Goal: Task Accomplishment & Management: Use online tool/utility

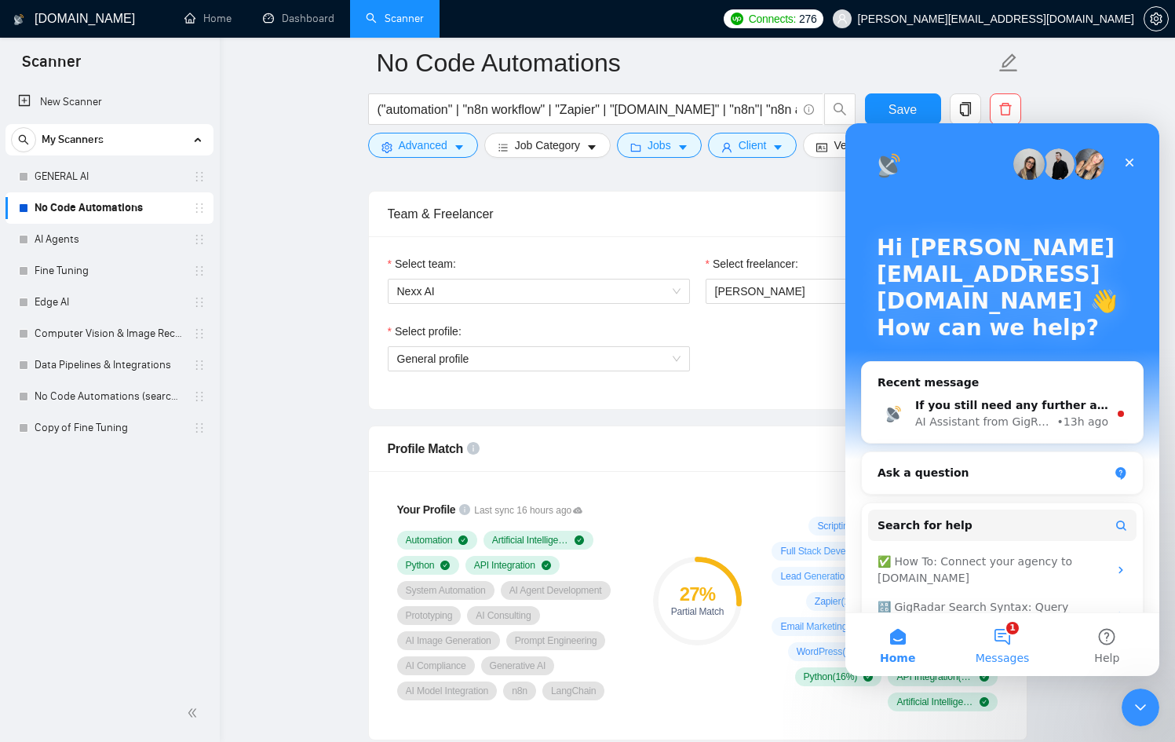
click at [1008, 664] on span "Messages" at bounding box center [1003, 658] width 54 height 11
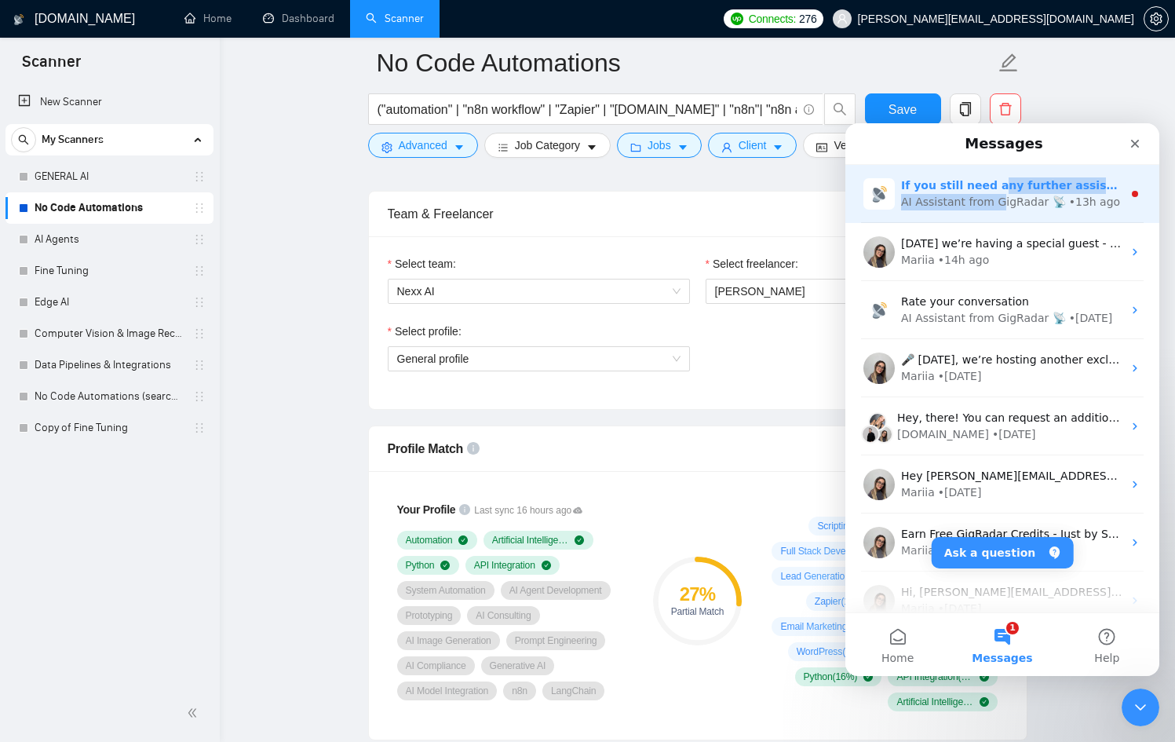
click at [997, 195] on div "If you still need any further assistance with the features or have more questio…" at bounding box center [1011, 193] width 221 height 33
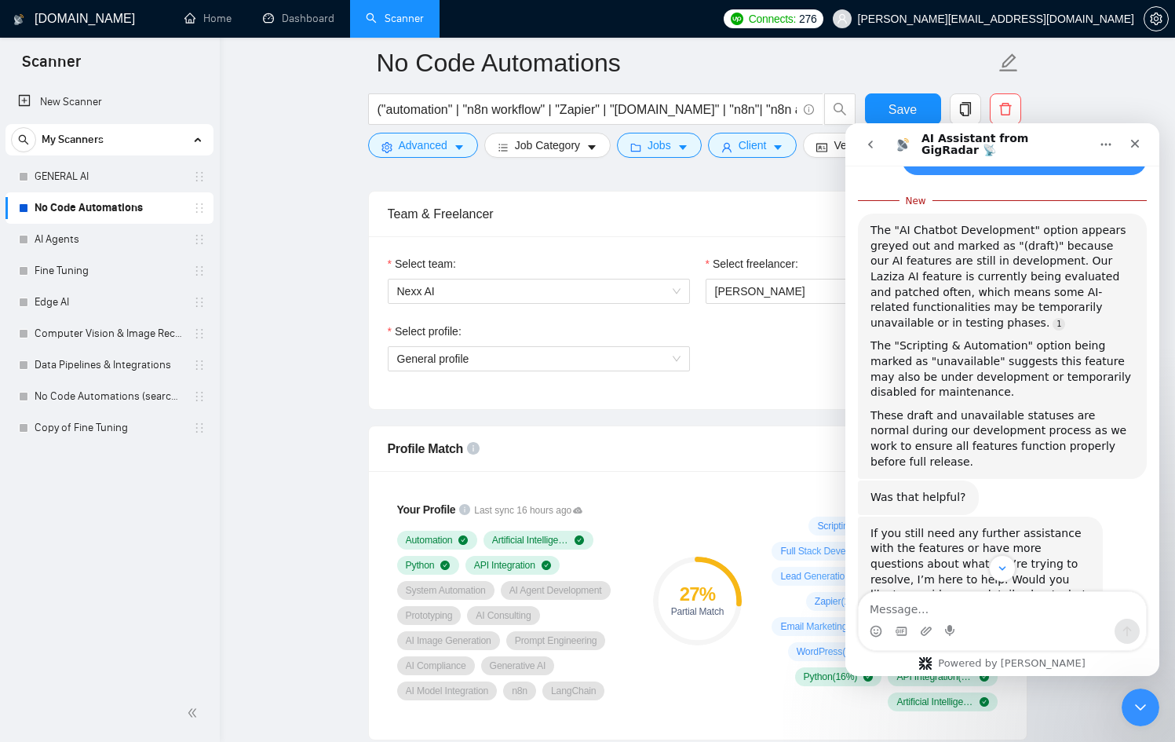
scroll to position [314, 0]
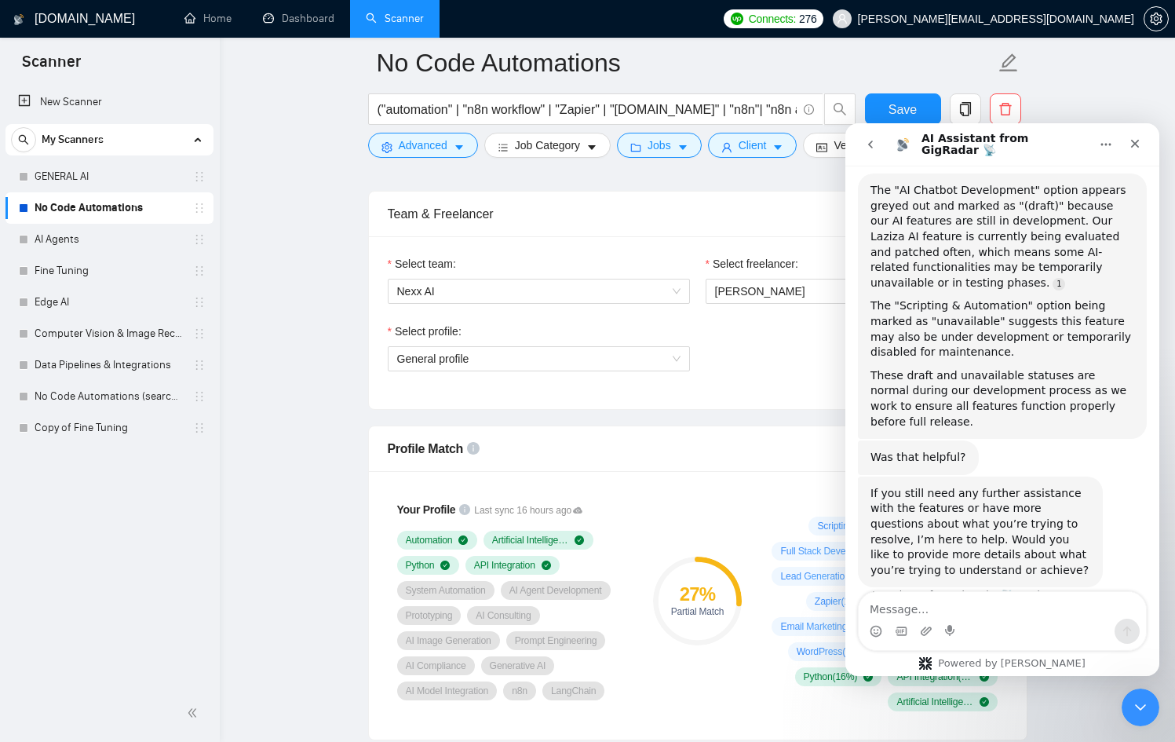
click at [960, 602] on textarea "Message…" at bounding box center [1002, 605] width 287 height 27
type textarea "no it wasnt i need help pls"
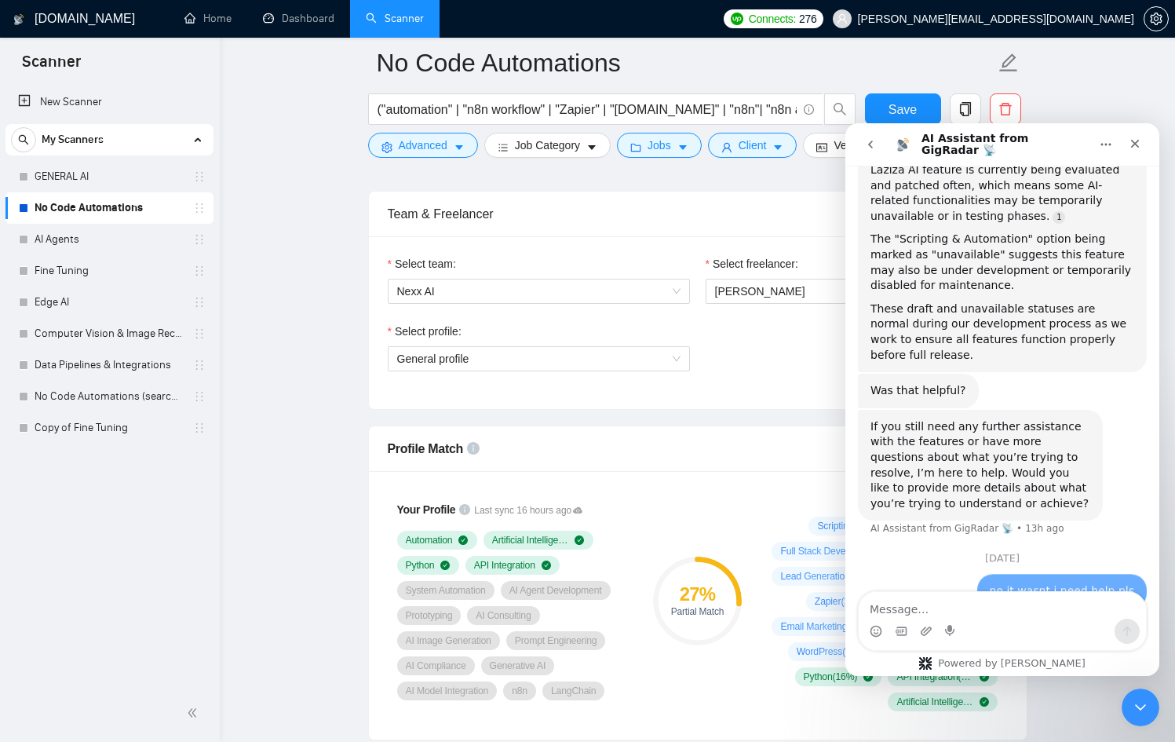
scroll to position [356, 0]
click at [696, 459] on div "Profile Match" at bounding box center [698, 448] width 620 height 45
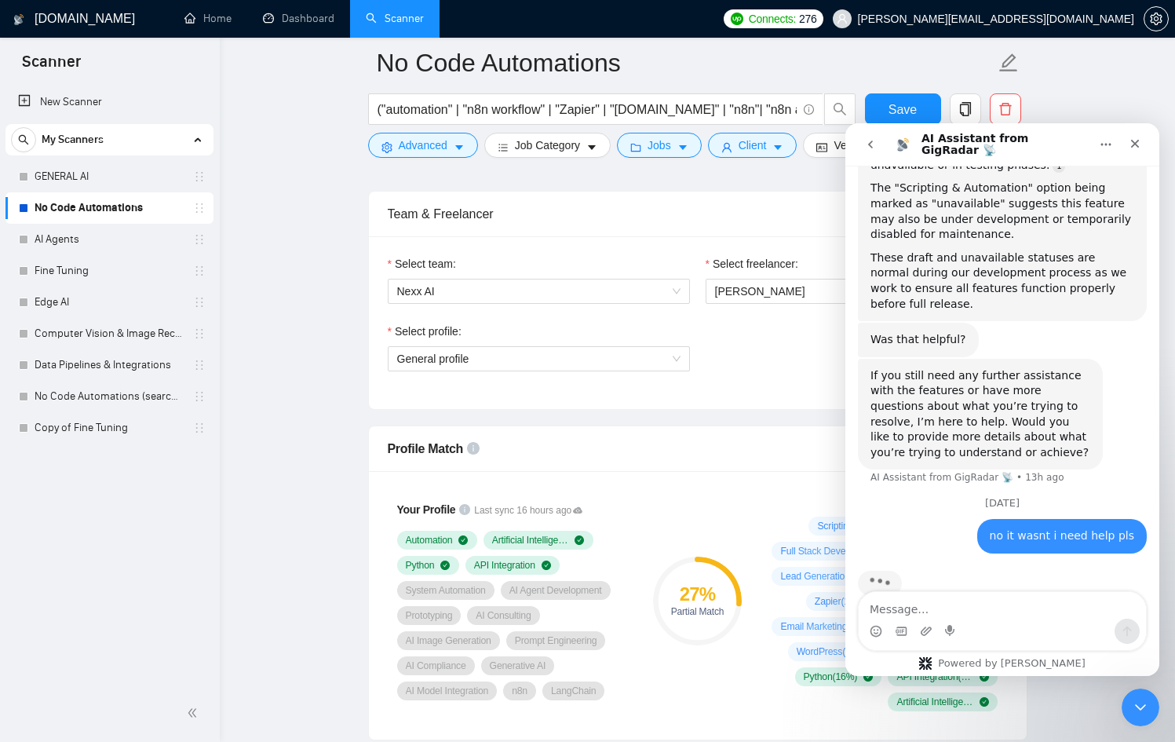
scroll to position [407, 0]
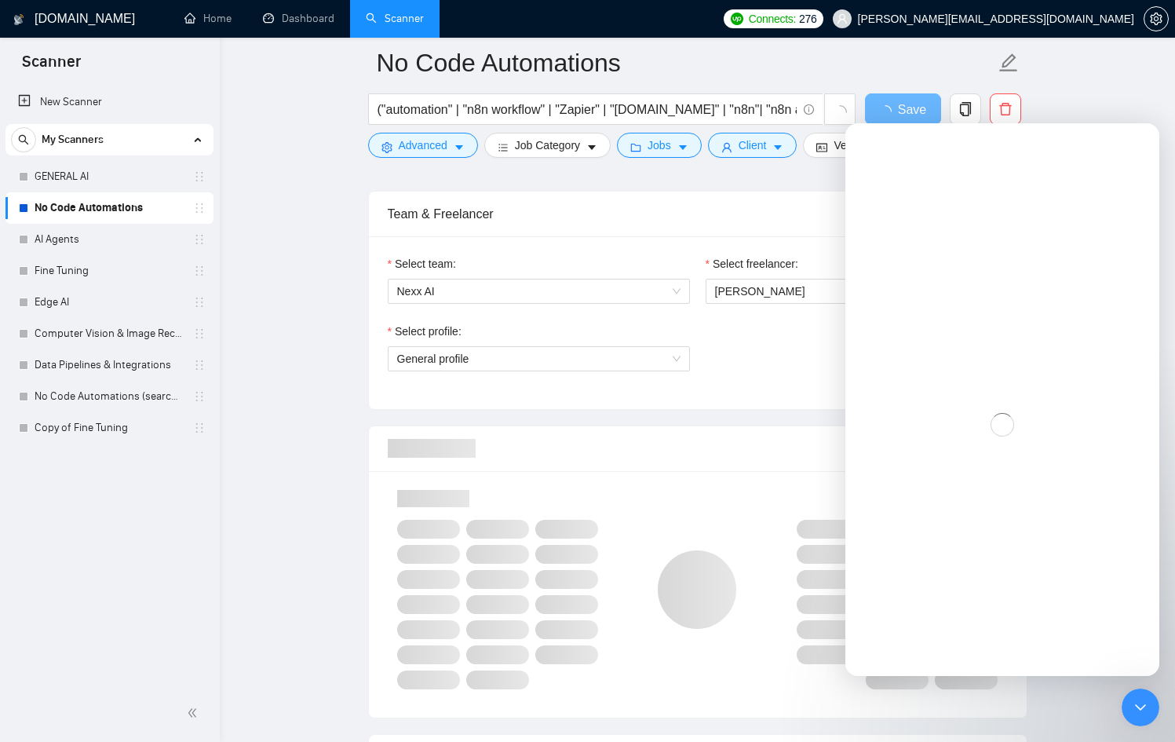
click at [726, 309] on div "Select freelancer: [PERSON_NAME]" at bounding box center [857, 289] width 318 height 68
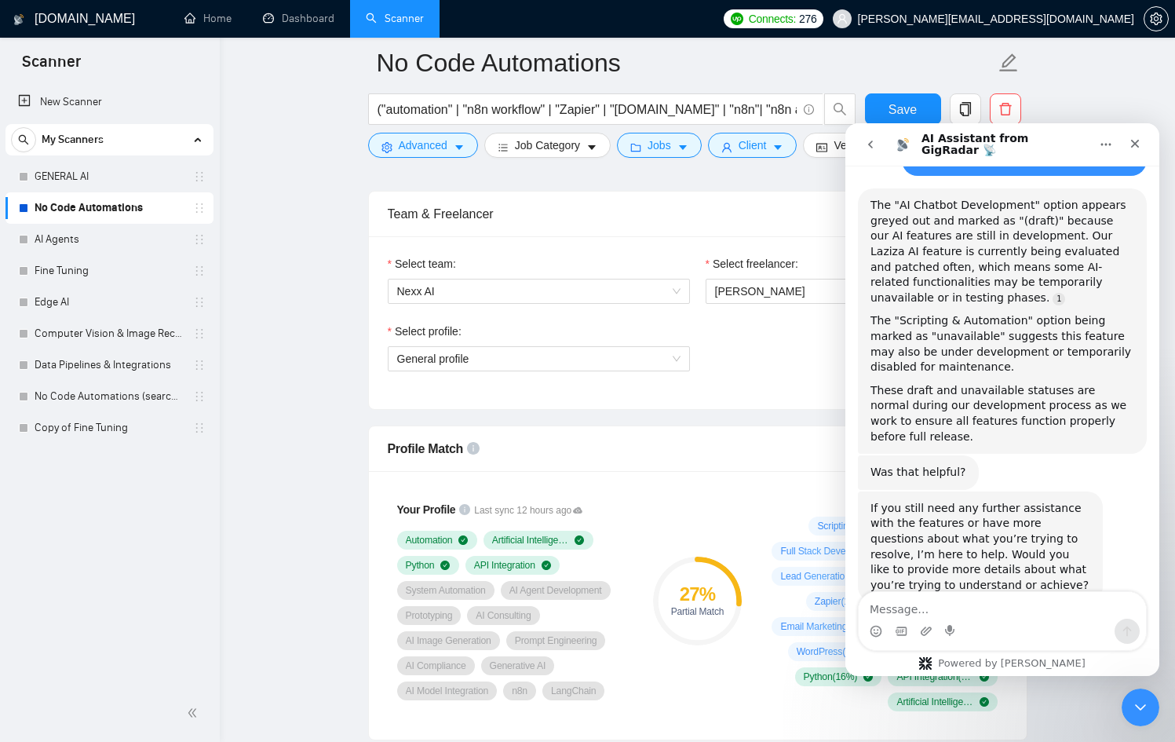
scroll to position [356, 0]
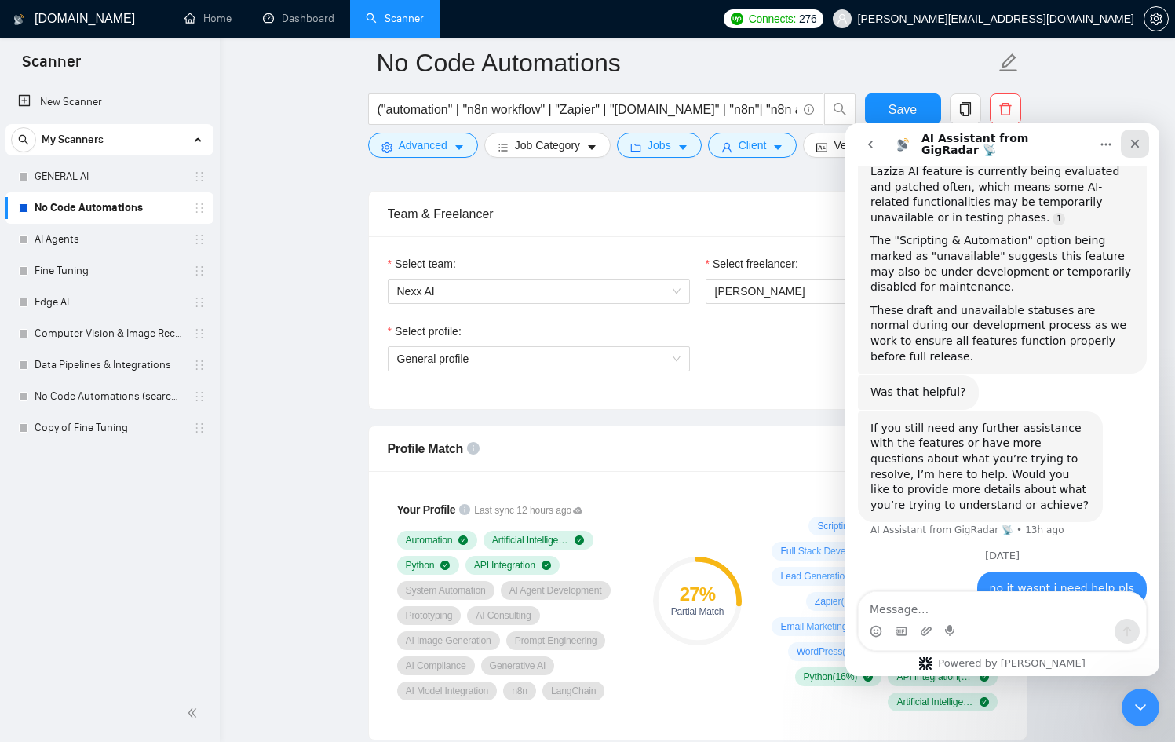
click at [1146, 148] on div "Close" at bounding box center [1135, 144] width 28 height 28
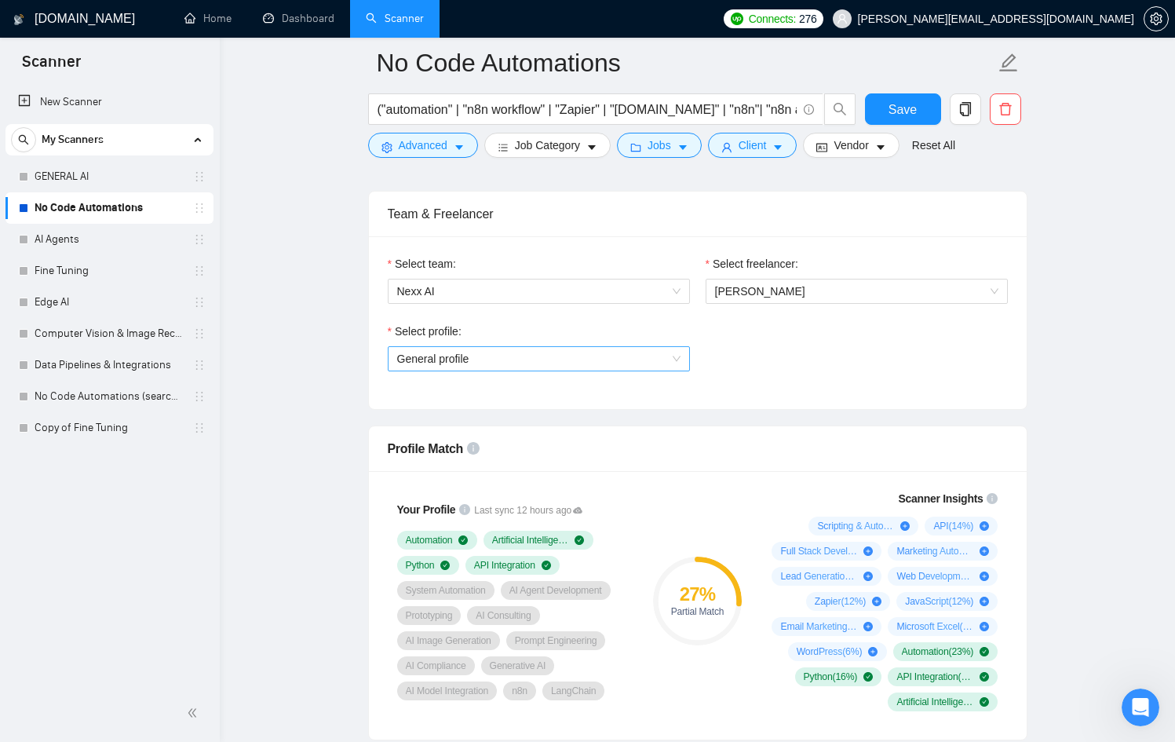
scroll to position [719, 0]
click at [799, 277] on div "Select freelancer:" at bounding box center [857, 267] width 302 height 24
click at [590, 357] on span "General profile" at bounding box center [538, 359] width 283 height 24
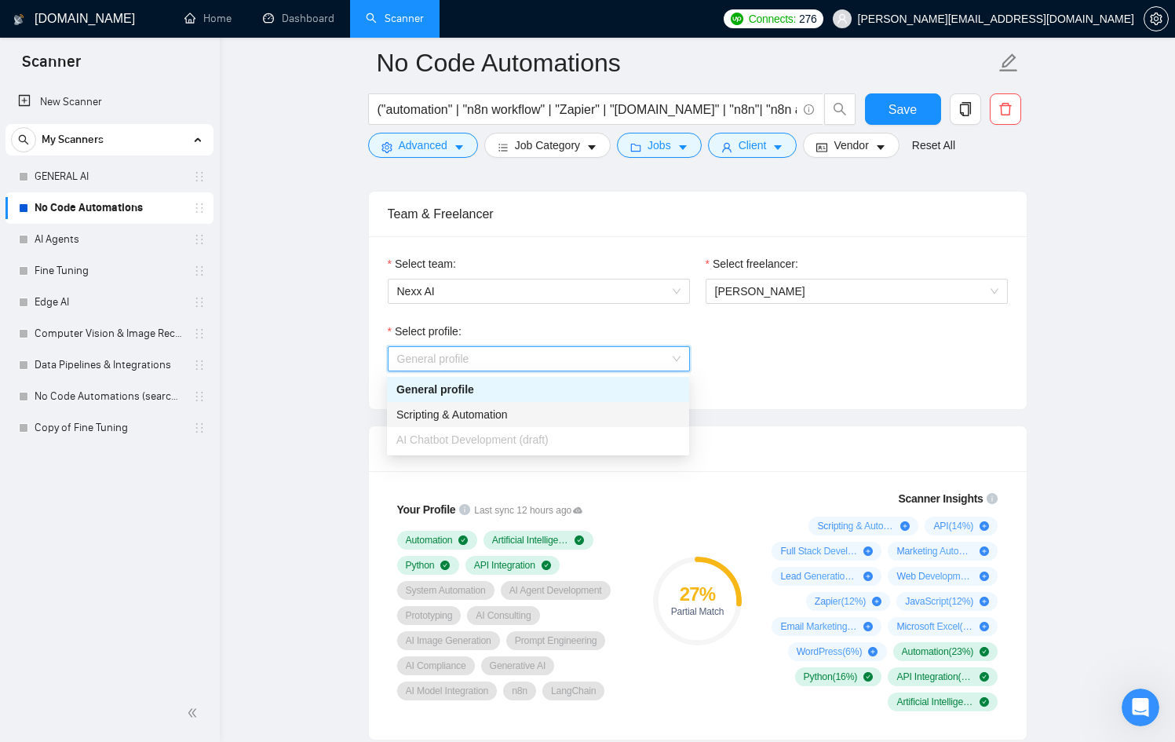
click at [542, 415] on div "Scripting & Automation" at bounding box center [538, 414] width 283 height 17
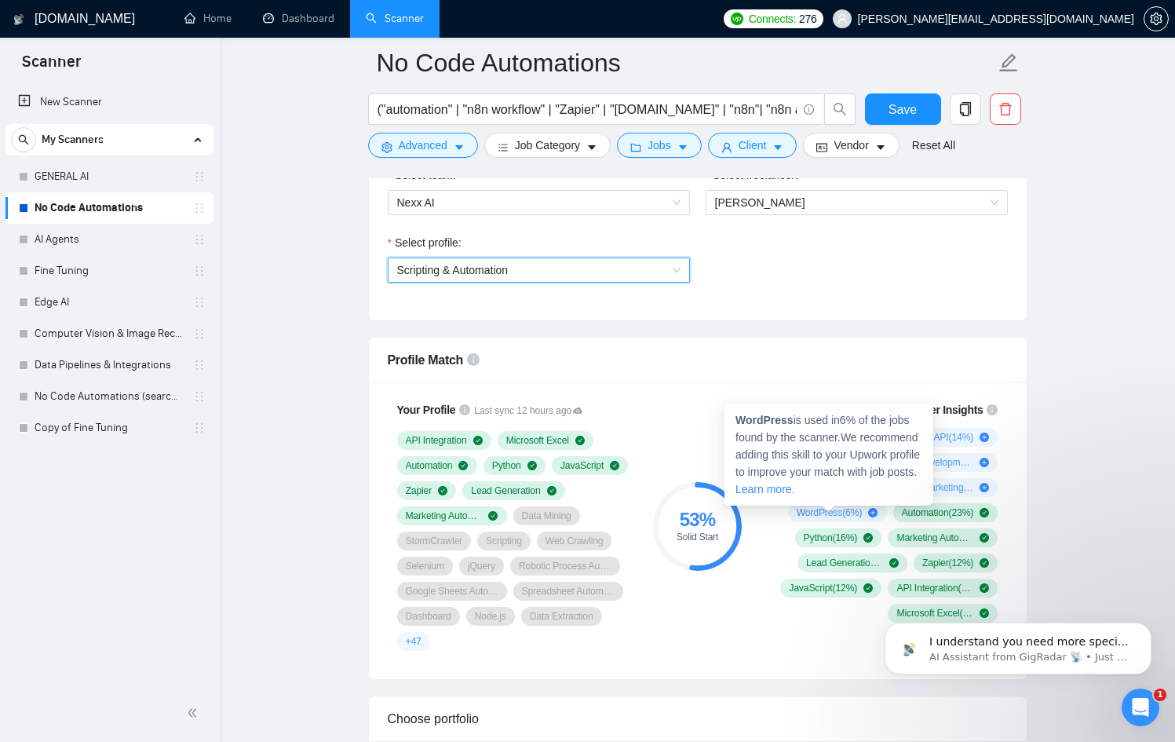
scroll to position [751, 0]
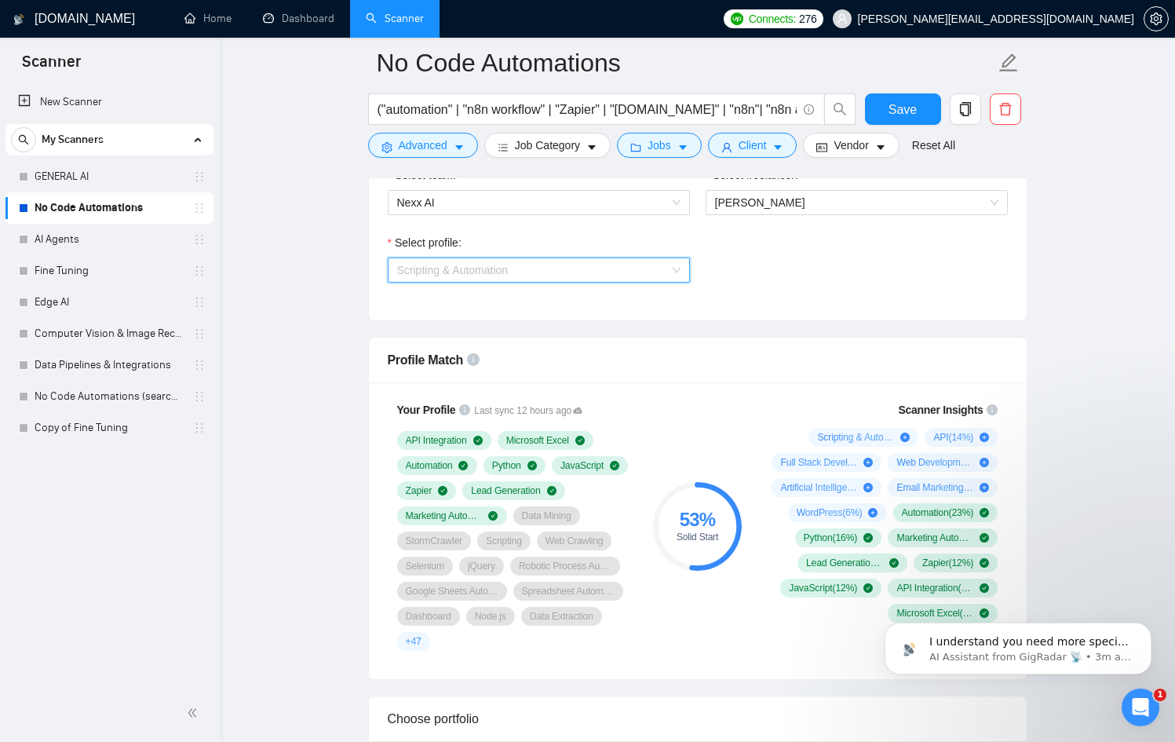
click at [623, 274] on span "Scripting & Automation" at bounding box center [538, 270] width 283 height 24
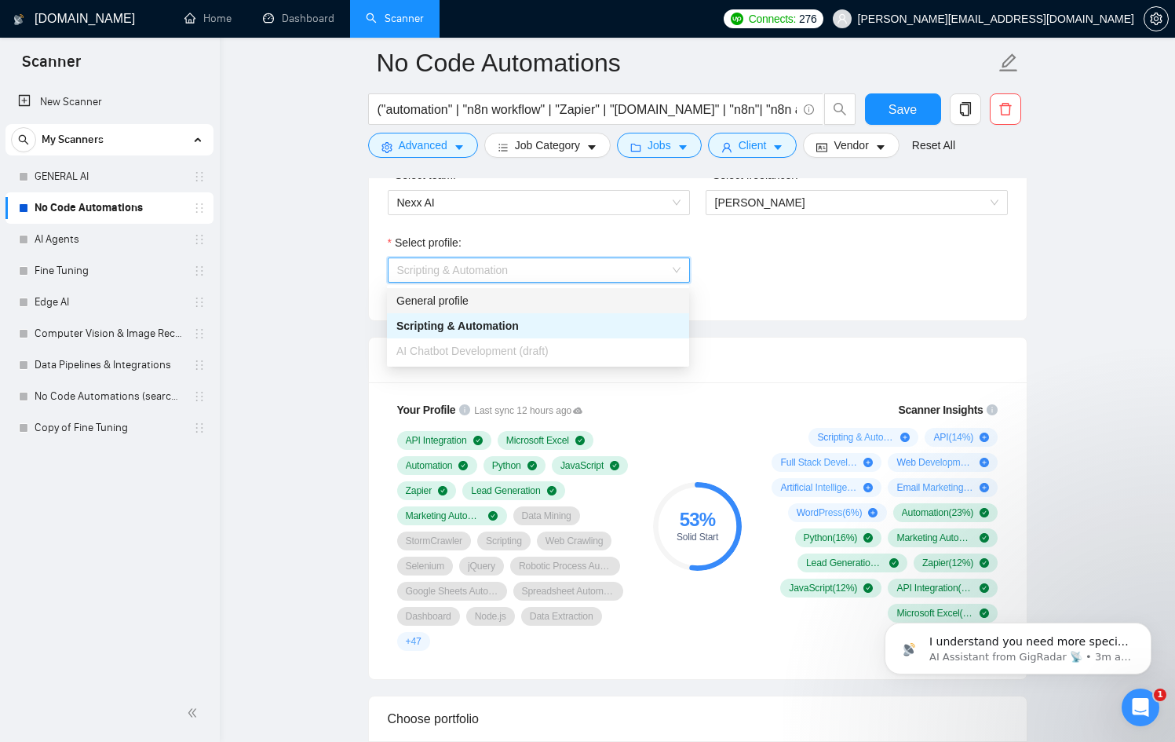
click at [546, 302] on div "General profile" at bounding box center [538, 300] width 283 height 17
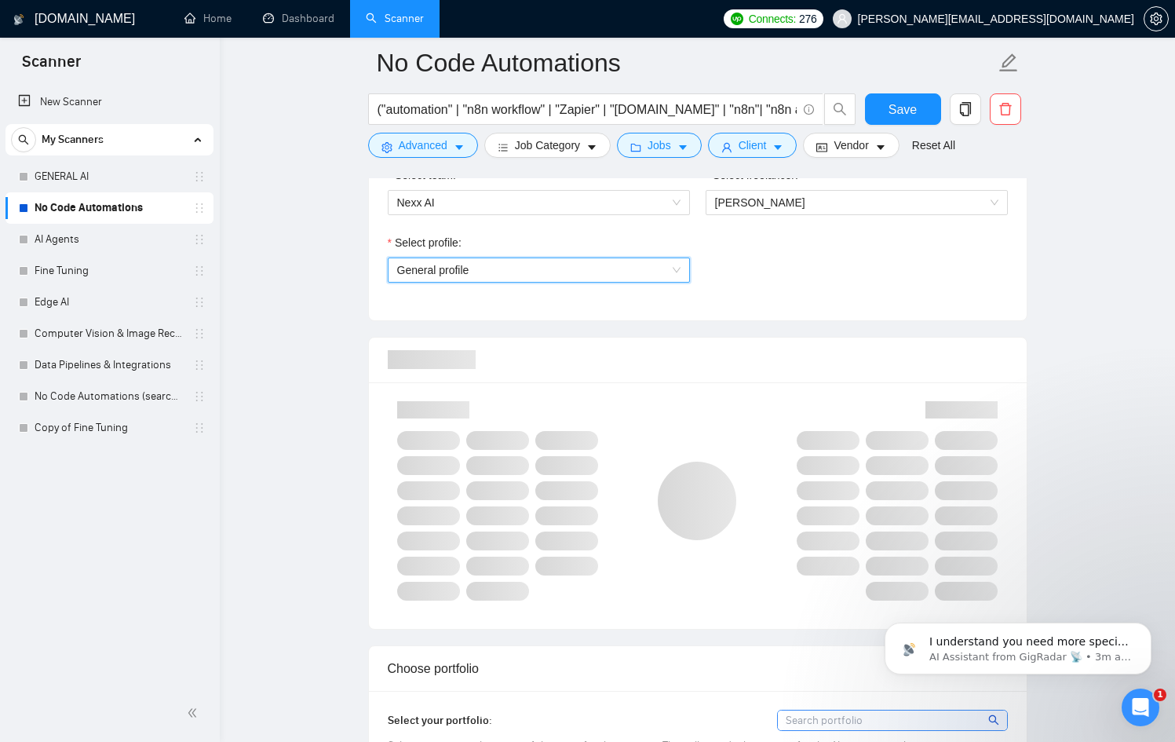
click at [542, 269] on span "General profile" at bounding box center [538, 270] width 283 height 24
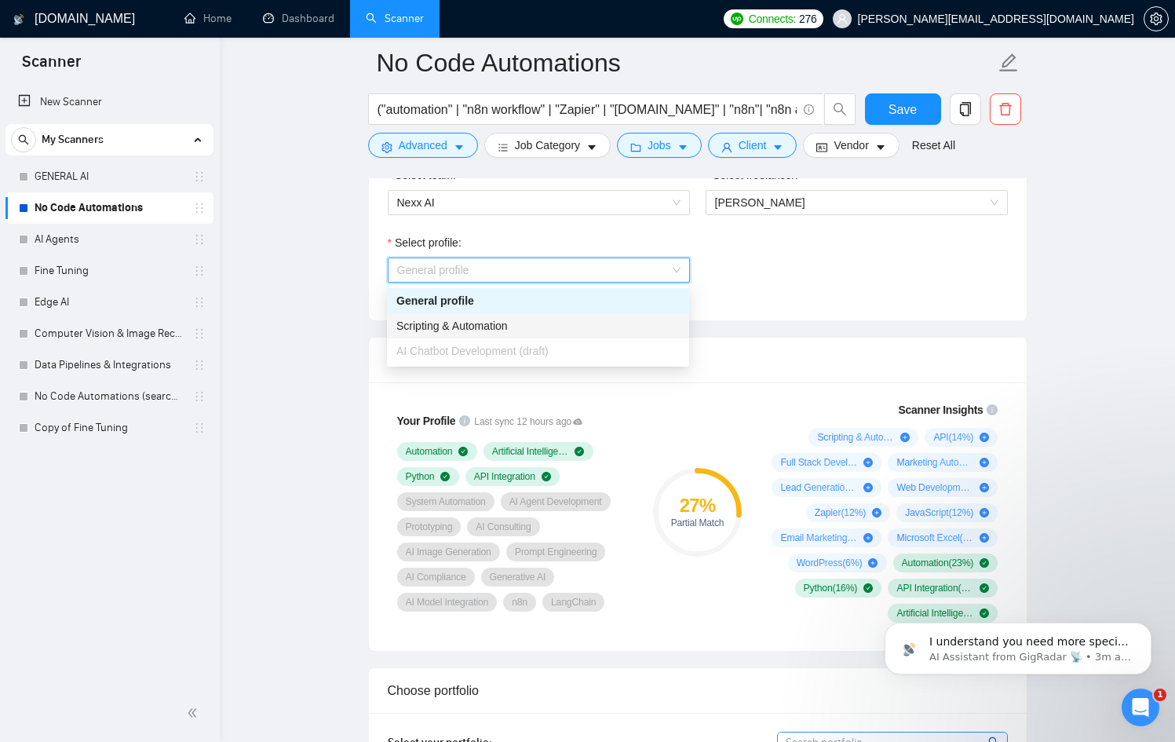
click at [550, 323] on div "Scripting & Automation" at bounding box center [538, 325] width 283 height 17
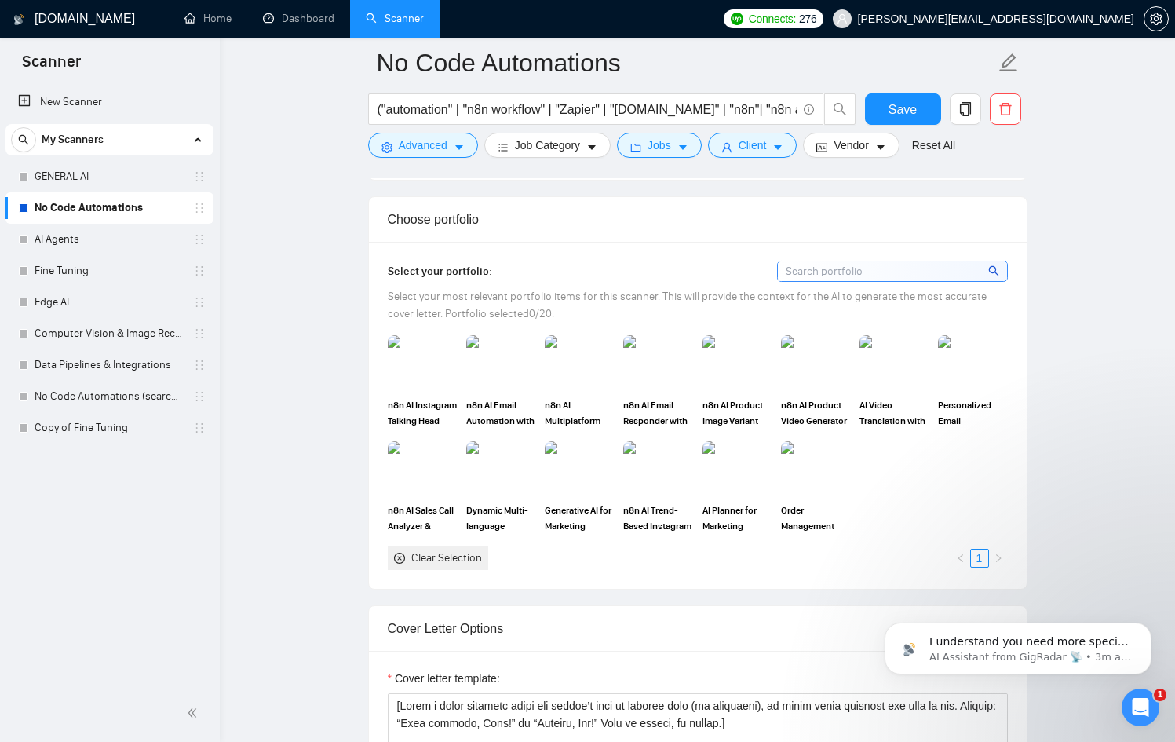
scroll to position [1372, 0]
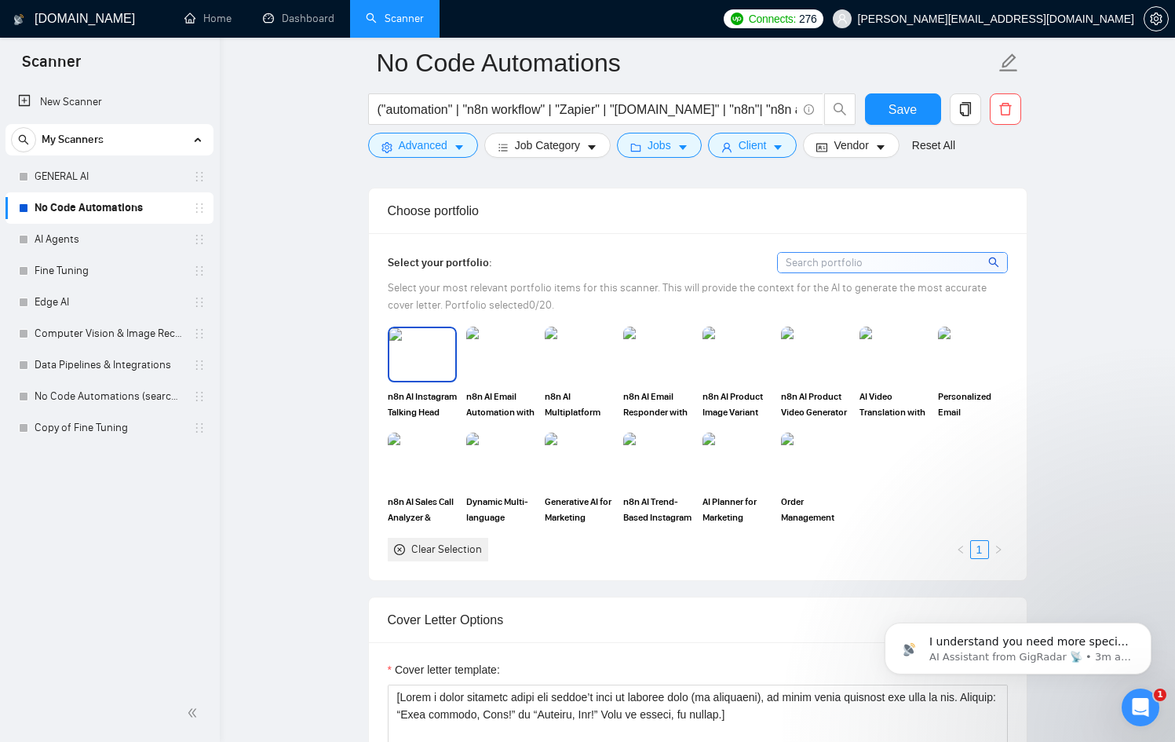
click at [405, 345] on img at bounding box center [422, 354] width 66 height 52
click at [505, 358] on img at bounding box center [501, 354] width 66 height 52
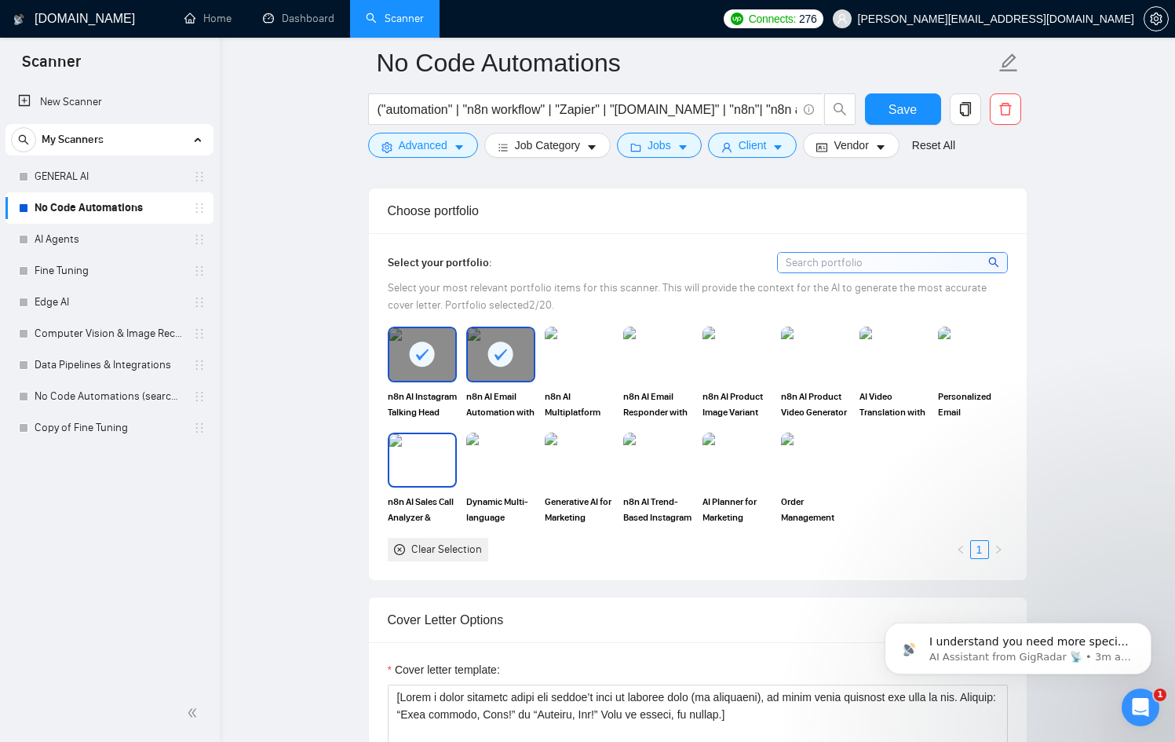
click at [430, 449] on img at bounding box center [422, 460] width 66 height 52
click at [578, 368] on img at bounding box center [580, 354] width 66 height 52
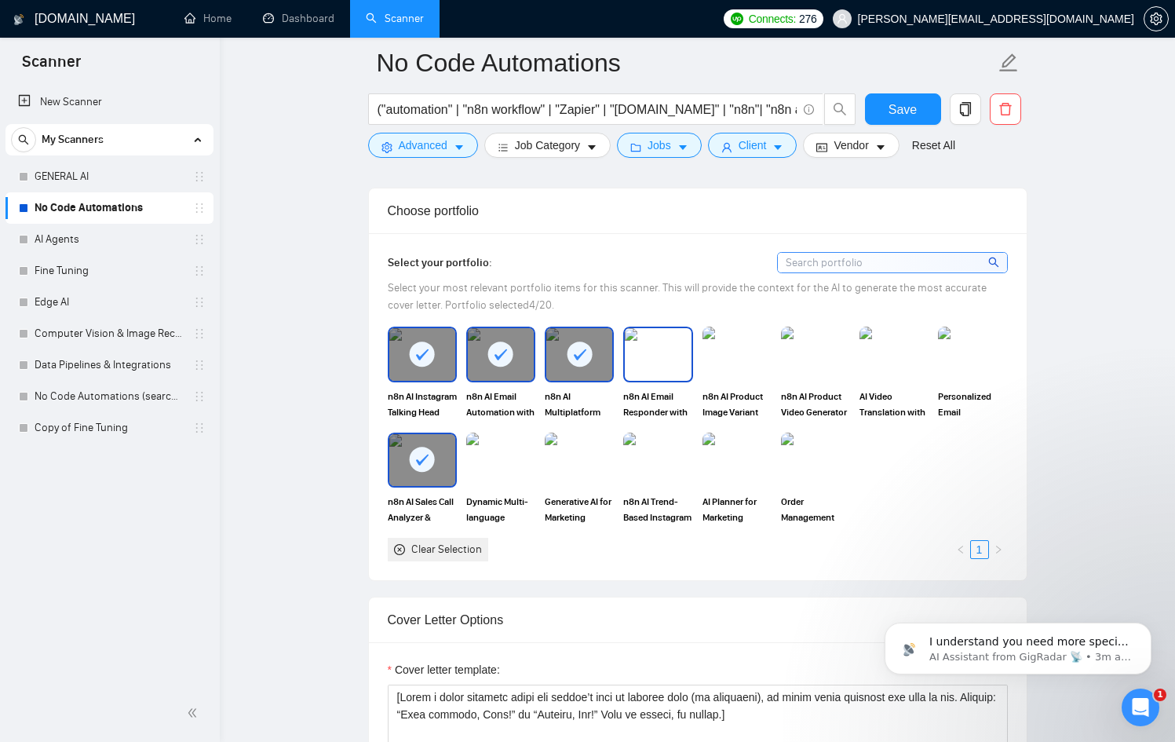
click at [686, 368] on img at bounding box center [658, 354] width 66 height 52
click at [525, 462] on img at bounding box center [501, 460] width 66 height 52
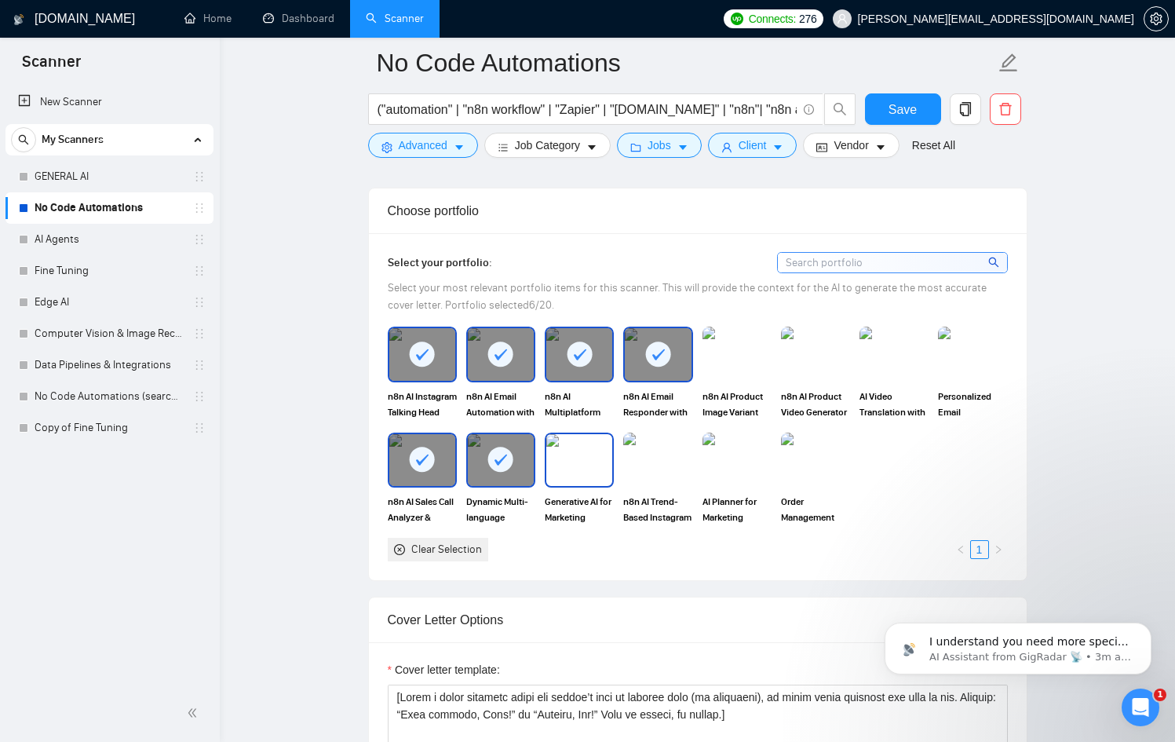
click at [572, 464] on img at bounding box center [580, 460] width 66 height 52
click at [635, 465] on img at bounding box center [658, 460] width 66 height 52
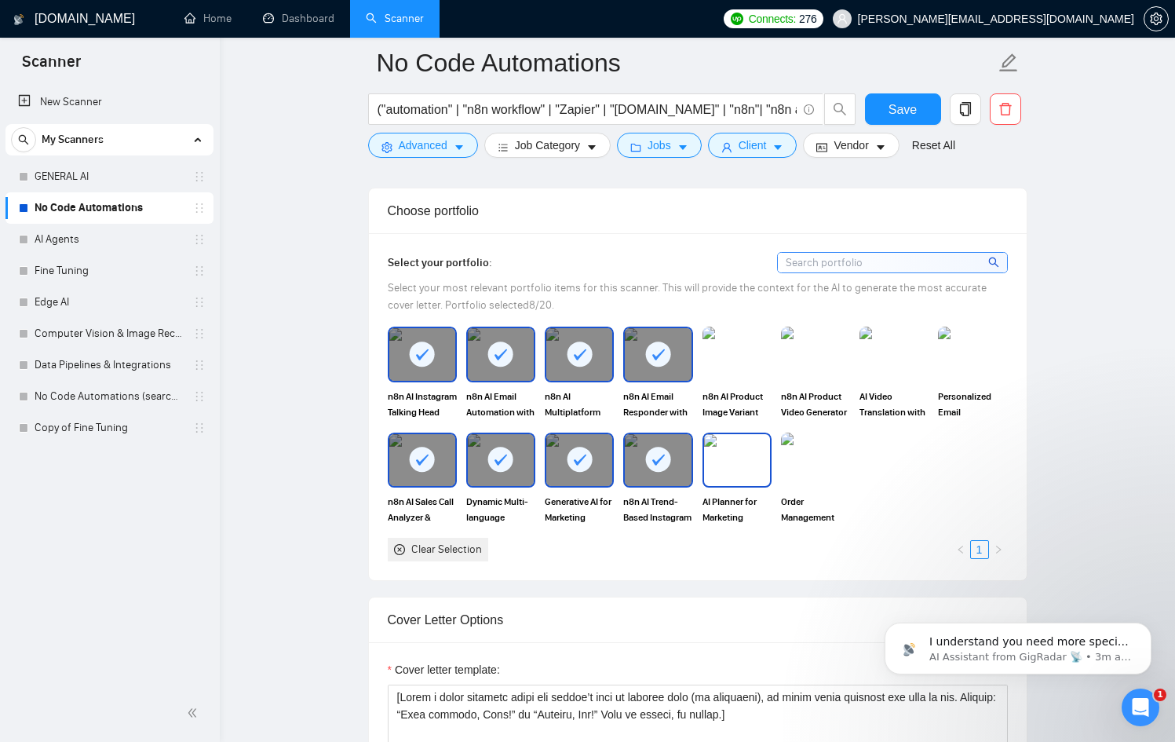
click at [761, 447] on img at bounding box center [737, 460] width 66 height 52
click at [801, 450] on img at bounding box center [816, 460] width 66 height 52
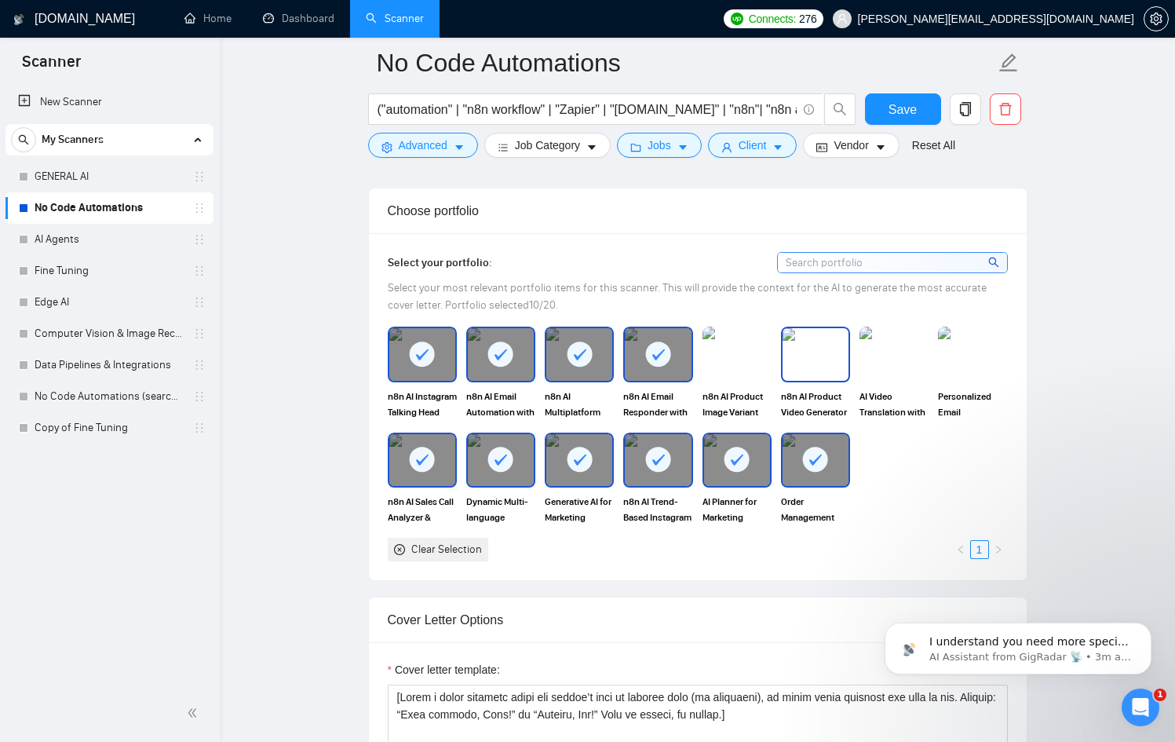
click at [818, 384] on div "n8n AI Product Video Generator" at bounding box center [815, 373] width 69 height 93
click at [732, 380] on img at bounding box center [737, 354] width 69 height 55
click at [892, 367] on img at bounding box center [894, 354] width 69 height 55
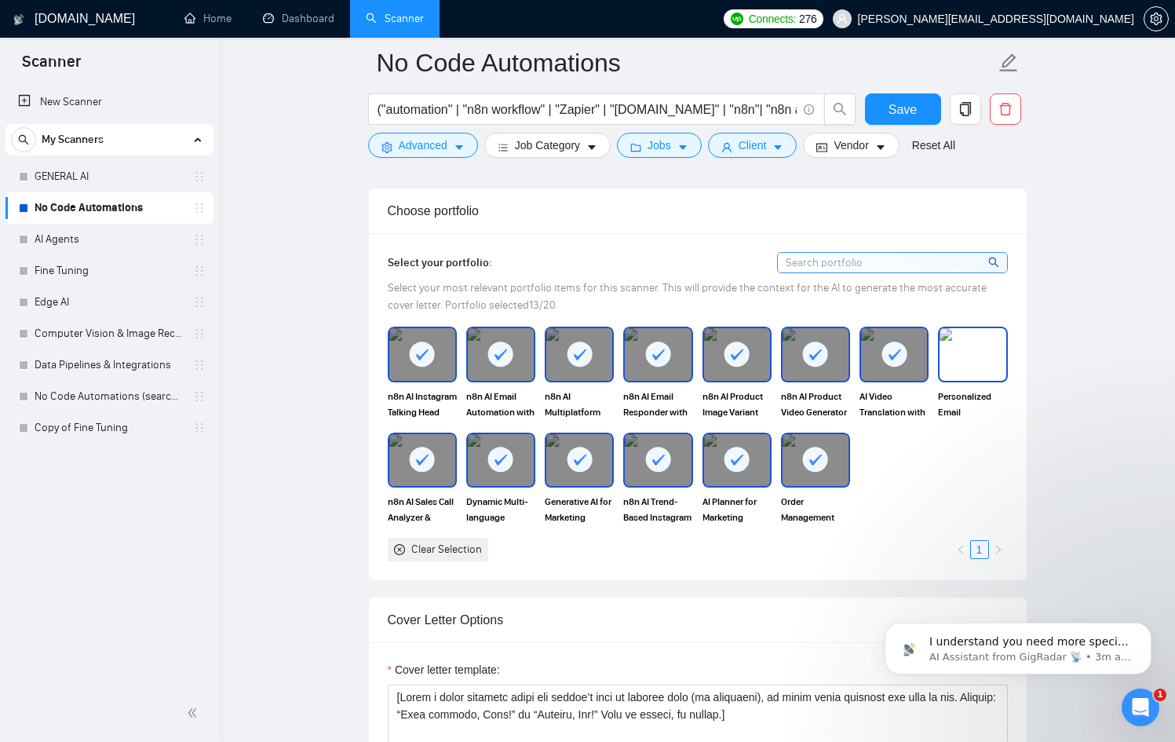
click at [967, 369] on img at bounding box center [973, 354] width 66 height 52
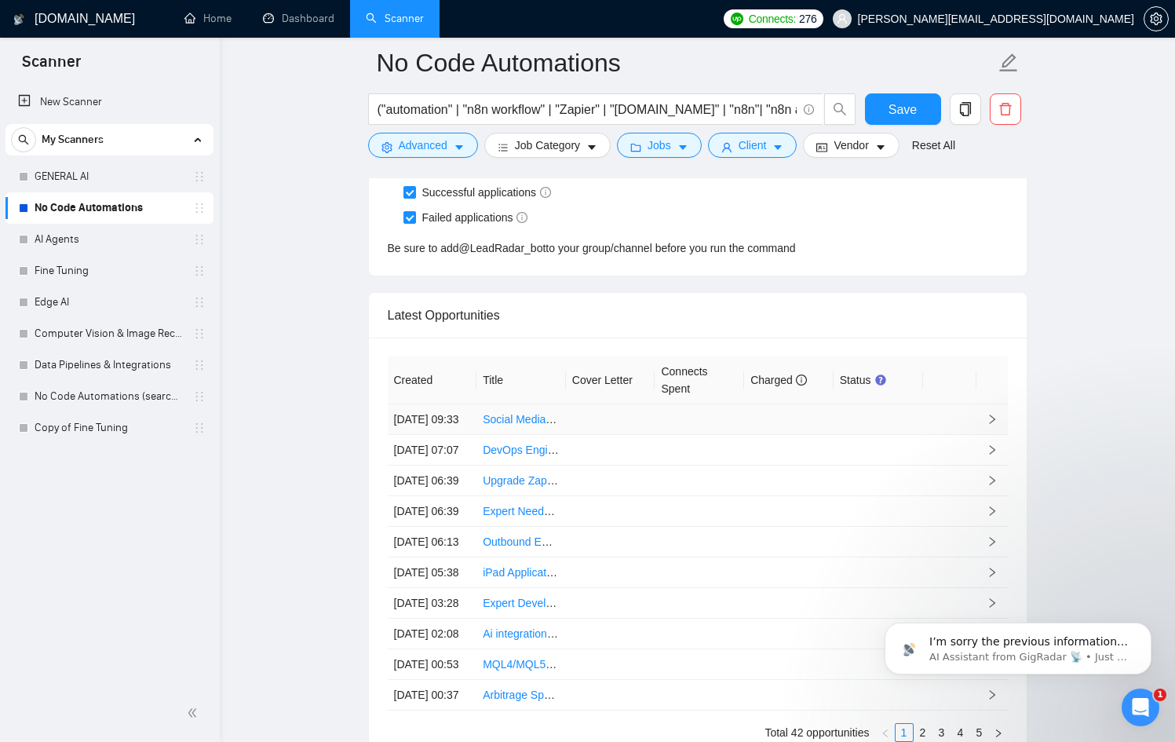
scroll to position [4013, 0]
click at [920, 468] on td at bounding box center [879, 452] width 90 height 31
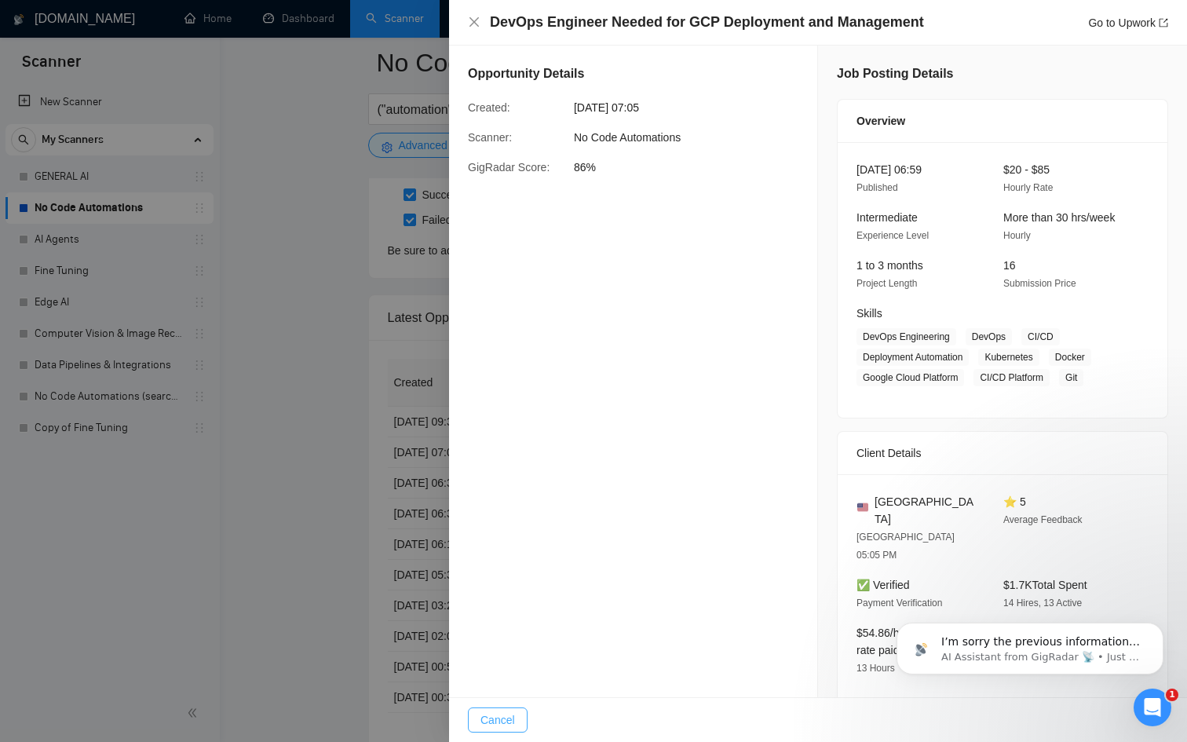
click at [497, 720] on span "Cancel" at bounding box center [498, 719] width 35 height 17
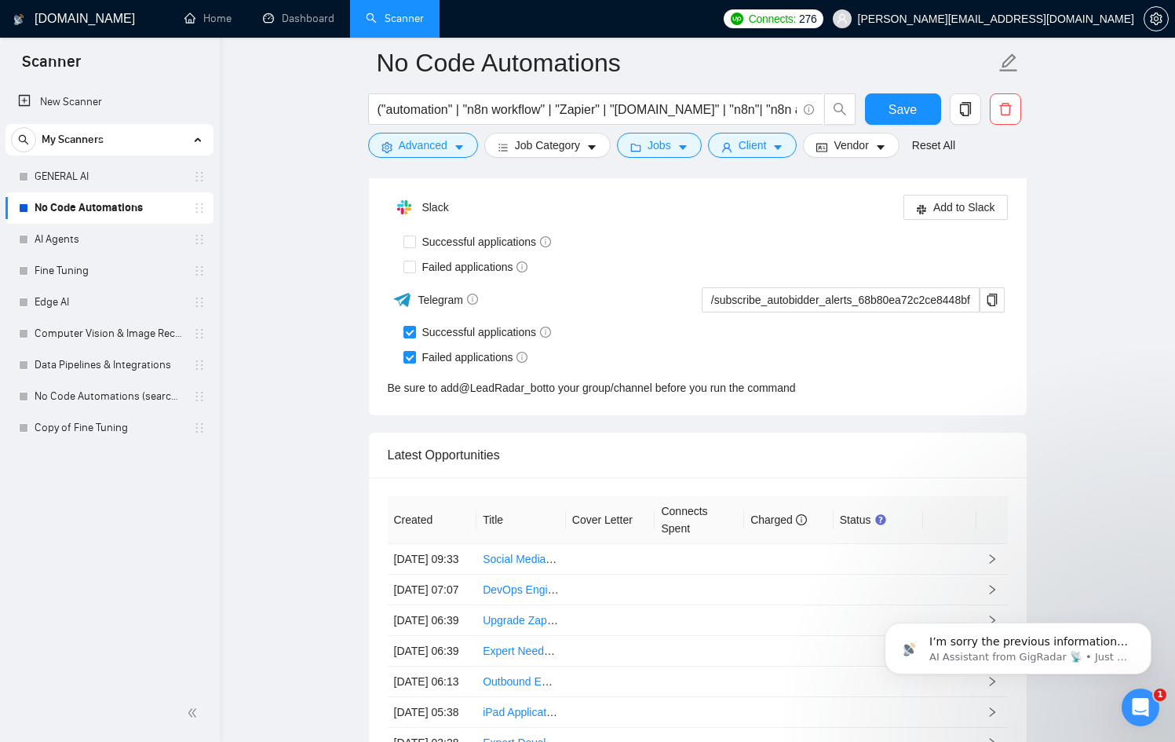
scroll to position [3866, 0]
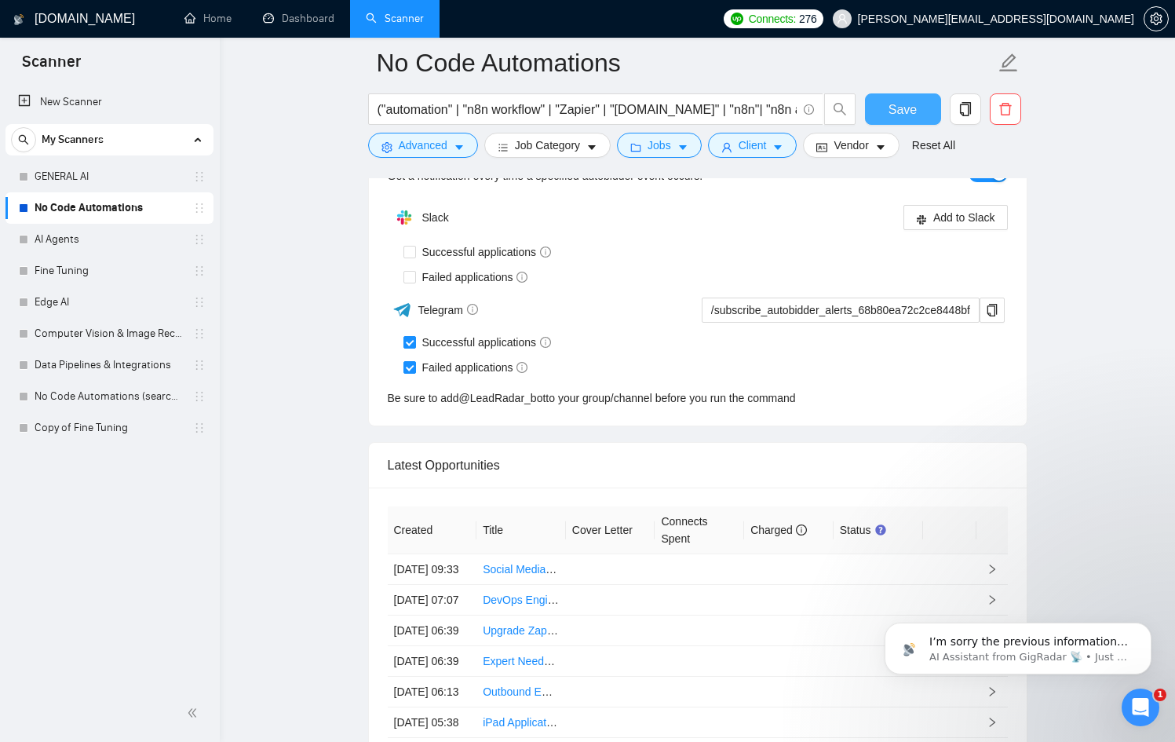
click at [923, 109] on button "Save" at bounding box center [903, 108] width 76 height 31
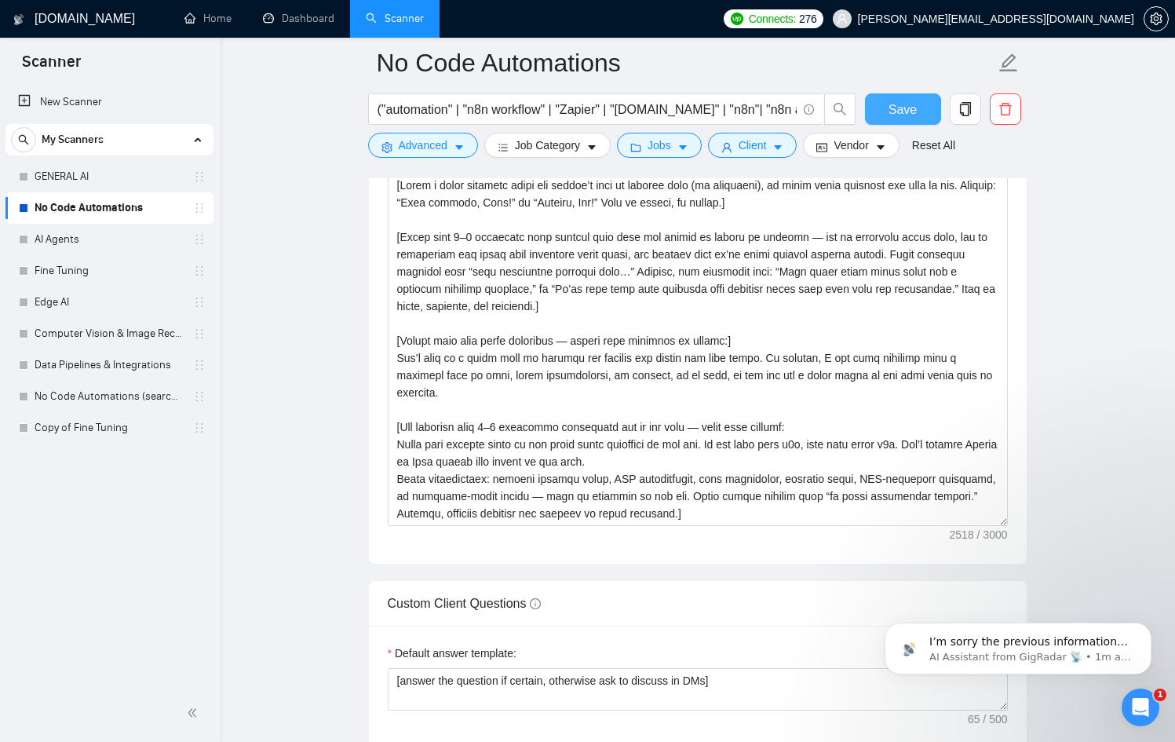
scroll to position [1882, 0]
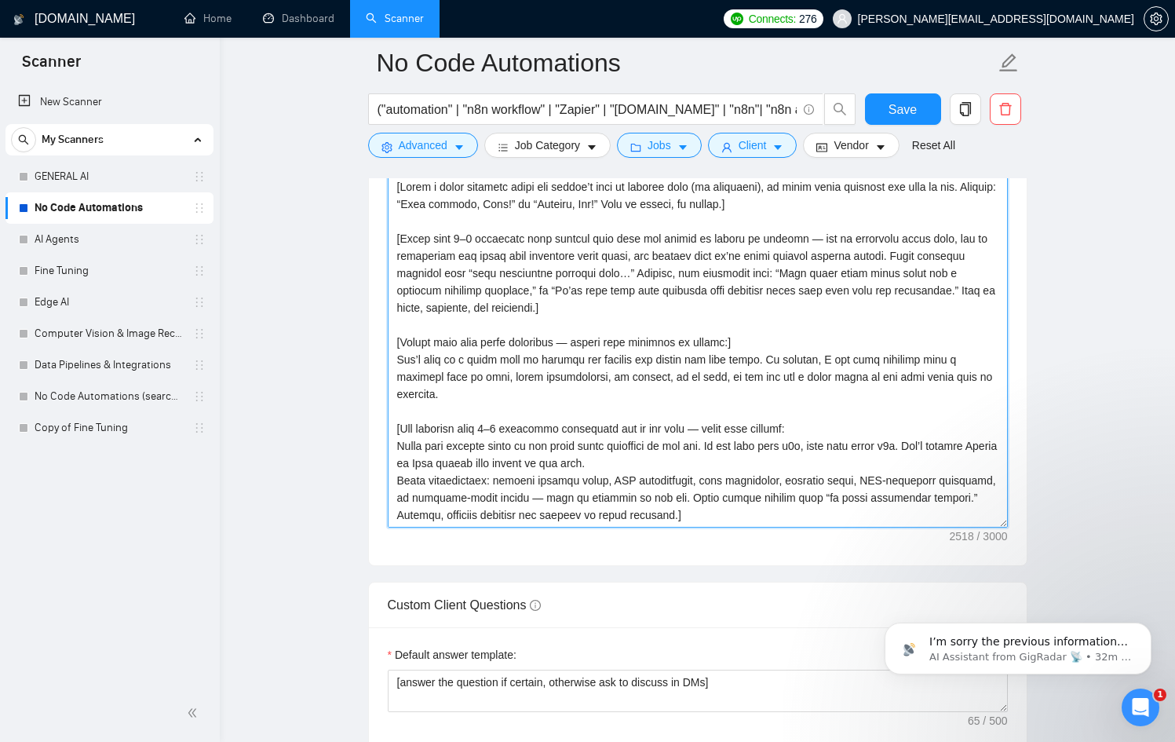
click at [674, 366] on textarea "Cover letter template:" at bounding box center [698, 350] width 620 height 353
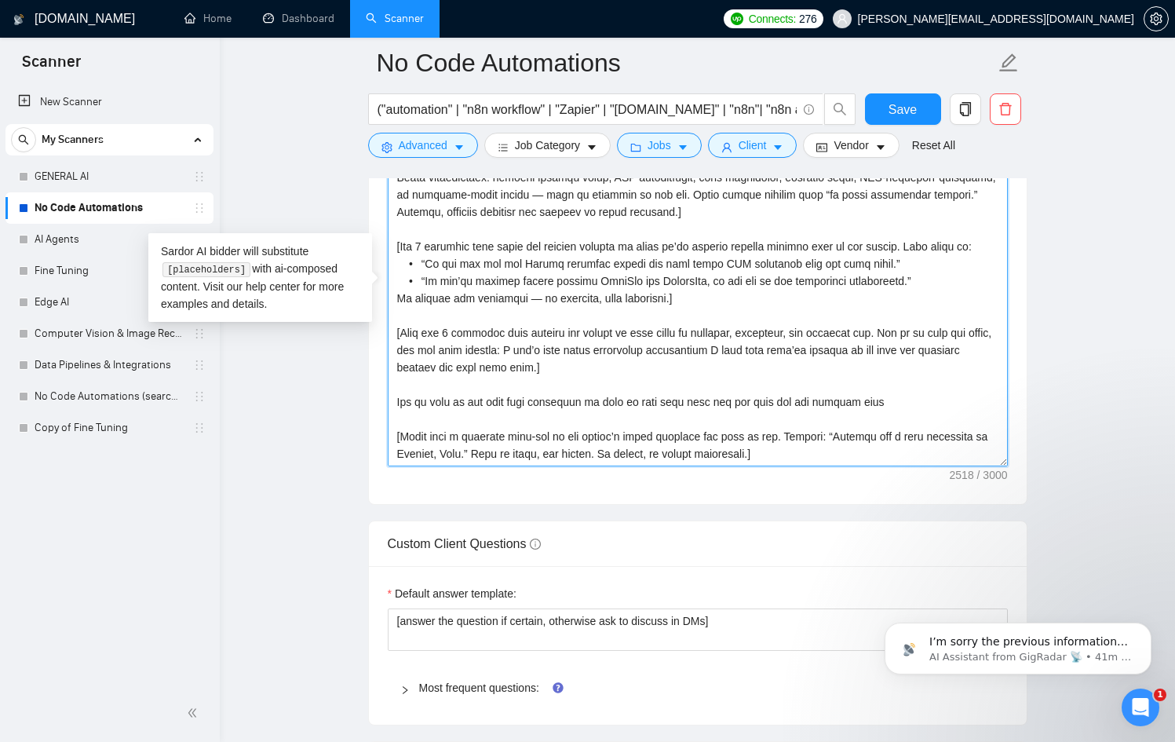
scroll to position [1947, 0]
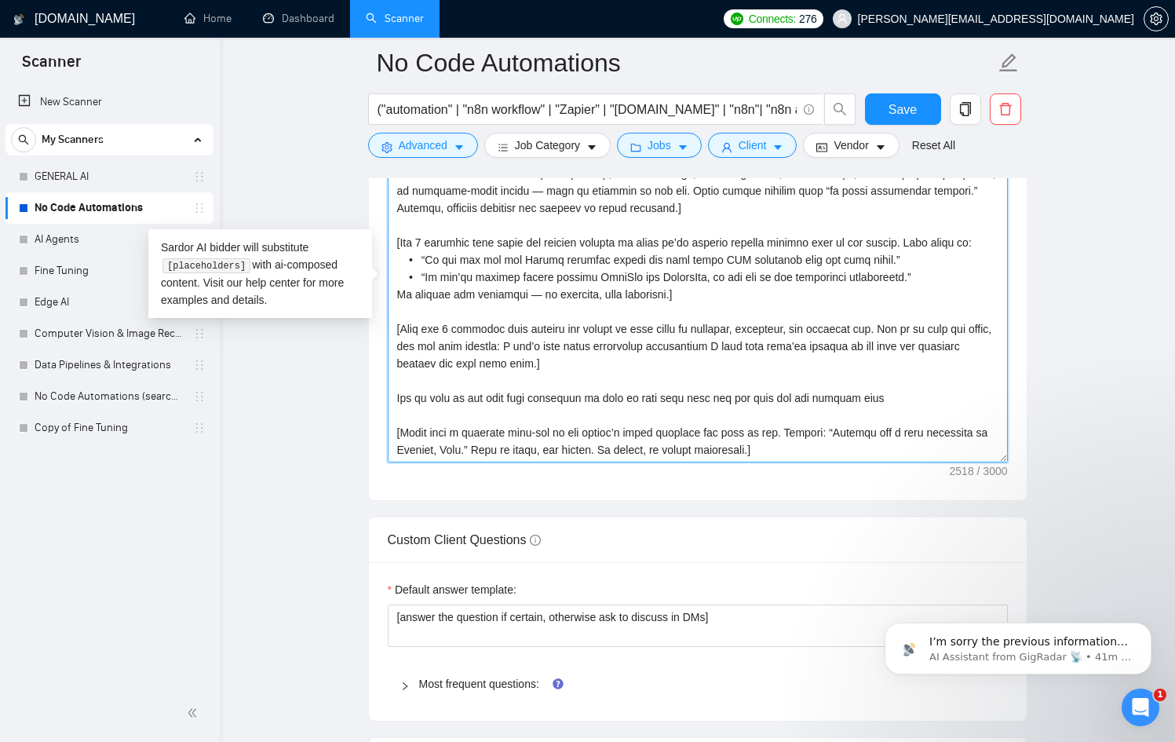
click at [620, 403] on textarea "Cover letter template:" at bounding box center [698, 285] width 620 height 353
click at [934, 396] on textarea "Cover letter template:" at bounding box center [698, 285] width 620 height 353
click at [741, 429] on textarea "Cover letter template:" at bounding box center [698, 285] width 620 height 353
paste textarea "LO Ipsum (dolors am con adi eli seddoei tem): [Inci utl etdolo magna aliqua eni…"
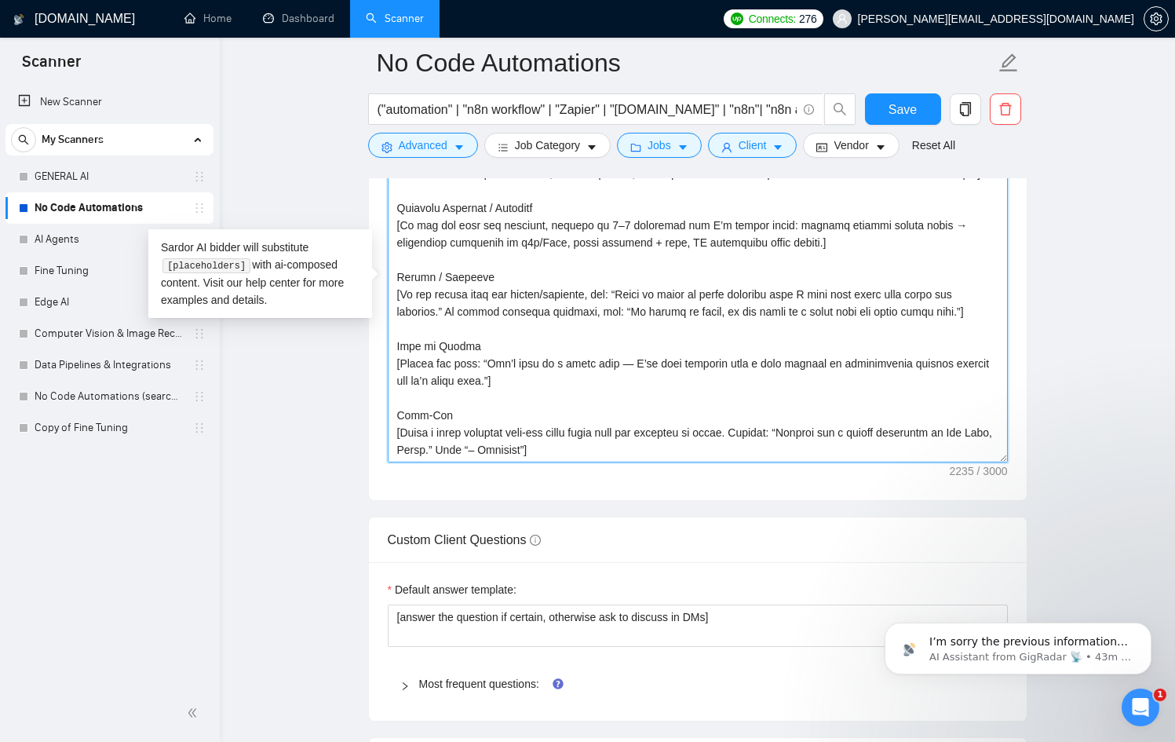
scroll to position [288, 0]
drag, startPoint x: 517, startPoint y: 414, endPoint x: 354, endPoint y: 411, distance: 162.6
click at [354, 411] on main "No Code Automations ("automation" | "n8n workflow" | "Zapier" | "[DOMAIN_NAME]"…" at bounding box center [697, 472] width 905 height 4714
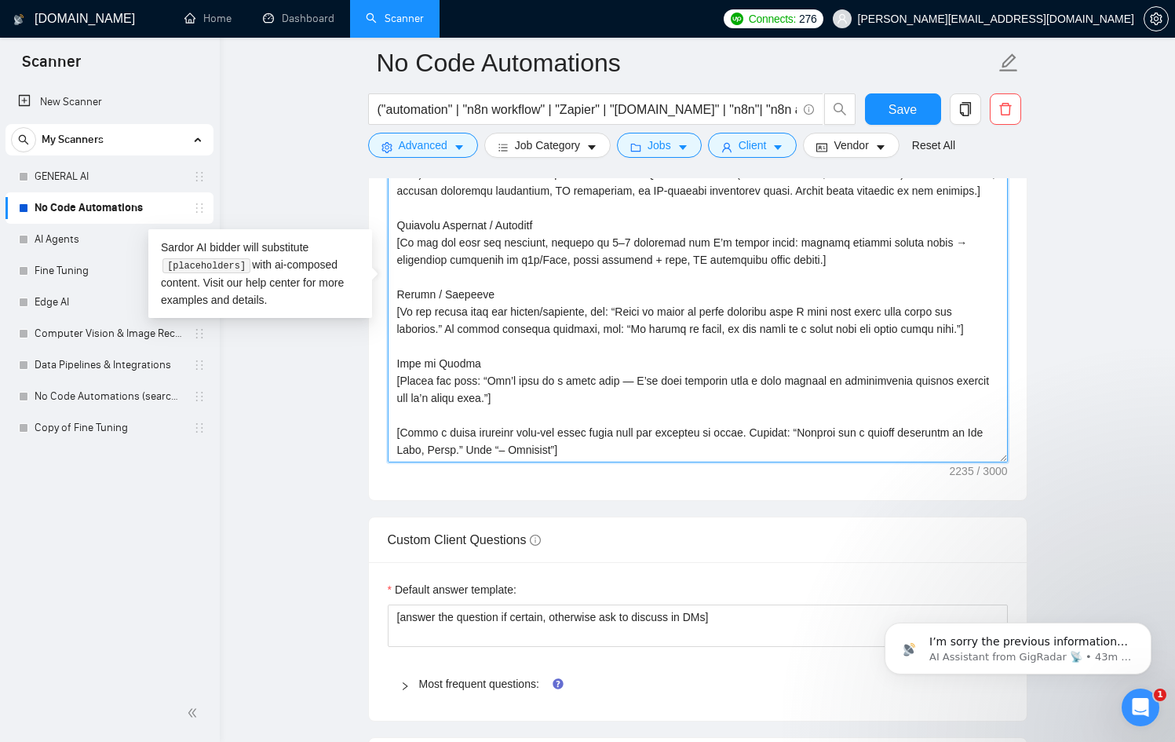
scroll to position [276, 0]
drag, startPoint x: 510, startPoint y: 360, endPoint x: 370, endPoint y: 368, distance: 140.0
click at [370, 368] on div "Cover letter template:" at bounding box center [698, 283] width 658 height 433
drag, startPoint x: 499, startPoint y: 293, endPoint x: 360, endPoint y: 298, distance: 139.8
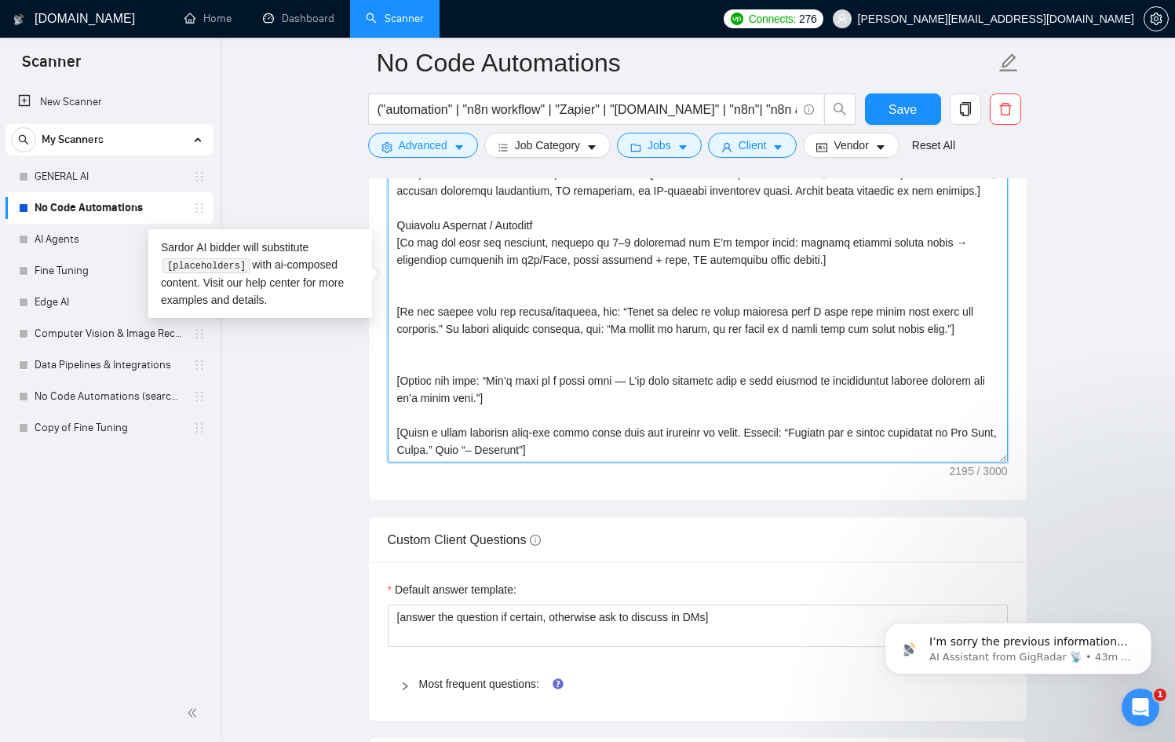
drag, startPoint x: 572, startPoint y: 219, endPoint x: 372, endPoint y: 225, distance: 200.3
click at [372, 225] on div "Cover letter template:" at bounding box center [698, 283] width 658 height 433
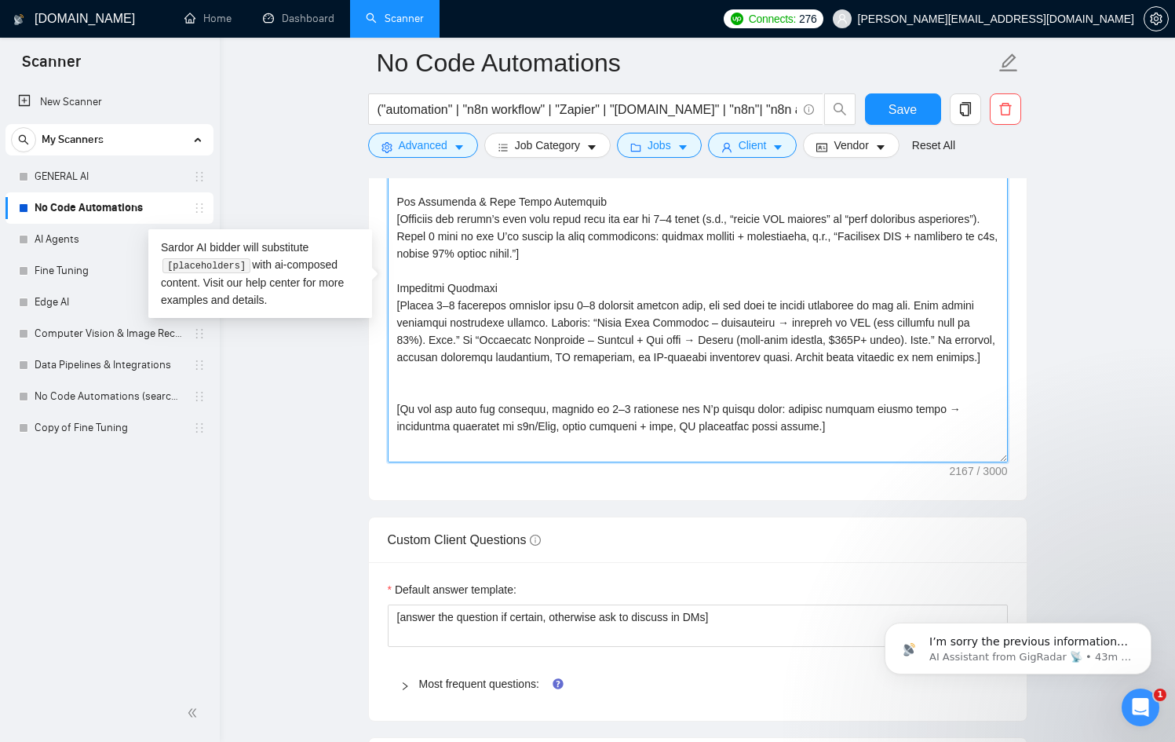
scroll to position [74, 0]
drag, startPoint x: 514, startPoint y: 305, endPoint x: 393, endPoint y: 303, distance: 120.9
click at [393, 303] on textarea "Cover letter template:" at bounding box center [698, 285] width 620 height 353
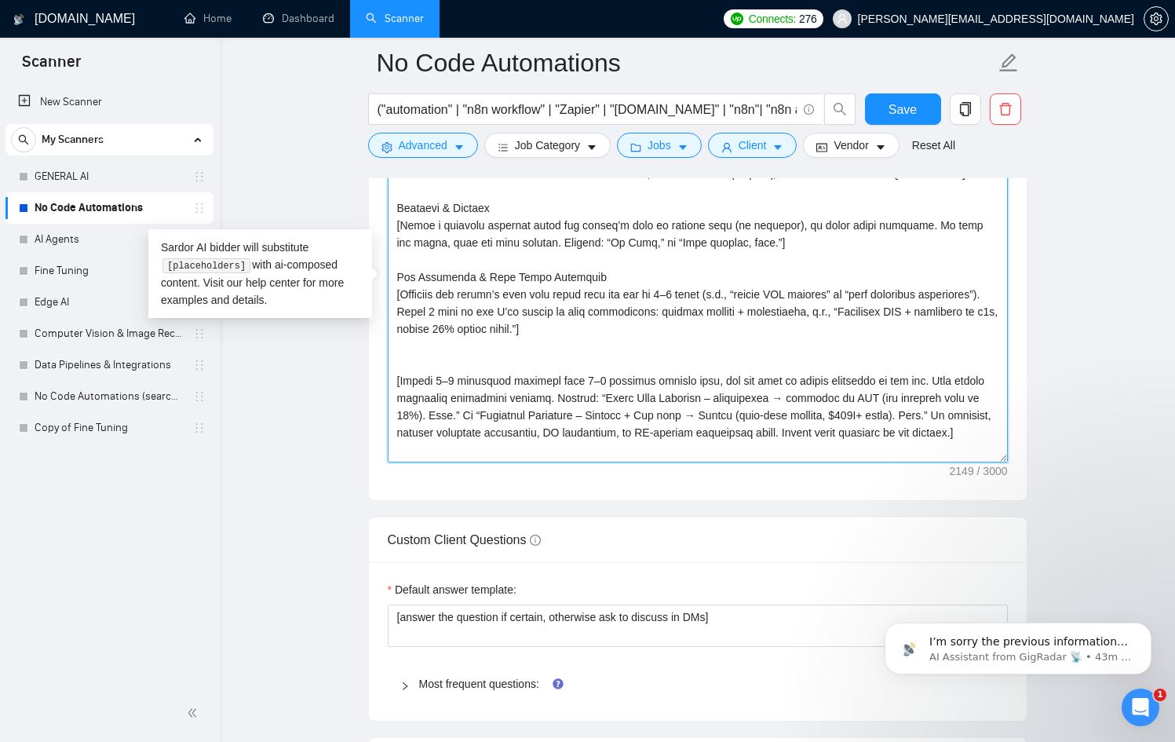
drag, startPoint x: 625, startPoint y: 291, endPoint x: 356, endPoint y: 289, distance: 269.3
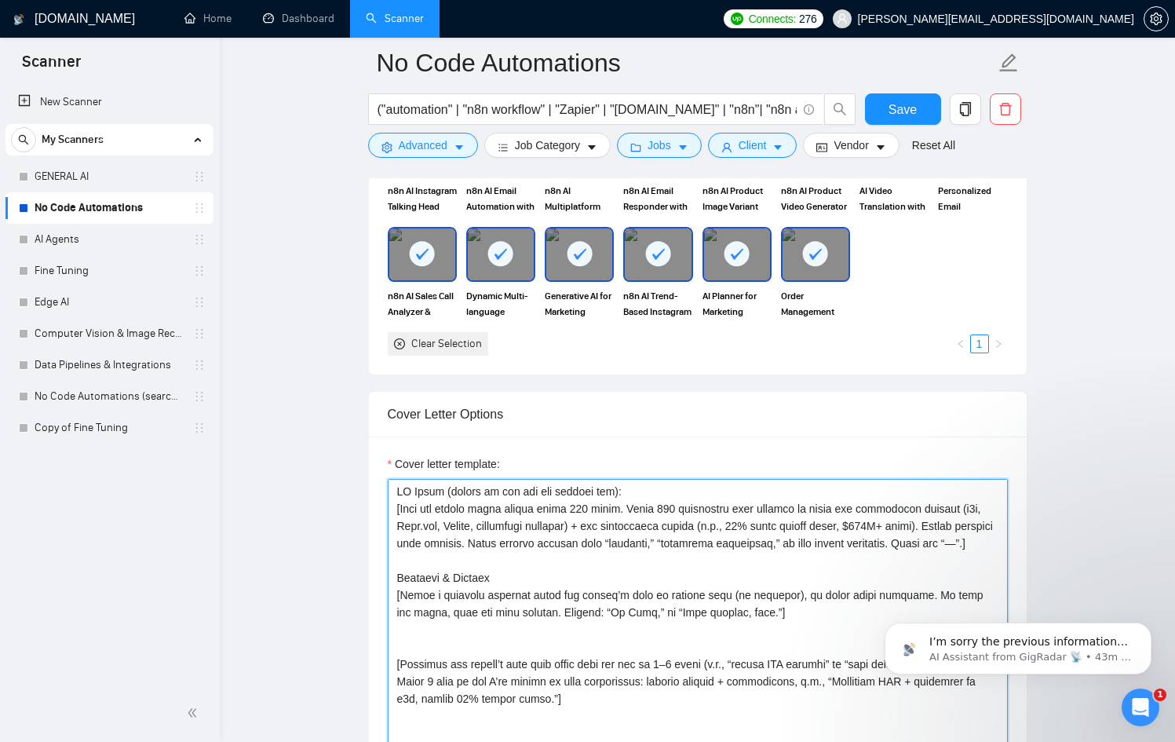
drag, startPoint x: 536, startPoint y: 584, endPoint x: 584, endPoint y: 589, distance: 48.9
click at [584, 589] on textarea "Cover letter template:" at bounding box center [698, 655] width 620 height 353
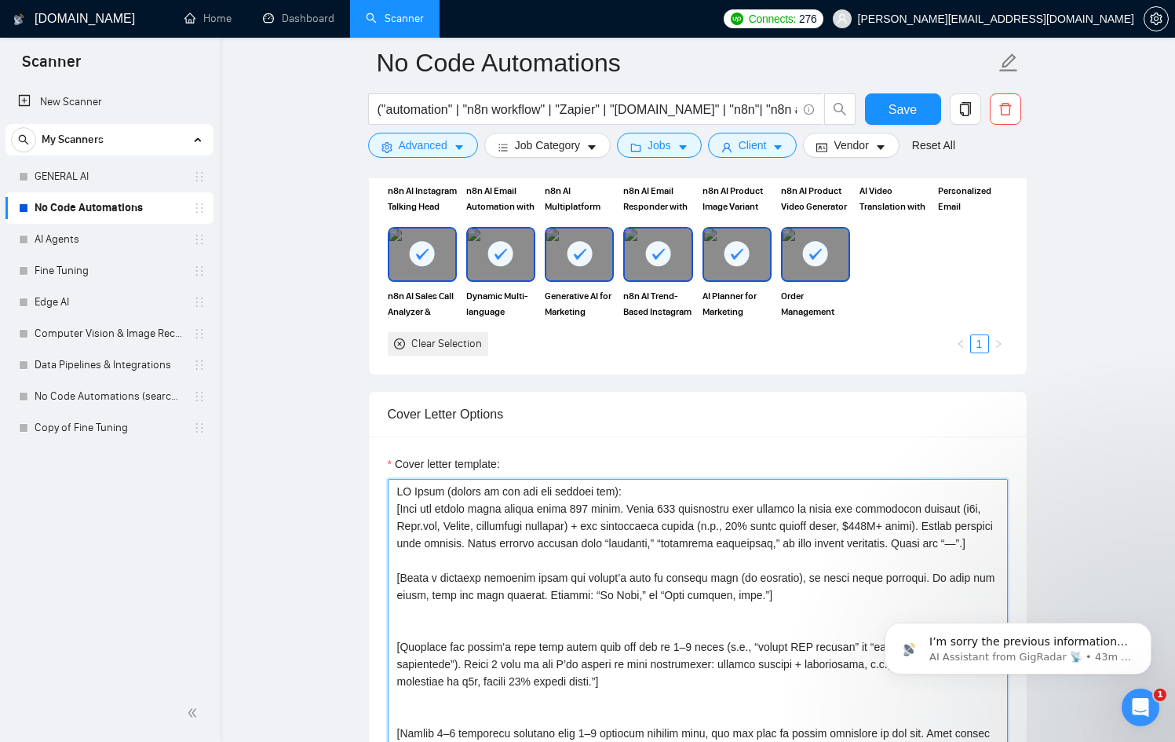
drag, startPoint x: 663, startPoint y: 492, endPoint x: 372, endPoint y: 493, distance: 290.5
click at [372, 493] on div "Cover letter template:" at bounding box center [698, 653] width 658 height 433
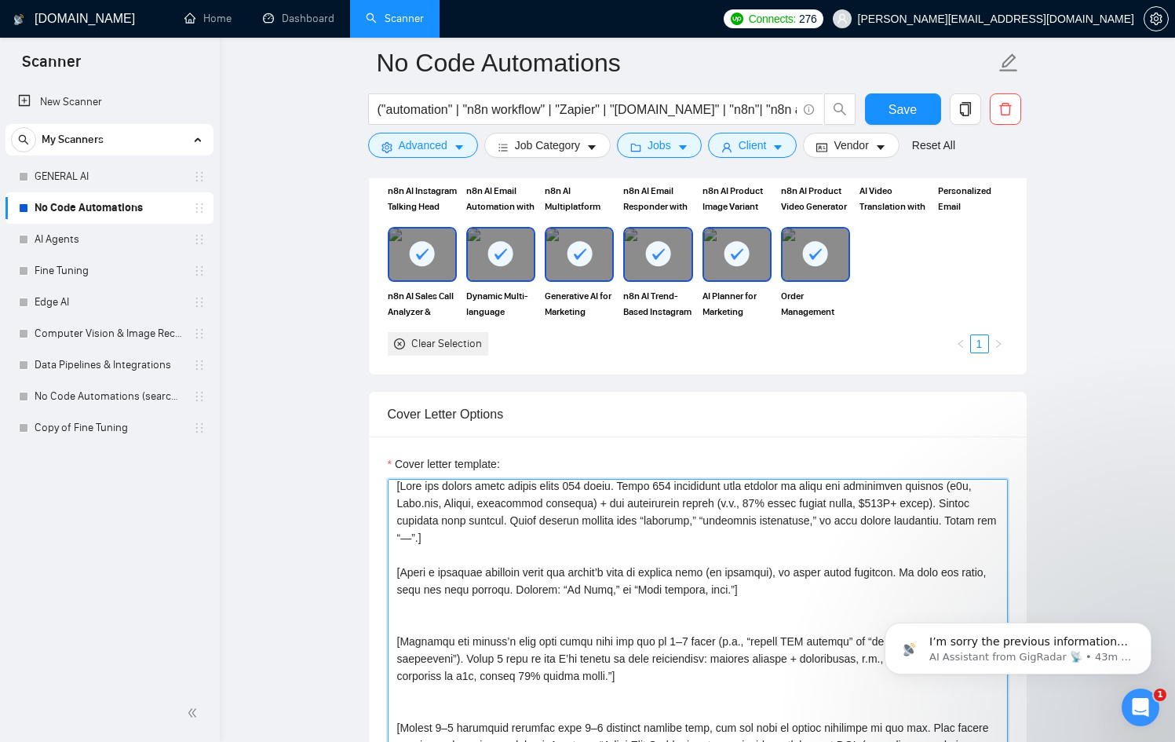
scroll to position [8, 0]
click at [974, 500] on textarea "Cover letter template:" at bounding box center [698, 655] width 620 height 353
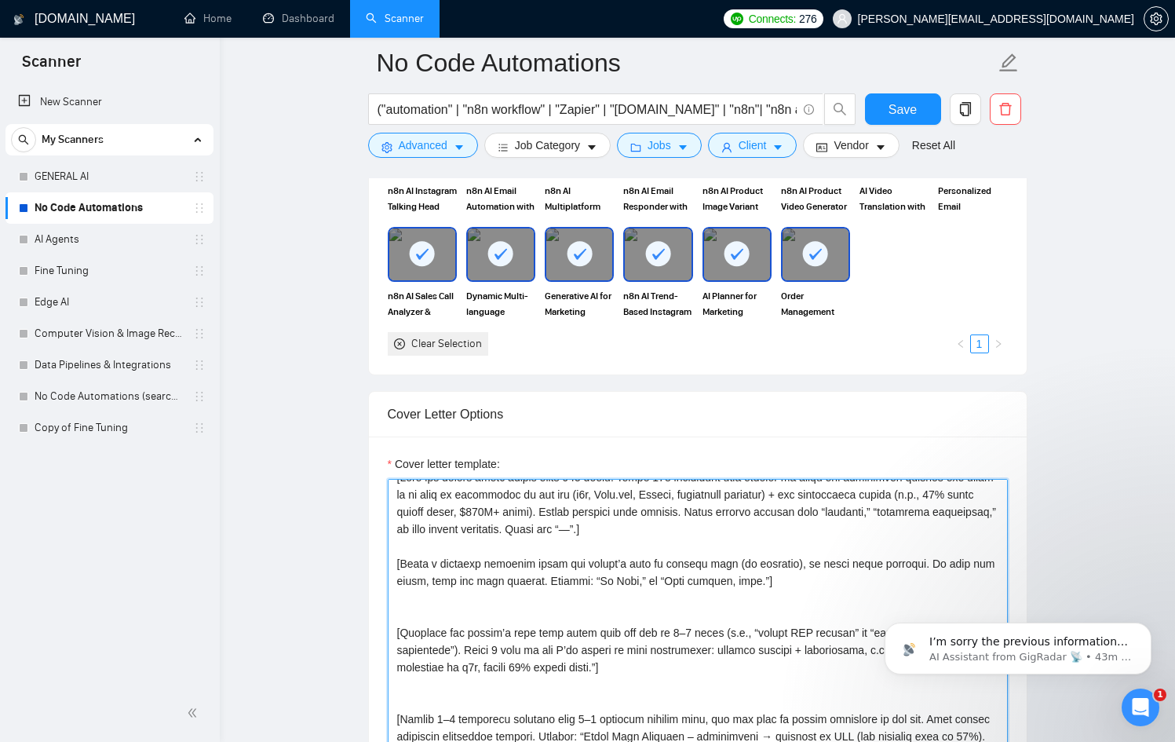
scroll to position [16, 0]
click at [464, 630] on textarea "Cover letter template:" at bounding box center [698, 655] width 620 height 353
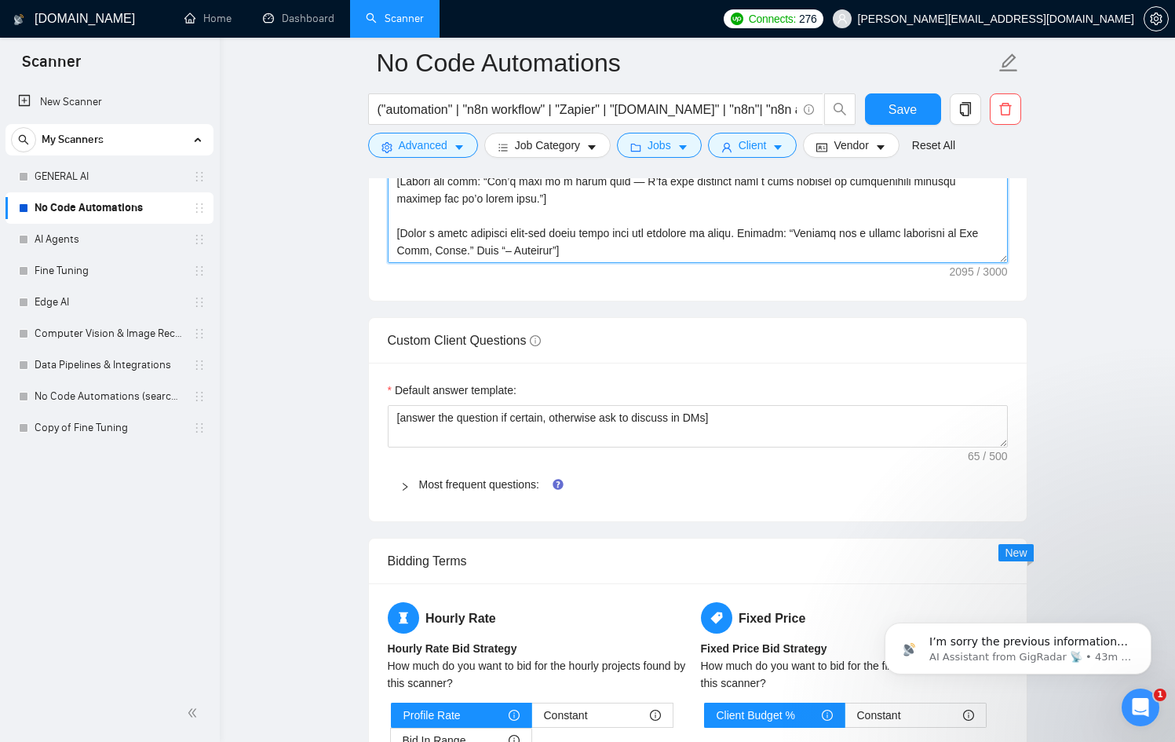
scroll to position [2154, 0]
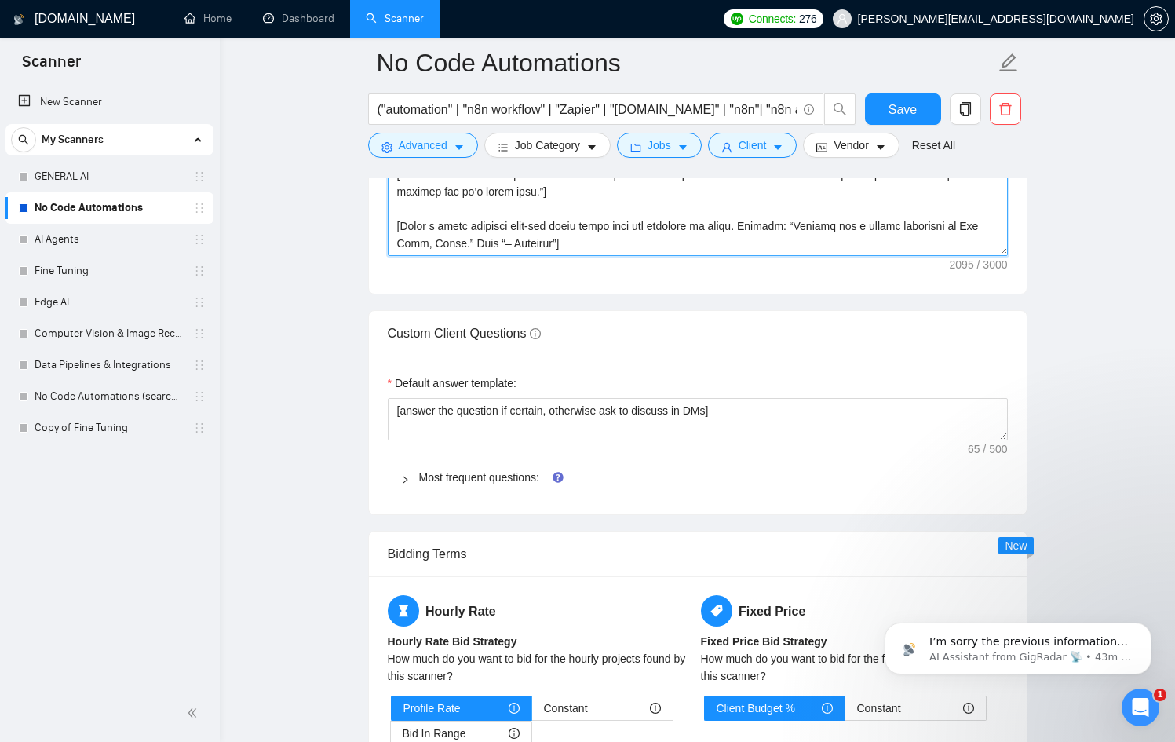
type textarea "[Lore ips dolors ametc adipis elits 994 doeiu. Tempo 458 incididunt utla etdolo…"
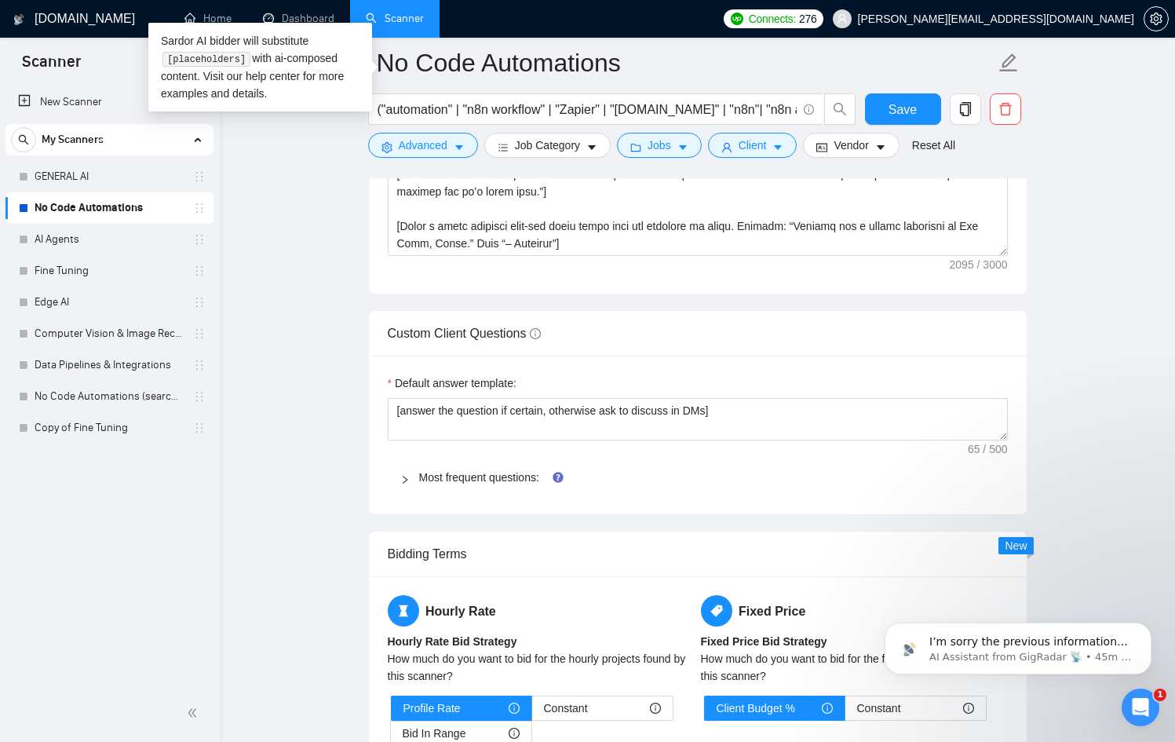
click at [410, 481] on div at bounding box center [409, 477] width 19 height 17
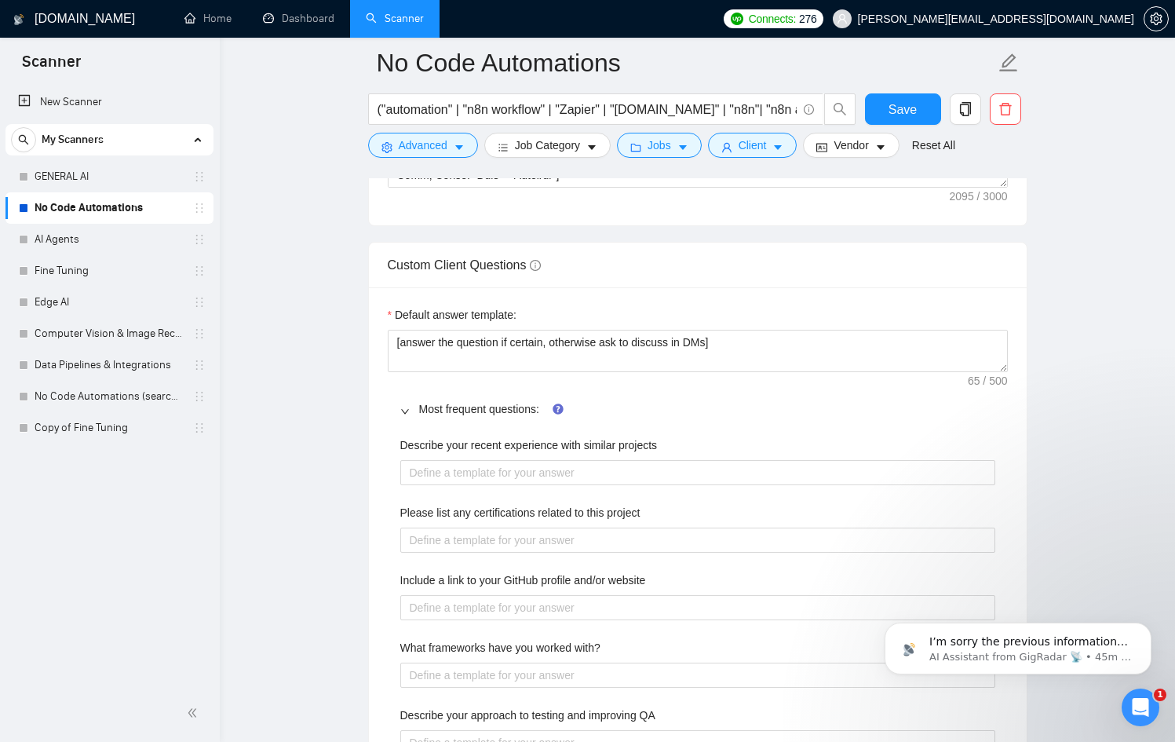
scroll to position [2224, 0]
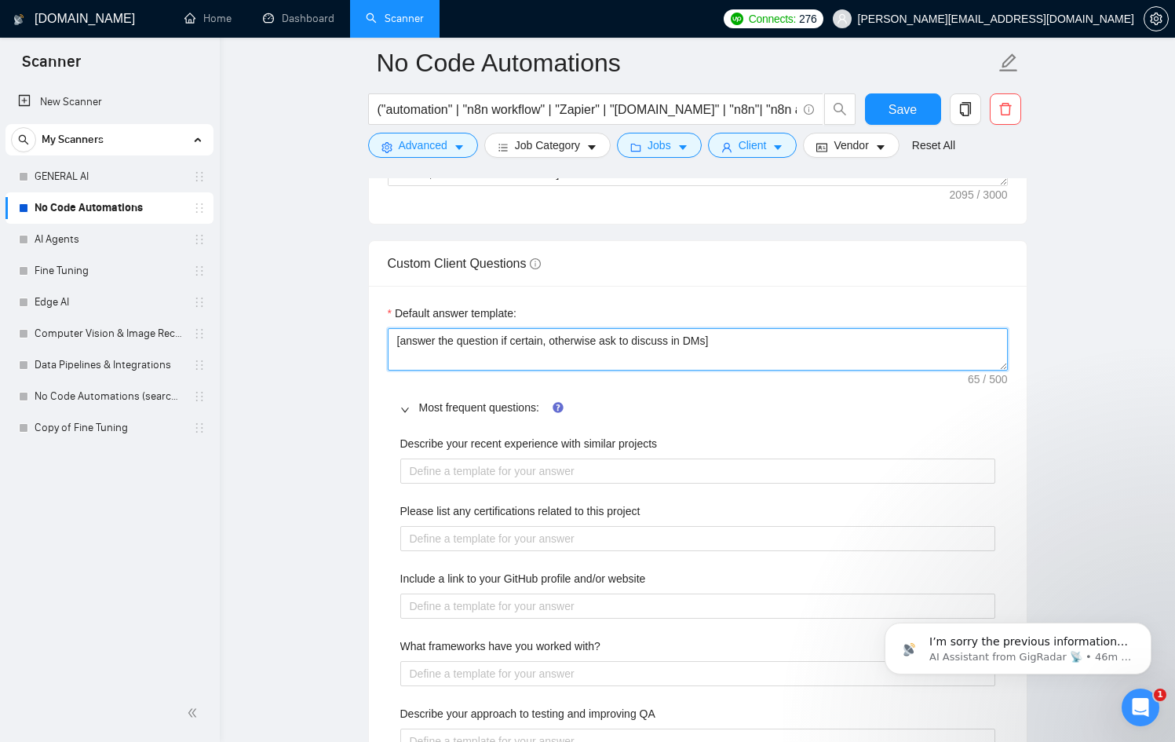
drag, startPoint x: 806, startPoint y: 356, endPoint x: 280, endPoint y: 342, distance: 527.1
click at [280, 342] on main "No Code Automations ("automation" | "n8n workflow" | "Zapier" | "[DOMAIN_NAME]"…" at bounding box center [697, 408] width 905 height 5139
paste textarea "​[answer something if you are confident, otherwise rephrase and suggest to disc…"
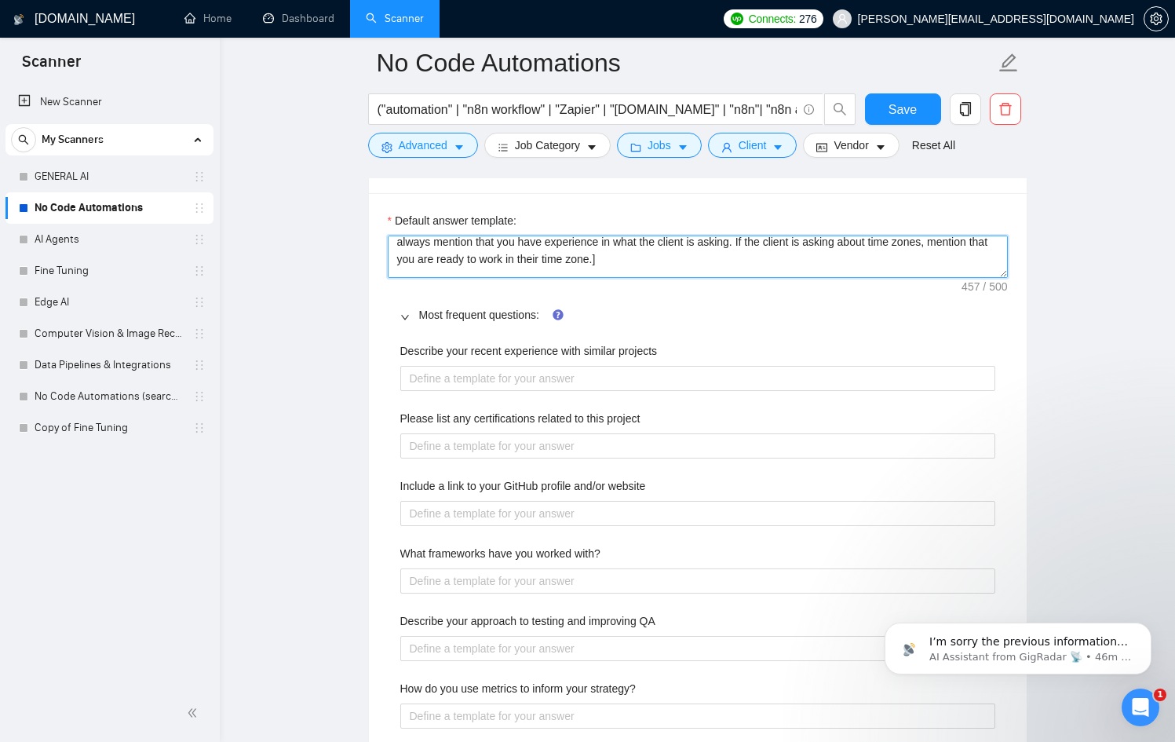
scroll to position [0, 0]
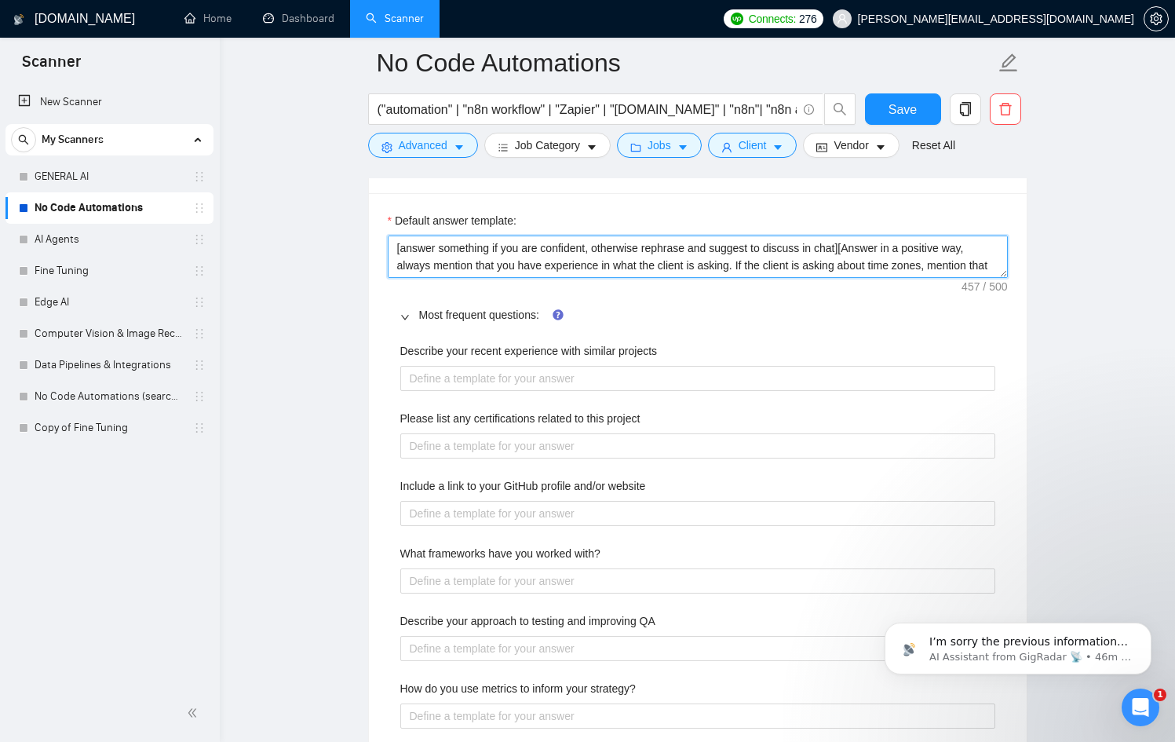
drag, startPoint x: 450, startPoint y: 243, endPoint x: 373, endPoint y: 239, distance: 77.1
click at [373, 239] on div "Default answer template: ​[answer something if you are confident, otherwise rep…" at bounding box center [698, 484] width 658 height 583
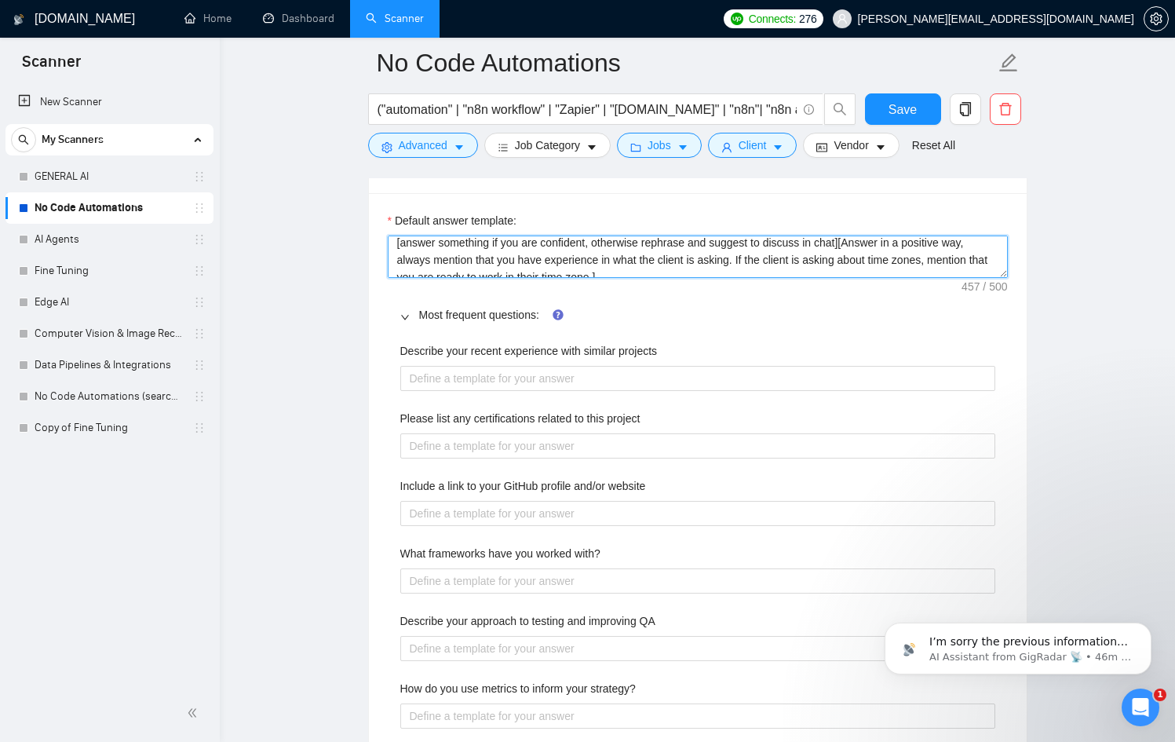
scroll to position [8, 0]
click at [853, 245] on textarea "​[answer something if you are confident, otherwise rephrase and suggest to disc…" at bounding box center [698, 257] width 620 height 42
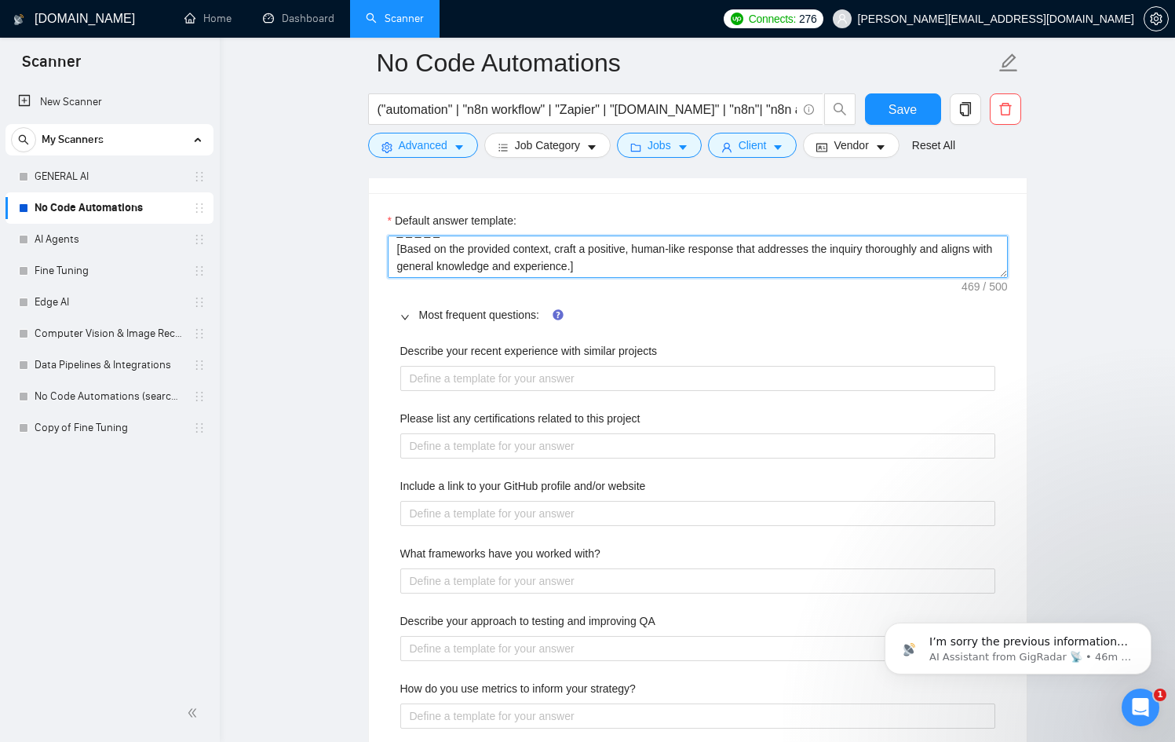
scroll to position [69, 0]
drag, startPoint x: 396, startPoint y: 260, endPoint x: 706, endPoint y: 298, distance: 312.4
click at [706, 298] on div "Default answer template: ​[answer something if you are confident, otherwise rep…" at bounding box center [698, 484] width 658 height 583
type textarea "​[answer something if you are confident, otherwise rephrase and suggest to disc…"
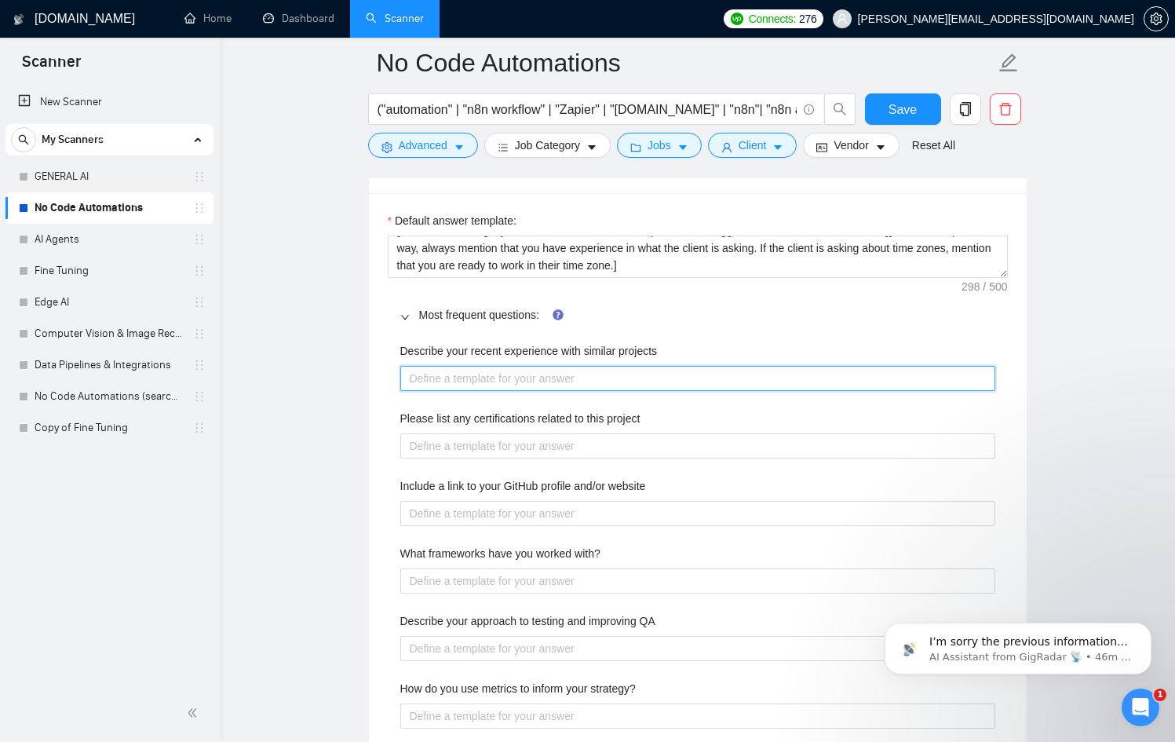
click at [503, 382] on projects "Describe your recent experience with similar projects" at bounding box center [697, 378] width 595 height 25
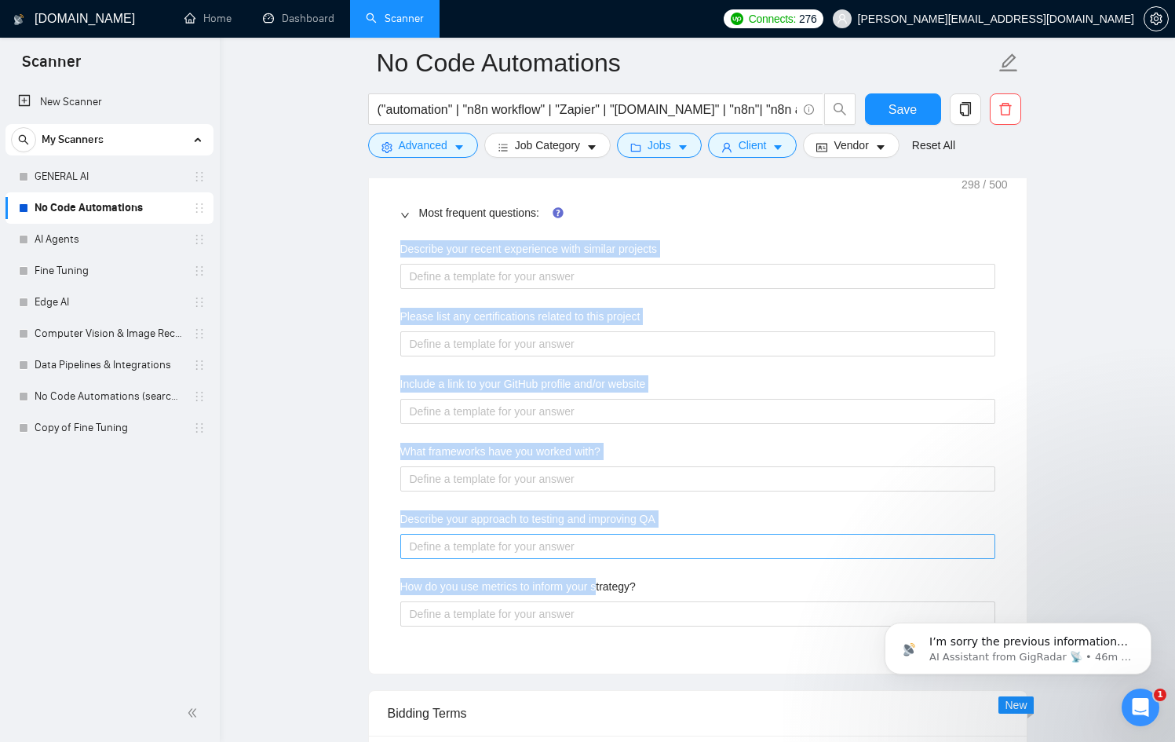
scroll to position [2426, 0]
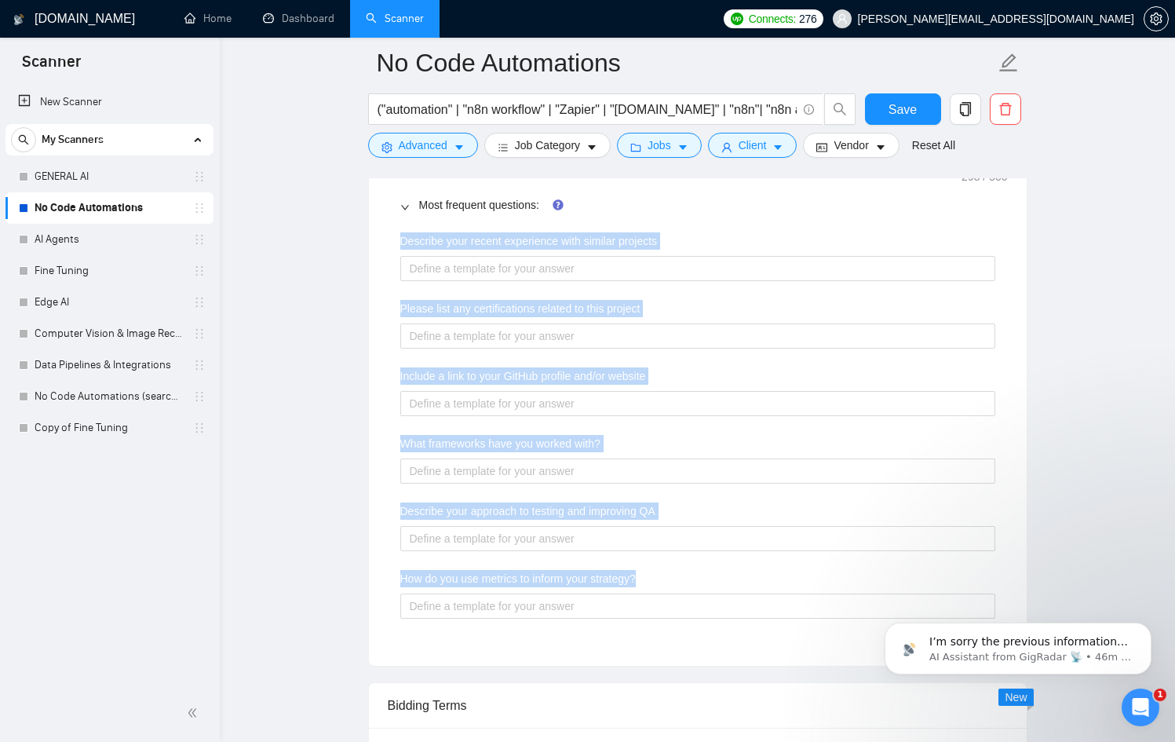
drag, startPoint x: 388, startPoint y: 340, endPoint x: 704, endPoint y: 583, distance: 399.2
click at [704, 583] on div "Describe your recent experience with similar projects Please list any certifica…" at bounding box center [698, 435] width 620 height 424
copy div "Describe your recent experience with similar projects Please list any certifica…"
click at [503, 266] on projects "Describe your recent experience with similar projects" at bounding box center [697, 268] width 595 height 25
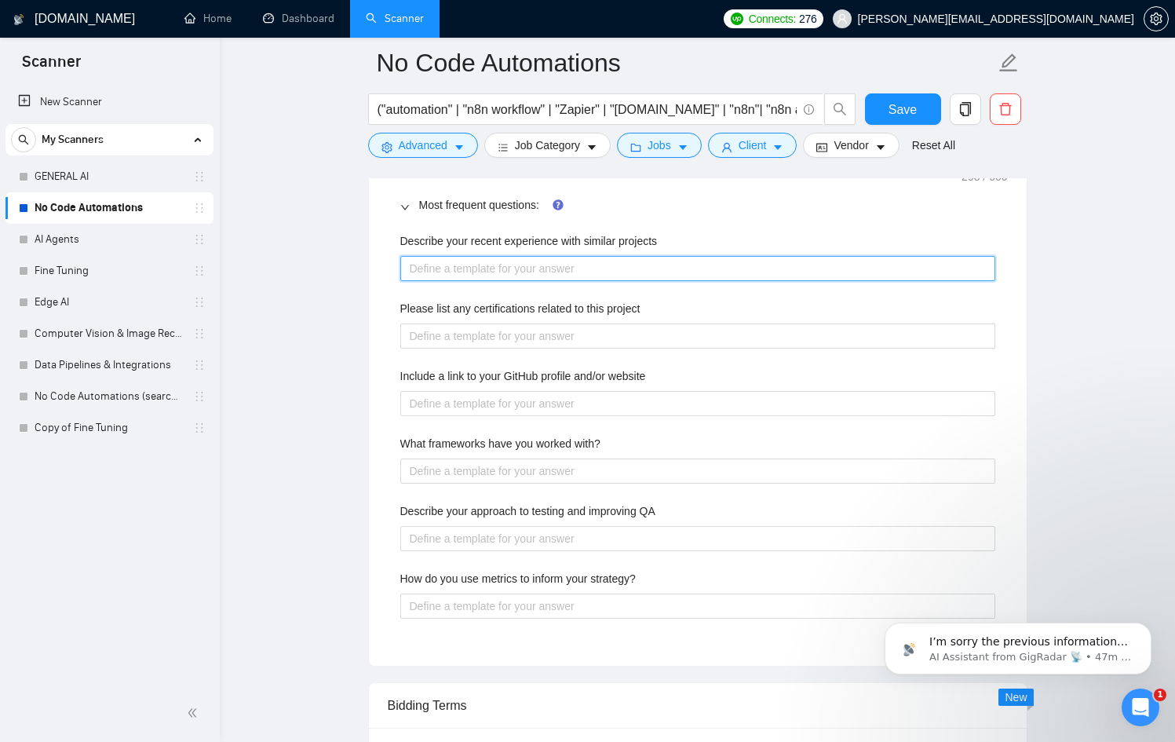
paste projects "[Answer positively, tying to the client’s job description. Insert relevant auto…"
type projects "[Answer positively, tying to the client’s job description. Insert relevant auto…"
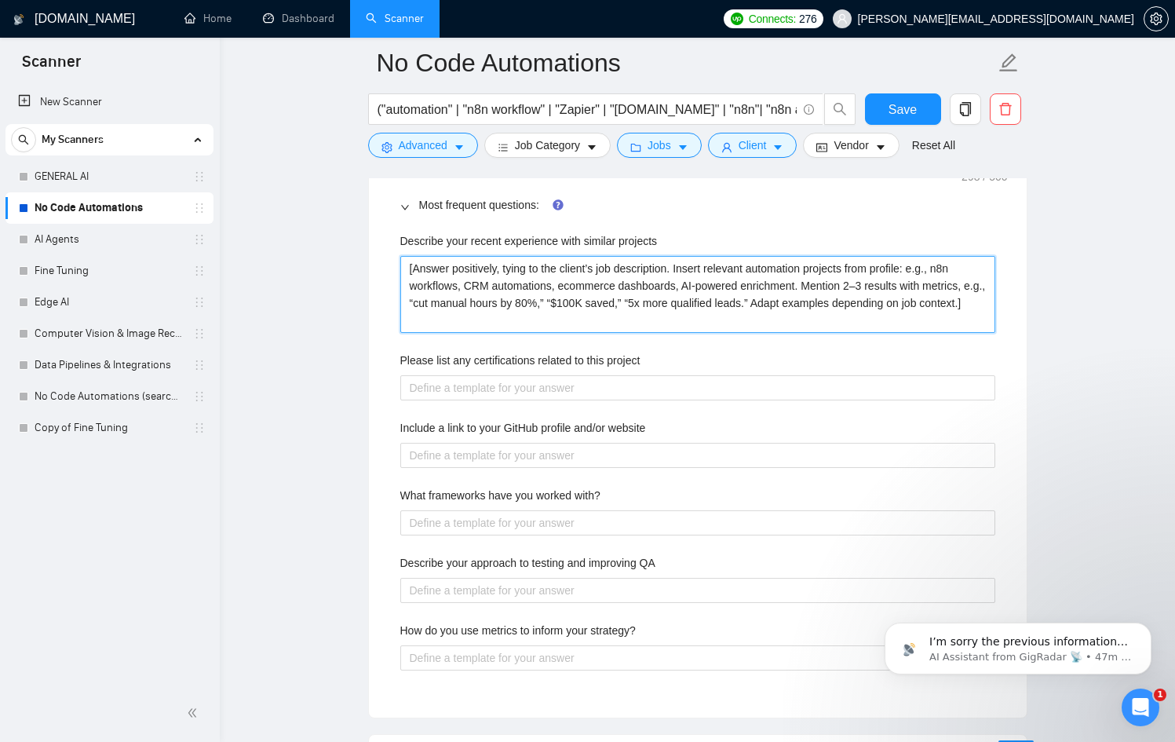
click at [924, 268] on projects "[Answer positively, tying to the client’s job description. Insert relevant auto…" at bounding box center [697, 294] width 595 height 77
type projects "[Answer positively, tying to the client’s job description. Insert relevant auto…"
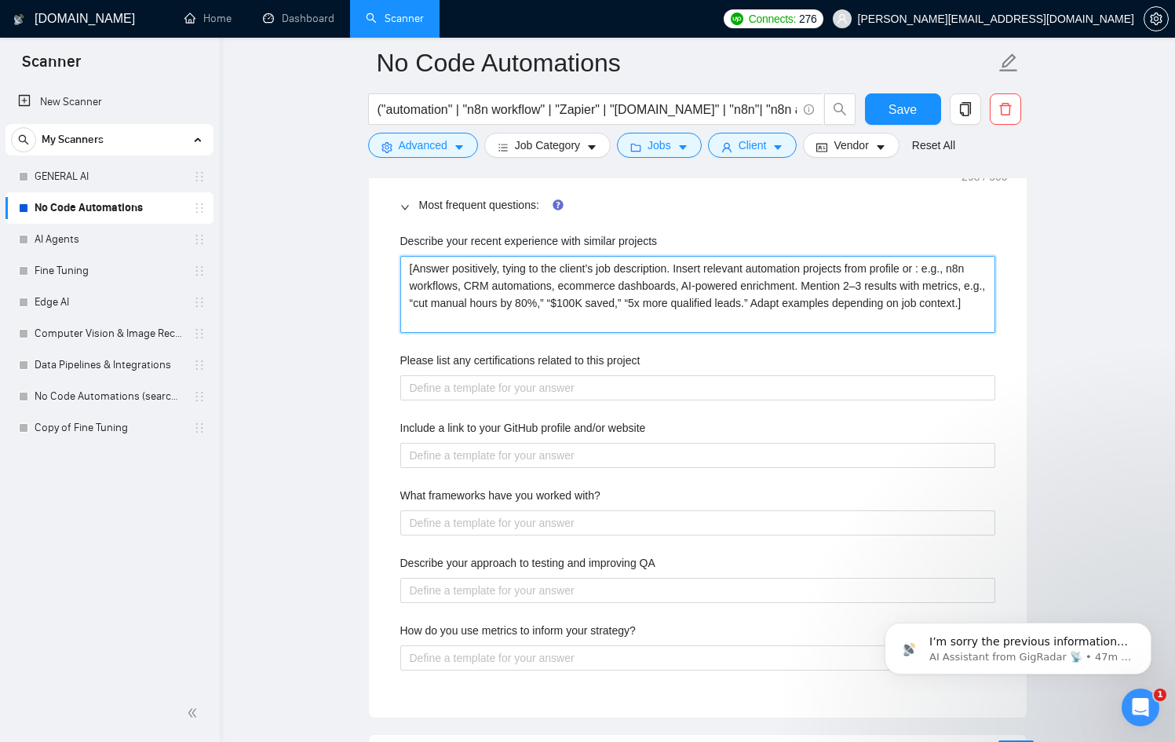
type projects "[Answer positively, tying to the client’s job description. Insert relevant auto…"
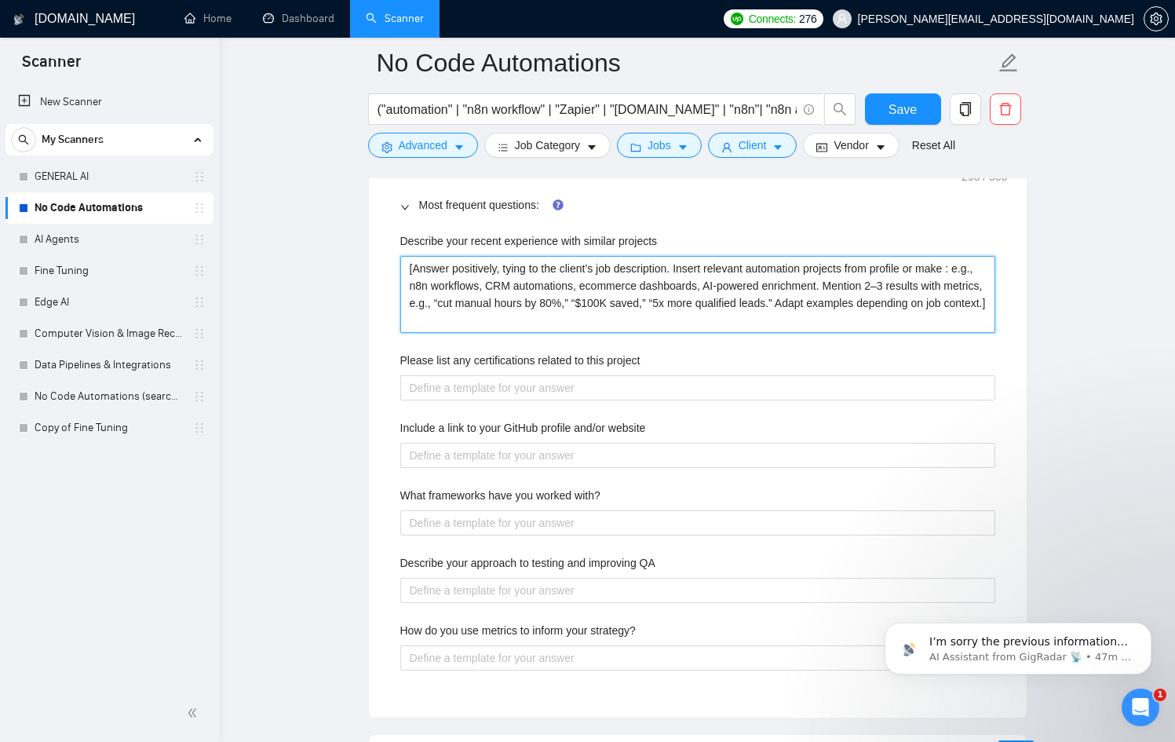
type projects "[Answer positively, tying to the client’s job description. Insert relevant auto…"
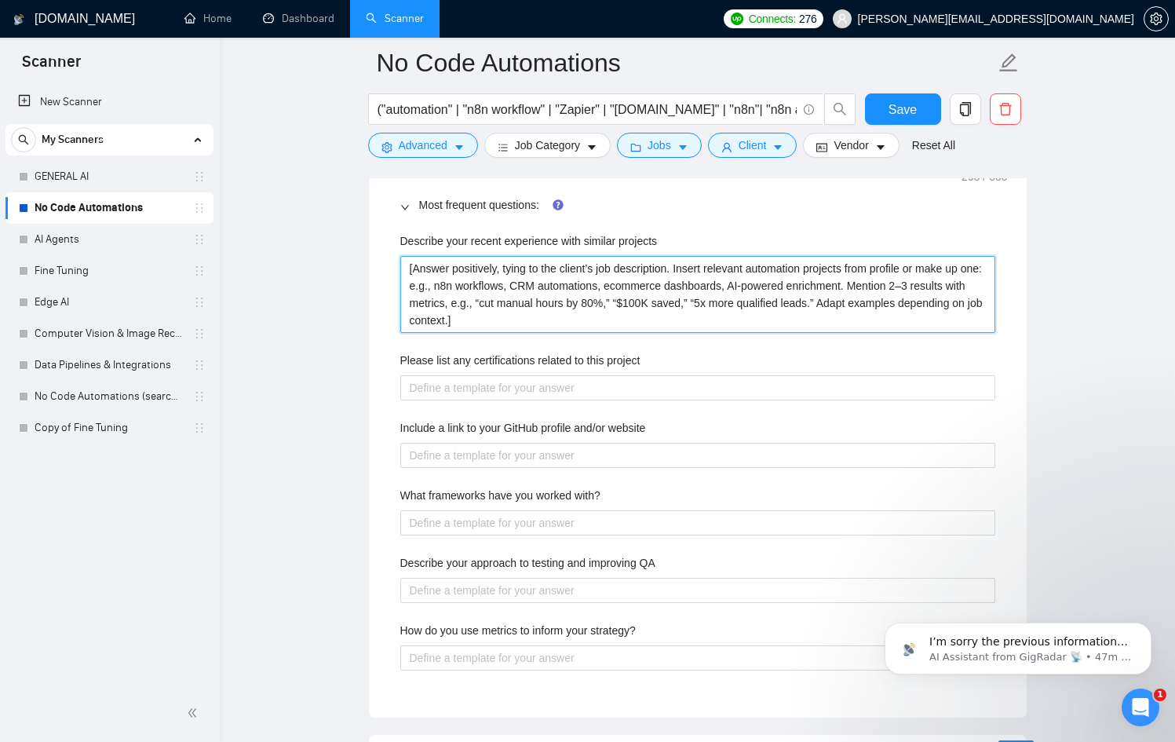
click at [591, 320] on projects "[Answer positively, tying to the client’s job description. Insert relevant auto…" at bounding box center [697, 294] width 595 height 77
type projects "[Answer positively, tying to the client’s job description. Insert relevant auto…"
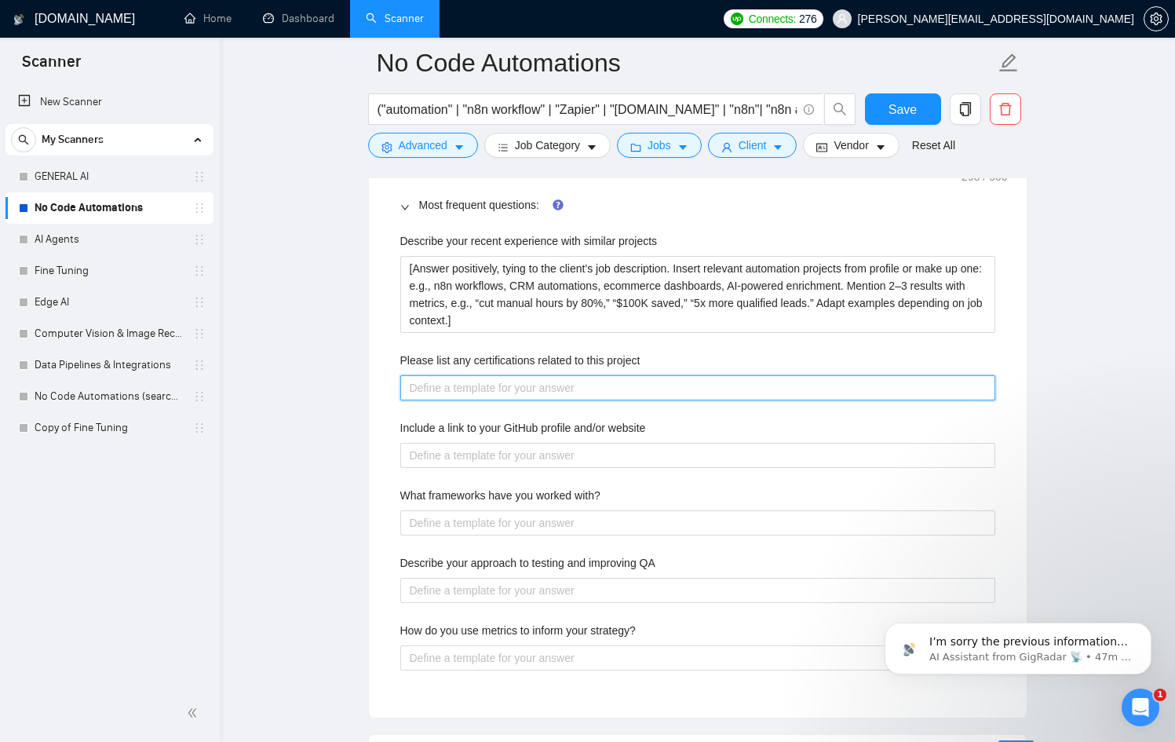
click at [529, 391] on project "Please list any certifications related to this project" at bounding box center [697, 387] width 595 height 25
click at [406, 386] on project "Please list any certifications related to this project" at bounding box center [697, 387] width 595 height 25
paste project "[Insert certifications or equivalents. If none official, mention recognized ski…"
type project "[Insert certifications or equivalents. If none official, mention recognized ski…"
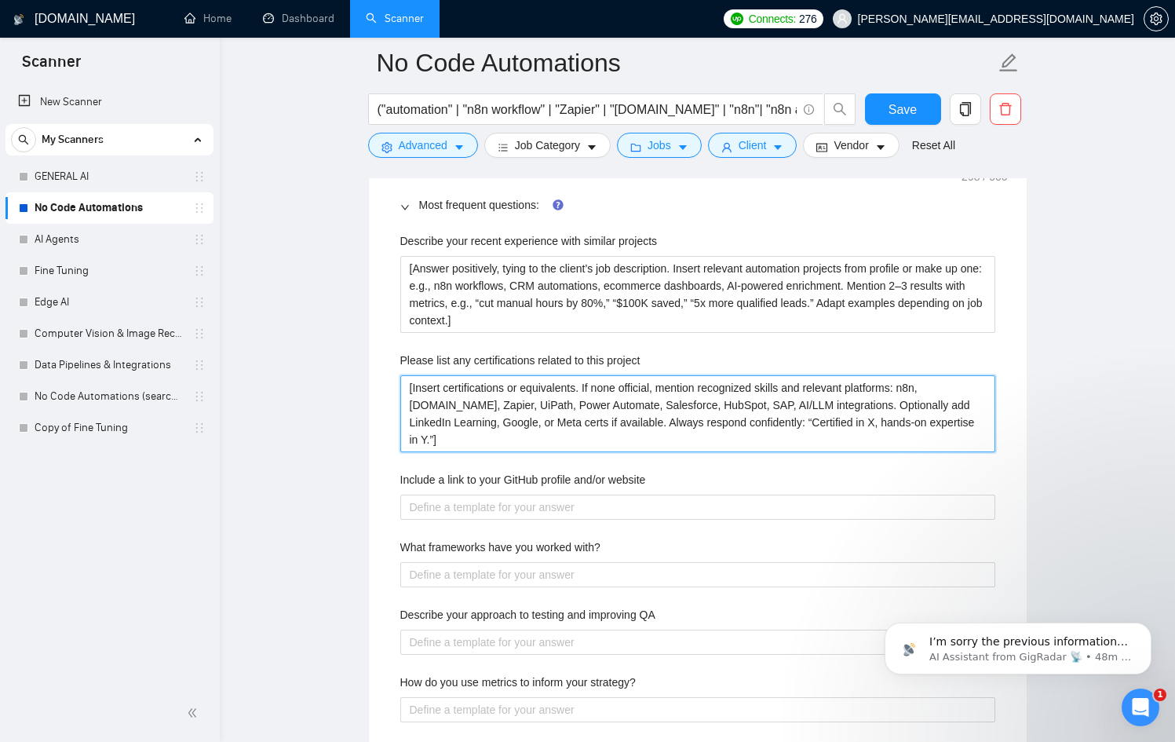
type project "[Insert certifications or equivalents. If none official, mention recognized ski…"
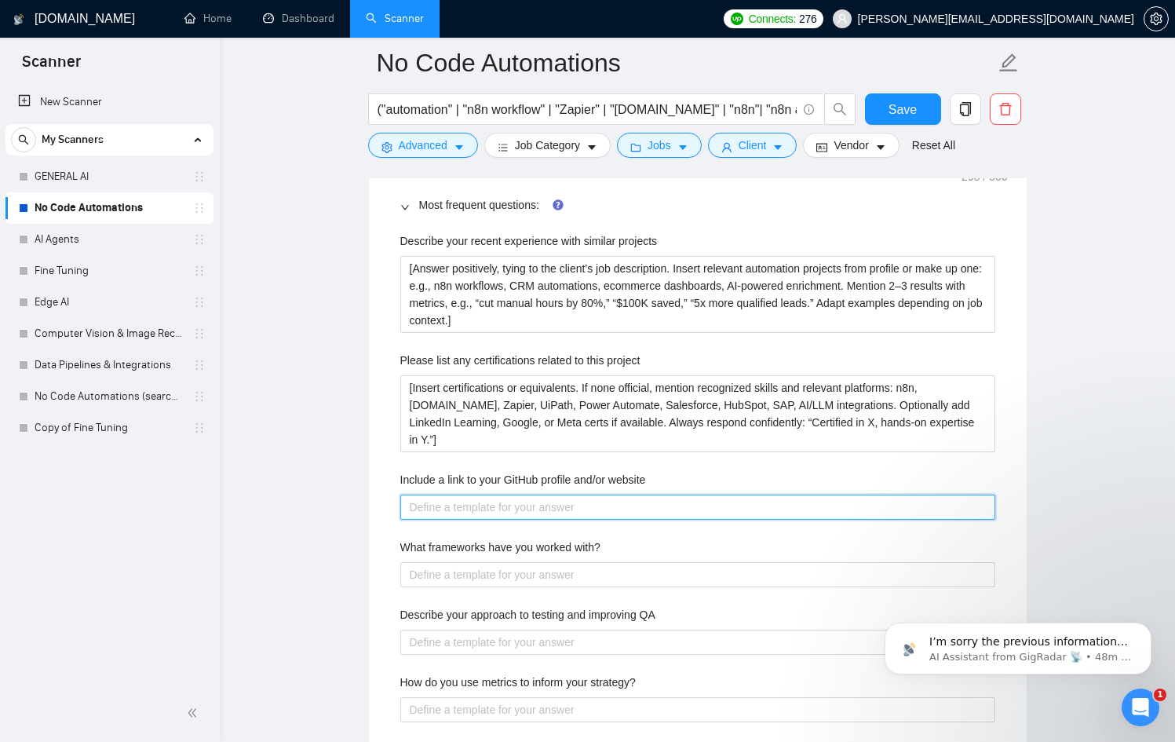
click at [492, 503] on website "Include a link to your GitHub profile and/or website" at bounding box center [697, 507] width 595 height 25
type website "h"
type website "ht"
type website "htt"
type website "https"
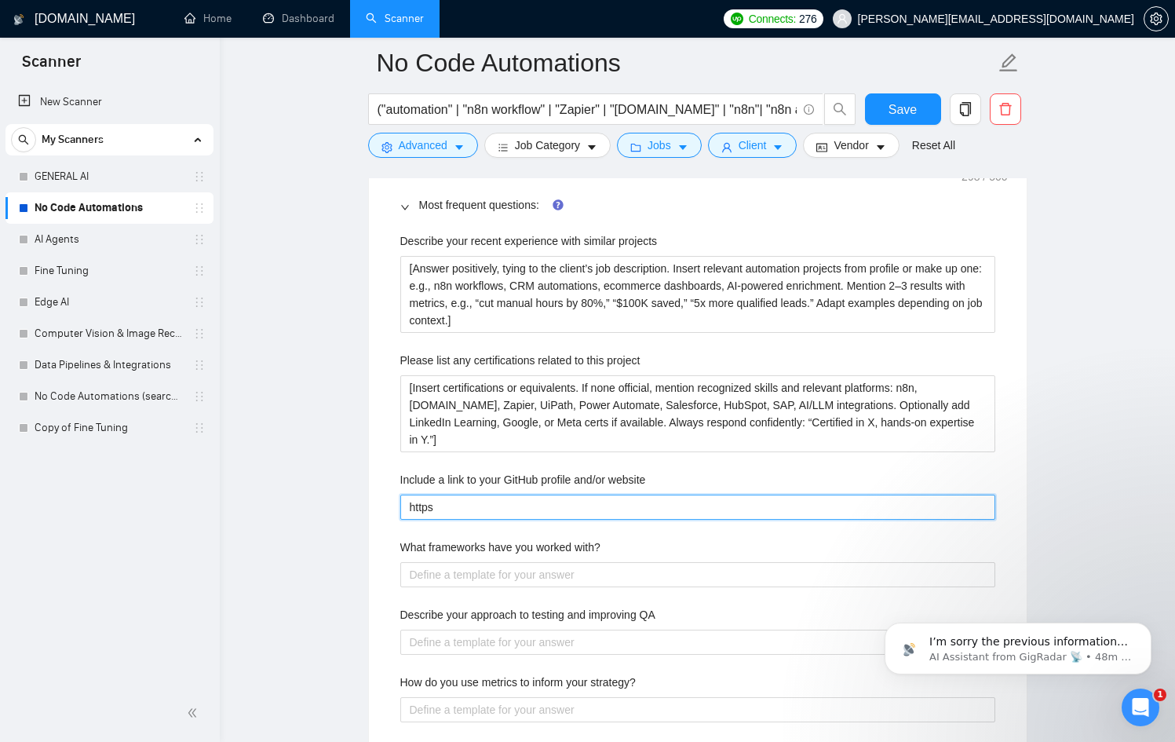
type website "https"
drag, startPoint x: 516, startPoint y: 503, endPoint x: 677, endPoint y: 554, distance: 168.9
click at [677, 554] on div "Describe your recent experience with similar projects [Answer positively, tying…" at bounding box center [698, 487] width 620 height 528
click at [498, 514] on website "https" at bounding box center [697, 507] width 595 height 25
drag, startPoint x: 506, startPoint y: 510, endPoint x: 379, endPoint y: 501, distance: 126.7
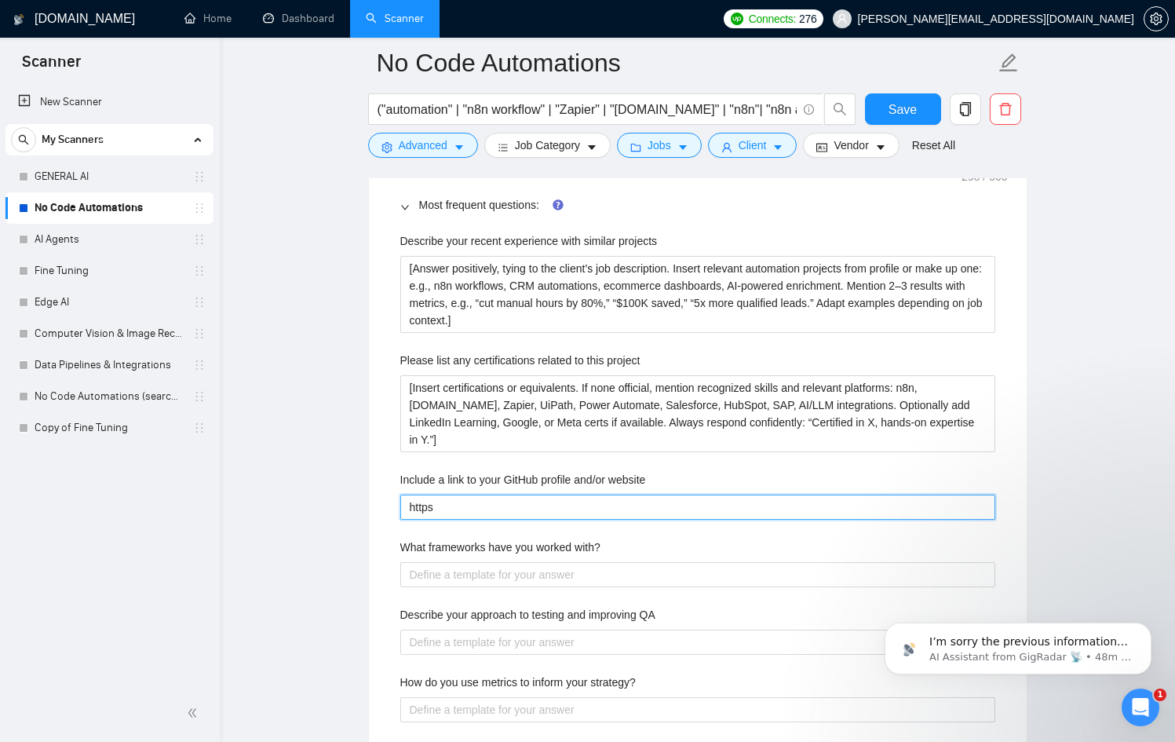
click at [379, 501] on div "Default answer template: ​[answer something if you are confident, otherwise rep…" at bounding box center [698, 426] width 658 height 686
paste website "://[DOMAIN_NAME][URL]"
type website "[URL][DOMAIN_NAME]"
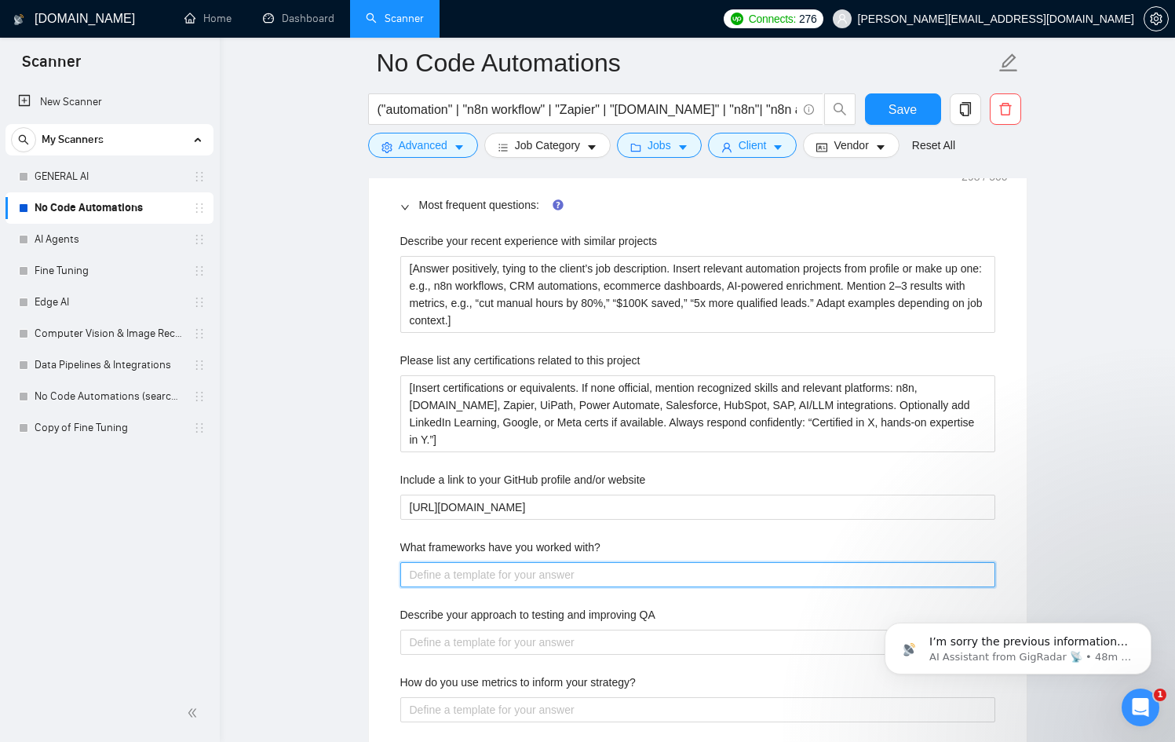
click at [462, 569] on with\? "What frameworks have you worked with?" at bounding box center [697, 574] width 595 height 25
paste with\? "[Answer by listing frameworks/tools most relevant to the job. Example: “For aut…"
type with\? "[Answer by listing frameworks/tools most relevant to the job. Example: “For aut…"
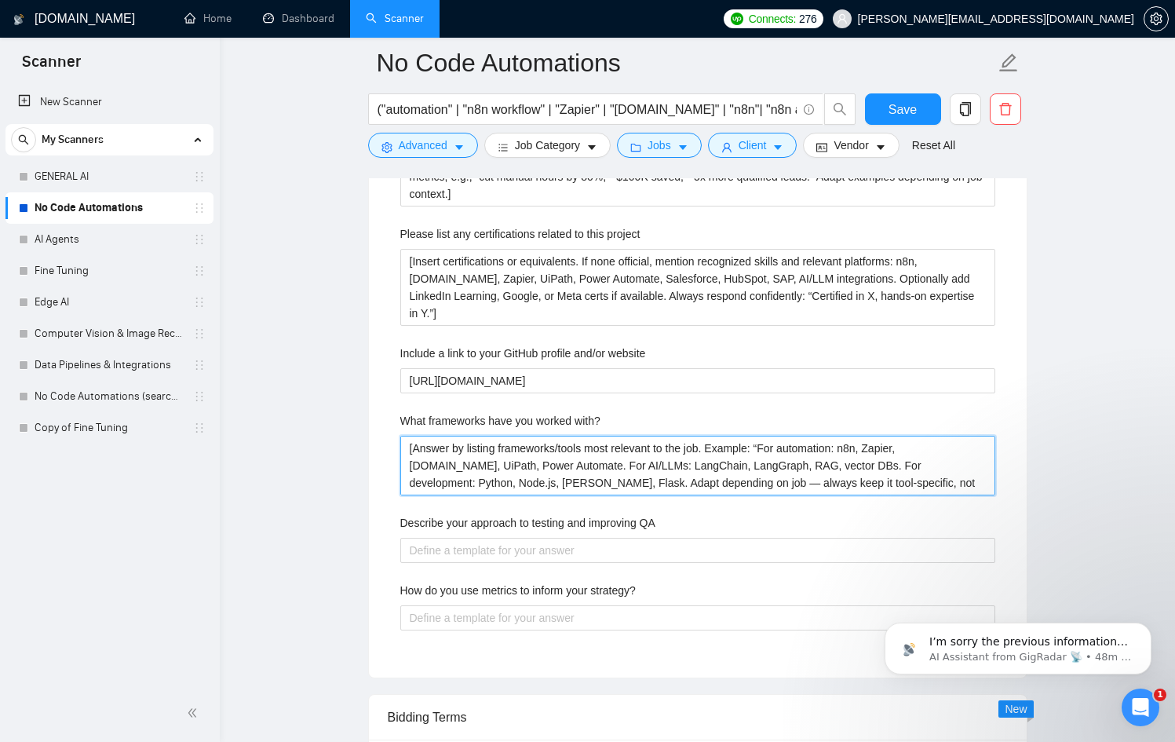
scroll to position [2557, 0]
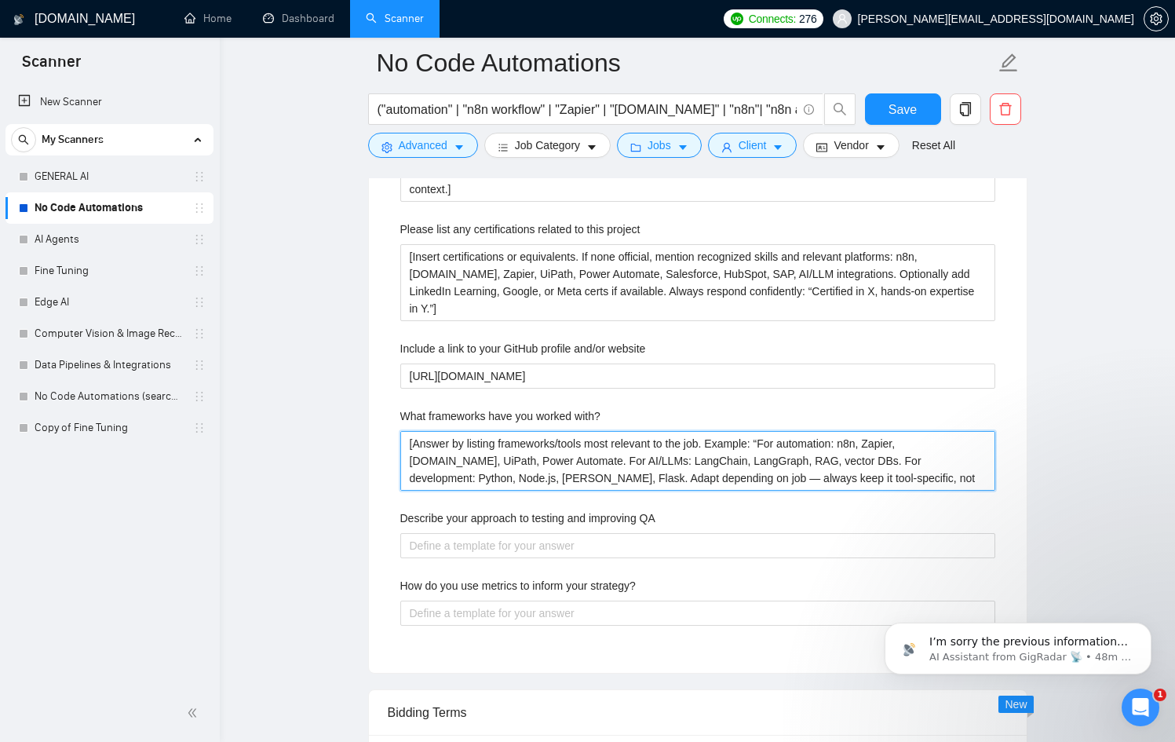
click at [714, 445] on with\? "[Answer by listing frameworks/tools most relevant to the job. Example: “For aut…" at bounding box center [697, 461] width 595 height 60
type with\? "[Answer by listing frameworks/tools most relevant to the job. Example: “For aut…"
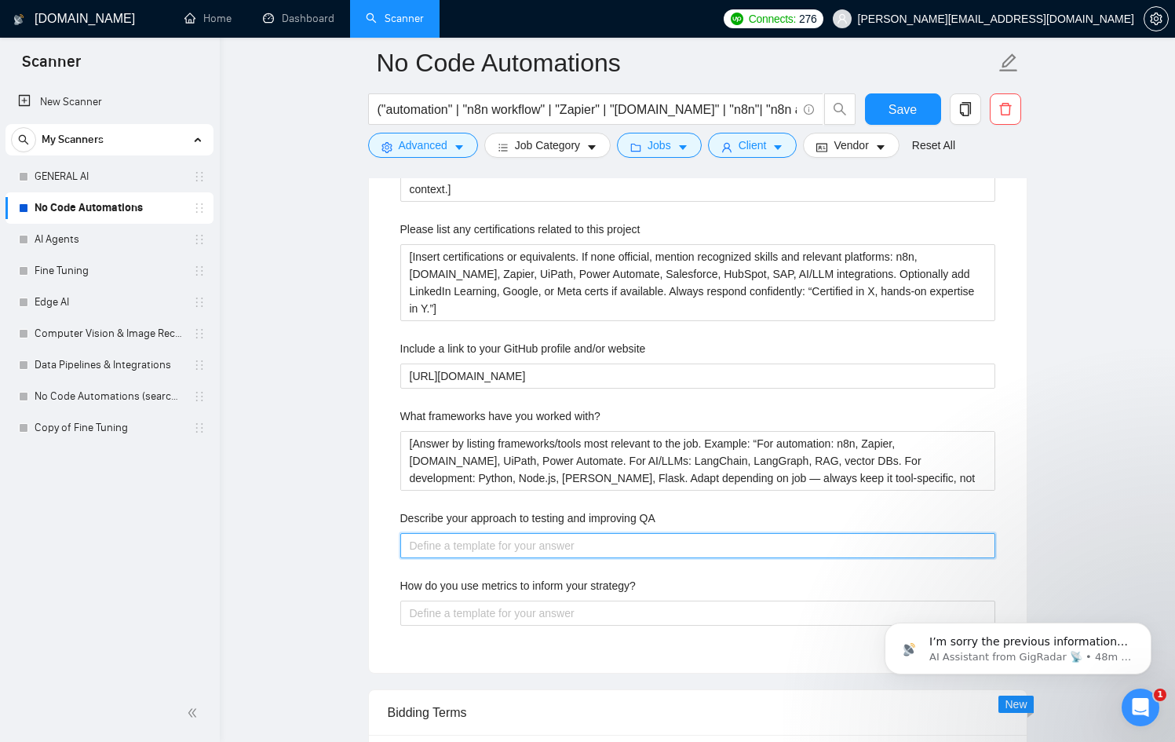
click at [590, 547] on QA "Describe your approach to testing and improving QA" at bounding box center [697, 545] width 595 height 25
click at [477, 539] on QA "Describe your approach to testing and improving QA" at bounding box center [697, 545] width 595 height 25
paste QA "[Anchor answer in automation QA. Example: “I include error handling, retry logi…"
type QA "[Anchor answer in automation QA. Example: “I include error handling, retry logi…"
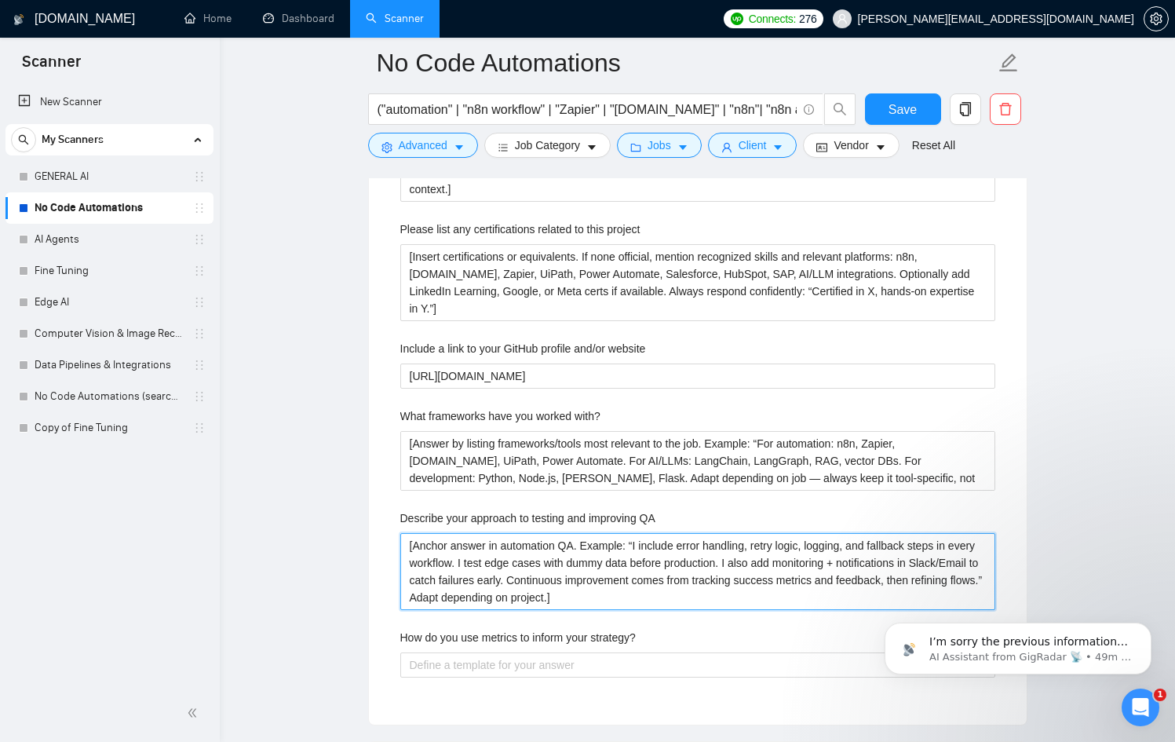
type QA "[Anchor answer in automation QA. Example: “I include error handling, retry logi…"
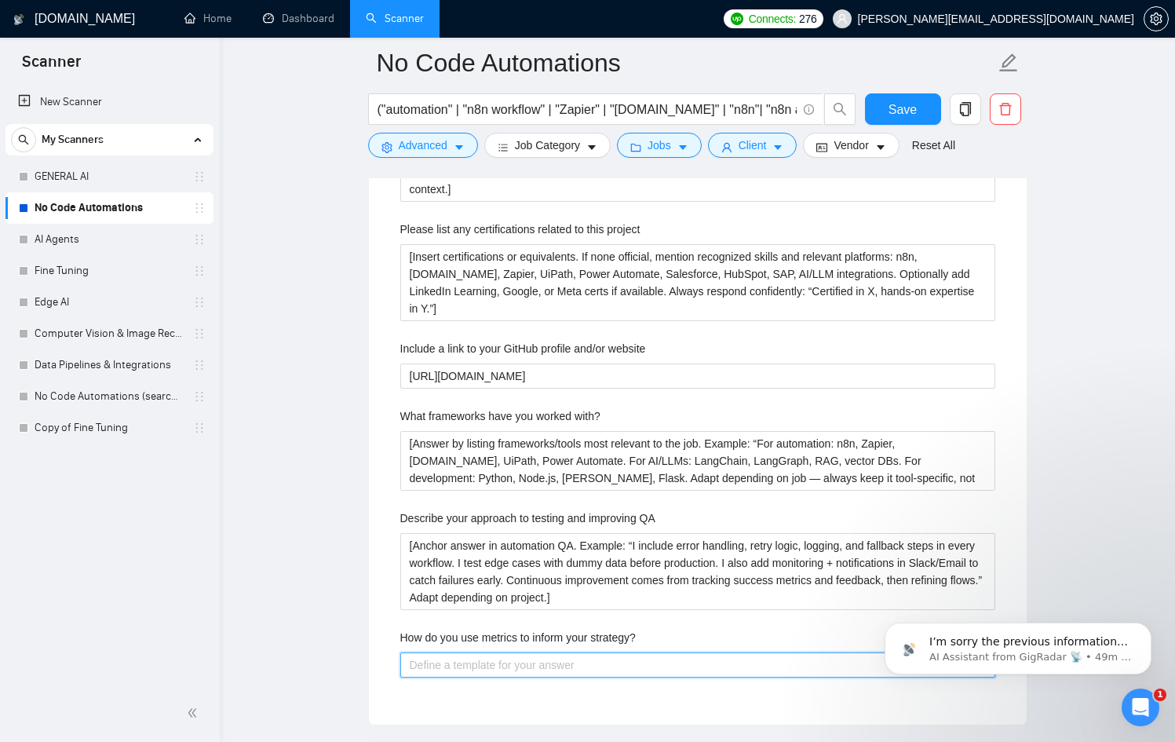
click at [586, 654] on strategy\? "How do you use metrics to inform your strategy?" at bounding box center [697, 665] width 595 height 25
paste strategy\? "[Answer with client-centric examples. Example: “I track process time saved, err…"
type strategy\? "[Answer with client-centric examples. Example: “I track process time saved, err…"
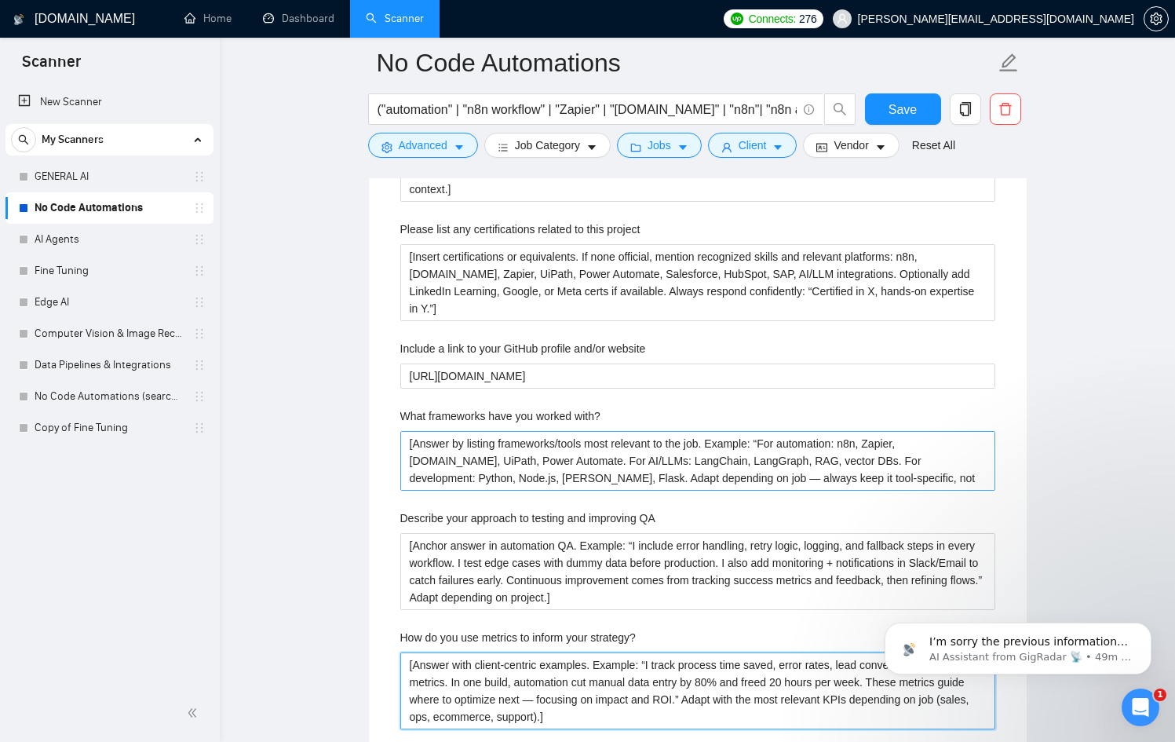
type strategy\? "[Answer with client-centric examples. Example: “I track process time saved, err…"
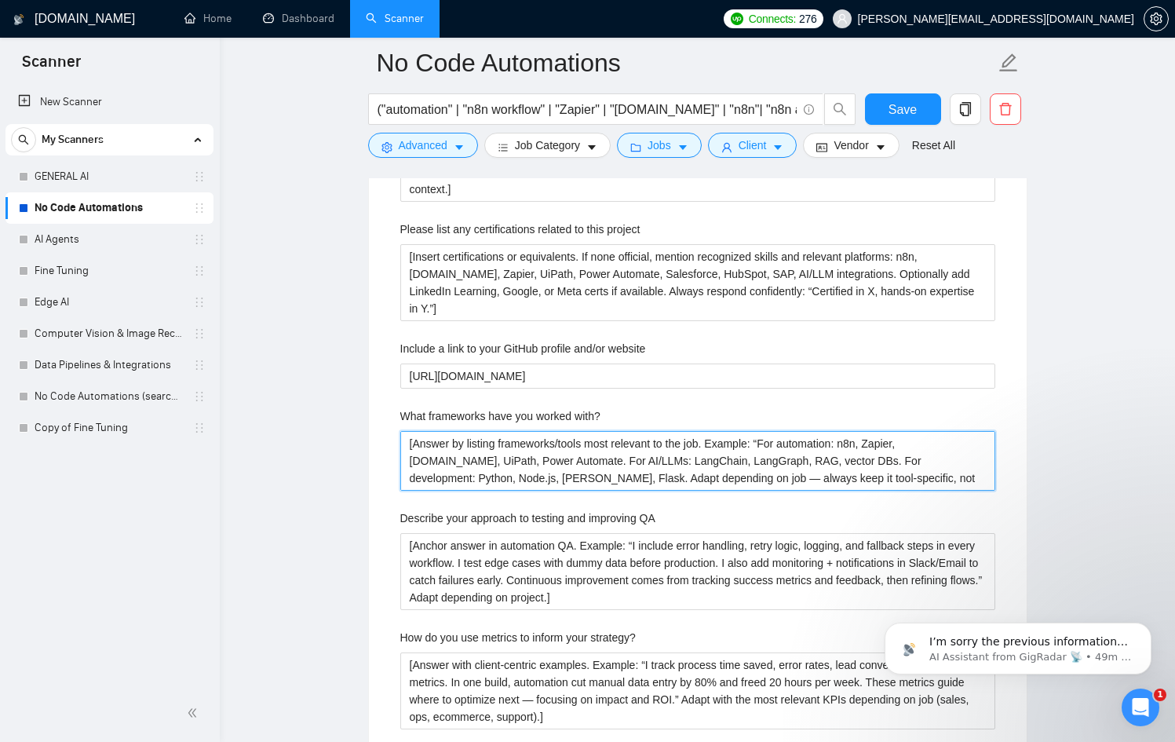
click at [664, 478] on with\? "[Answer by listing frameworks/tools most relevant to the job. Example: “For aut…" at bounding box center [697, 461] width 595 height 60
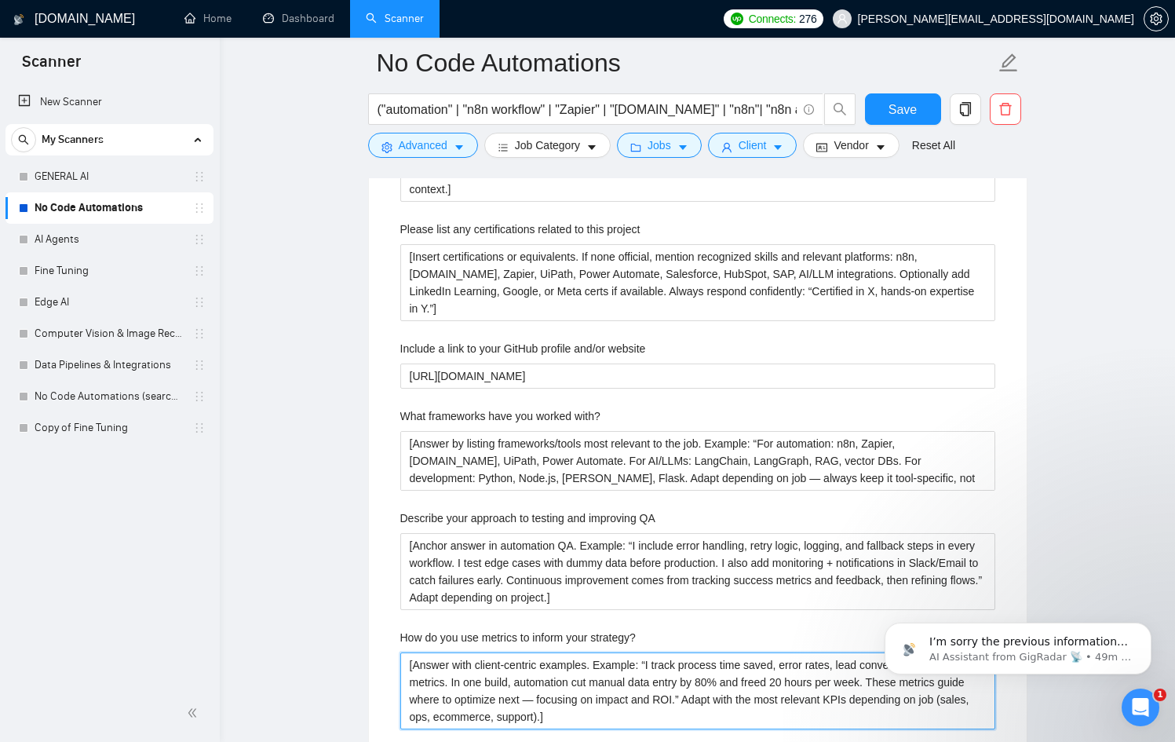
click at [609, 700] on strategy\? "[Answer with client-centric examples. Example: “I track process time saved, err…" at bounding box center [697, 691] width 595 height 77
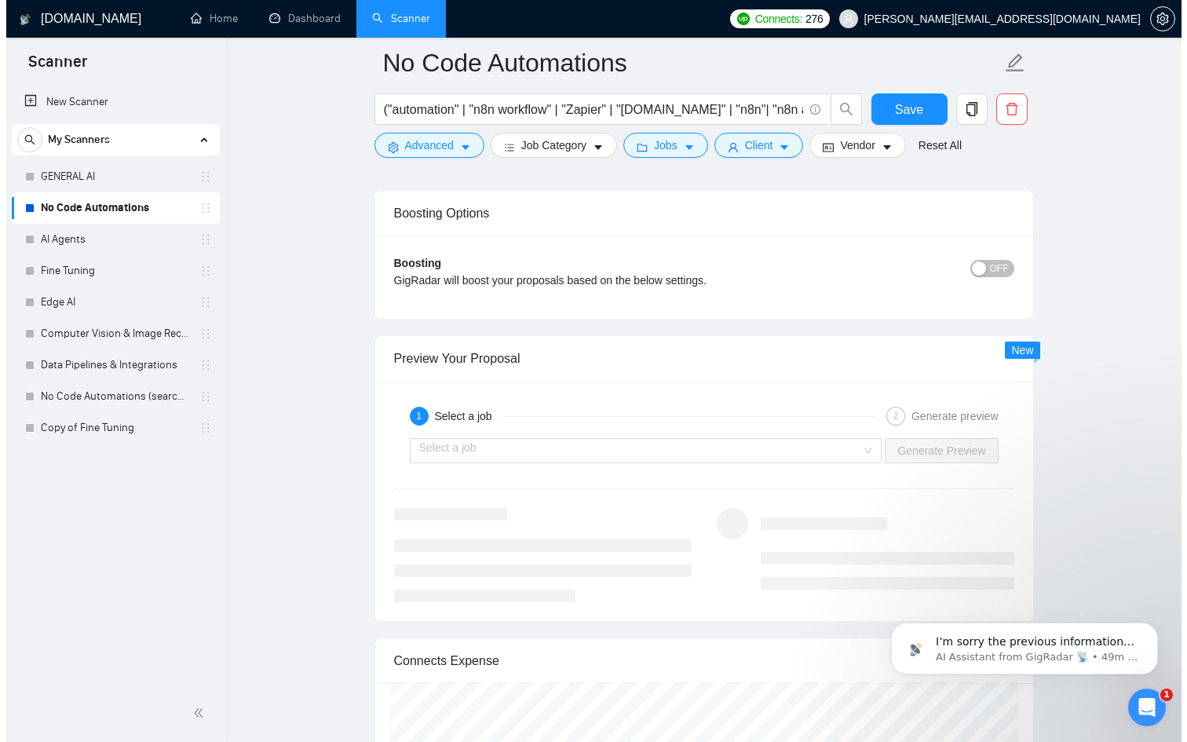
scroll to position [3529, 0]
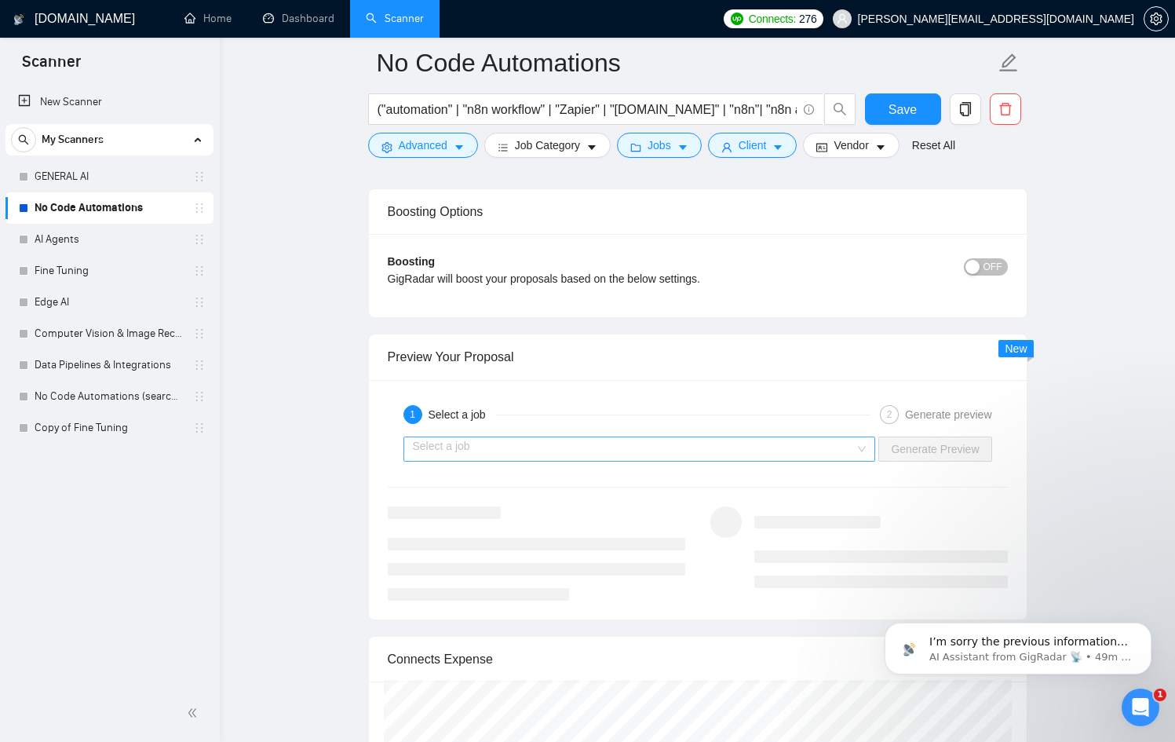
type strategy\? "[Answer with client-centric examples. Example: “I track process time saved, err…"
click at [712, 454] on input "search" at bounding box center [634, 449] width 443 height 24
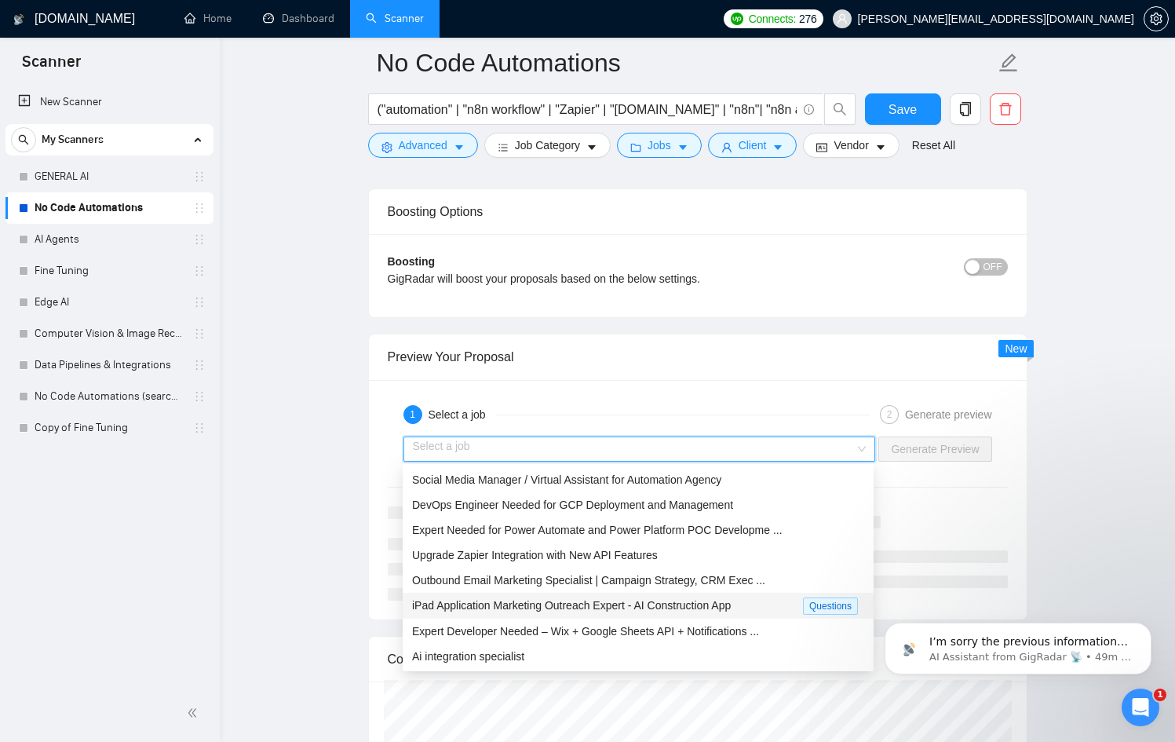
click at [666, 602] on span "iPad Application Marketing Outreach Expert - AI Construction App" at bounding box center [571, 605] width 319 height 13
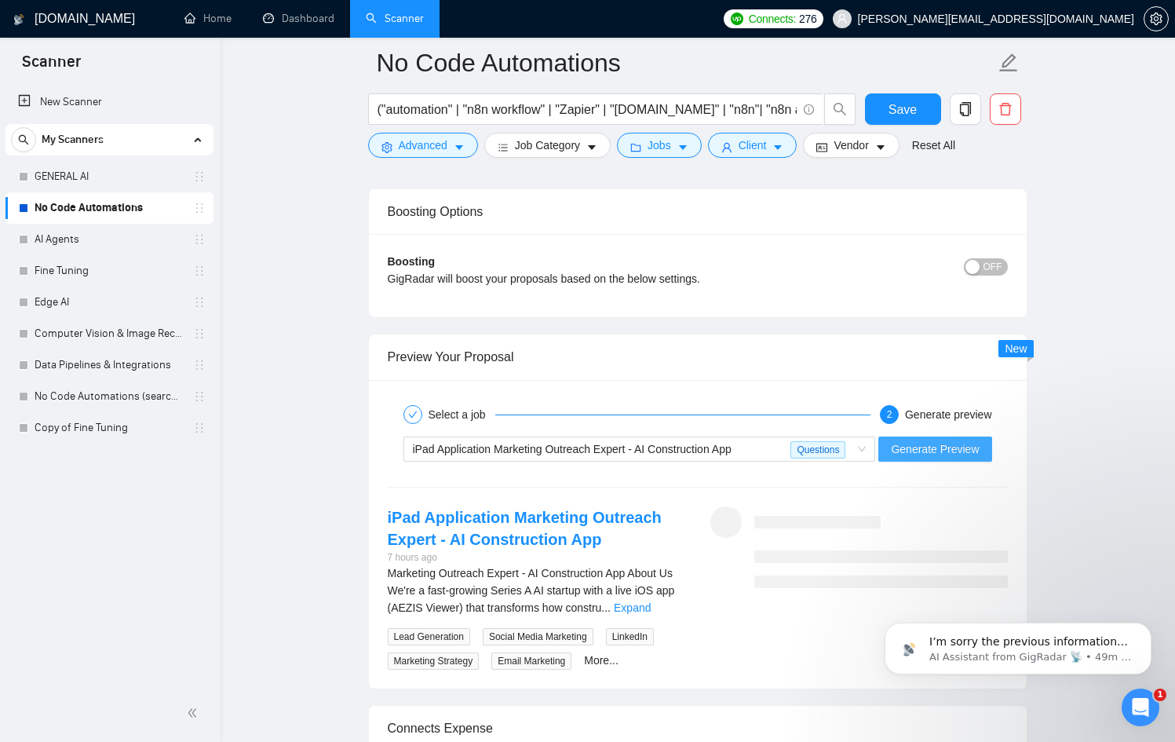
click at [947, 450] on span "Generate Preview" at bounding box center [935, 449] width 88 height 17
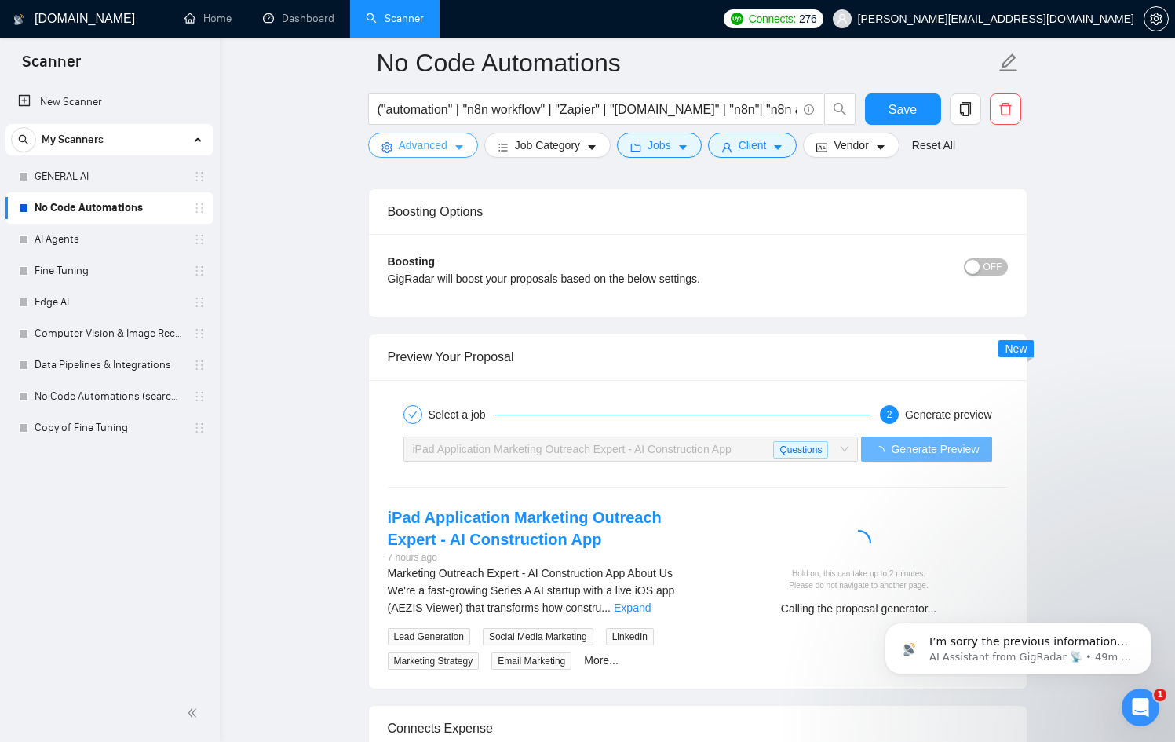
click at [448, 148] on span "Advanced" at bounding box center [423, 145] width 49 height 17
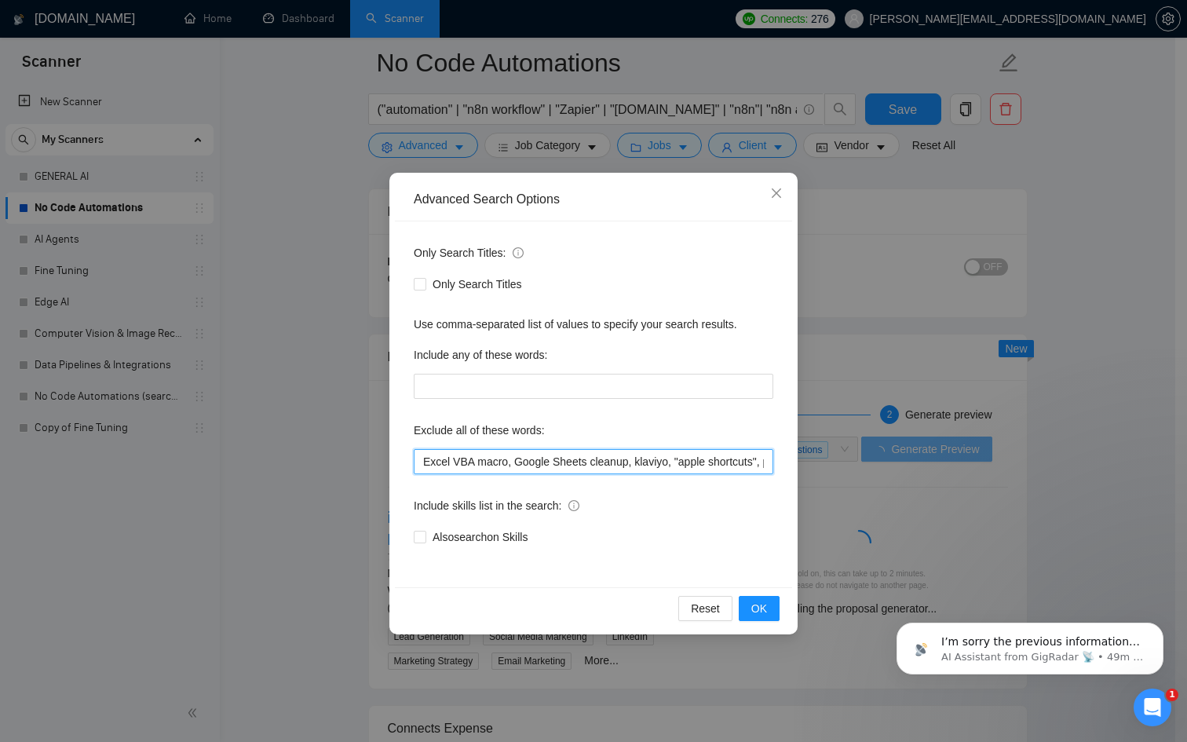
scroll to position [0, 749]
drag, startPoint x: 648, startPoint y: 459, endPoint x: 989, endPoint y: 490, distance: 342.2
click at [987, 488] on div "Advanced Search Options Only Search Titles: Only Search Titles Use comma-separa…" at bounding box center [593, 371] width 1187 height 742
click at [763, 466] on input "Excel VBA macro, Google Sheets cleanup, klaviyo, "apple shortcuts", pabbly, "[D…" at bounding box center [594, 461] width 360 height 25
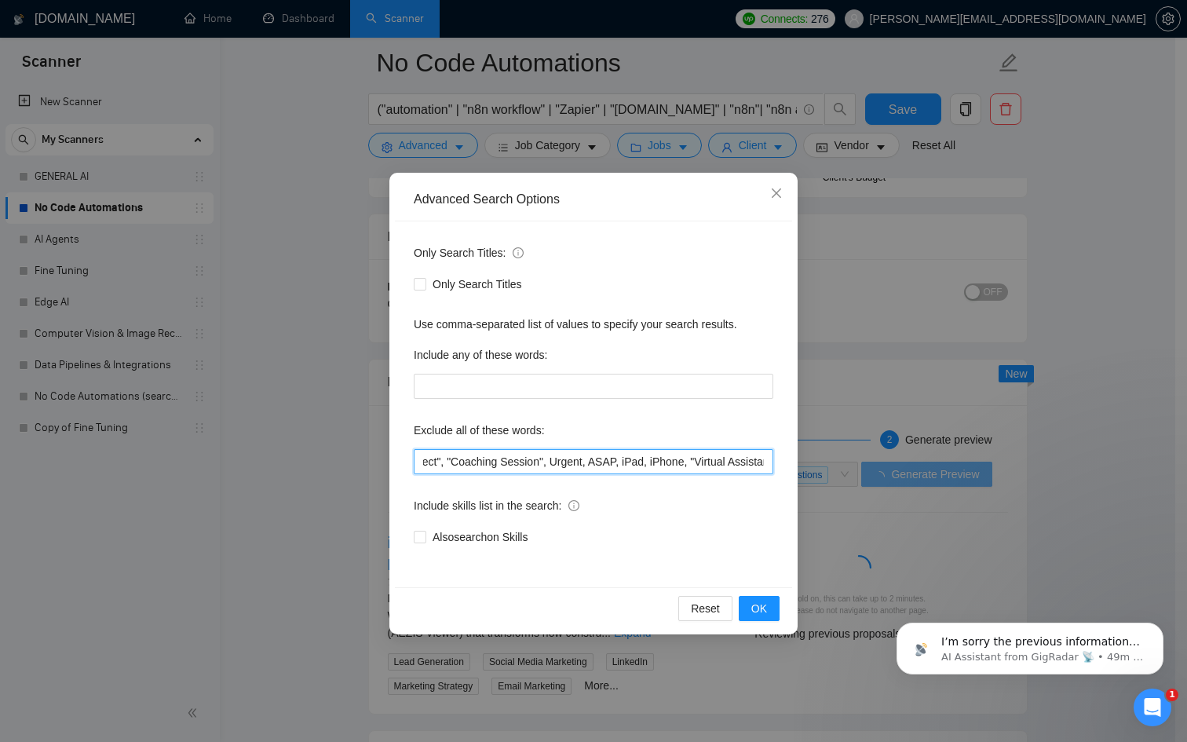
scroll to position [0, 916]
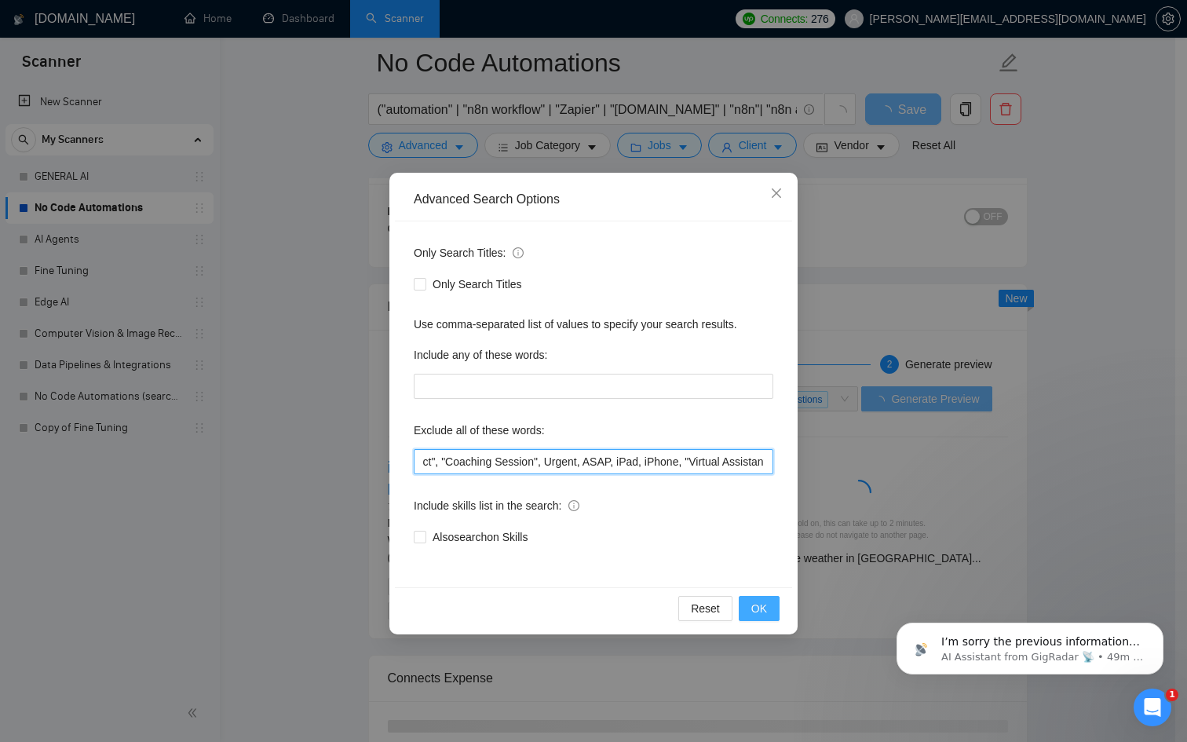
type input "Excel VBA macro, Google Sheets cleanup, klaviyo, "apple shortcuts", pabbly, "[D…"
click at [773, 609] on button "OK" at bounding box center [759, 608] width 41 height 25
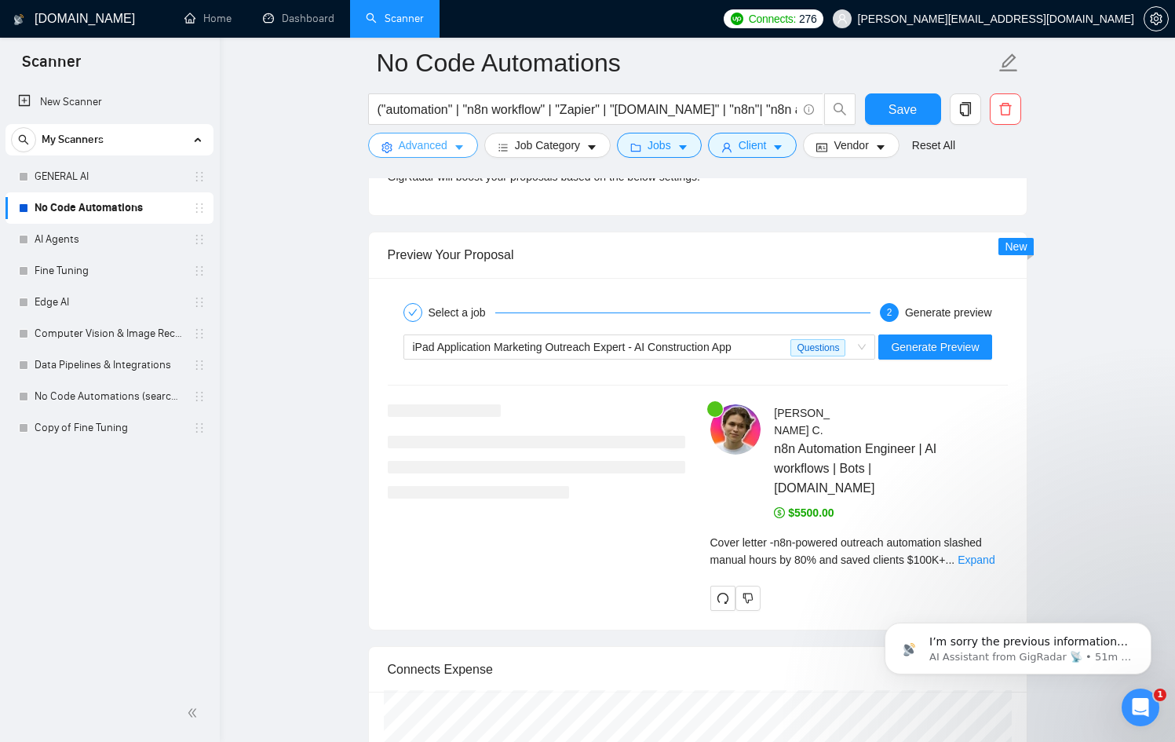
scroll to position [3632, 0]
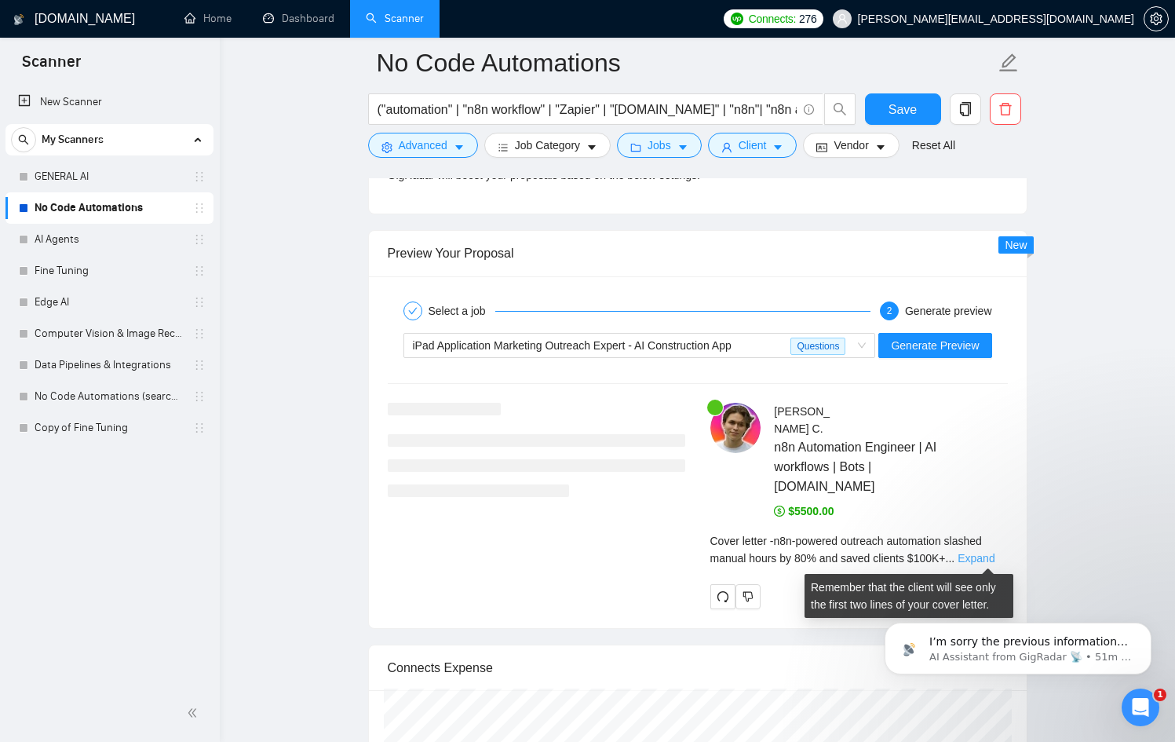
click at [993, 555] on link "Expand" at bounding box center [976, 558] width 37 height 13
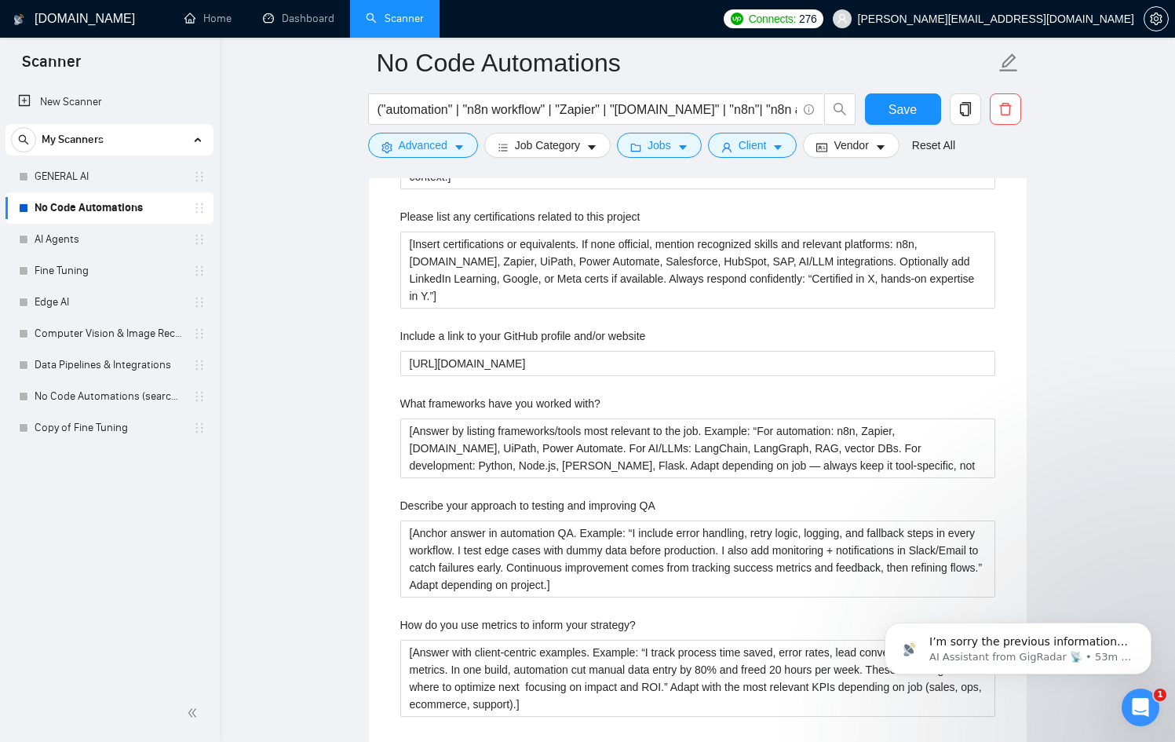
scroll to position [2555, 0]
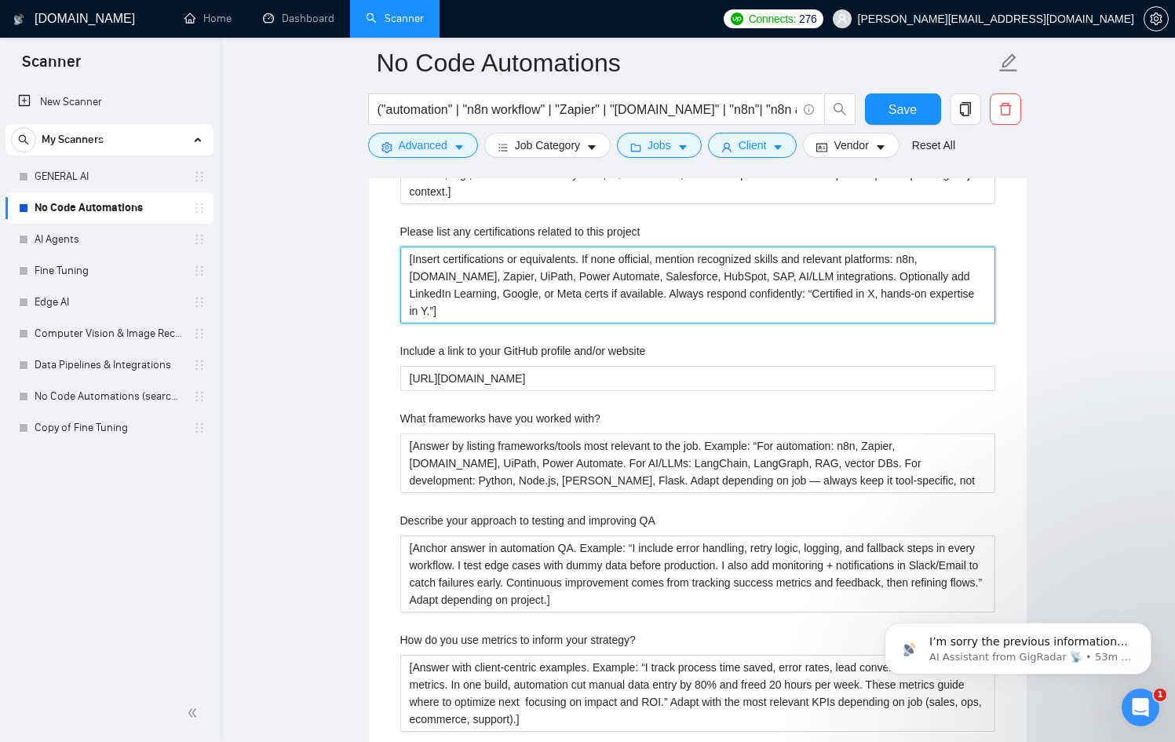
click at [484, 314] on project "[Insert certifications or equivalents. If none official, mention recognized ski…" at bounding box center [697, 285] width 595 height 77
type project "[Insert certifications or equivalents. If none official, mention recognized ski…"
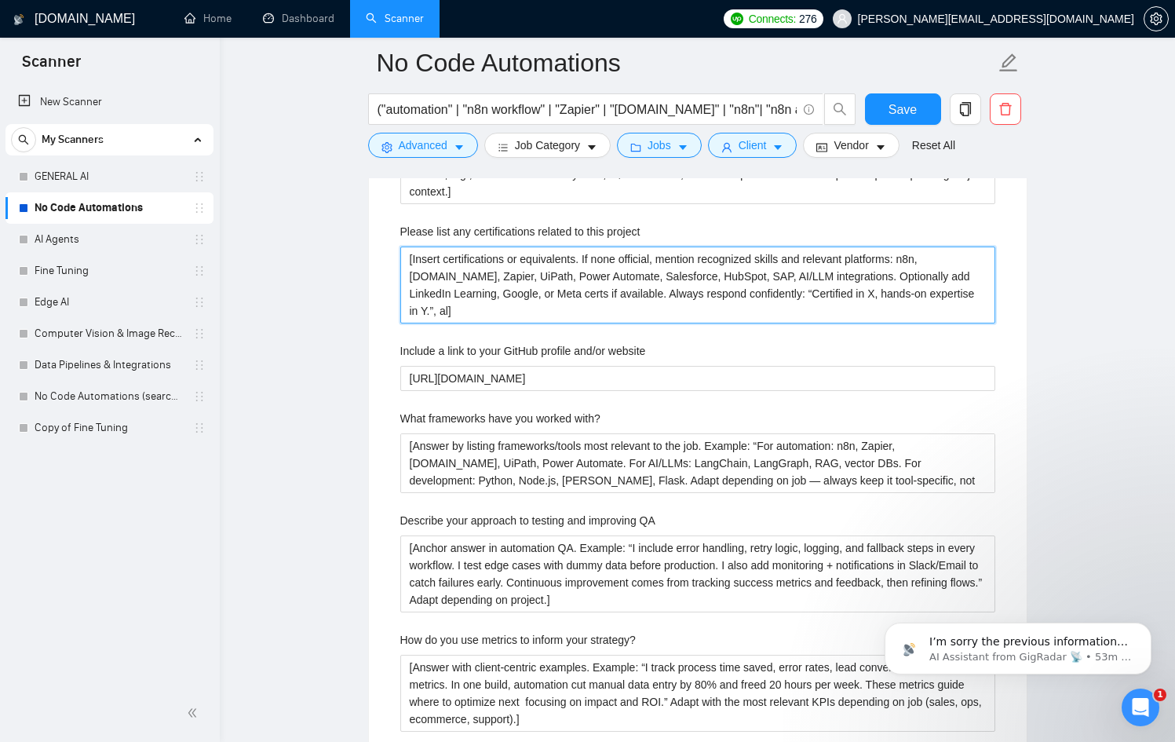
type project "[Insert certifications or equivalents. If none official, mention recognized ski…"
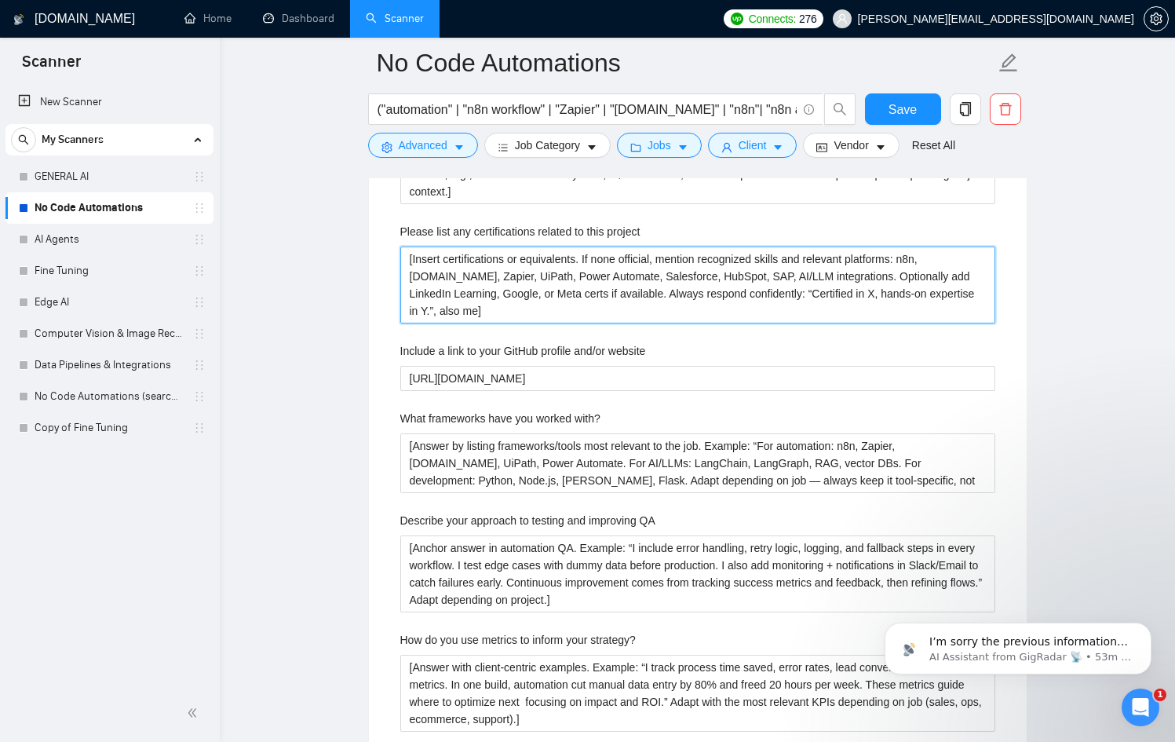
type project "[Insert certifications or equivalents. If none official, mention recognized ski…"
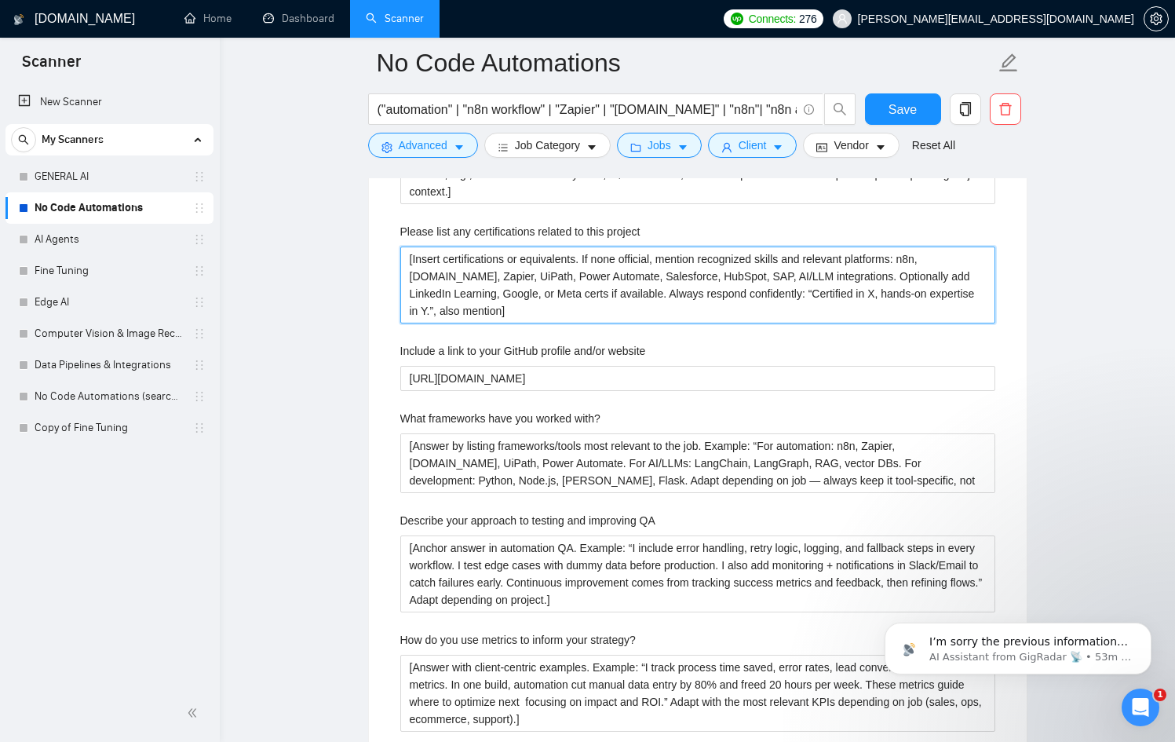
type project "[Insert certifications or equivalents. If none official, mention recognized ski…"
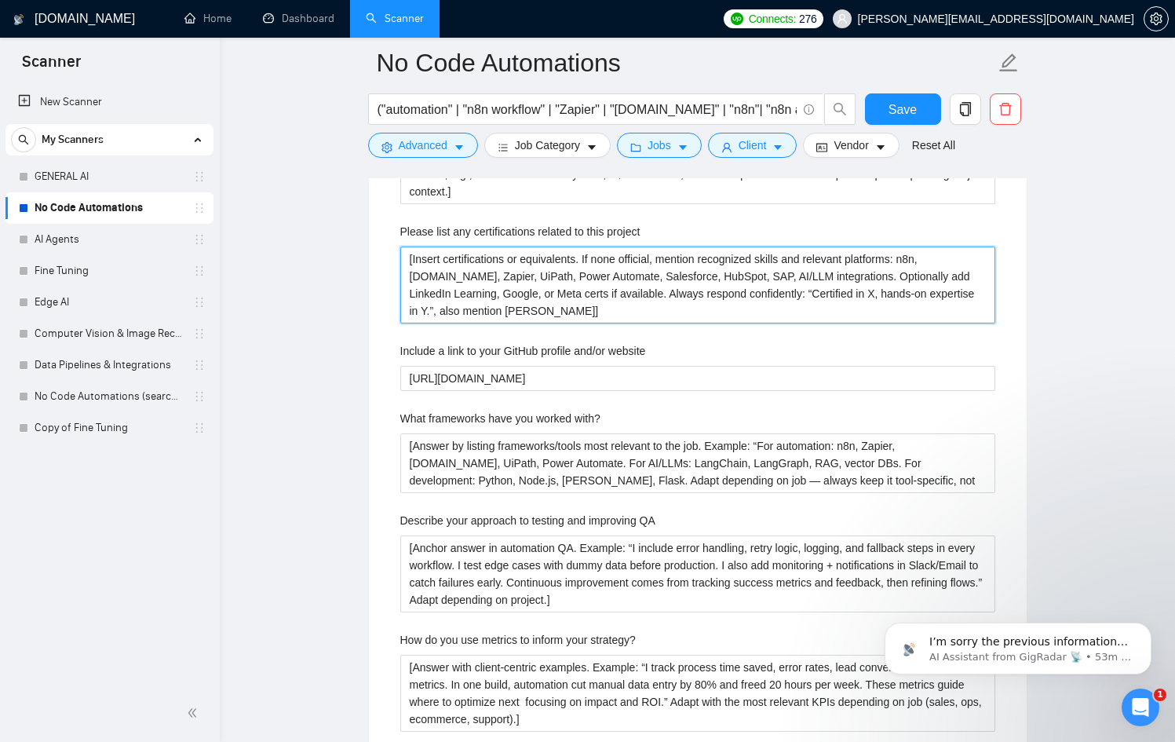
type project "[Insert certifications or equivalents. If none official, mention recognized ski…"
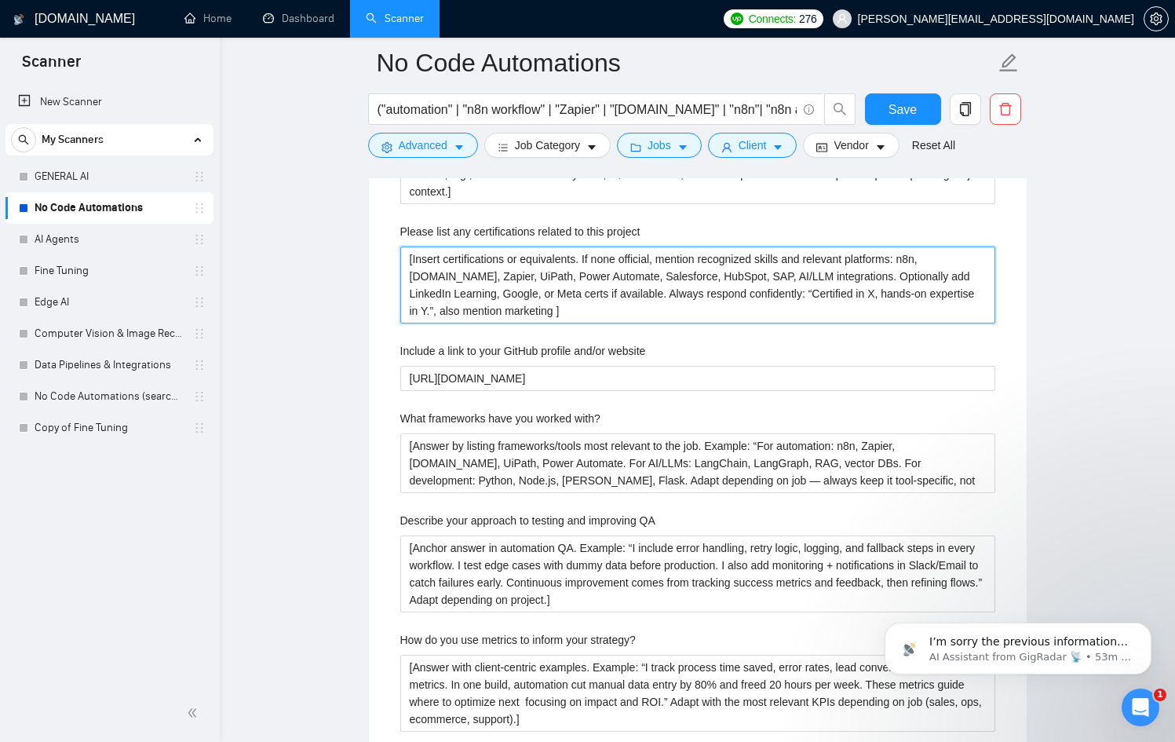
type project "[Insert certifications or equivalents. If none official, mention recognized ski…"
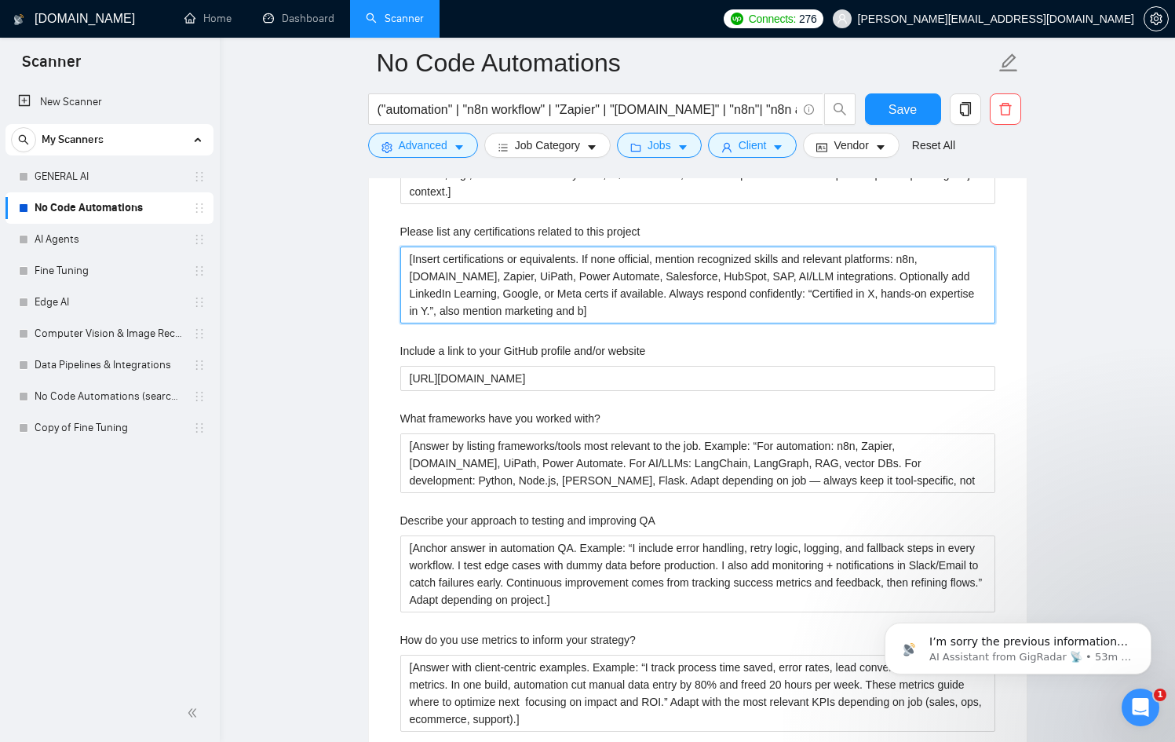
type project "[Insert certifications or equivalents. If none official, mention recognized ski…"
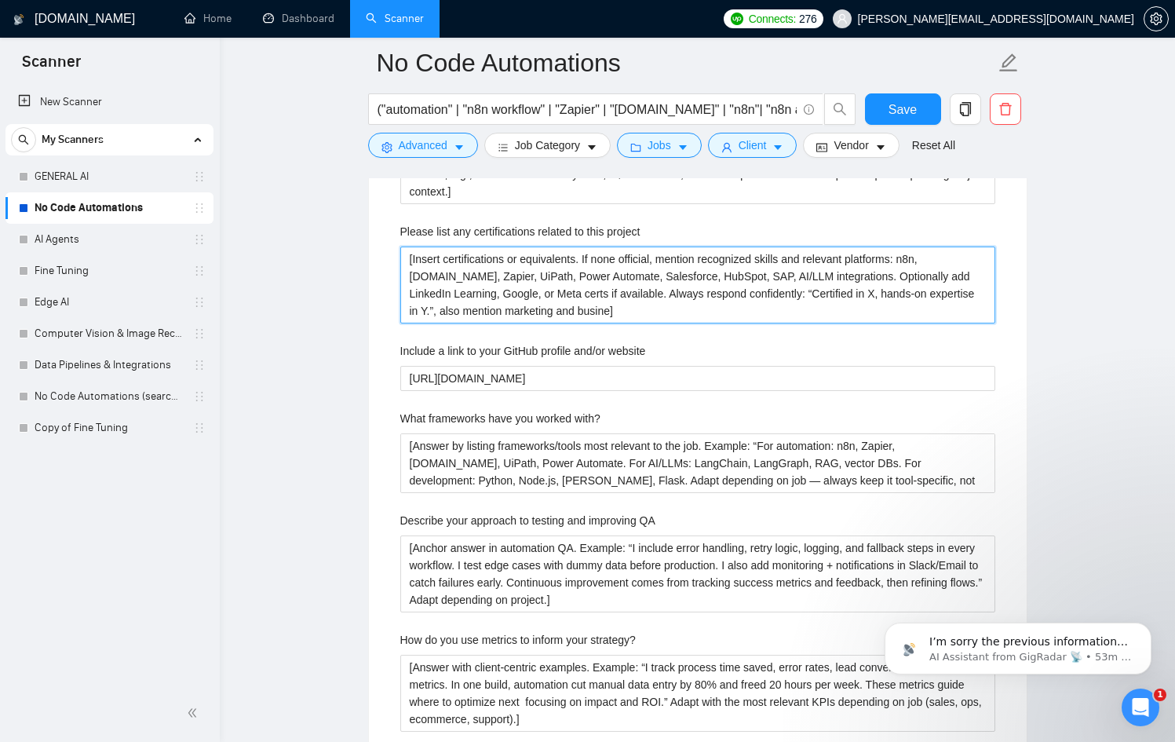
type project "[Insert certifications or equivalents. If none official, mention recognized ski…"
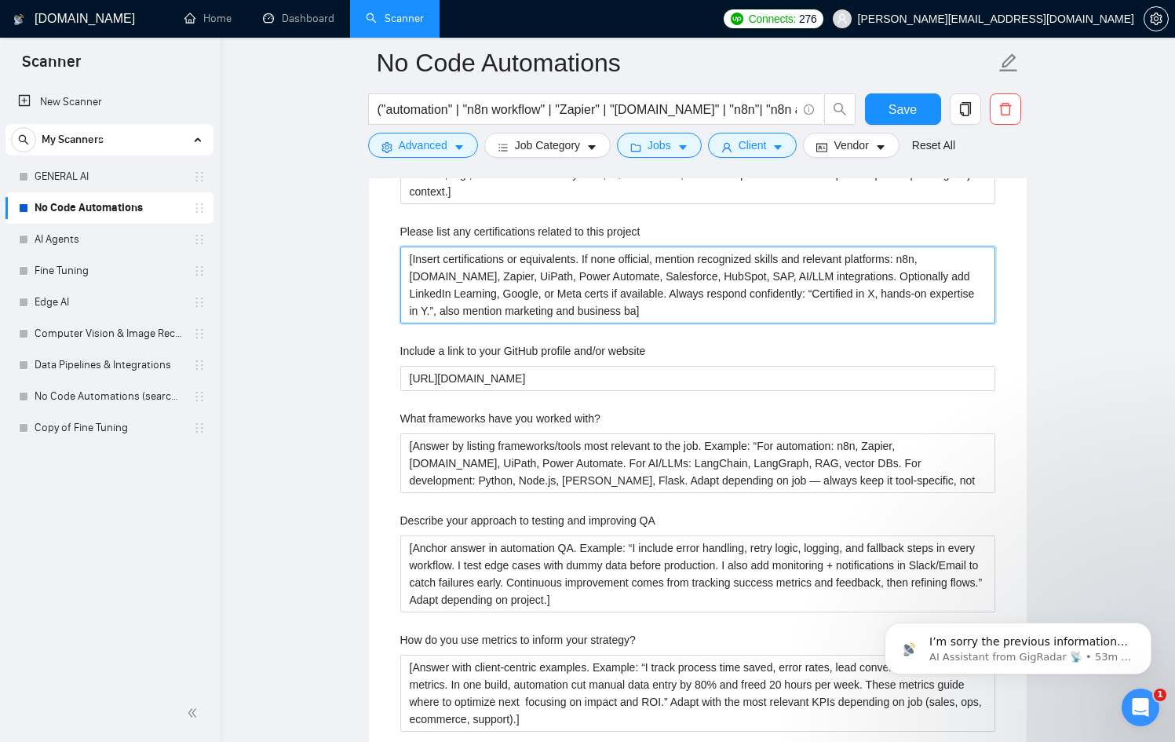
type project "[Insert certifications or equivalents. If none official, mention recognized ski…"
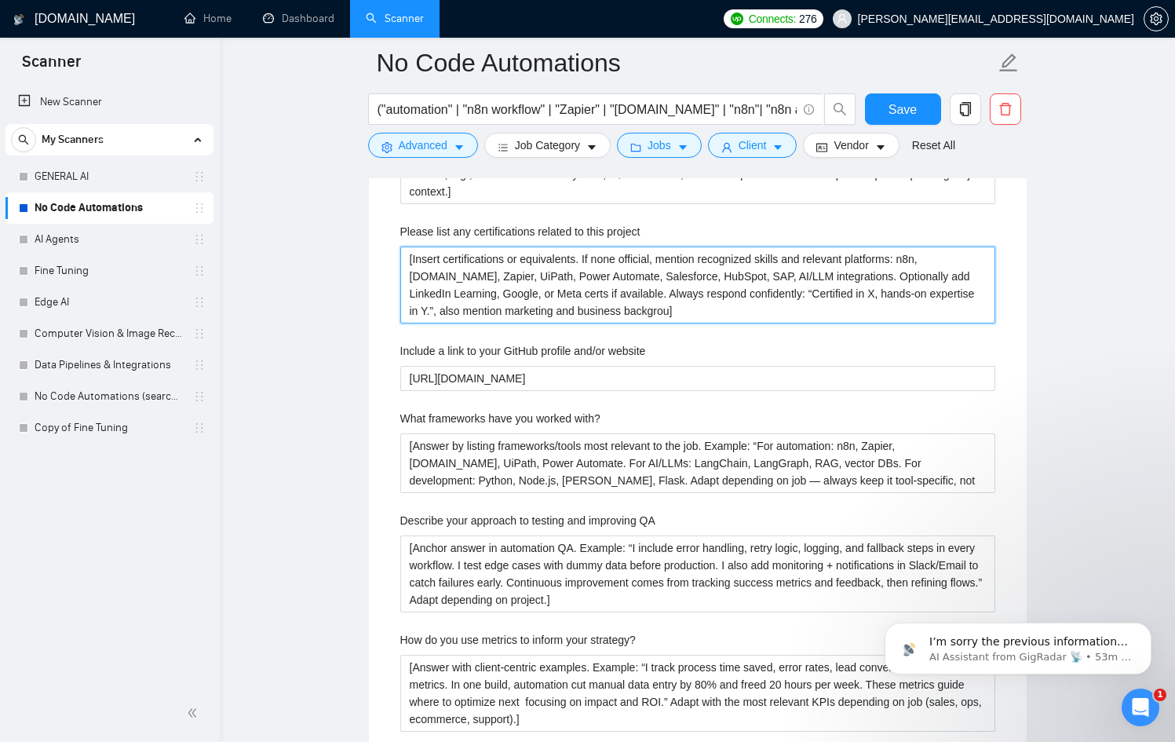
type project "[Insert certifications or equivalents. If none official, mention recognized ski…"
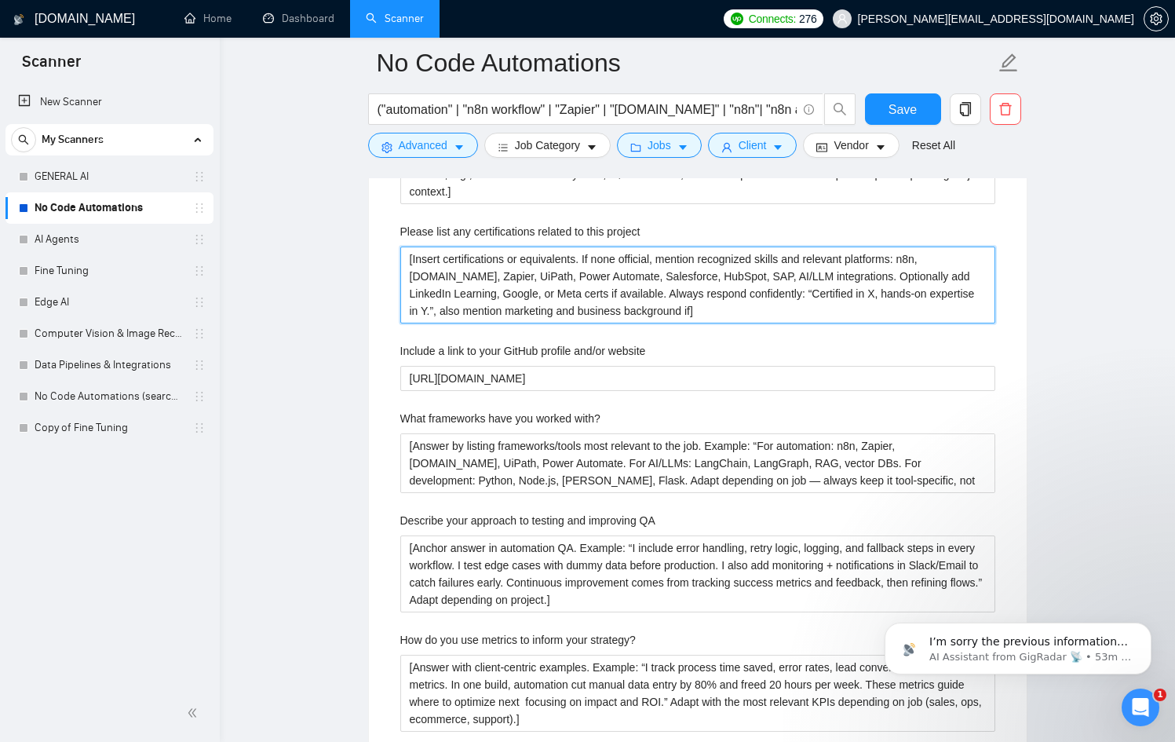
type project "[Insert certifications or equivalents. If none official, mention recognized ski…"
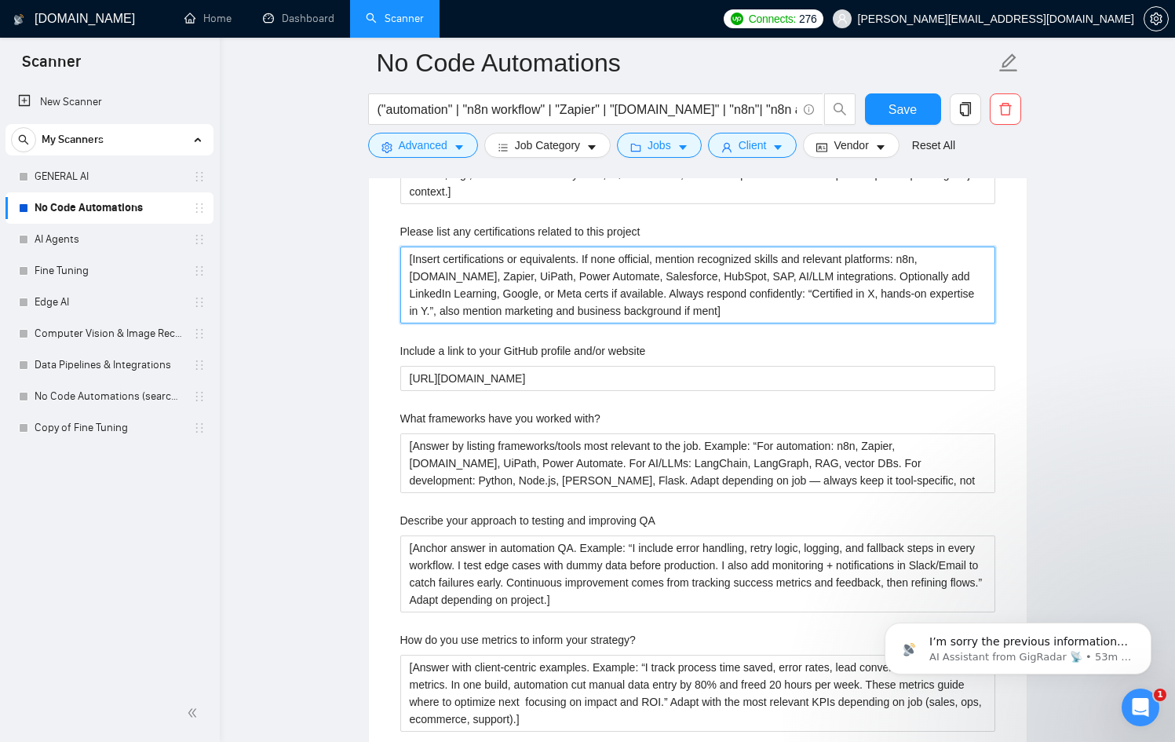
type project "[Insert certifications or equivalents. If none official, mention recognized ski…"
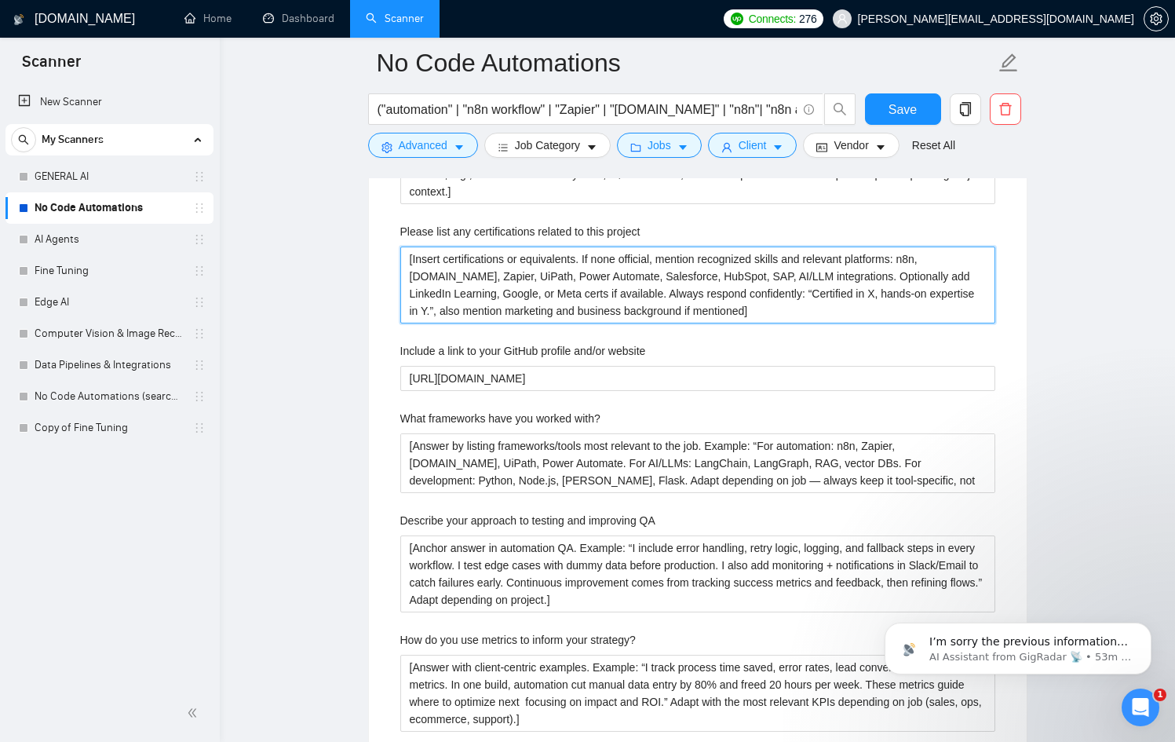
type project "[Insert certifications or equivalents. If none official, mention recognized ski…"
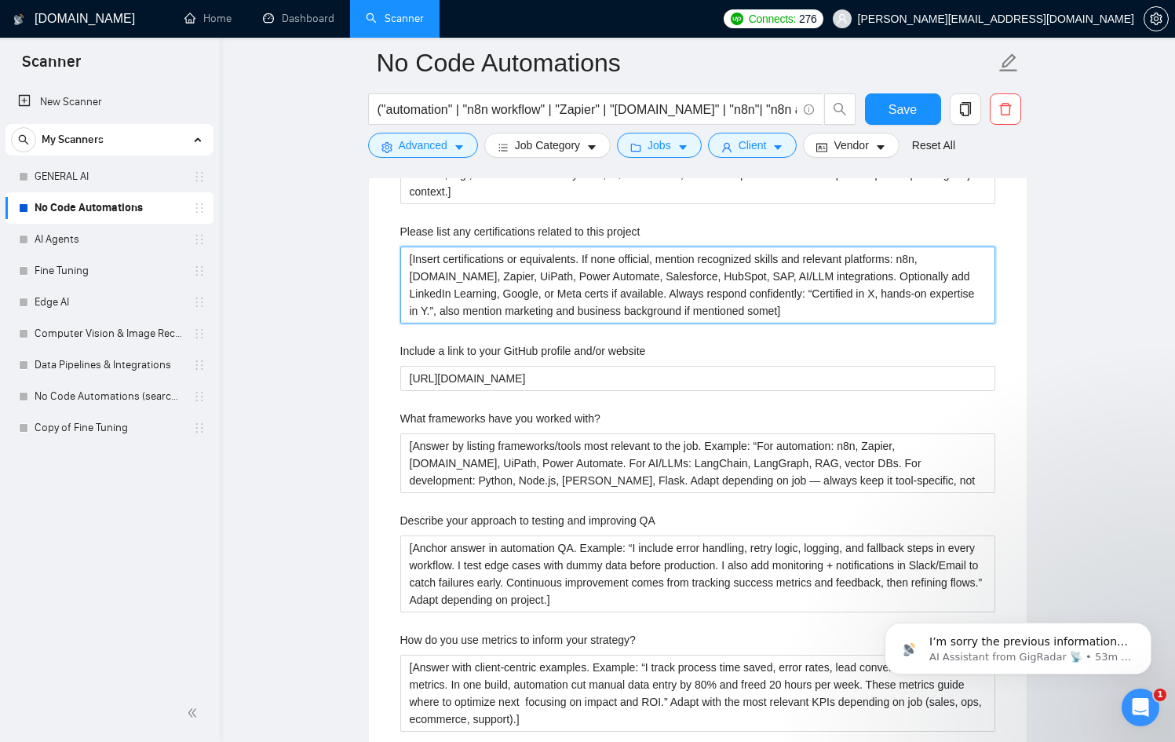
type project "[Insert certifications or equivalents. If none official, mention recognized ski…"
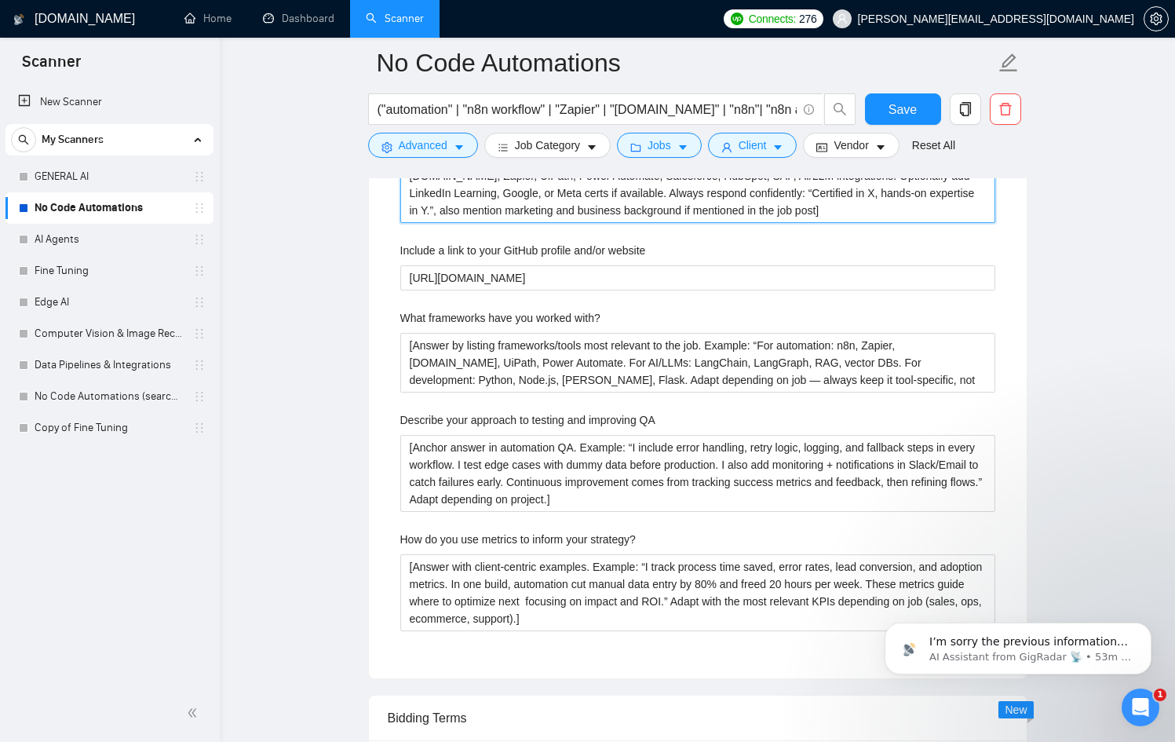
scroll to position [2656, 0]
click at [913, 97] on button "Save" at bounding box center [903, 108] width 76 height 31
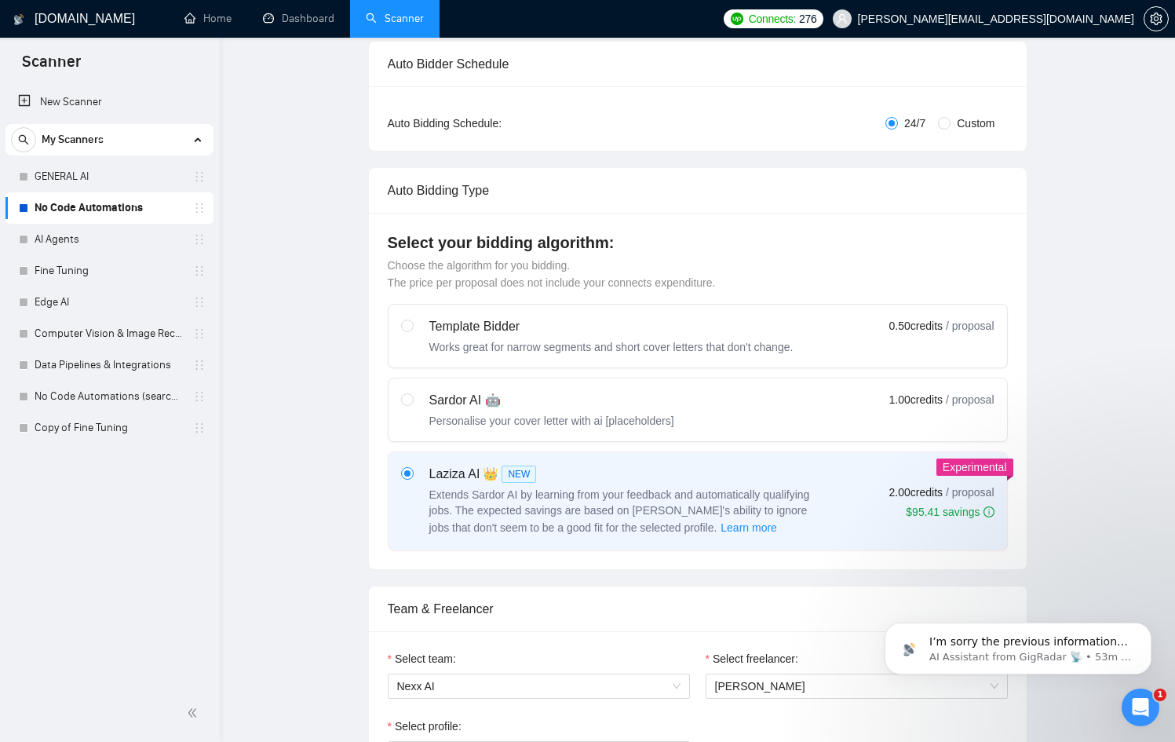
scroll to position [0, 0]
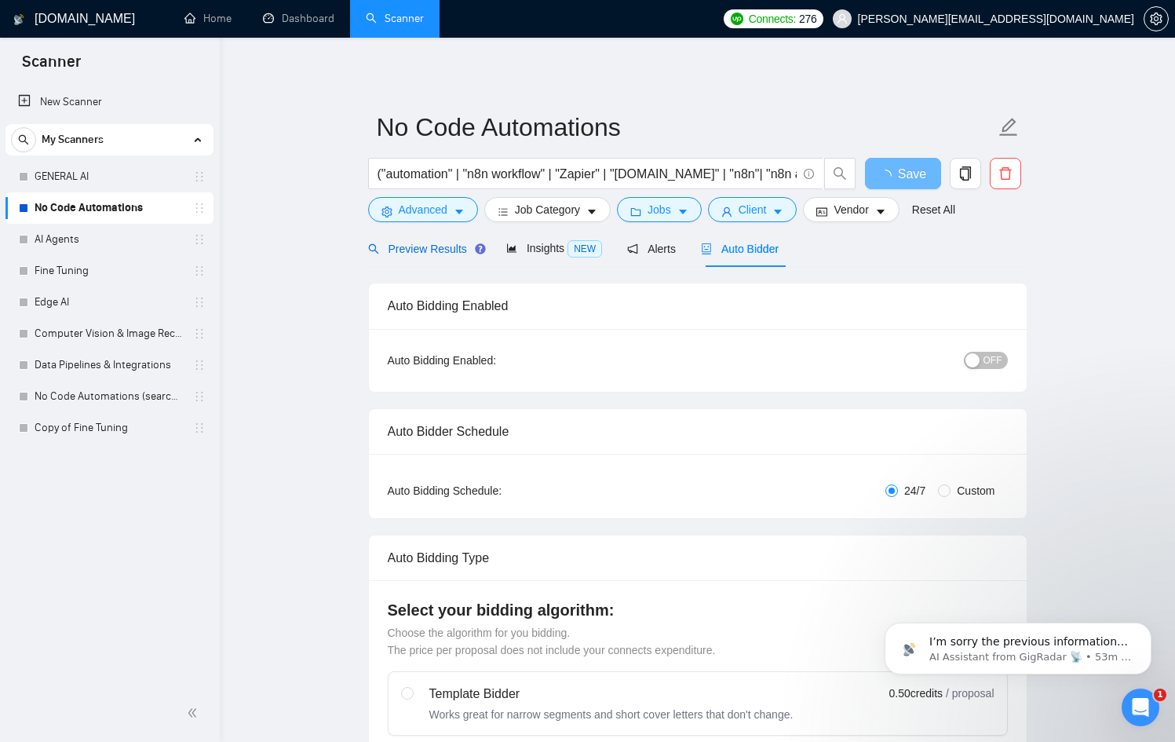
click at [434, 243] on span "Preview Results" at bounding box center [424, 249] width 113 height 13
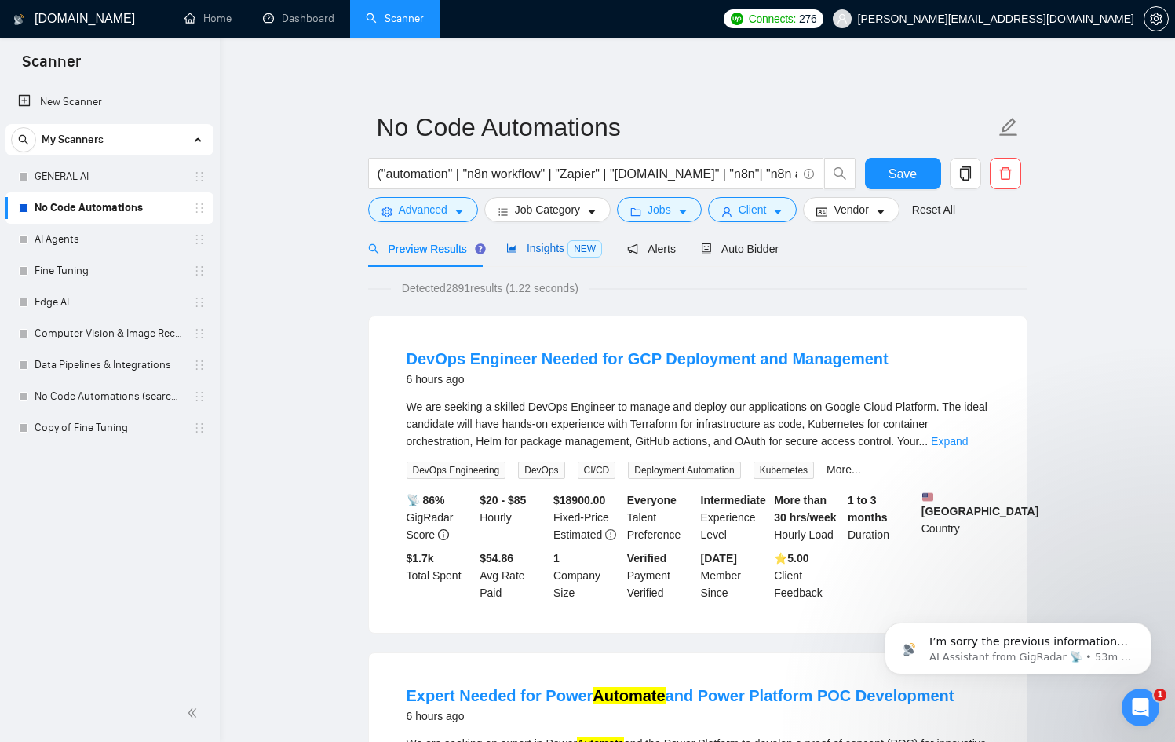
click at [540, 254] on span "Insights NEW" at bounding box center [554, 248] width 96 height 13
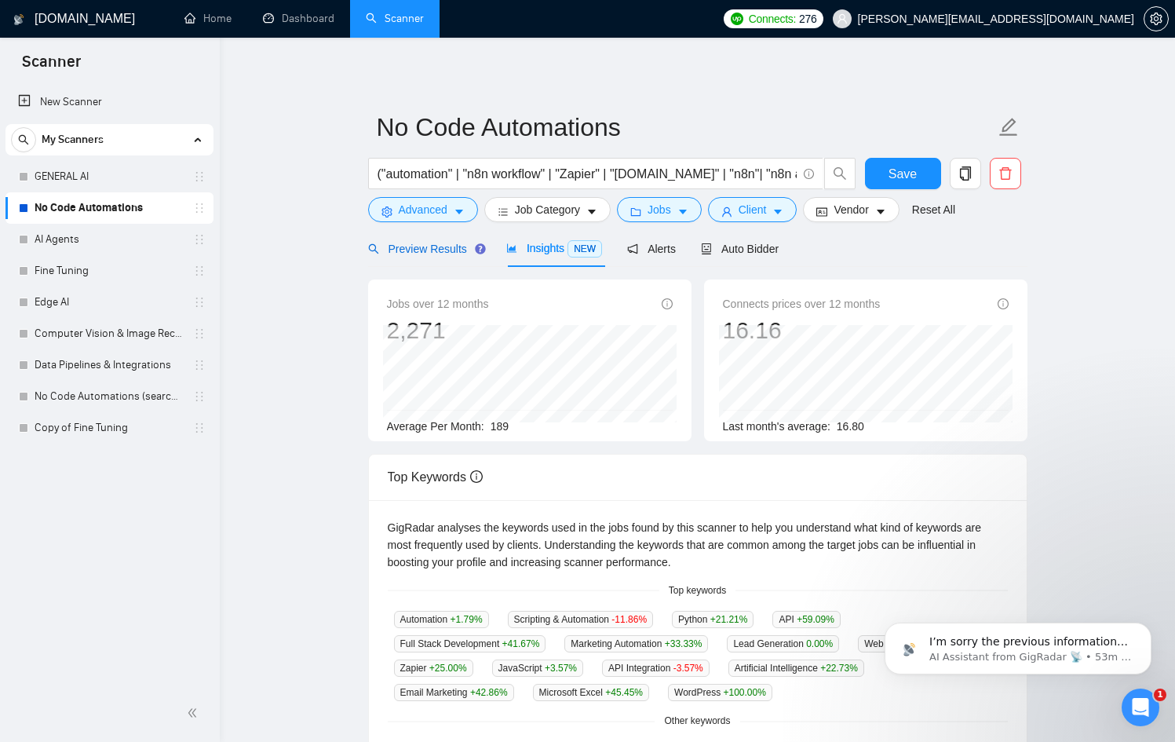
click at [457, 252] on span "Preview Results" at bounding box center [424, 249] width 113 height 13
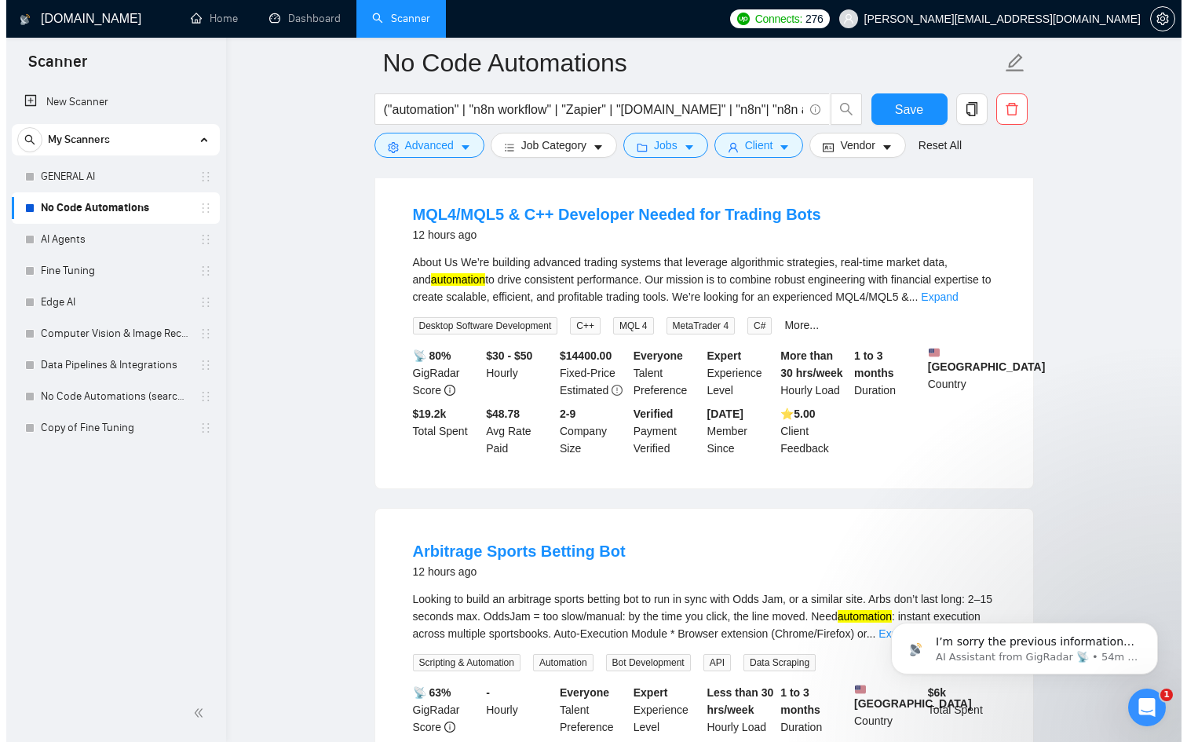
scroll to position [2244, 0]
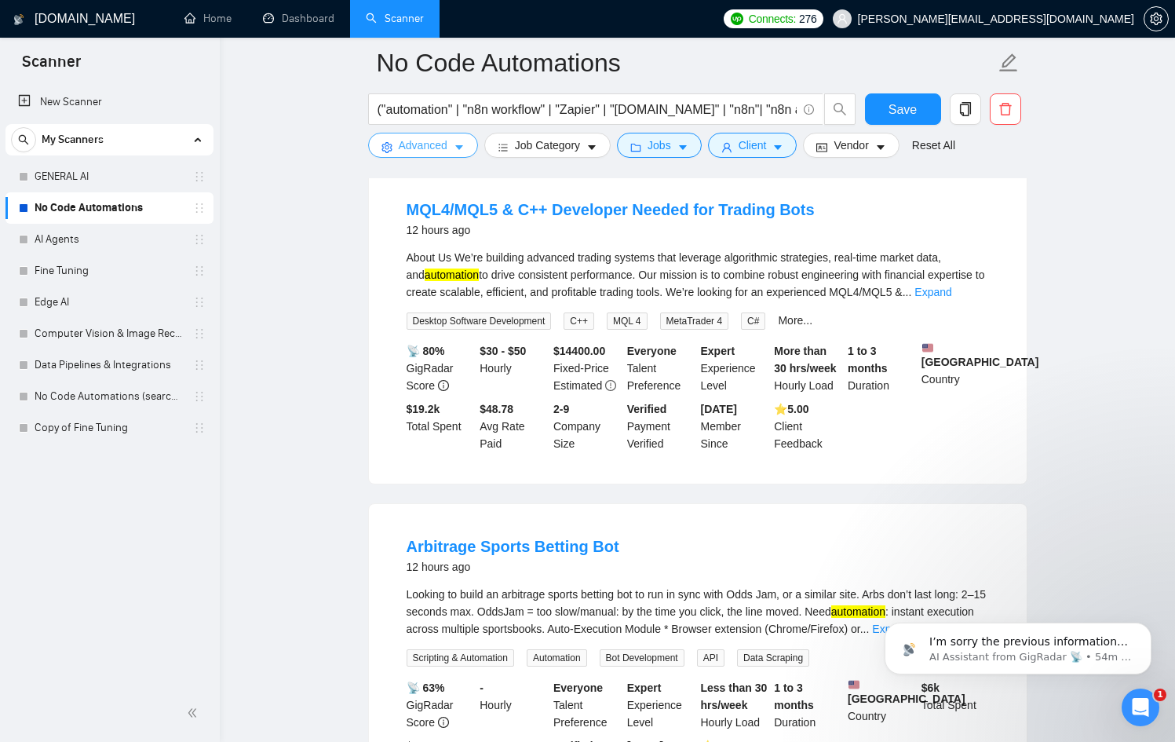
click at [430, 148] on span "Advanced" at bounding box center [423, 145] width 49 height 17
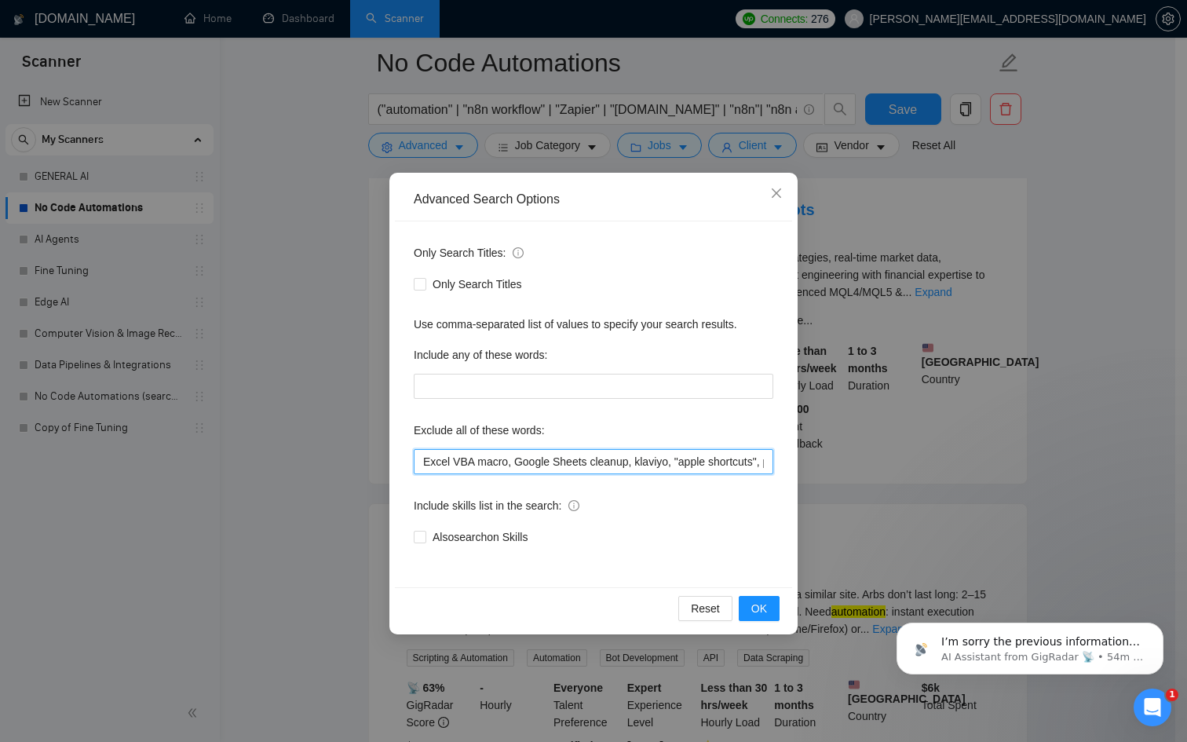
drag, startPoint x: 718, startPoint y: 459, endPoint x: 966, endPoint y: 460, distance: 248.1
click at [966, 460] on div "Advanced Search Options Only Search Titles: Only Search Titles Use comma-separa…" at bounding box center [593, 371] width 1187 height 742
click at [773, 455] on input "Excel VBA macro, Google Sheets cleanup, klaviyo, "apple shortcuts", pabbly, "[D…" at bounding box center [594, 461] width 360 height 25
click at [769, 458] on input "Excel VBA macro, Google Sheets cleanup, klaviyo, "apple shortcuts", pabbly, "[D…" at bounding box center [594, 461] width 360 height 25
drag, startPoint x: 757, startPoint y: 459, endPoint x: 778, endPoint y: 459, distance: 21.2
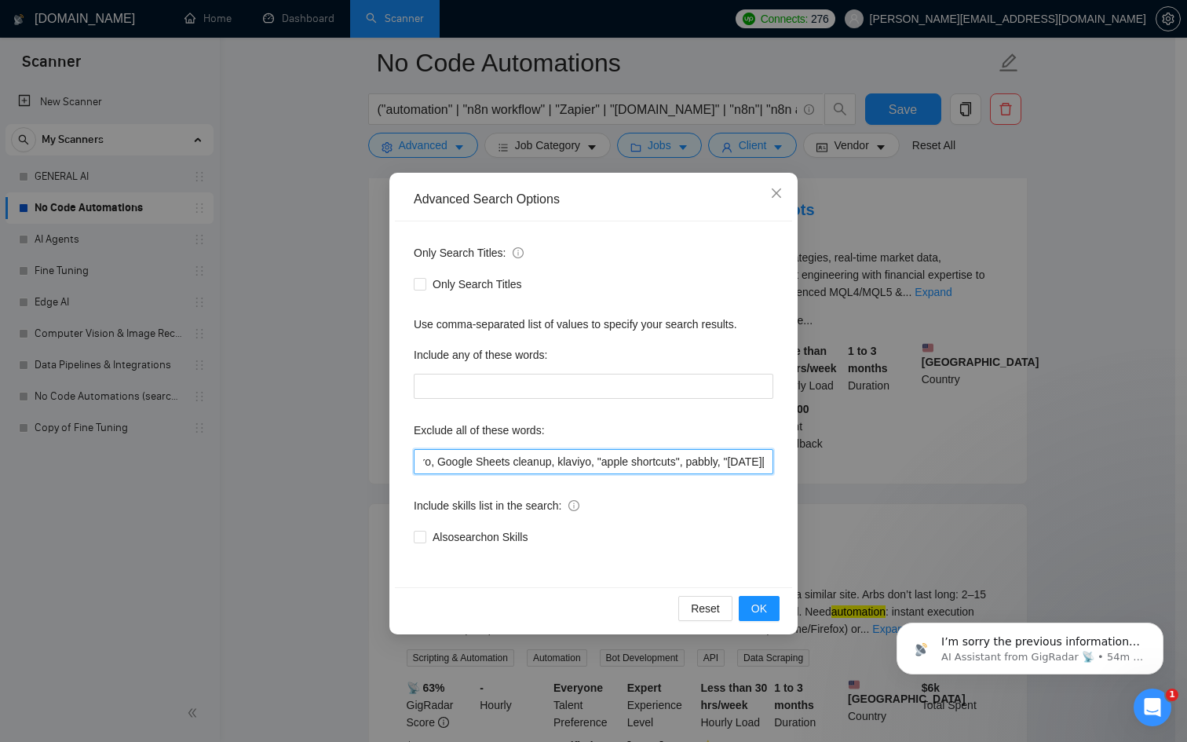
click at [778, 459] on div "Only Search Titles: Only Search Titles Use comma-separated list of values to sp…" at bounding box center [593, 404] width 397 height 366
click at [732, 459] on input "Excel VBA macro, Google Sheets cleanup, klaviyo, "apple shortcuts", pabbly, "[D…" at bounding box center [594, 461] width 360 height 25
drag, startPoint x: 732, startPoint y: 459, endPoint x: 884, endPoint y: 456, distance: 152.4
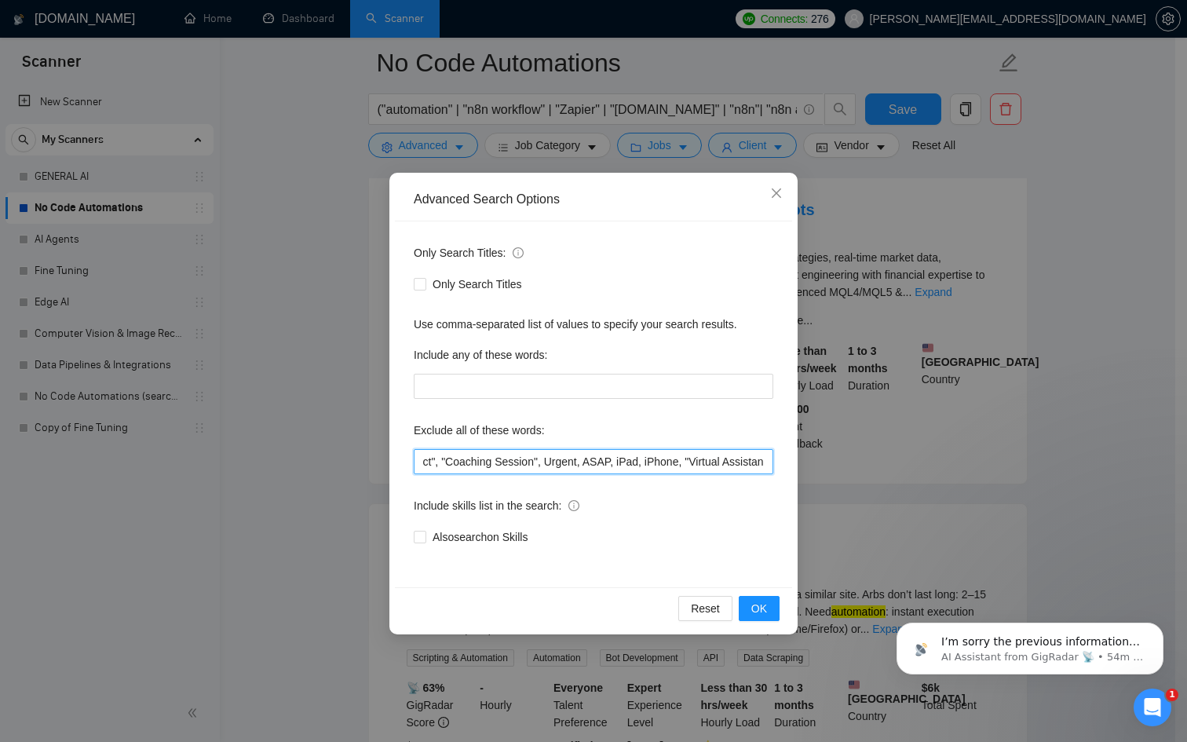
click at [884, 456] on div "Advanced Search Options Only Search Titles: Only Search Titles Use comma-separa…" at bounding box center [593, 371] width 1187 height 742
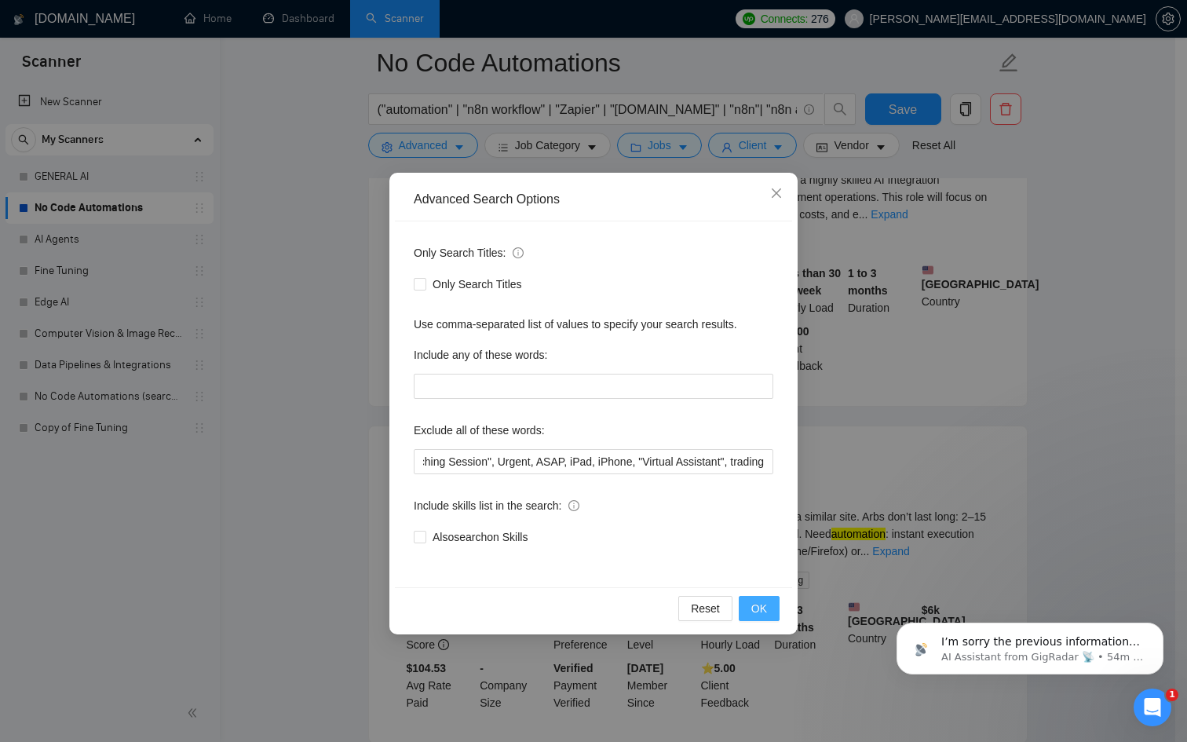
scroll to position [0, 0]
click at [763, 612] on span "OK" at bounding box center [759, 608] width 16 height 17
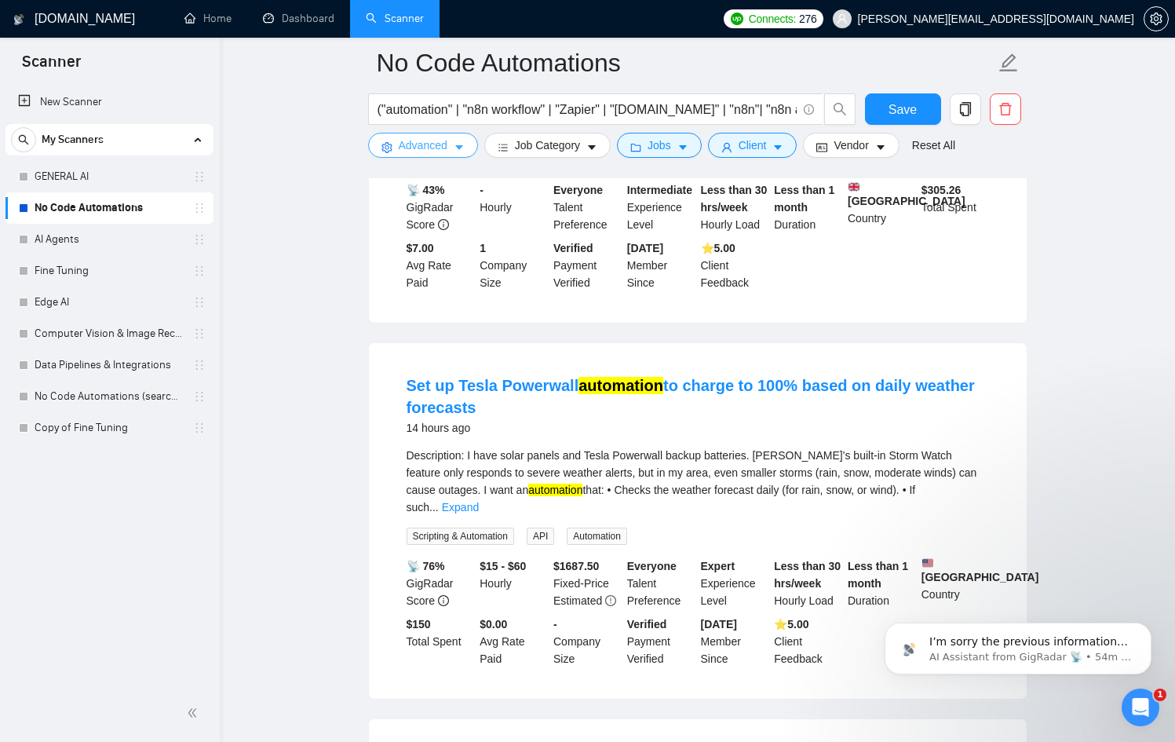
scroll to position [2713, 0]
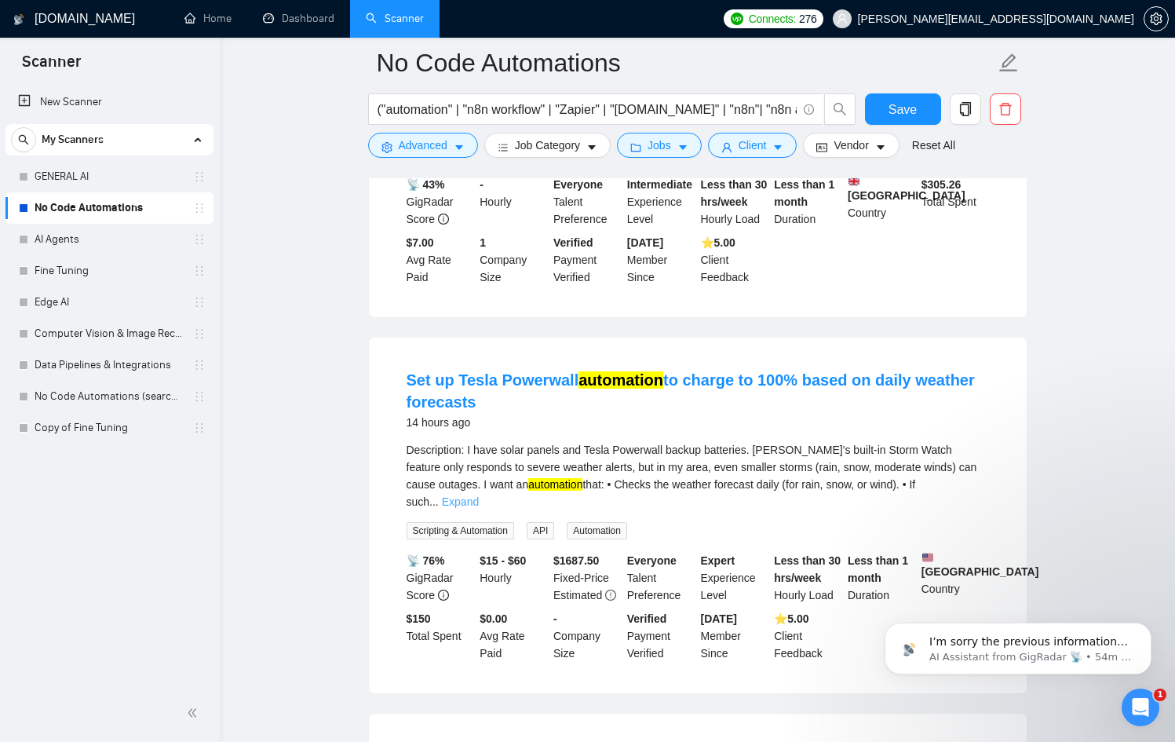
click at [479, 508] on link "Expand" at bounding box center [460, 501] width 37 height 13
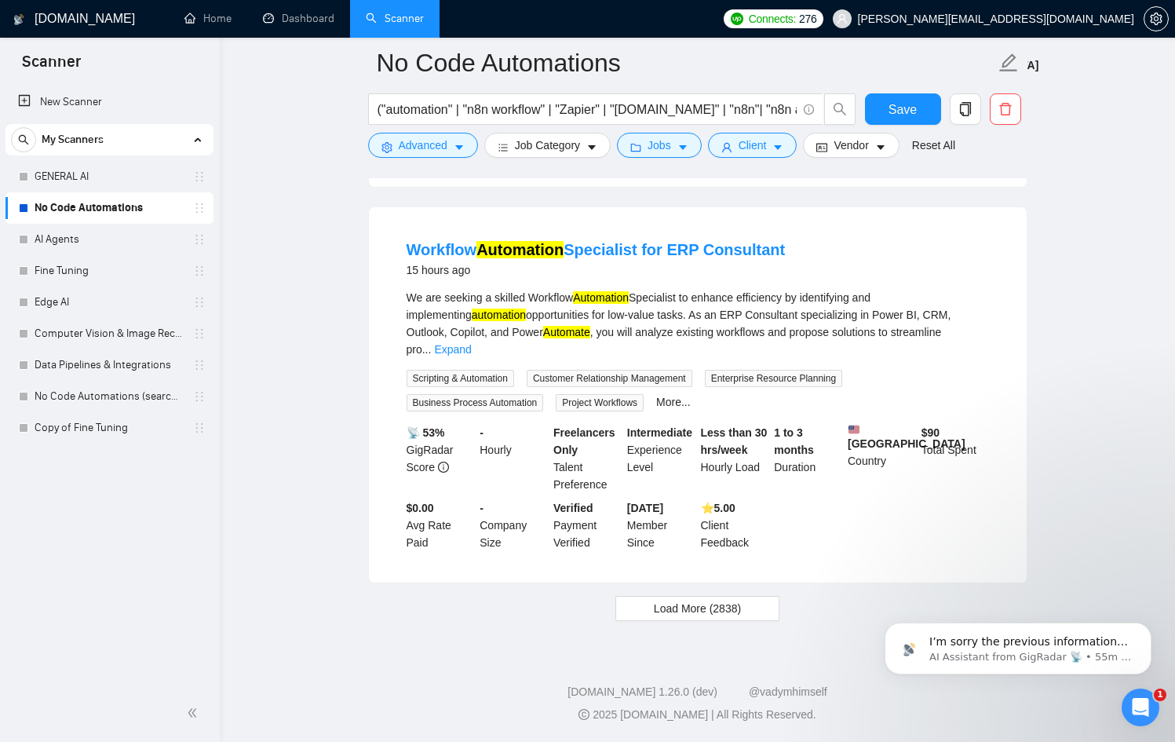
scroll to position [3367, 0]
click at [694, 616] on button "Load More (2838)" at bounding box center [698, 608] width 164 height 25
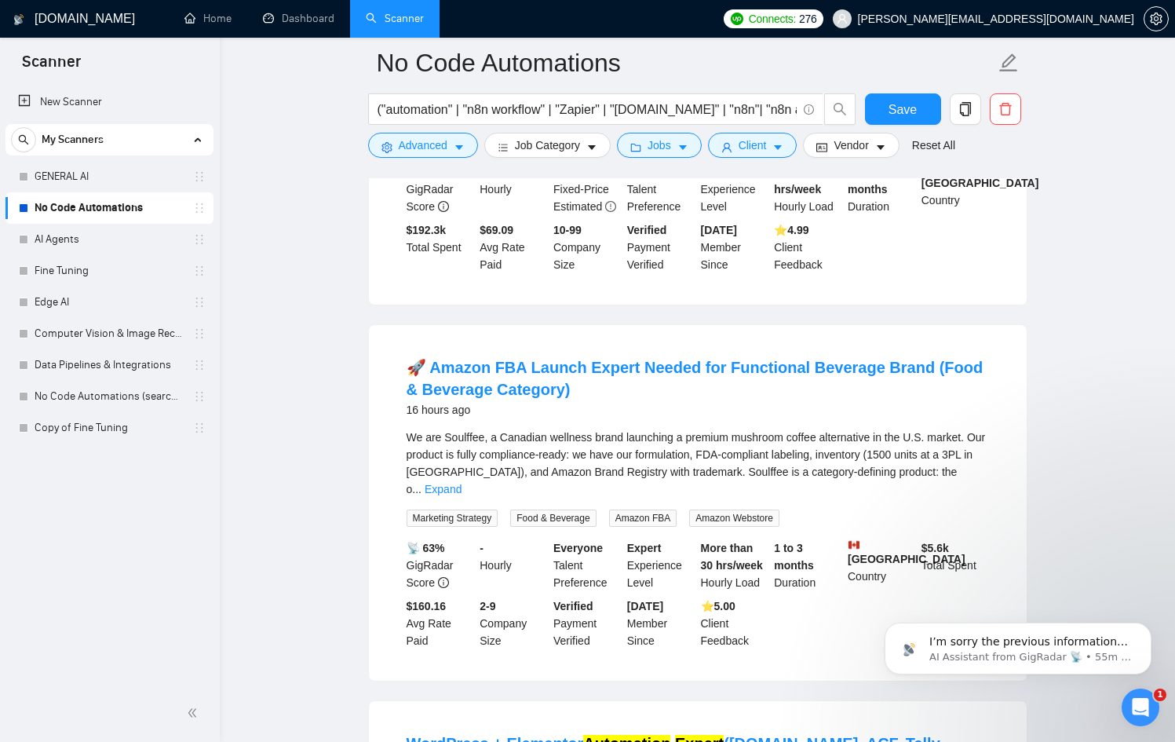
scroll to position [3977, 0]
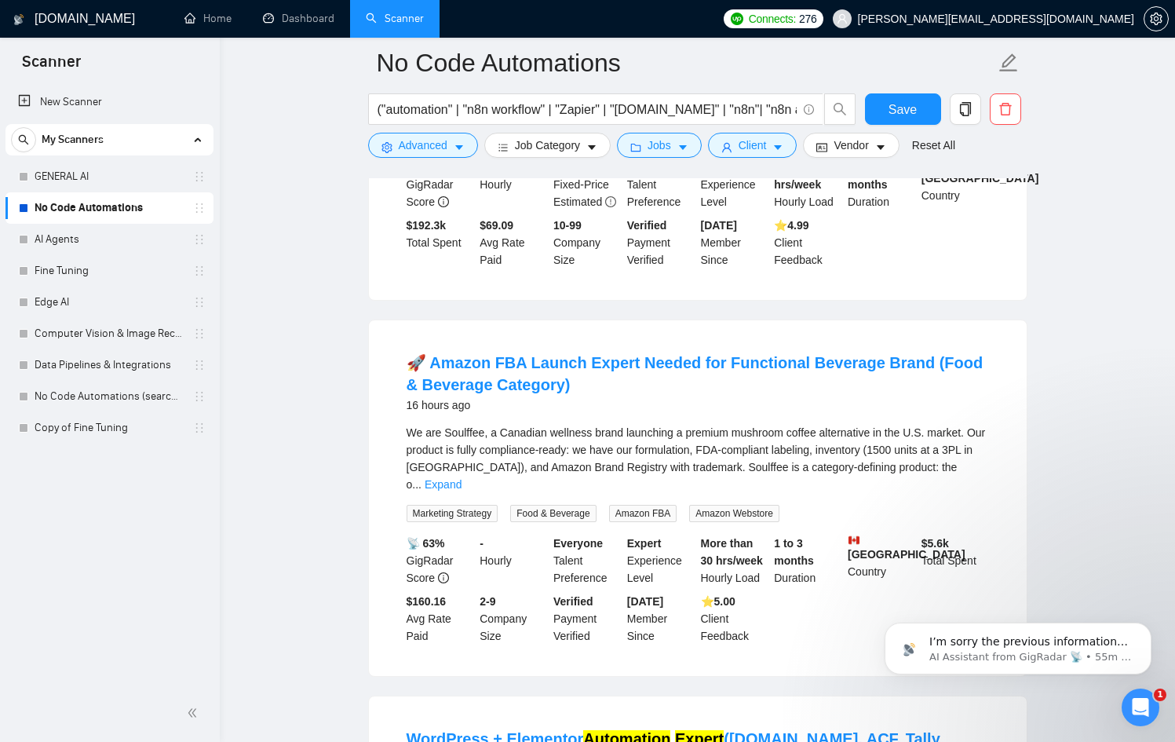
click at [960, 498] on div "We are Soulffee, a Canadian wellness brand launching a premium mushroom coffee …" at bounding box center [698, 473] width 583 height 98
click at [462, 481] on link "Expand" at bounding box center [443, 484] width 37 height 13
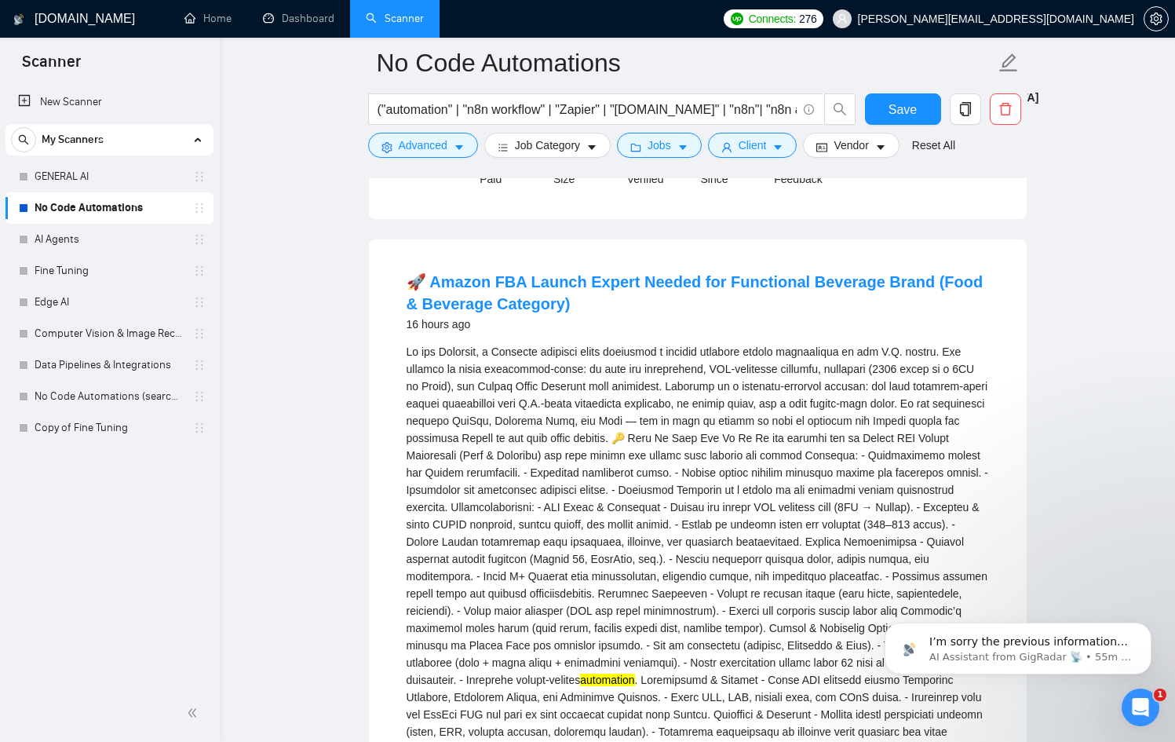
scroll to position [4050, 0]
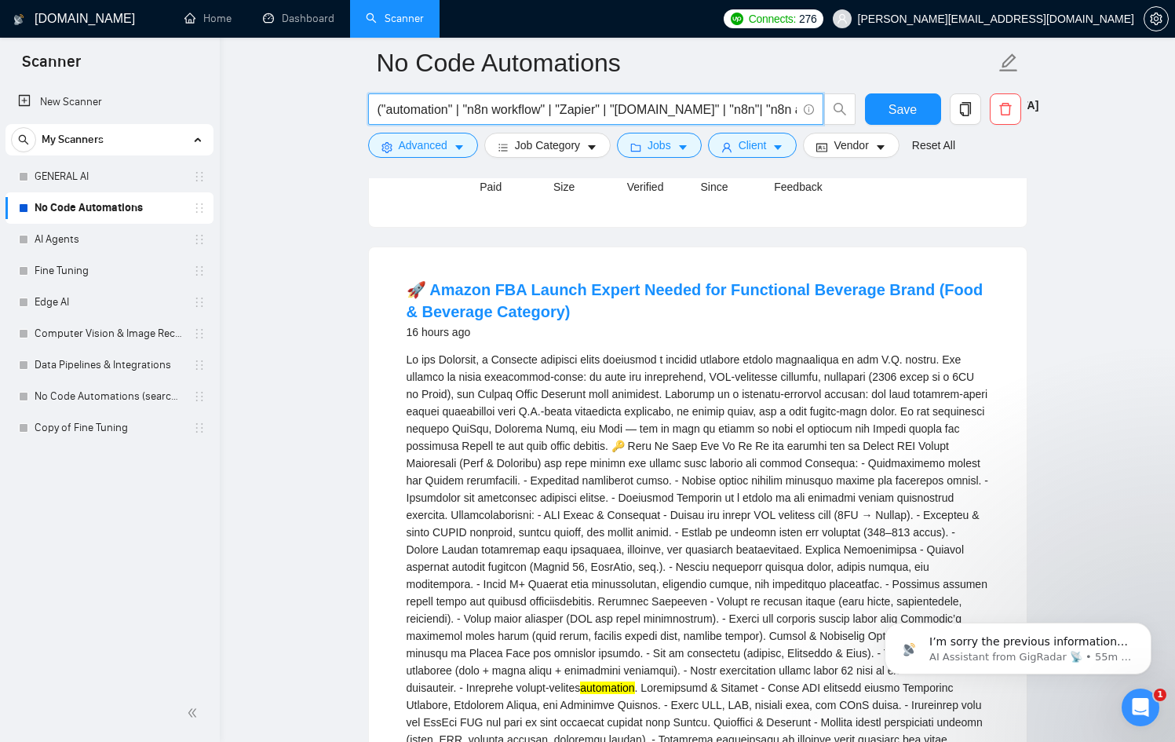
click at [490, 108] on input "("automation" | "n8n workflow" | "Zapier" | "[DOMAIN_NAME]" | "n8n"| "n8n autom…" at bounding box center [587, 110] width 419 height 20
drag, startPoint x: 504, startPoint y: 108, endPoint x: 824, endPoint y: 106, distance: 319.6
click at [824, 106] on span "("automation" | "n8n workflow" | "Zapier" | "[DOMAIN_NAME]" | "n8n"| "n8n autom…" at bounding box center [612, 108] width 488 height 31
click at [696, 107] on input "("automation" | "n8n workflow" | "Zapier" | "[DOMAIN_NAME]" | "n8n"| "n8n autom…" at bounding box center [587, 110] width 419 height 20
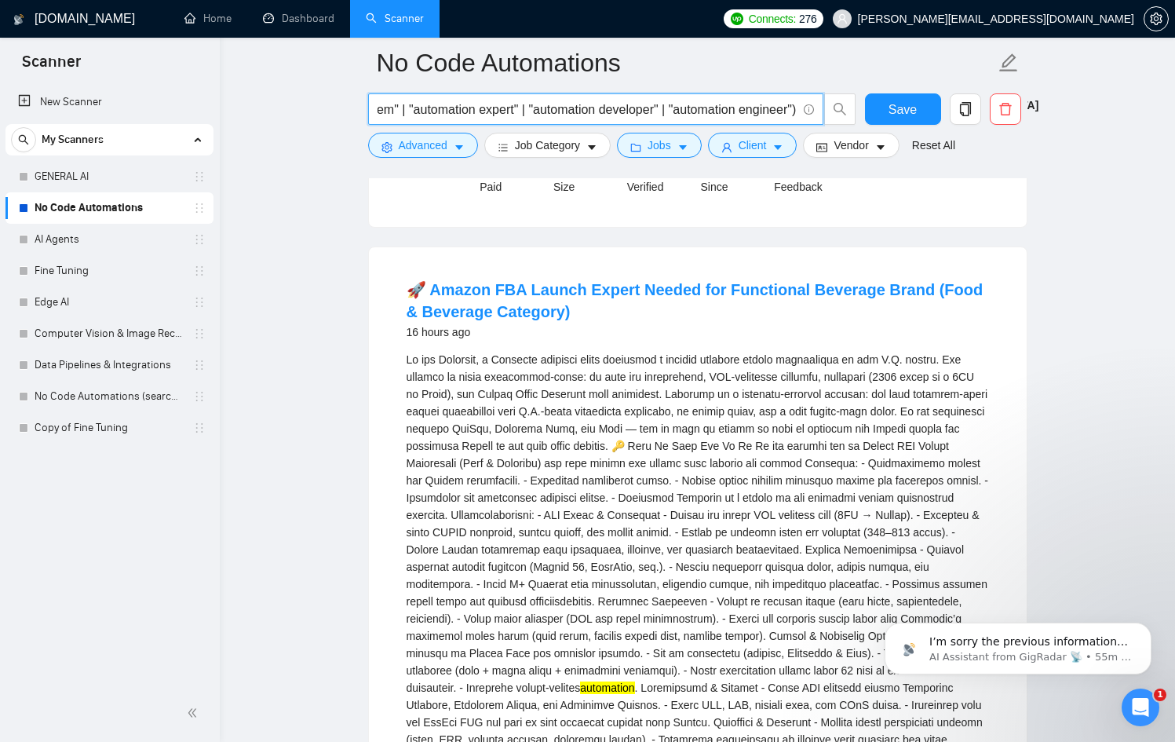
drag, startPoint x: 676, startPoint y: 113, endPoint x: 335, endPoint y: 114, distance: 341.6
drag, startPoint x: 444, startPoint y: 105, endPoint x: 272, endPoint y: 109, distance: 172.0
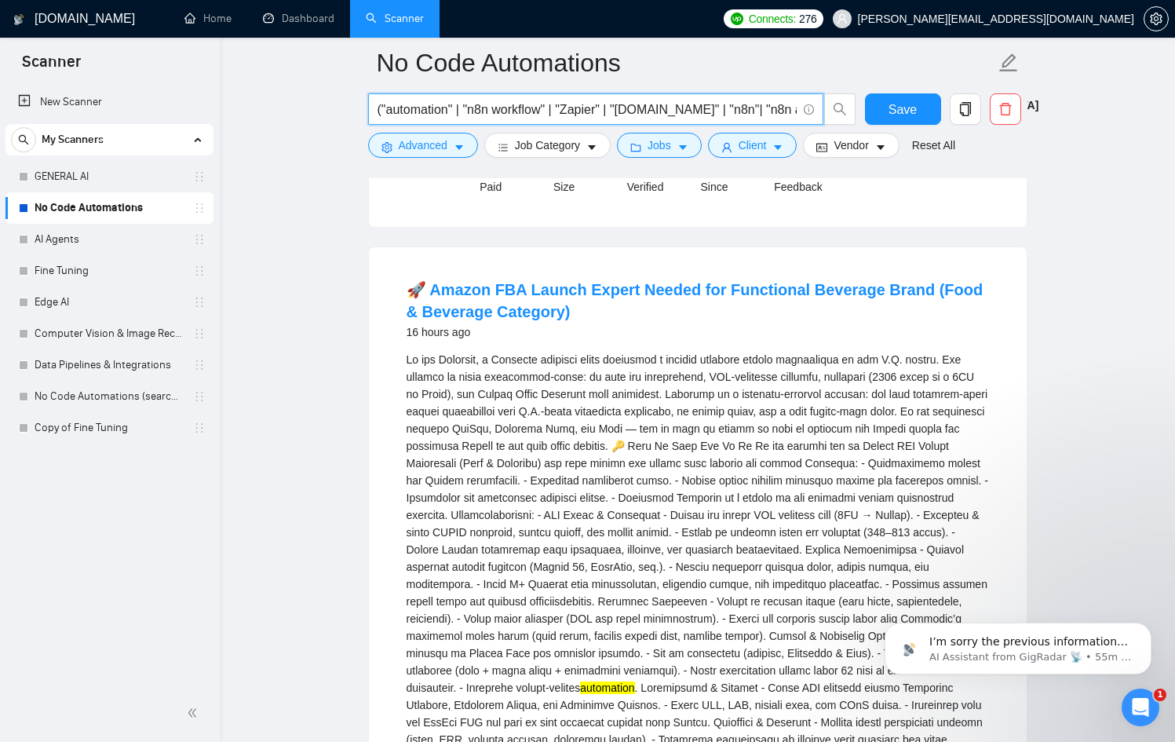
click at [625, 112] on input "("automation" | "n8n workflow" | "Zapier" | "[DOMAIN_NAME]" | "n8n"| "n8n autom…" at bounding box center [587, 110] width 419 height 20
drag, startPoint x: 667, startPoint y: 110, endPoint x: 699, endPoint y: 108, distance: 31.5
click at [699, 108] on input "("automation" | "n8n workflow" | "Zapier" | "[DOMAIN_NAME]" | "n8n"| "n8n autom…" at bounding box center [587, 110] width 419 height 20
click at [574, 112] on input "("automation" | "n8n workflow" | "Zapier" | "[DOMAIN_NAME]" | "n8n"| "n8n autom…" at bounding box center [587, 110] width 419 height 20
drag, startPoint x: 566, startPoint y: 112, endPoint x: 736, endPoint y: 111, distance: 169.6
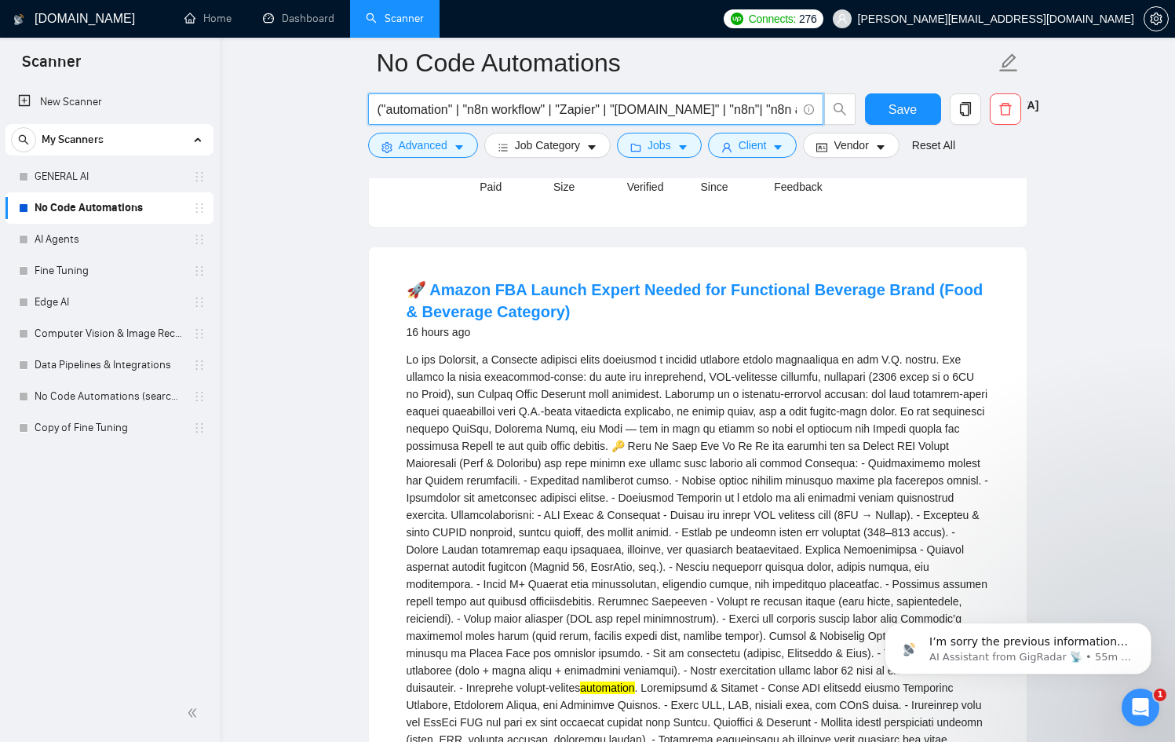
click at [736, 111] on input "("automation" | "n8n workflow" | "Zapier" | "[DOMAIN_NAME]" | "n8n"| "n8n autom…" at bounding box center [587, 110] width 419 height 20
click at [696, 115] on input "("automation" | "n8n workflow" | "Zapier" | "[DOMAIN_NAME]" | "n8n"| "n8n autom…" at bounding box center [587, 110] width 419 height 20
drag, startPoint x: 696, startPoint y: 113, endPoint x: 727, endPoint y: 111, distance: 30.7
click at [810, 113] on span "("automation" | "n8n workflow" | "Zapier" | "[DOMAIN_NAME]" | "n8n"| "n8n autom…" at bounding box center [595, 108] width 455 height 31
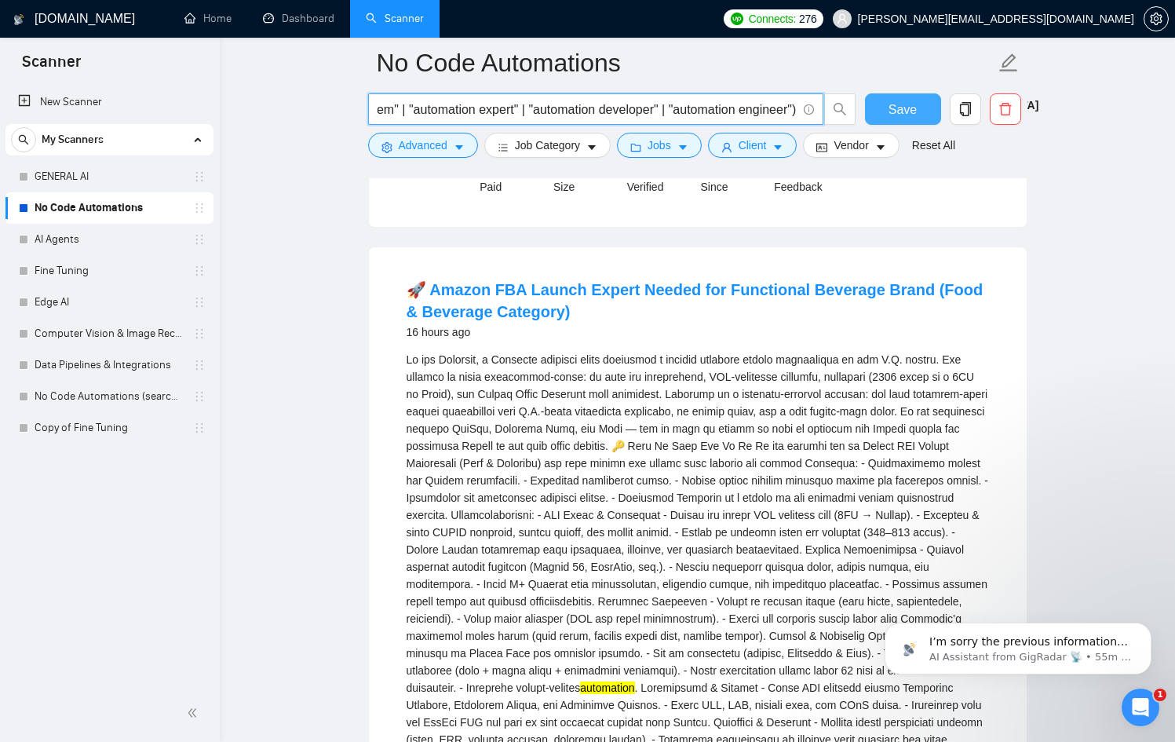
drag, startPoint x: 762, startPoint y: 106, endPoint x: 927, endPoint y: 102, distance: 164.9
click at [927, 102] on div "("automation" | "n8n workflow" | "Zapier" | "[DOMAIN_NAME]" | "n8n"| "n8n autom…" at bounding box center [695, 112] width 660 height 39
click at [692, 104] on input "("automation" | "n8n workflow" | "Zapier" | "[DOMAIN_NAME]" | "n8n"| "n8n autom…" at bounding box center [587, 110] width 419 height 20
click at [539, 108] on input "("automation" | "n8n workflow" | "Zapier" | "[DOMAIN_NAME]" | "n8n"| "n8n autom…" at bounding box center [587, 110] width 419 height 20
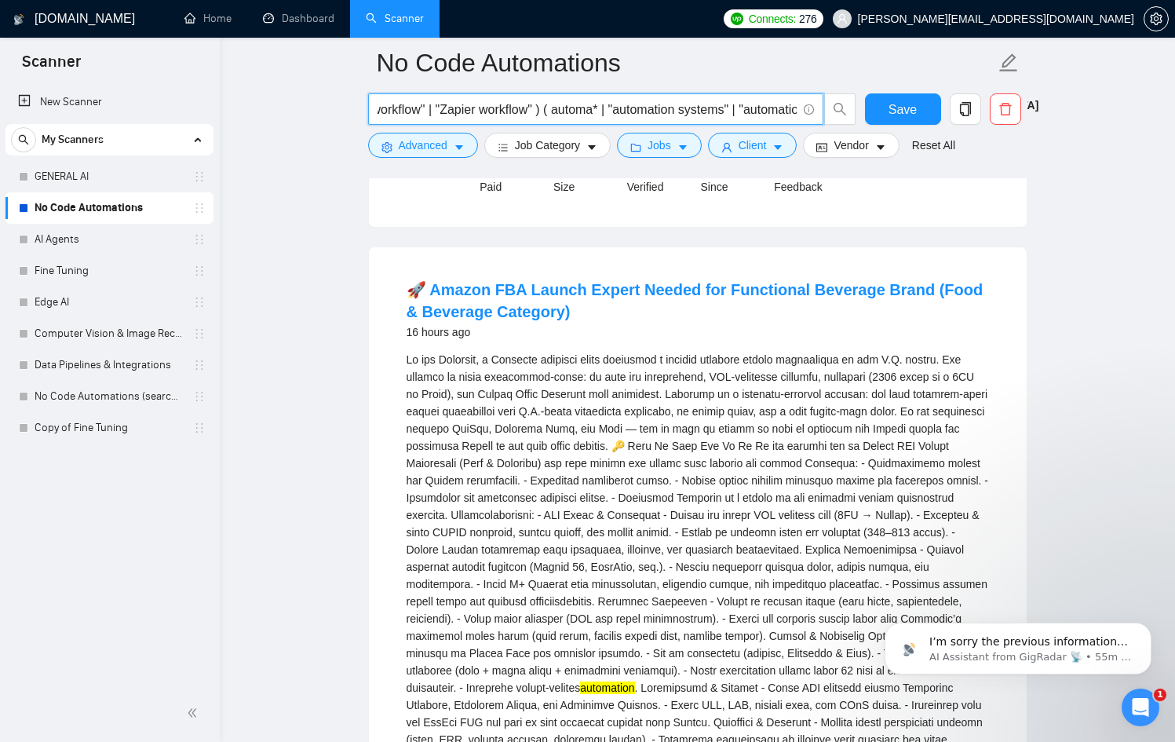
paste input ""Zapier" | "[DOMAIN_NAME]" | "n8n""
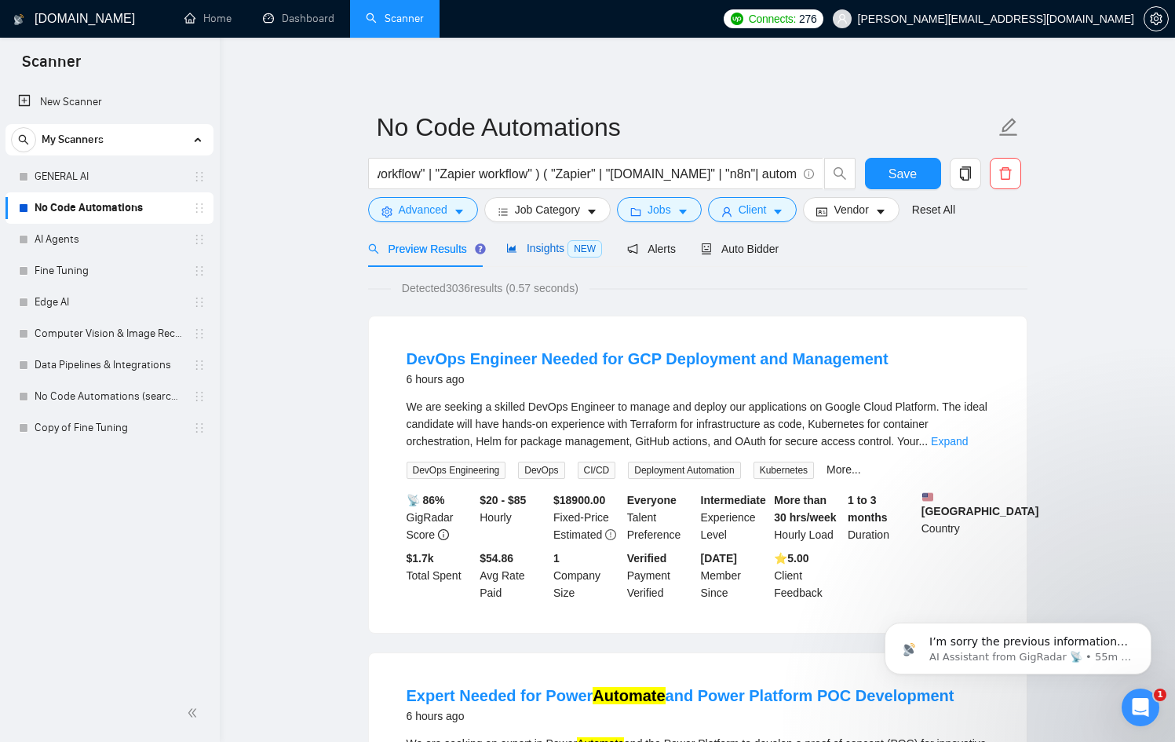
scroll to position [0, 0]
click at [530, 251] on span "Insights NEW" at bounding box center [554, 248] width 96 height 13
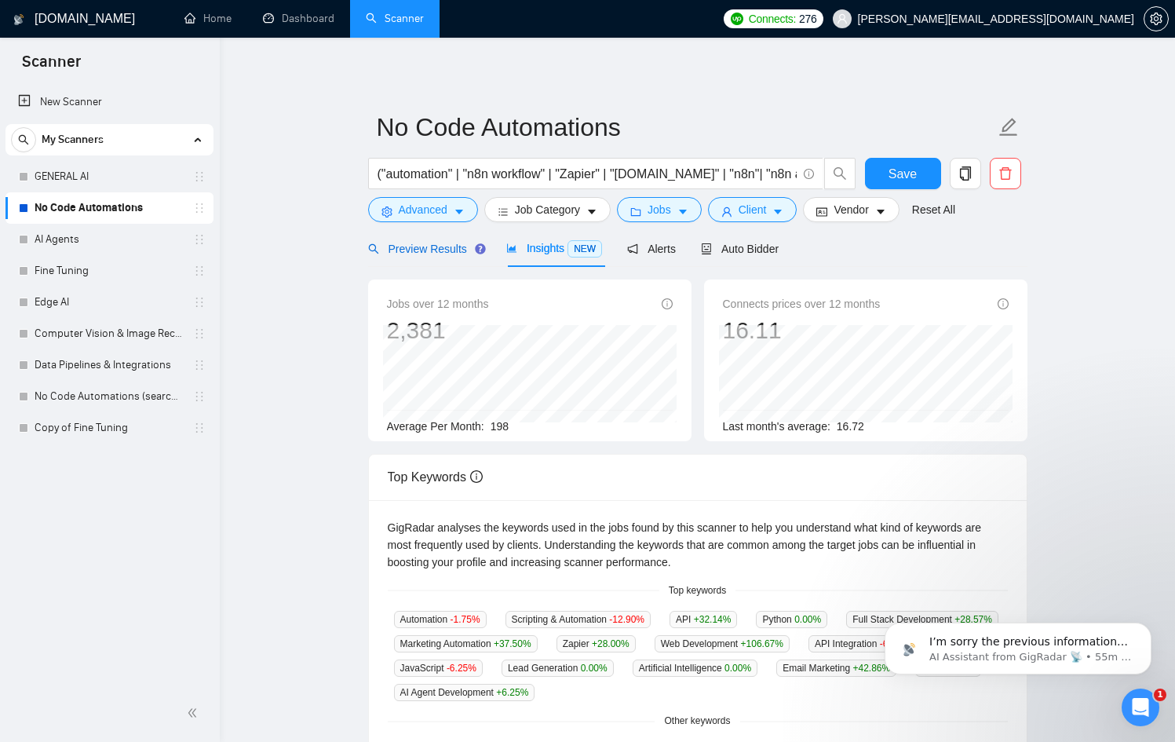
click at [455, 252] on span "Preview Results" at bounding box center [424, 249] width 113 height 13
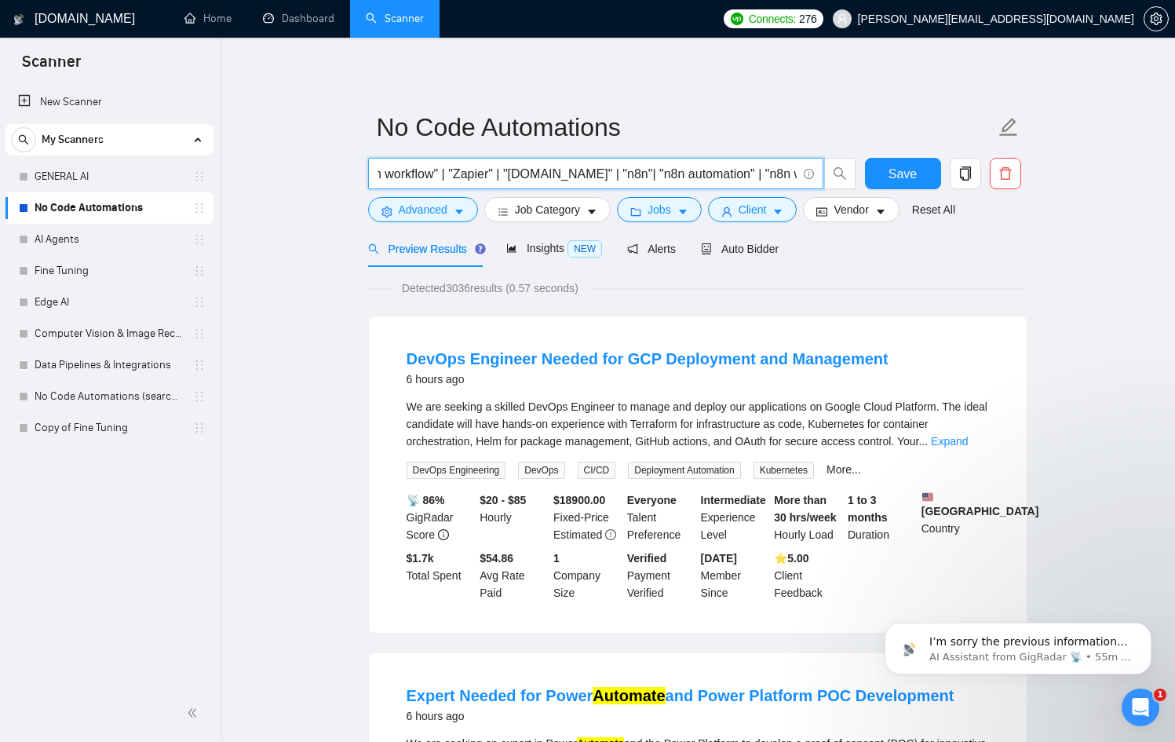
scroll to position [0, 295]
drag, startPoint x: 612, startPoint y: 177, endPoint x: 811, endPoint y: 170, distance: 198.8
click at [811, 170] on span "("automation" | "n8n workflow" | "Zapier" | "[DOMAIN_NAME]" | "n8n"| "n8n autom…" at bounding box center [595, 173] width 455 height 31
click at [673, 174] on input "("automation" | "n8n workflow" | "Zapier" | "[DOMAIN_NAME]" | "n8n"| "n8n autom…" at bounding box center [587, 174] width 419 height 20
drag, startPoint x: 732, startPoint y: 173, endPoint x: 810, endPoint y: 171, distance: 77.8
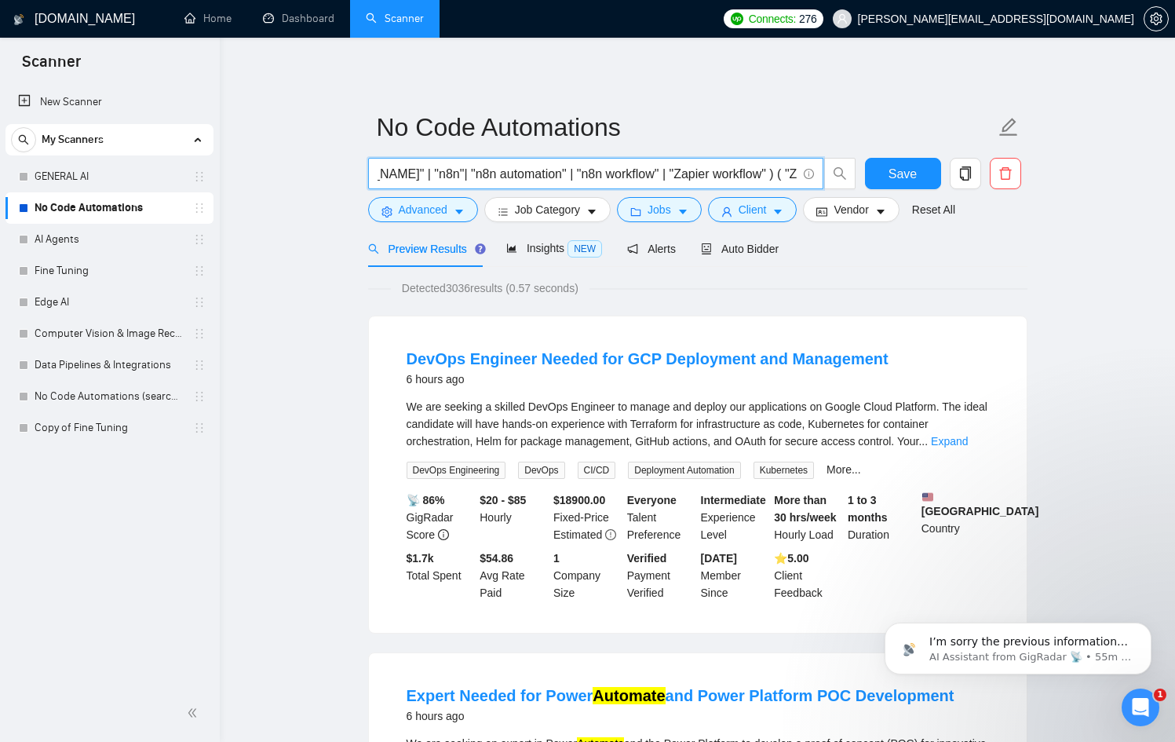
click at [810, 171] on span "("automation" | "n8n workflow" | "Zapier" | "[DOMAIN_NAME]" | "n8n"| "n8n autom…" at bounding box center [595, 173] width 455 height 31
drag, startPoint x: 747, startPoint y: 170, endPoint x: 794, endPoint y: 170, distance: 47.1
click at [794, 170] on input "("automation" | "n8n workflow" | "Zapier" | "[DOMAIN_NAME]" | "n8n"| "n8n autom…" at bounding box center [587, 174] width 419 height 20
click at [635, 177] on input "("automation" | "n8n workflow" | "Zapier" | "[DOMAIN_NAME]" | "n8n"| "n8n autom…" at bounding box center [587, 174] width 419 height 20
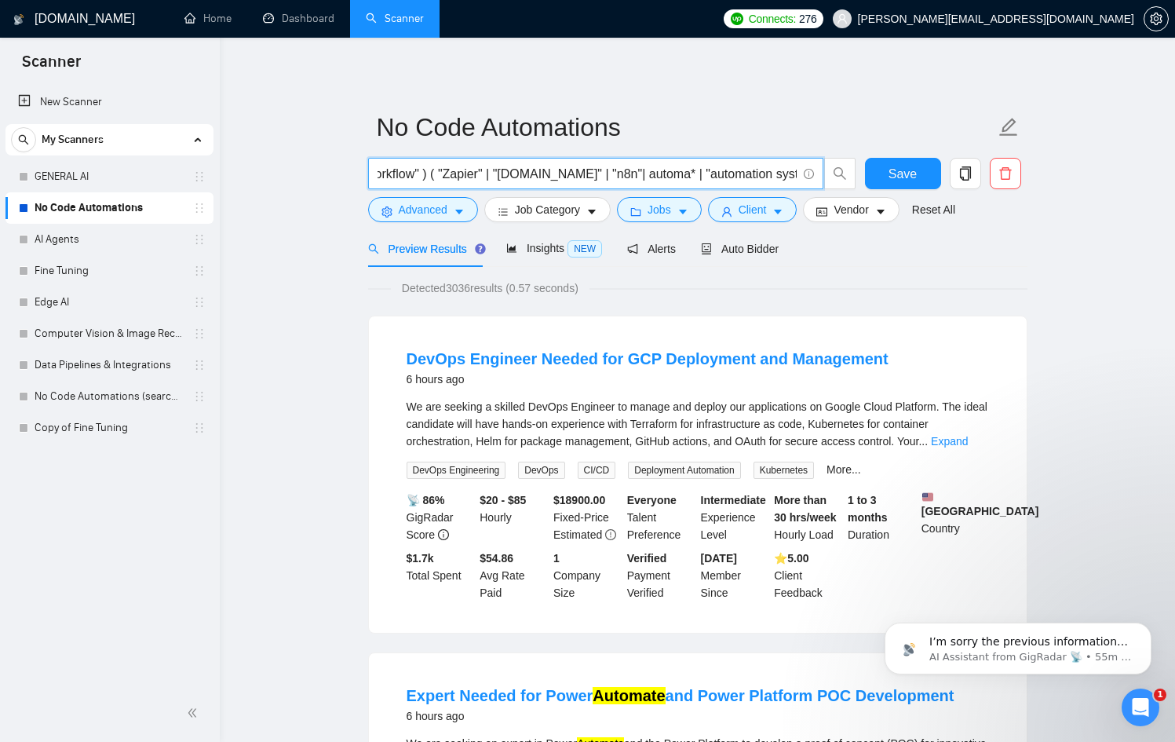
drag, startPoint x: 601, startPoint y: 177, endPoint x: 426, endPoint y: 177, distance: 174.3
click at [426, 177] on input "("automation" | "n8n workflow" | "Zapier" | "[DOMAIN_NAME]" | "n8n"| "n8n autom…" at bounding box center [587, 174] width 419 height 20
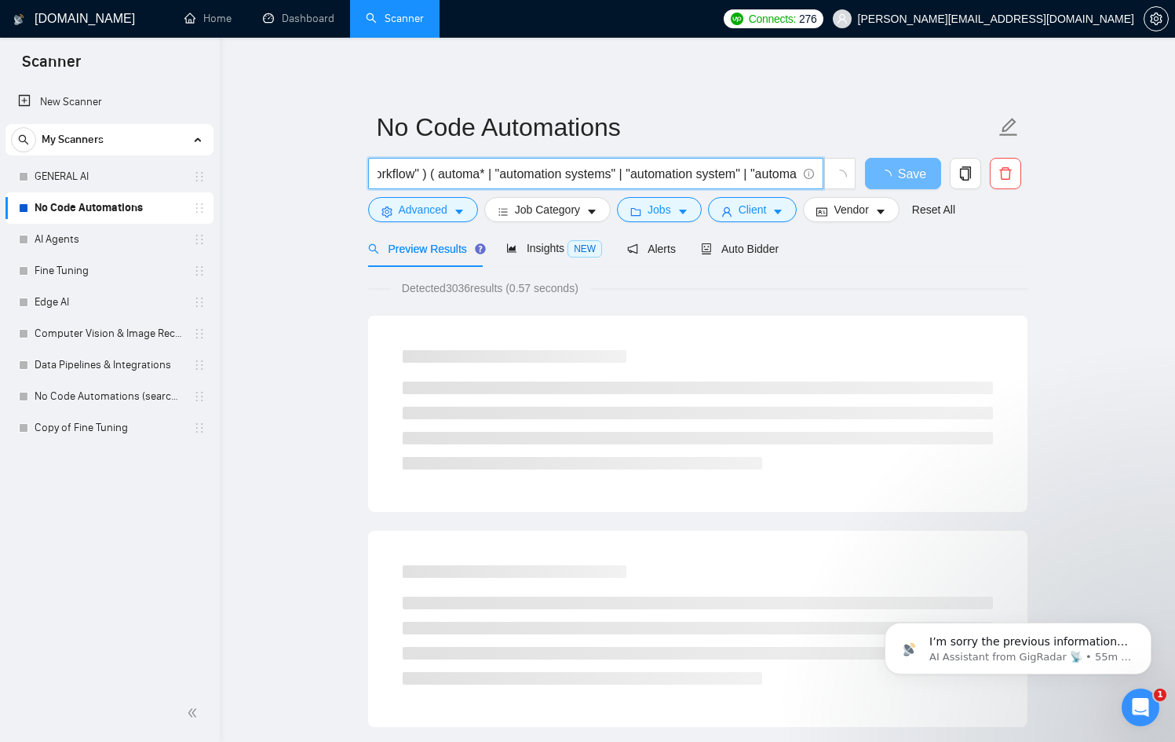
scroll to position [0, 1002]
drag, startPoint x: 526, startPoint y: 173, endPoint x: 1048, endPoint y: 164, distance: 522.2
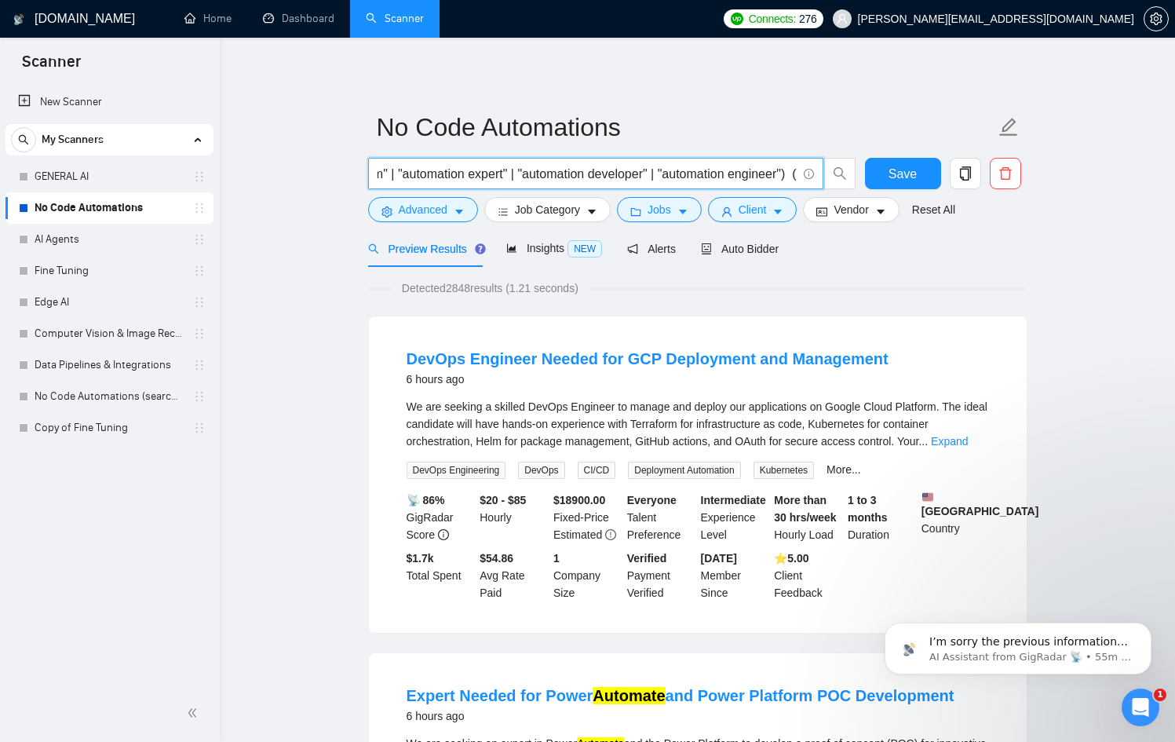
scroll to position [0, 1009]
paste input ""Zapier" | "[DOMAIN_NAME]" | "n8n"|"
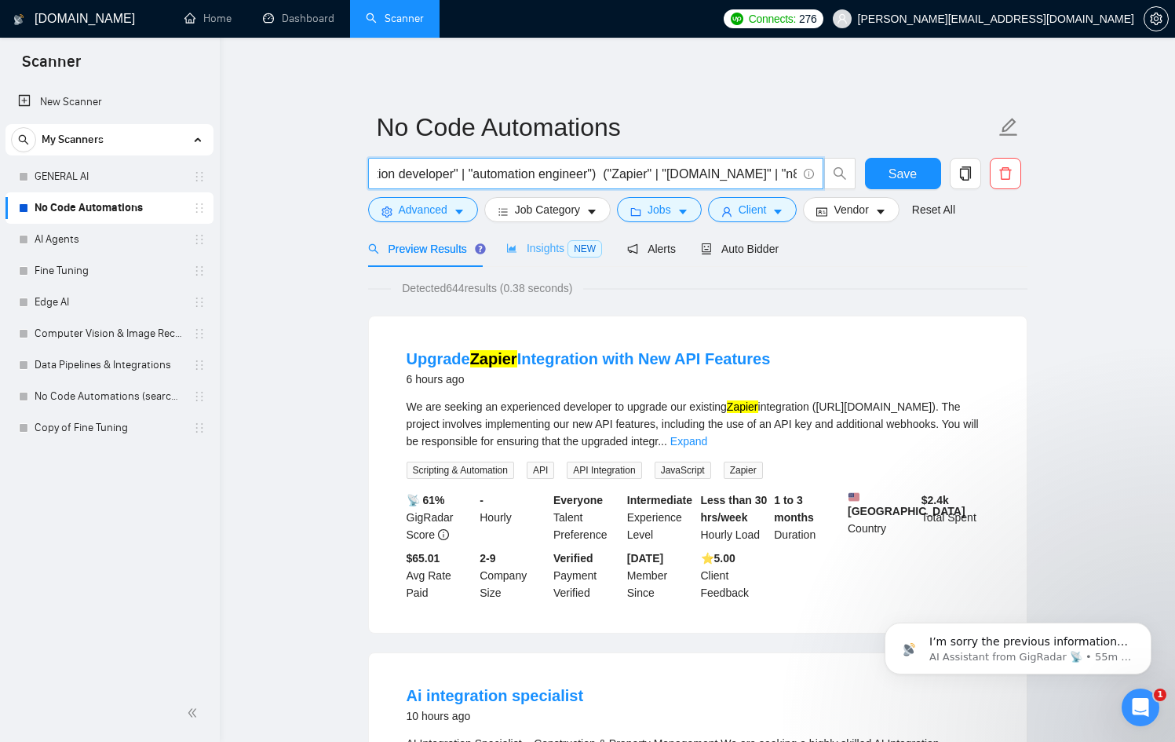
scroll to position [0, 0]
click at [560, 258] on div "Insights NEW" at bounding box center [554, 248] width 96 height 37
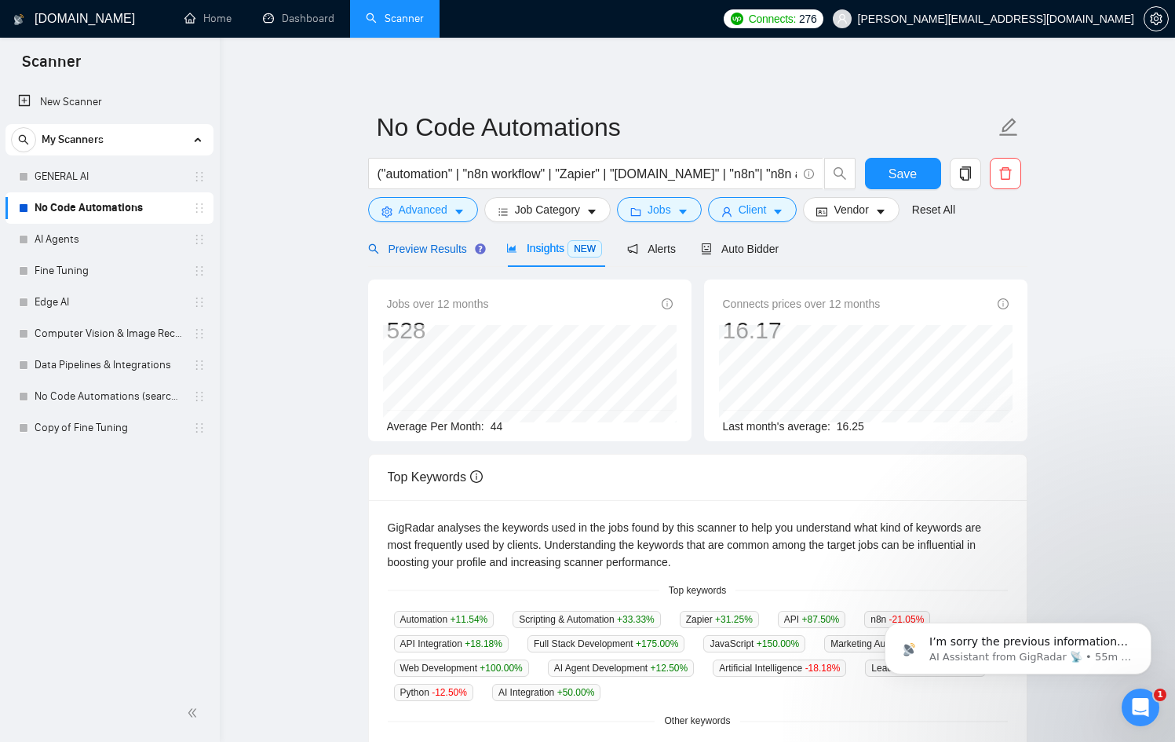
click at [419, 254] on div "Preview Results" at bounding box center [424, 248] width 113 height 17
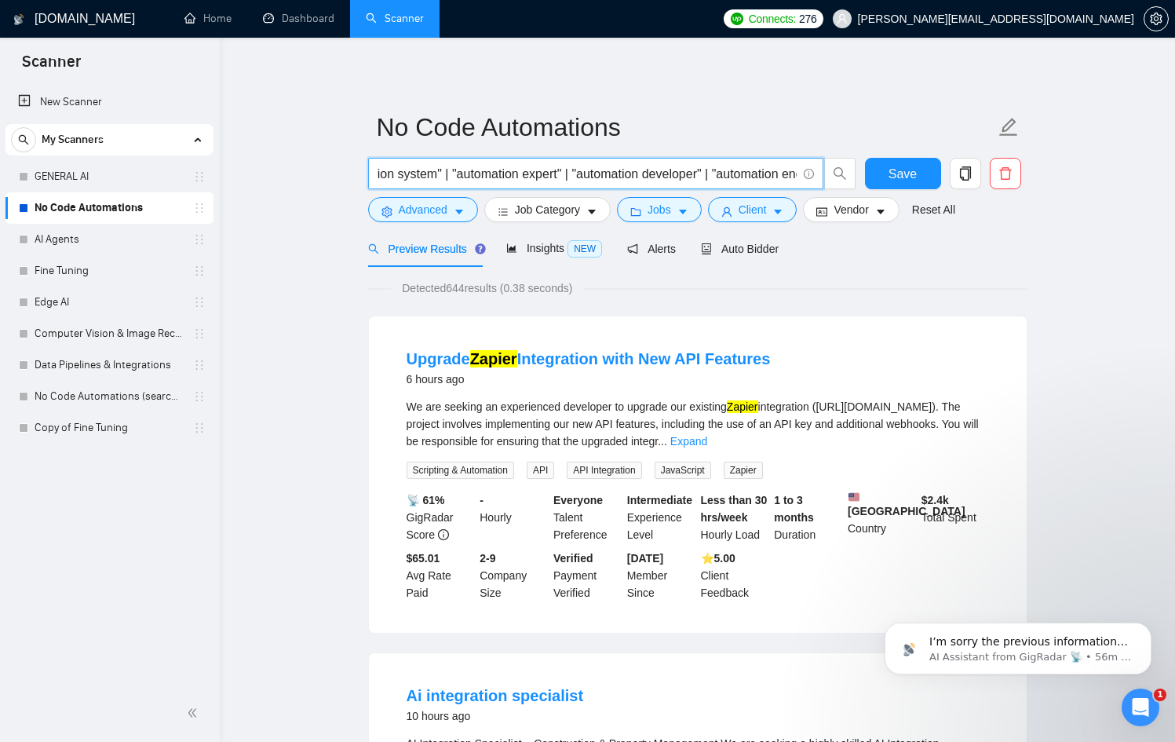
scroll to position [0, 1185]
drag, startPoint x: 637, startPoint y: 172, endPoint x: 1079, endPoint y: 170, distance: 442.1
click at [622, 169] on input "("automation" | "n8n workflow" | "Zapier" | "[DOMAIN_NAME]" | "n8n"| "n8n autom…" at bounding box center [587, 174] width 419 height 20
drag, startPoint x: 616, startPoint y: 171, endPoint x: 885, endPoint y: 174, distance: 269.3
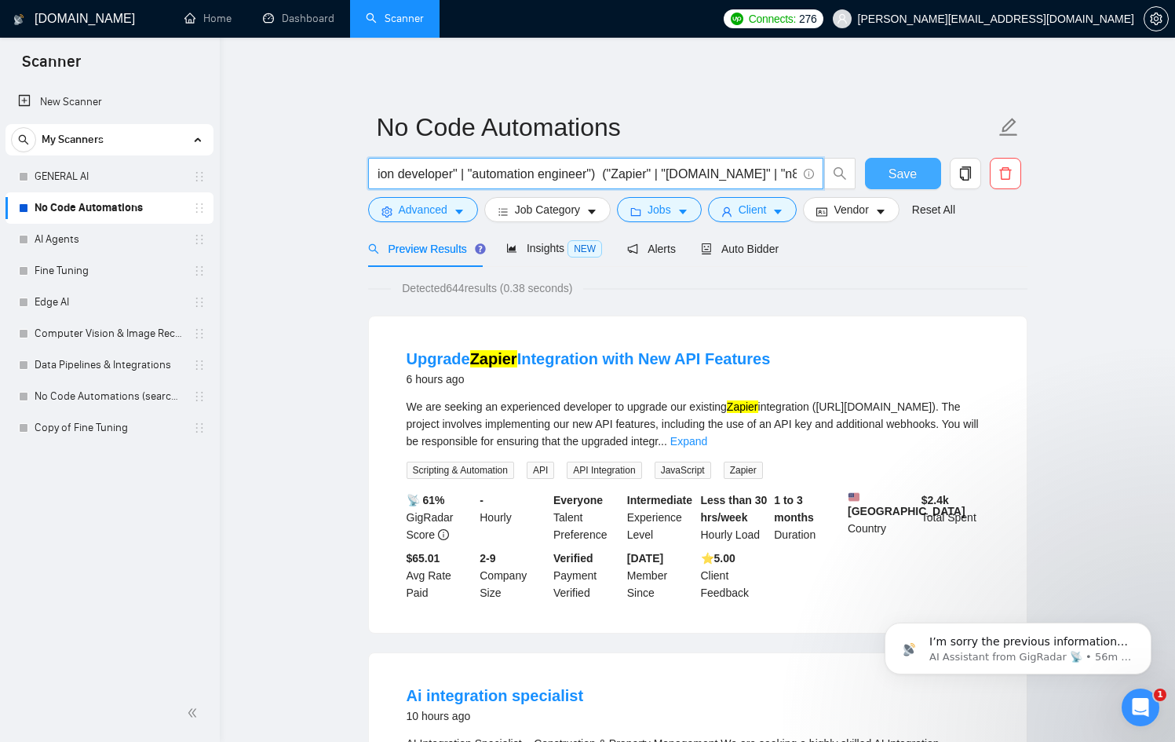
click at [885, 174] on div "("automation" | "n8n workflow" | "Zapier" | "[DOMAIN_NAME]" | "n8n"| "n8n autom…" at bounding box center [695, 177] width 660 height 39
drag, startPoint x: 642, startPoint y: 174, endPoint x: 282, endPoint y: 170, distance: 360.4
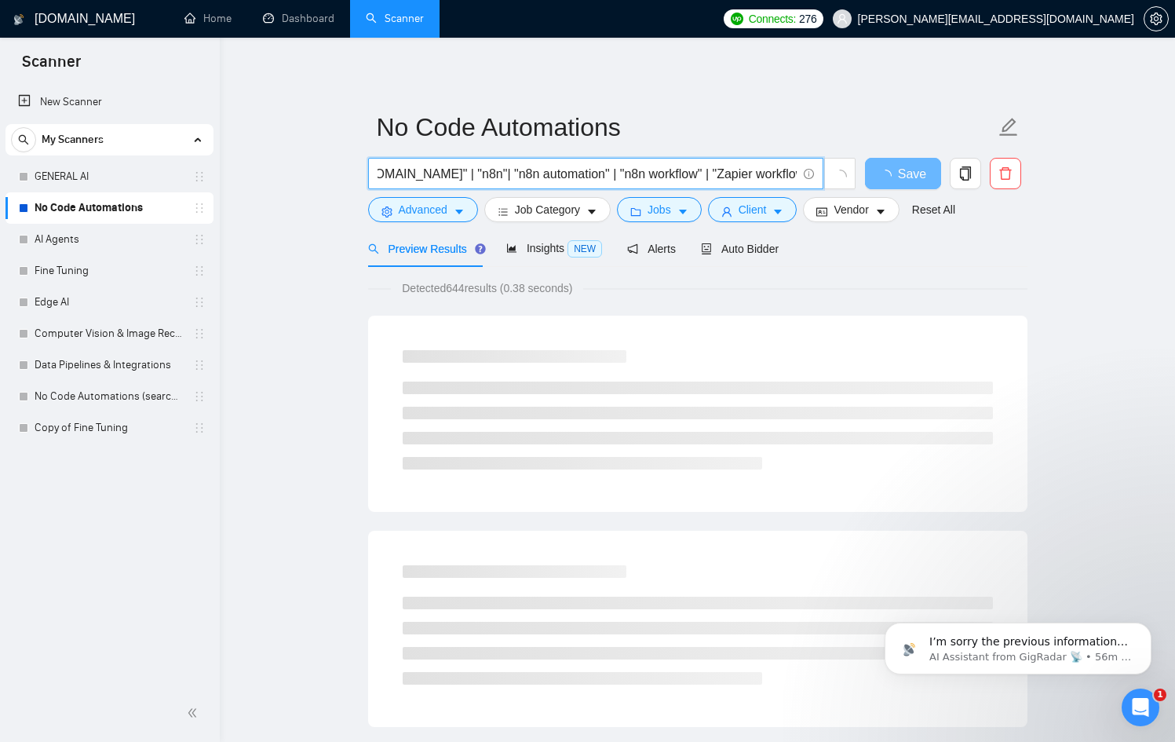
click at [695, 177] on input "("automation" | "n8n workflow" | "Zapier" | "[DOMAIN_NAME]" | "n8n"| "n8n autom…" at bounding box center [587, 174] width 419 height 20
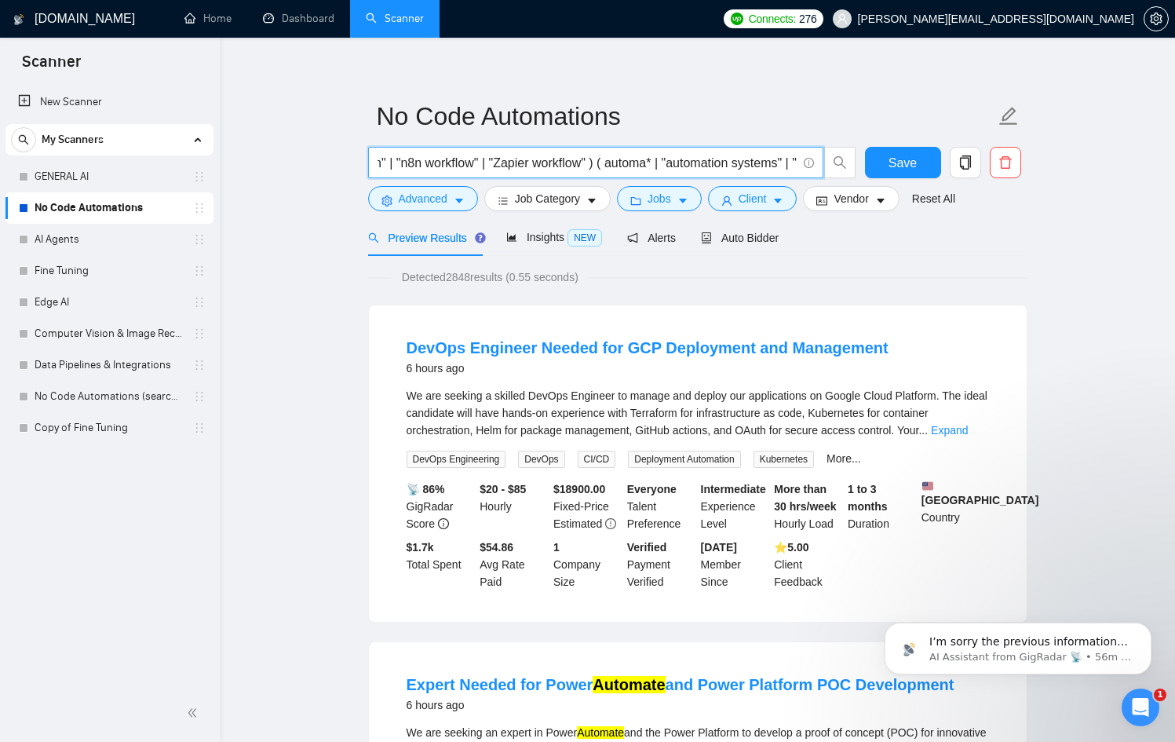
scroll to position [0, 460]
click at [612, 163] on input "("automation" | "n8n workflow" | "Zapier" | "[DOMAIN_NAME]" | "n8n"| "n8n autom…" at bounding box center [587, 163] width 419 height 20
click at [641, 163] on input "("automation" | "n8n workflow" | "Zapier" | "[DOMAIN_NAME]" | "n8n"| "n8n autom…" at bounding box center [587, 163] width 419 height 20
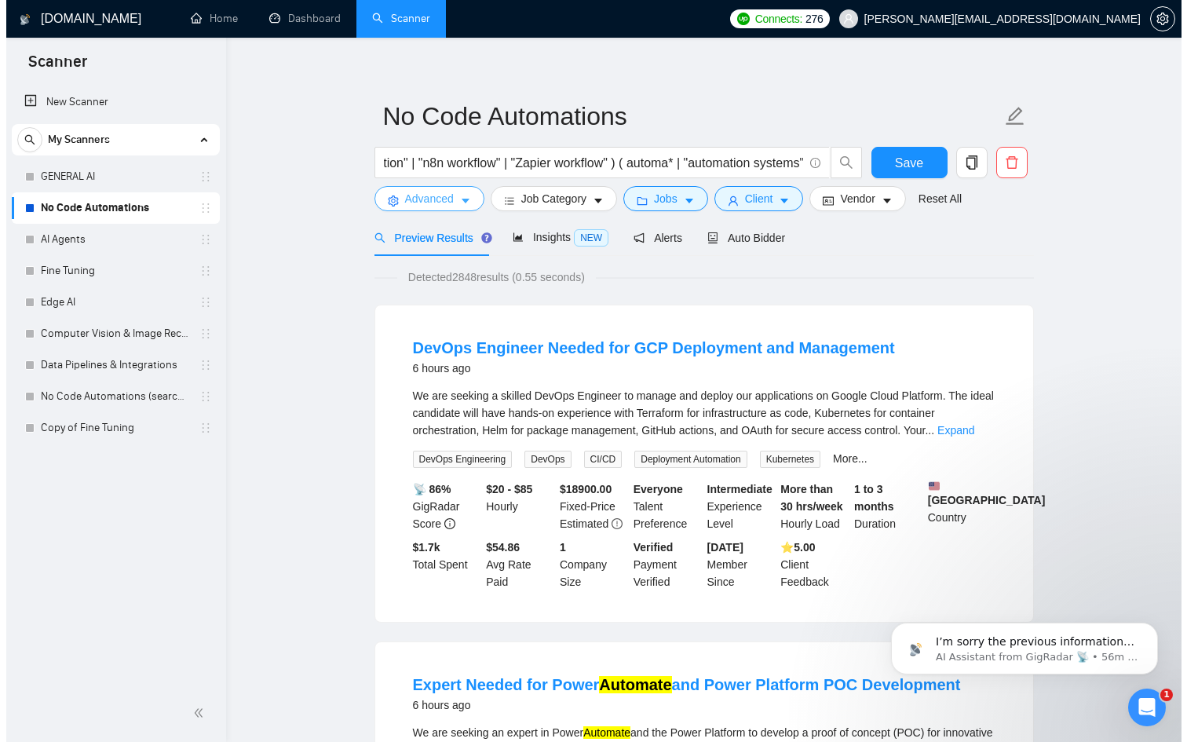
scroll to position [0, 0]
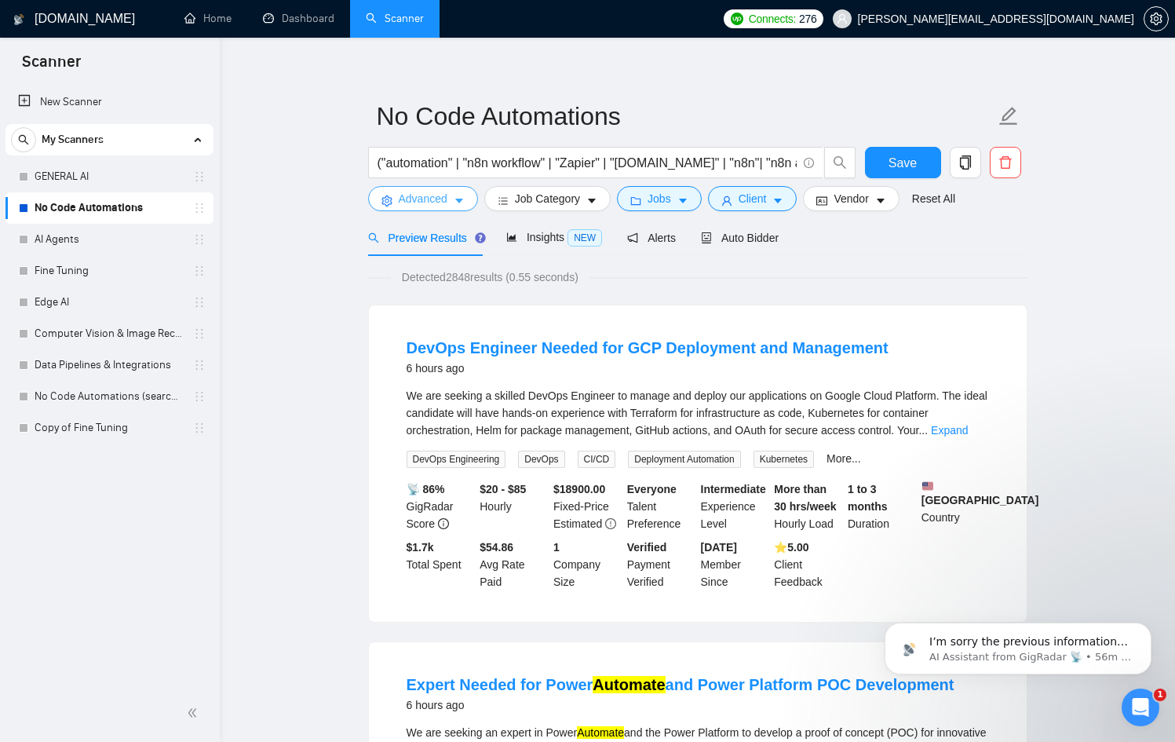
click at [465, 206] on icon "caret-down" at bounding box center [459, 201] width 11 height 11
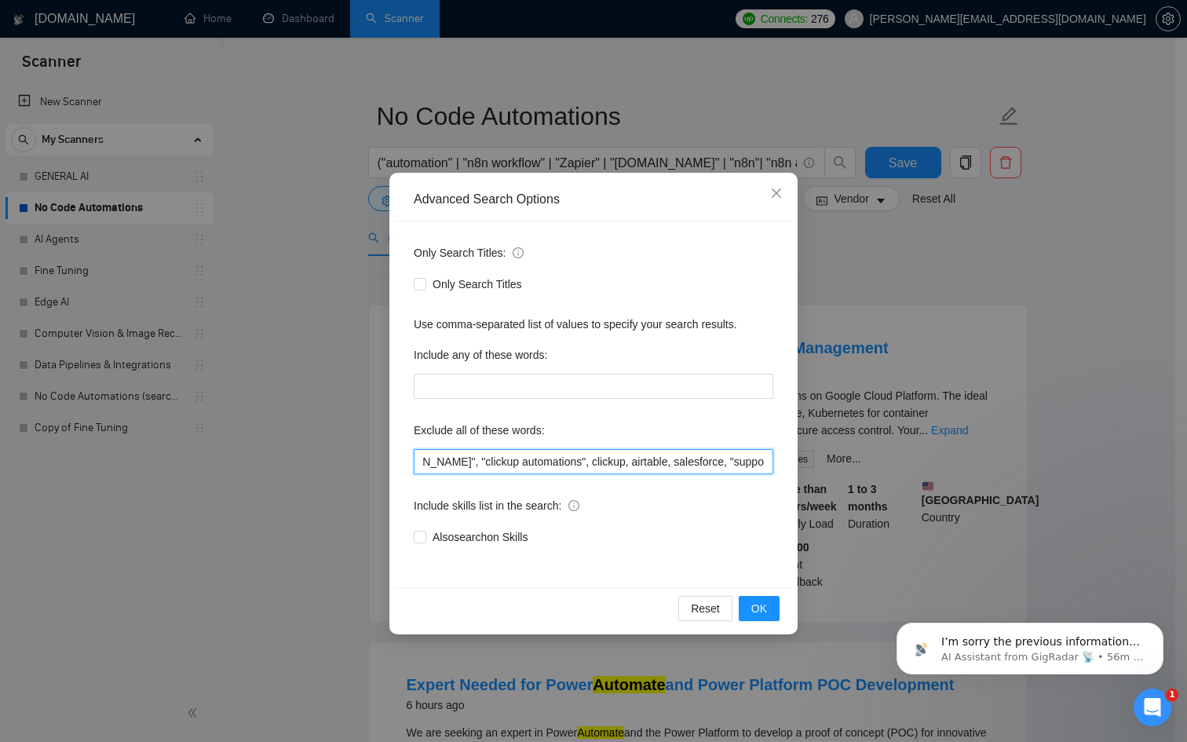
scroll to position [0, 962]
drag, startPoint x: 709, startPoint y: 462, endPoint x: 1087, endPoint y: 466, distance: 377.7
click at [1087, 466] on div "Advanced Search Options Only Search Titles: Only Search Titles Use comma-separa…" at bounding box center [593, 371] width 1187 height 742
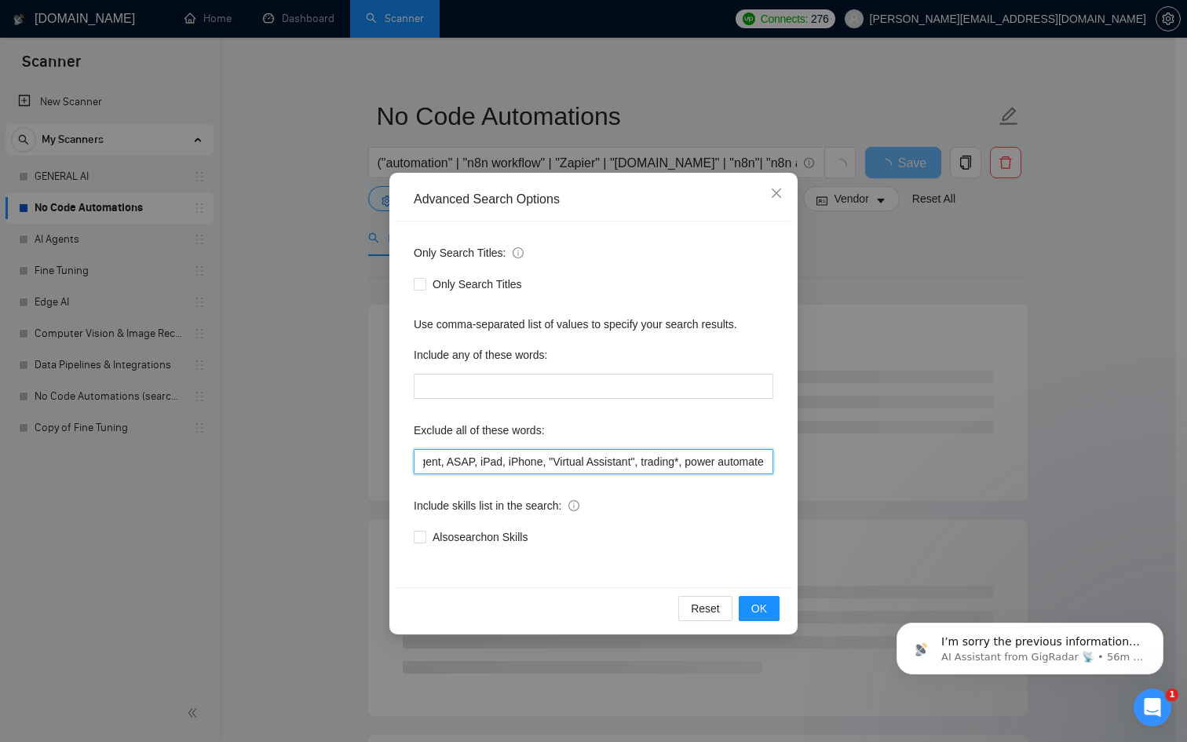
scroll to position [0, 1048]
click at [777, 611] on button "OK" at bounding box center [759, 608] width 41 height 25
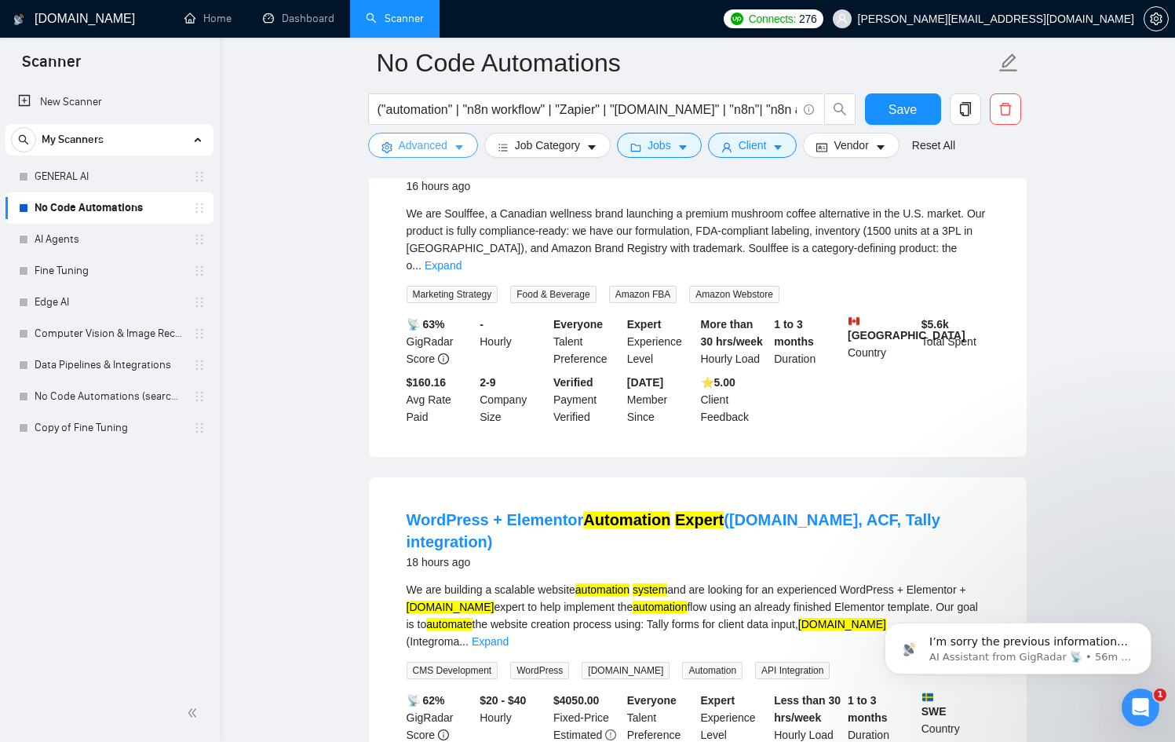
scroll to position [2962, 0]
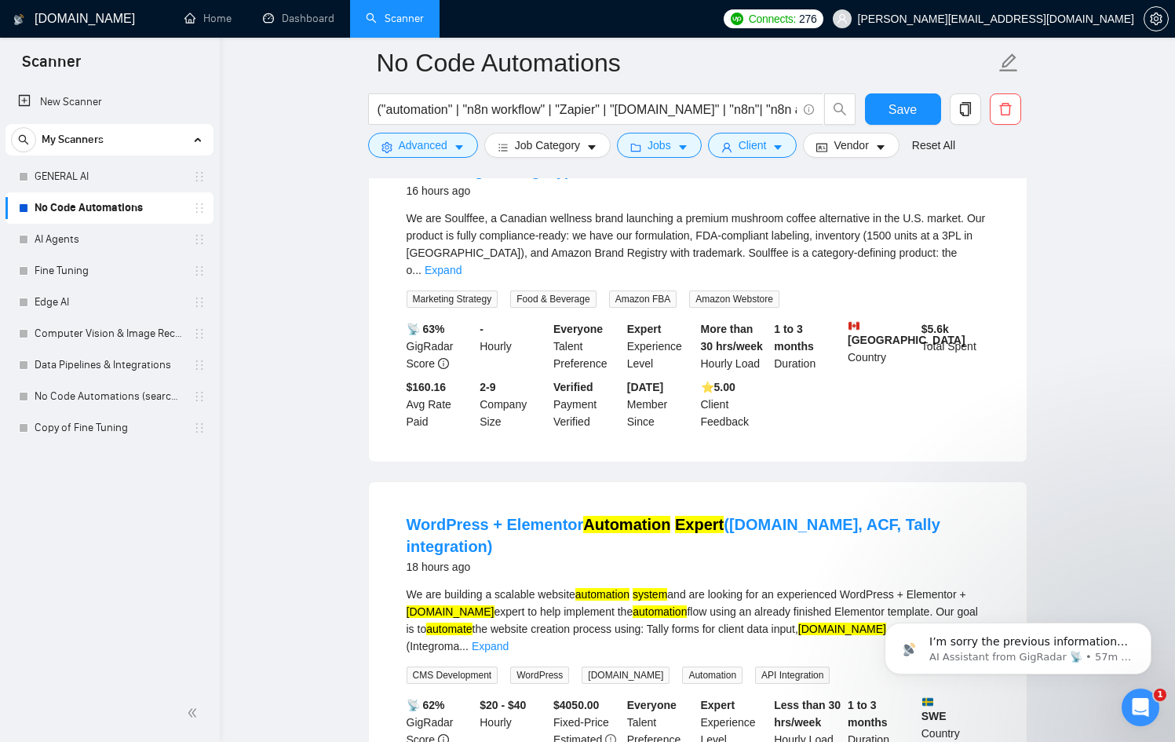
click at [971, 599] on body "I’m sorry the previous information wasn’t helpful, and I’m here to assist you f…" at bounding box center [1019, 644] width 302 height 97
click at [956, 599] on body "I’m sorry the previous information wasn’t helpful, and I’m here to assist you f…" at bounding box center [1019, 644] width 302 height 97
click at [957, 603] on body "I’m sorry the previous information wasn’t helpful, and I’m here to assist you f…" at bounding box center [1019, 644] width 302 height 97
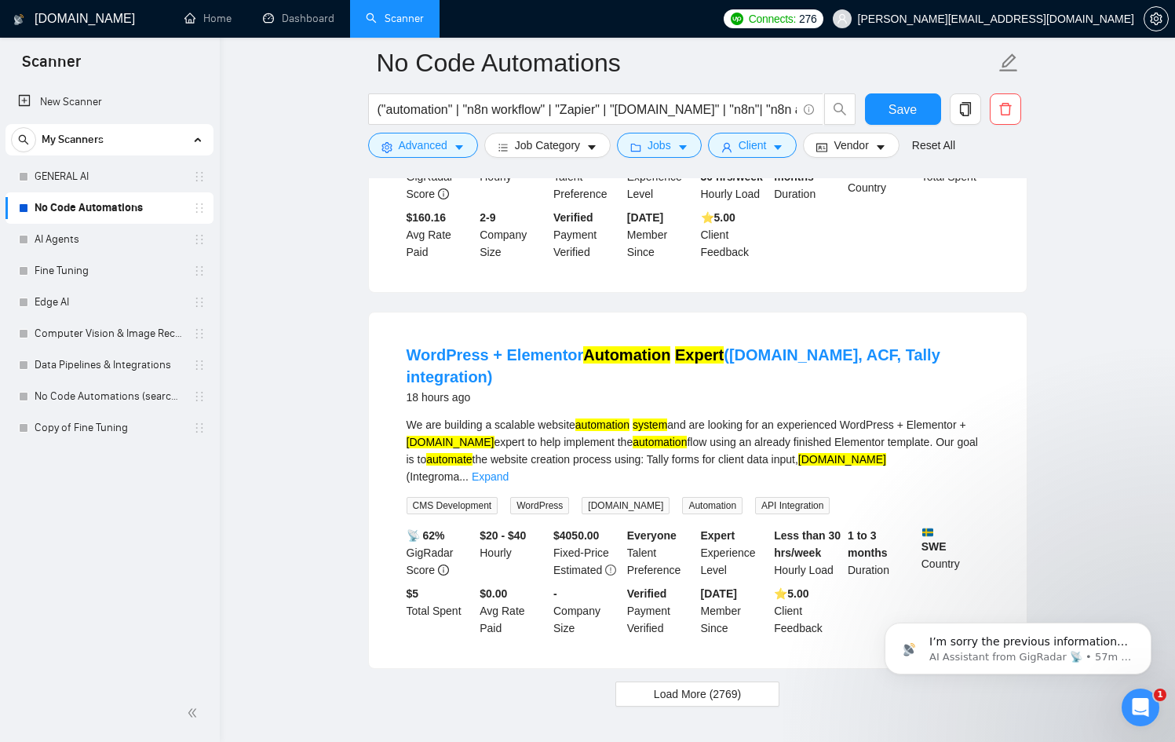
scroll to position [3143, 0]
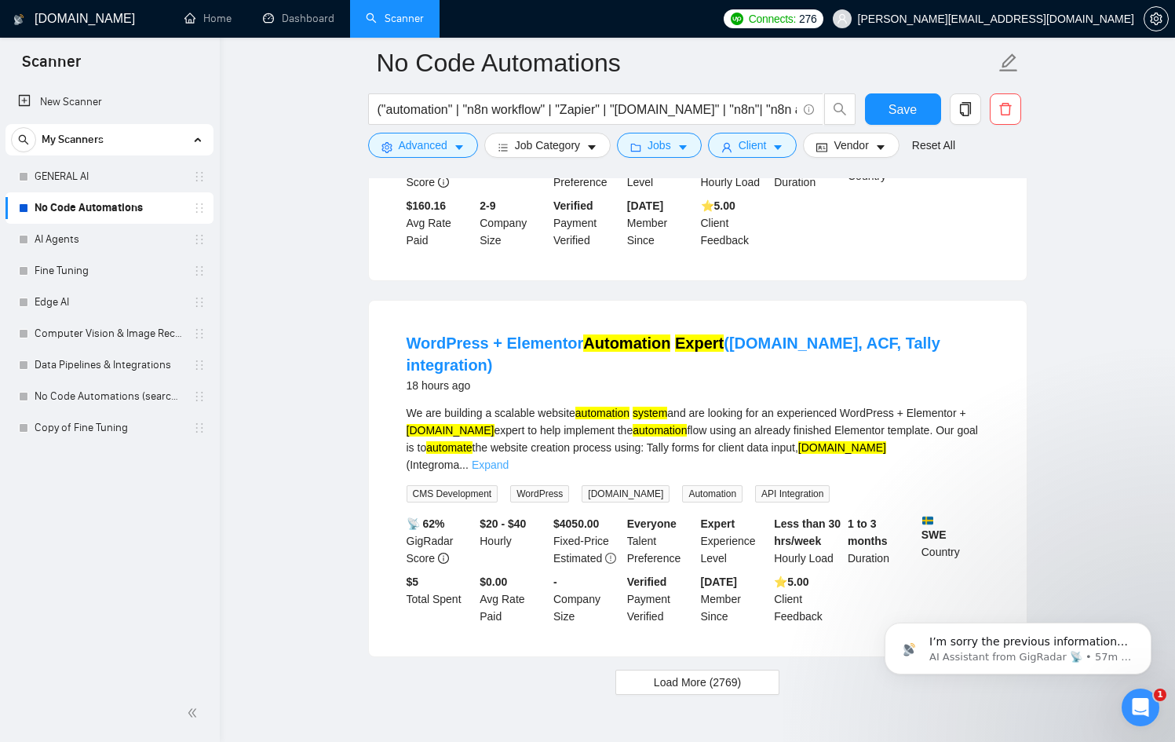
click at [509, 459] on link "Expand" at bounding box center [490, 465] width 37 height 13
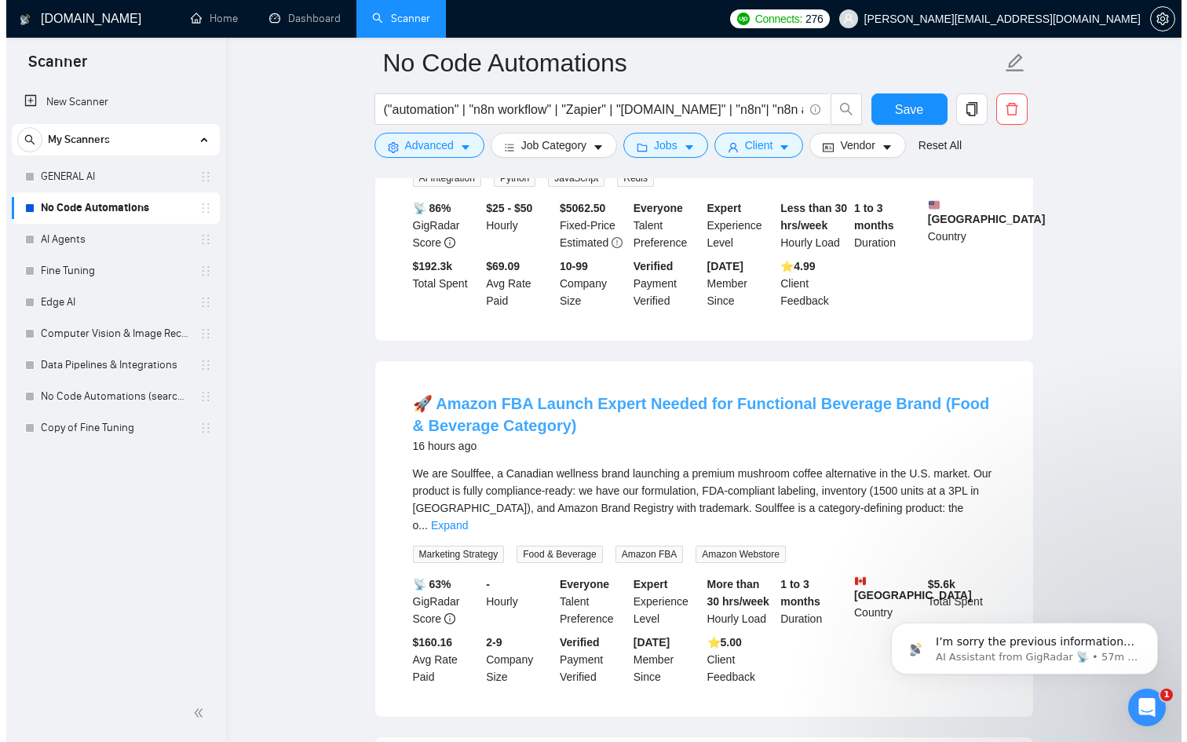
scroll to position [2701, 0]
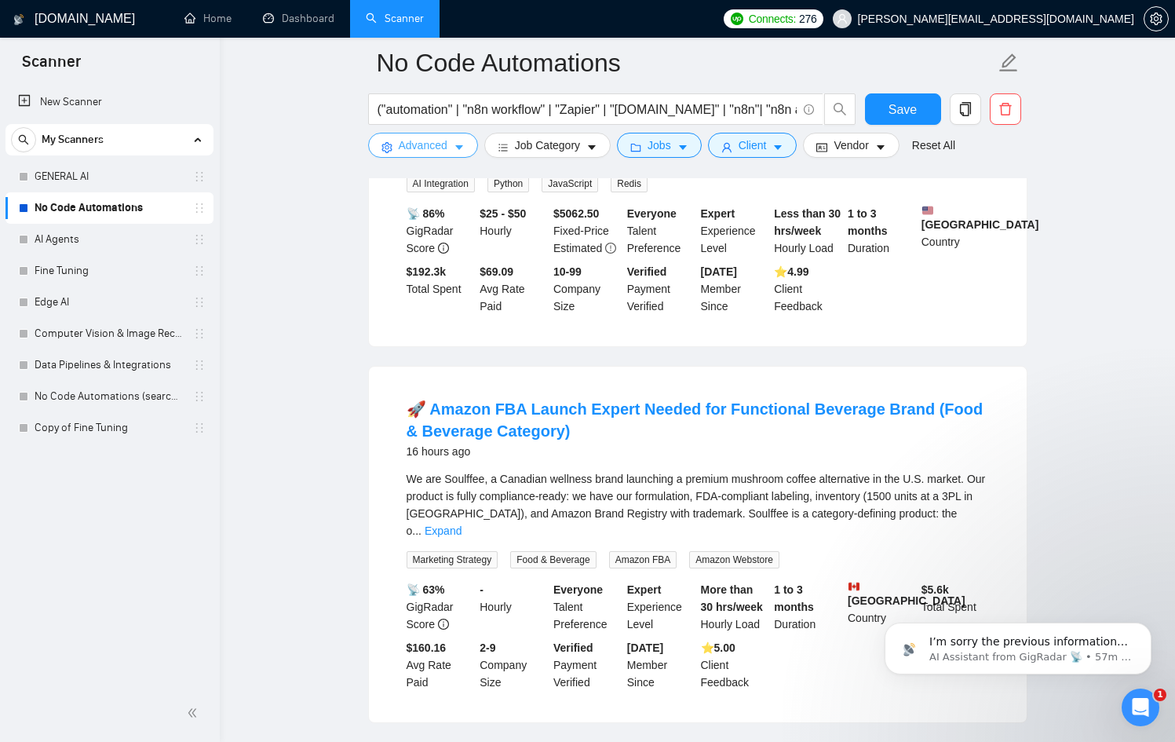
click at [454, 155] on button "Advanced" at bounding box center [423, 145] width 110 height 25
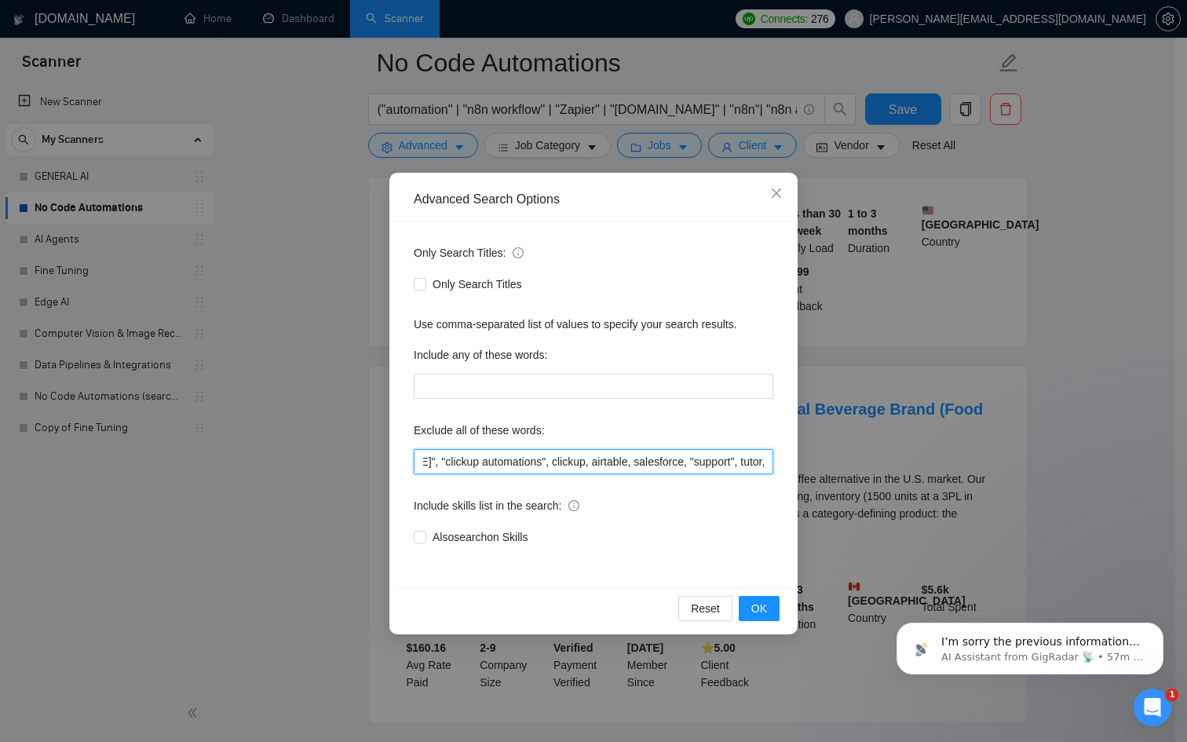
scroll to position [0, 1048]
drag, startPoint x: 729, startPoint y: 458, endPoint x: 1042, endPoint y: 462, distance: 313.3
click at [1042, 462] on div "Advanced Search Options Only Search Titles: Only Search Titles Use comma-separa…" at bounding box center [593, 371] width 1187 height 742
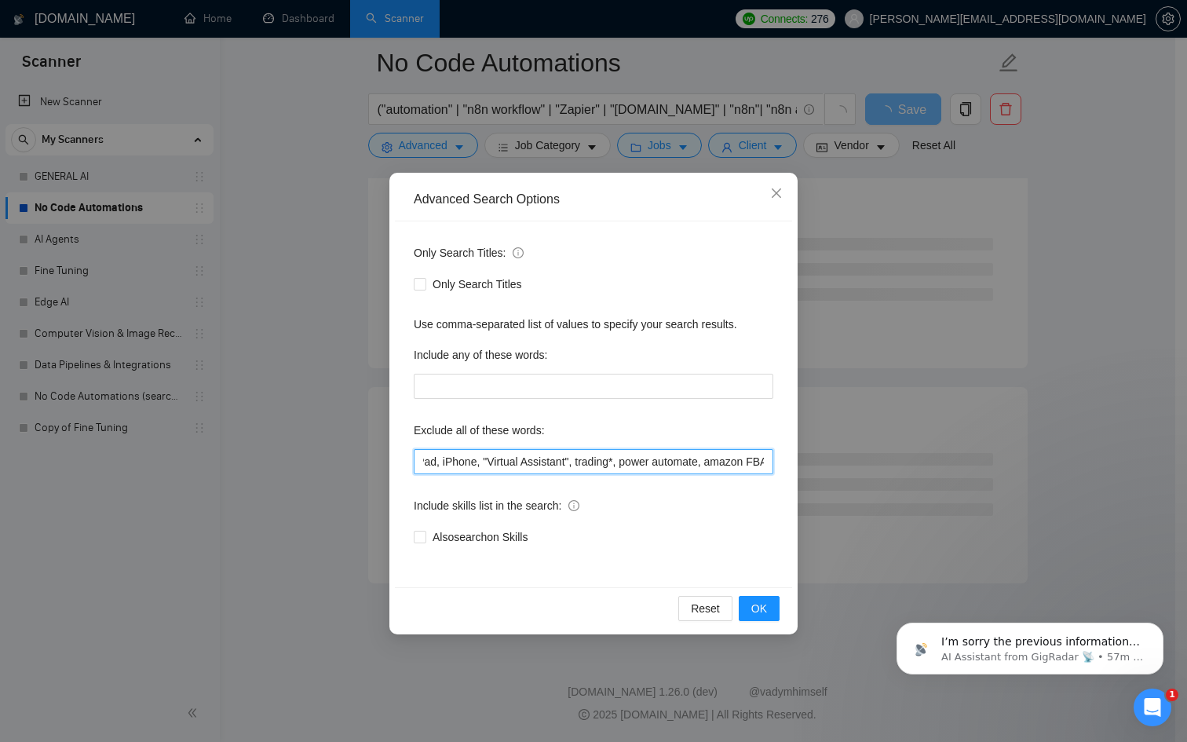
scroll to position [2448, 0]
click at [702, 459] on input "Excel VBA macro, Google Sheets cleanup, klaviyo, "apple shortcuts", pabbly, "[D…" at bounding box center [594, 461] width 360 height 25
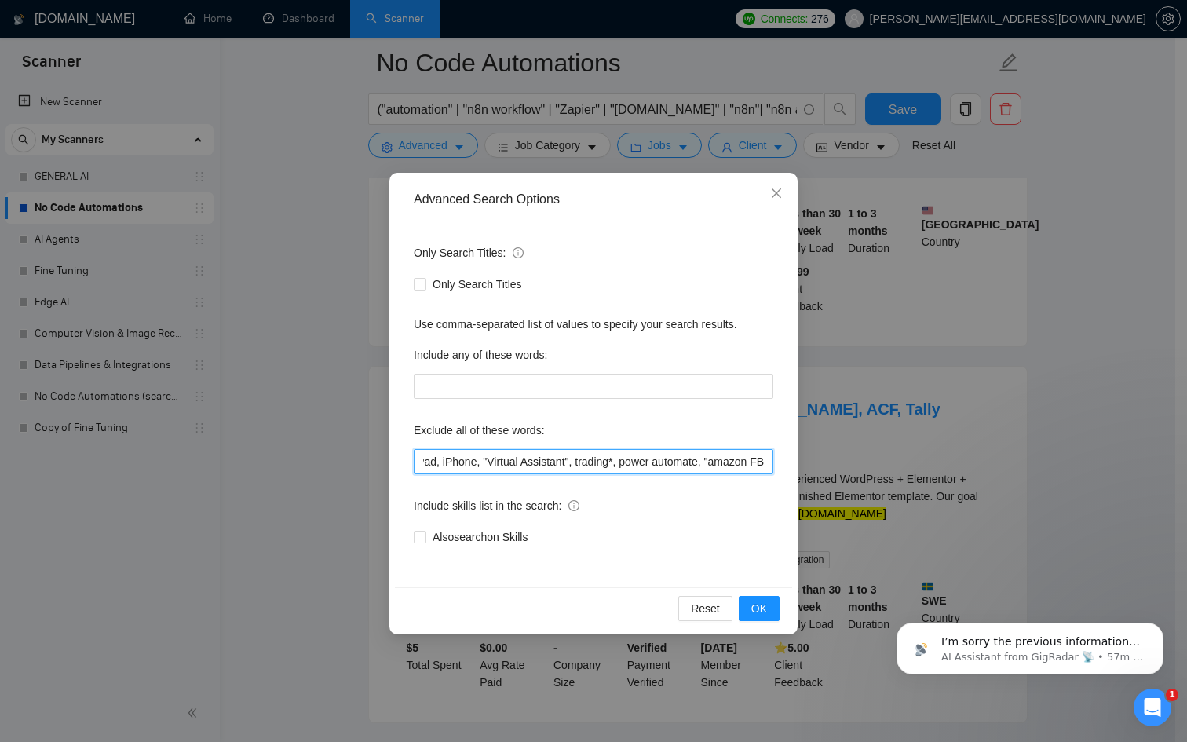
scroll to position [0, 1123]
drag, startPoint x: 766, startPoint y: 467, endPoint x: 785, endPoint y: 467, distance: 19.6
click at [785, 467] on div "Only Search Titles: Only Search Titles Use comma-separated list of values to sp…" at bounding box center [593, 404] width 397 height 366
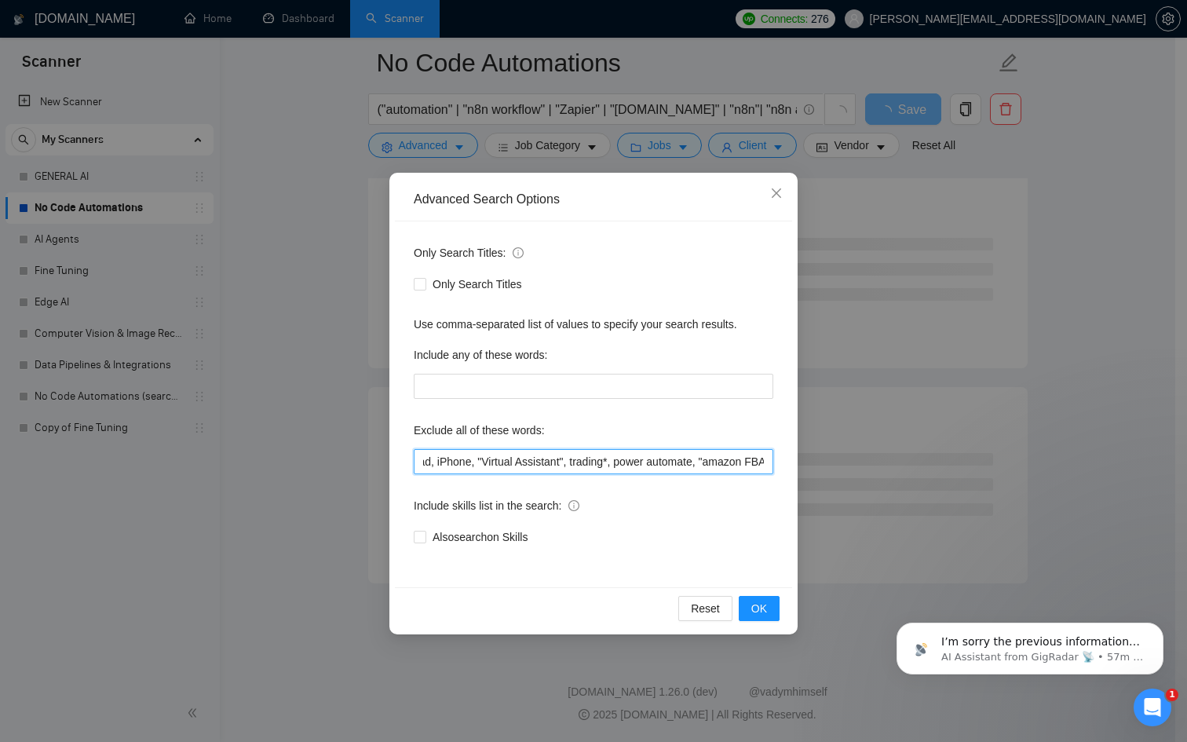
scroll to position [0, 1127]
click at [777, 613] on button "OK" at bounding box center [759, 608] width 41 height 25
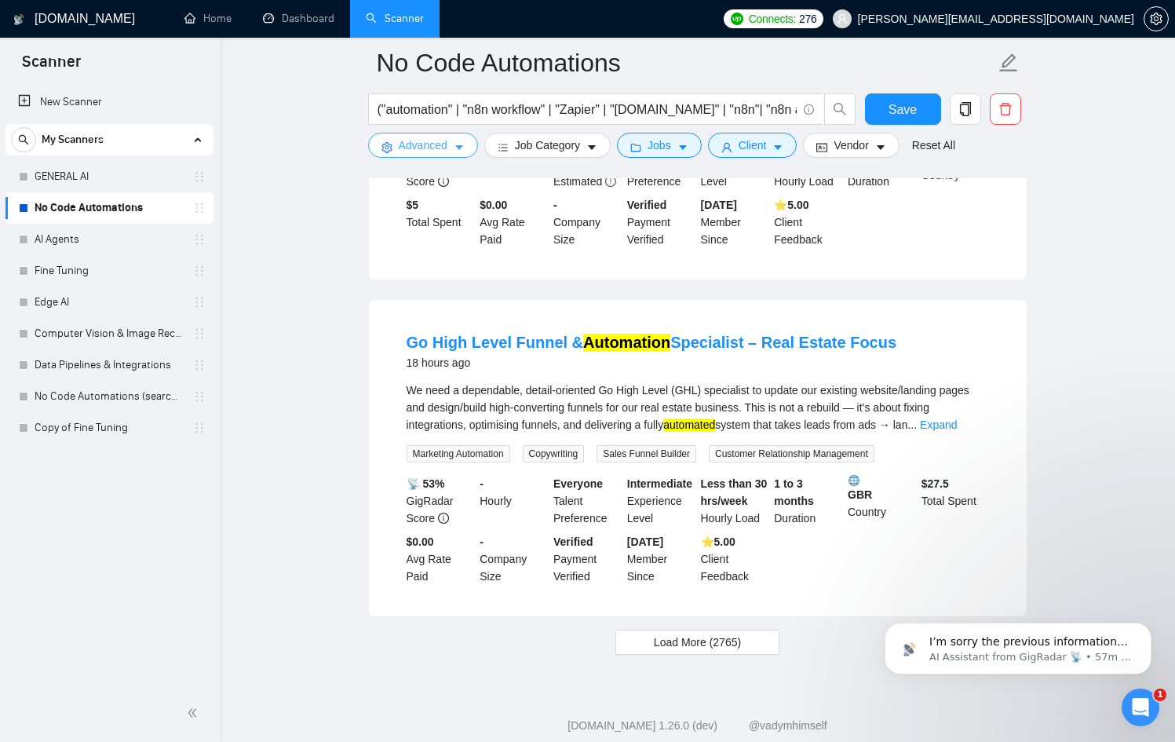
scroll to position [3155, 0]
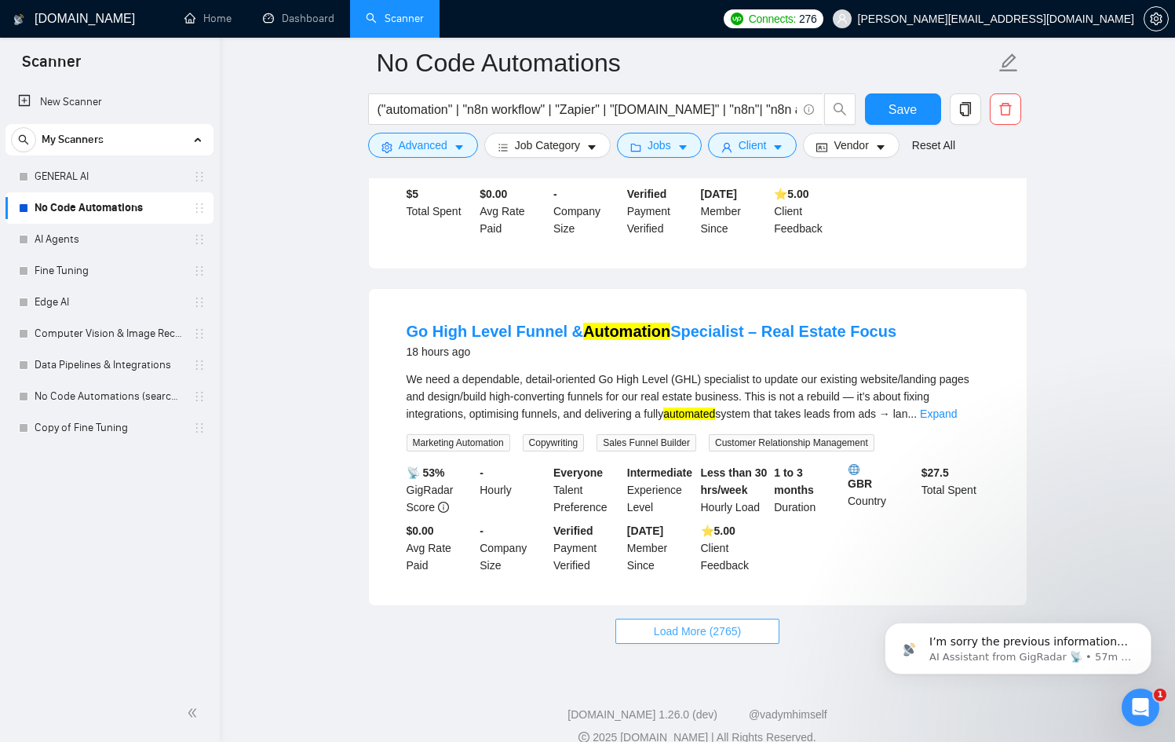
click at [663, 619] on button "Load More (2765)" at bounding box center [698, 631] width 164 height 25
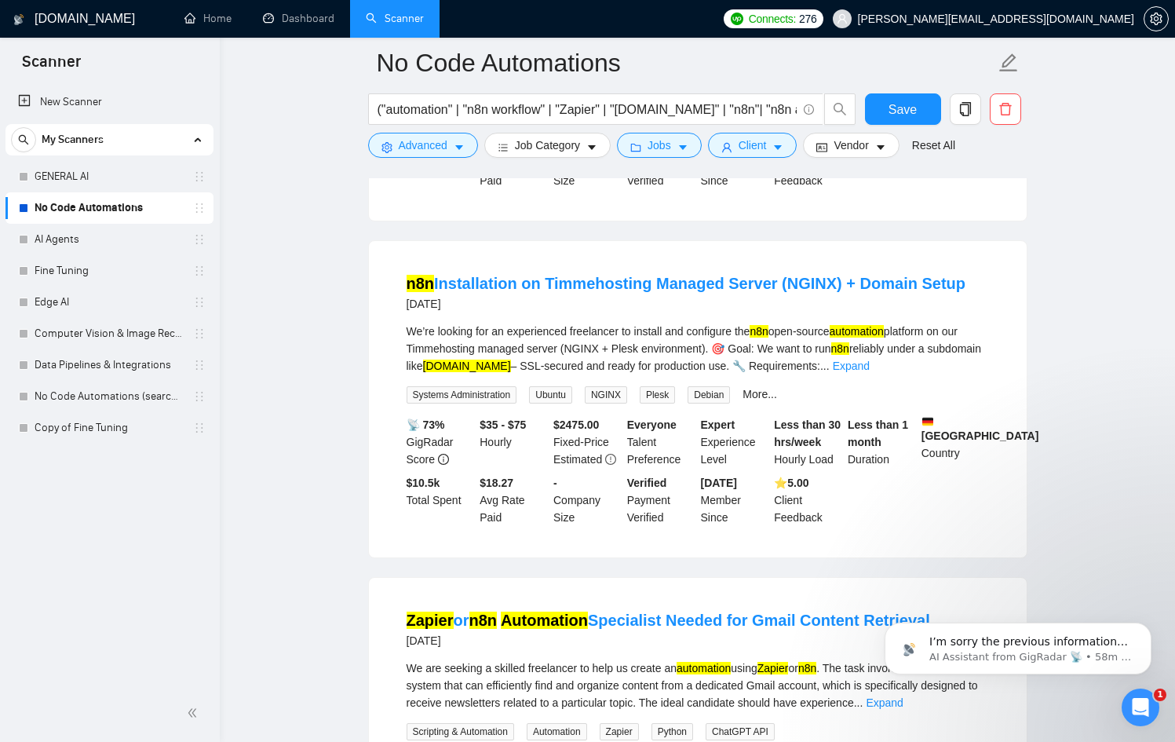
scroll to position [4883, 0]
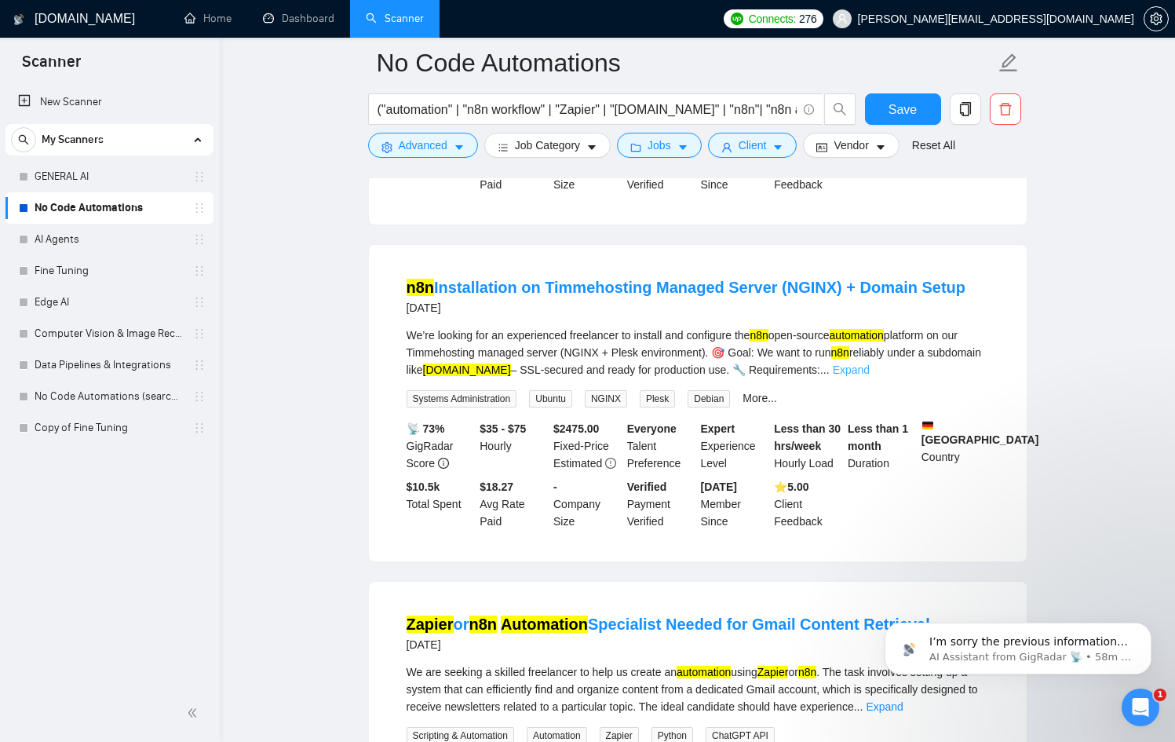
click at [870, 364] on link "Expand" at bounding box center [851, 370] width 37 height 13
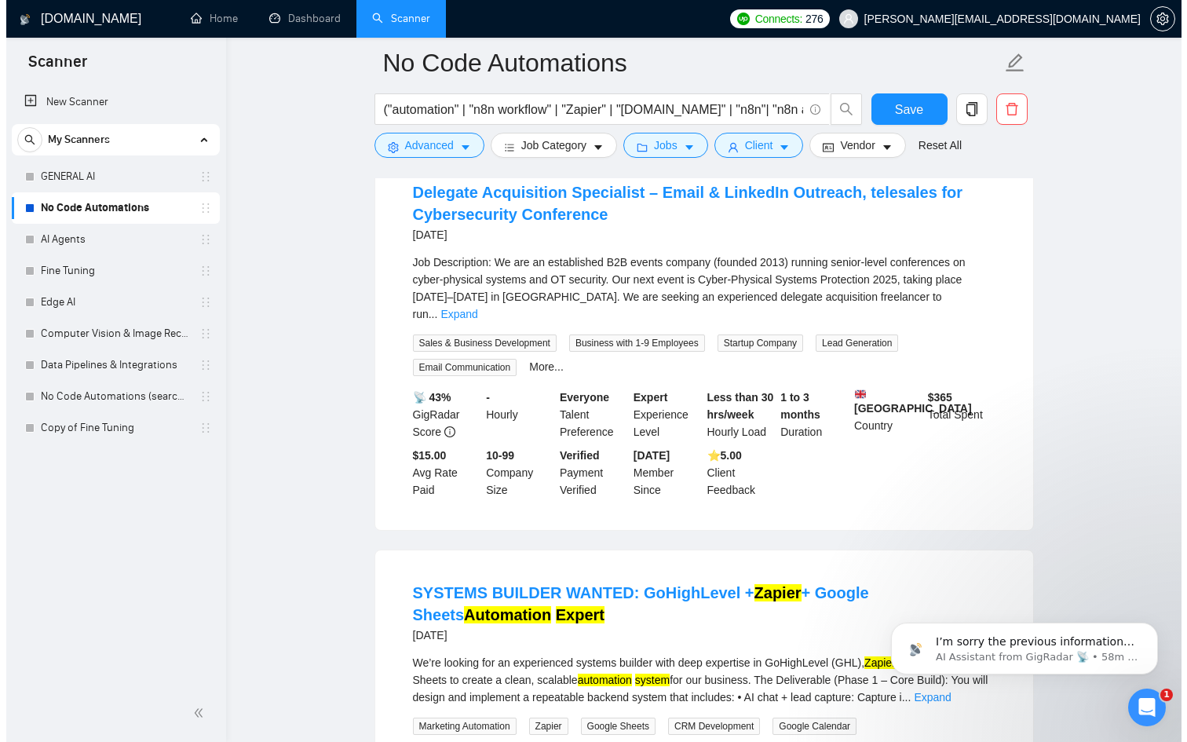
scroll to position [6129, 0]
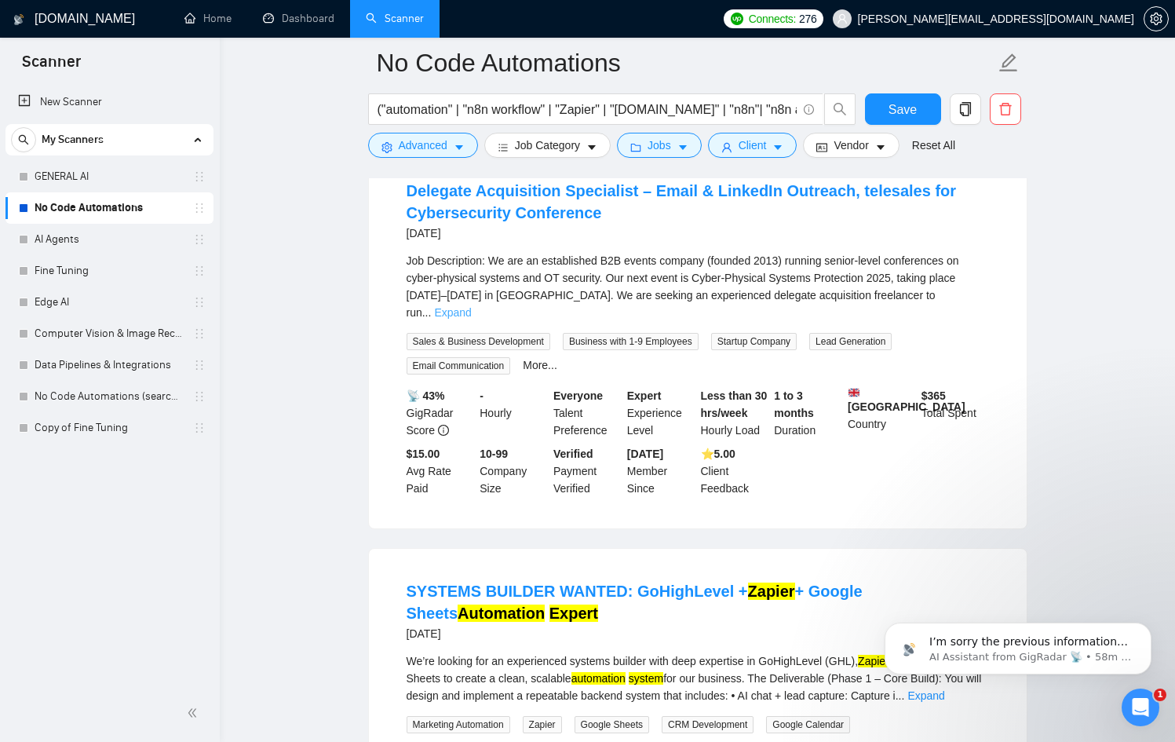
click at [471, 306] on link "Expand" at bounding box center [452, 312] width 37 height 13
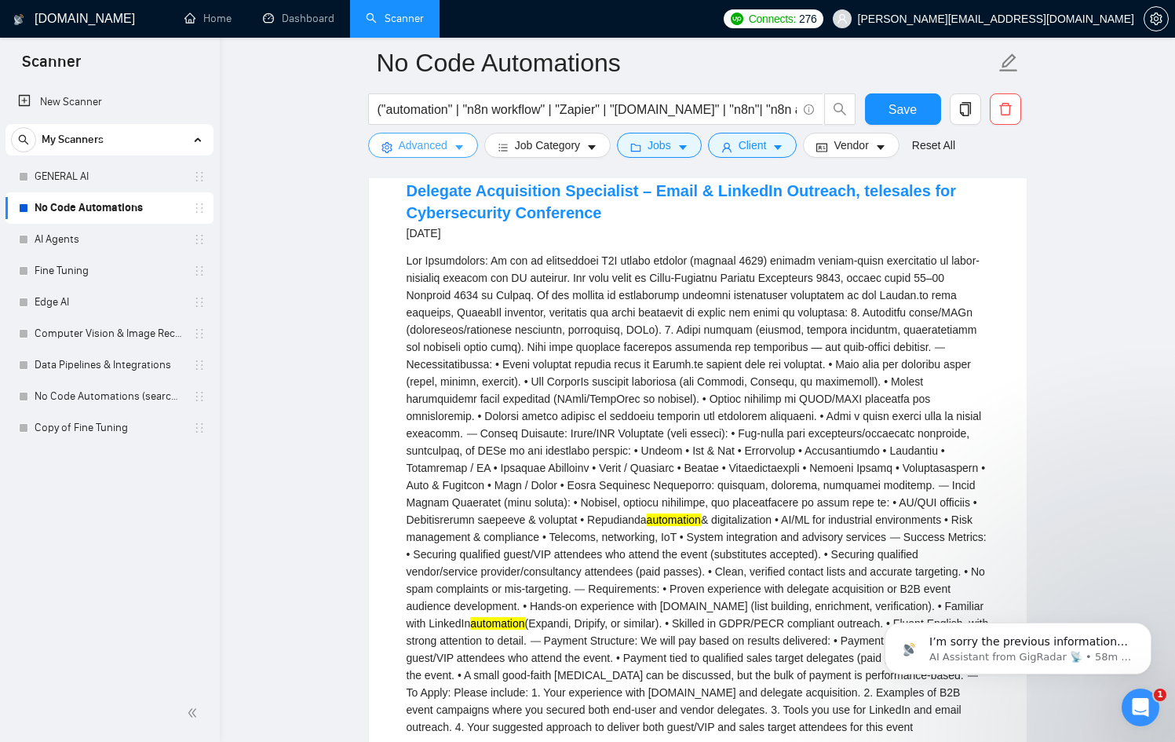
click at [437, 144] on span "Advanced" at bounding box center [423, 145] width 49 height 17
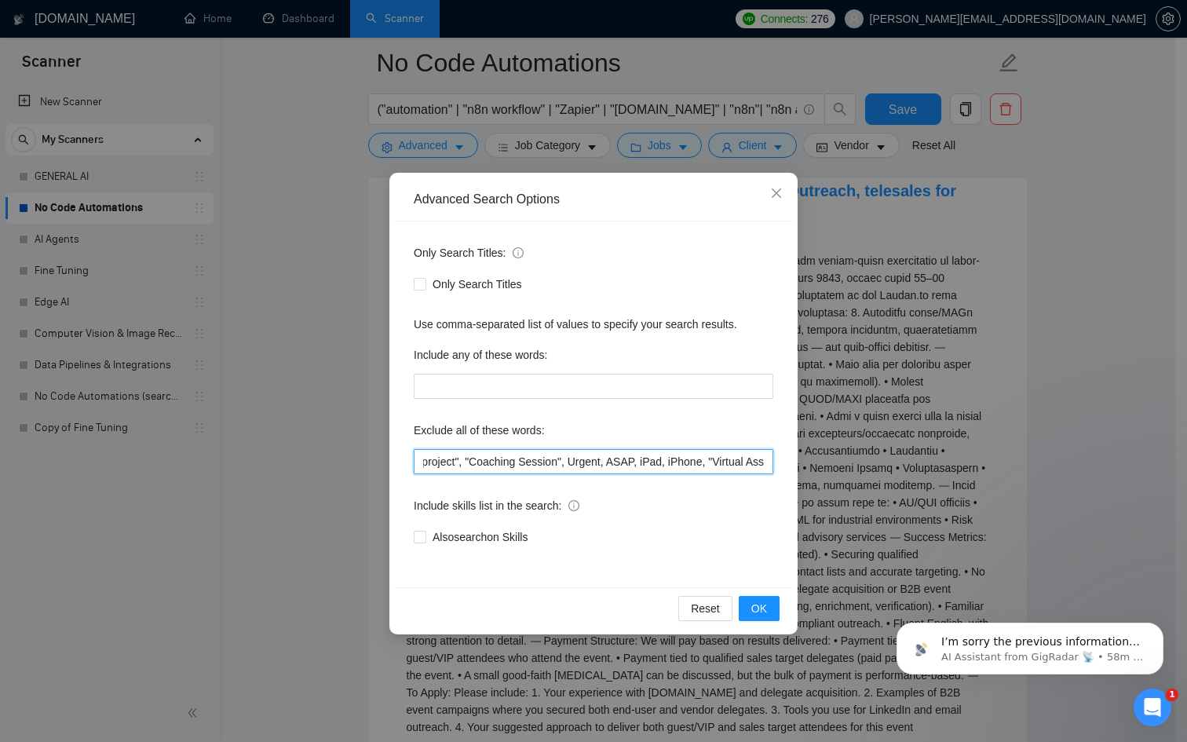
scroll to position [0, 1127]
drag, startPoint x: 701, startPoint y: 452, endPoint x: 928, endPoint y: 459, distance: 227.0
click at [937, 455] on div "Advanced Search Options Only Search Titles: Only Search Titles Use comma-separa…" at bounding box center [593, 371] width 1187 height 742
click at [767, 458] on input "Excel VBA macro, Google Sheets cleanup, klaviyo, "apple shortcuts", pabbly, "[D…" at bounding box center [594, 461] width 360 height 25
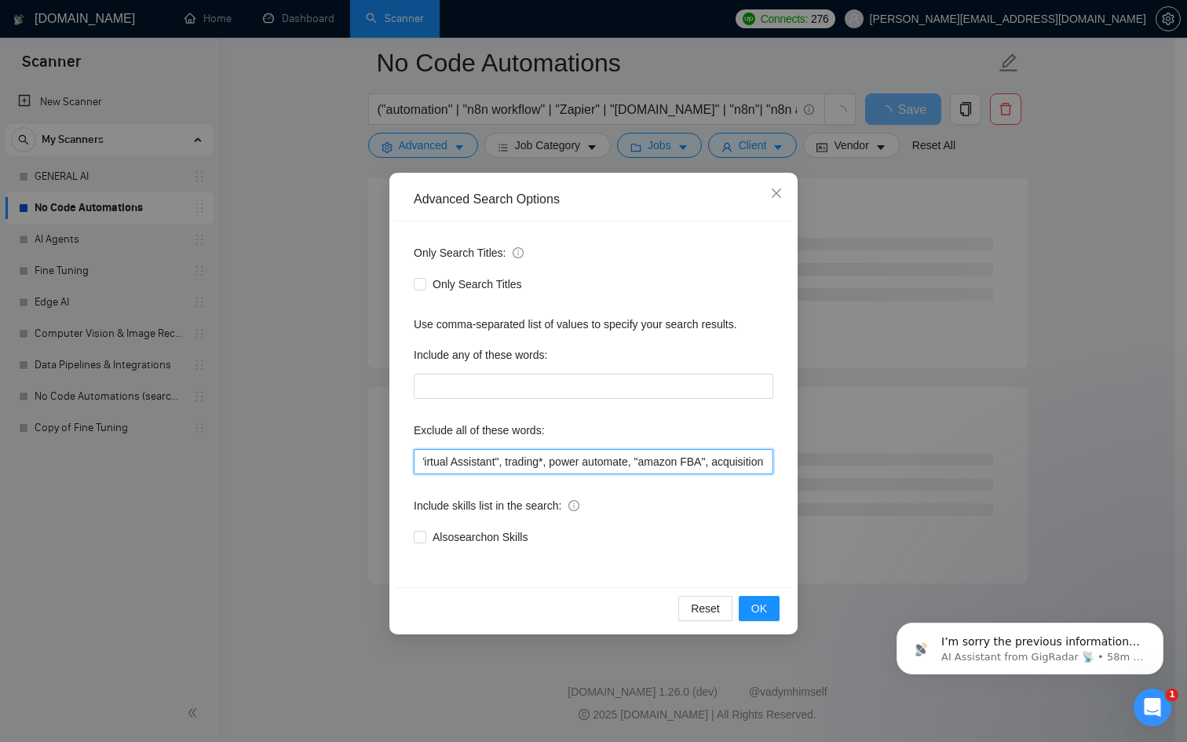
scroll to position [0, 1192]
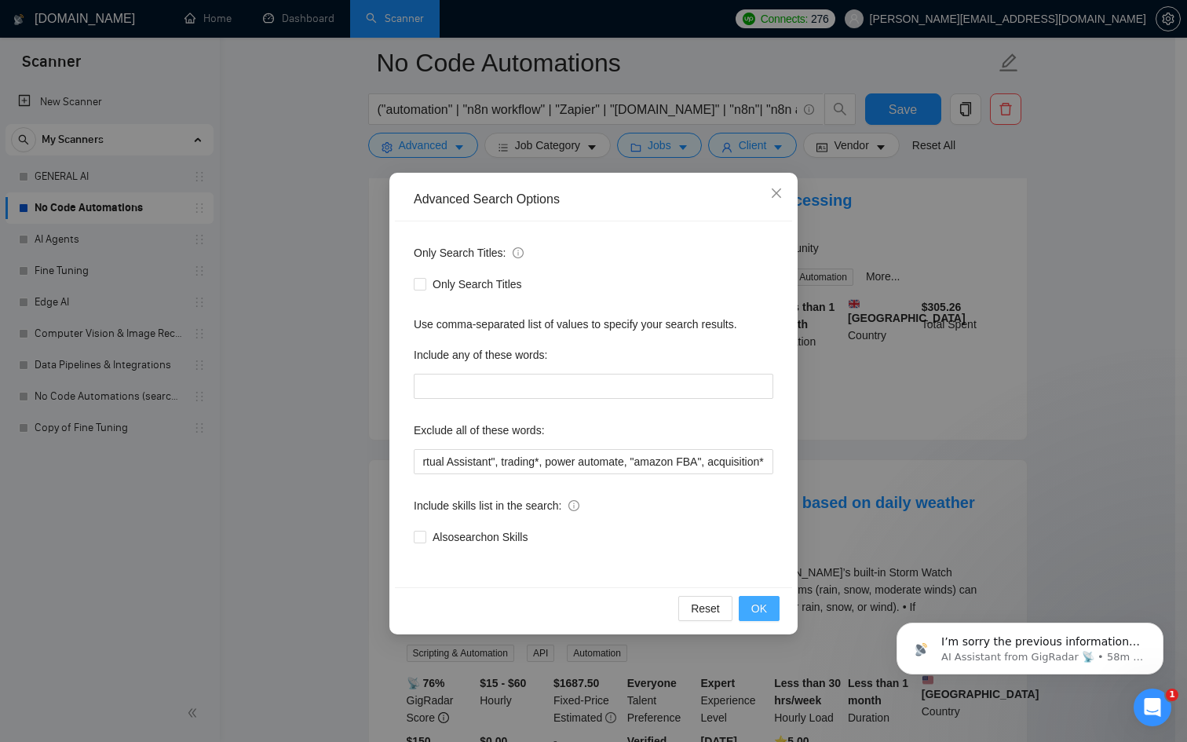
click at [774, 605] on button "OK" at bounding box center [759, 608] width 41 height 25
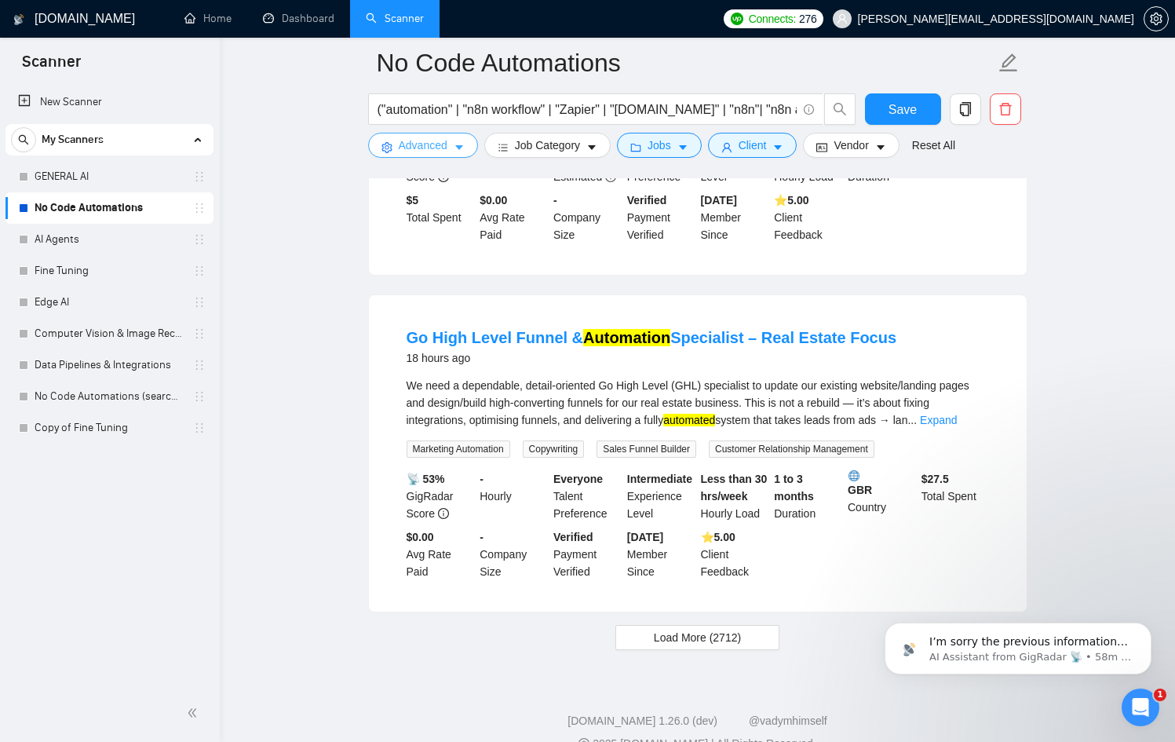
scroll to position [3155, 0]
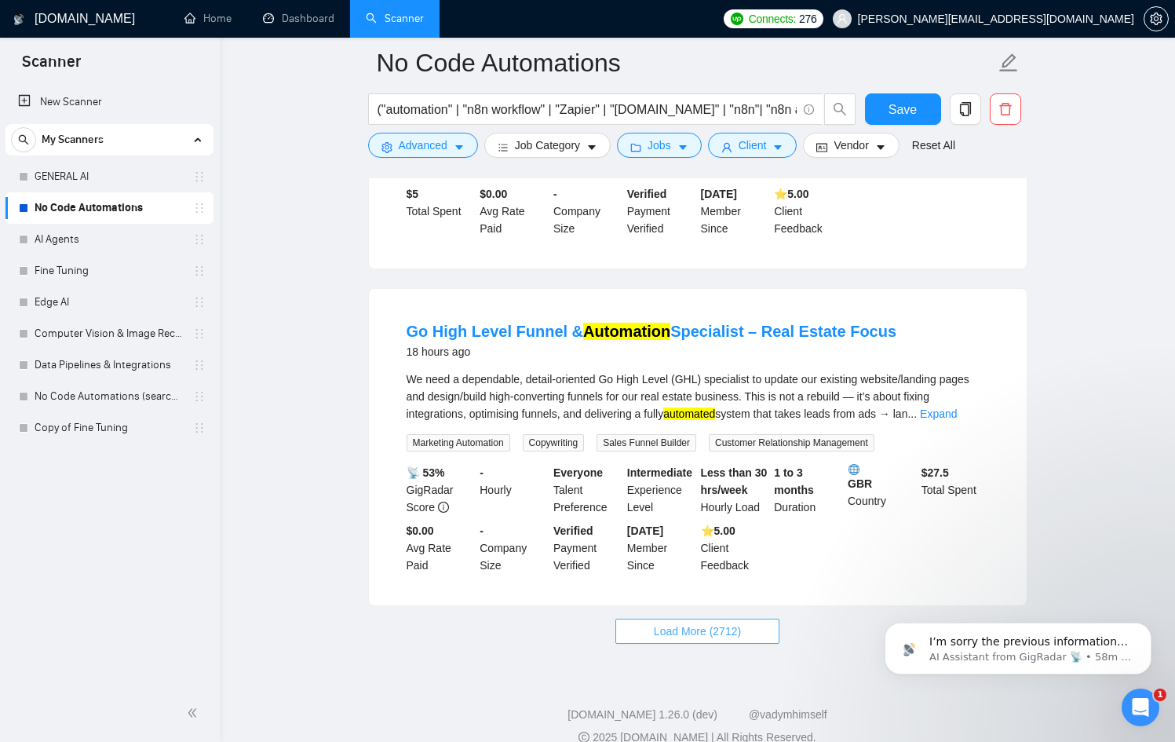
click at [665, 623] on span "Load More (2712)" at bounding box center [697, 631] width 87 height 17
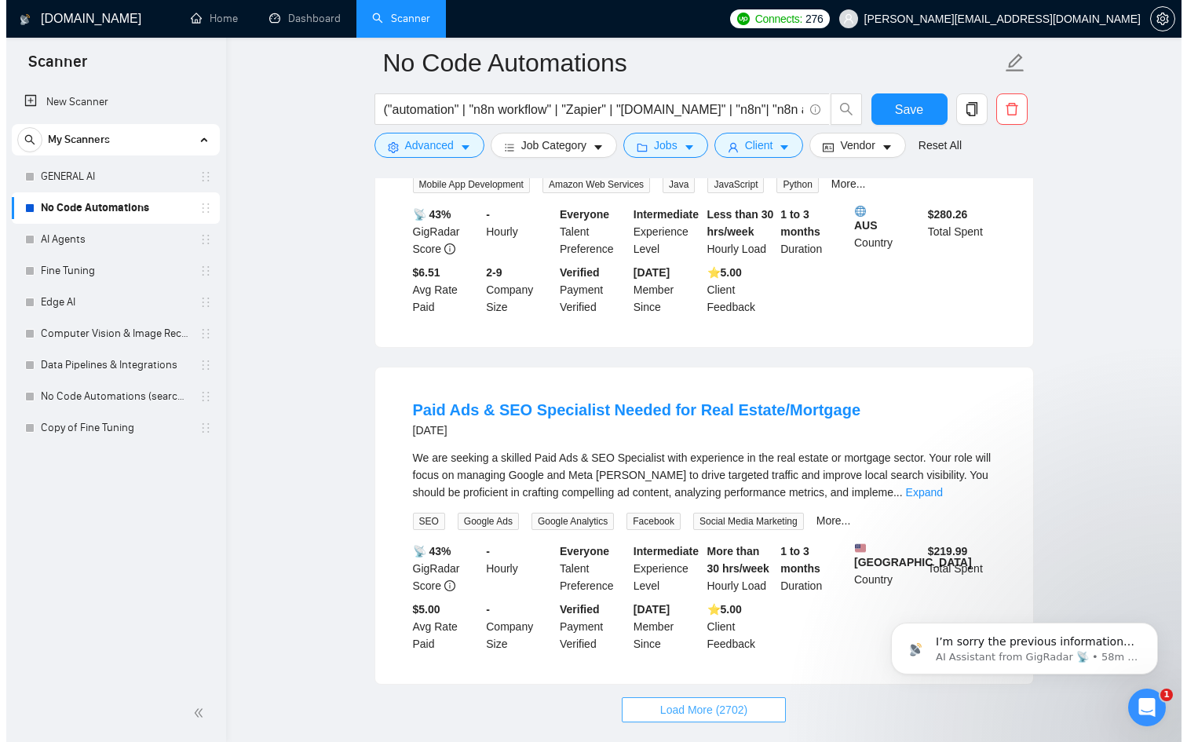
scroll to position [6473, 0]
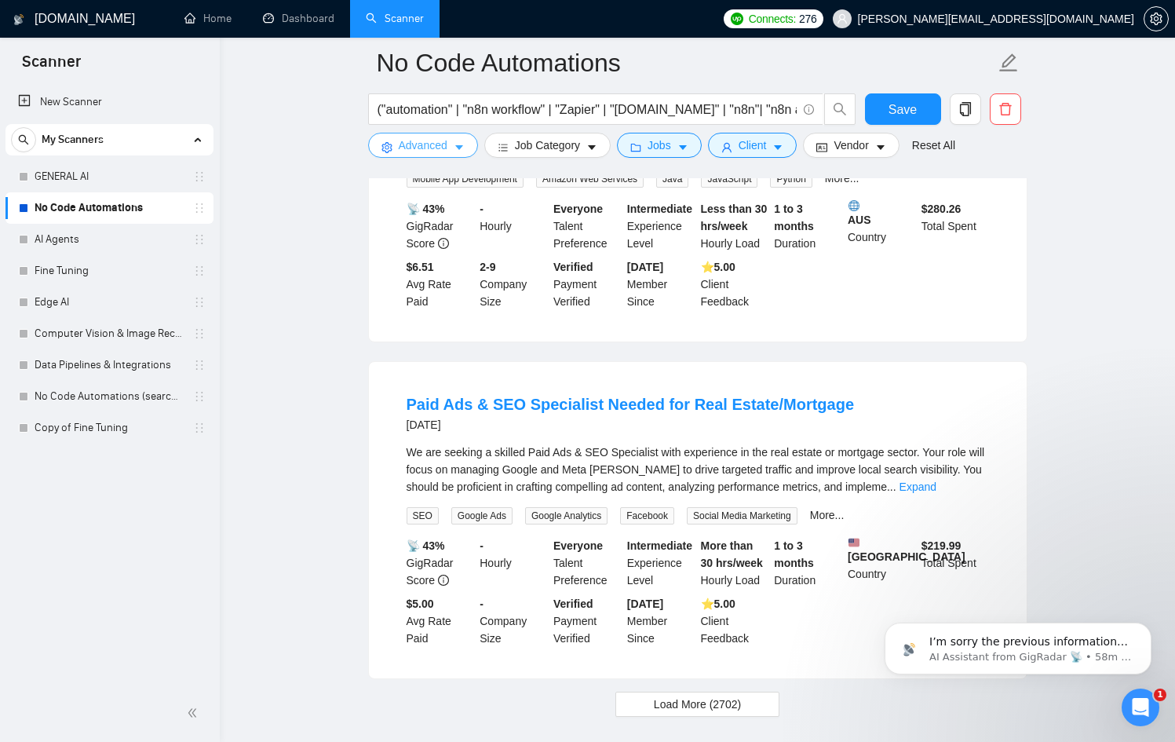
click at [467, 147] on button "Advanced" at bounding box center [423, 145] width 110 height 25
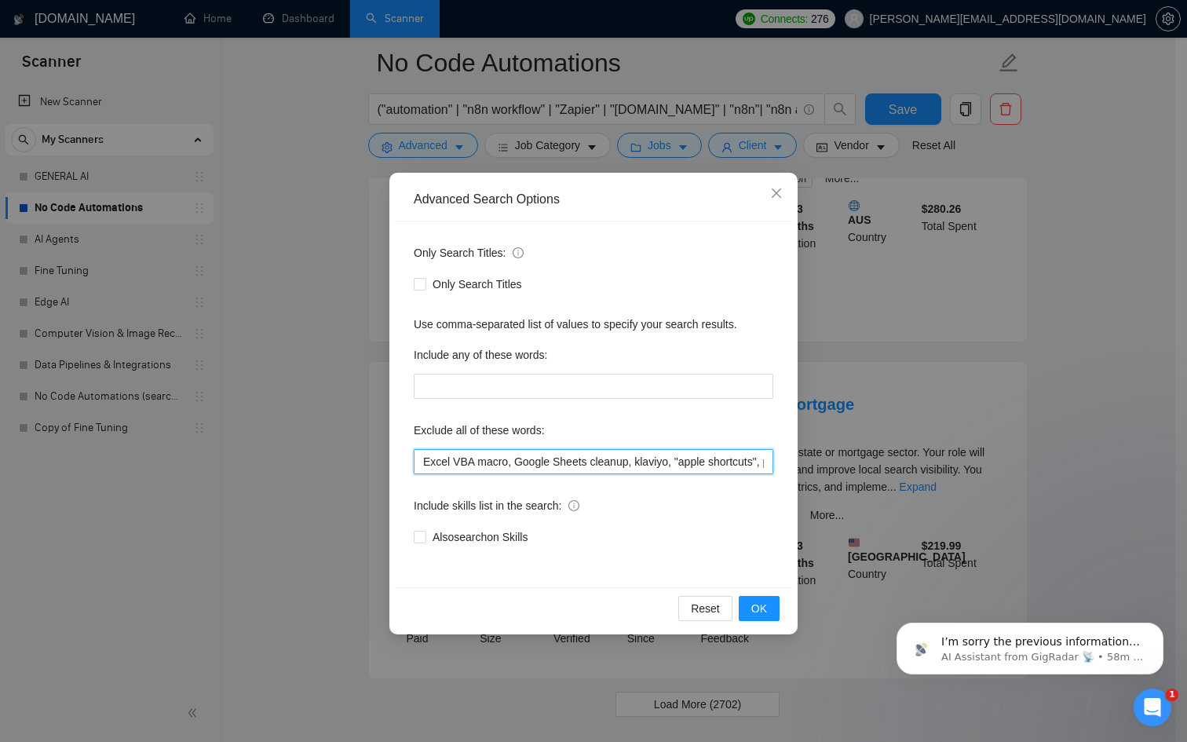
drag, startPoint x: 700, startPoint y: 459, endPoint x: 873, endPoint y: 470, distance: 173.9
click at [873, 470] on div "Advanced Search Options Only Search Titles: Only Search Titles Use comma-separa…" at bounding box center [593, 371] width 1187 height 742
drag, startPoint x: 755, startPoint y: 455, endPoint x: 824, endPoint y: 466, distance: 69.8
click at [824, 466] on div "Advanced Search Options Only Search Titles: Only Search Titles Use comma-separa…" at bounding box center [593, 371] width 1187 height 742
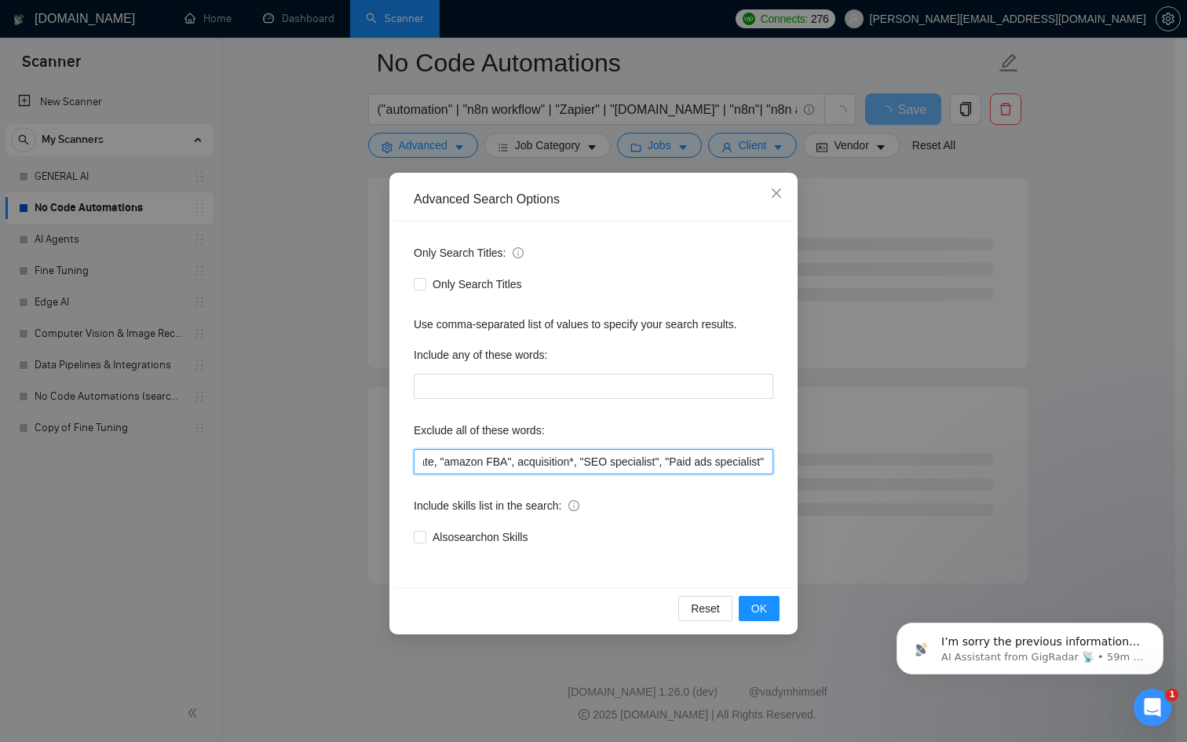
scroll to position [0, 1388]
click at [777, 611] on button "OK" at bounding box center [759, 608] width 41 height 25
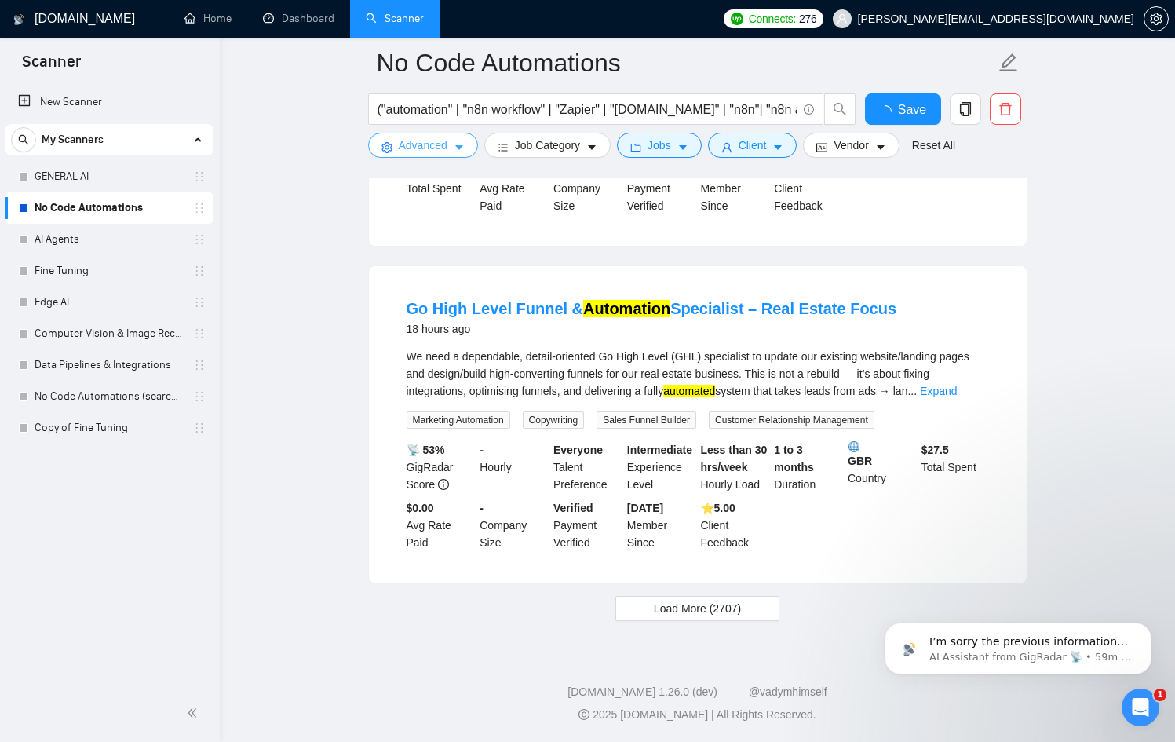
scroll to position [3155, 0]
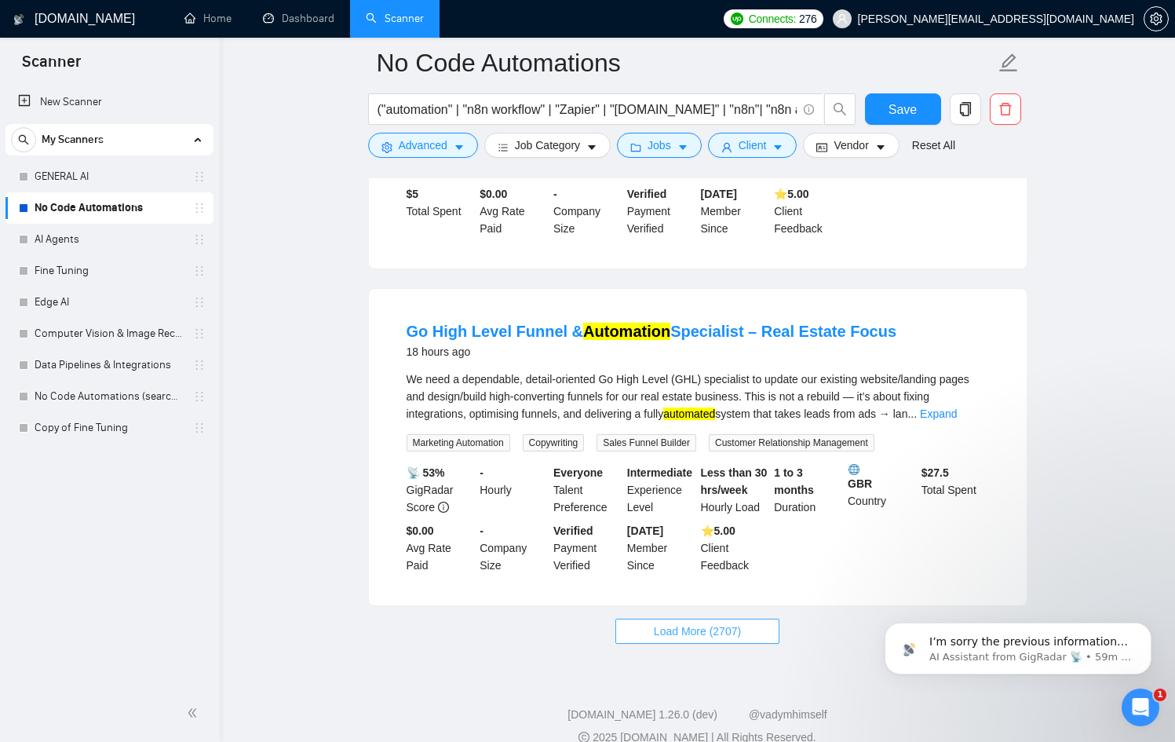
click at [709, 623] on span "Load More (2707)" at bounding box center [697, 631] width 87 height 17
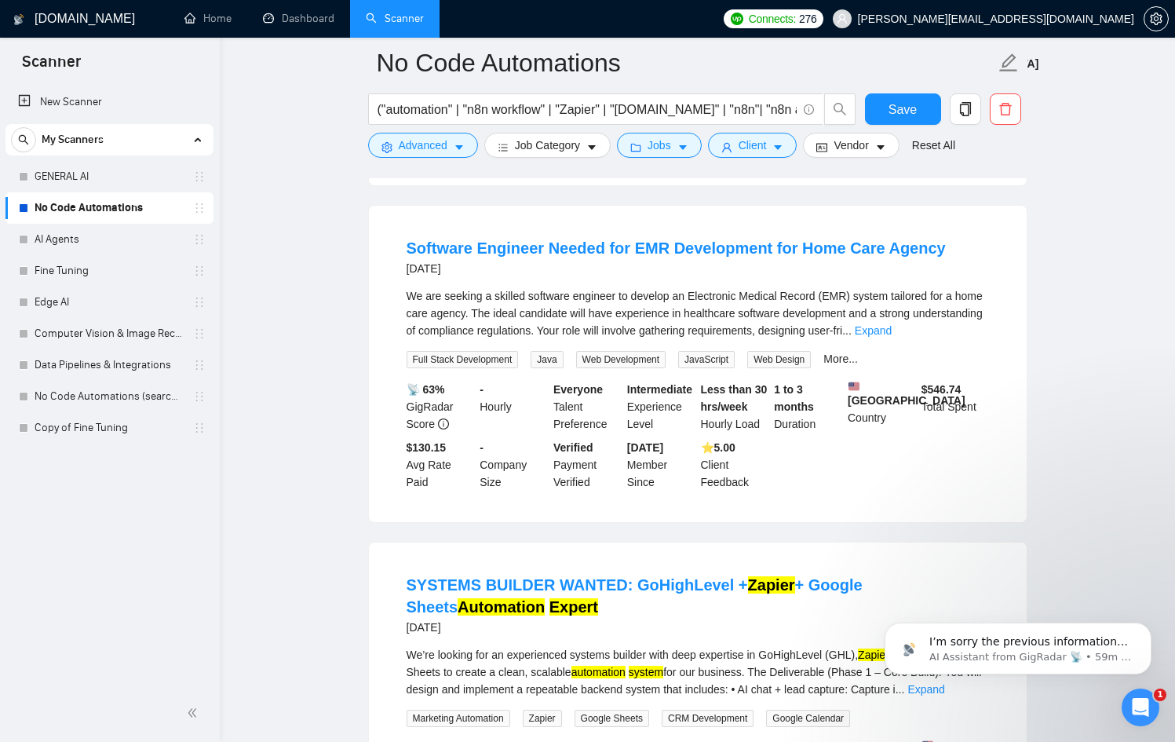
scroll to position [6568, 0]
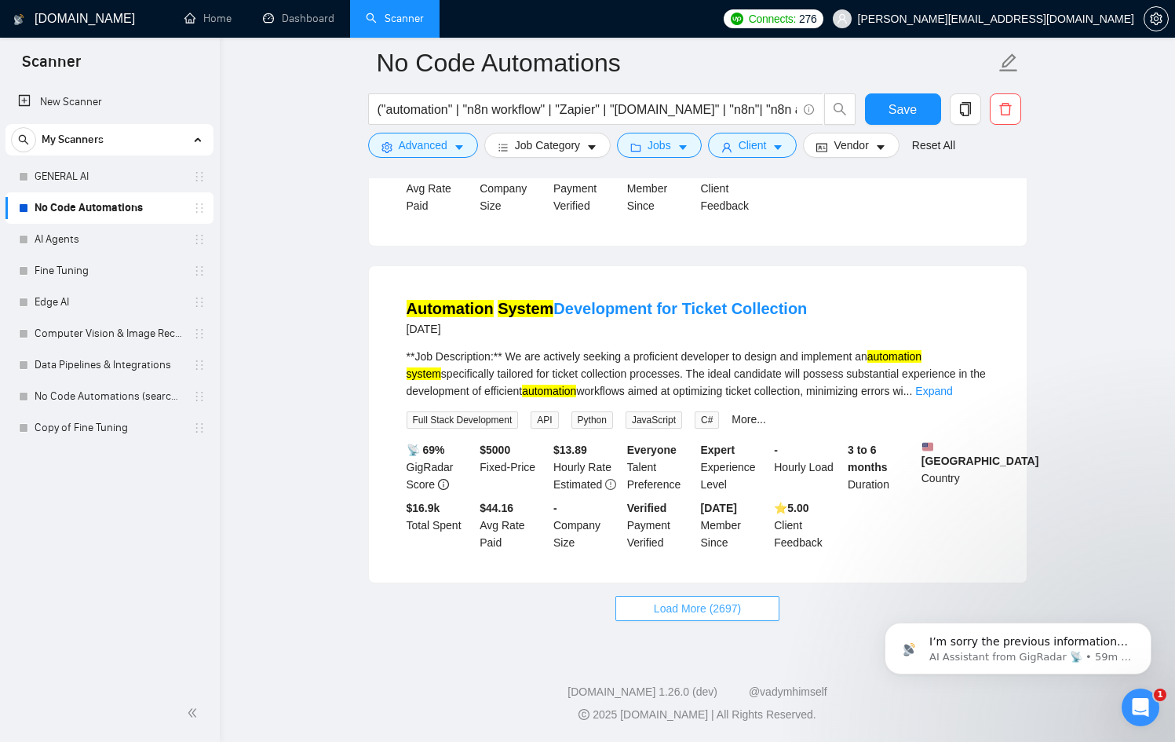
click at [689, 604] on span "Load More (2697)" at bounding box center [697, 608] width 87 height 17
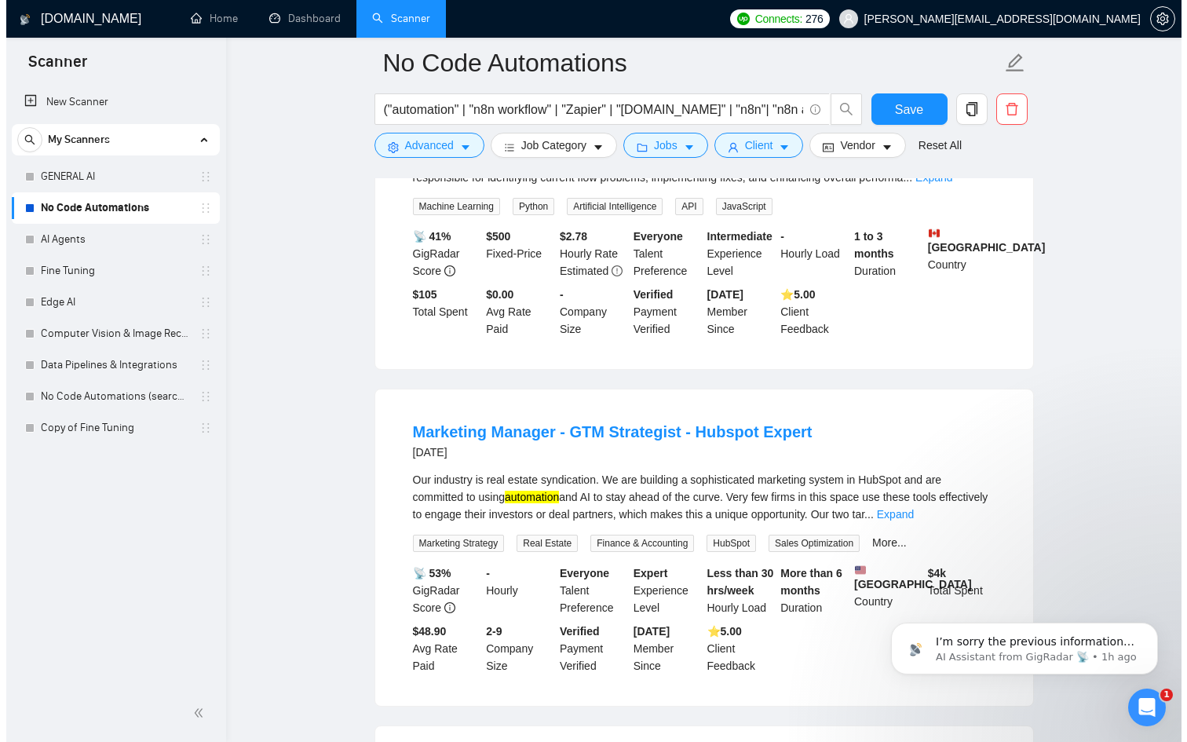
scroll to position [8486, 0]
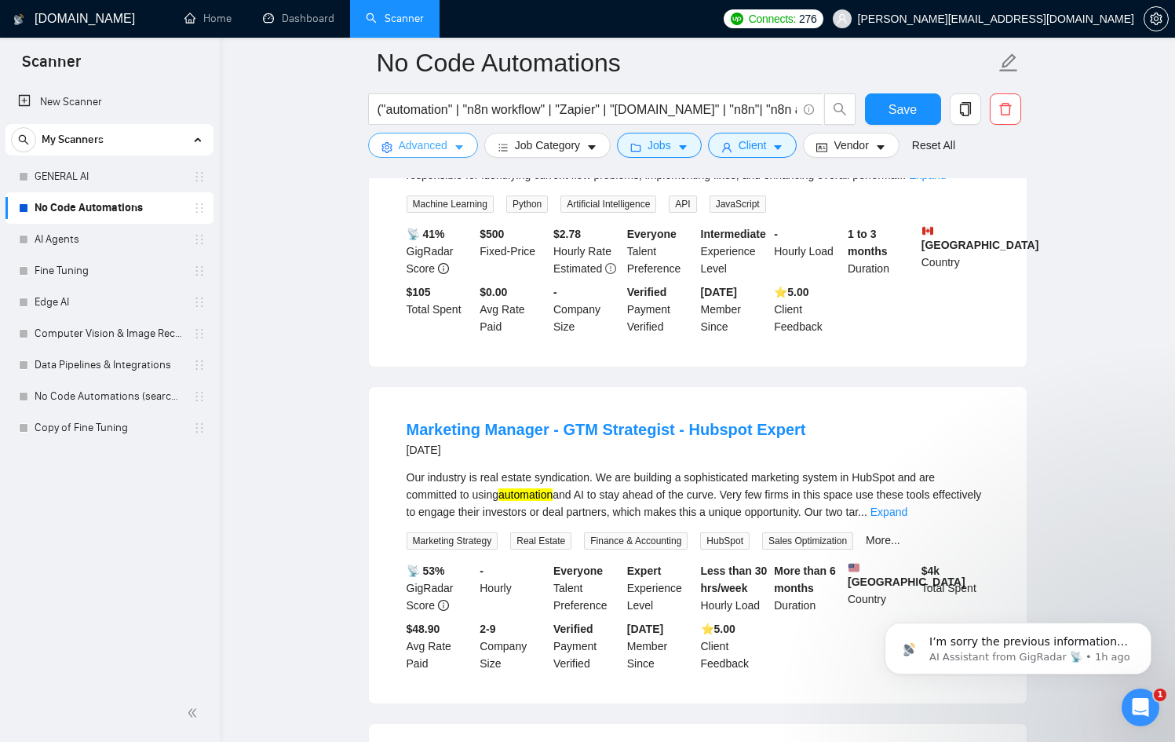
click at [424, 145] on span "Advanced" at bounding box center [423, 145] width 49 height 17
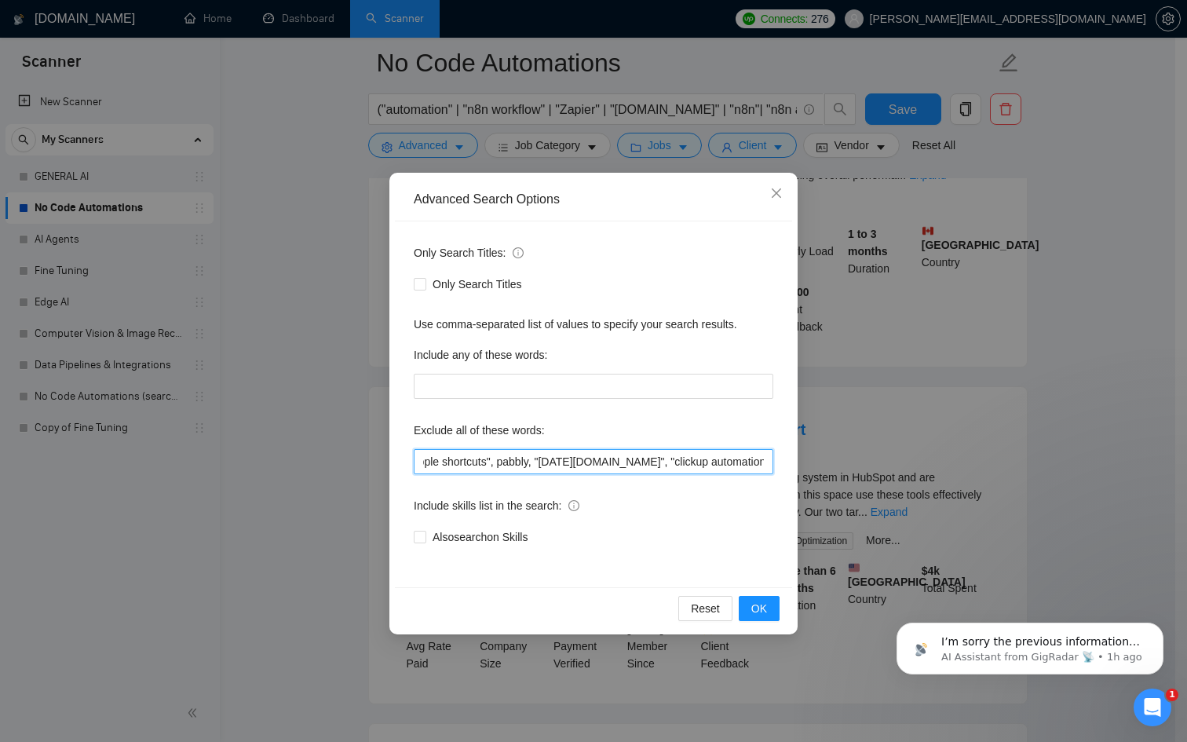
scroll to position [0, 1388]
drag, startPoint x: 691, startPoint y: 462, endPoint x: 927, endPoint y: 464, distance: 235.6
click at [927, 464] on div "Advanced Search Options Only Search Titles: Only Search Titles Use comma-separa…" at bounding box center [593, 371] width 1187 height 742
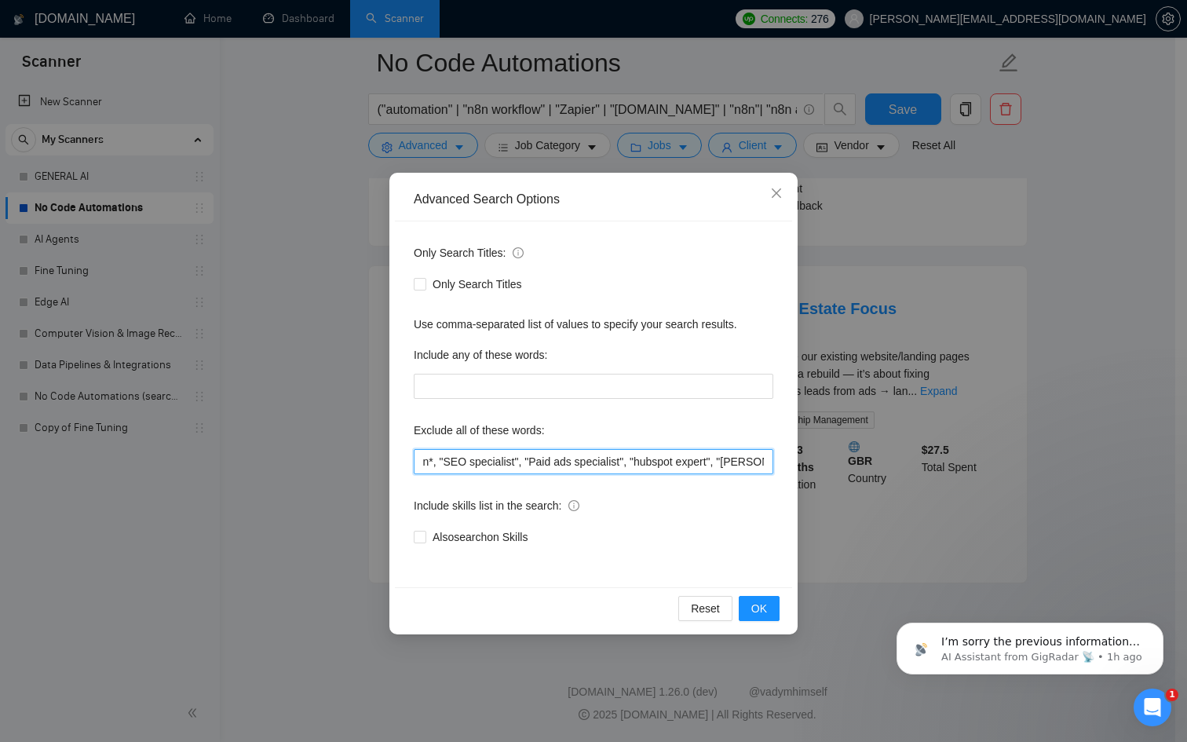
scroll to position [0, 1526]
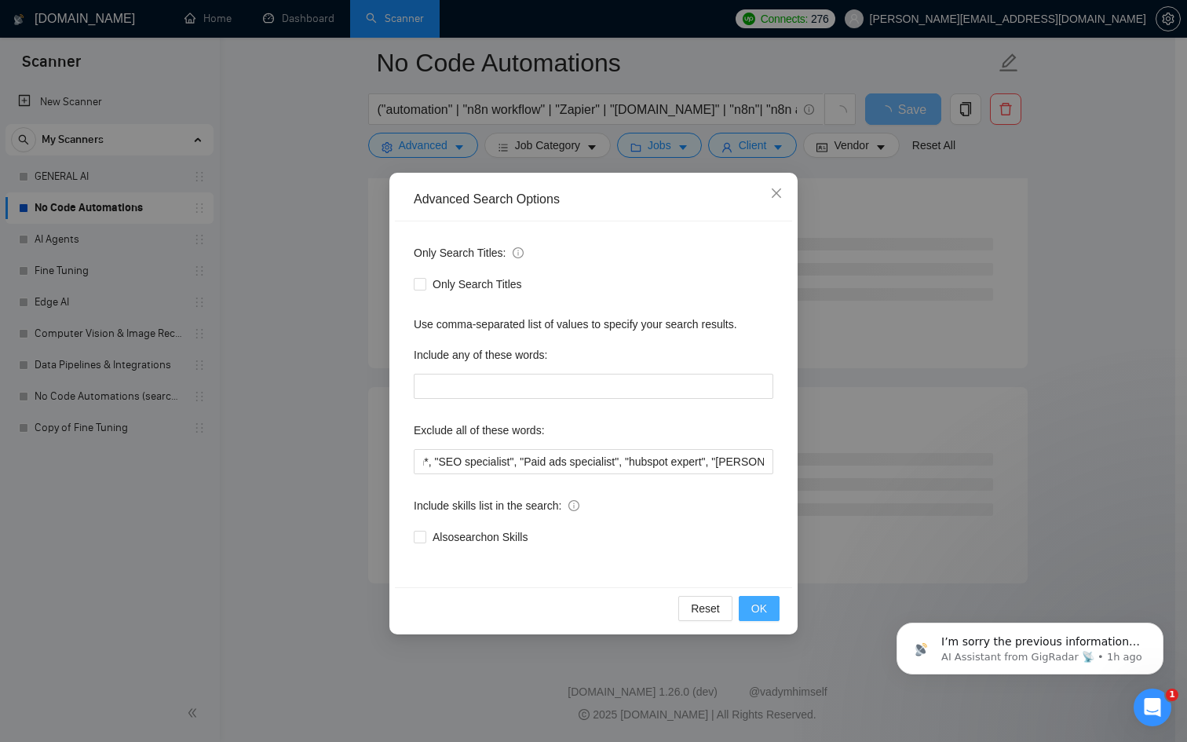
click at [771, 613] on button "OK" at bounding box center [759, 608] width 41 height 25
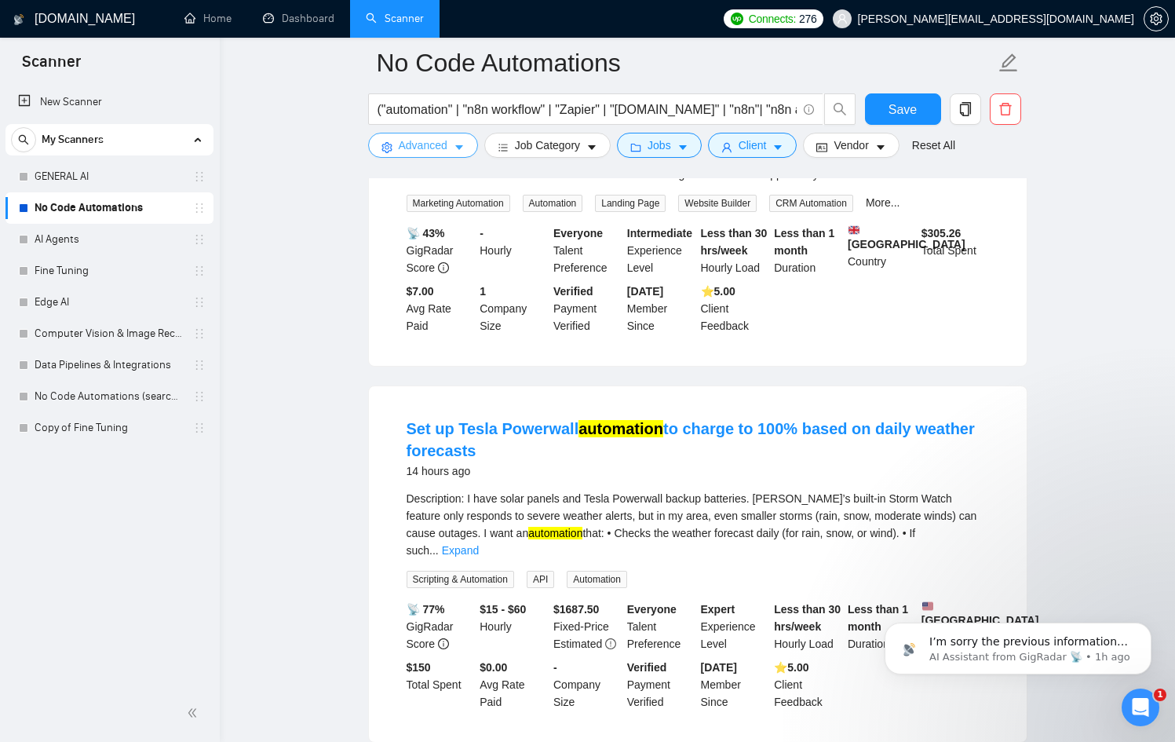
scroll to position [1955, 0]
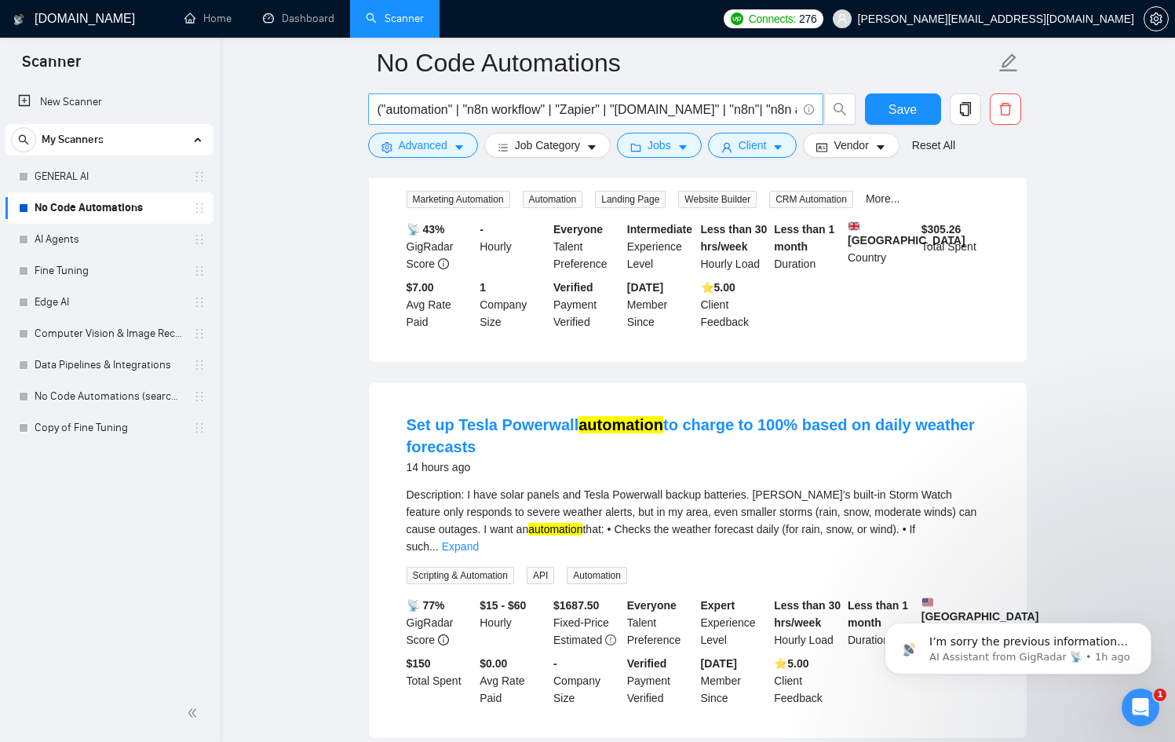
click at [451, 104] on input "("automation" | "n8n workflow" | "Zapier" | "[DOMAIN_NAME]" | "n8n"| "n8n autom…" at bounding box center [587, 110] width 419 height 20
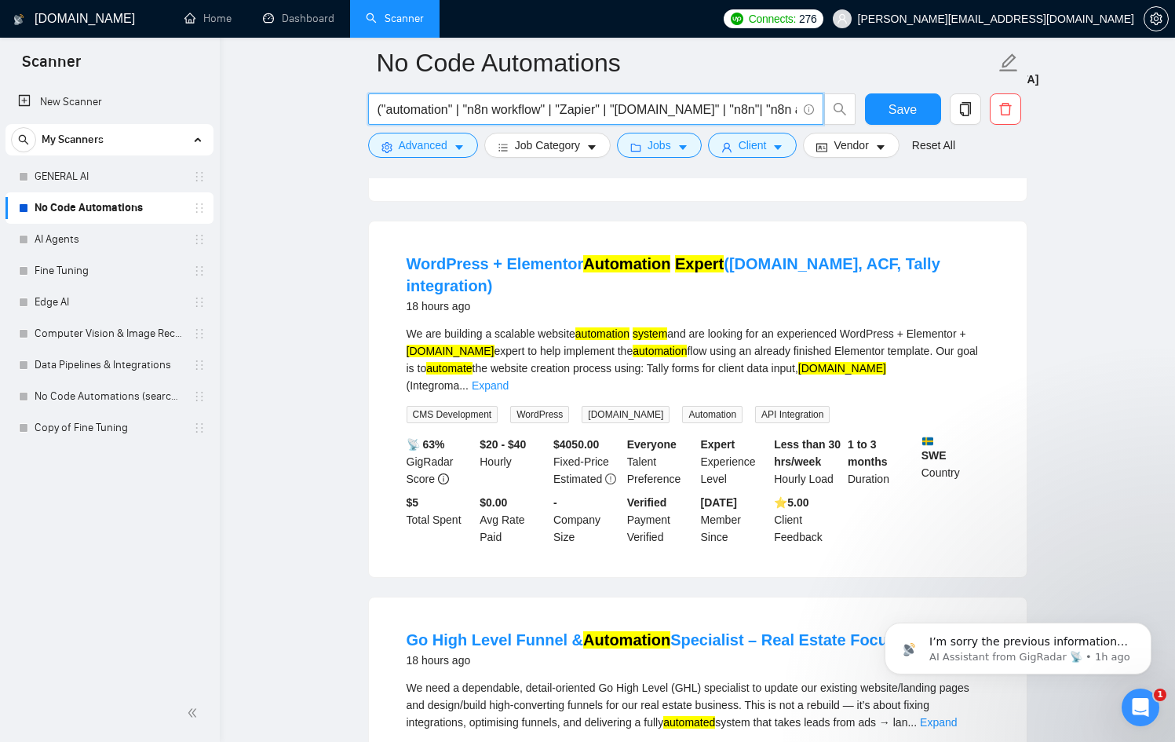
scroll to position [3155, 0]
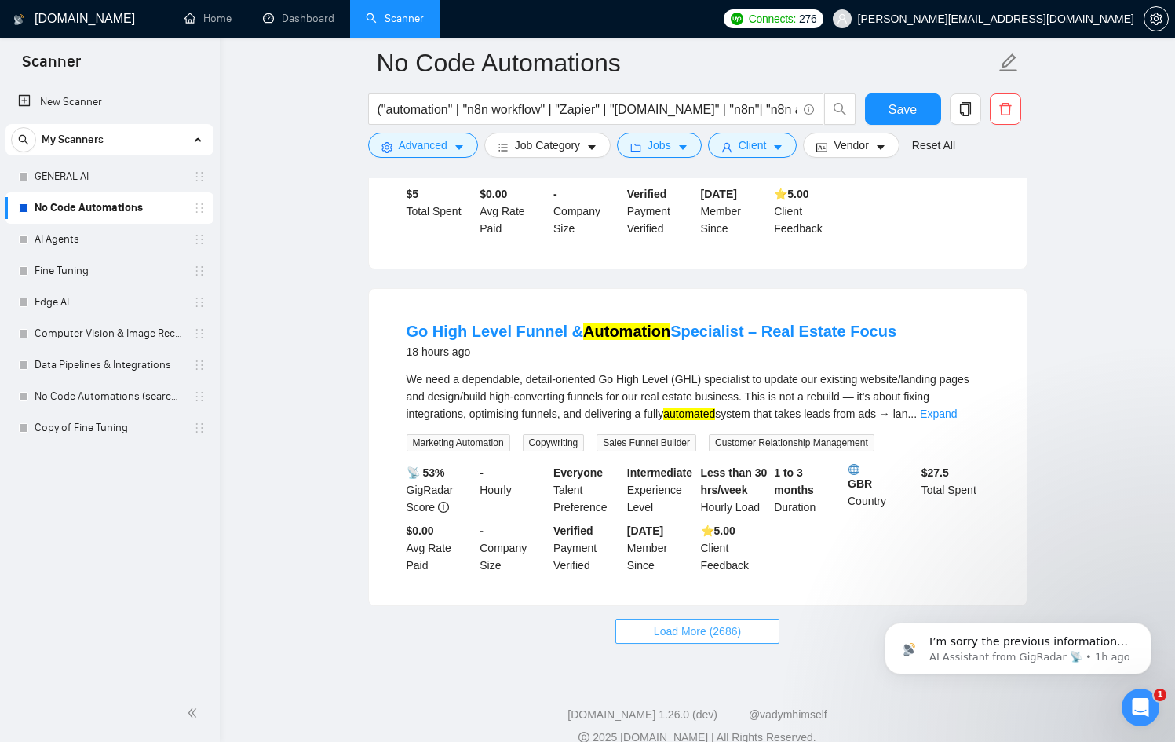
click at [676, 619] on button "Load More (2686)" at bounding box center [698, 631] width 164 height 25
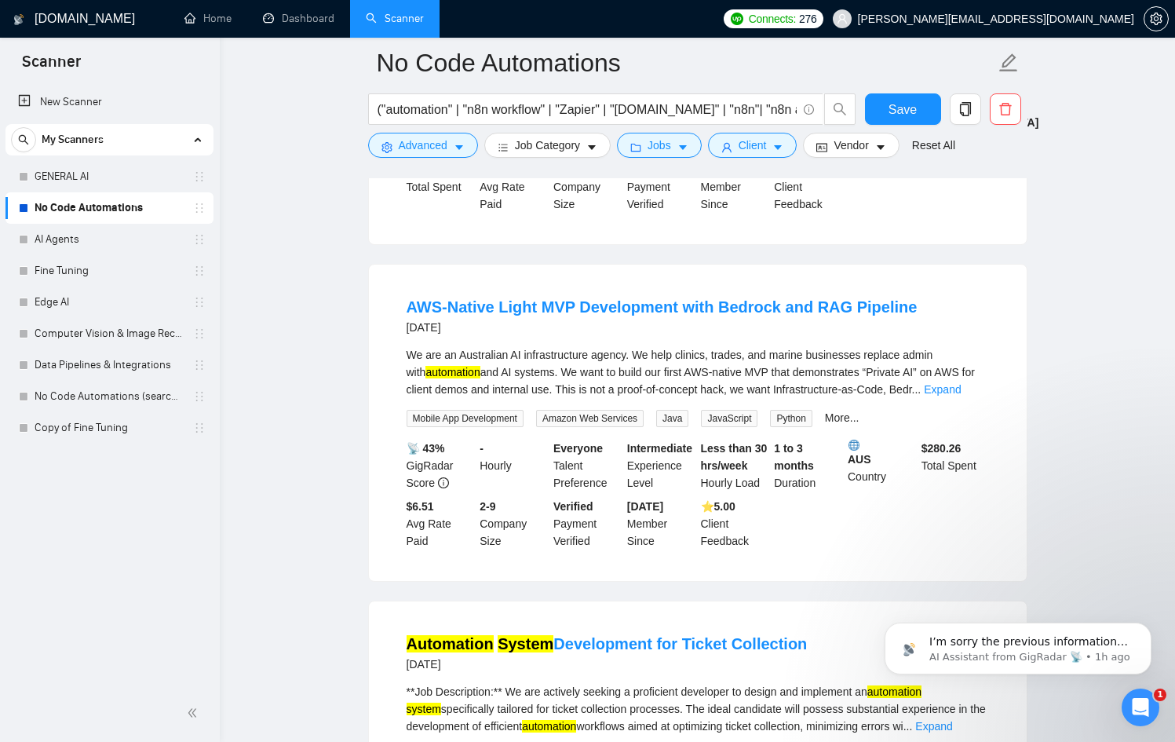
scroll to position [6568, 0]
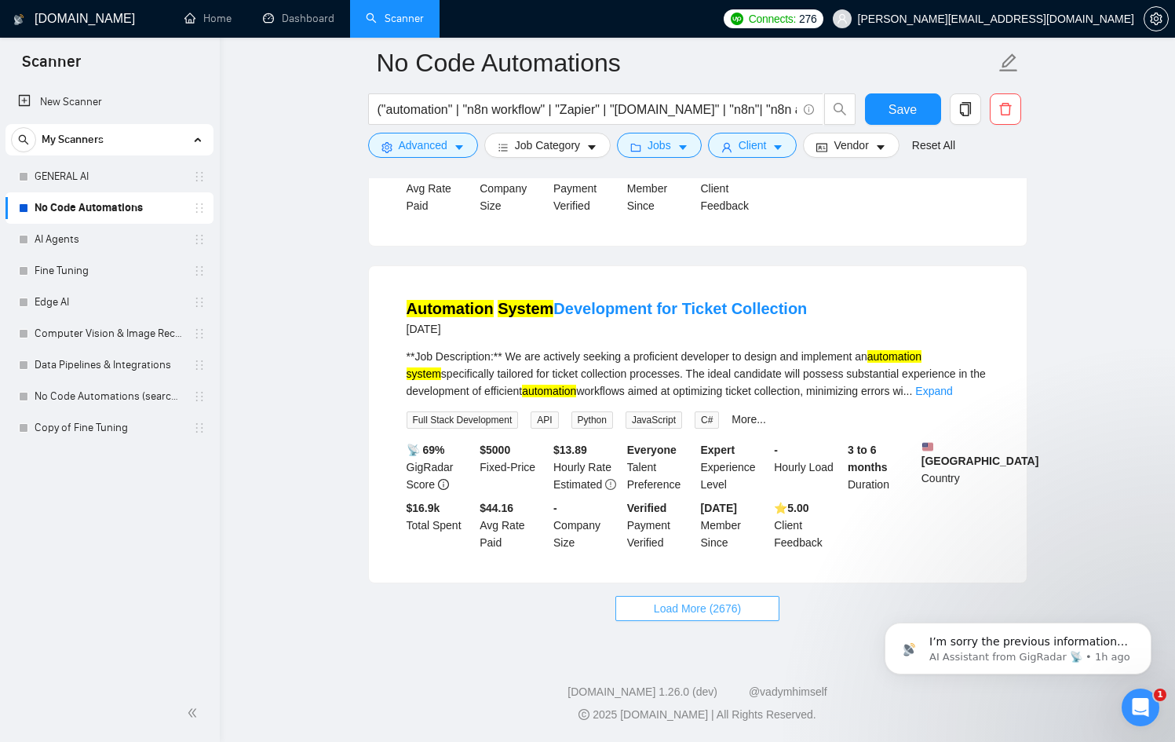
click at [733, 617] on button "Load More (2676)" at bounding box center [698, 608] width 164 height 25
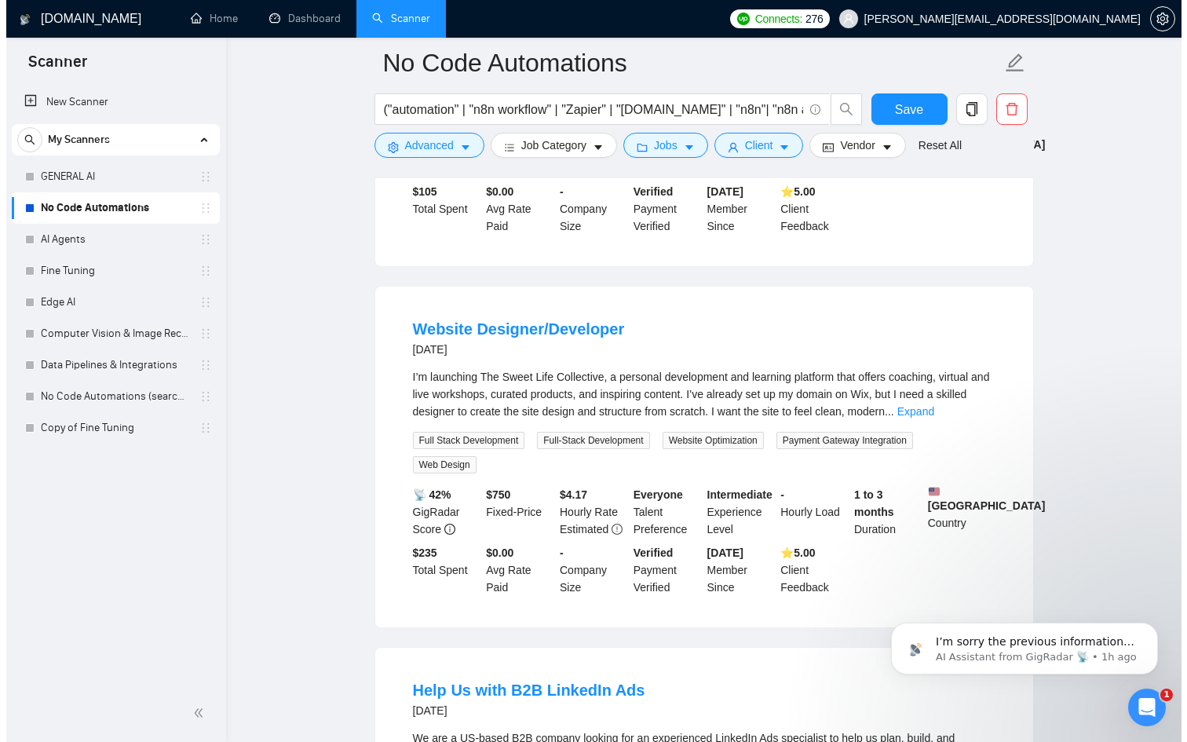
scroll to position [8217, 0]
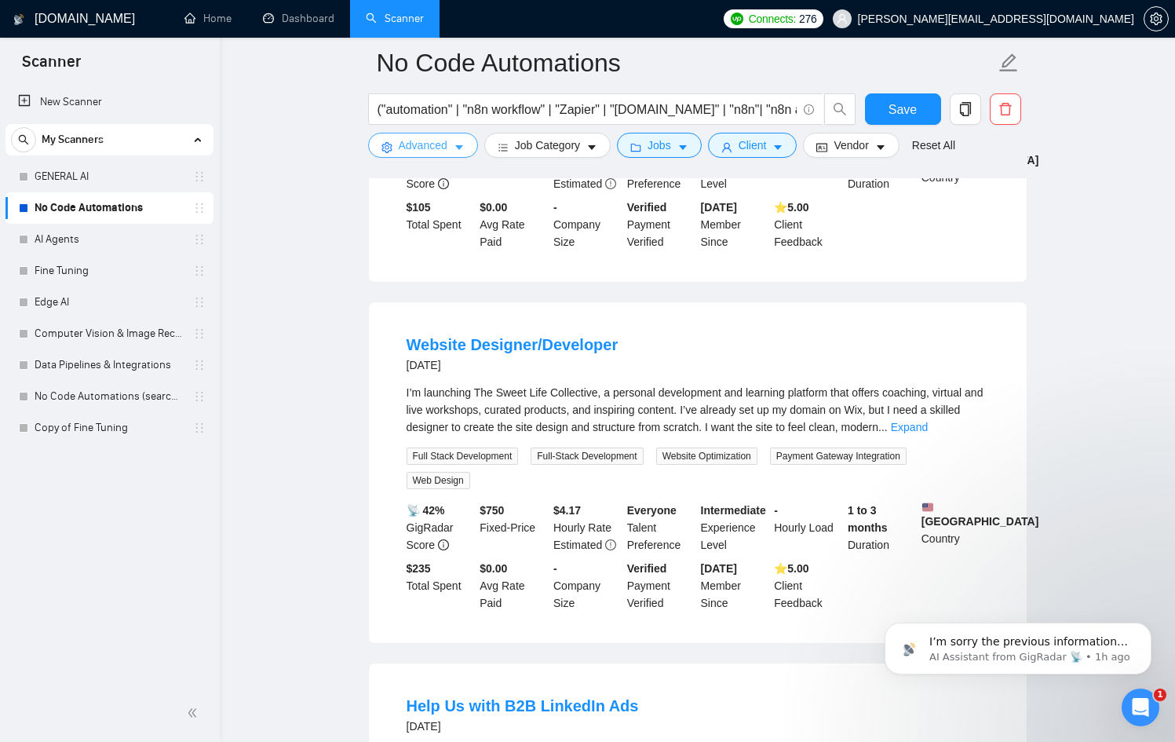
click at [436, 141] on span "Advanced" at bounding box center [423, 145] width 49 height 17
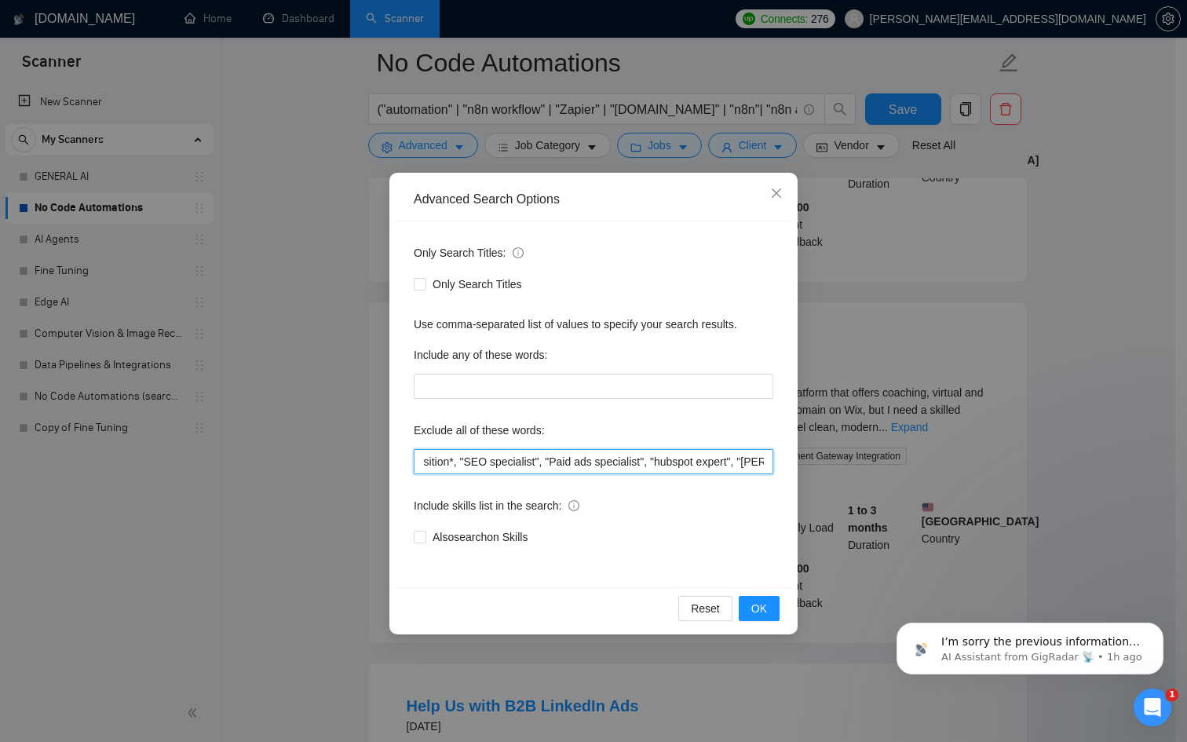
scroll to position [0, 1527]
drag, startPoint x: 688, startPoint y: 456, endPoint x: 895, endPoint y: 456, distance: 207.3
click at [895, 456] on div "Advanced Search Options Only Search Titles: Only Search Titles Use comma-separa…" at bounding box center [593, 371] width 1187 height 742
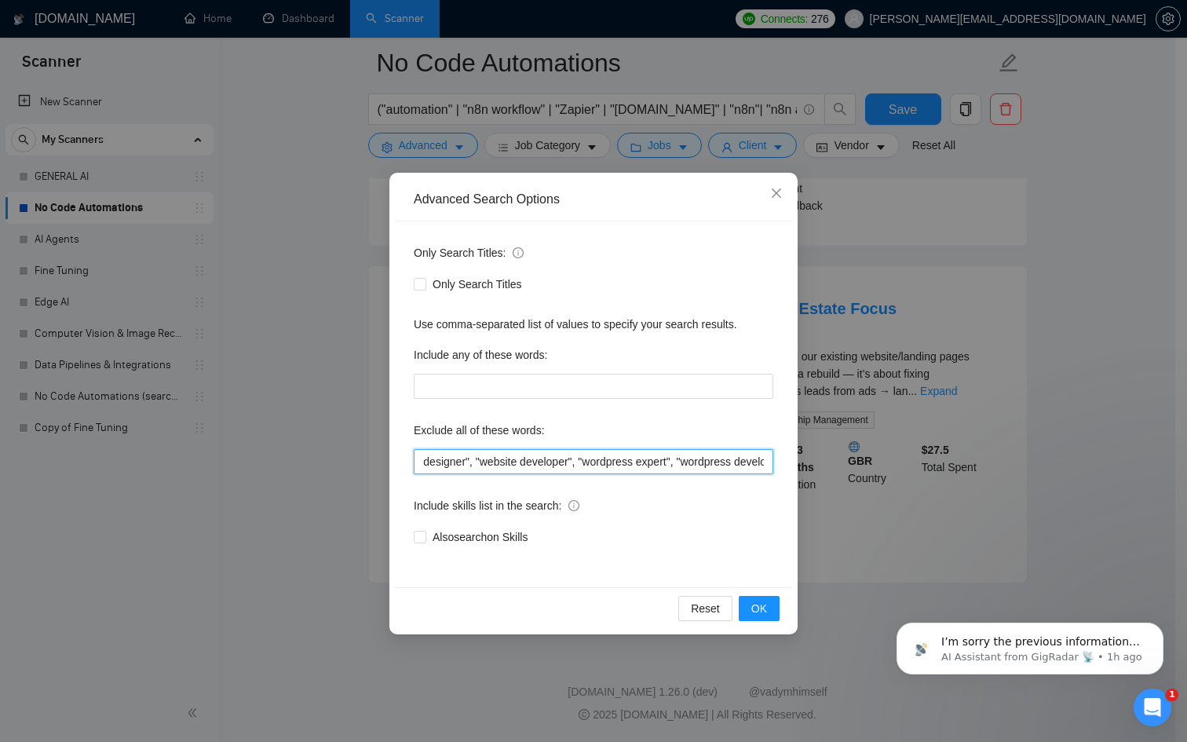
scroll to position [0, 1959]
click at [765, 609] on span "OK" at bounding box center [759, 608] width 16 height 17
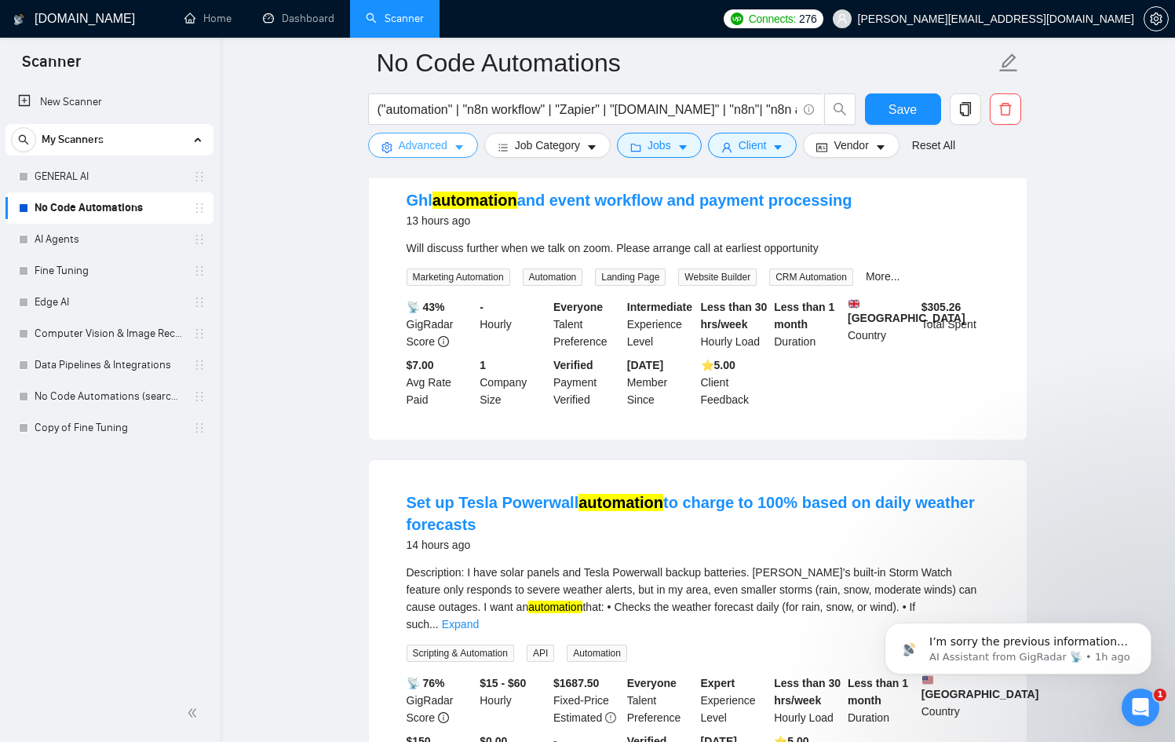
scroll to position [3155, 0]
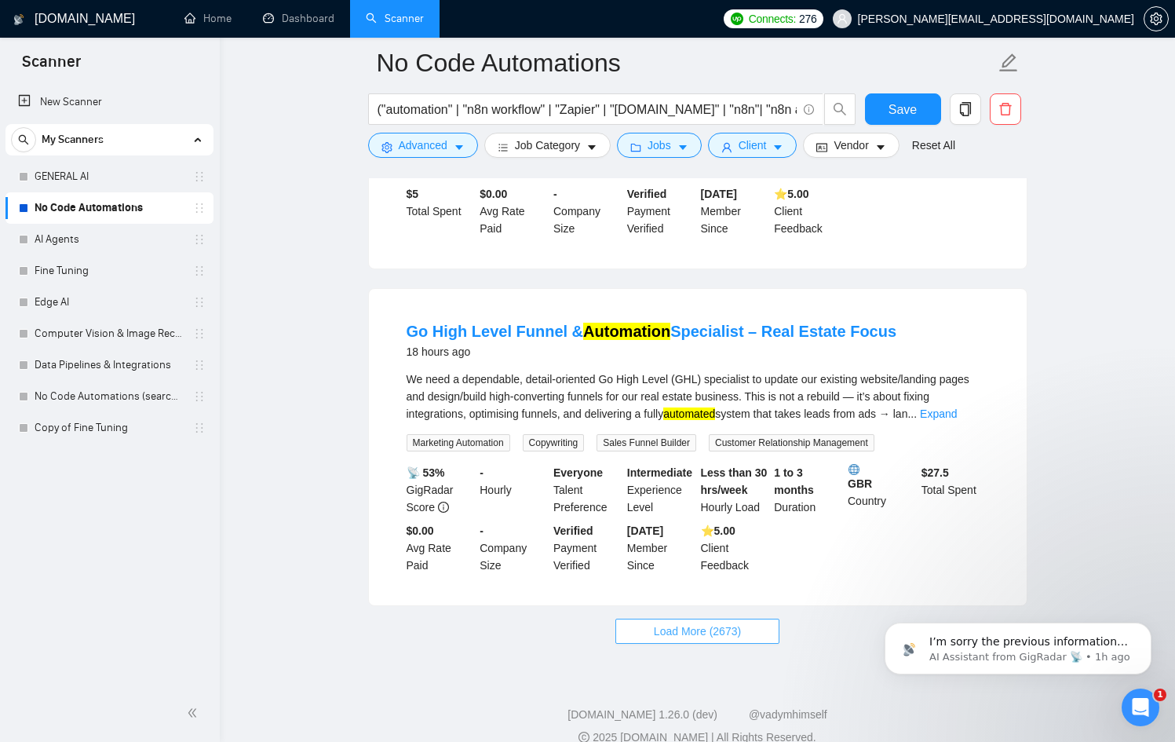
click at [757, 619] on button "Load More (2673)" at bounding box center [698, 631] width 164 height 25
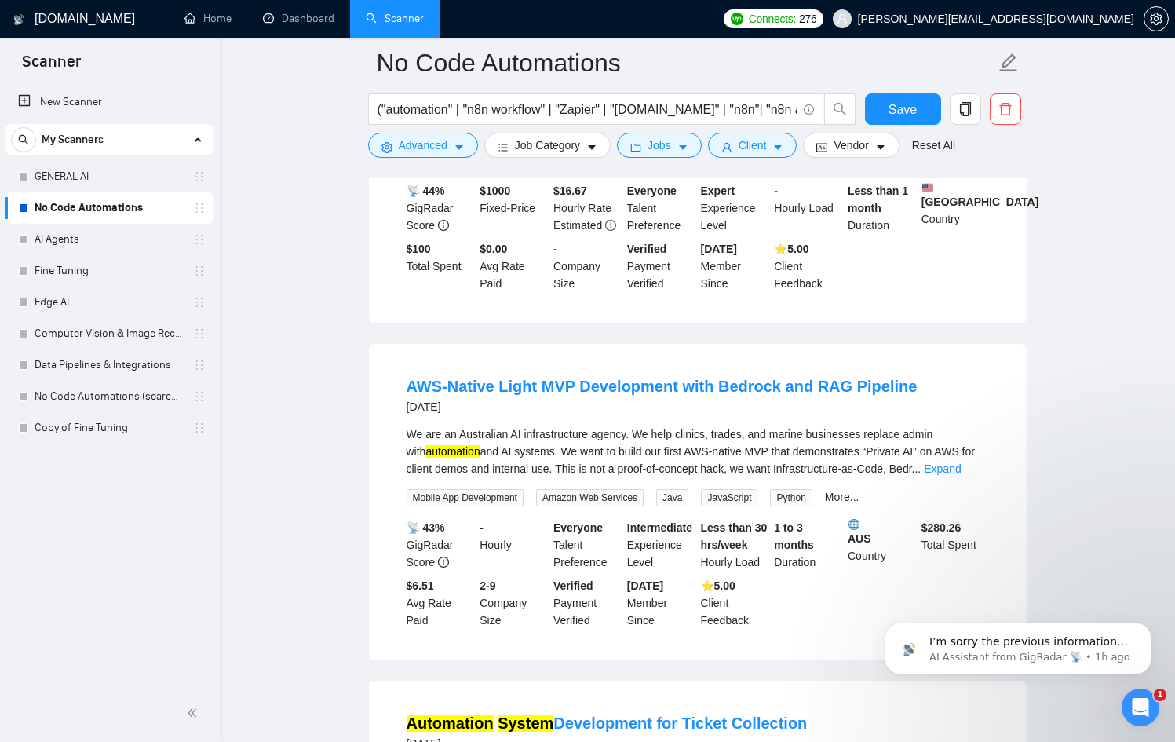
scroll to position [6568, 0]
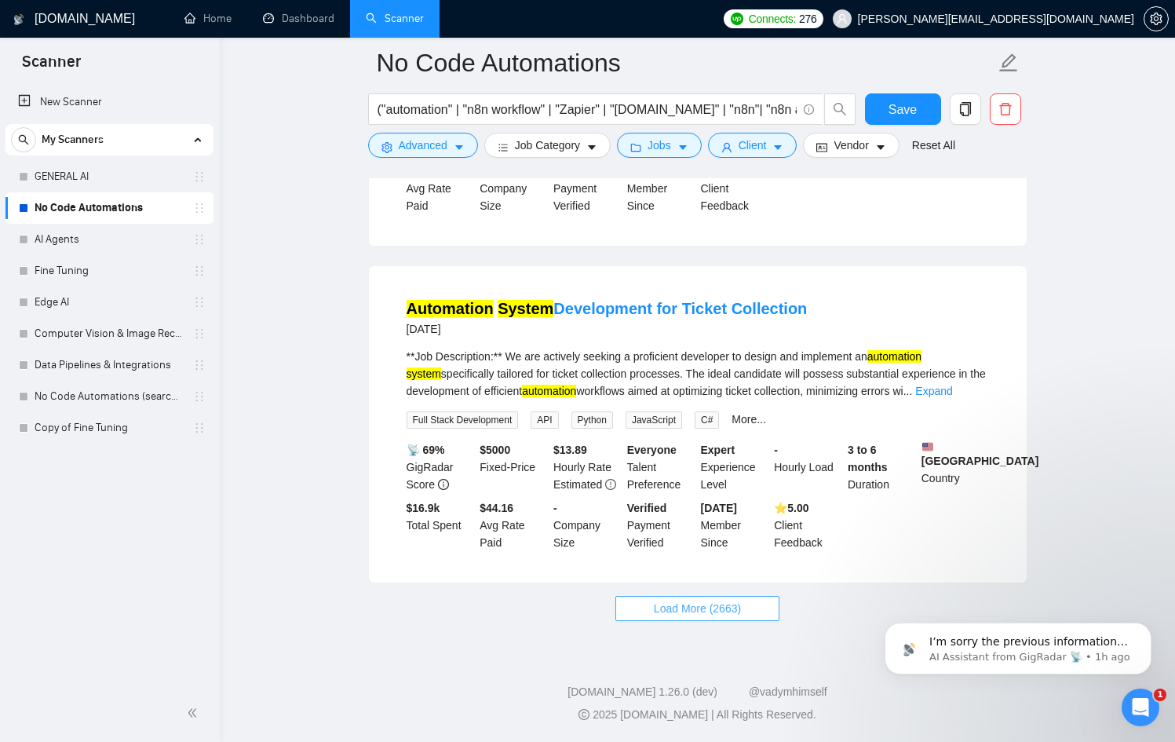
click at [748, 603] on button "Load More (2663)" at bounding box center [698, 608] width 164 height 25
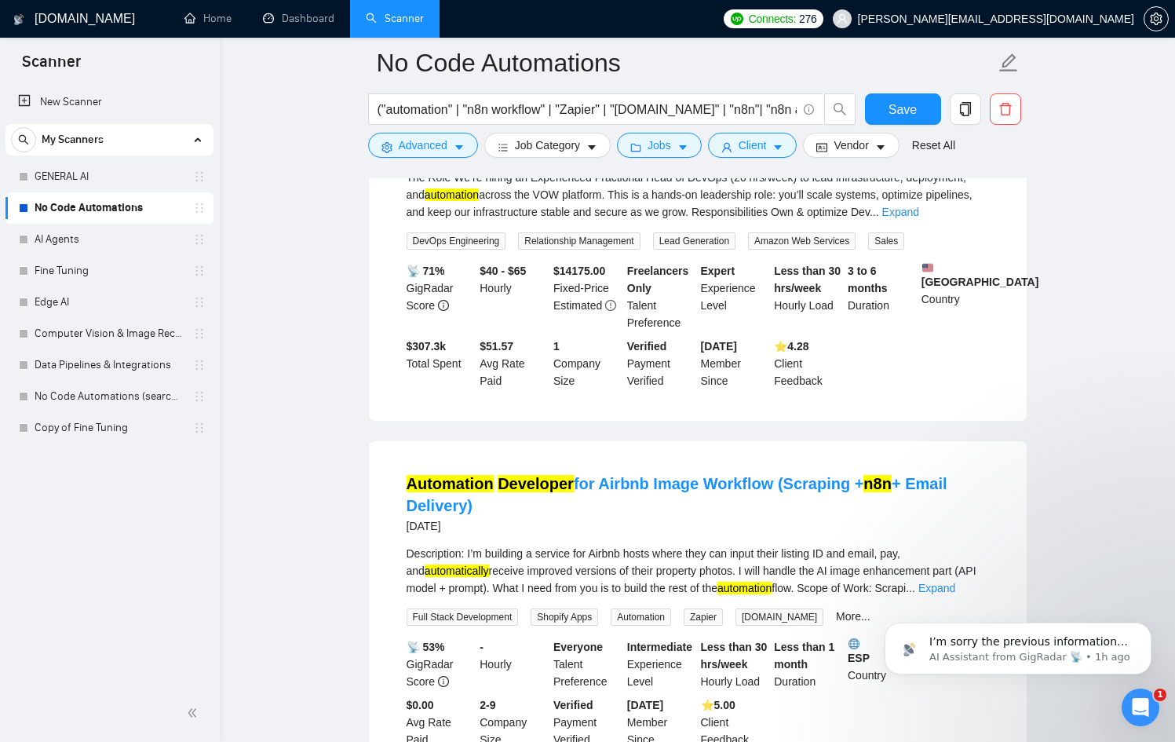
scroll to position [10068, 0]
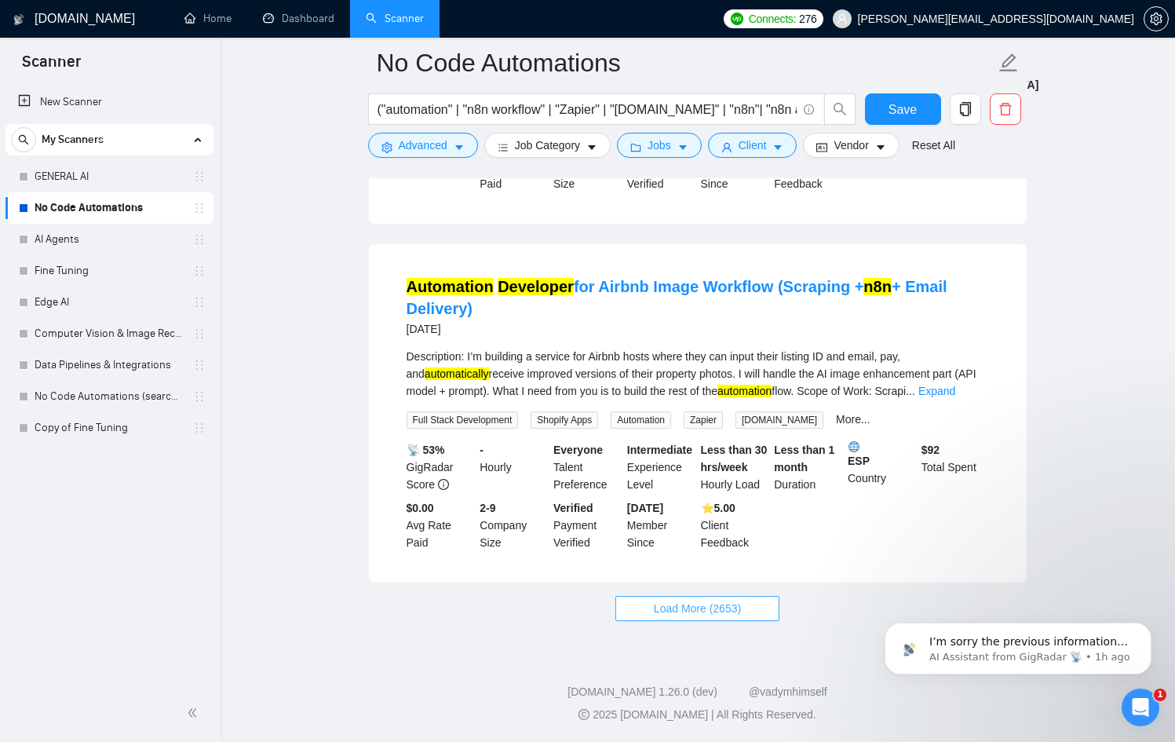
click at [739, 598] on button "Load More (2653)" at bounding box center [698, 608] width 164 height 25
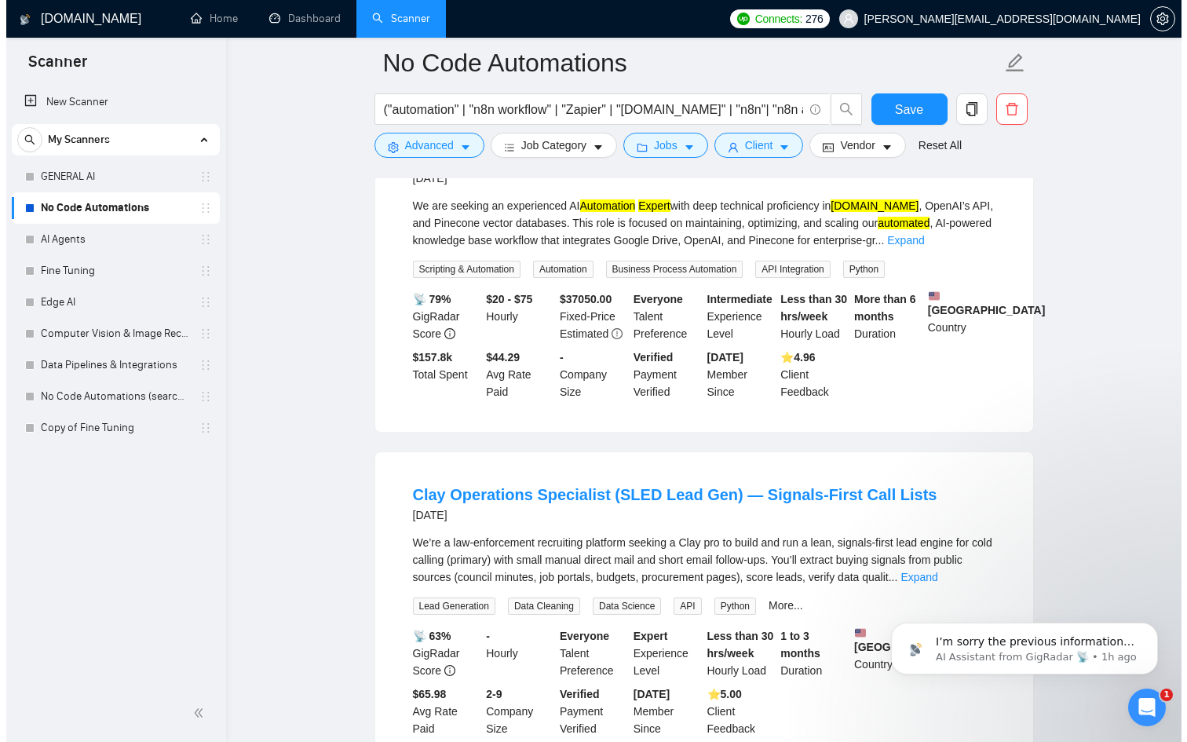
scroll to position [13647, 0]
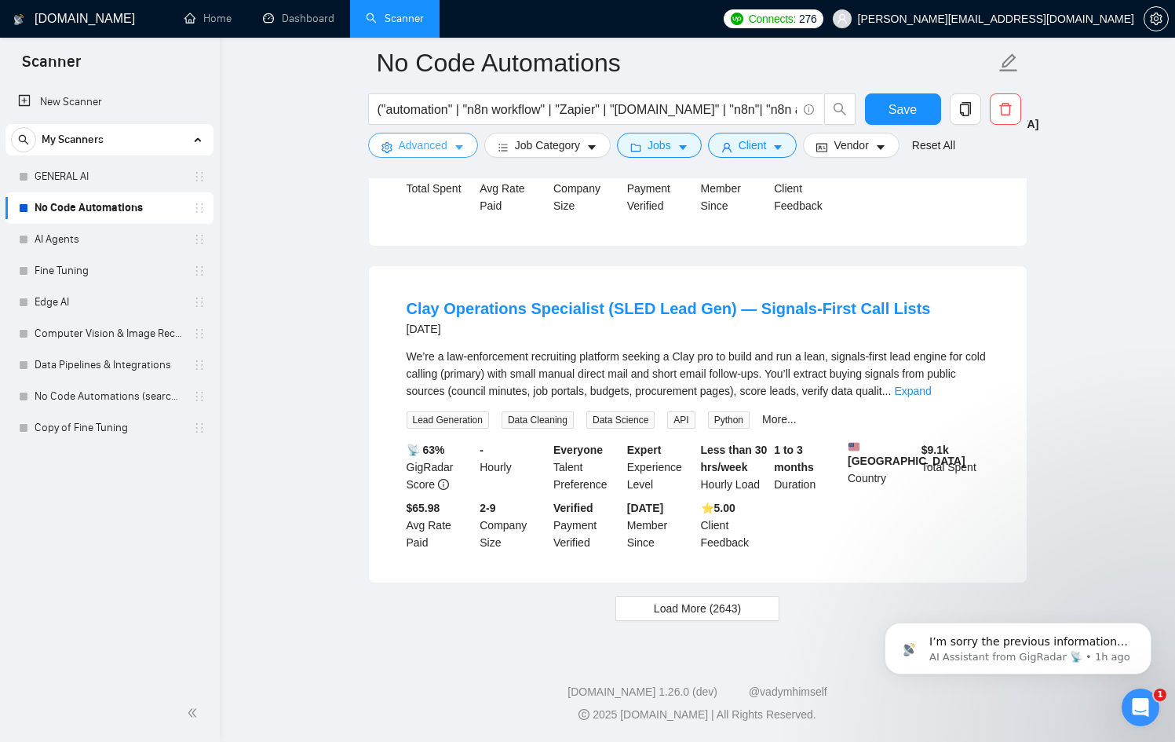
click at [441, 148] on span "Advanced" at bounding box center [423, 145] width 49 height 17
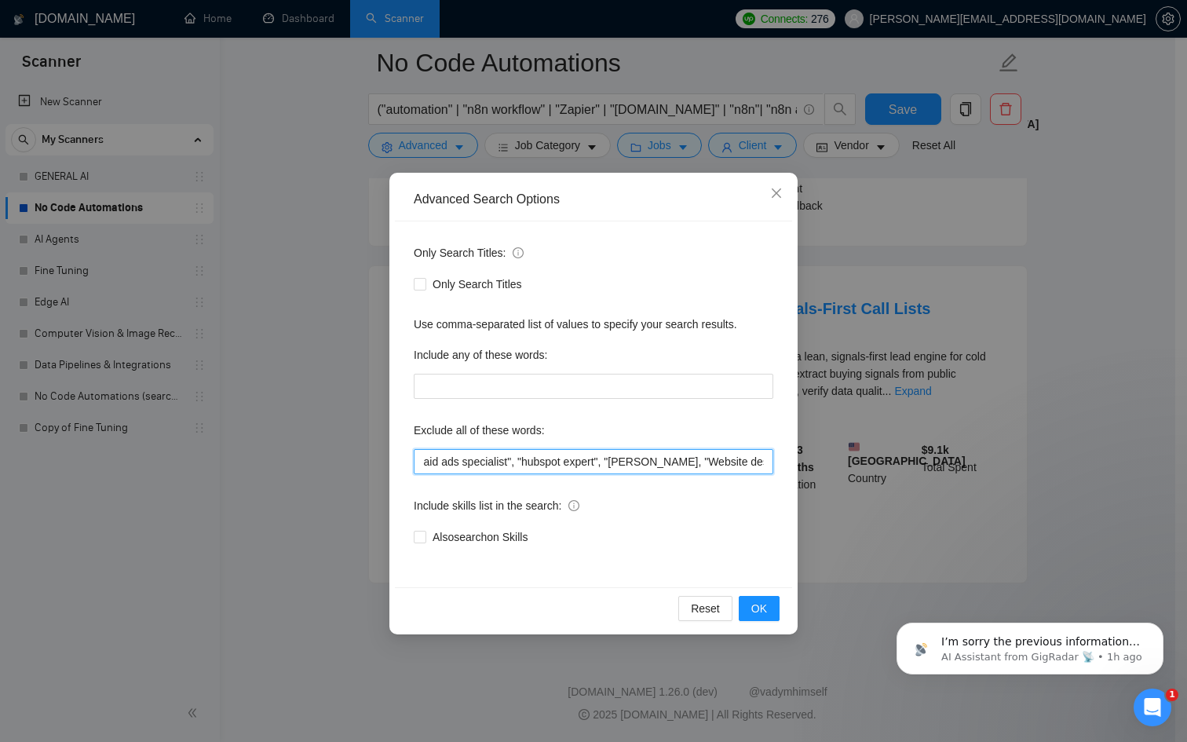
scroll to position [0, 1959]
drag, startPoint x: 738, startPoint y: 459, endPoint x: 929, endPoint y: 473, distance: 191.3
click at [929, 473] on div "Advanced Search Options Only Search Titles: Only Search Titles Use comma-separa…" at bounding box center [593, 371] width 1187 height 742
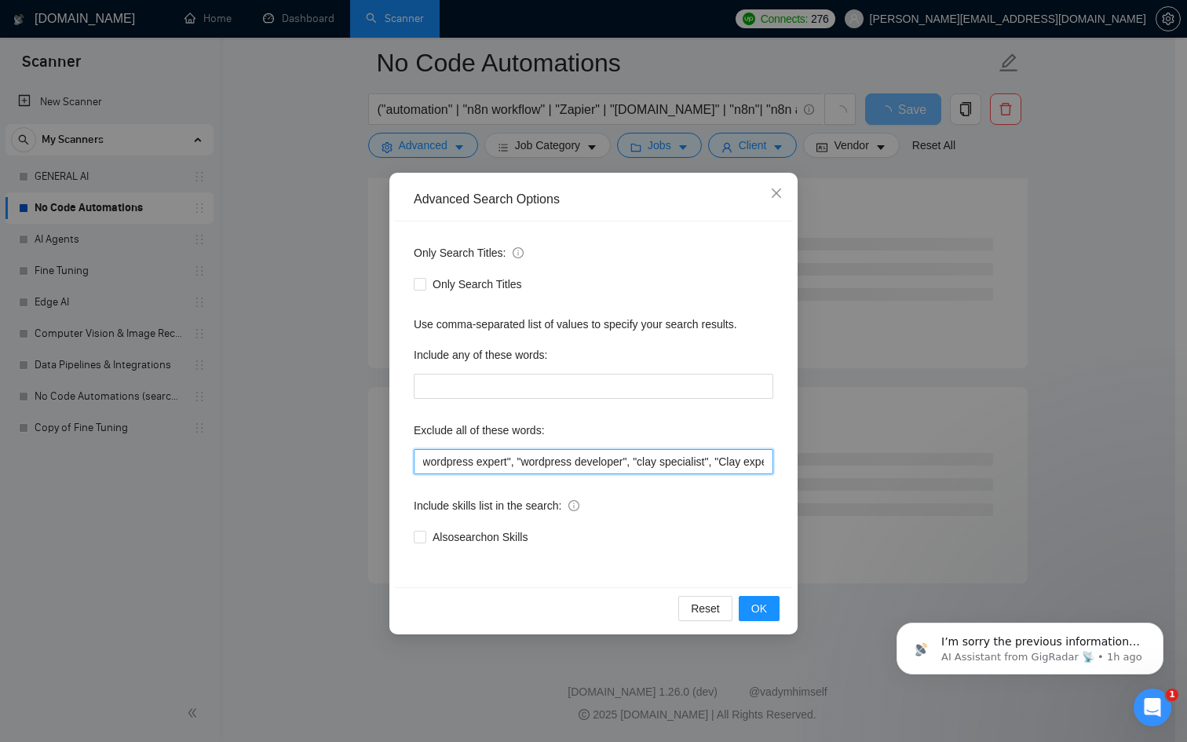
scroll to position [0, 2119]
click at [761, 616] on span "OK" at bounding box center [759, 608] width 16 height 17
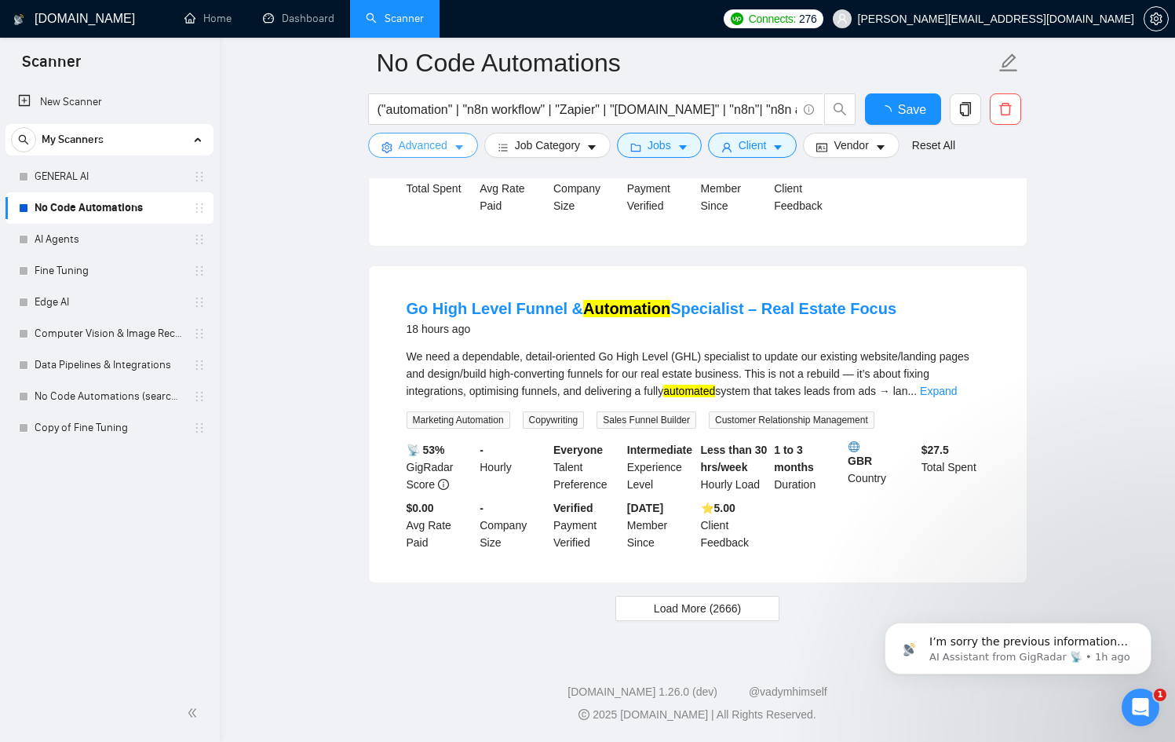
scroll to position [3155, 0]
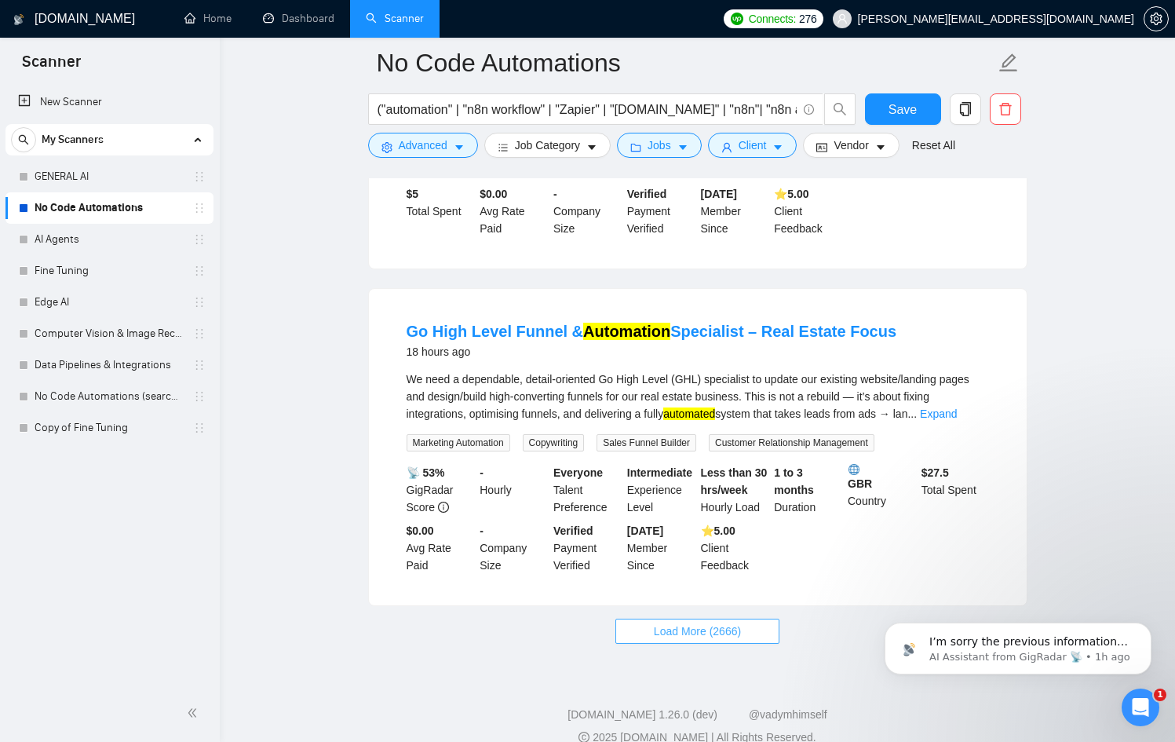
click at [733, 623] on span "Load More (2666)" at bounding box center [697, 631] width 87 height 17
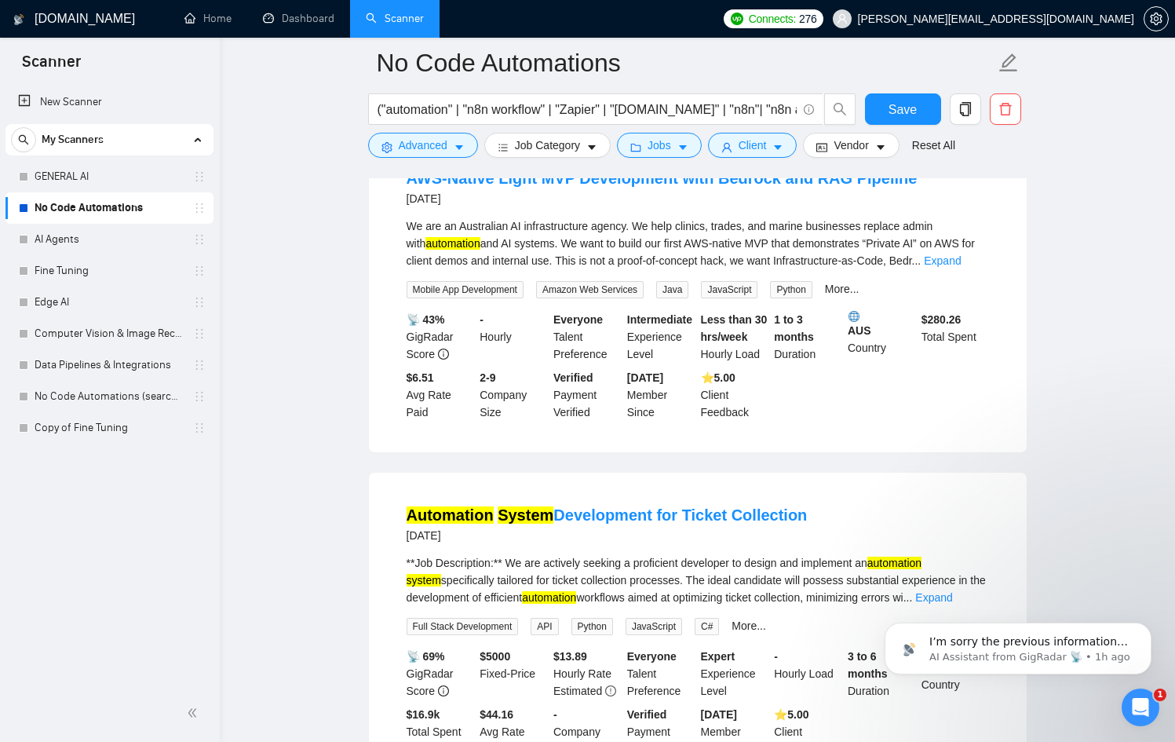
scroll to position [6568, 0]
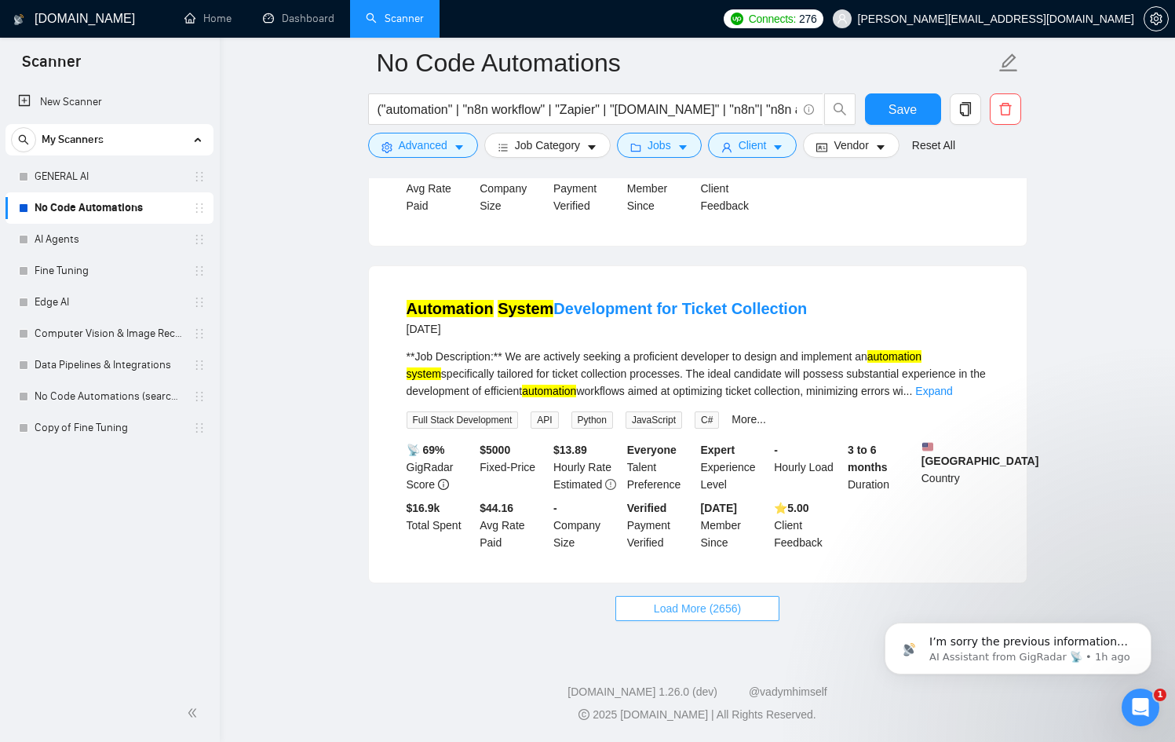
click at [727, 602] on span "Load More (2656)" at bounding box center [697, 608] width 87 height 17
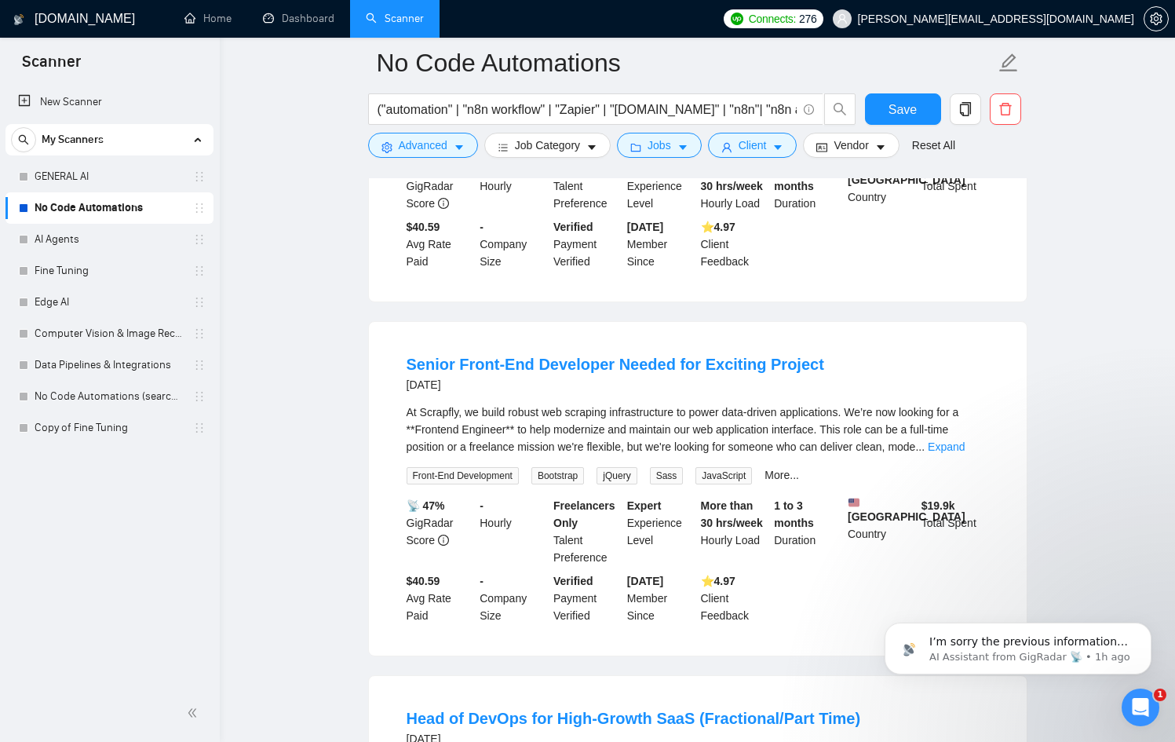
scroll to position [9277, 0]
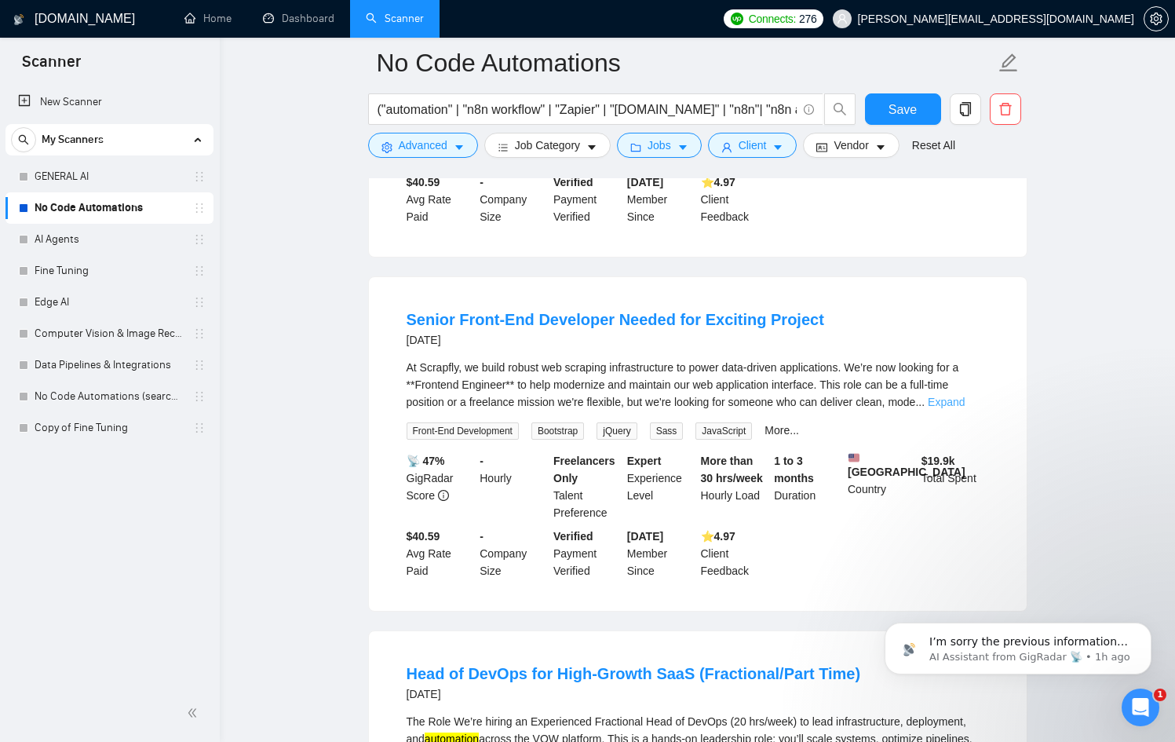
click at [960, 408] on link "Expand" at bounding box center [946, 402] width 37 height 13
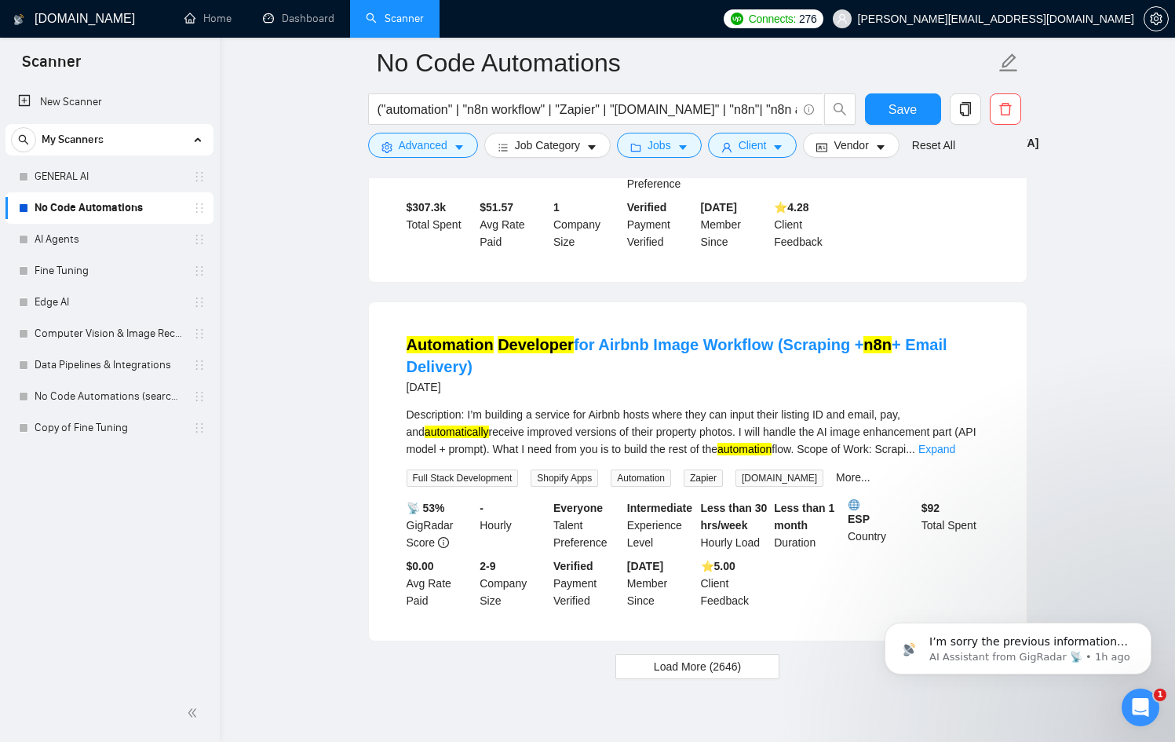
scroll to position [10379, 0]
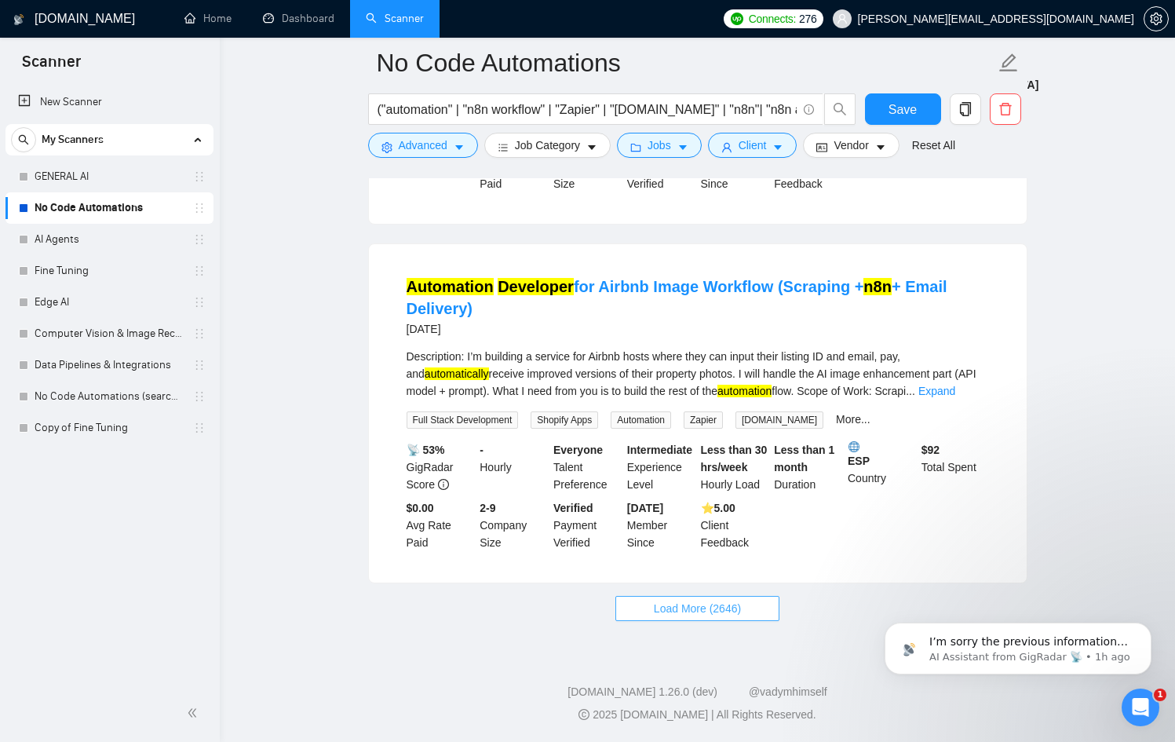
click at [687, 610] on span "Load More (2646)" at bounding box center [697, 608] width 87 height 17
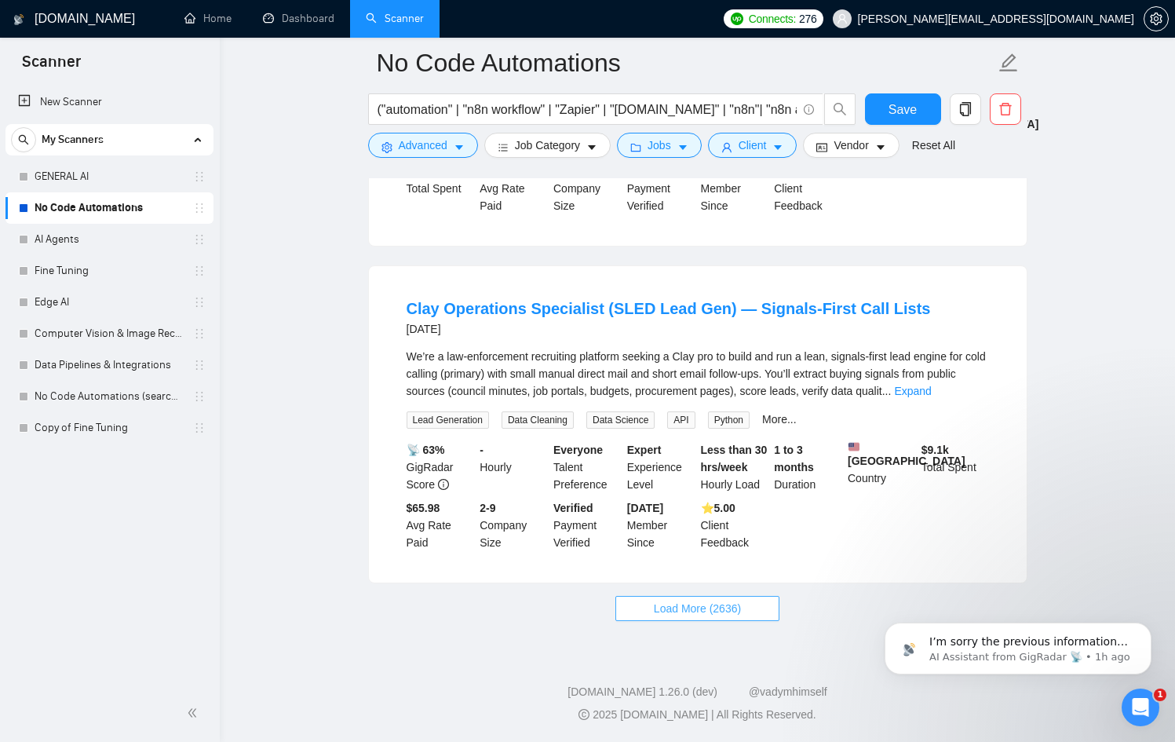
scroll to position [13958, 0]
click at [696, 598] on button "Load More (2636)" at bounding box center [698, 608] width 164 height 25
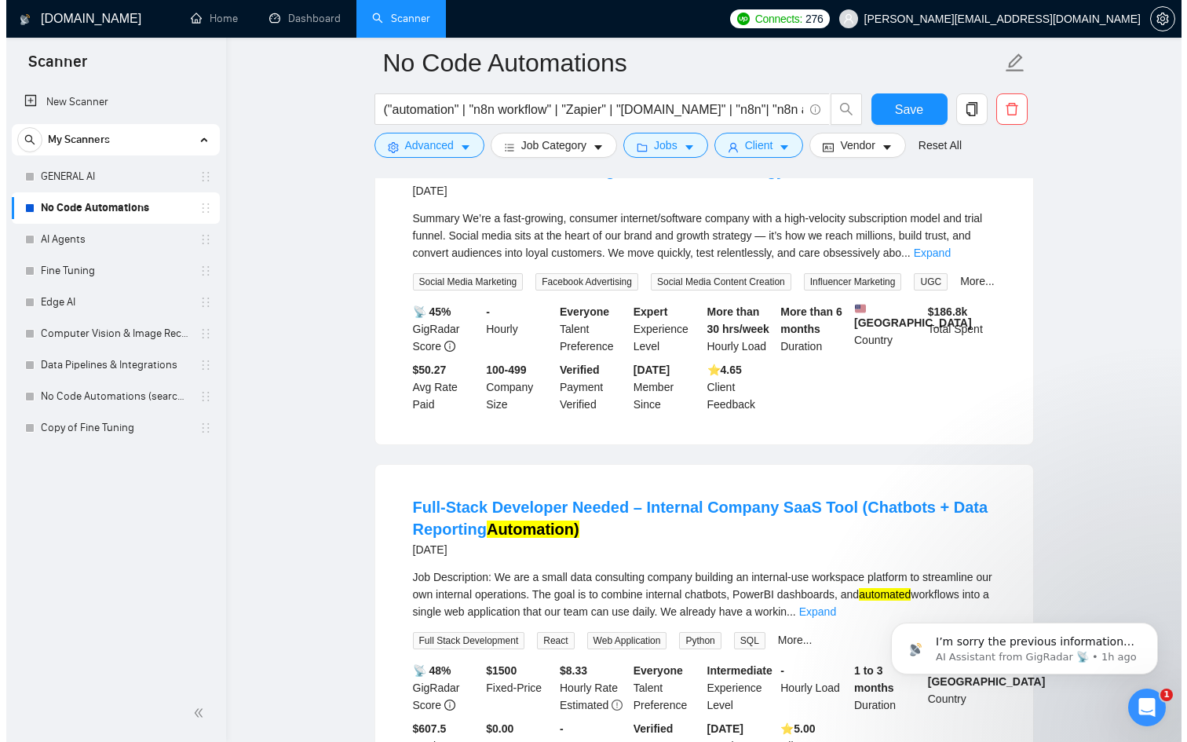
scroll to position [15216, 0]
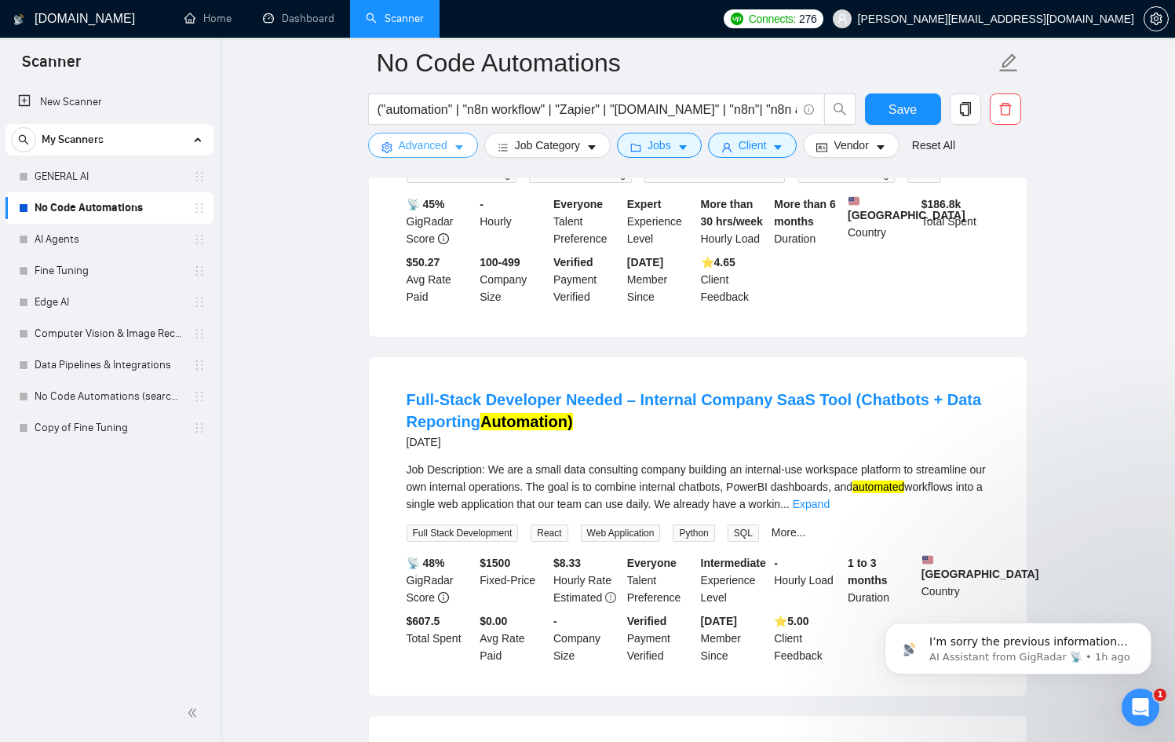
click at [446, 150] on span "Advanced" at bounding box center [423, 145] width 49 height 17
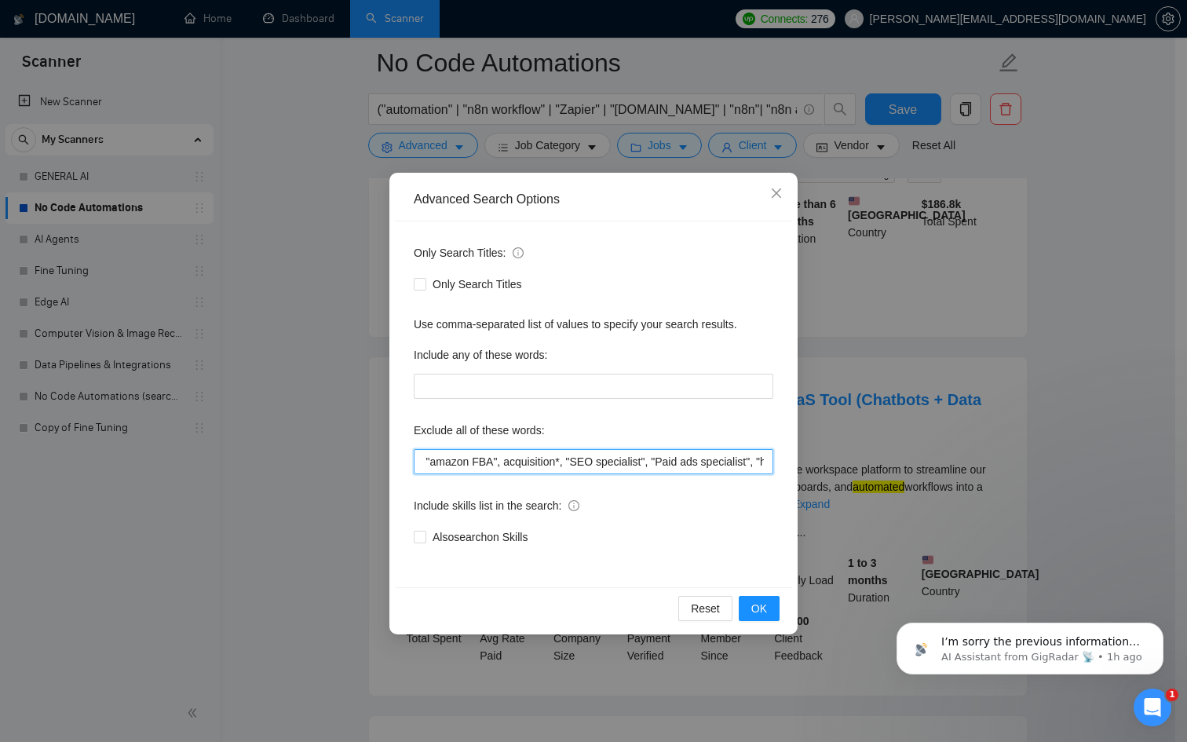
scroll to position [0, 2119]
drag, startPoint x: 649, startPoint y: 465, endPoint x: 935, endPoint y: 470, distance: 285.9
click at [935, 470] on div "Advanced Search Options Only Search Titles: Only Search Titles Use comma-separa…" at bounding box center [593, 371] width 1187 height 742
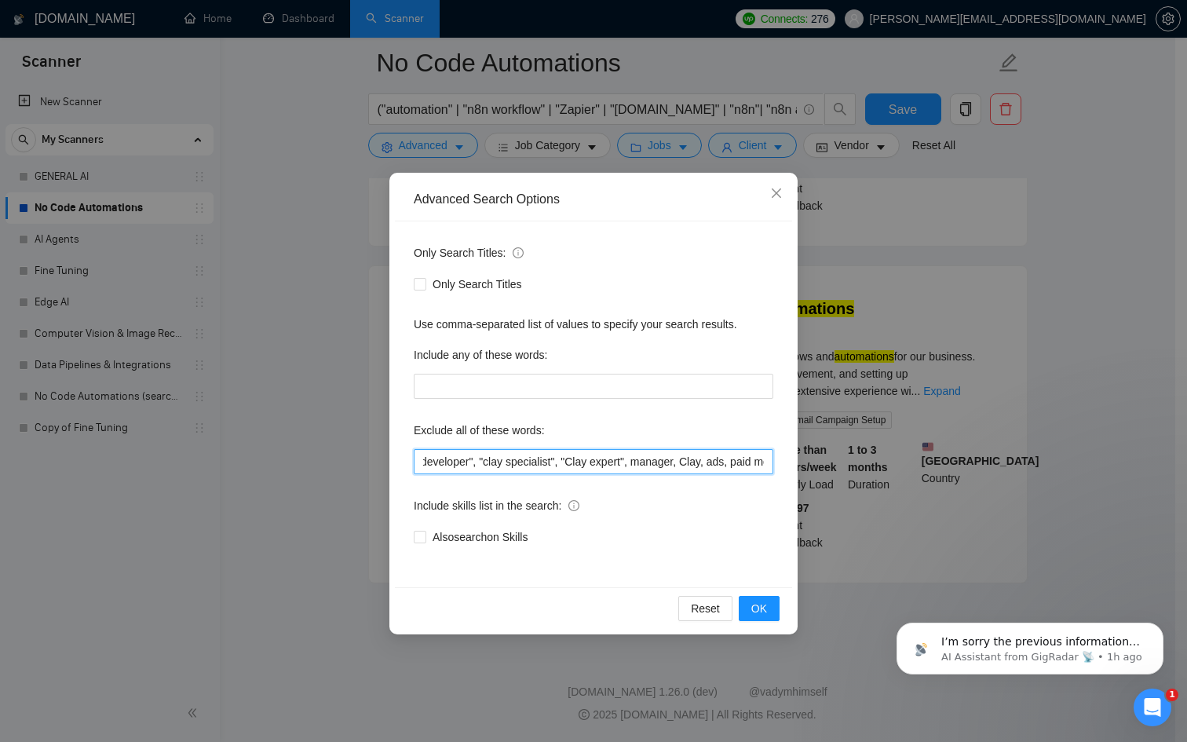
scroll to position [0, 2280]
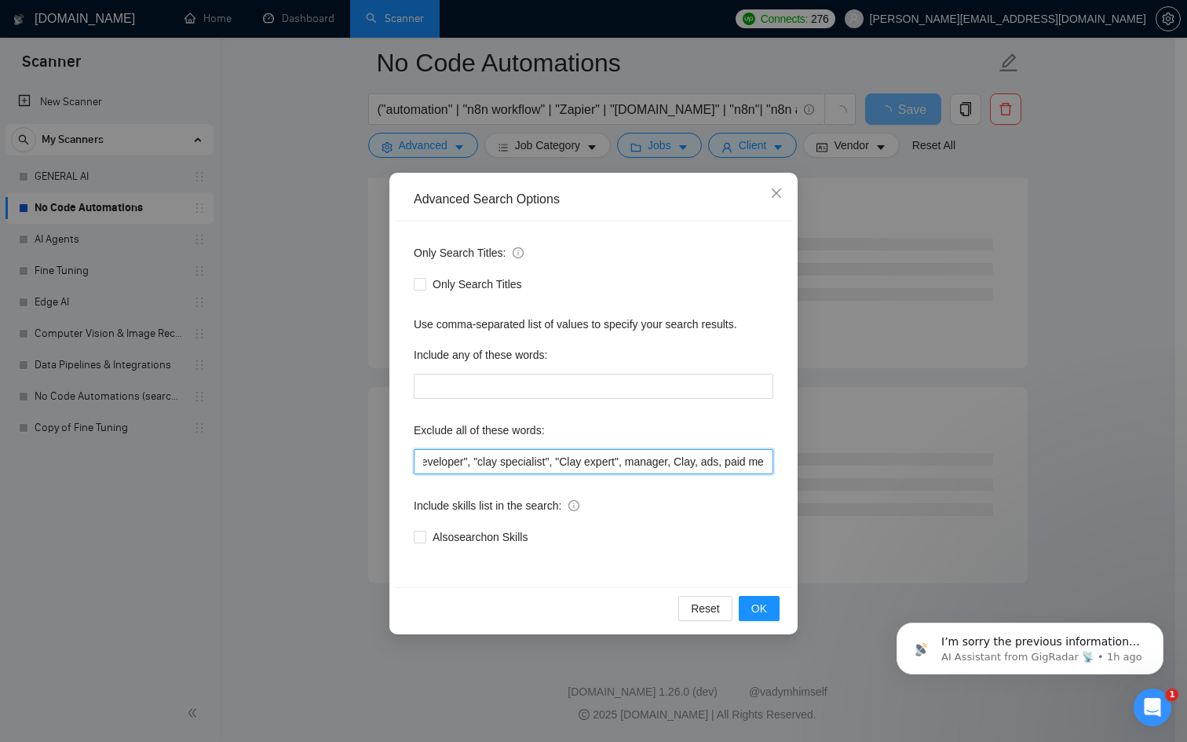
click at [707, 459] on input "Excel VBA macro, Google Sheets cleanup, klaviyo, "apple shortcuts", pabbly, "[D…" at bounding box center [594, 461] width 360 height 25
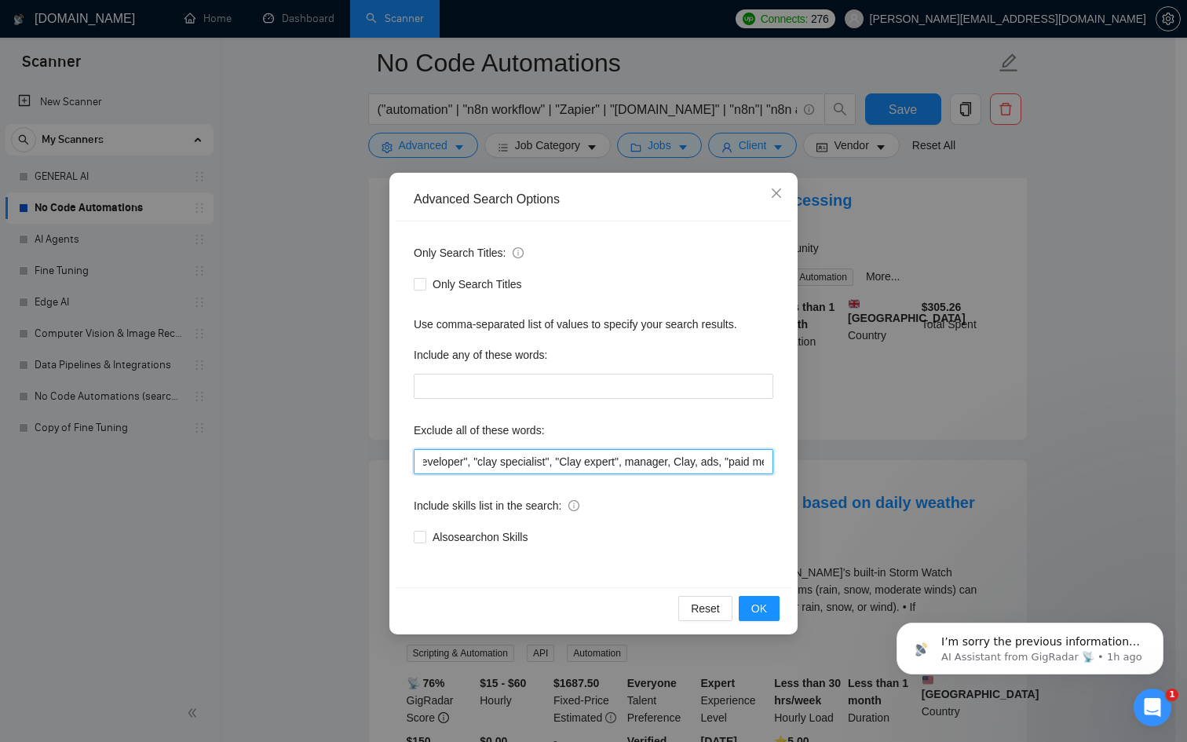
drag, startPoint x: 760, startPoint y: 464, endPoint x: 782, endPoint y: 464, distance: 22.0
click at [782, 464] on div "Only Search Titles: Only Search Titles Use comma-separated list of values to sp…" at bounding box center [593, 404] width 397 height 366
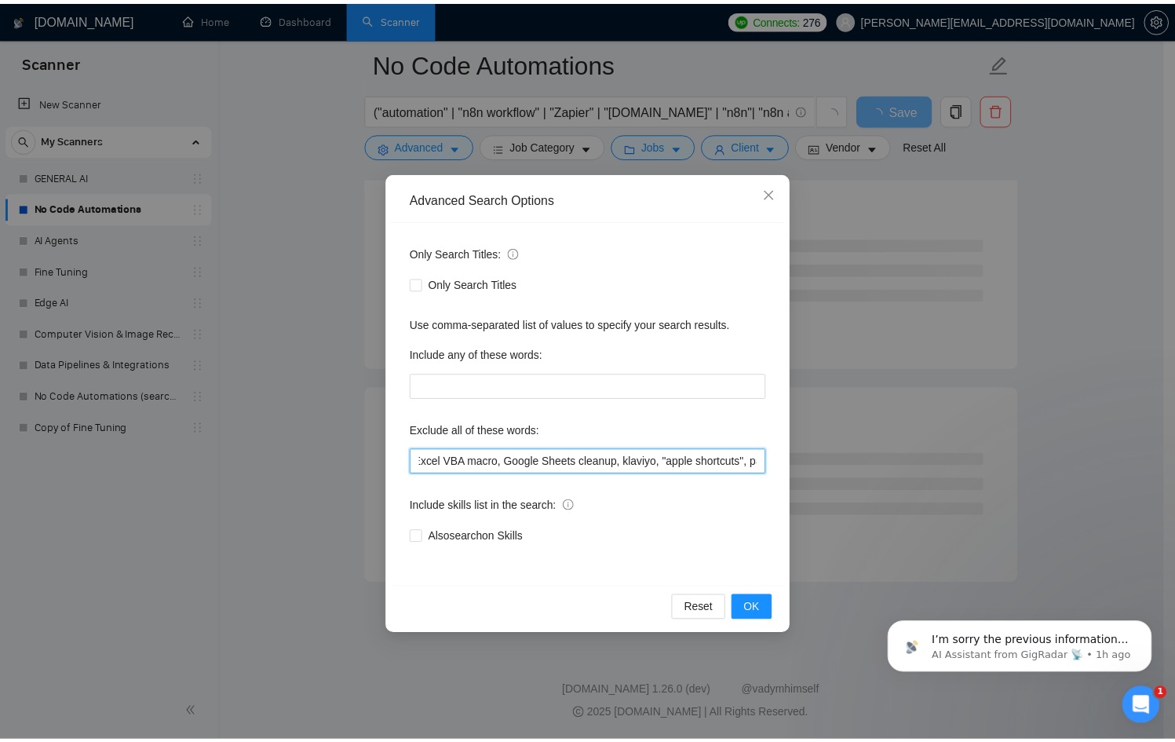
scroll to position [0, 0]
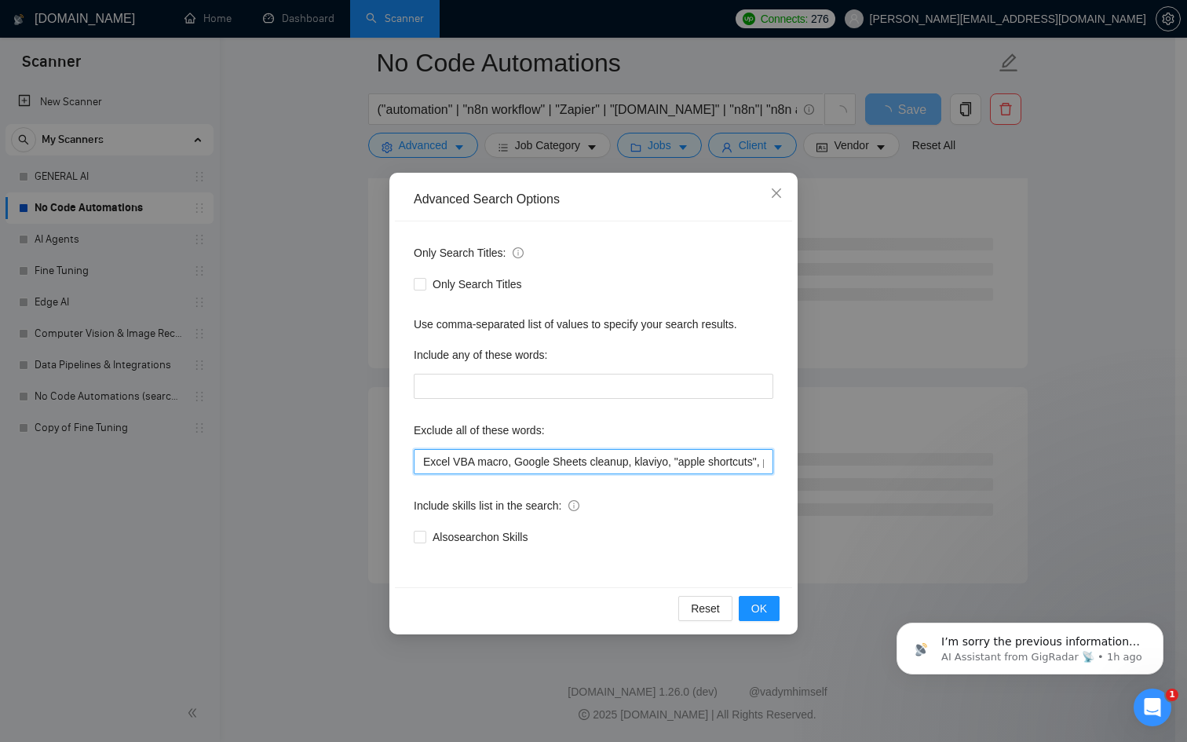
drag, startPoint x: 619, startPoint y: 460, endPoint x: 313, endPoint y: 462, distance: 306.2
click at [313, 462] on div "Advanced Search Options Only Search Titles: Only Search Titles Use comma-separa…" at bounding box center [593, 371] width 1187 height 742
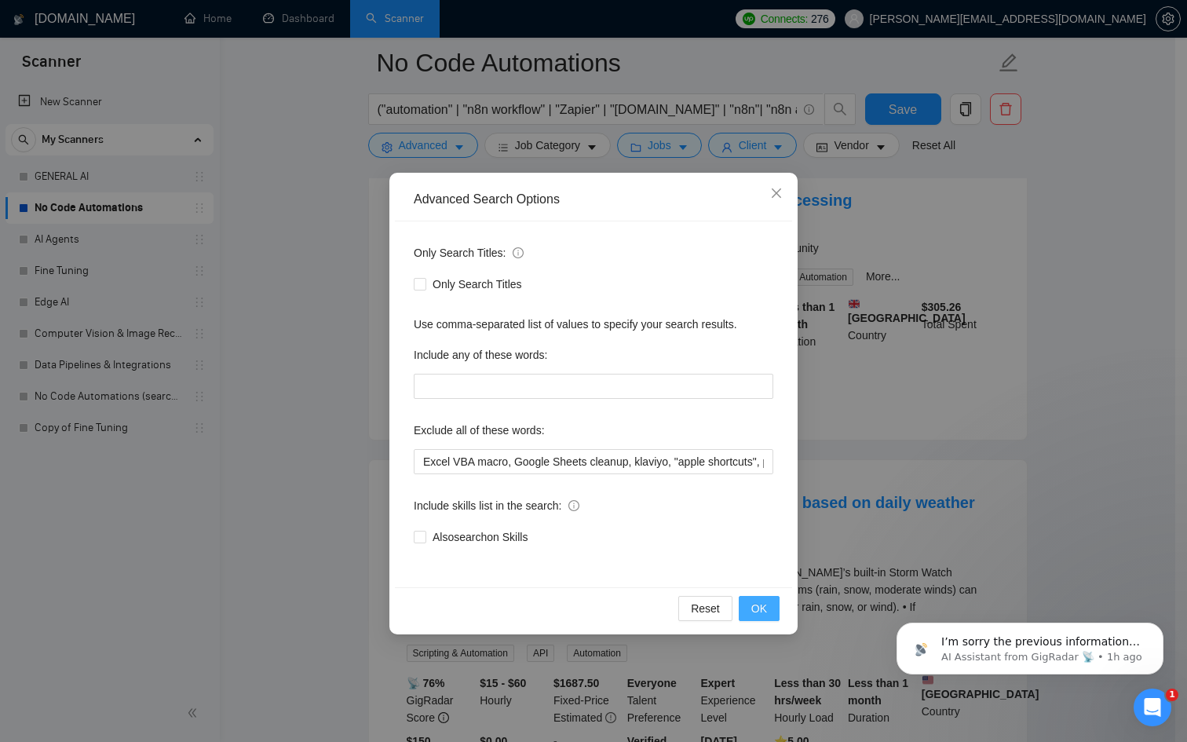
click at [773, 604] on button "OK" at bounding box center [759, 608] width 41 height 25
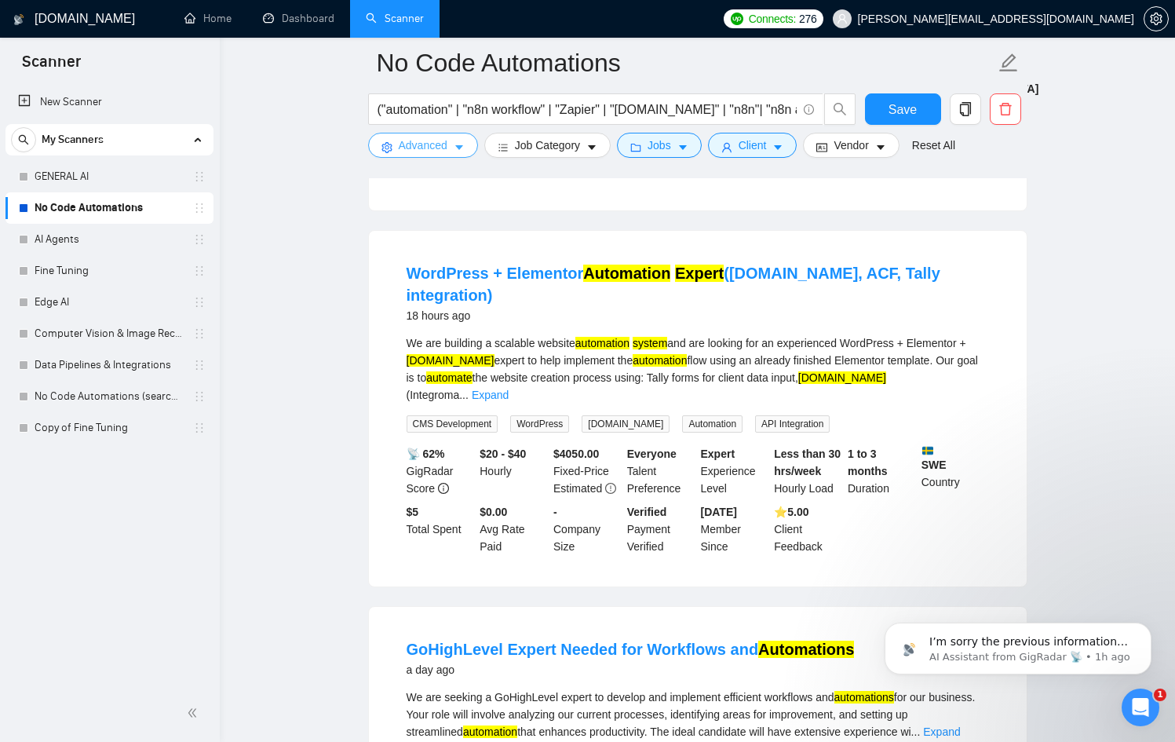
scroll to position [3166, 0]
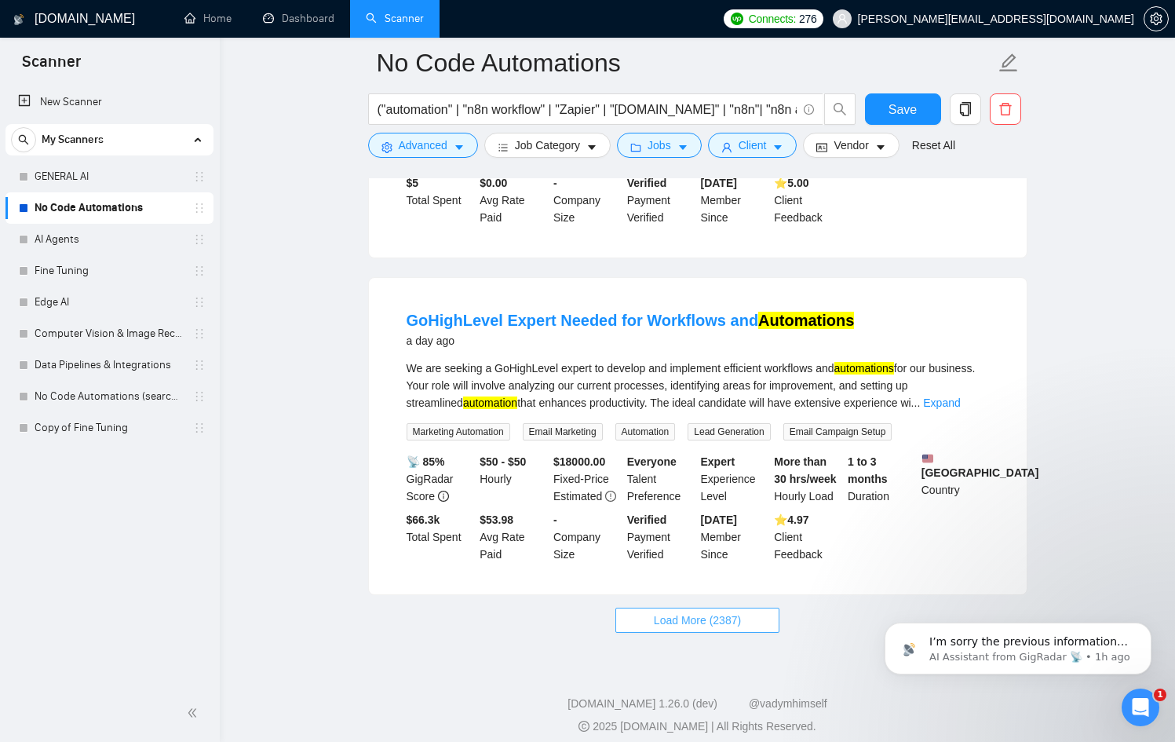
click at [746, 608] on button "Load More (2387)" at bounding box center [698, 620] width 164 height 25
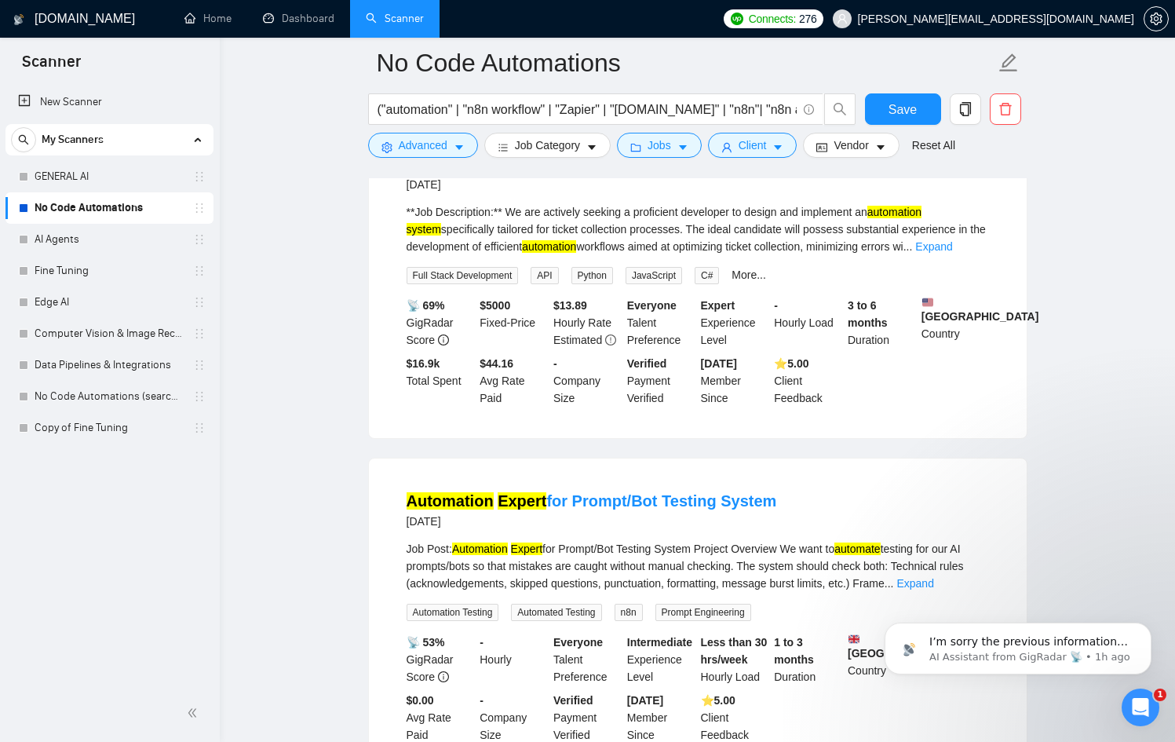
scroll to position [6590, 0]
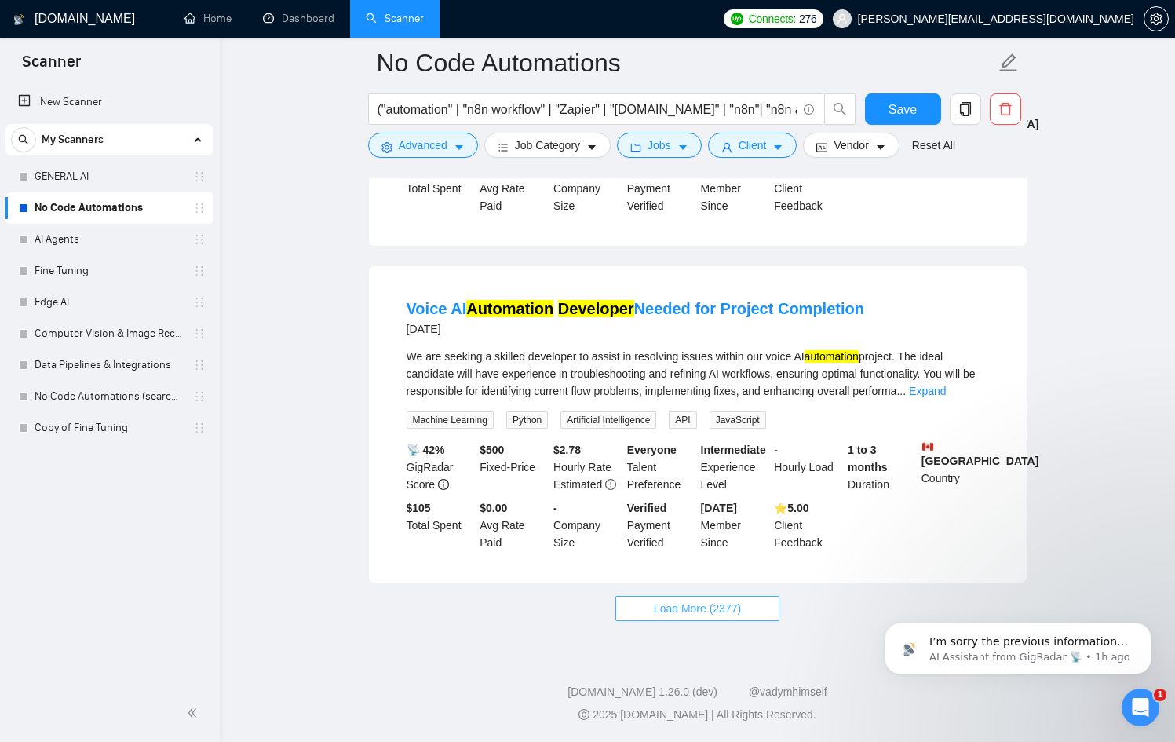
click at [748, 606] on button "Load More (2377)" at bounding box center [698, 608] width 164 height 25
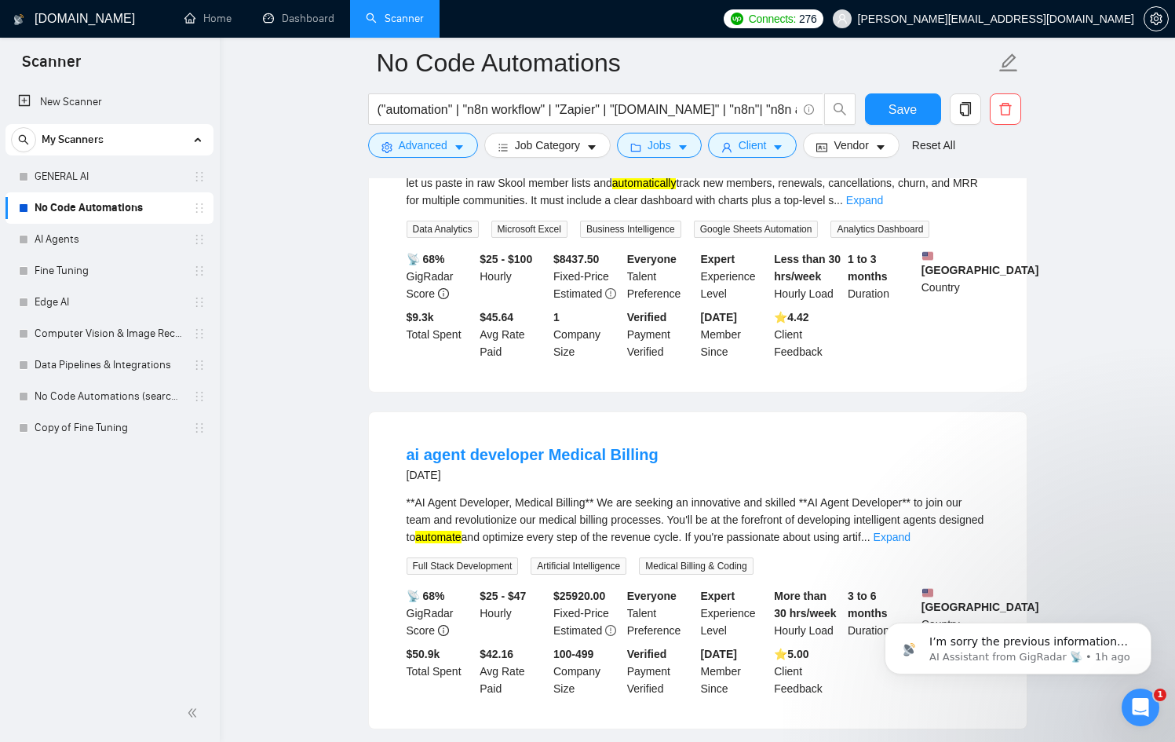
scroll to position [10125, 0]
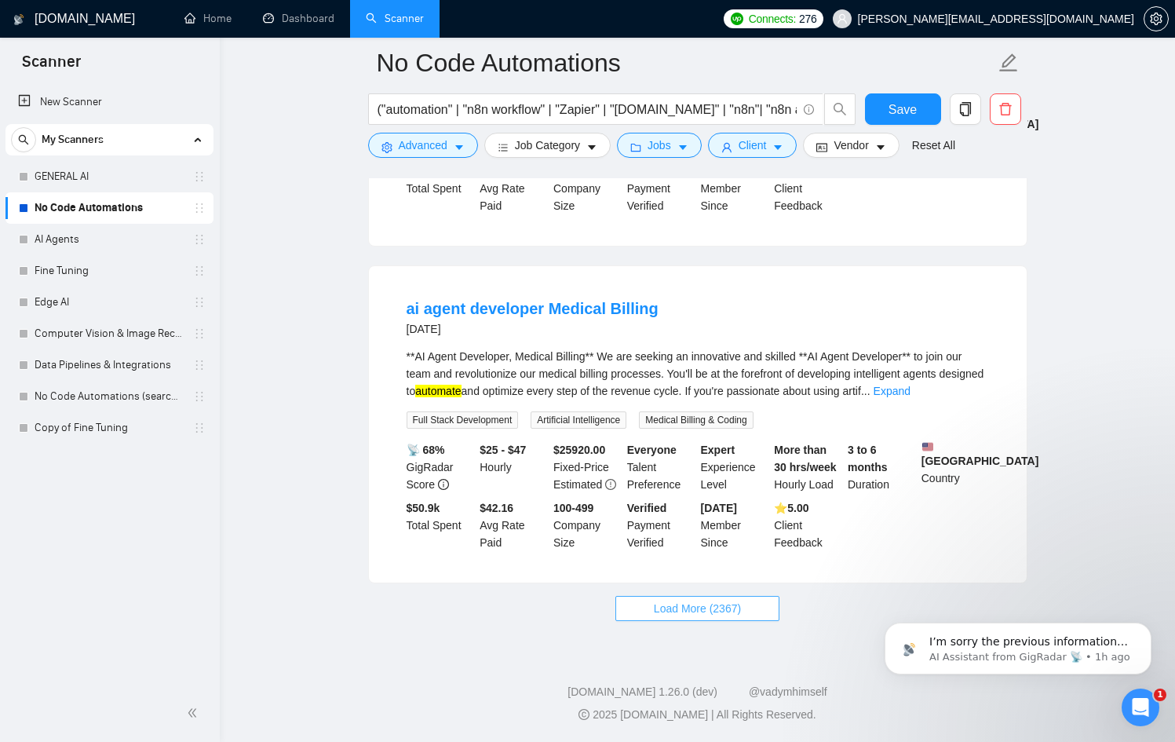
click at [748, 608] on button "Load More (2367)" at bounding box center [698, 608] width 164 height 25
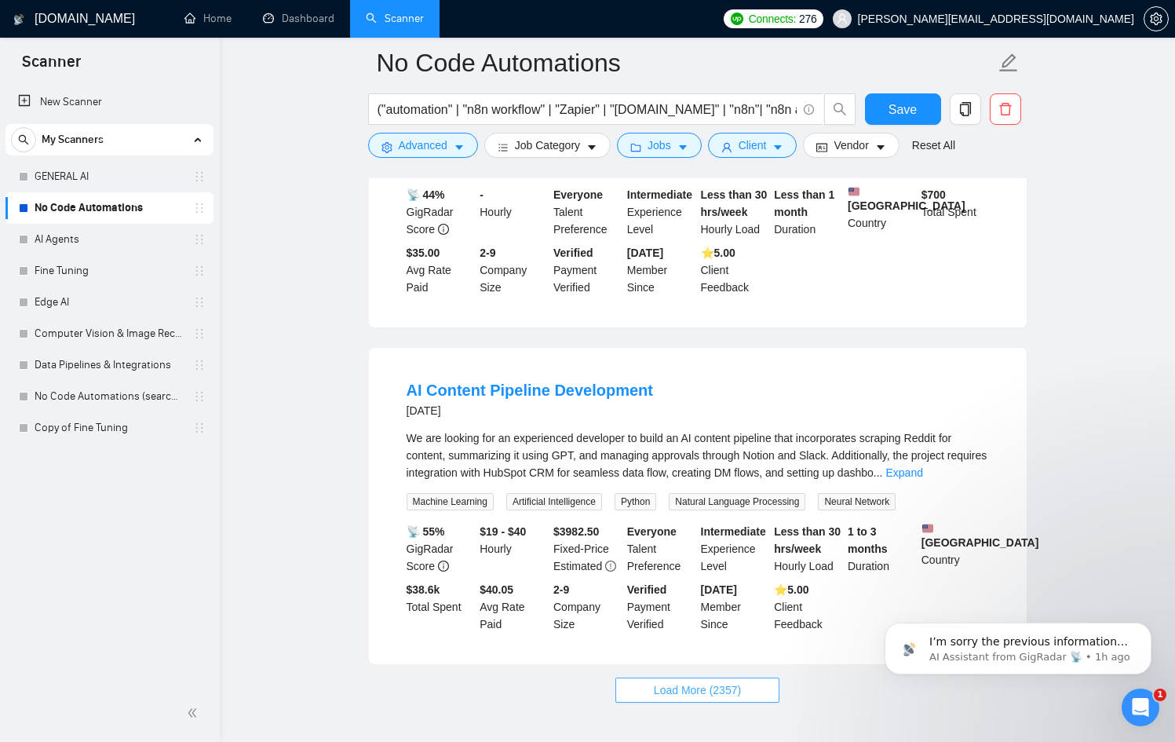
scroll to position [13597, 0]
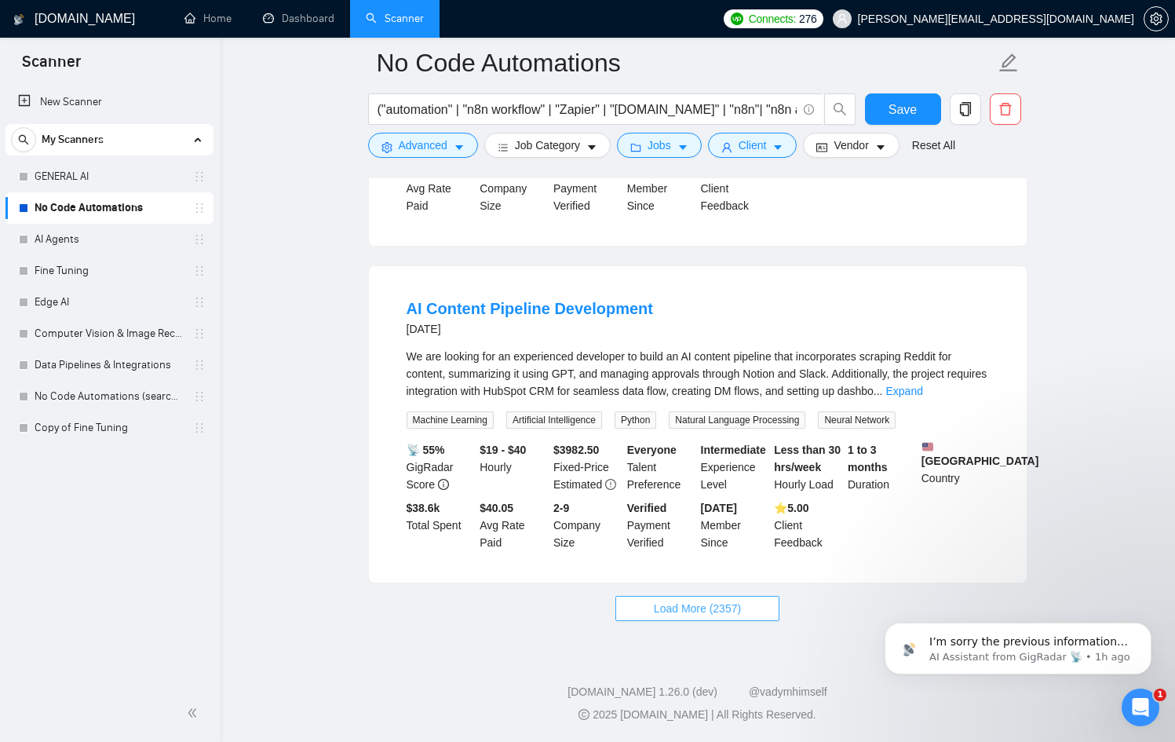
click at [748, 608] on button "Load More (2357)" at bounding box center [698, 608] width 164 height 25
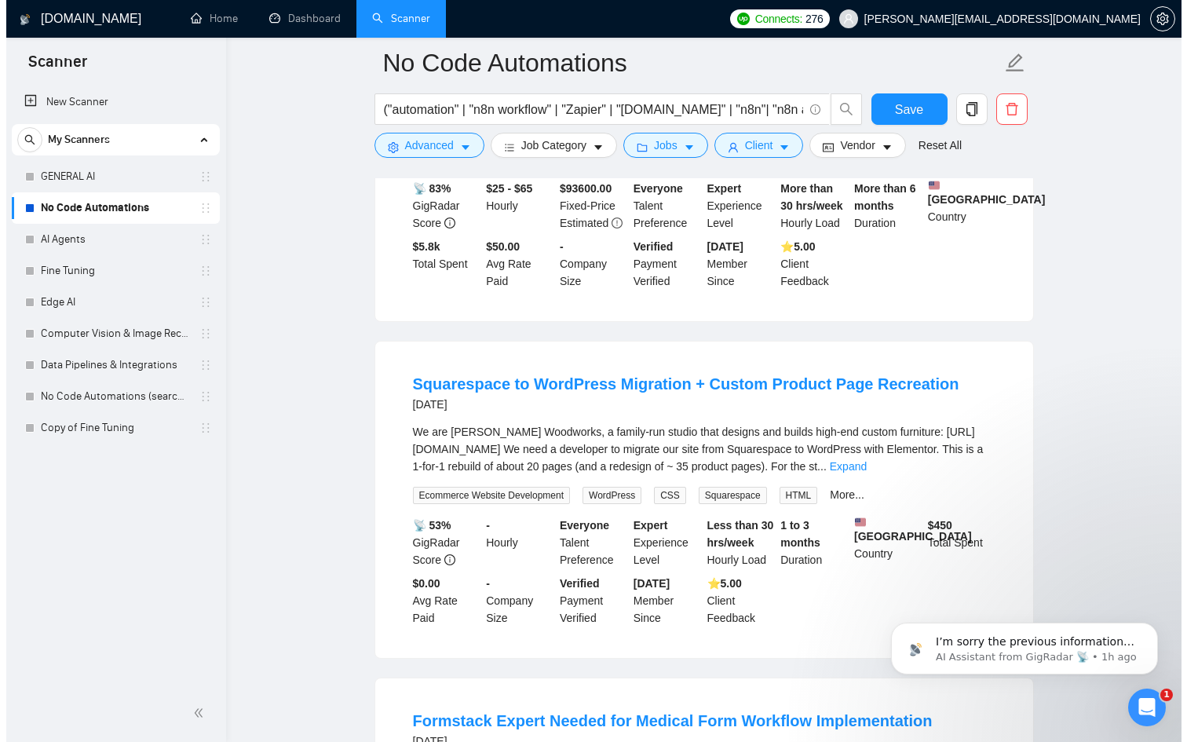
scroll to position [16044, 0]
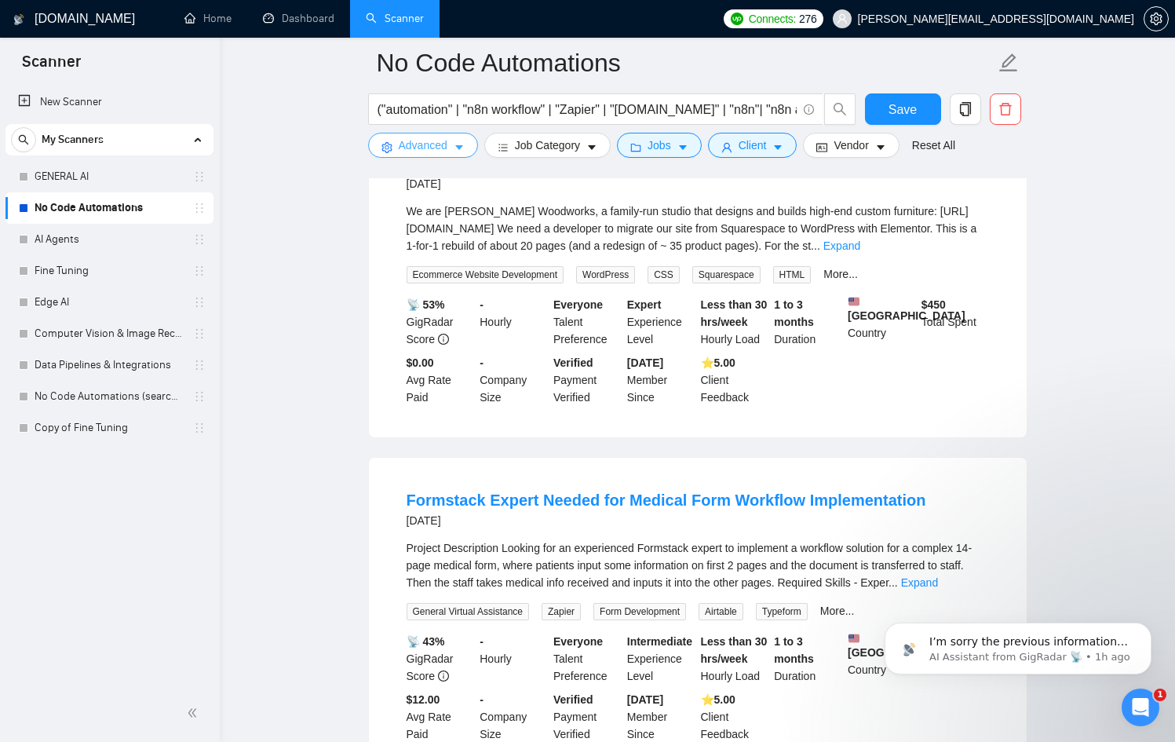
click at [431, 145] on span "Advanced" at bounding box center [423, 145] width 49 height 17
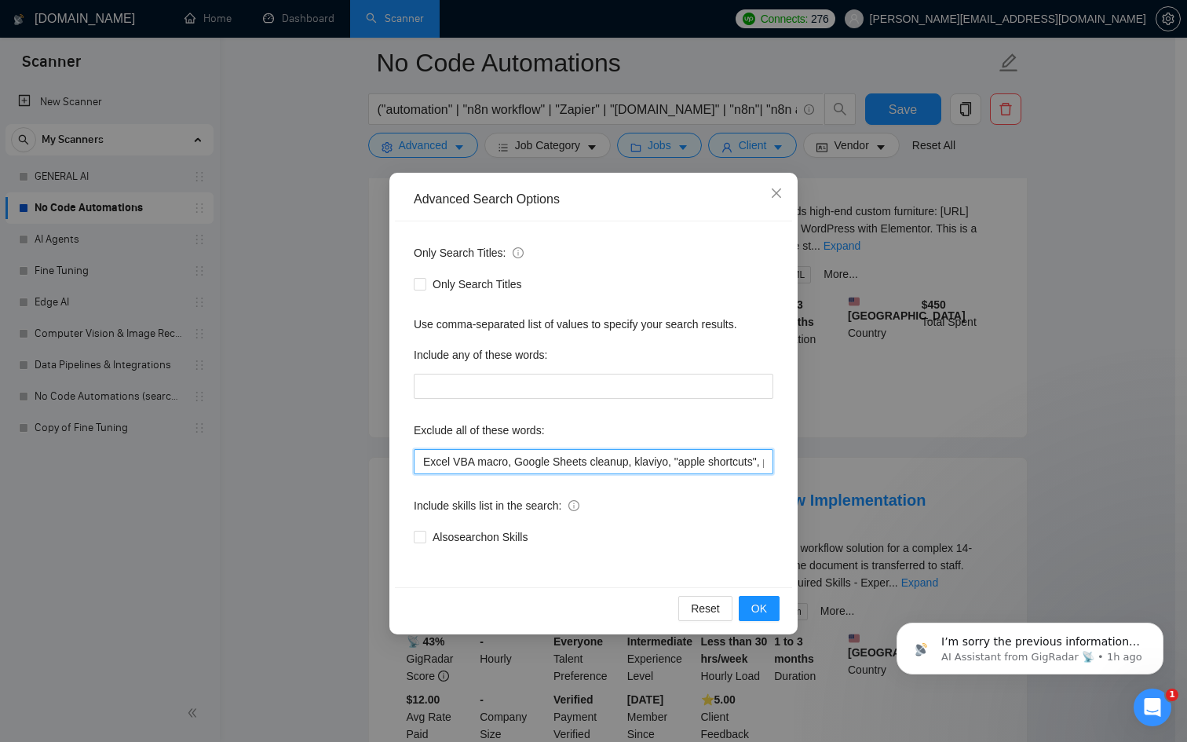
drag, startPoint x: 717, startPoint y: 459, endPoint x: 978, endPoint y: 463, distance: 260.7
click at [978, 463] on div "Advanced Search Options Only Search Titles: Only Search Titles Use comma-separa…" at bounding box center [593, 371] width 1187 height 742
drag, startPoint x: 732, startPoint y: 459, endPoint x: 941, endPoint y: 464, distance: 208.9
click at [941, 464] on div "Advanced Search Options Only Search Titles: Only Search Titles Use comma-separa…" at bounding box center [593, 371] width 1187 height 742
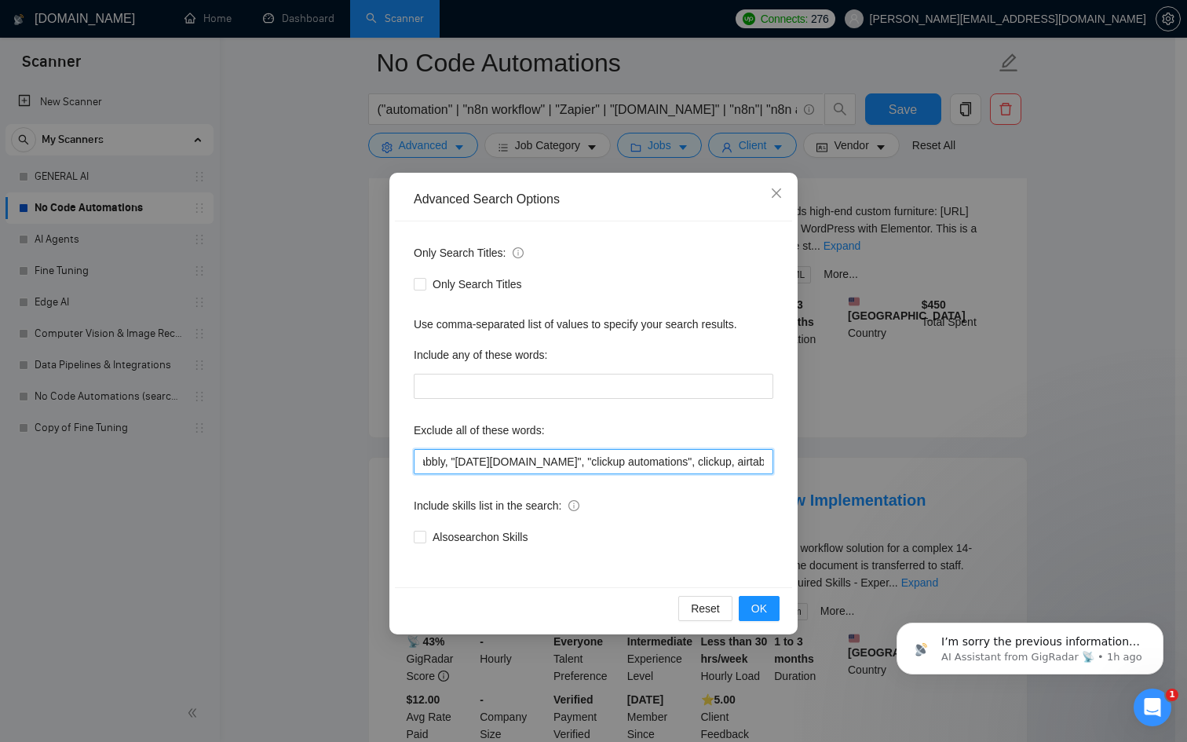
drag, startPoint x: 737, startPoint y: 462, endPoint x: 912, endPoint y: 466, distance: 174.3
click at [912, 466] on div "Advanced Search Options Only Search Titles: Only Search Titles Use comma-separa…" at bounding box center [593, 371] width 1187 height 742
drag, startPoint x: 705, startPoint y: 456, endPoint x: 929, endPoint y: 463, distance: 223.9
click at [929, 463] on div "Advanced Search Options Only Search Titles: Only Search Titles Use comma-separa…" at bounding box center [593, 371] width 1187 height 742
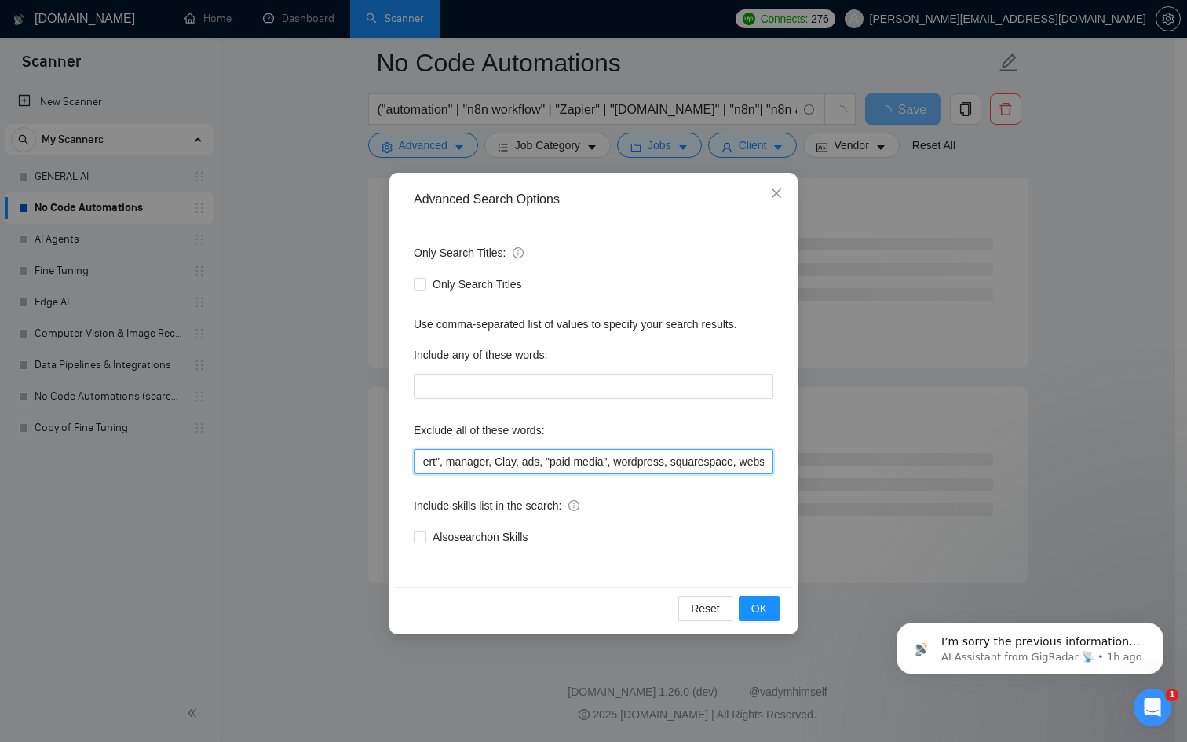
scroll to position [0, 2465]
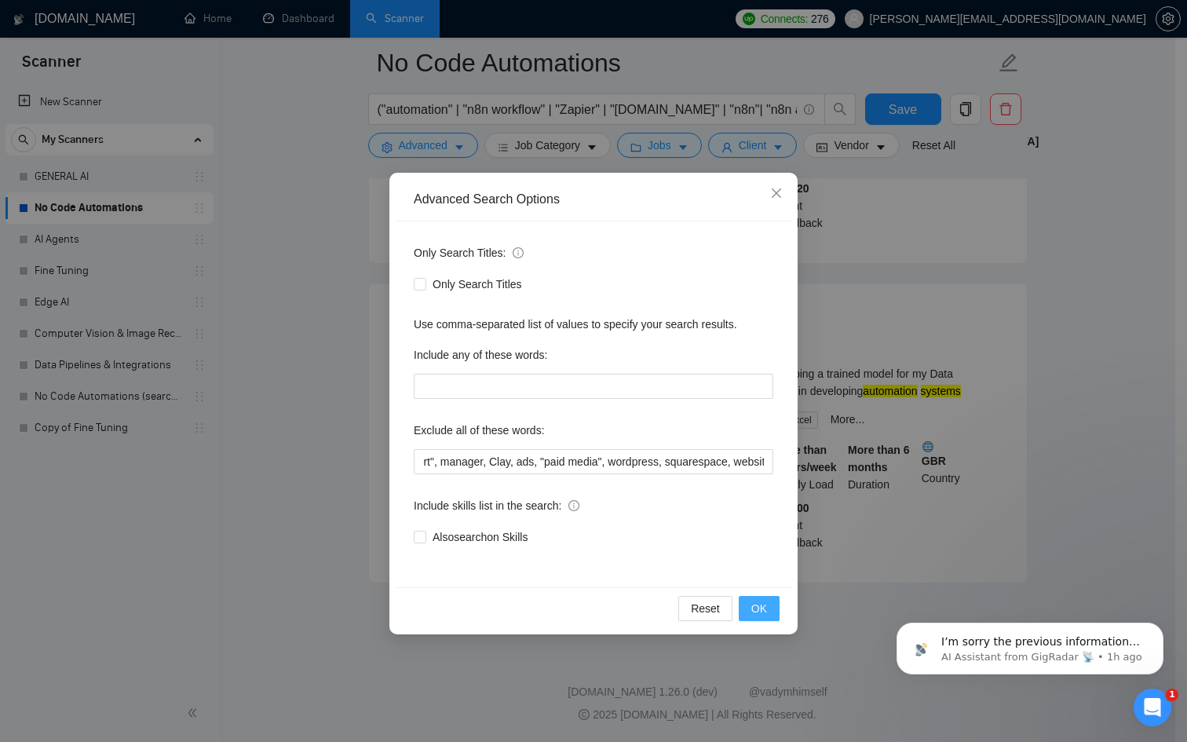
click at [775, 611] on button "OK" at bounding box center [759, 608] width 41 height 25
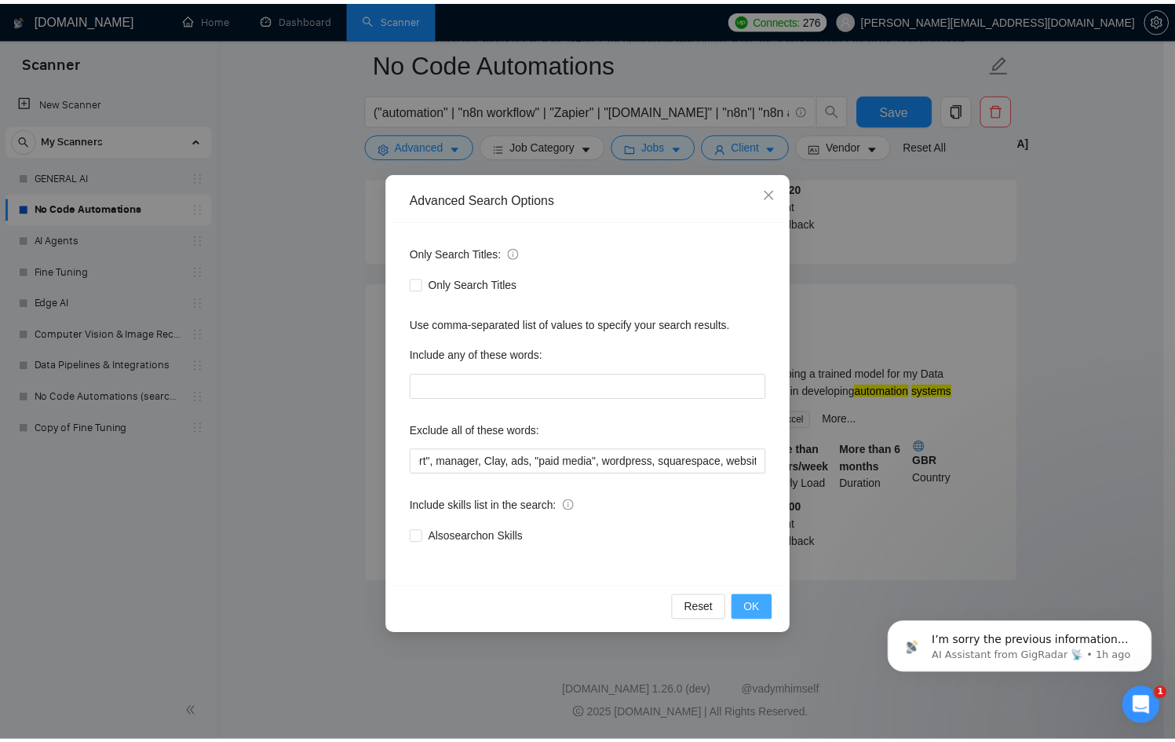
scroll to position [3138, 0]
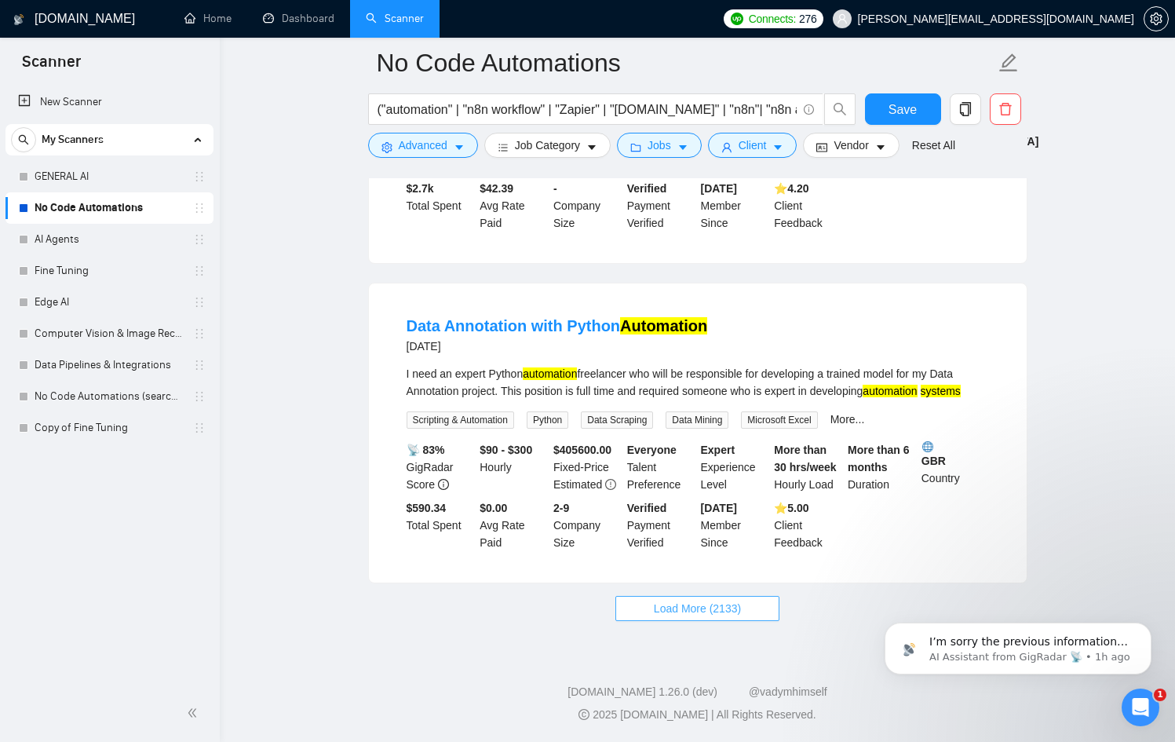
click at [771, 611] on button "Load More (2133)" at bounding box center [698, 608] width 164 height 25
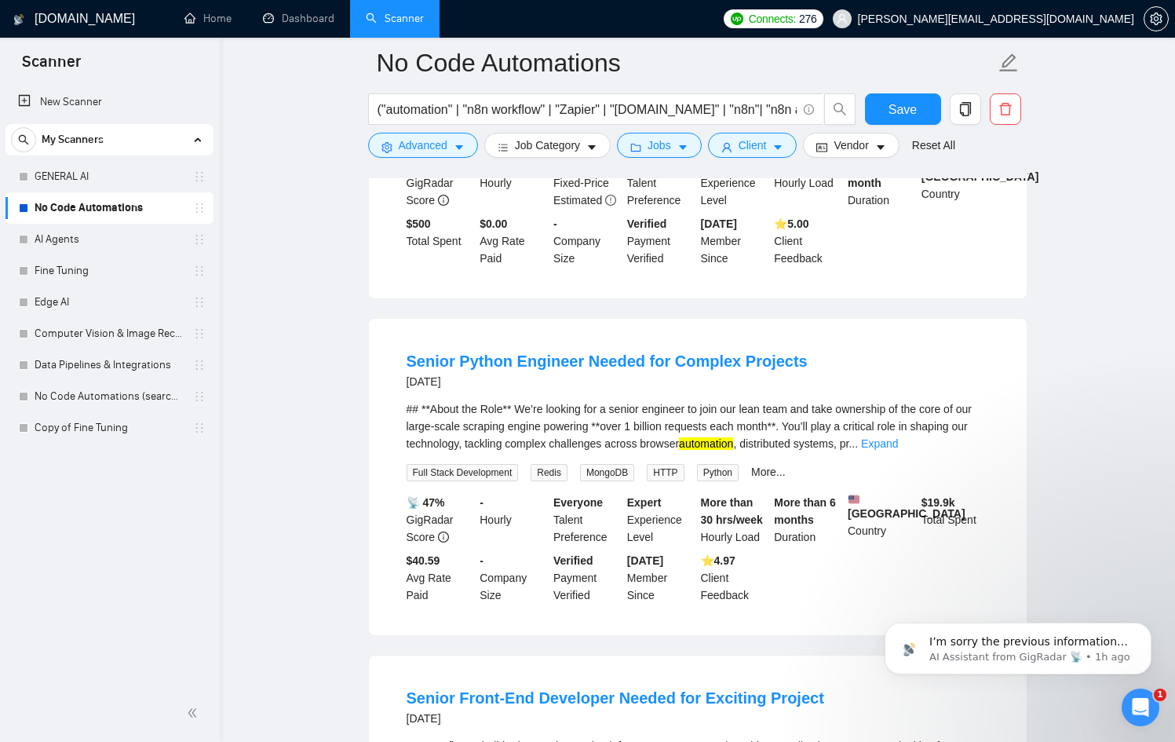
scroll to position [6608, 0]
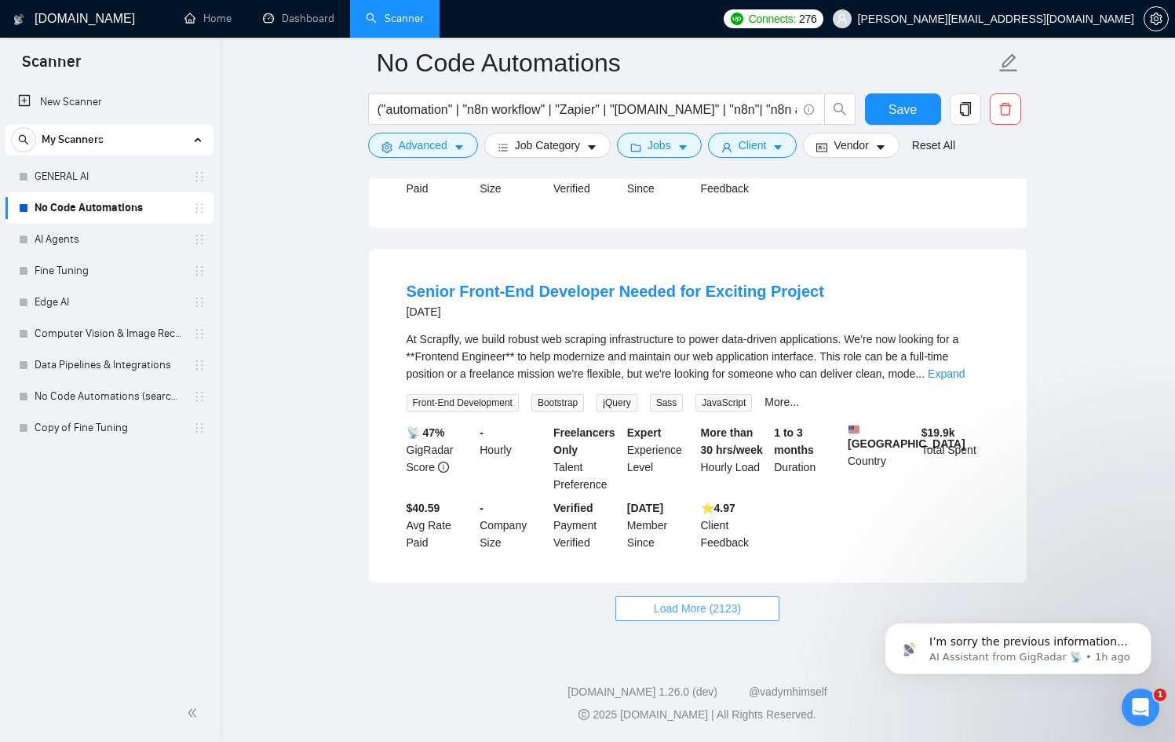
click at [712, 601] on span "Load More (2123)" at bounding box center [697, 608] width 87 height 17
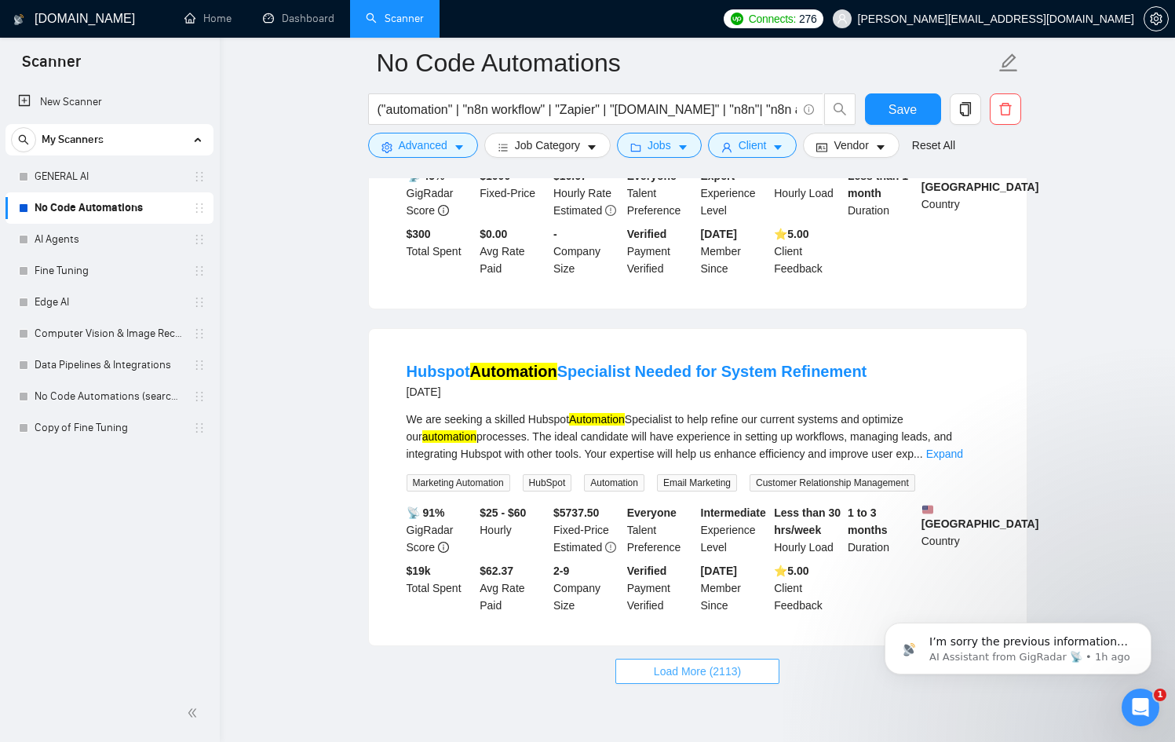
scroll to position [10090, 0]
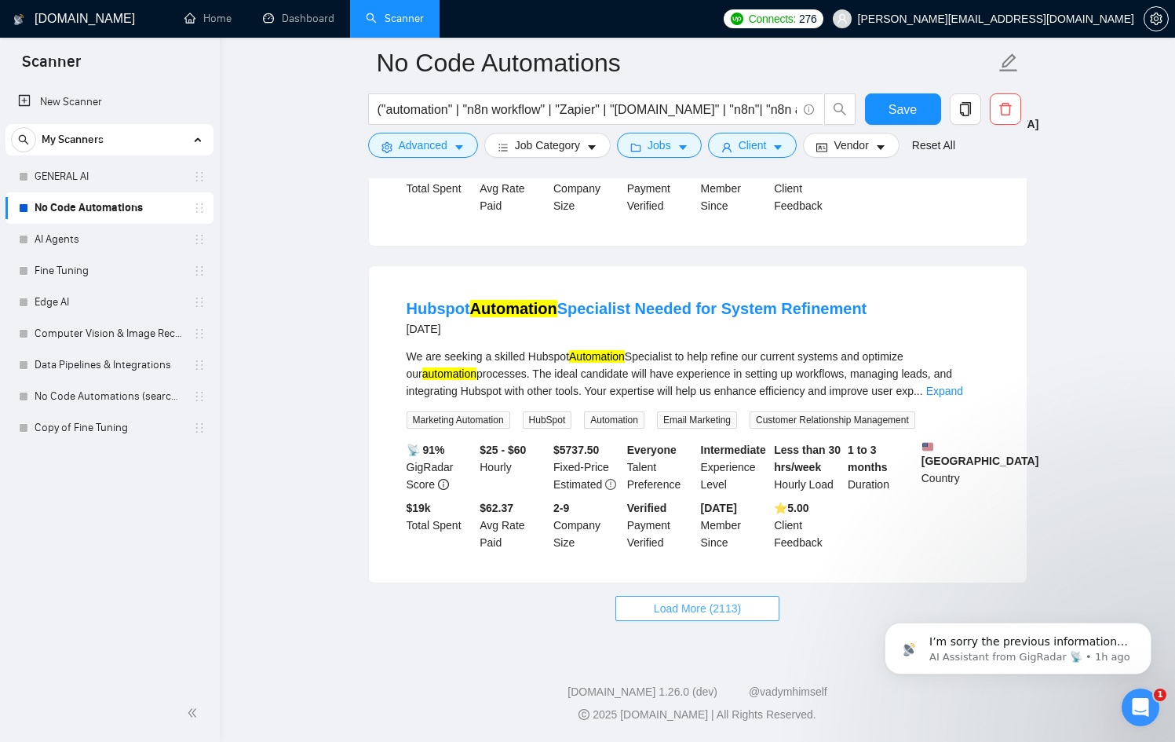
click at [720, 596] on button "Load More (2113)" at bounding box center [698, 608] width 164 height 25
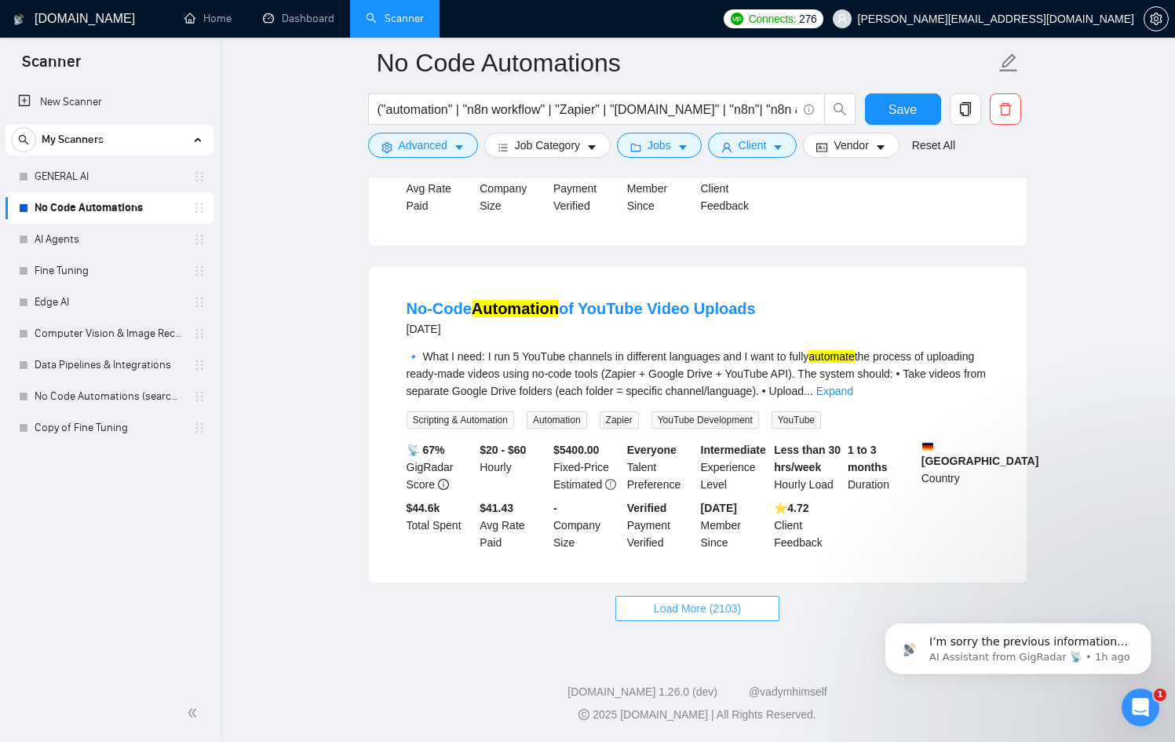
scroll to position [13521, 0]
click at [719, 617] on button "Load More (2103)" at bounding box center [698, 608] width 164 height 25
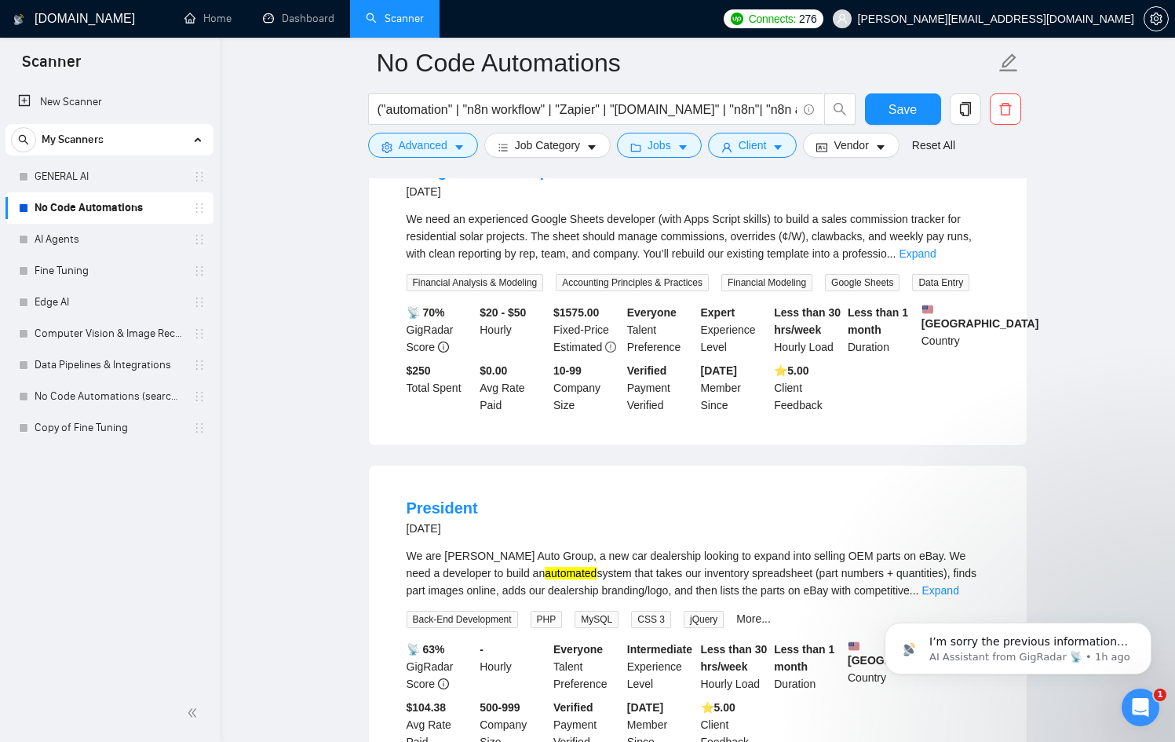
scroll to position [13899, 0]
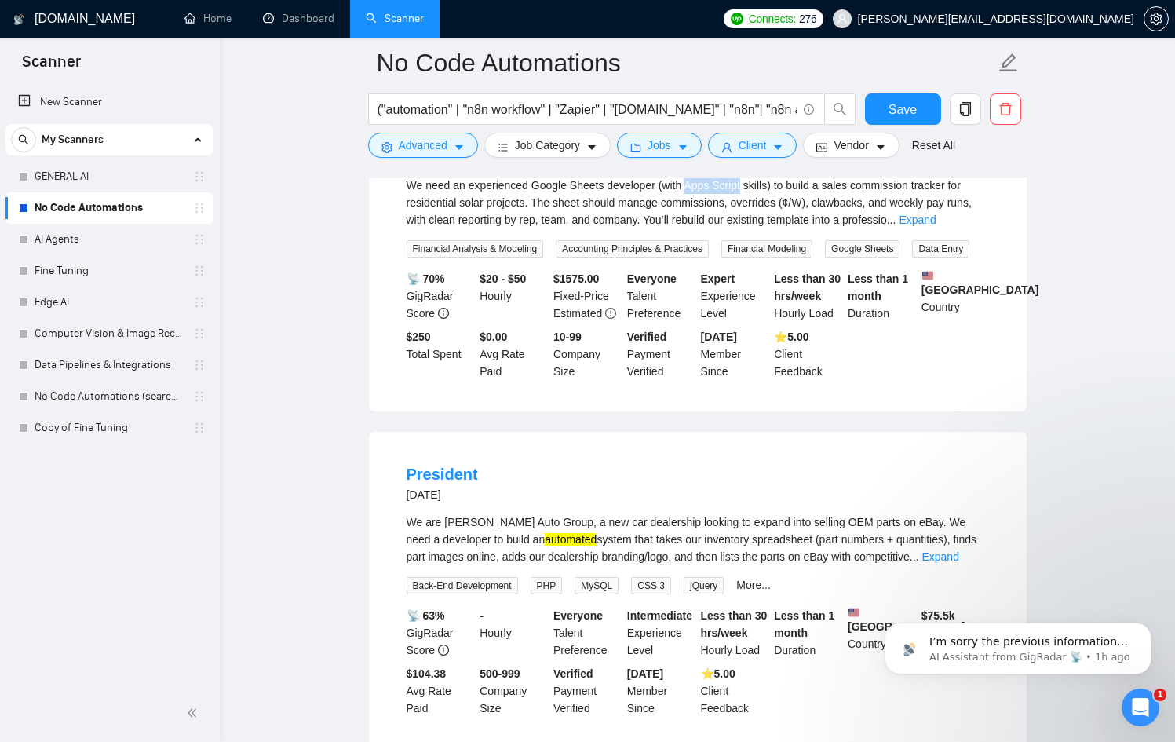
drag, startPoint x: 692, startPoint y: 314, endPoint x: 752, endPoint y: 316, distance: 60.5
click at [752, 229] on div "We need an experienced Google Sheets developer (with Apps Script skills) to bui…" at bounding box center [698, 203] width 583 height 52
copy div "Apps Script"
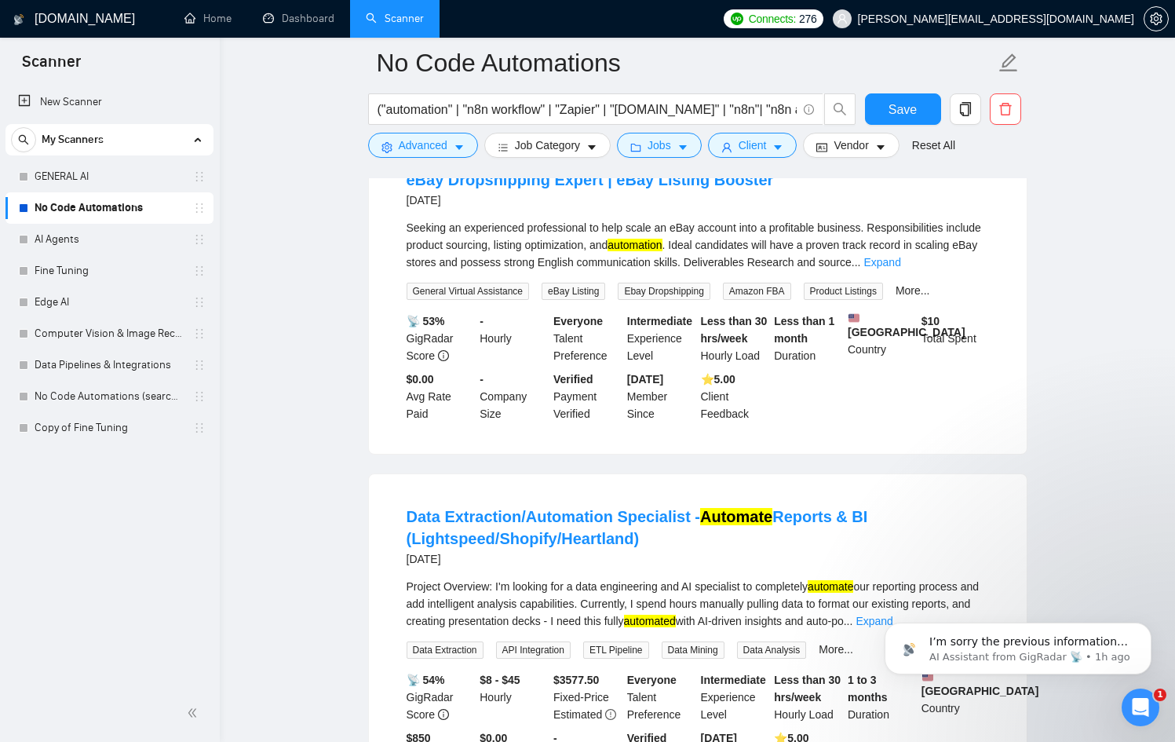
scroll to position [16362, 0]
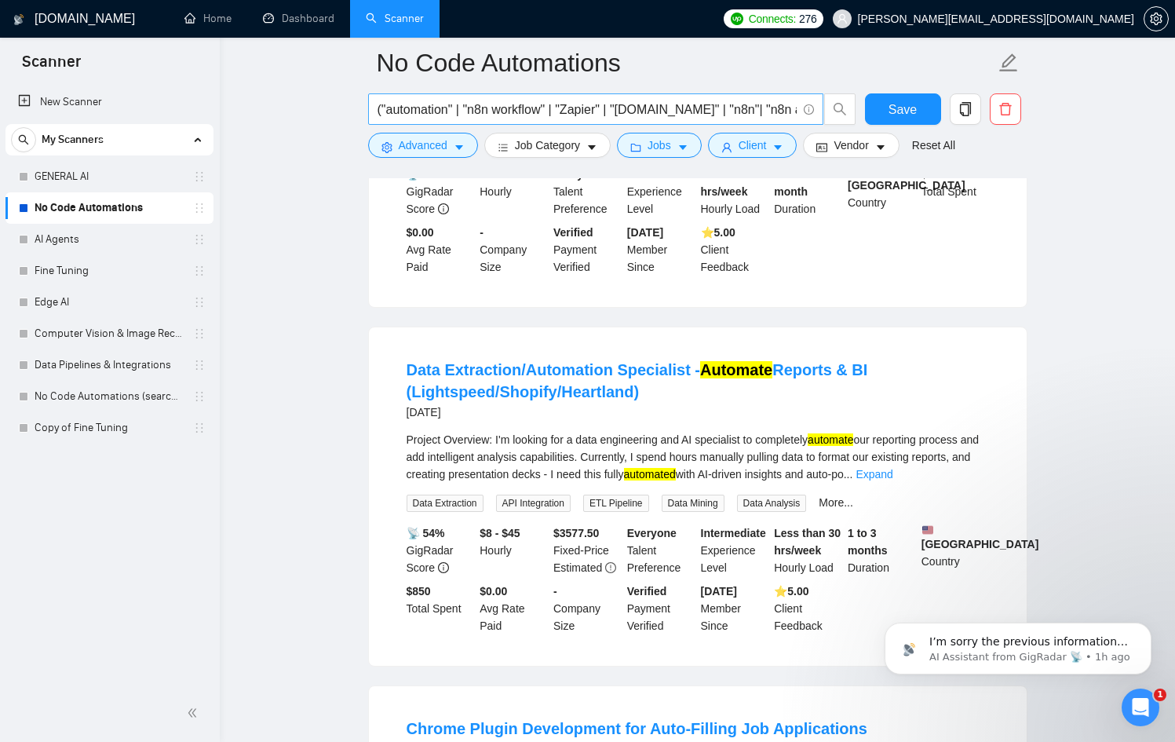
click at [457, 112] on input "("automation" | "n8n workflow" | "Zapier" | "[DOMAIN_NAME]" | "n8n"| "n8n autom…" at bounding box center [587, 110] width 419 height 20
drag, startPoint x: 468, startPoint y: 112, endPoint x: 381, endPoint y: 107, distance: 87.3
click at [381, 107] on input "("automation" | "n8n workflow" | "Zapier" | "[DOMAIN_NAME]" | "n8n"| "n8n autom…" at bounding box center [587, 110] width 419 height 20
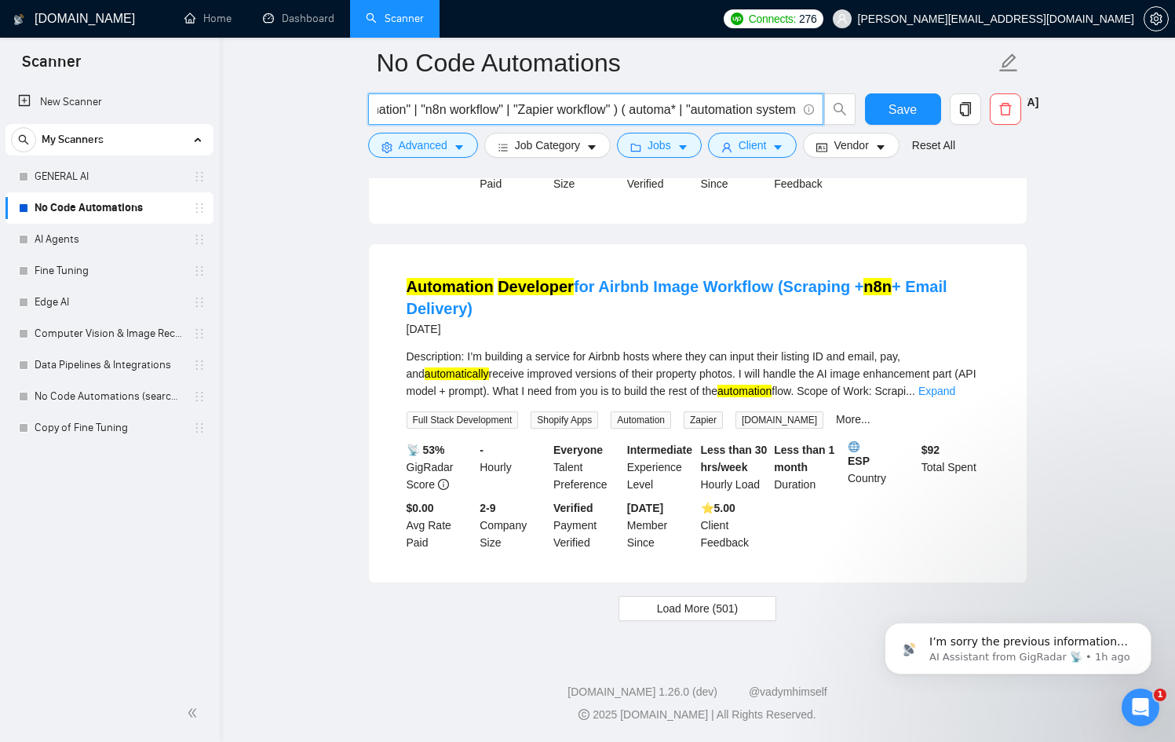
scroll to position [0, 372]
drag, startPoint x: 616, startPoint y: 107, endPoint x: 745, endPoint y: 112, distance: 129.6
click at [745, 112] on input "("n8n workflow" | "Zapier" | "[DOMAIN_NAME]" | "n8n"| "n8n automation" | "n8n w…" at bounding box center [587, 110] width 419 height 20
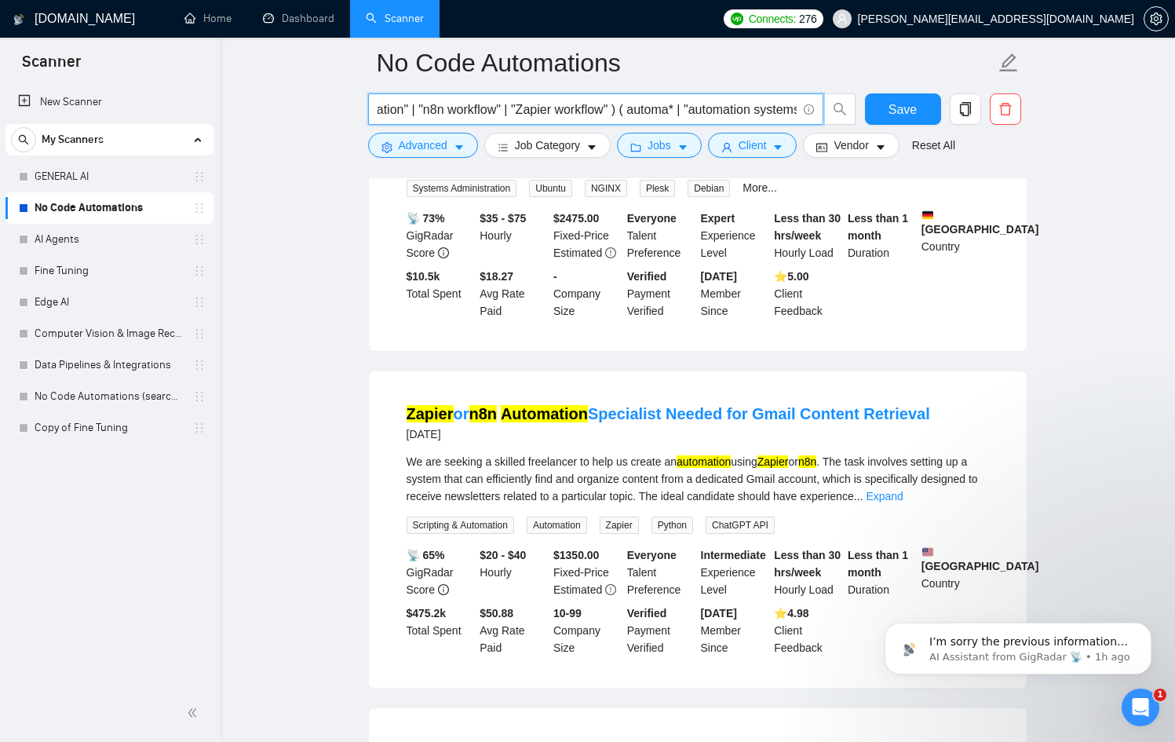
scroll to position [0, 0]
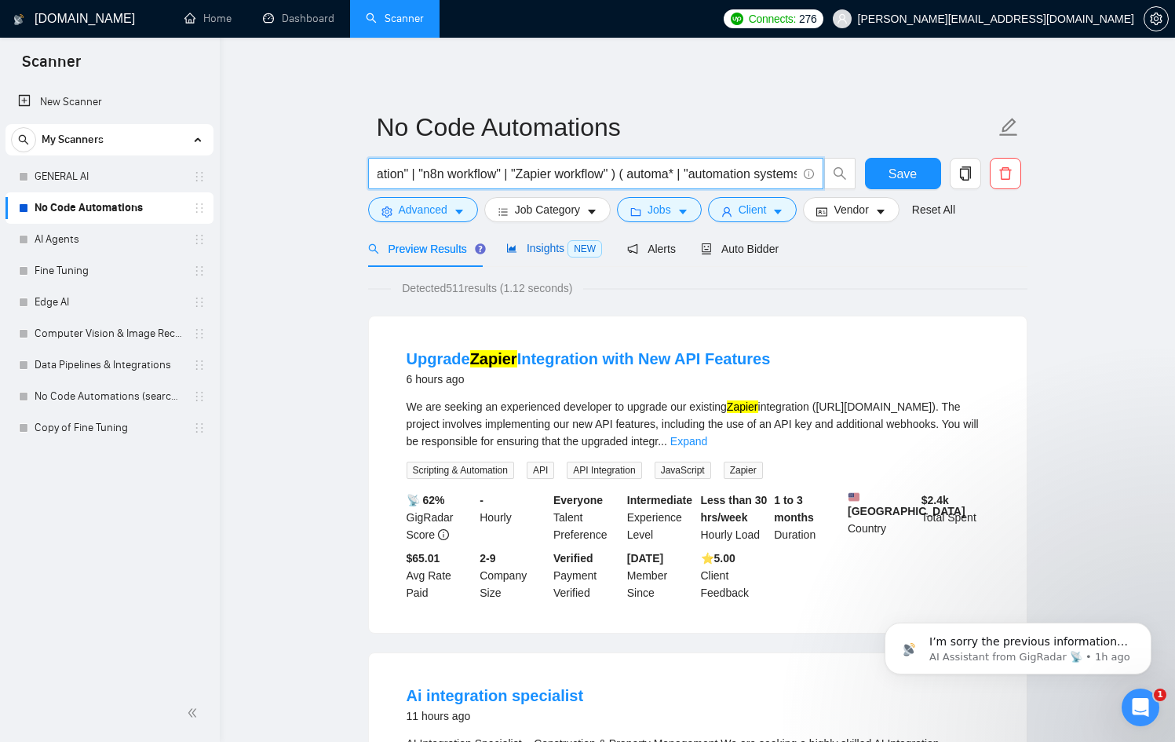
click at [542, 257] on div "Insights NEW" at bounding box center [554, 248] width 96 height 18
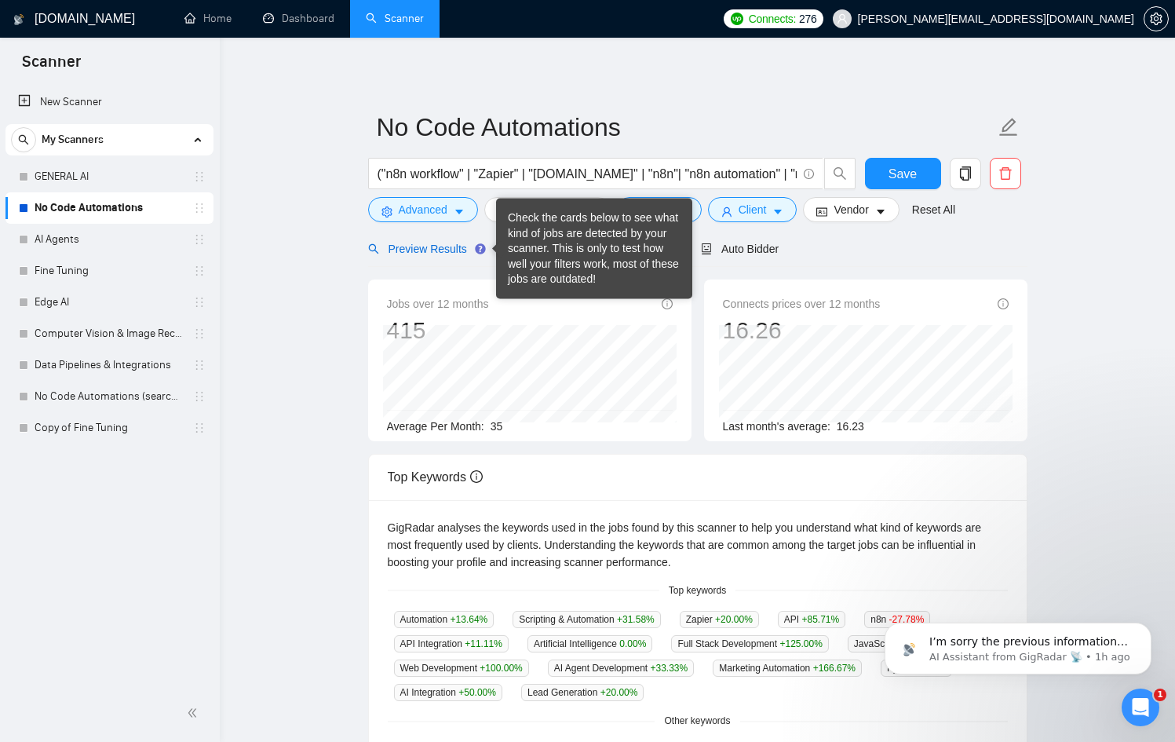
click at [465, 246] on span "Preview Results" at bounding box center [424, 249] width 113 height 13
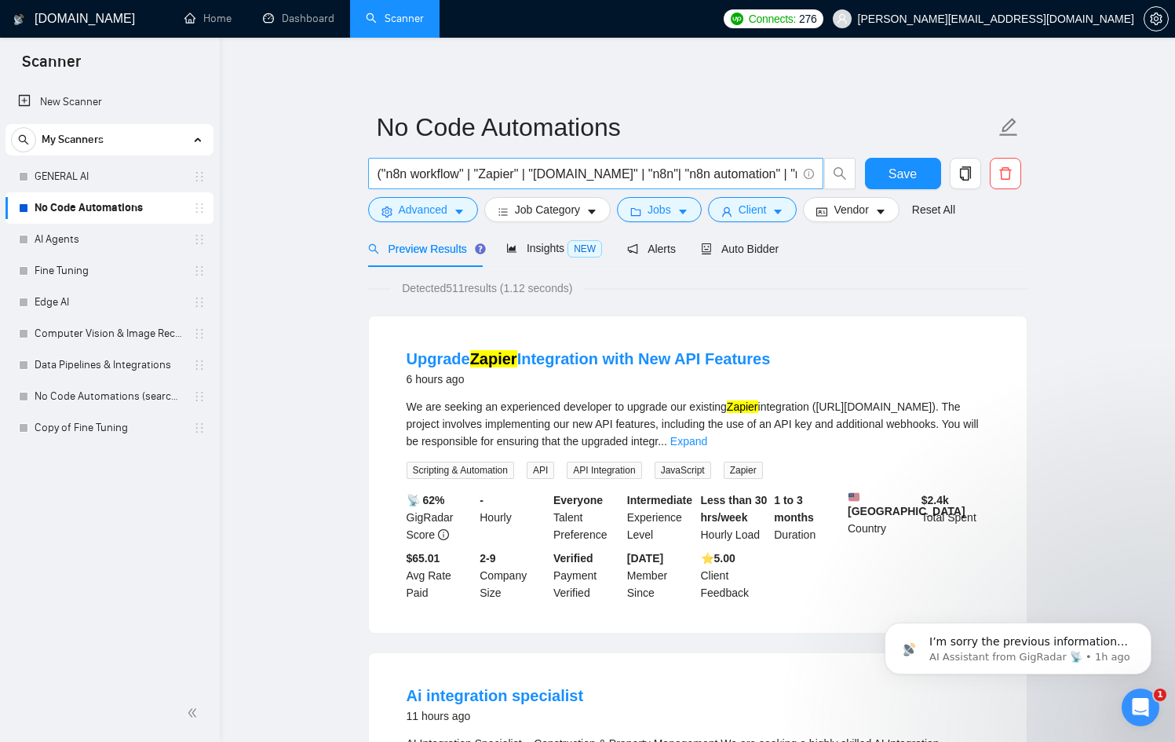
click at [383, 170] on input "("n8n workflow" | "Zapier" | "[DOMAIN_NAME]" | "n8n"| "n8n automation" | "n8n w…" at bounding box center [587, 174] width 419 height 20
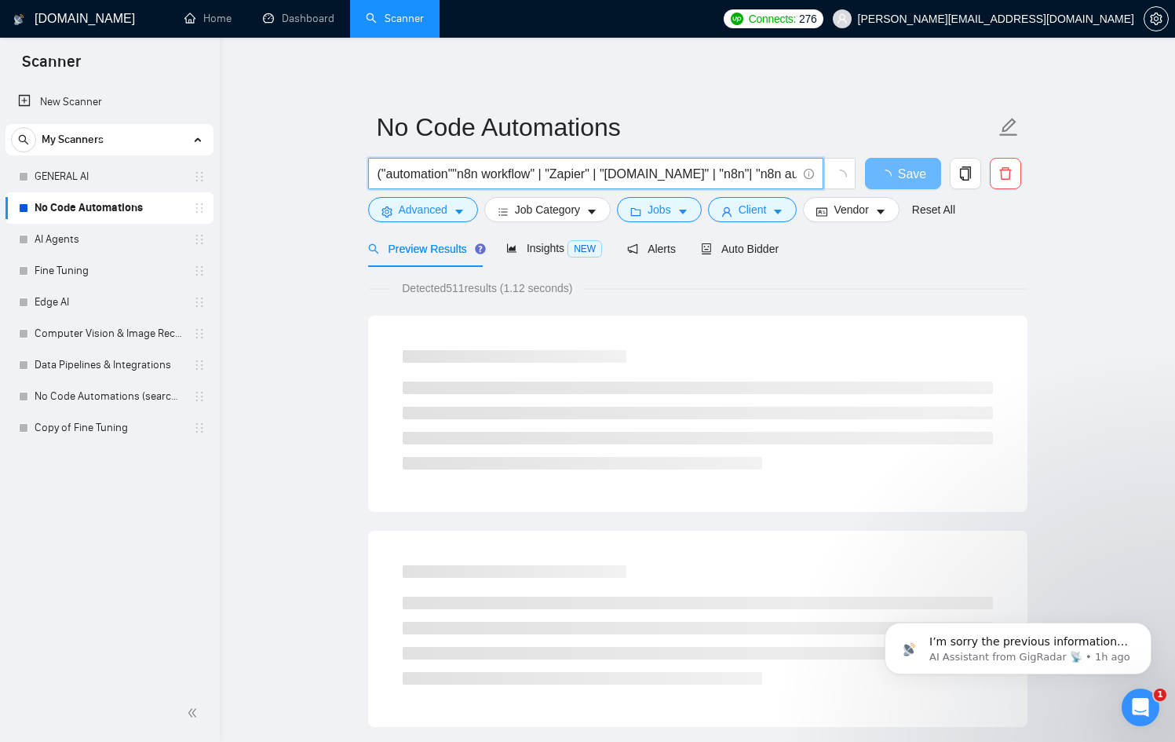
click at [549, 172] on input "("automation""n8n workflow" | "Zapier" | "Make.com" | "n8n"| "n8n automation" |…" at bounding box center [587, 174] width 419 height 20
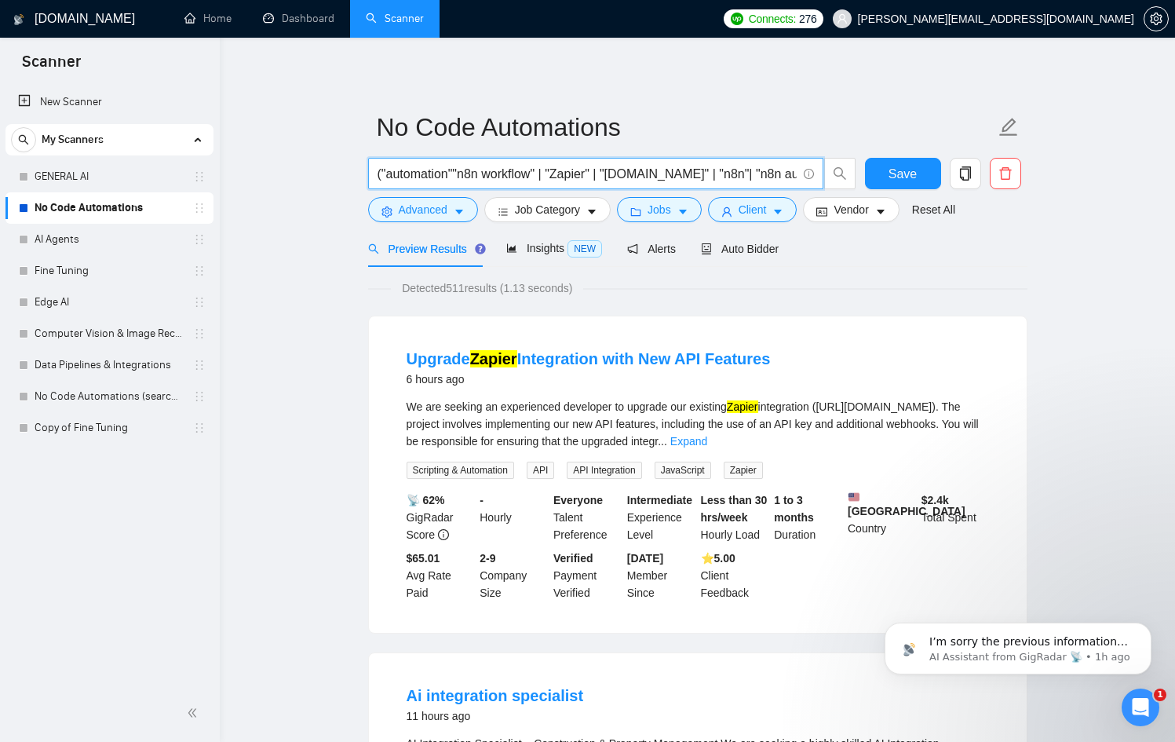
click at [459, 173] on input "("automation""n8n workflow" | "Zapier" | "Make.com" | "n8n"| "n8n automation" |…" at bounding box center [587, 174] width 419 height 20
paste input "|"
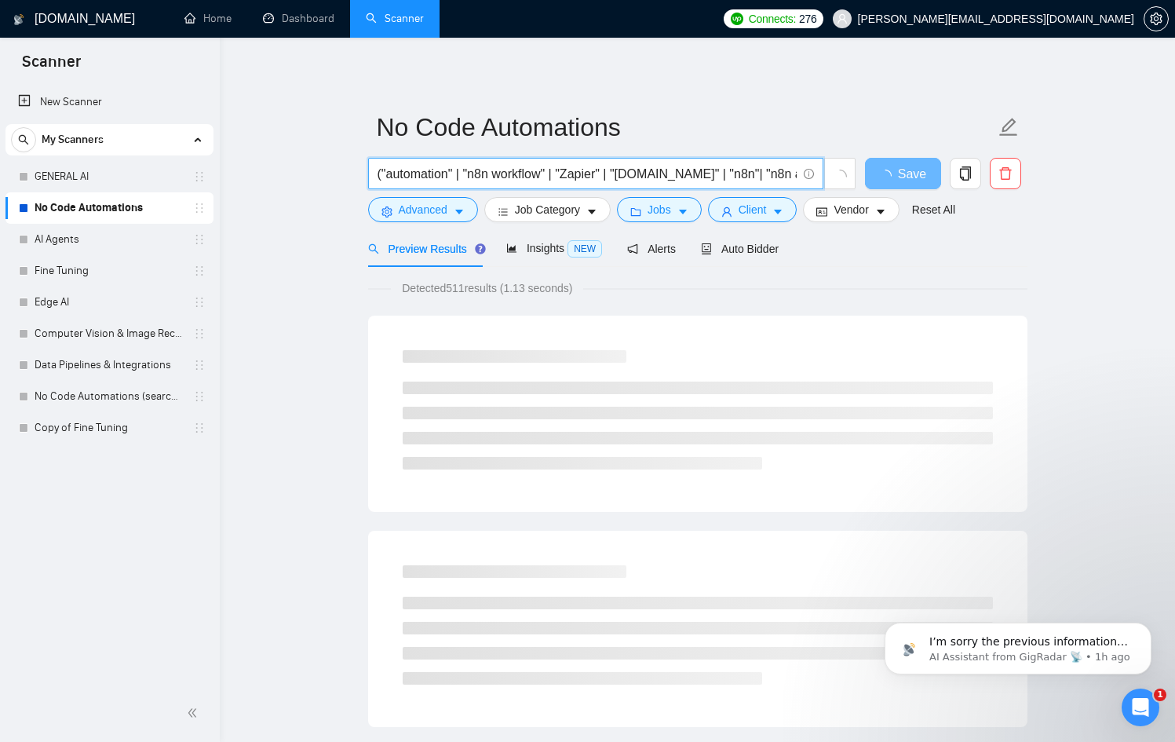
click at [462, 174] on input "("automation" | "n8n workflow" | "Zapier" | "[DOMAIN_NAME]" | "n8n"| "n8n autom…" at bounding box center [587, 174] width 419 height 20
drag, startPoint x: 526, startPoint y: 180, endPoint x: 807, endPoint y: 178, distance: 281.1
click at [807, 178] on span "("automation" | "n8n workflow" | "Zapier" | "[DOMAIN_NAME]" | "n8n"| "n8n autom…" at bounding box center [595, 173] width 455 height 31
click at [707, 172] on input "("automation" | "n8n workflow" | "Zapier" | "[DOMAIN_NAME]" | "n8n"| "n8n autom…" at bounding box center [587, 174] width 419 height 20
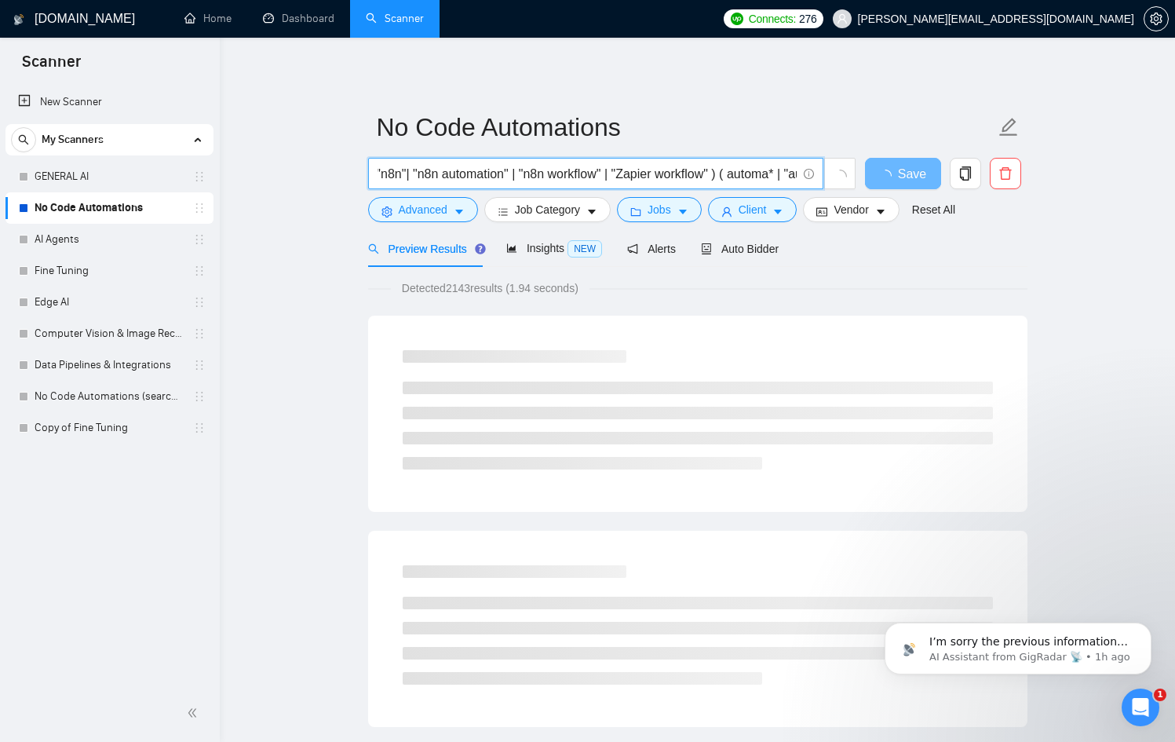
scroll to position [0, 433]
drag, startPoint x: 708, startPoint y: 173, endPoint x: 815, endPoint y: 185, distance: 107.5
click at [814, 183] on span "("automation" | "n8n workflow" | "Zapier" | "[DOMAIN_NAME]" | "n8n"| "n8n autom…" at bounding box center [595, 173] width 455 height 31
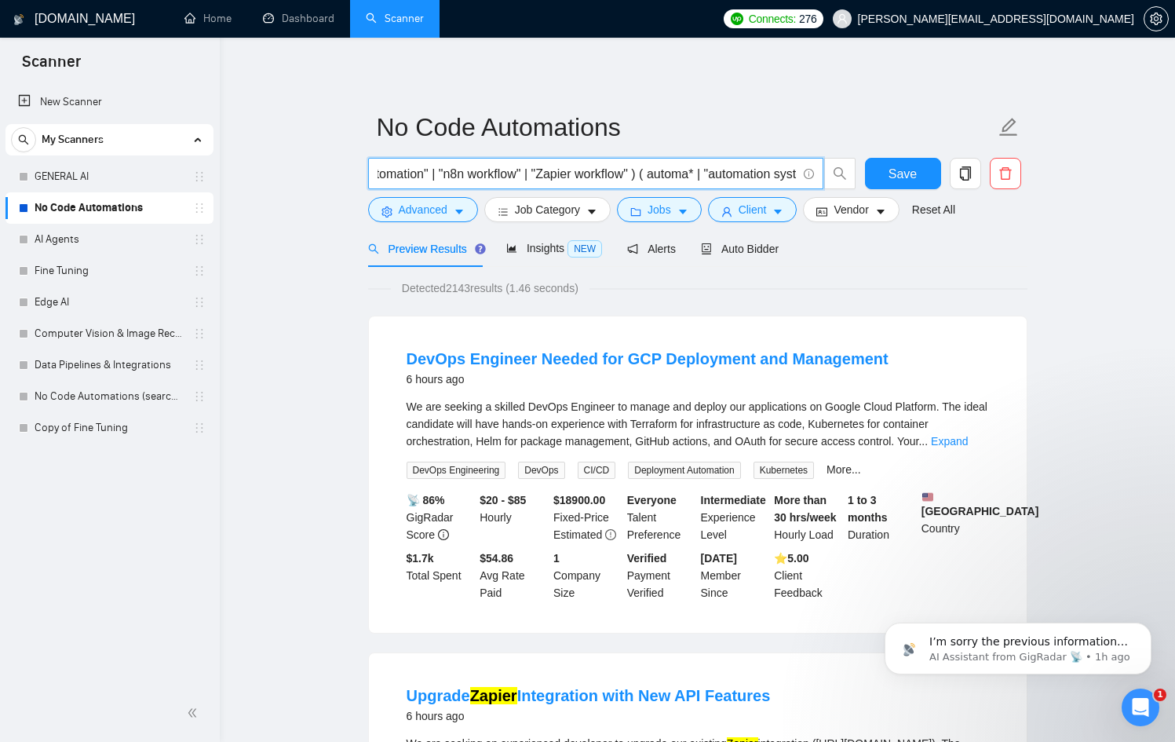
click at [653, 175] on input "("automation" | "n8n workflow" | "Zapier" | "[DOMAIN_NAME]" | "n8n"| "n8n autom…" at bounding box center [587, 174] width 419 height 20
click at [452, 177] on input "("automation" | "n8n workflow" | "Zapier" | "[DOMAIN_NAME]" | "n8n"| "n8n autom…" at bounding box center [587, 174] width 419 height 20
type input "("automation" | "n8n workflow" | "Zapier" | "[DOMAIN_NAME]" | "n8n"| "n8n autom…"
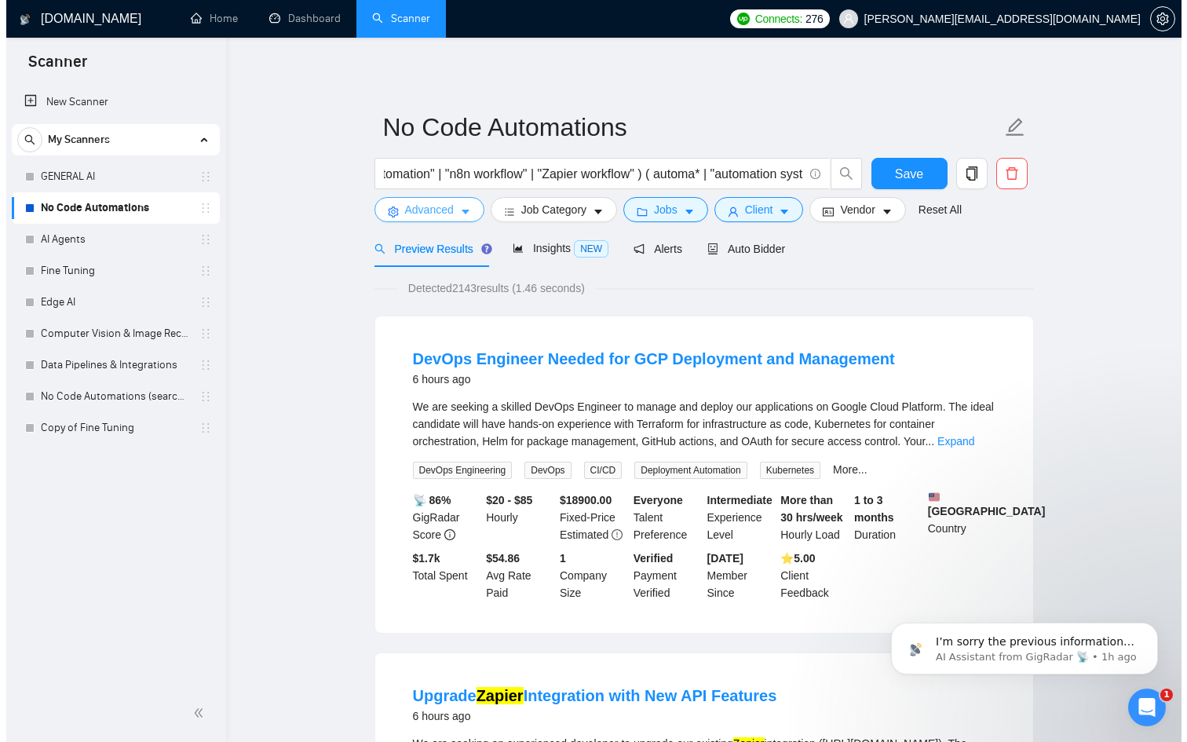
scroll to position [0, 0]
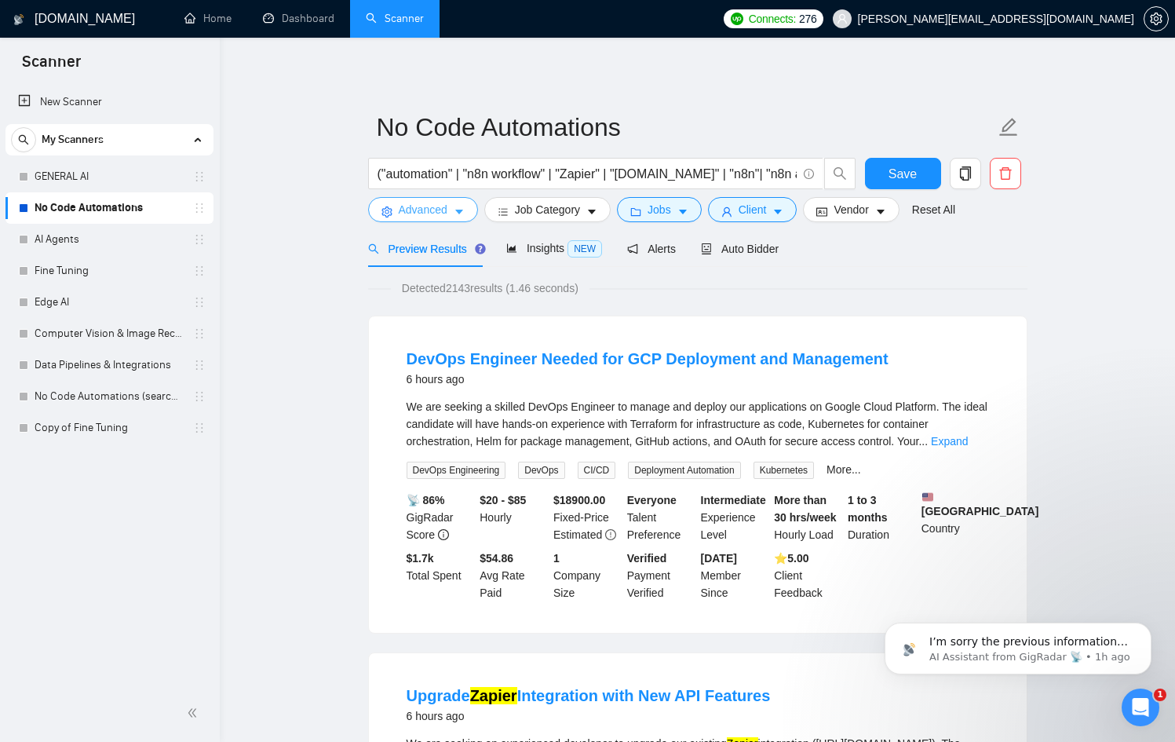
click at [452, 211] on button "Advanced" at bounding box center [423, 209] width 110 height 25
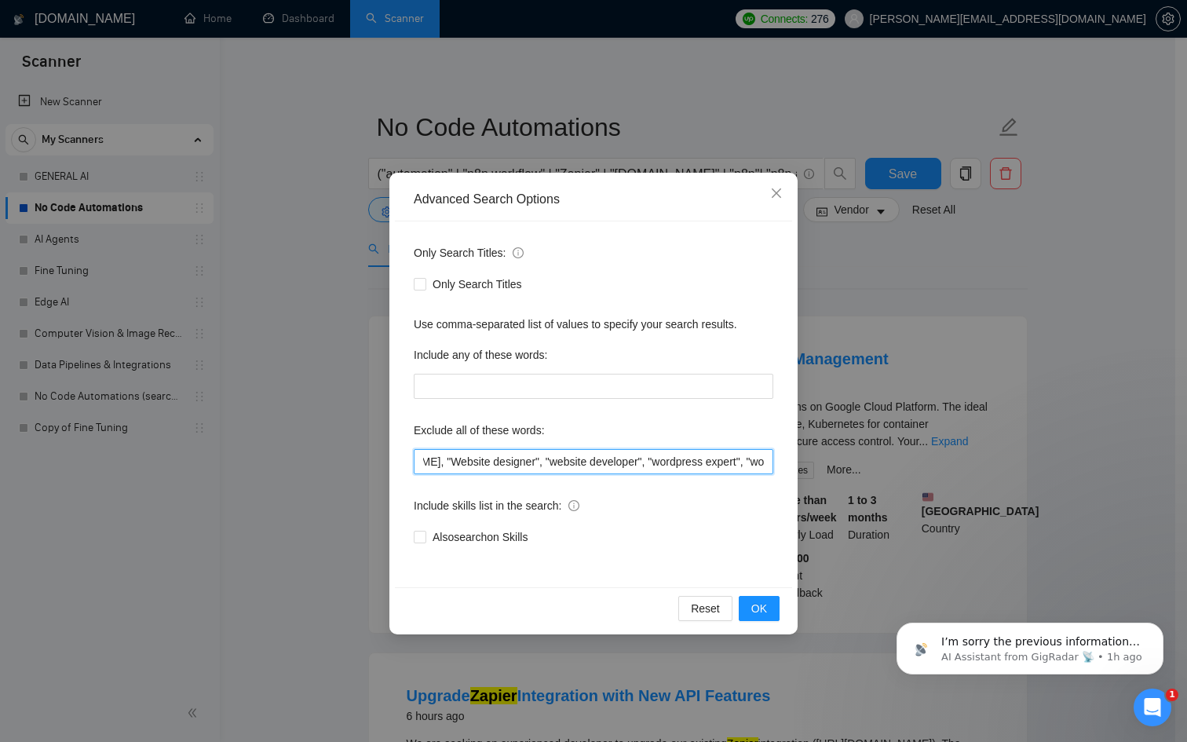
scroll to position [0, 2466]
drag, startPoint x: 699, startPoint y: 455, endPoint x: 921, endPoint y: 473, distance: 223.0
click at [921, 473] on div "Advanced Search Options Only Search Titles: Only Search Titles Use comma-separa…" at bounding box center [593, 371] width 1187 height 742
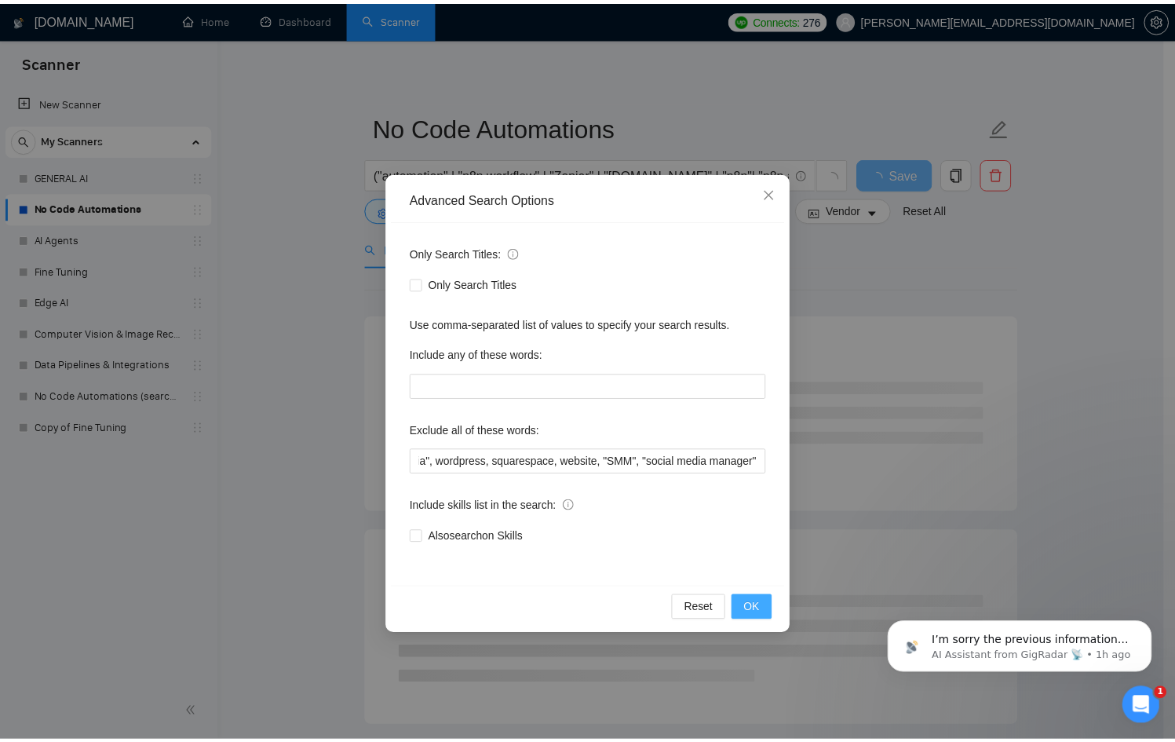
scroll to position [0, 0]
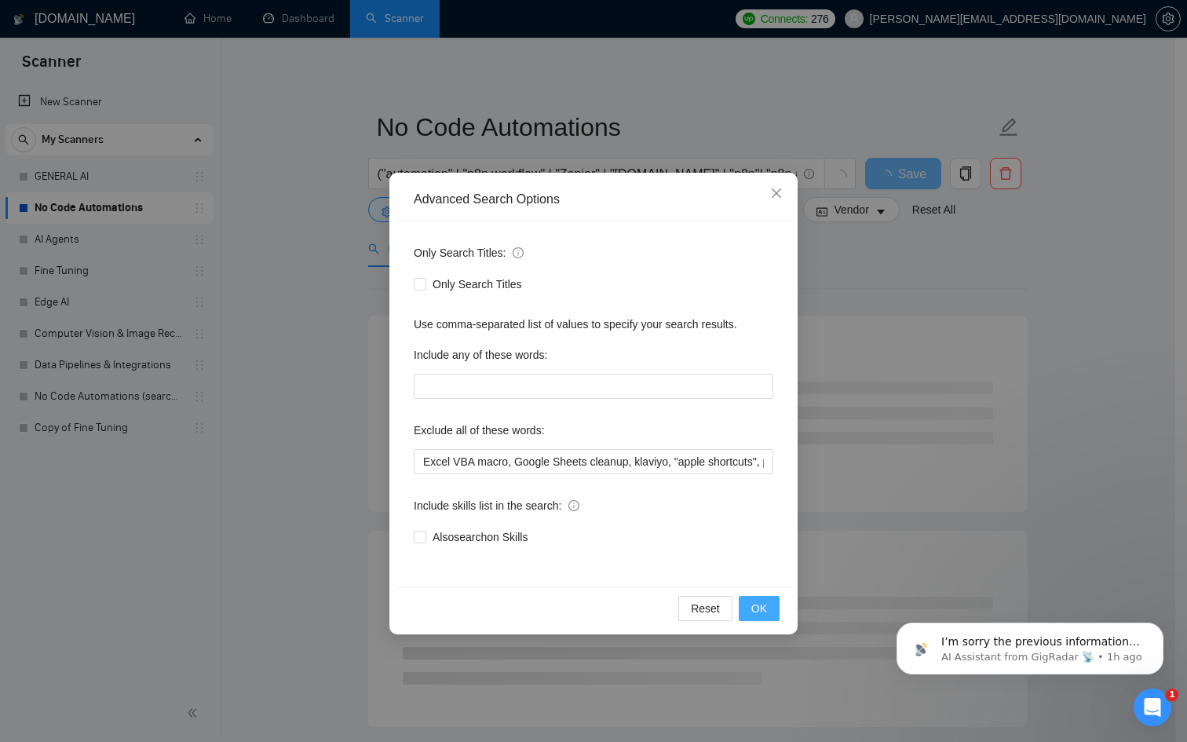
click at [777, 601] on button "OK" at bounding box center [759, 608] width 41 height 25
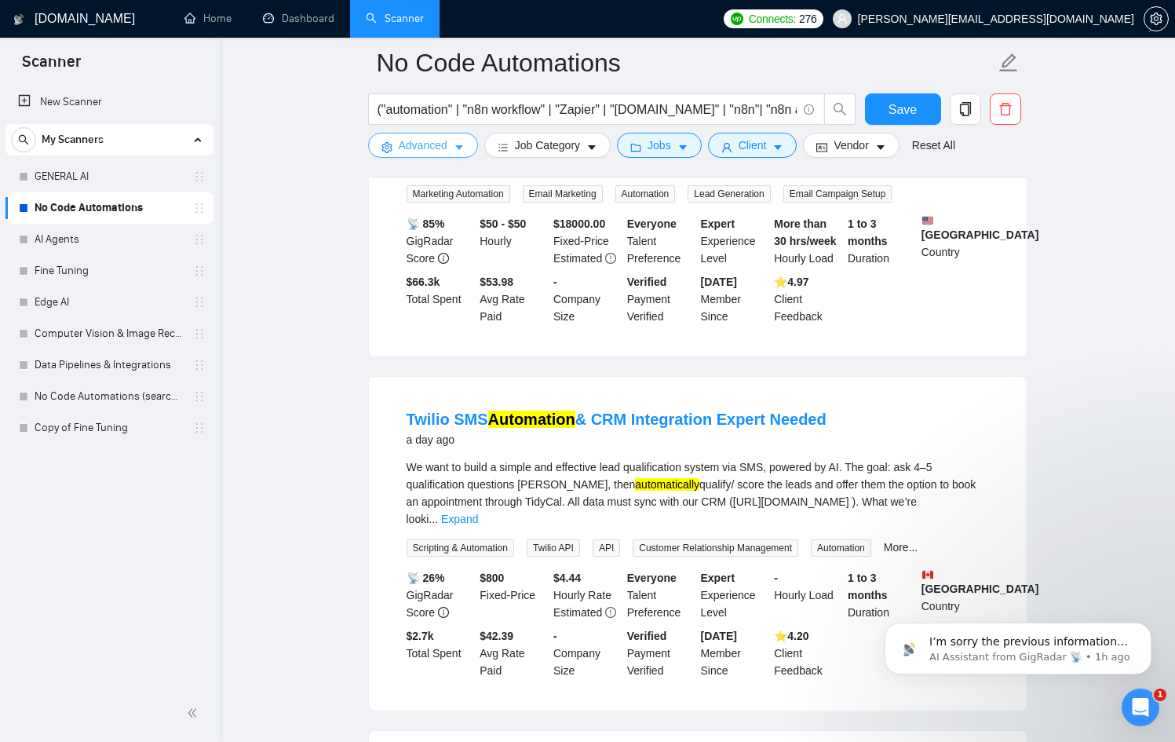
scroll to position [3138, 0]
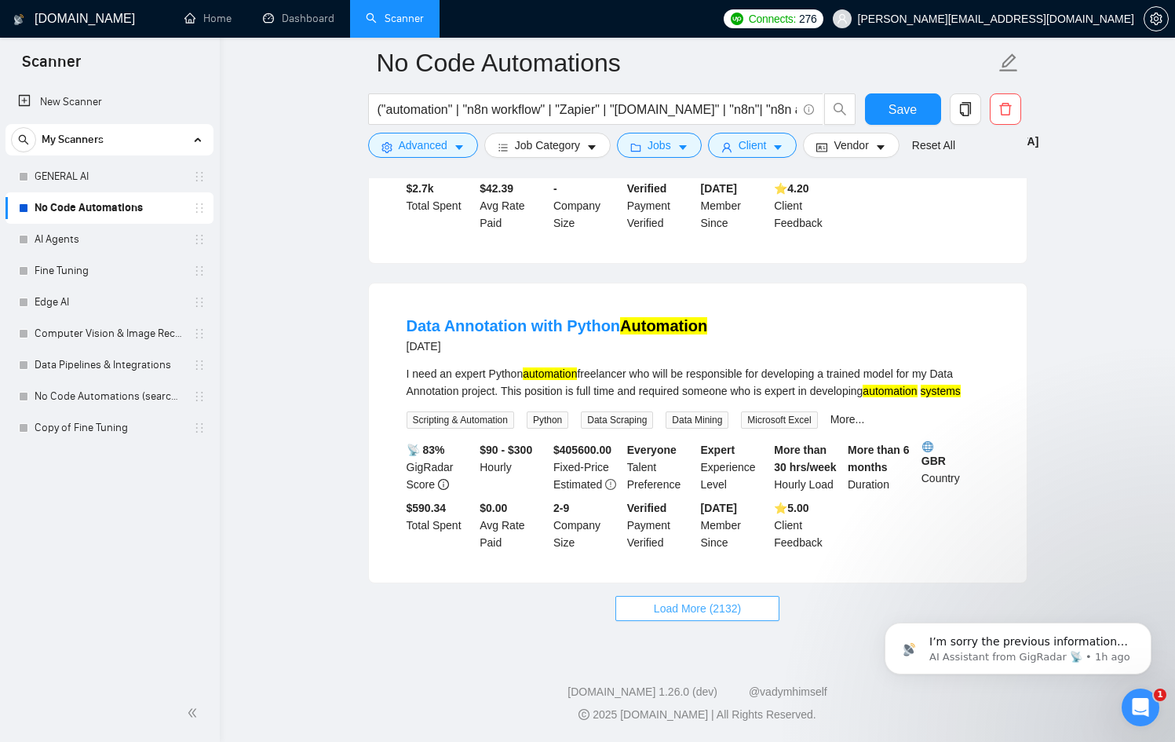
click at [682, 612] on span "Load More (2132)" at bounding box center [697, 608] width 87 height 17
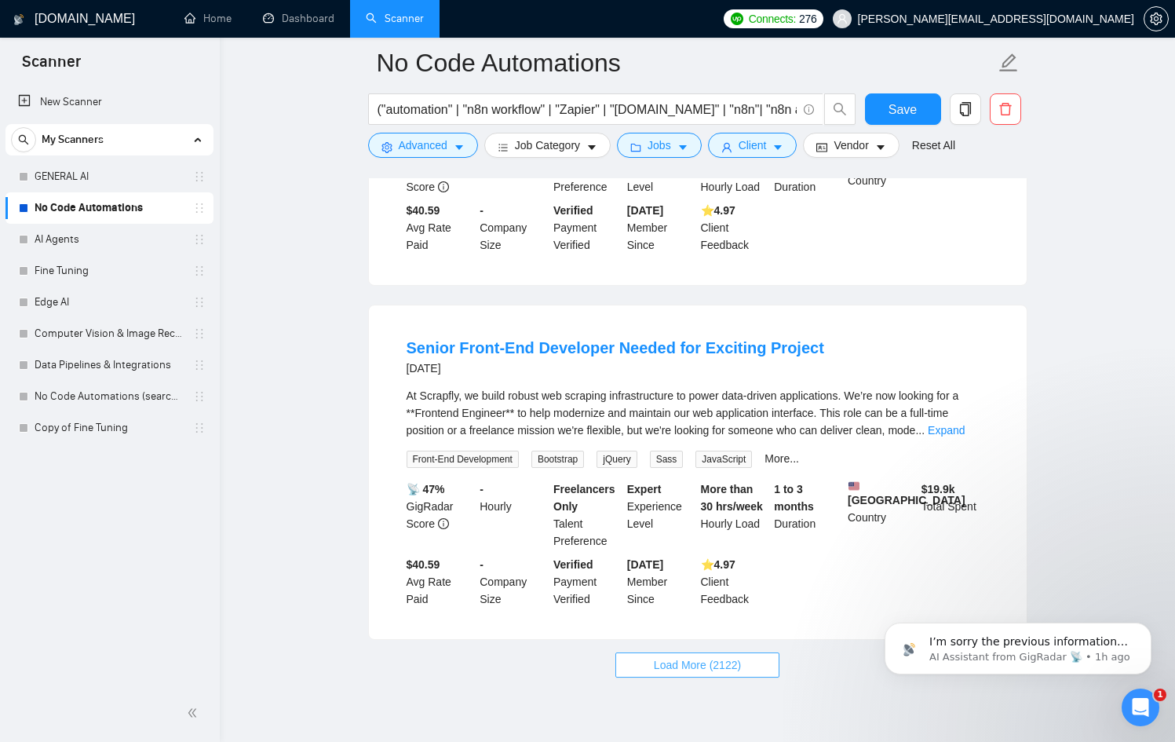
scroll to position [6608, 0]
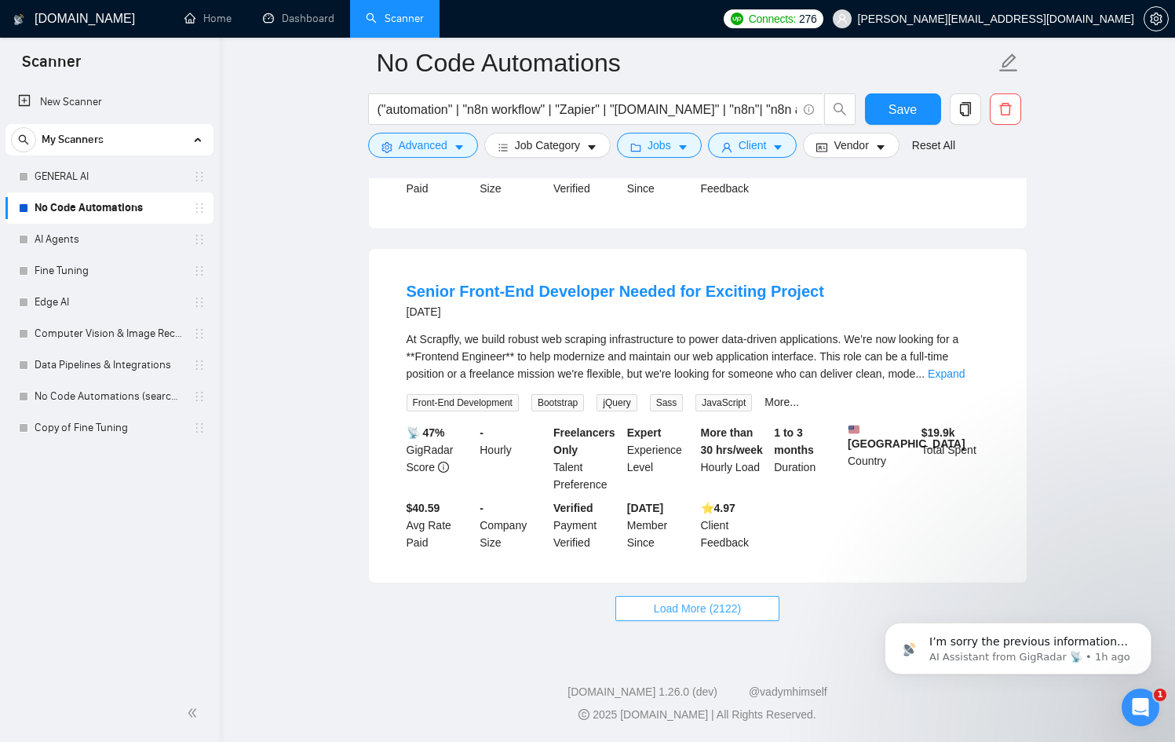
click at [678, 609] on span "Load More (2122)" at bounding box center [697, 608] width 87 height 17
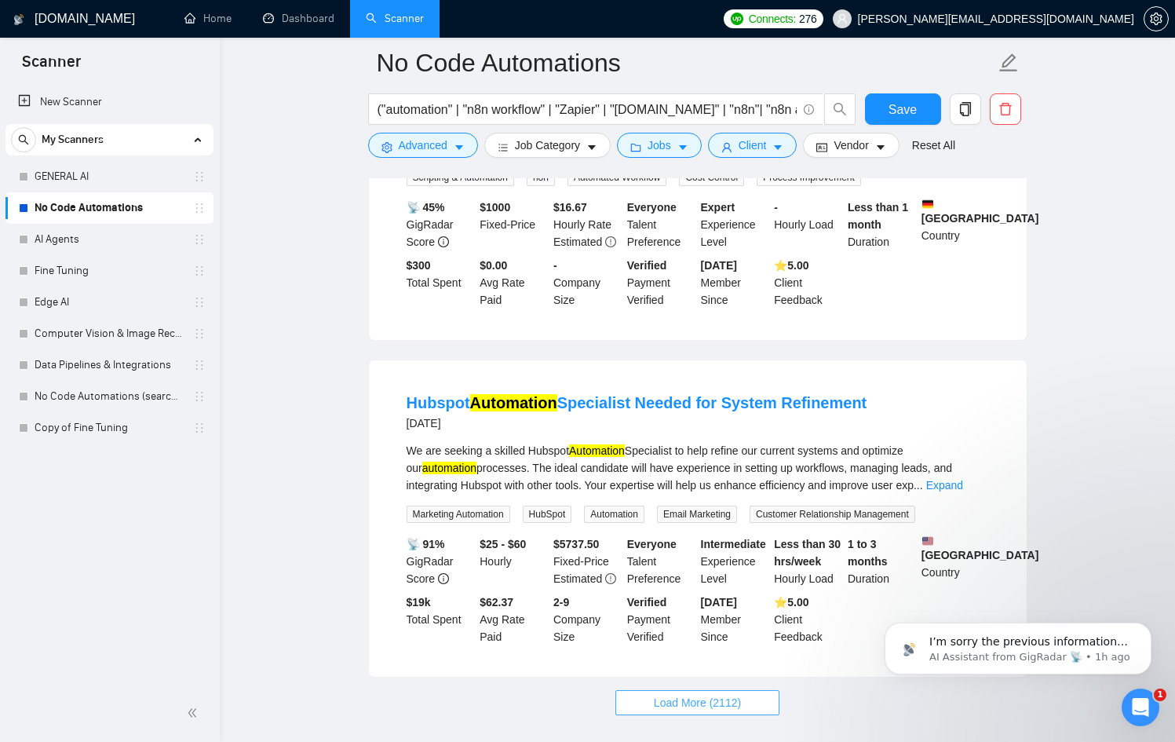
scroll to position [10090, 0]
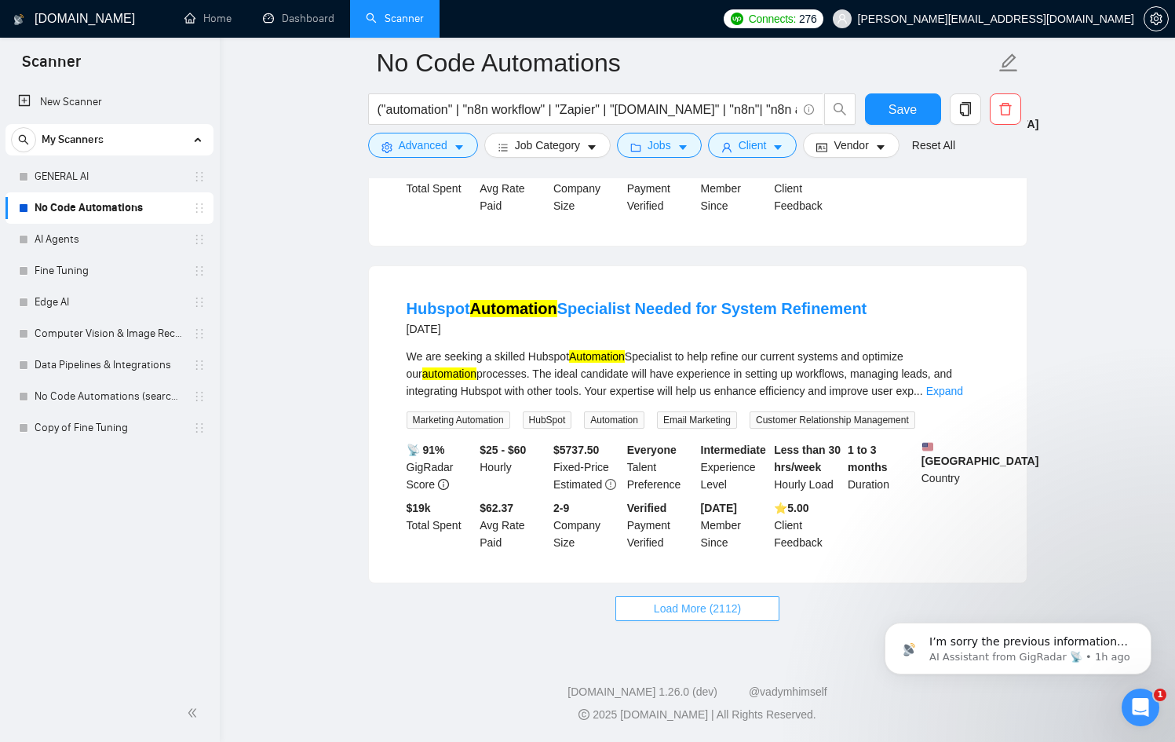
click at [678, 609] on span "Load More (2112)" at bounding box center [697, 608] width 87 height 17
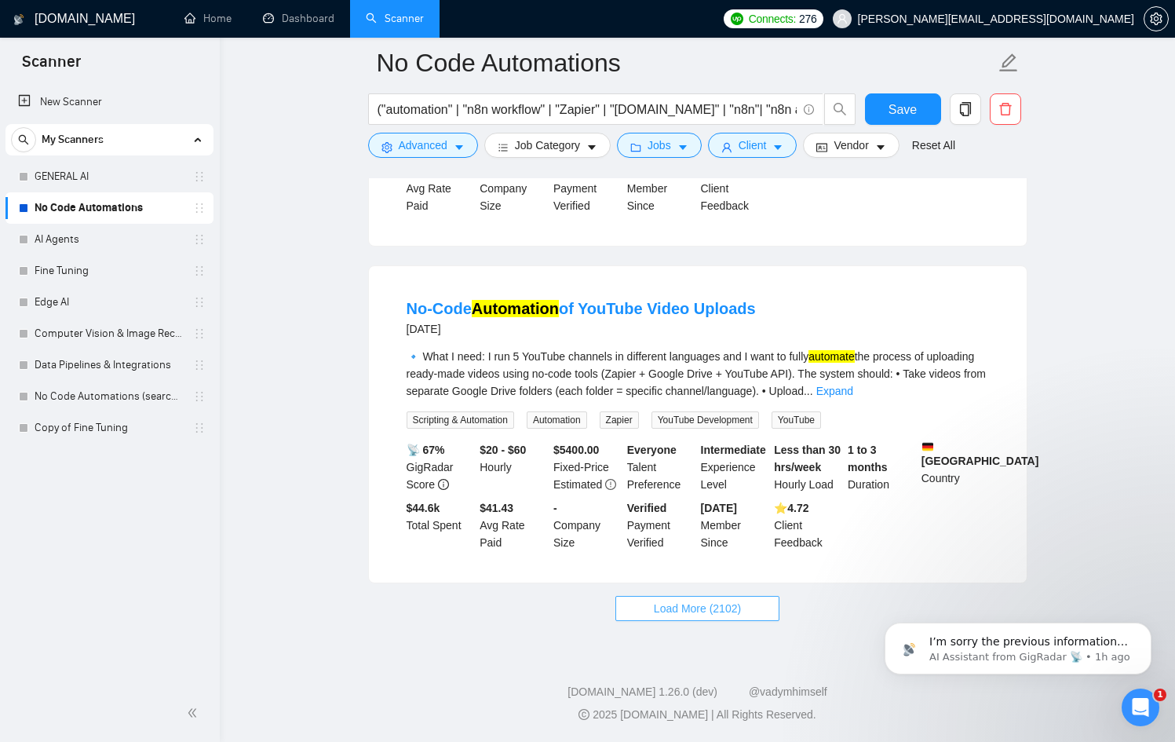
scroll to position [13521, 0]
click at [678, 605] on span "Load More (2102)" at bounding box center [697, 608] width 87 height 17
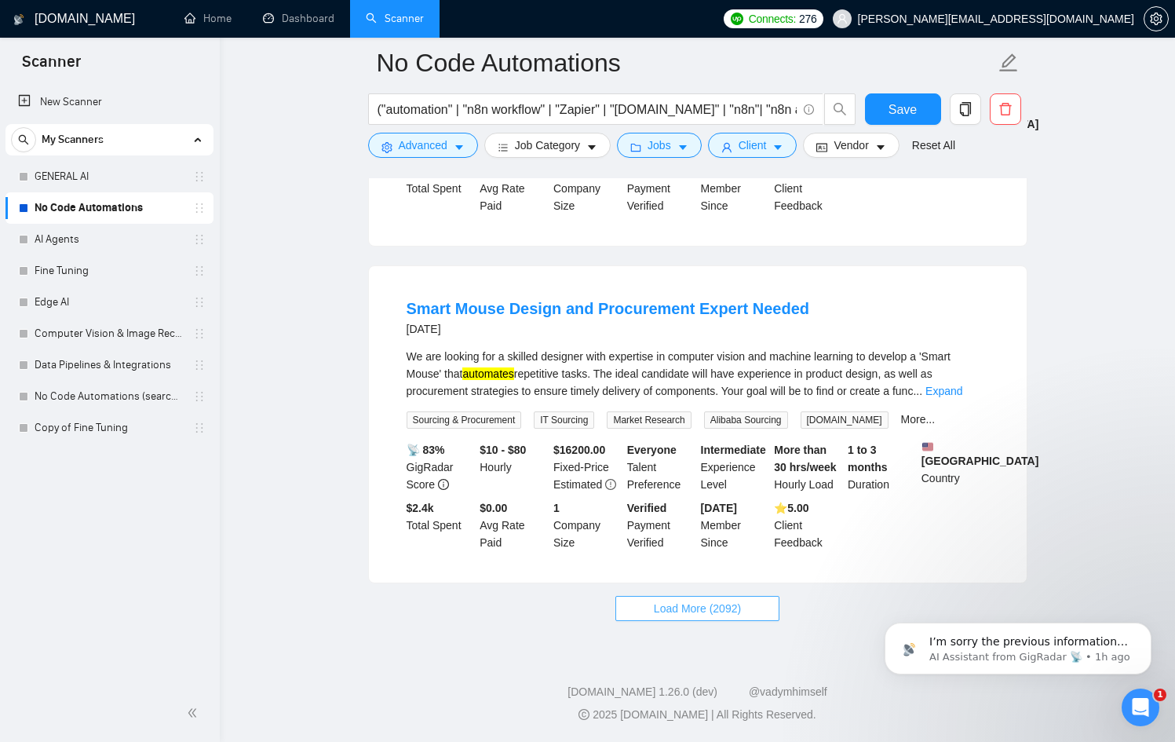
scroll to position [16914, 0]
click at [700, 617] on span "Load More (2092)" at bounding box center [697, 608] width 87 height 17
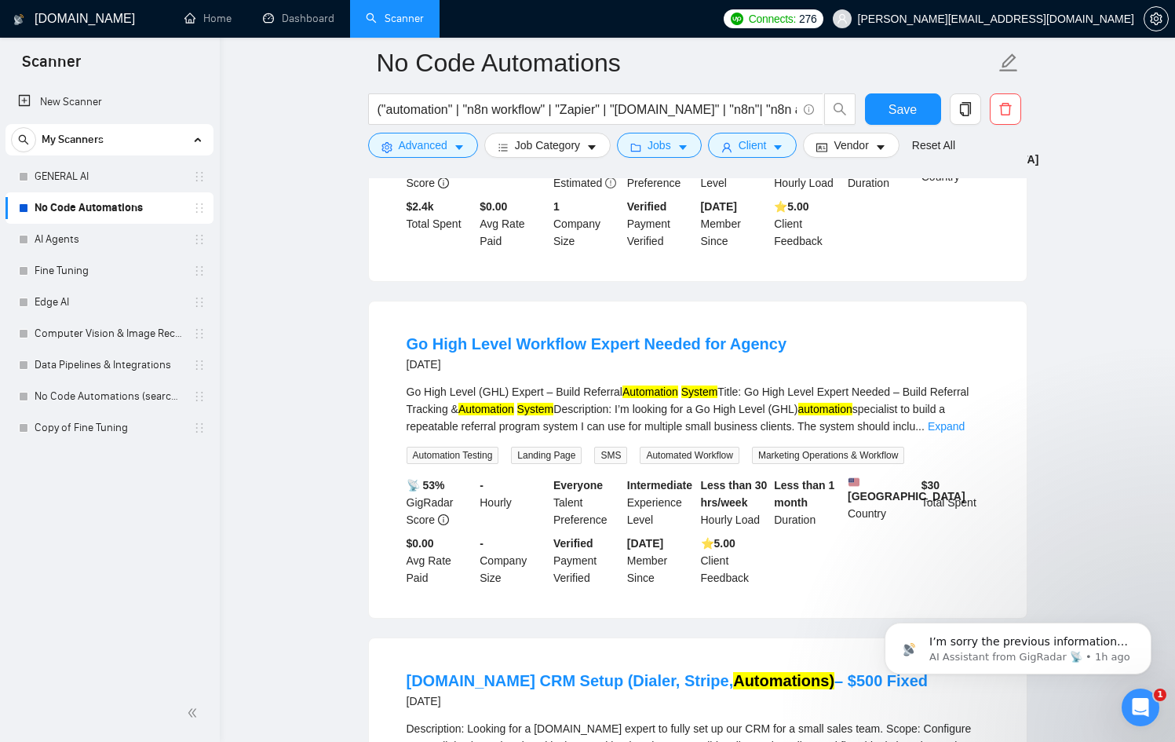
scroll to position [17061, 0]
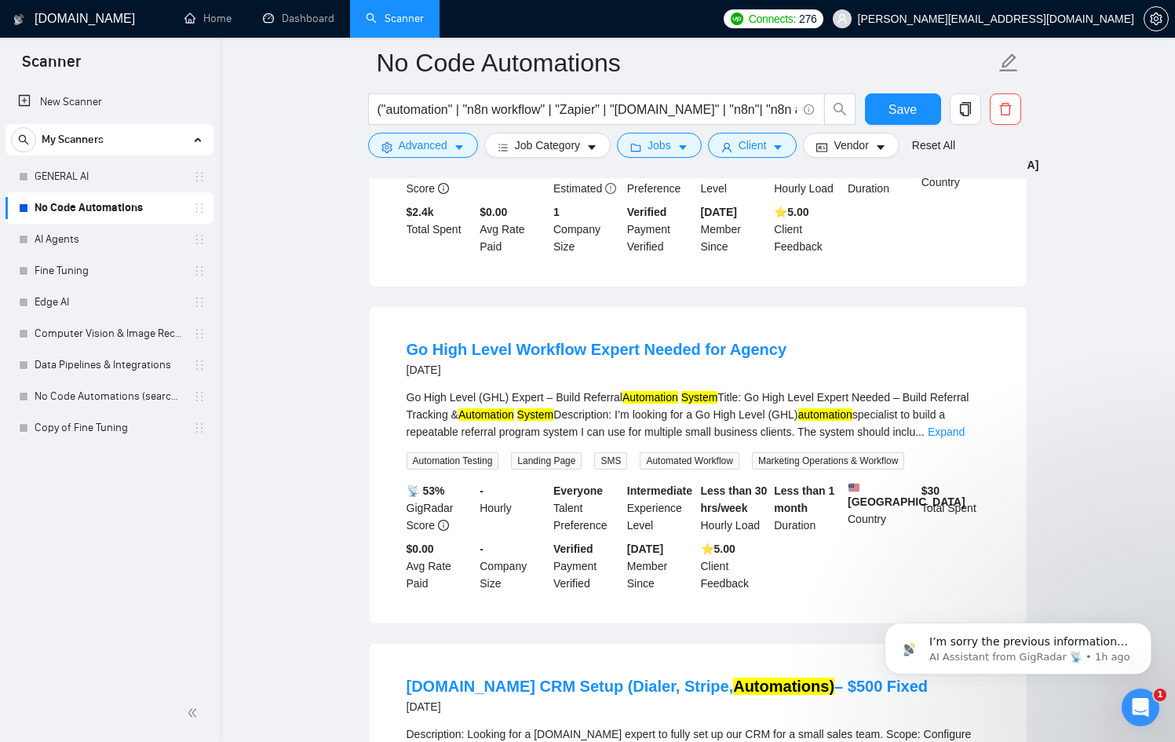
click at [960, 101] on link "Expand" at bounding box center [944, 95] width 37 height 13
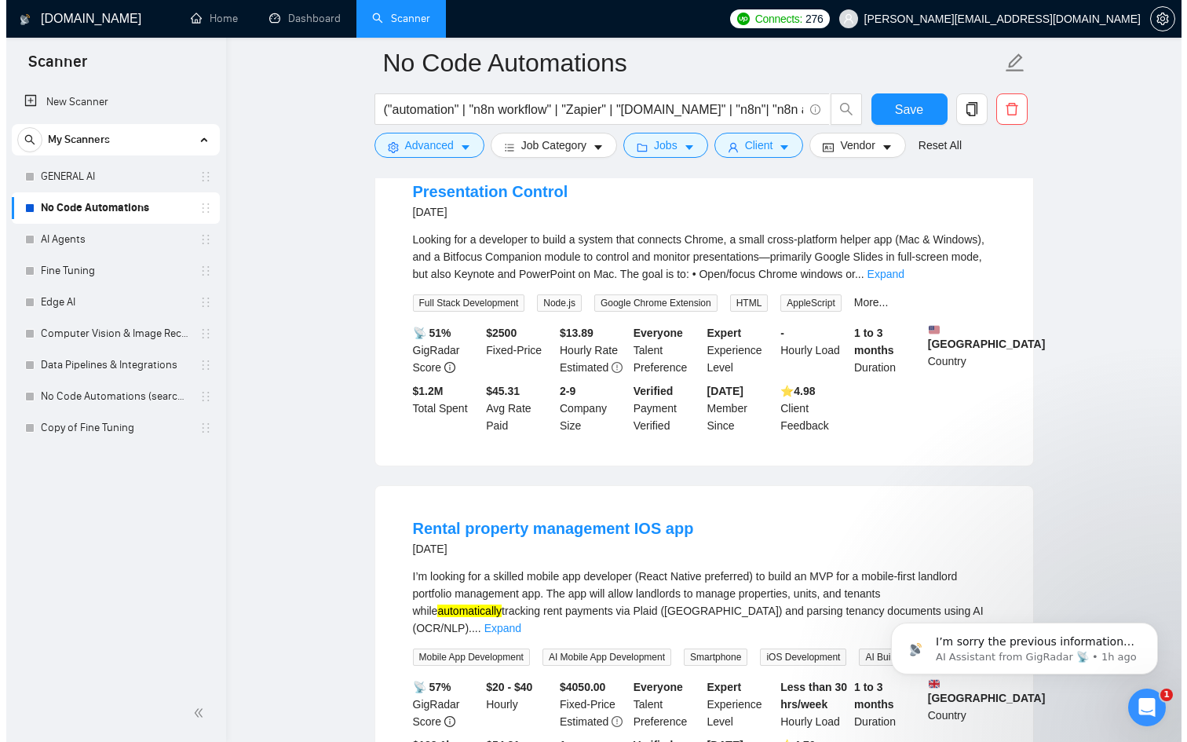
scroll to position [19657, 0]
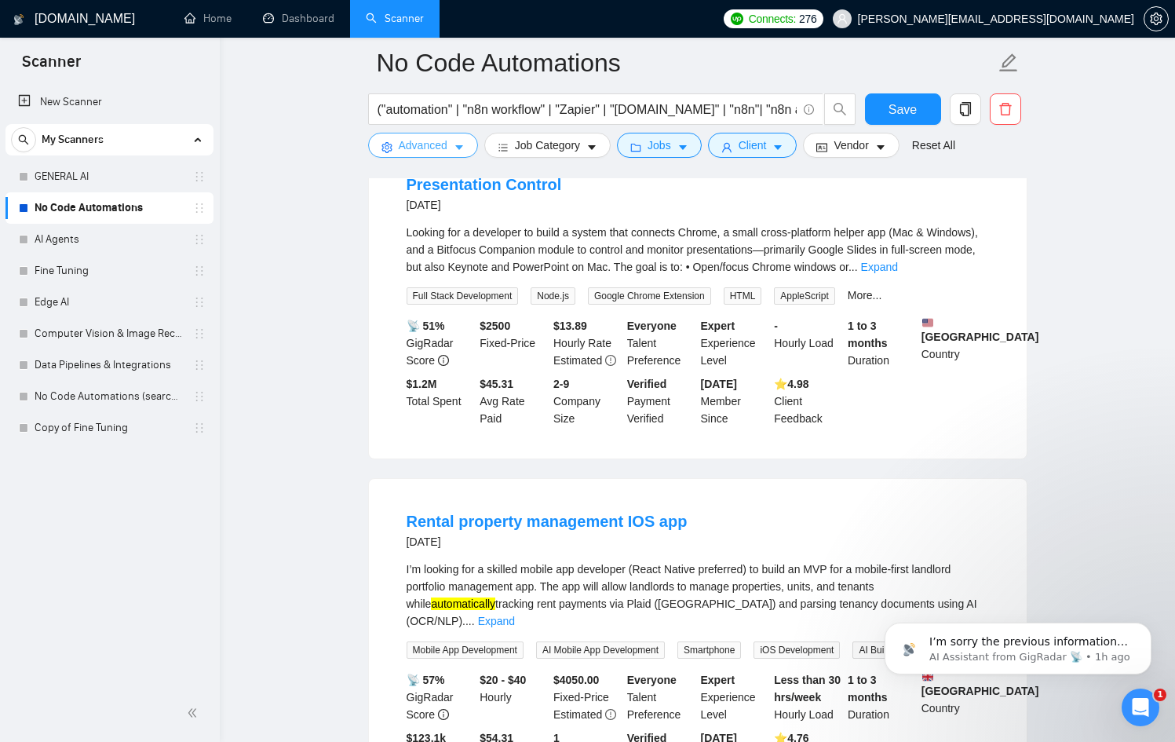
click at [459, 146] on icon "caret-down" at bounding box center [459, 148] width 8 height 5
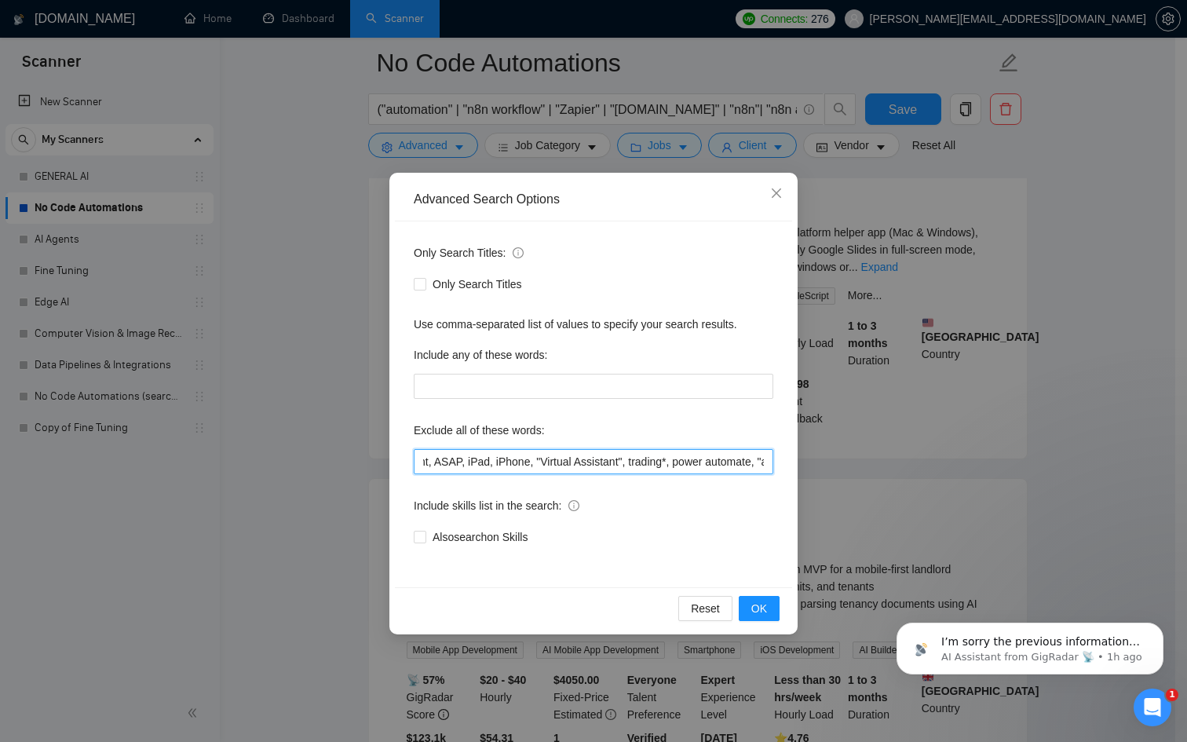
scroll to position [0, 2634]
drag, startPoint x: 701, startPoint y: 459, endPoint x: 1073, endPoint y: 525, distance: 377.1
click at [1073, 523] on div "Advanced Search Options Only Search Titles: Only Search Titles Use comma-separa…" at bounding box center [593, 371] width 1187 height 742
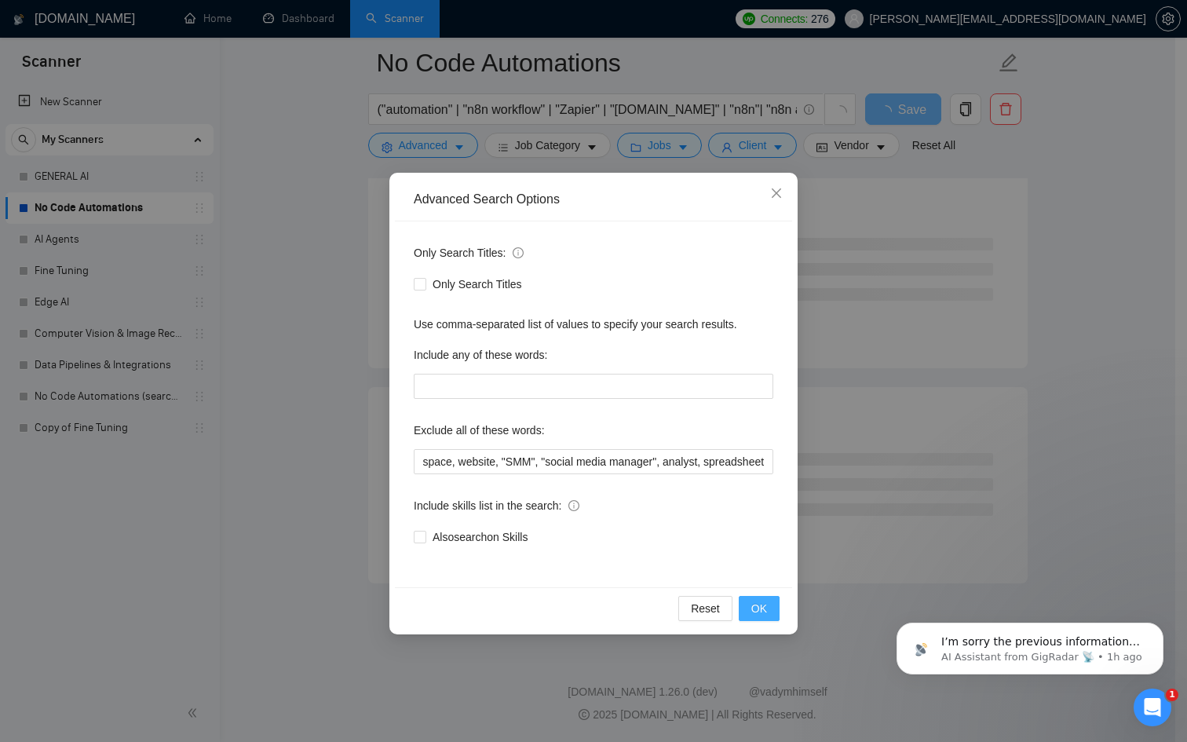
click at [753, 619] on button "OK" at bounding box center [759, 608] width 41 height 25
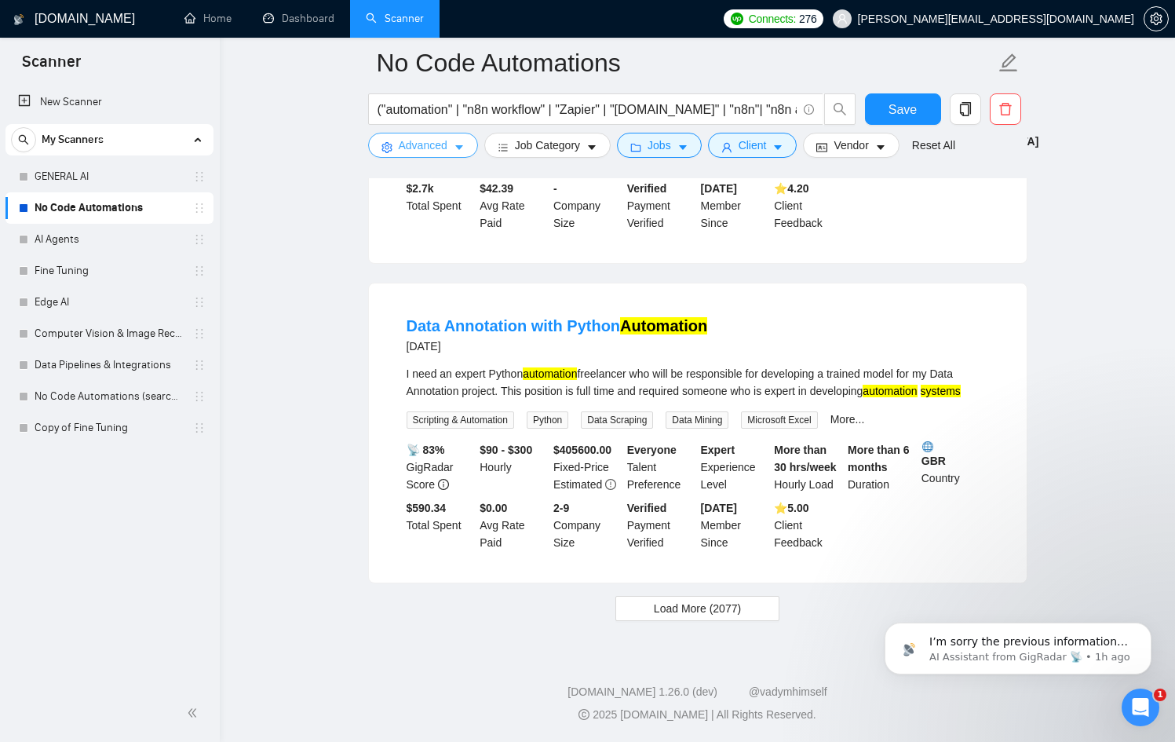
scroll to position [3138, 0]
click at [737, 612] on span "Load More (2077)" at bounding box center [697, 608] width 87 height 17
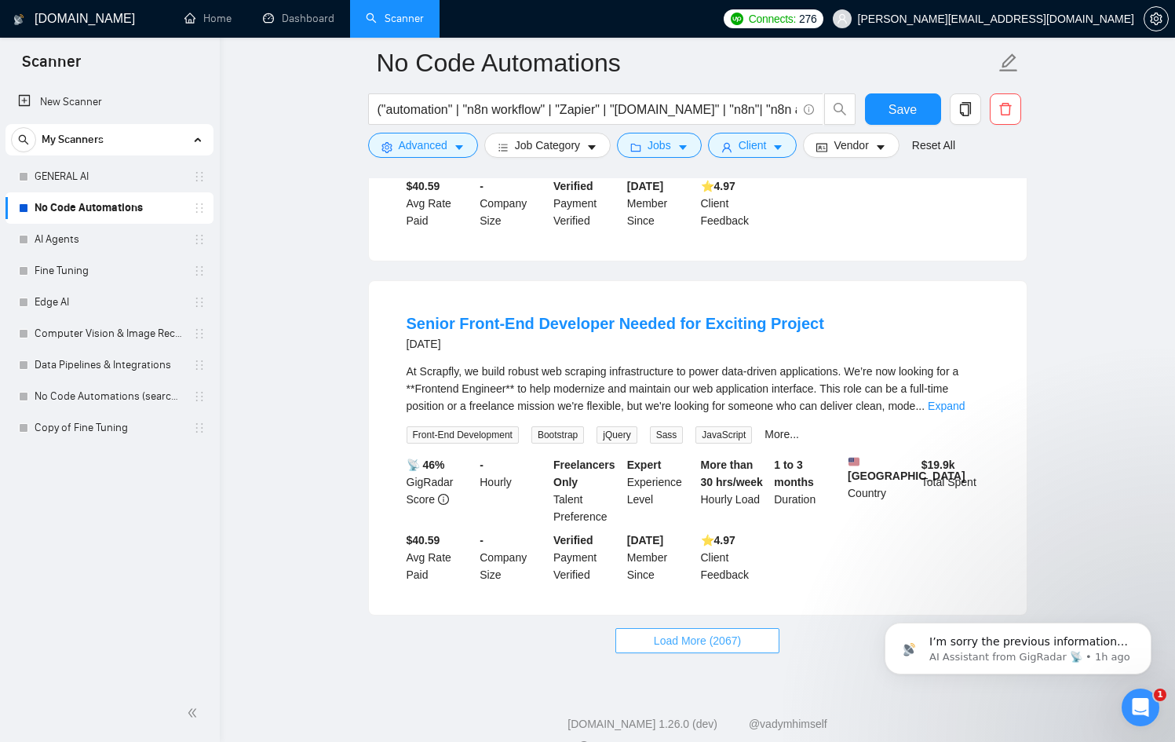
scroll to position [6608, 0]
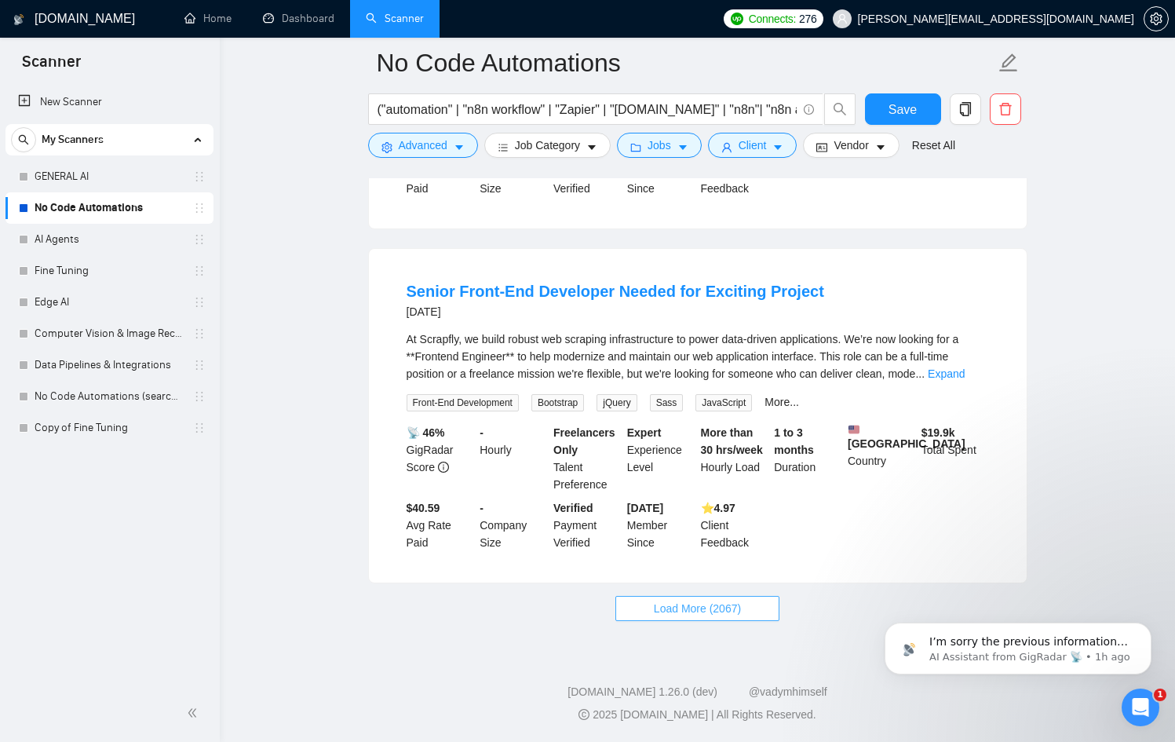
click at [733, 600] on span "Load More (2067)" at bounding box center [697, 608] width 87 height 17
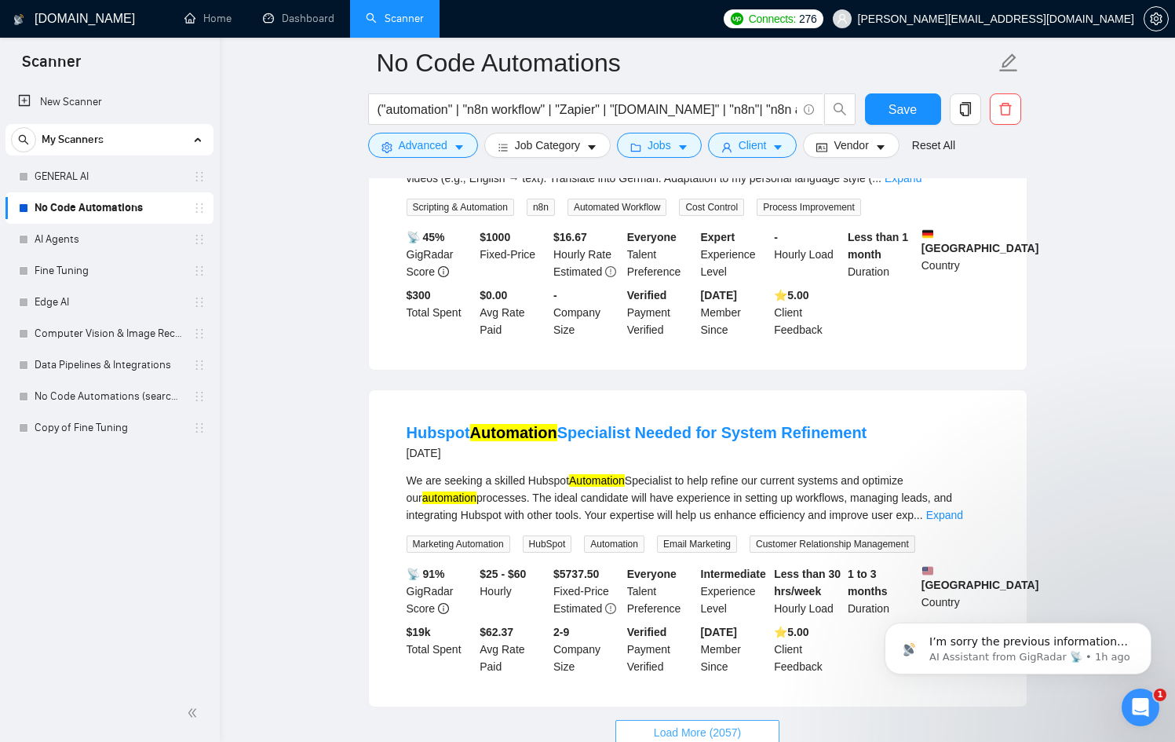
scroll to position [10090, 0]
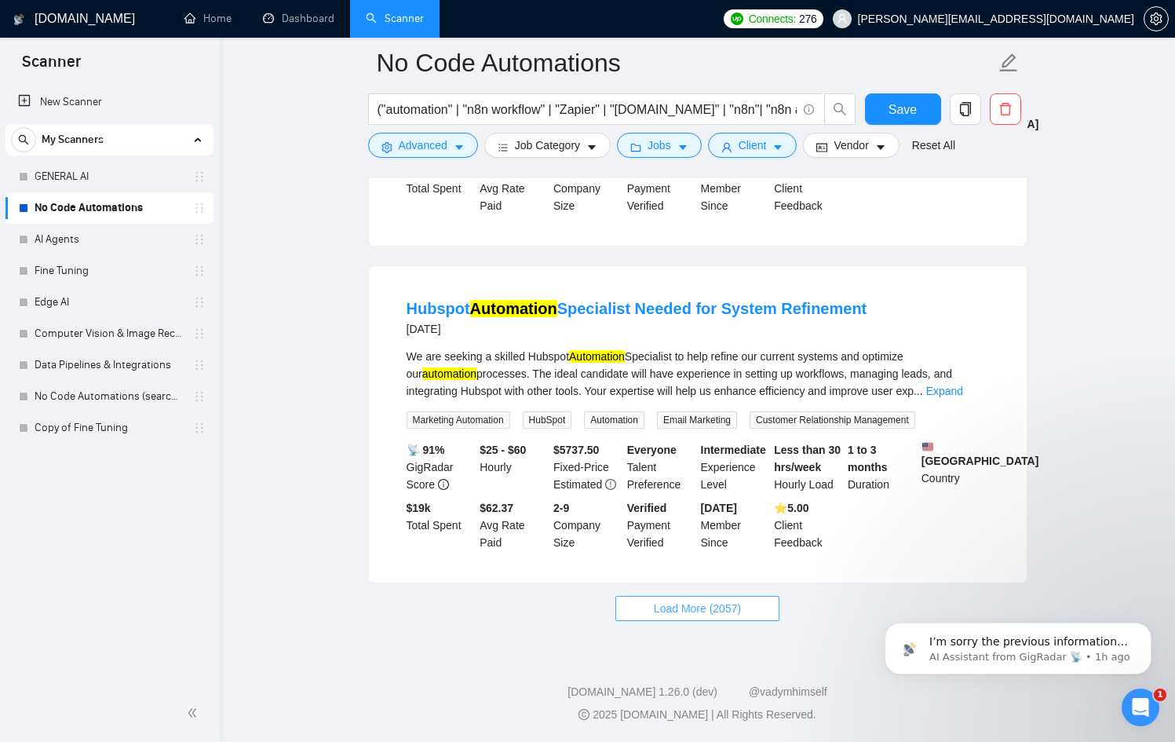
click at [733, 600] on span "Load More (2057)" at bounding box center [697, 608] width 87 height 17
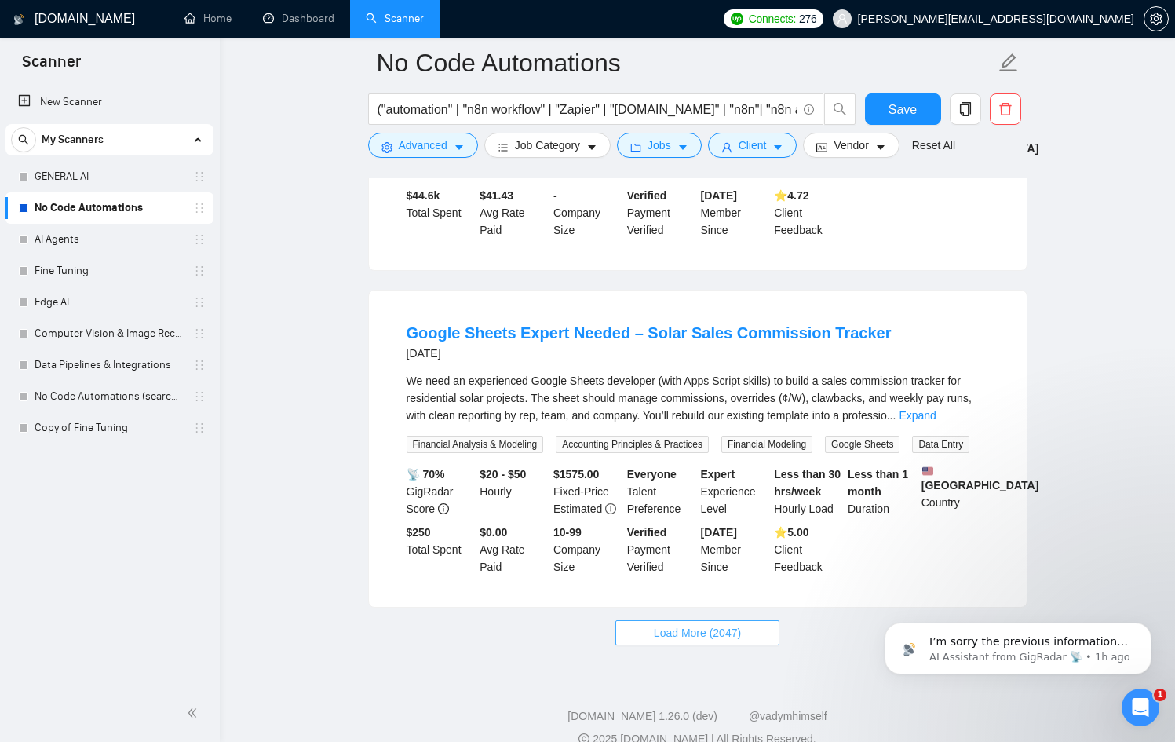
scroll to position [13534, 0]
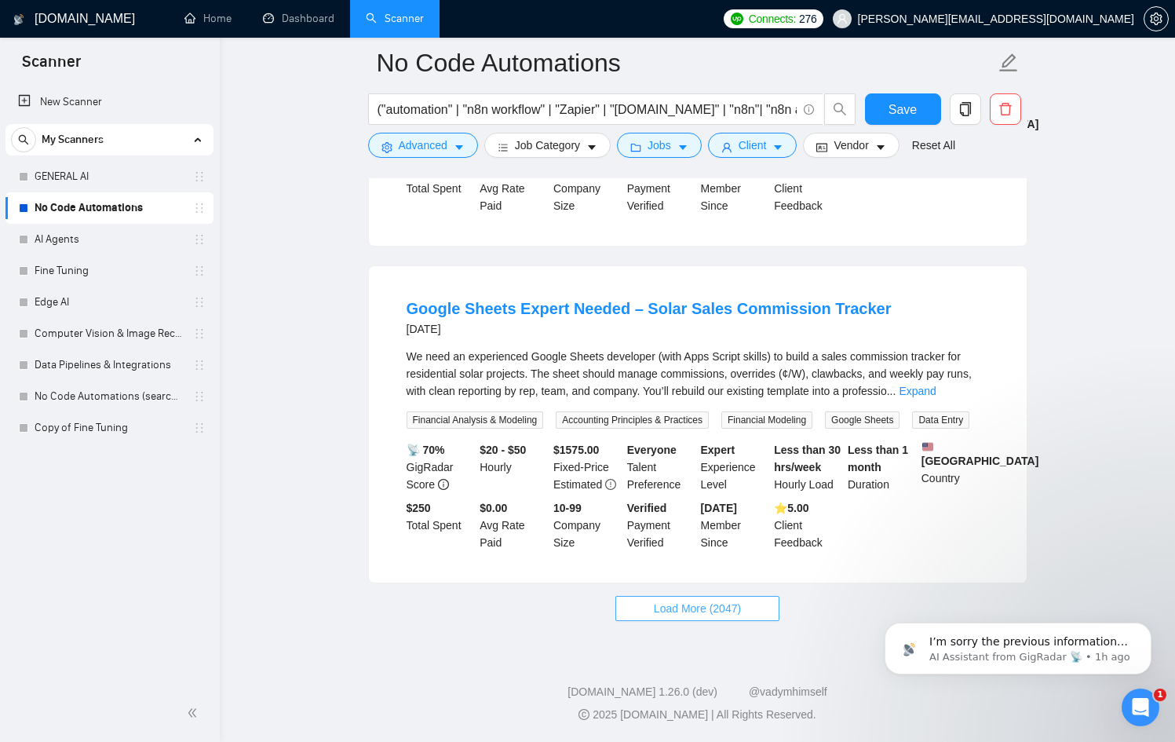
click at [733, 600] on span "Load More (2047)" at bounding box center [697, 608] width 87 height 17
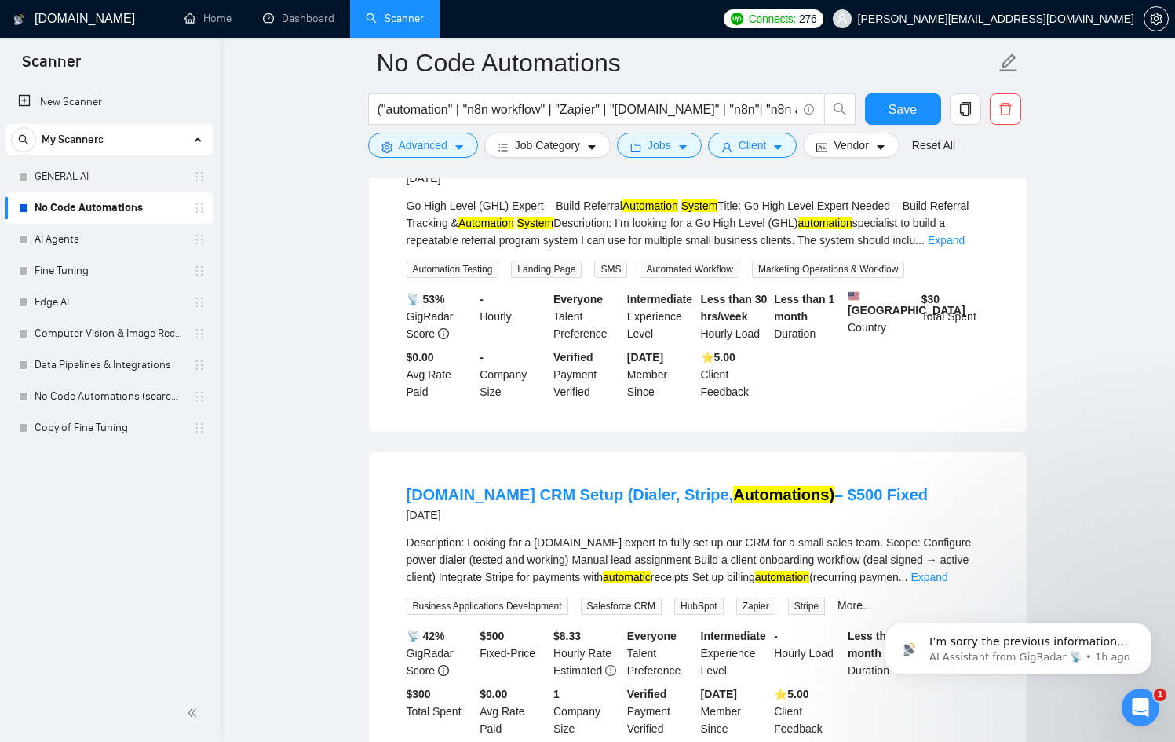
scroll to position [16980, 0]
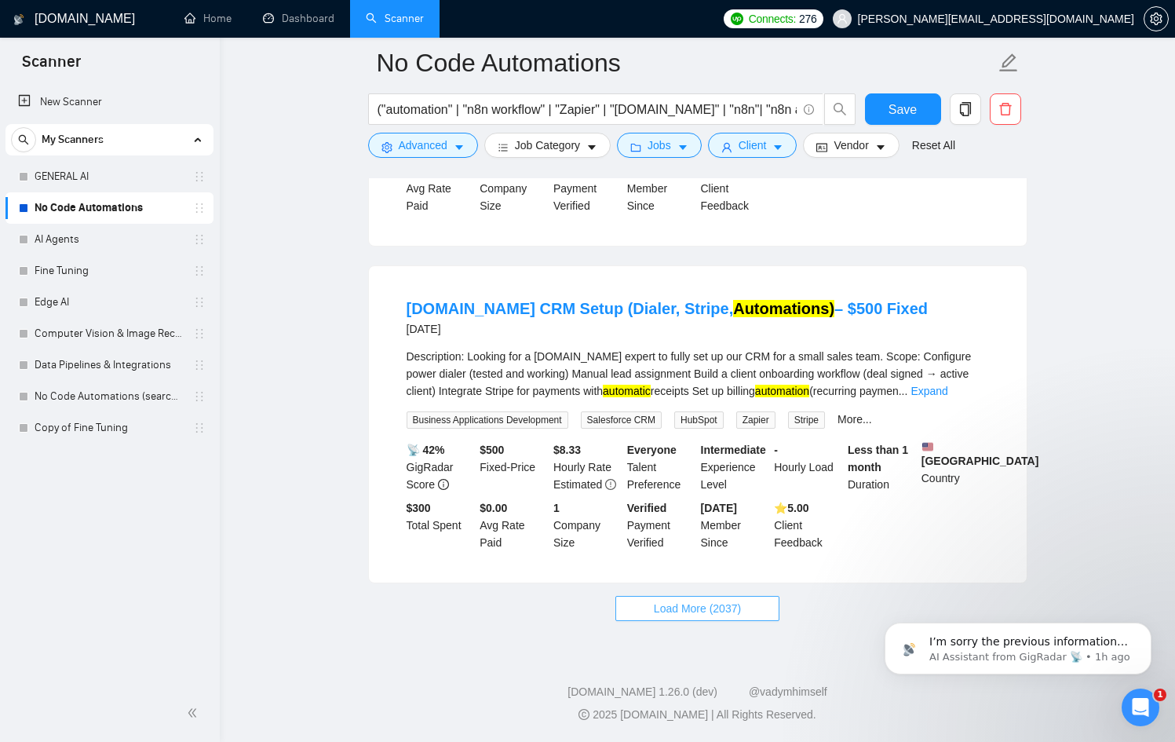
click at [733, 600] on span "Load More (2037)" at bounding box center [697, 608] width 87 height 17
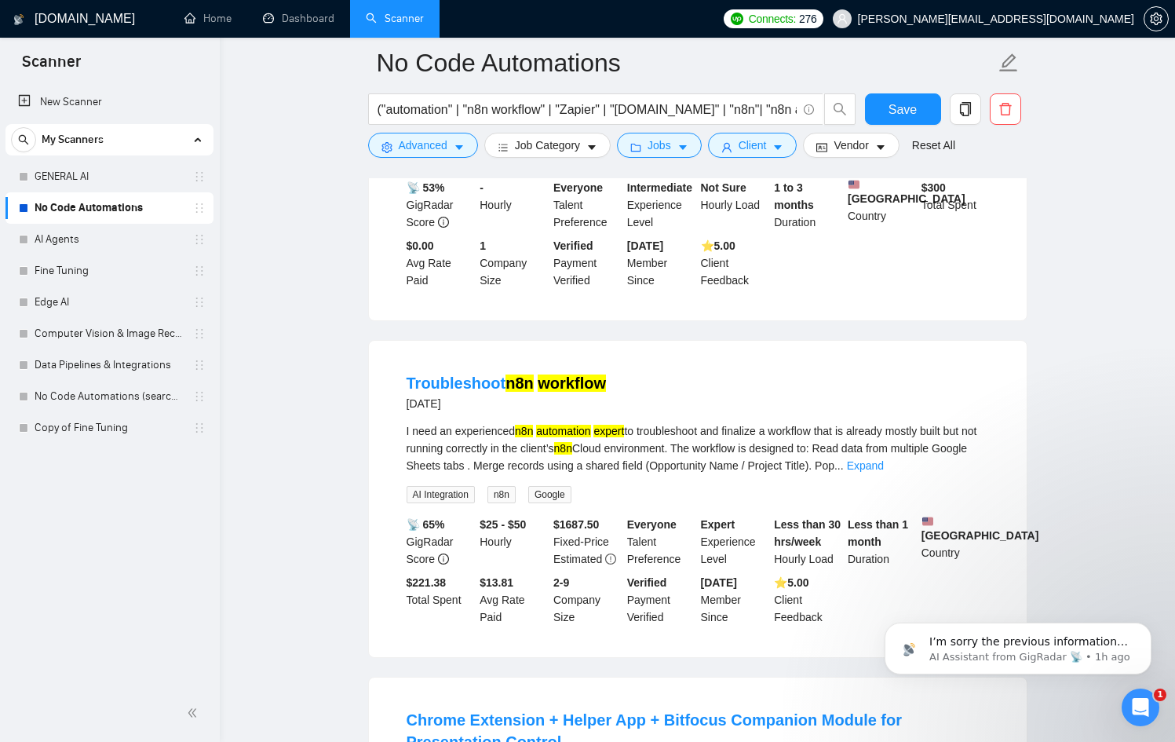
click at [733, 568] on div "Expert Experience Level" at bounding box center [735, 542] width 74 height 52
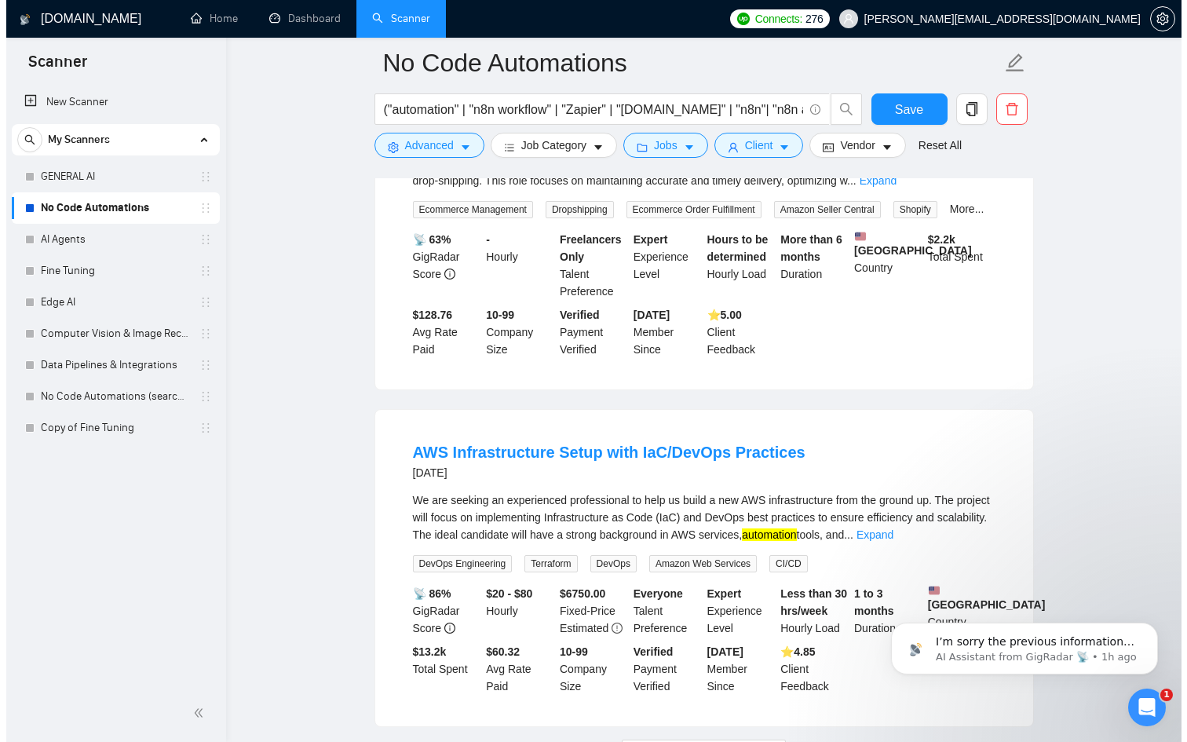
scroll to position [20092, 0]
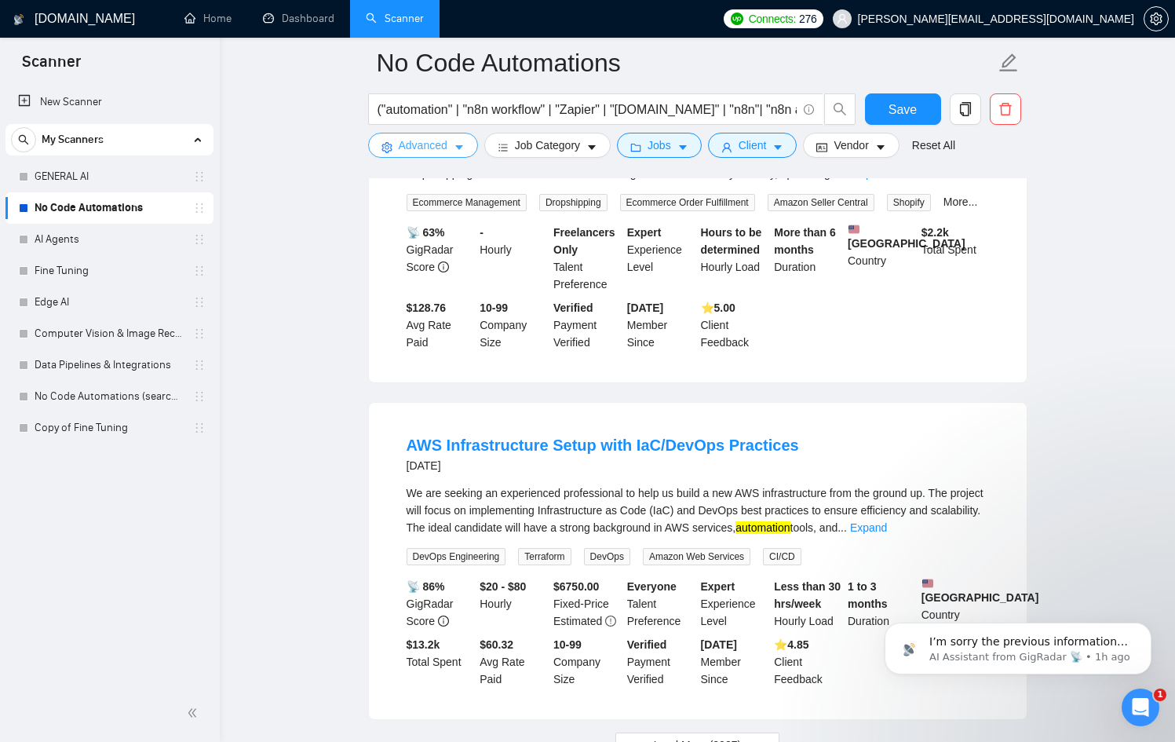
click at [461, 148] on icon "caret-down" at bounding box center [459, 148] width 8 height 5
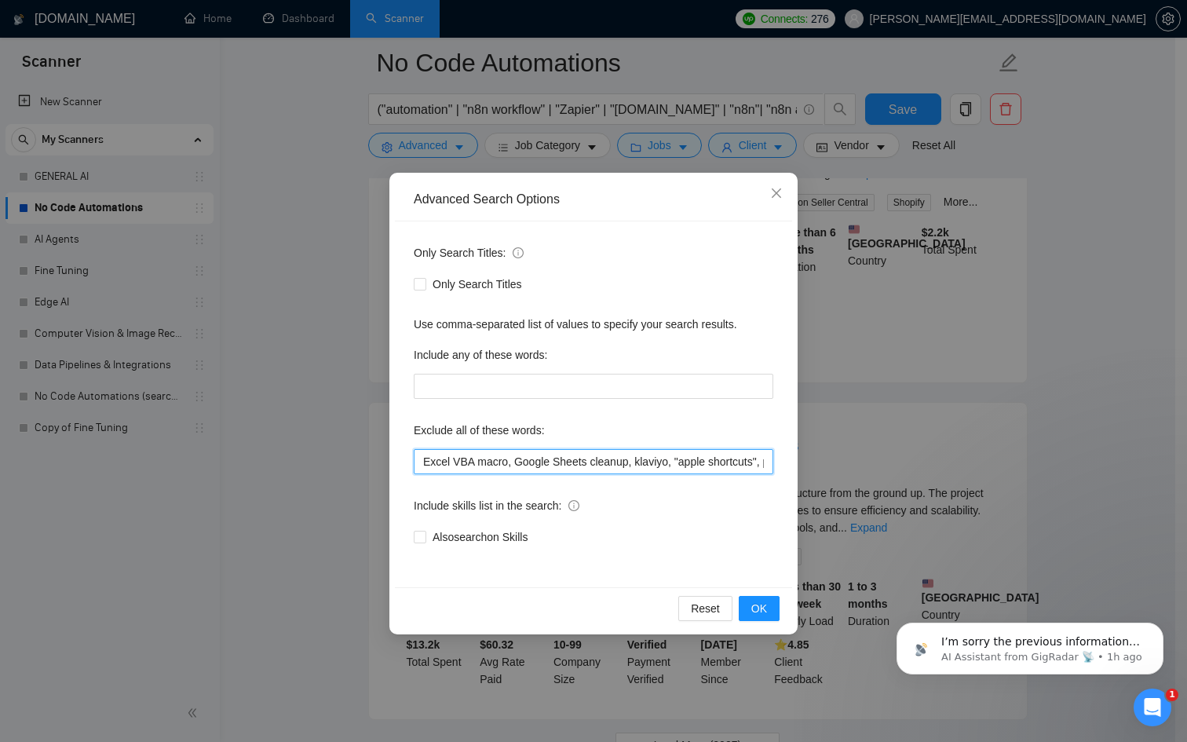
drag, startPoint x: 698, startPoint y: 460, endPoint x: 1186, endPoint y: 481, distance: 488.9
click at [1175, 481] on div "Advanced Search Options Only Search Titles: Only Search Titles Use comma-separa…" at bounding box center [593, 371] width 1187 height 742
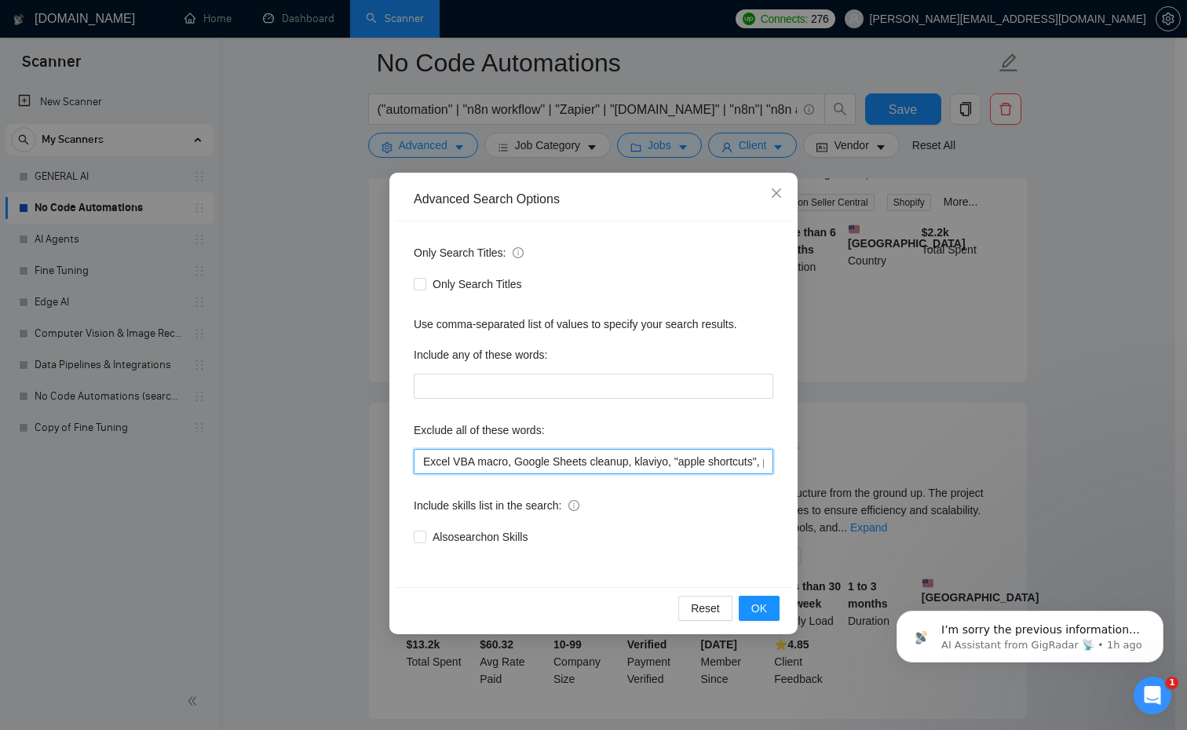
click at [667, 460] on input "Excel VBA macro, Google Sheets cleanup, klaviyo, "apple shortcuts", pabbly, "mo…" at bounding box center [594, 461] width 360 height 25
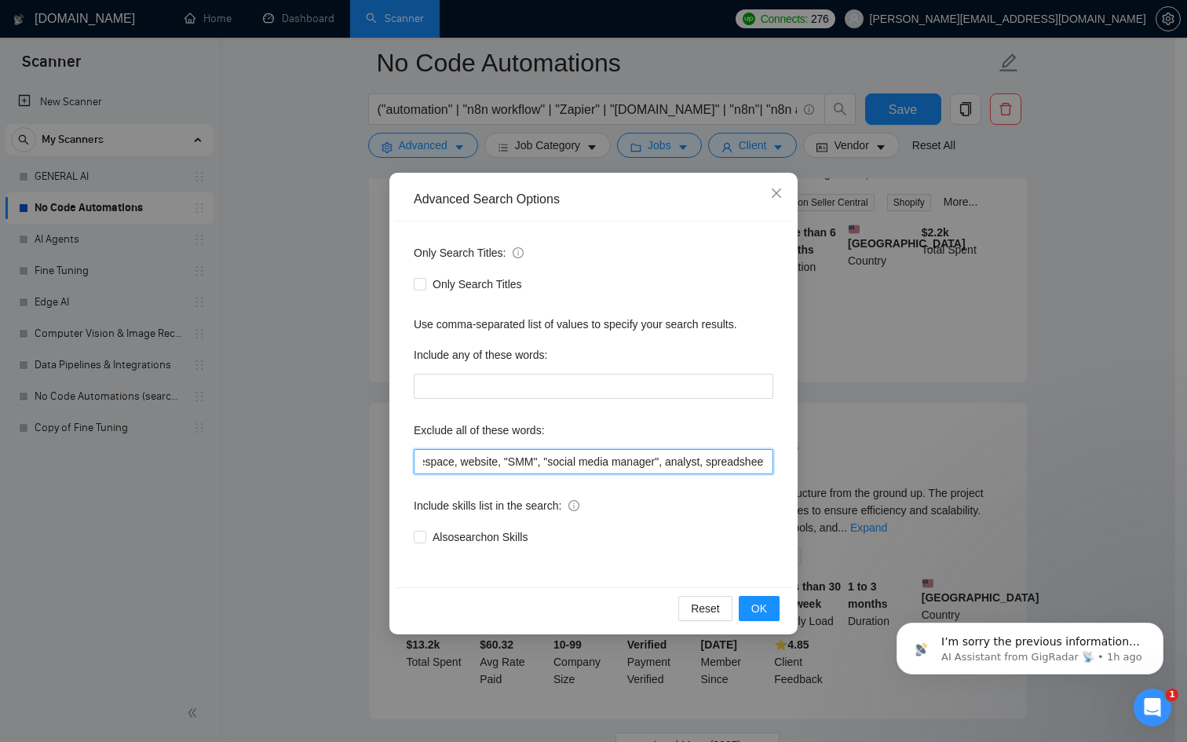
scroll to position [0, 2744]
drag, startPoint x: 667, startPoint y: 460, endPoint x: 969, endPoint y: 482, distance: 303.1
click at [969, 482] on div "Advanced Search Options Only Search Titles: Only Search Titles Use comma-separa…" at bounding box center [593, 371] width 1187 height 742
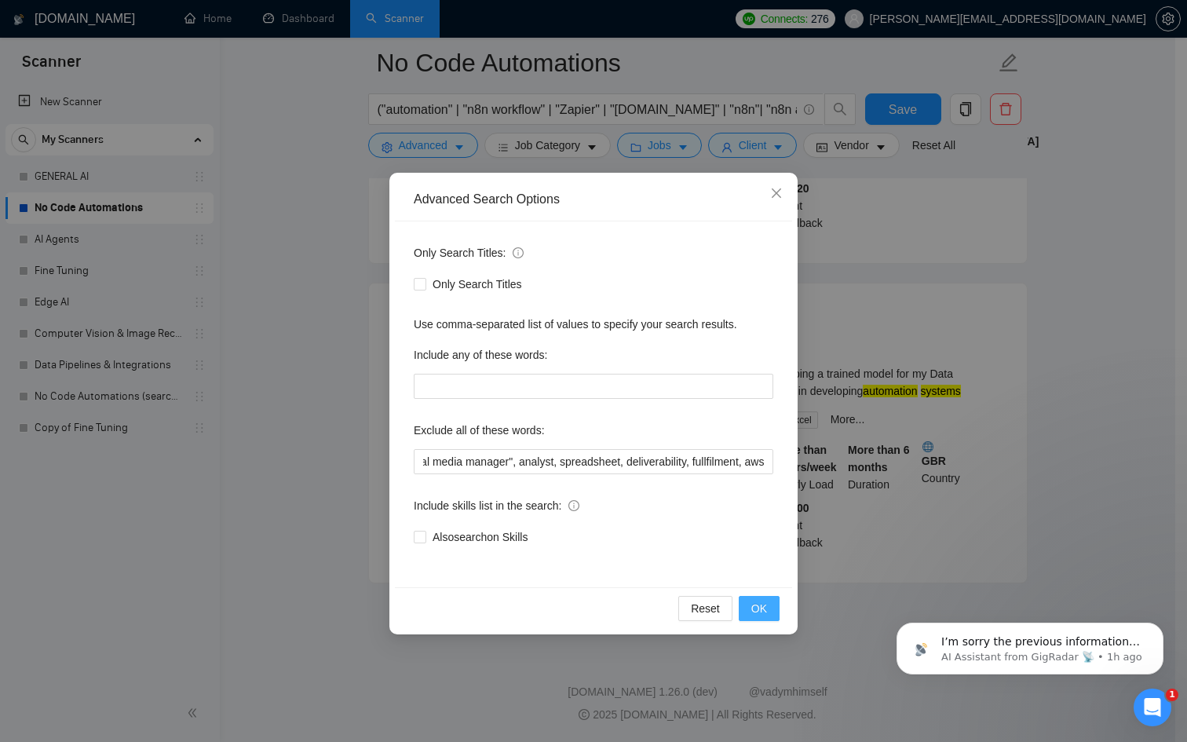
scroll to position [0, 0]
click at [770, 606] on button "OK" at bounding box center [759, 608] width 41 height 25
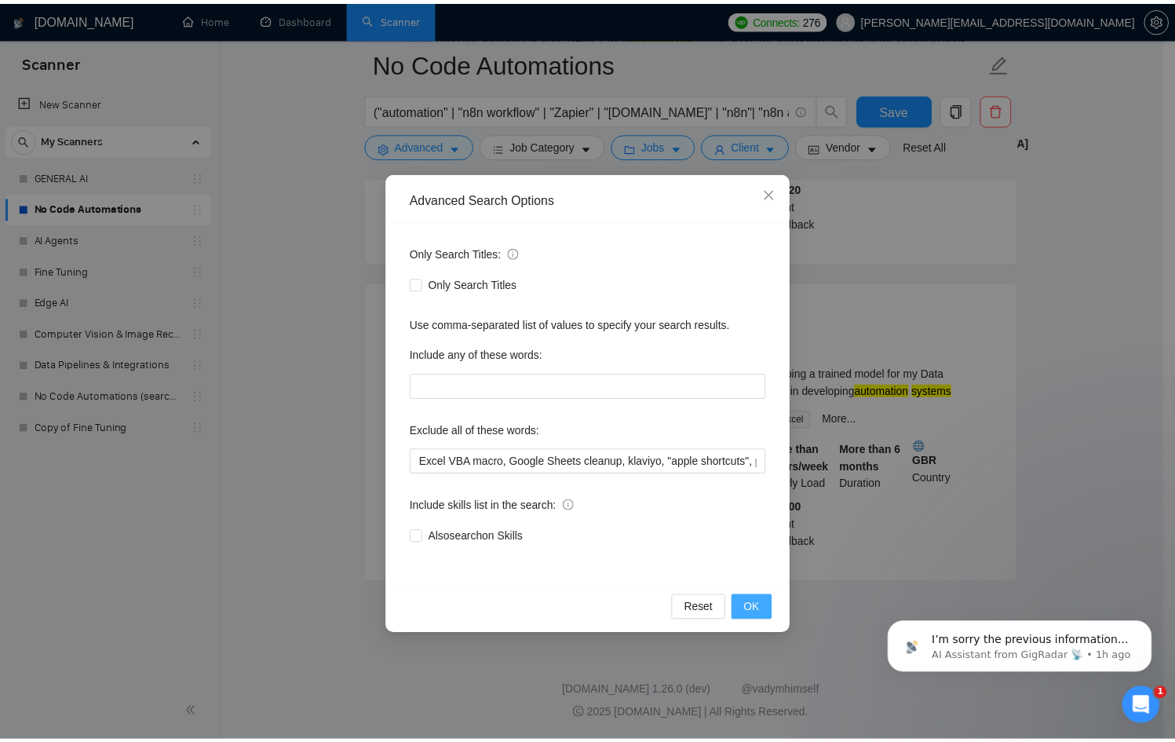
scroll to position [3138, 0]
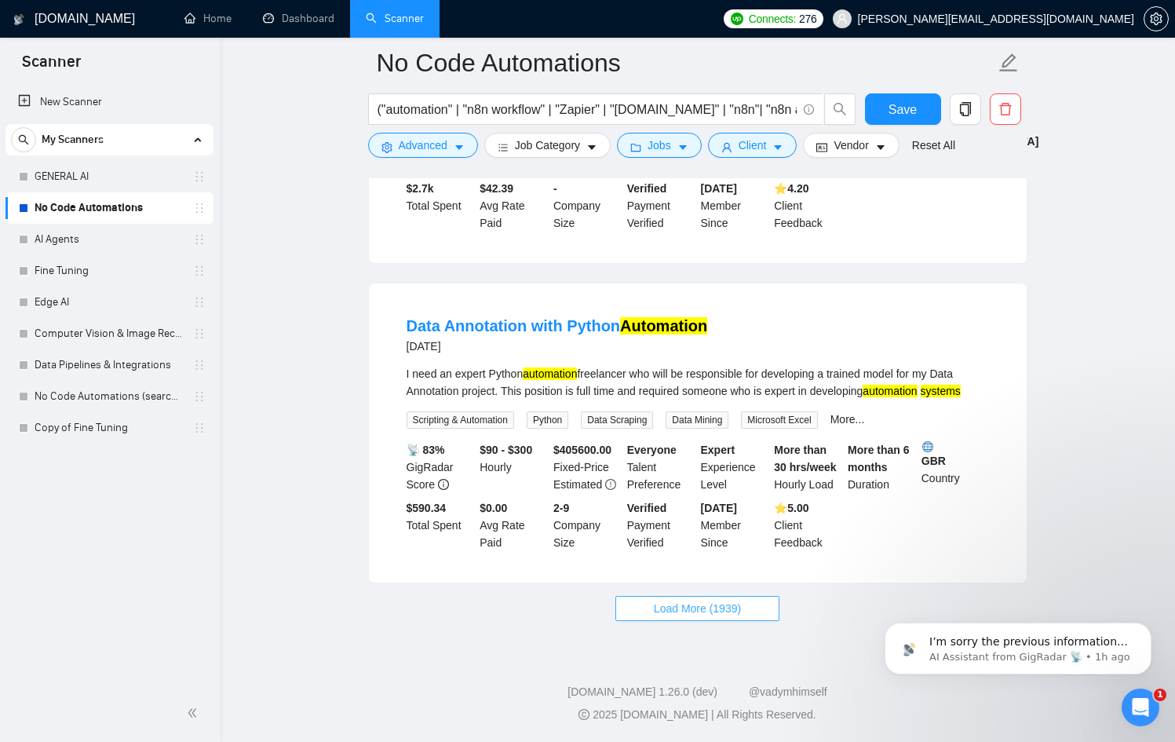
click at [766, 611] on button "Load More (1939)" at bounding box center [698, 608] width 164 height 25
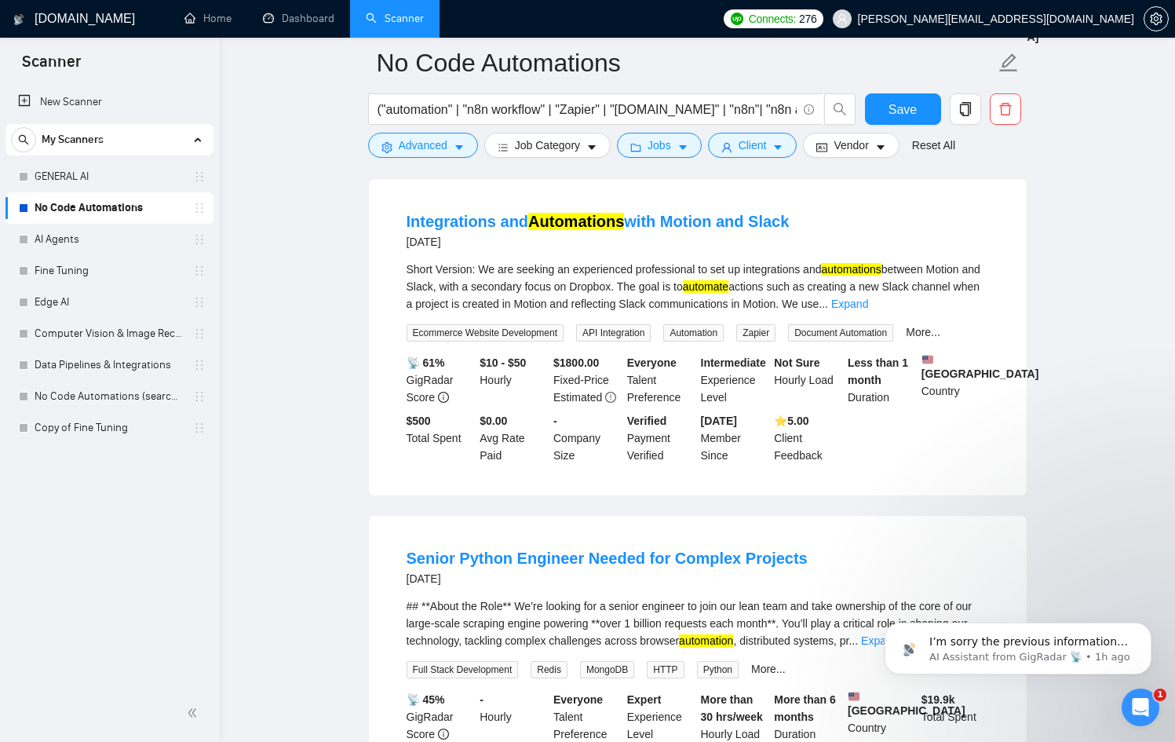
scroll to position [6608, 0]
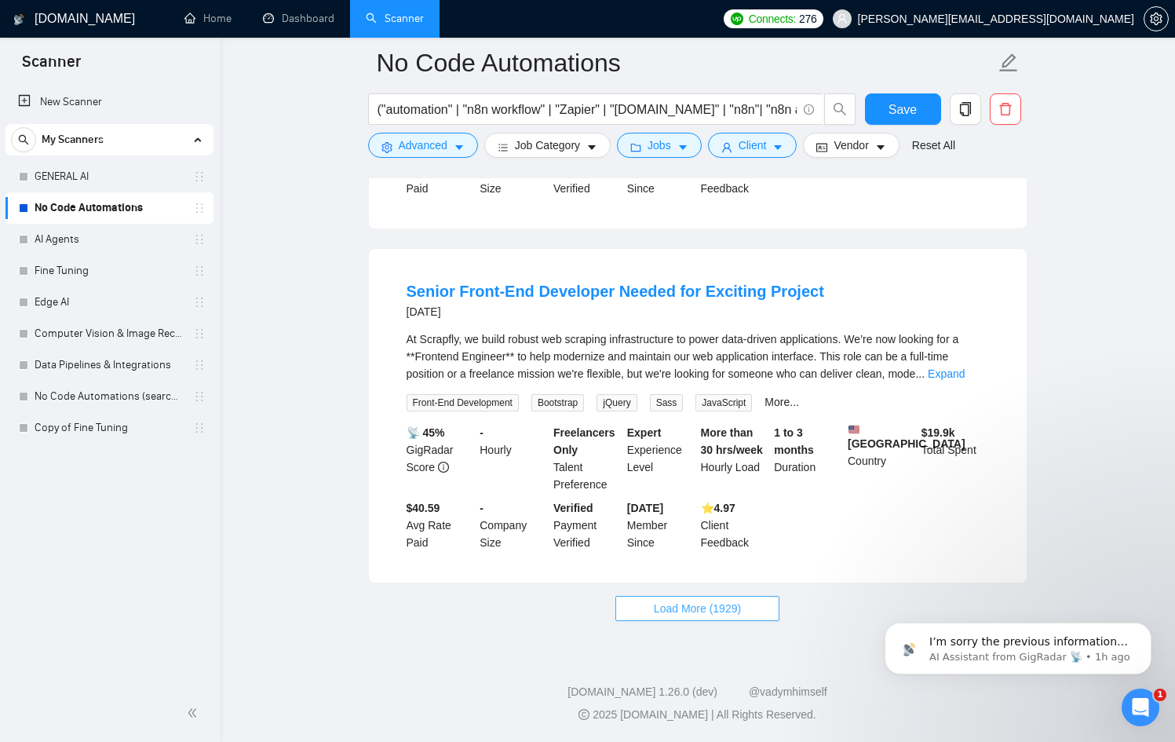
click at [673, 601] on span "Load More (1929)" at bounding box center [697, 608] width 87 height 17
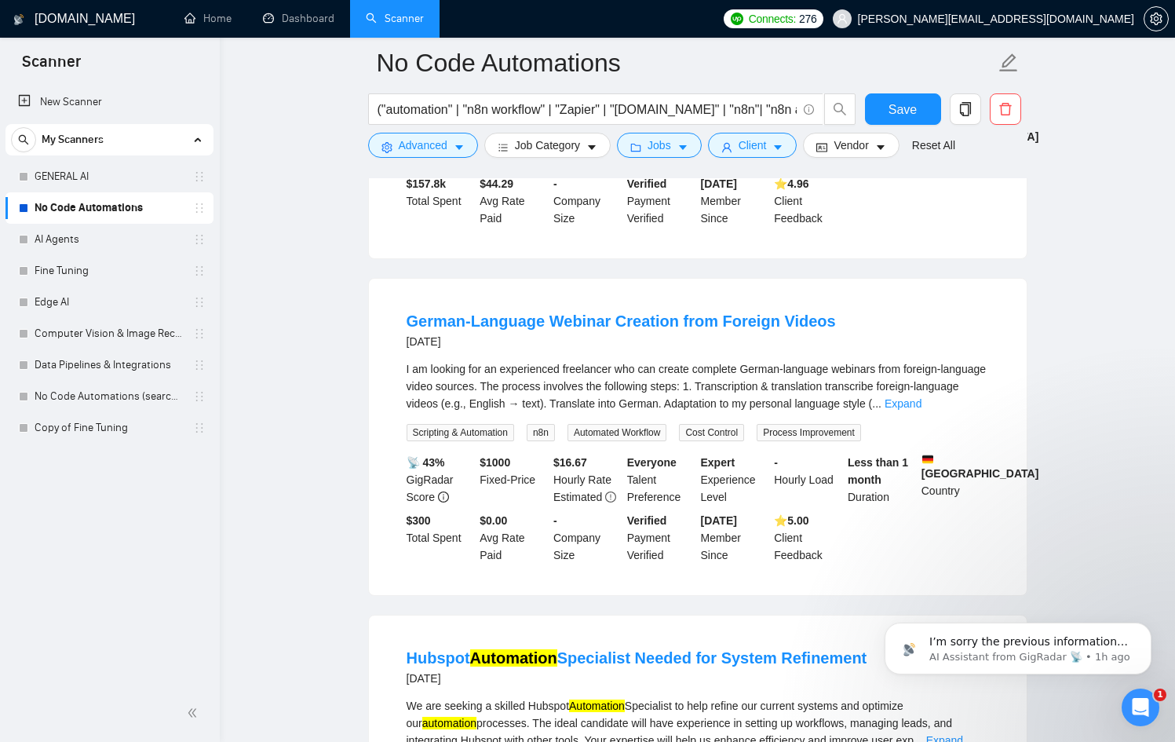
scroll to position [10084, 0]
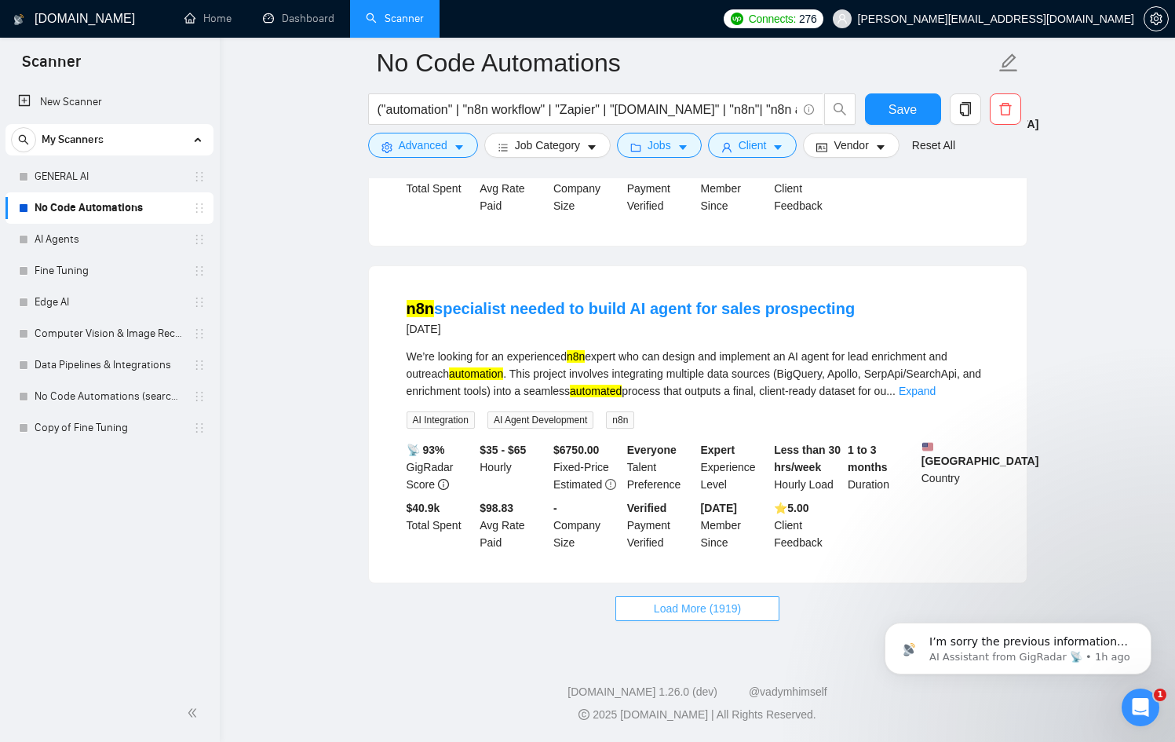
click at [686, 605] on span "Load More (1919)" at bounding box center [697, 608] width 87 height 17
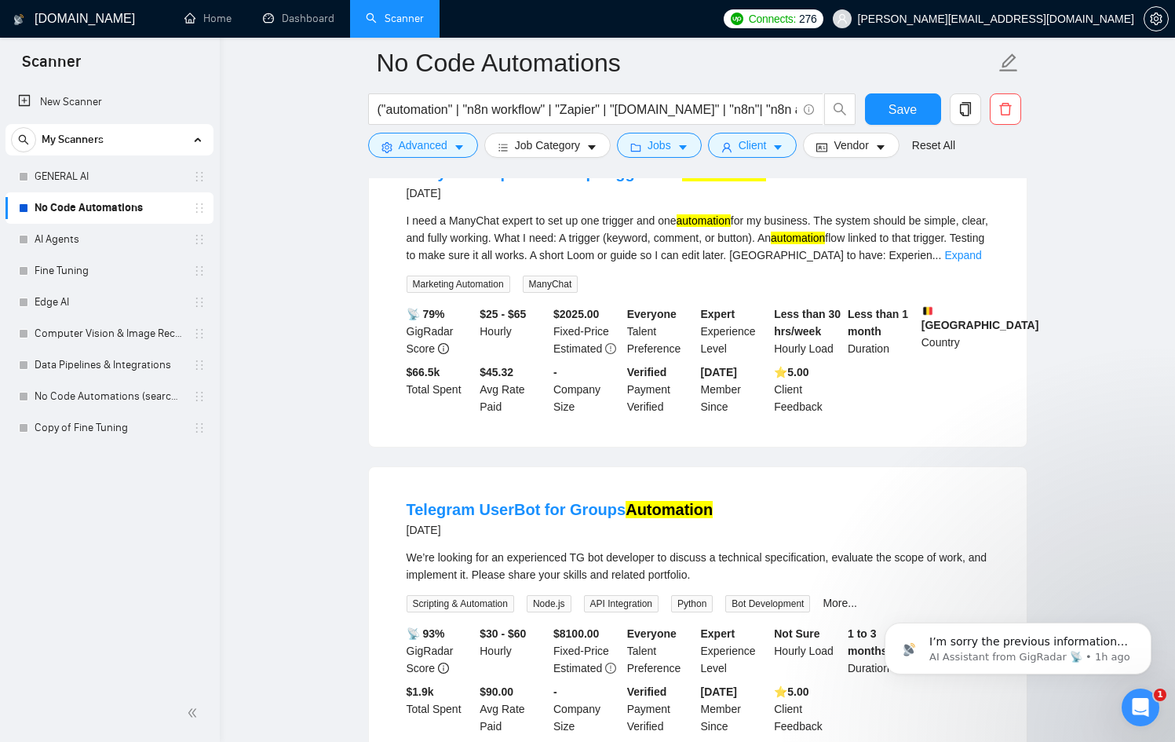
scroll to position [13511, 0]
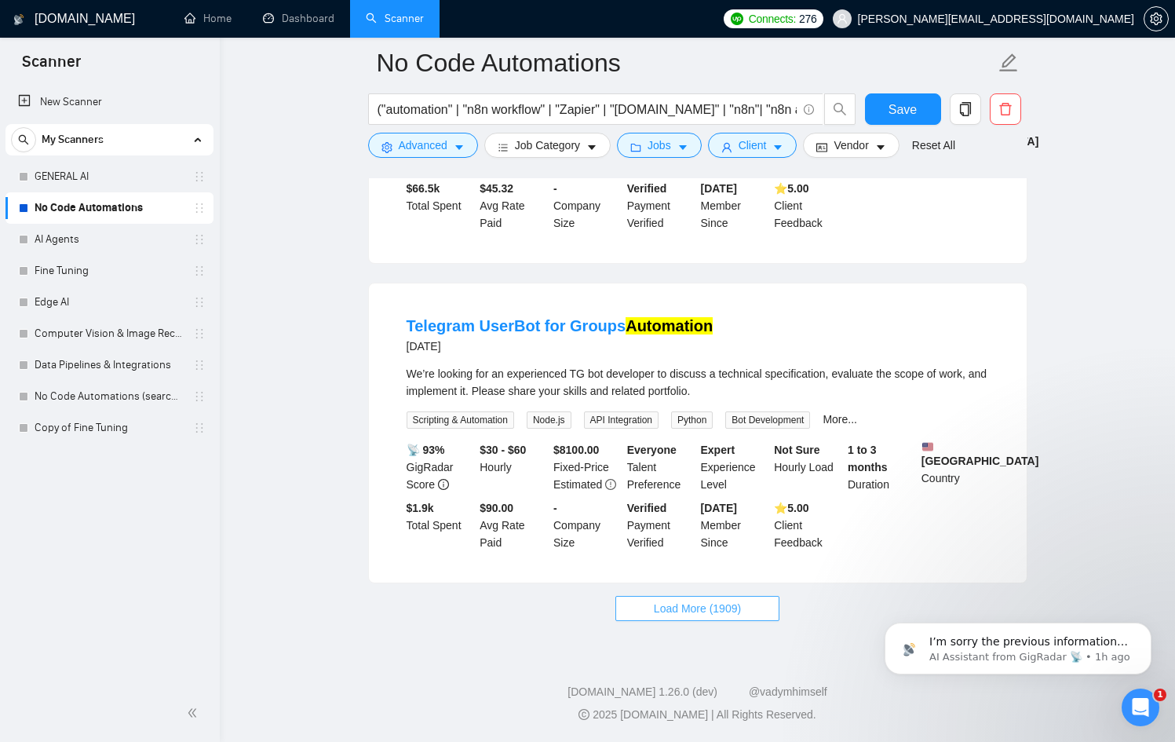
click at [686, 612] on span "Load More (1909)" at bounding box center [697, 608] width 87 height 17
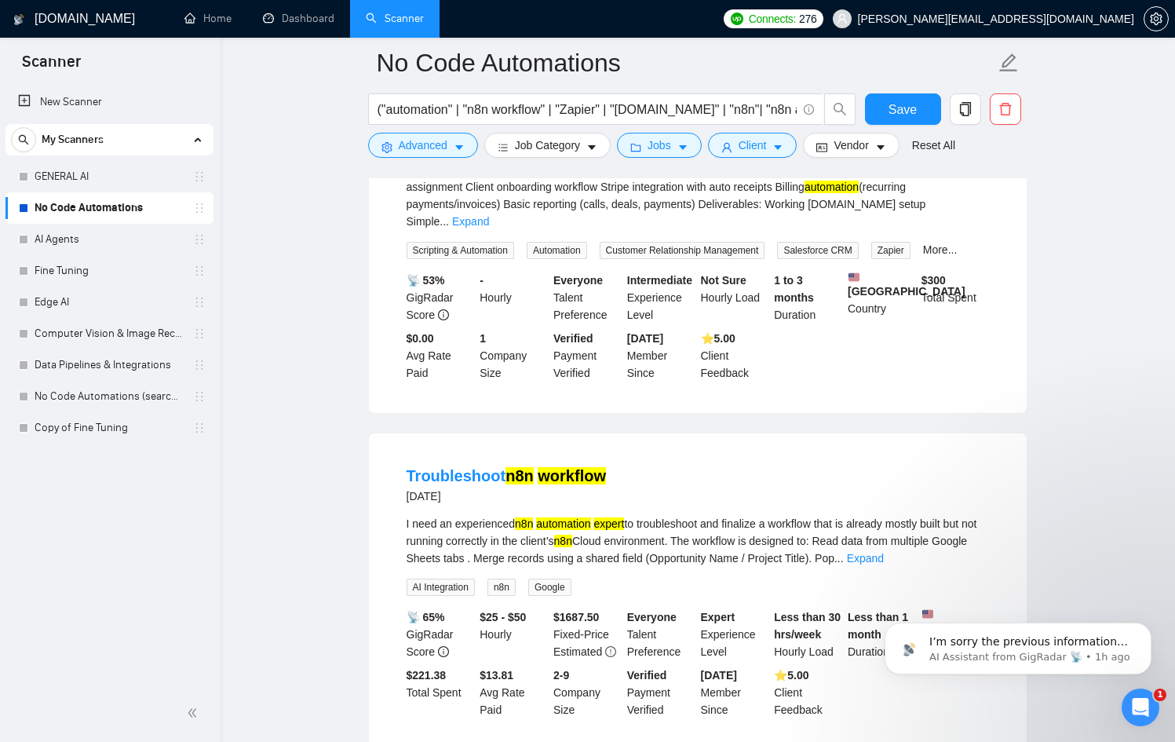
scroll to position [16985, 0]
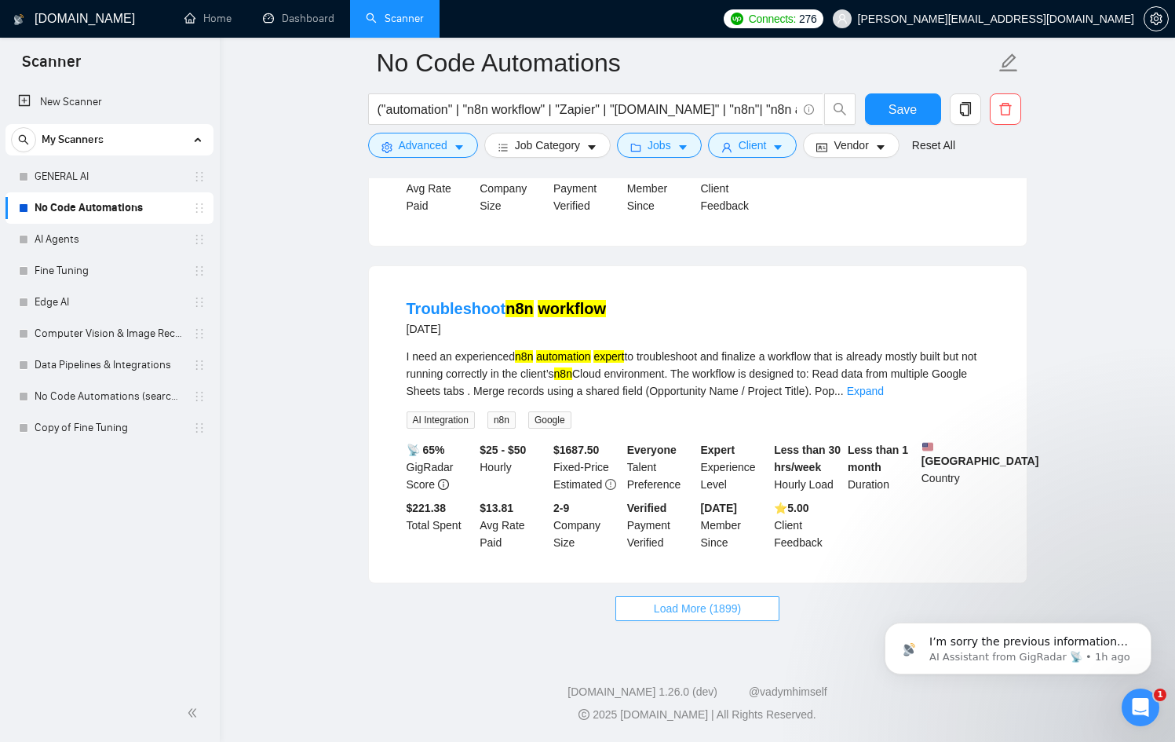
click at [686, 612] on span "Load More (1899)" at bounding box center [697, 608] width 87 height 17
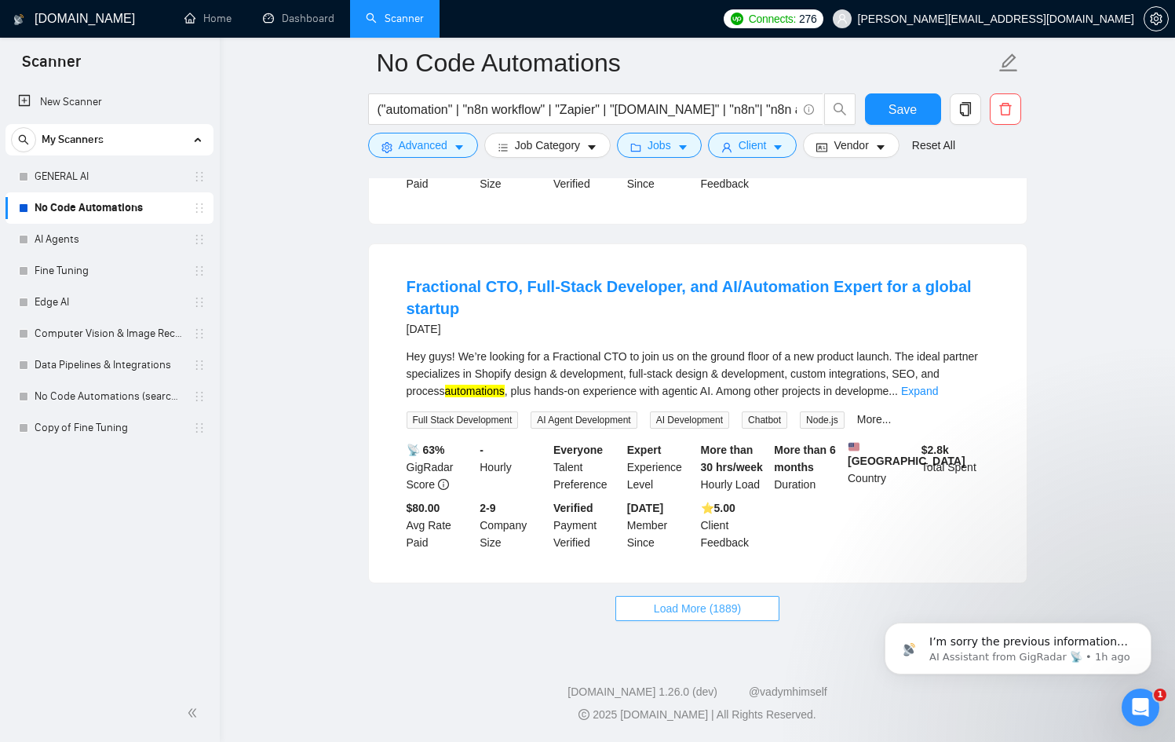
scroll to position [20540, 0]
click at [675, 616] on span "Load More (1889)" at bounding box center [697, 608] width 87 height 17
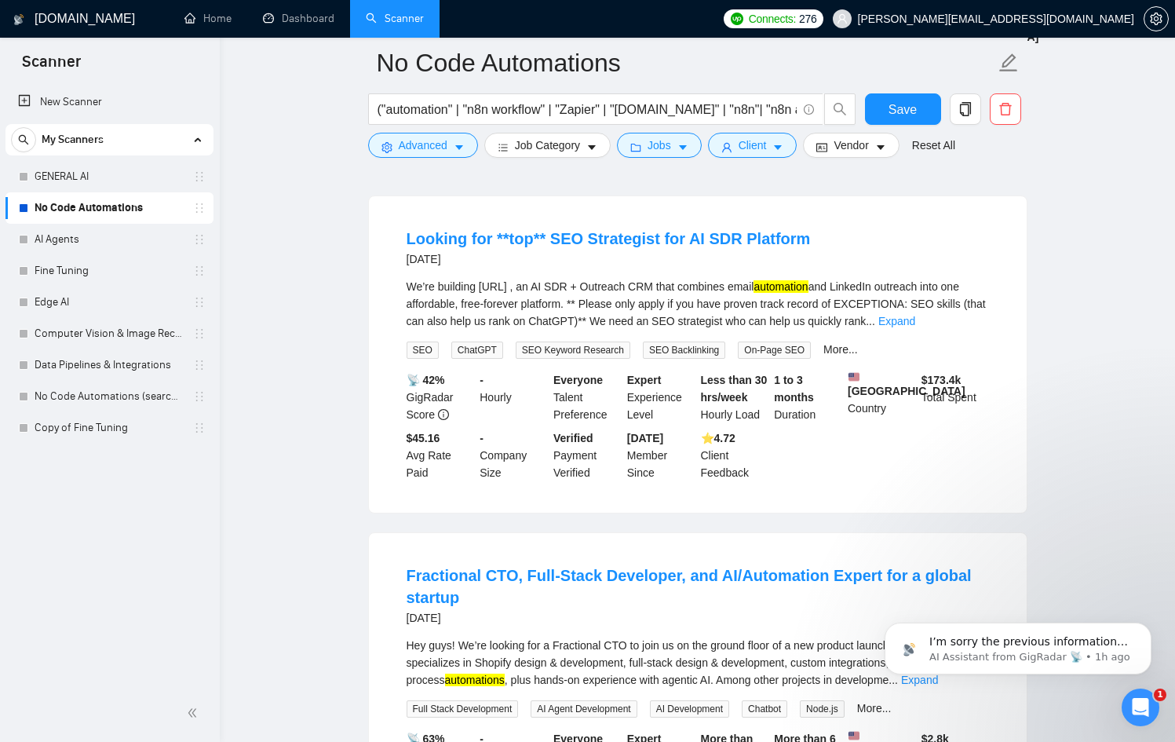
click at [505, 86] on div "$ 550 Fixed-Price" at bounding box center [514, 51] width 74 height 69
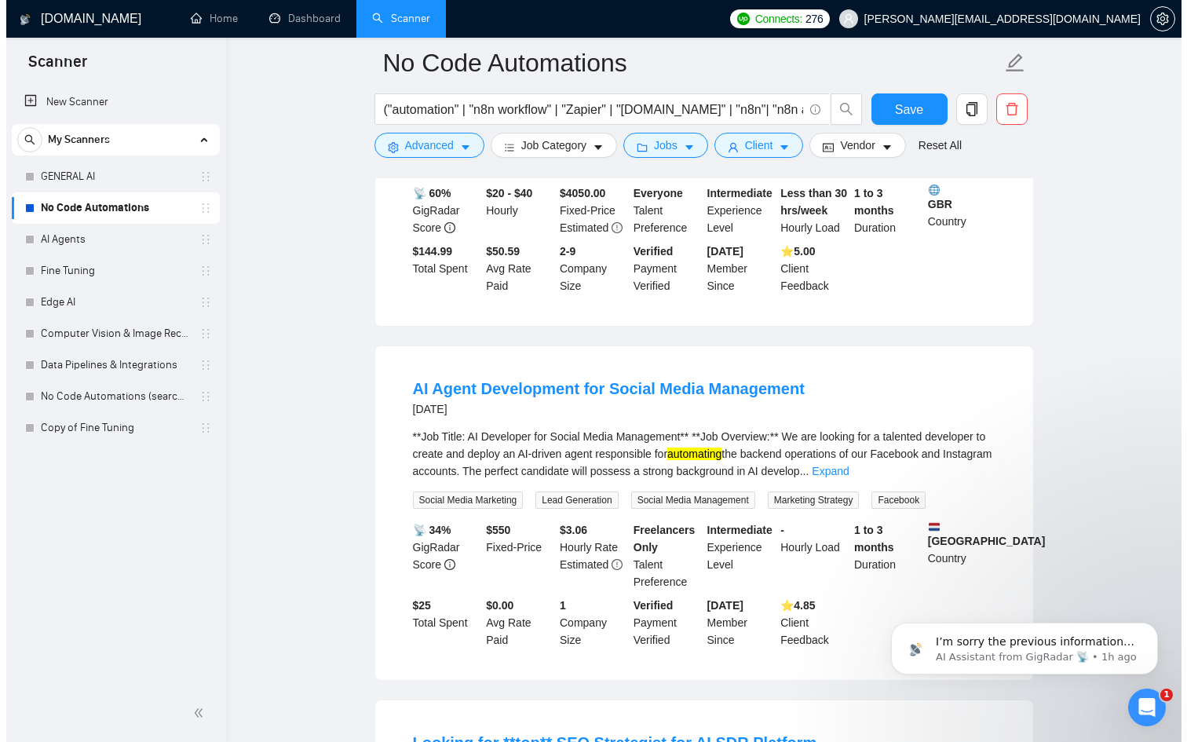
scroll to position [19419, 0]
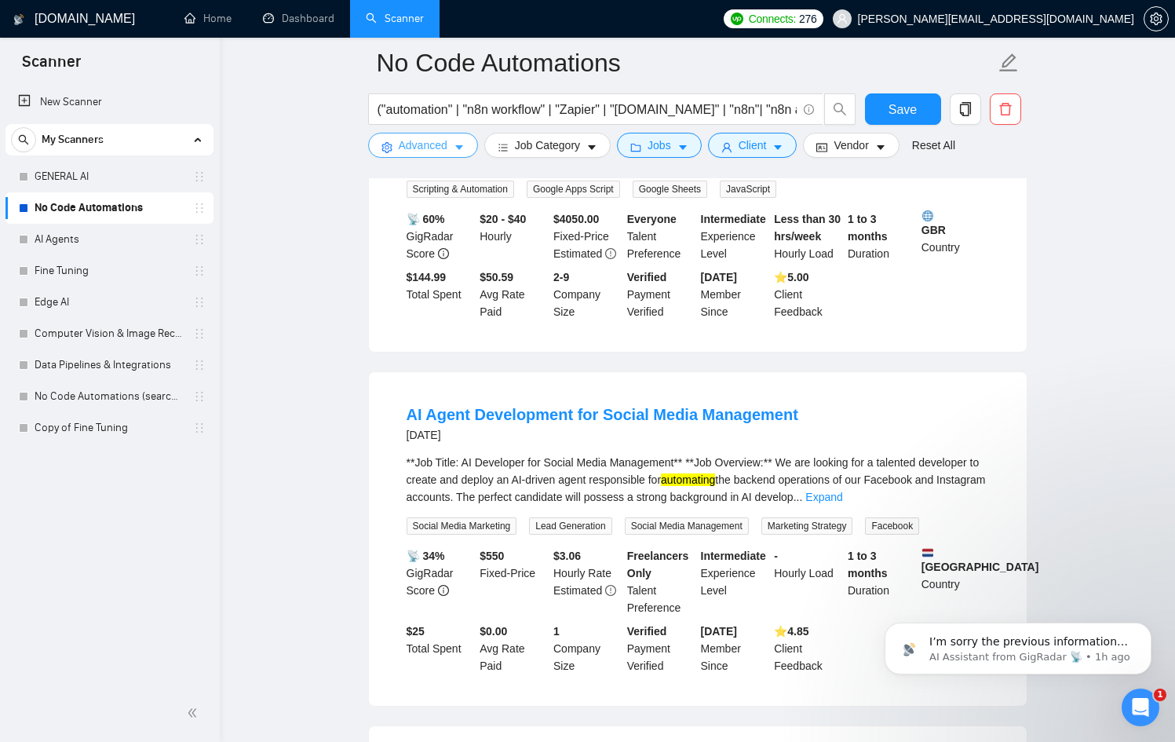
click at [448, 148] on button "Advanced" at bounding box center [423, 145] width 110 height 25
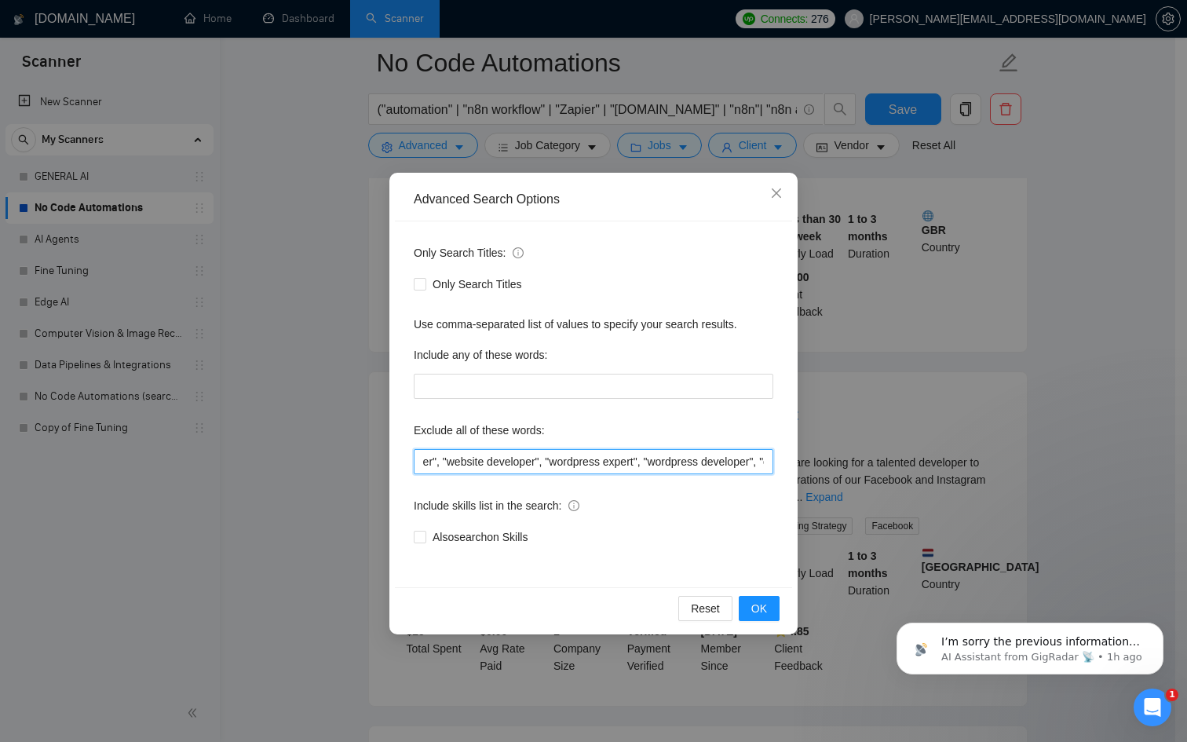
scroll to position [0, 2895]
drag, startPoint x: 720, startPoint y: 466, endPoint x: 967, endPoint y: 481, distance: 247.0
click at [967, 481] on div "Advanced Search Options Only Search Titles: Only Search Titles Use comma-separa…" at bounding box center [593, 371] width 1187 height 742
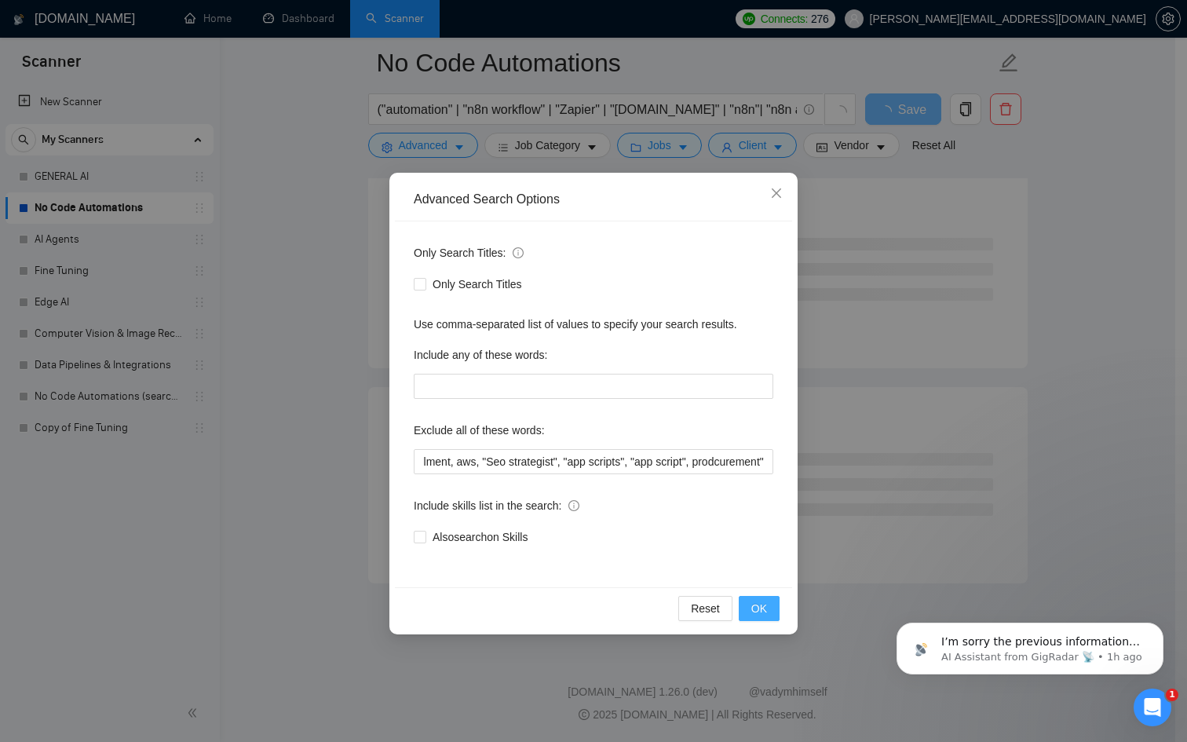
scroll to position [0, 0]
click at [756, 605] on span "OK" at bounding box center [759, 608] width 16 height 17
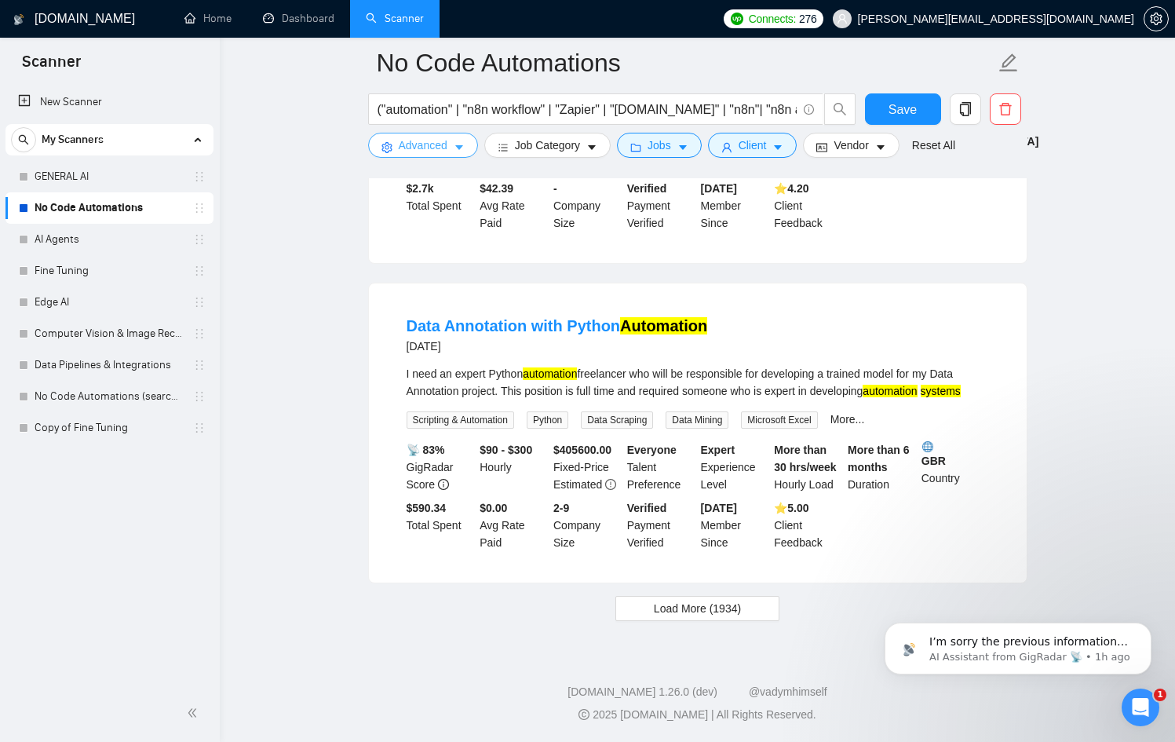
scroll to position [3138, 0]
click at [764, 618] on button "Load More (1934)" at bounding box center [698, 608] width 164 height 25
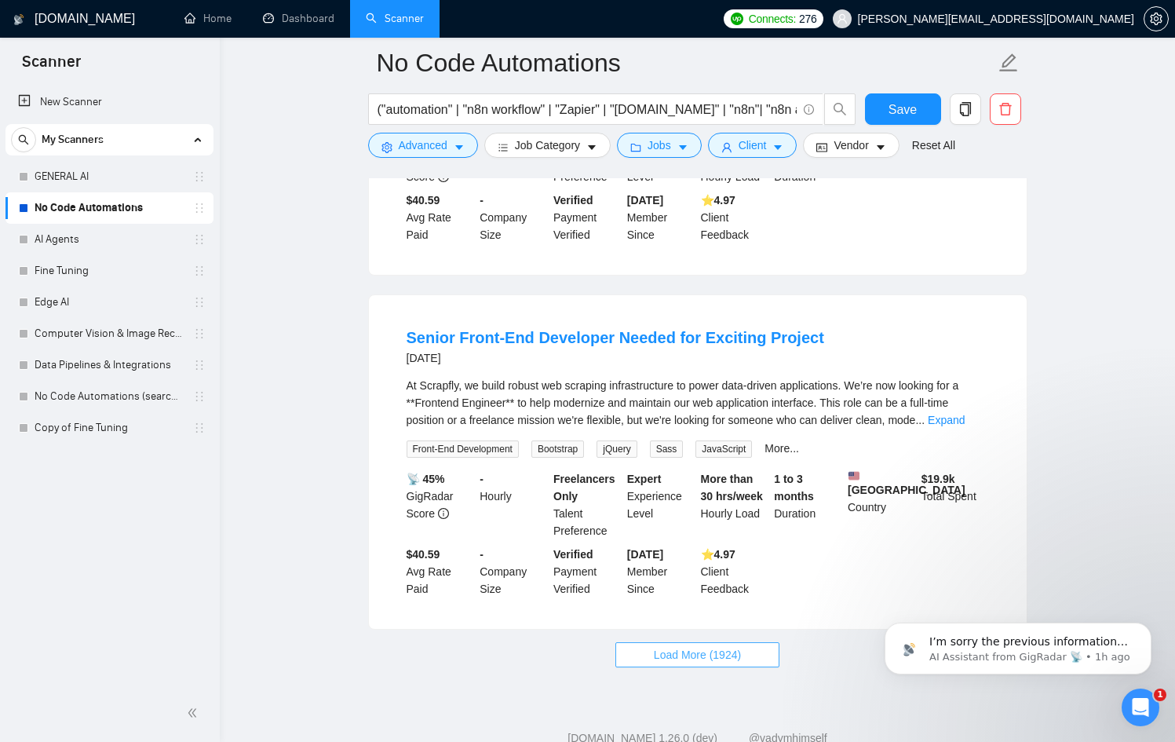
scroll to position [6608, 0]
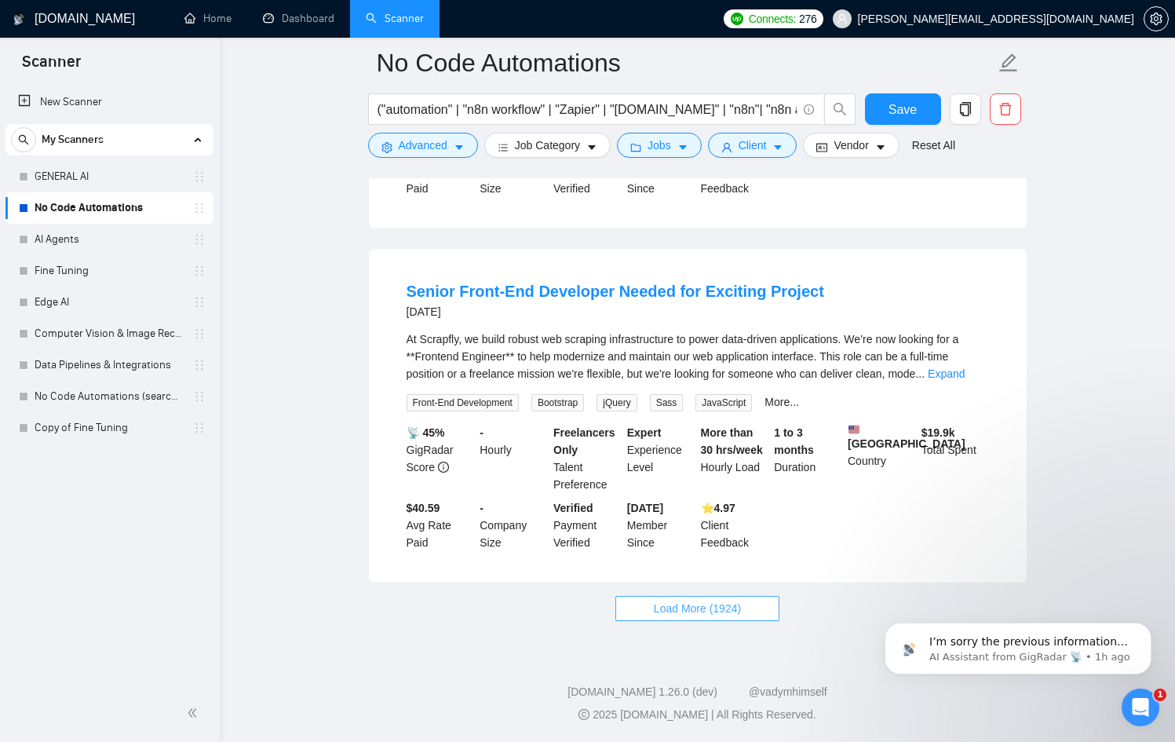
click at [751, 614] on button "Load More (1924)" at bounding box center [698, 608] width 164 height 25
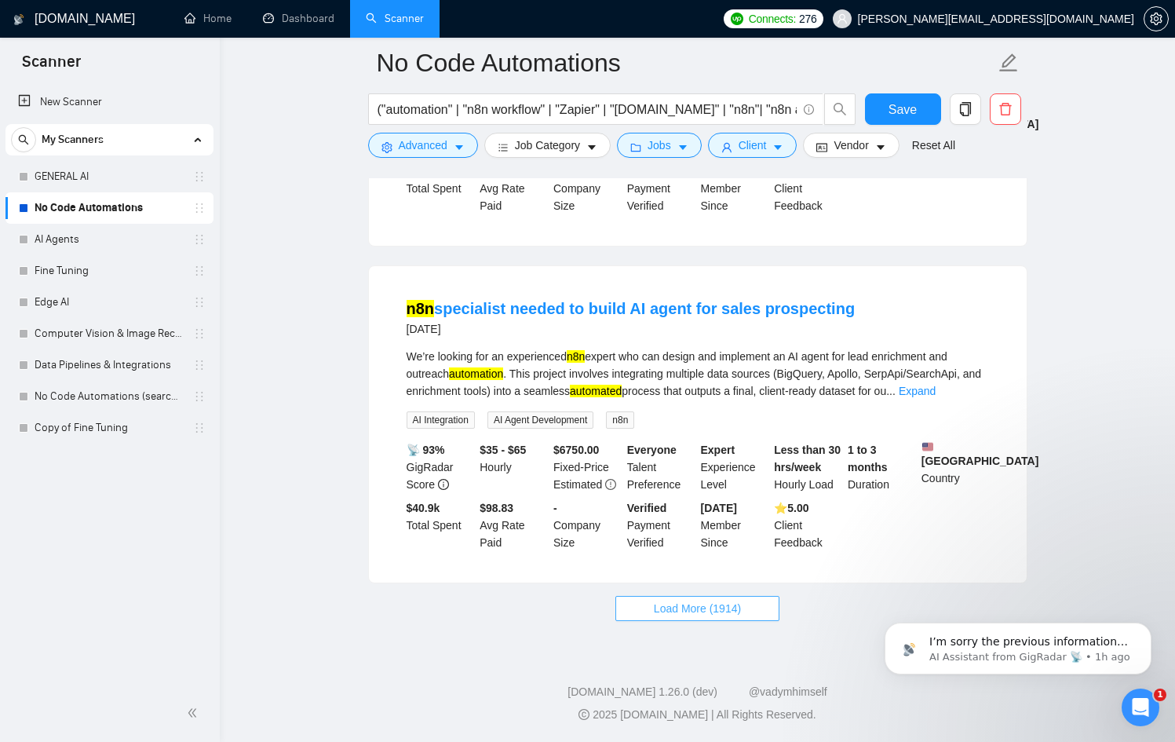
scroll to position [10084, 0]
click at [751, 612] on button "Load More (1914)" at bounding box center [698, 608] width 164 height 25
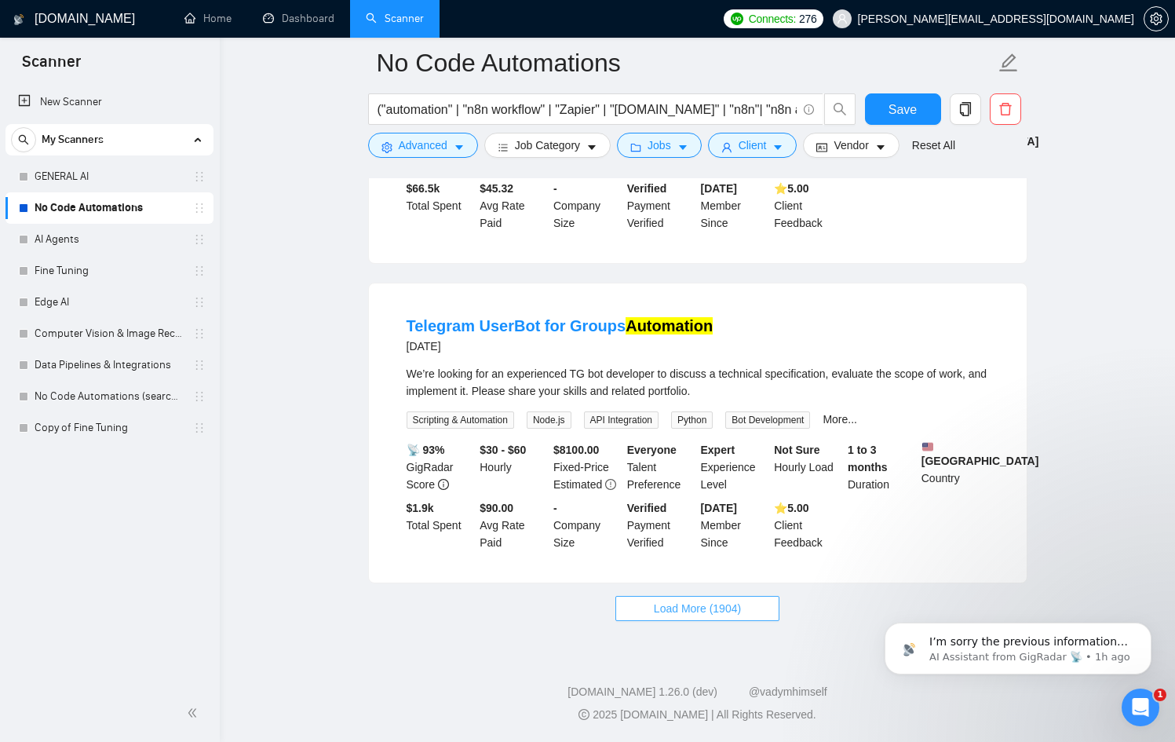
scroll to position [13511, 0]
click at [752, 612] on button "Load More (1904)" at bounding box center [698, 608] width 164 height 25
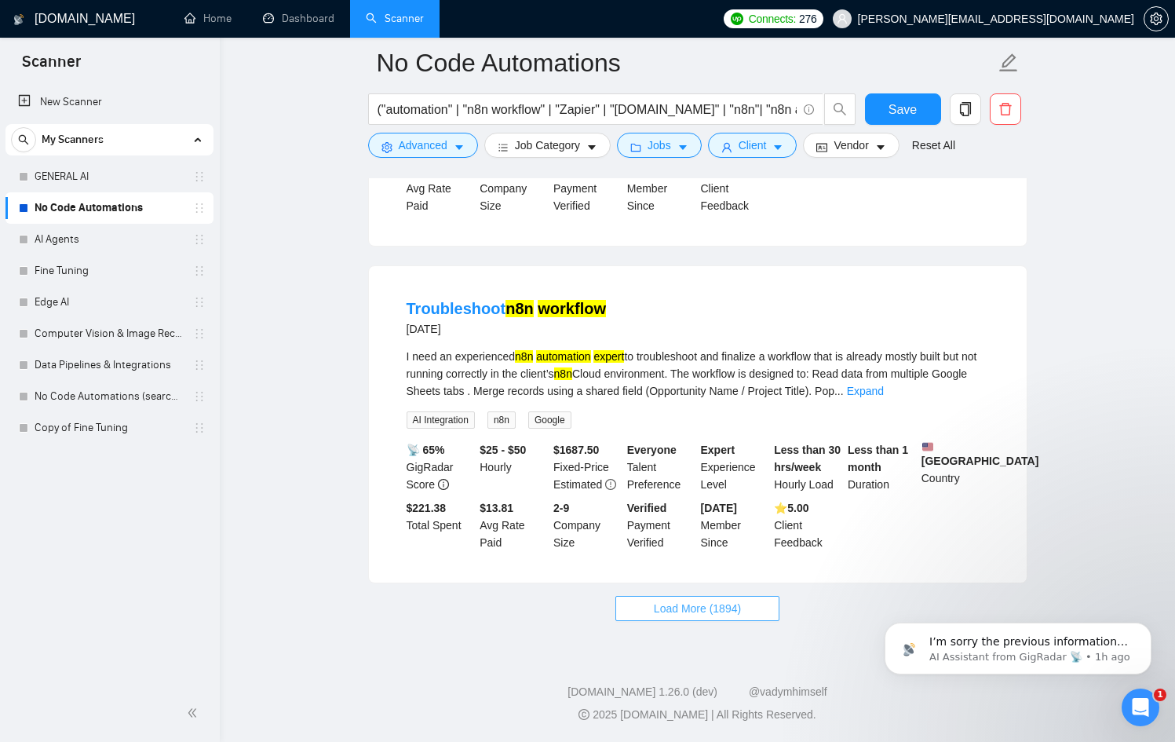
scroll to position [16985, 0]
click at [751, 612] on button "Load More (1894)" at bounding box center [698, 608] width 164 height 25
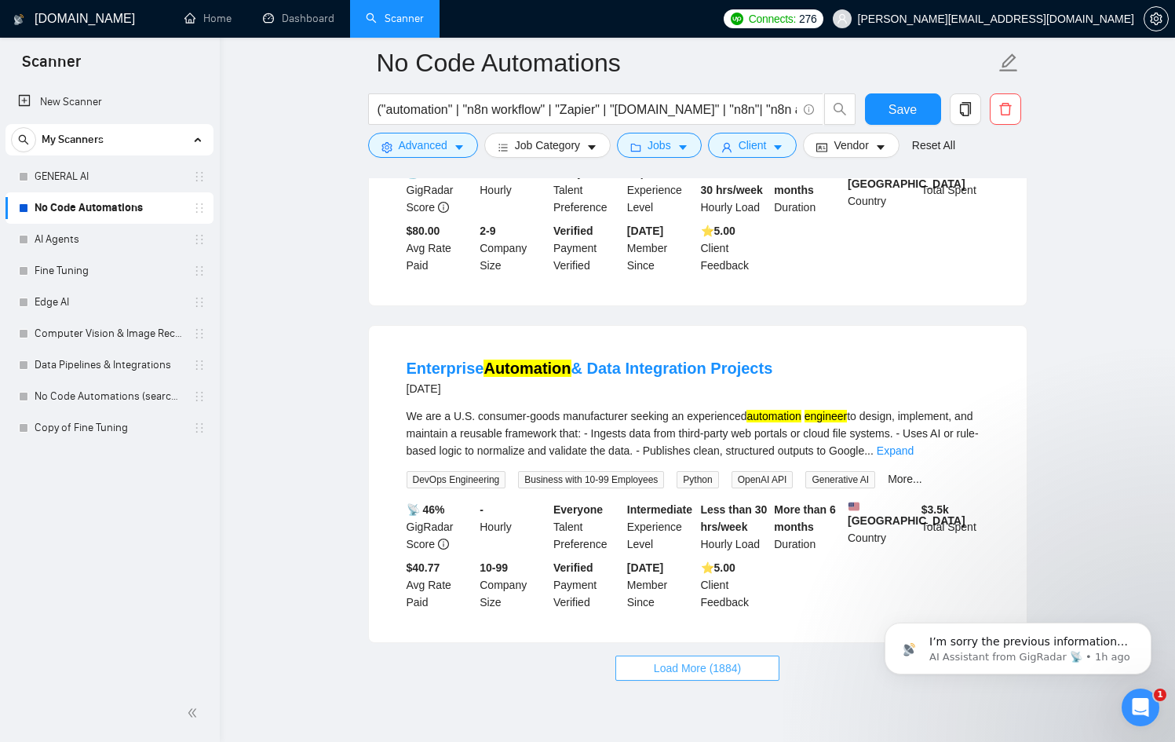
scroll to position [20529, 0]
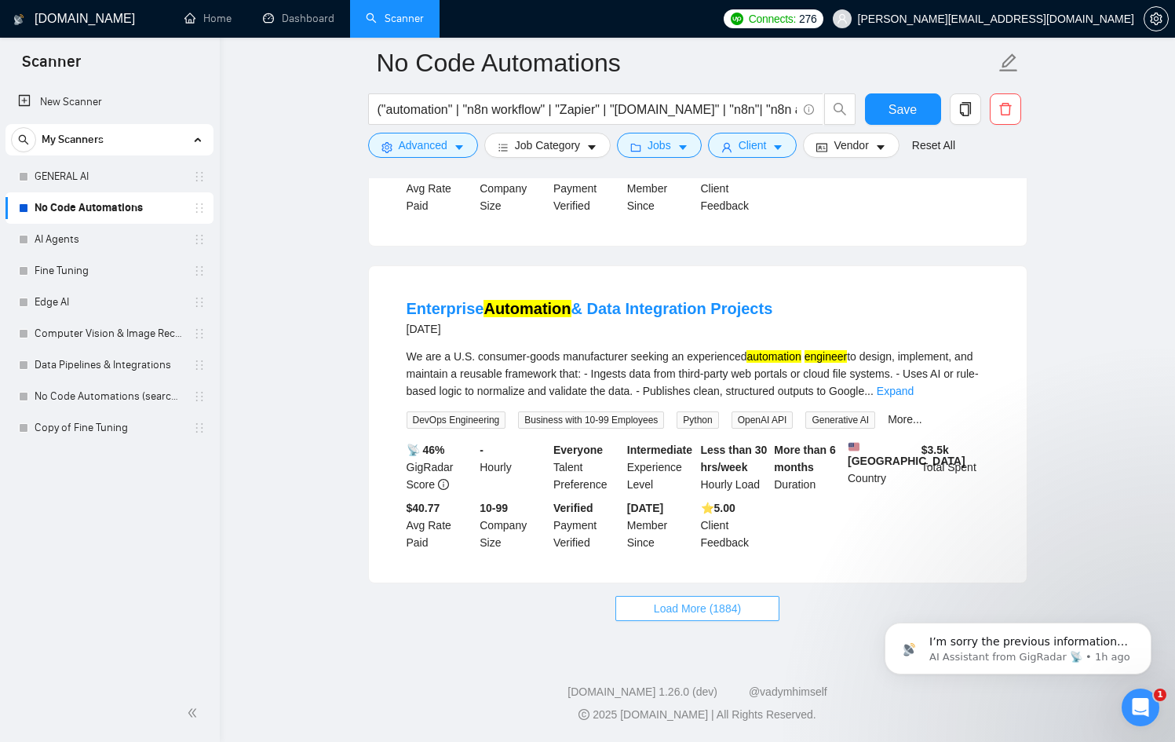
click at [751, 611] on button "Load More (1884)" at bounding box center [698, 608] width 164 height 25
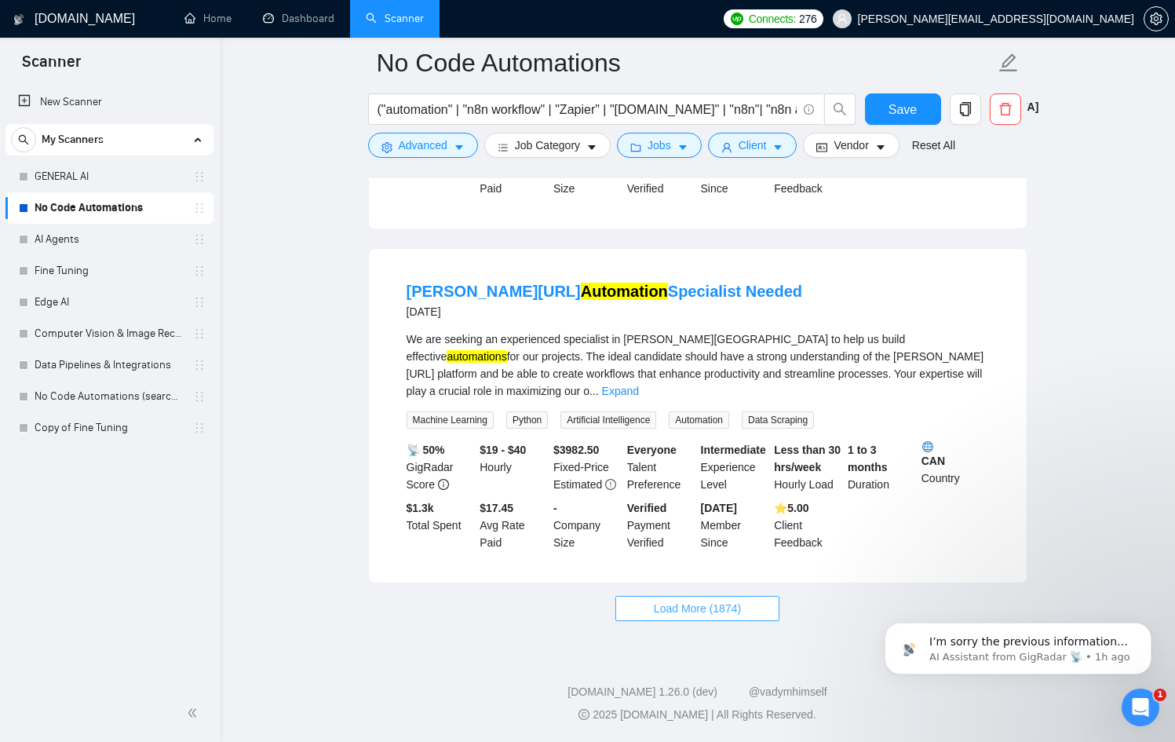
scroll to position [23912, 0]
click at [766, 621] on button "Load More (1874)" at bounding box center [698, 608] width 164 height 25
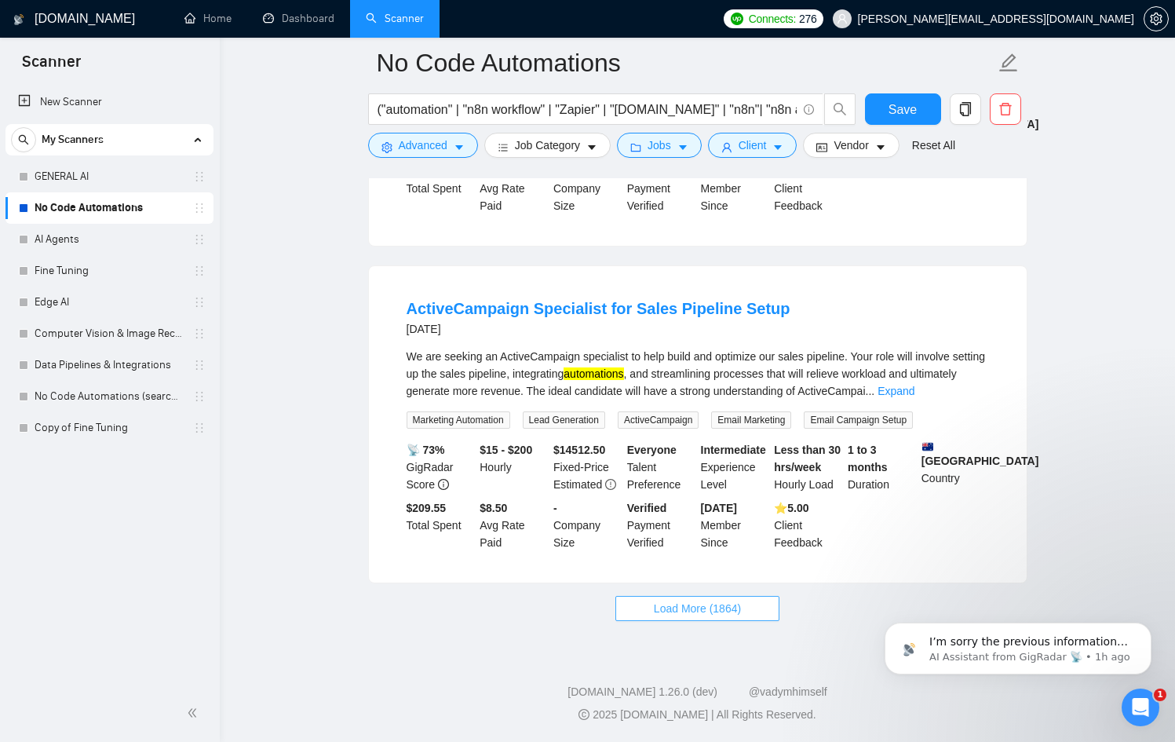
scroll to position [27436, 0]
click at [718, 617] on span "Load More (1864)" at bounding box center [697, 608] width 87 height 17
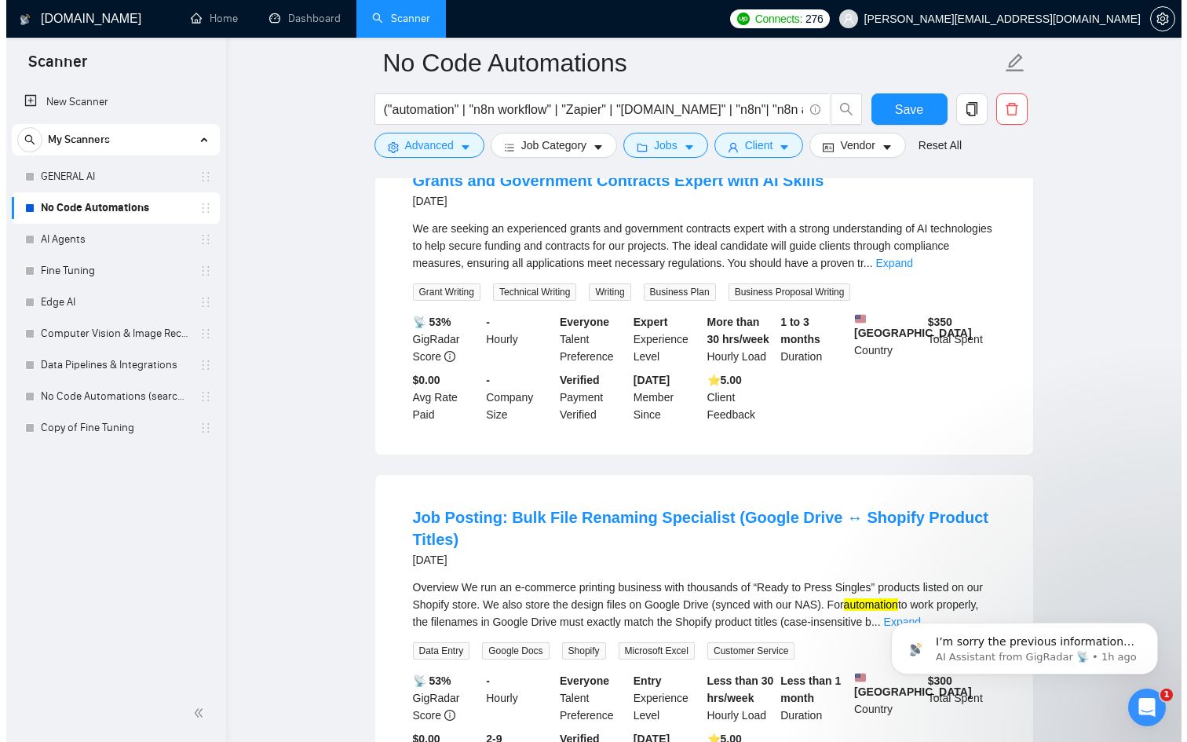
scroll to position [28001, 0]
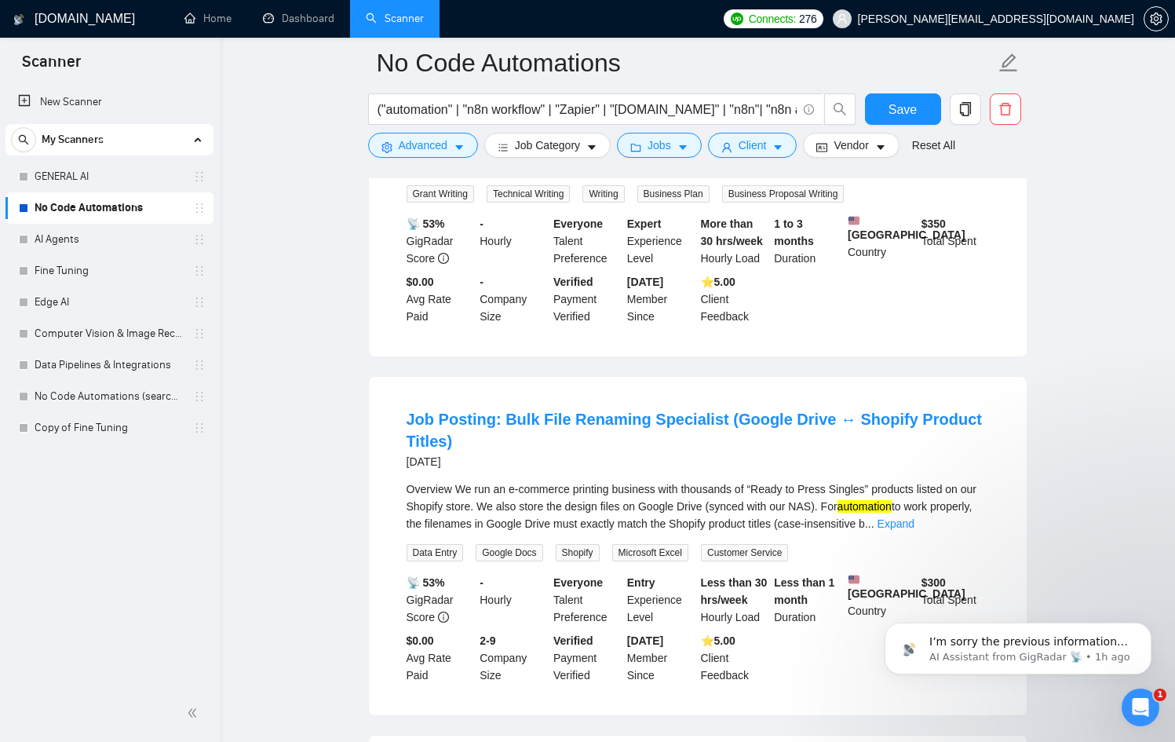
drag, startPoint x: 390, startPoint y: 456, endPoint x: 659, endPoint y: 459, distance: 268.6
click at [659, 338] on li "Grants and Government Contracts Expert with AI Skills 16 days ago We are seekin…" at bounding box center [698, 198] width 620 height 279
click at [462, 136] on button "Advanced" at bounding box center [423, 145] width 110 height 25
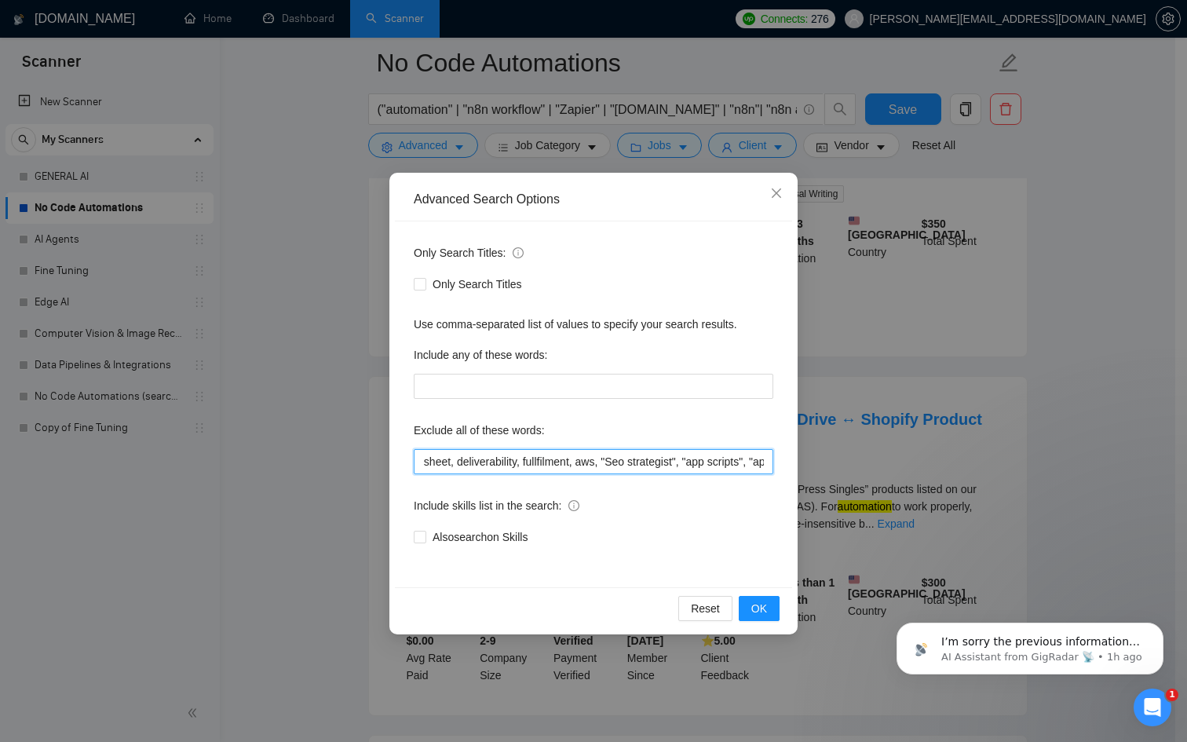
scroll to position [0, 3202]
drag, startPoint x: 694, startPoint y: 456, endPoint x: 904, endPoint y: 468, distance: 210.0
click at [904, 468] on div "Advanced Search Options Only Search Titles: Only Search Titles Use comma-separa…" at bounding box center [593, 371] width 1187 height 742
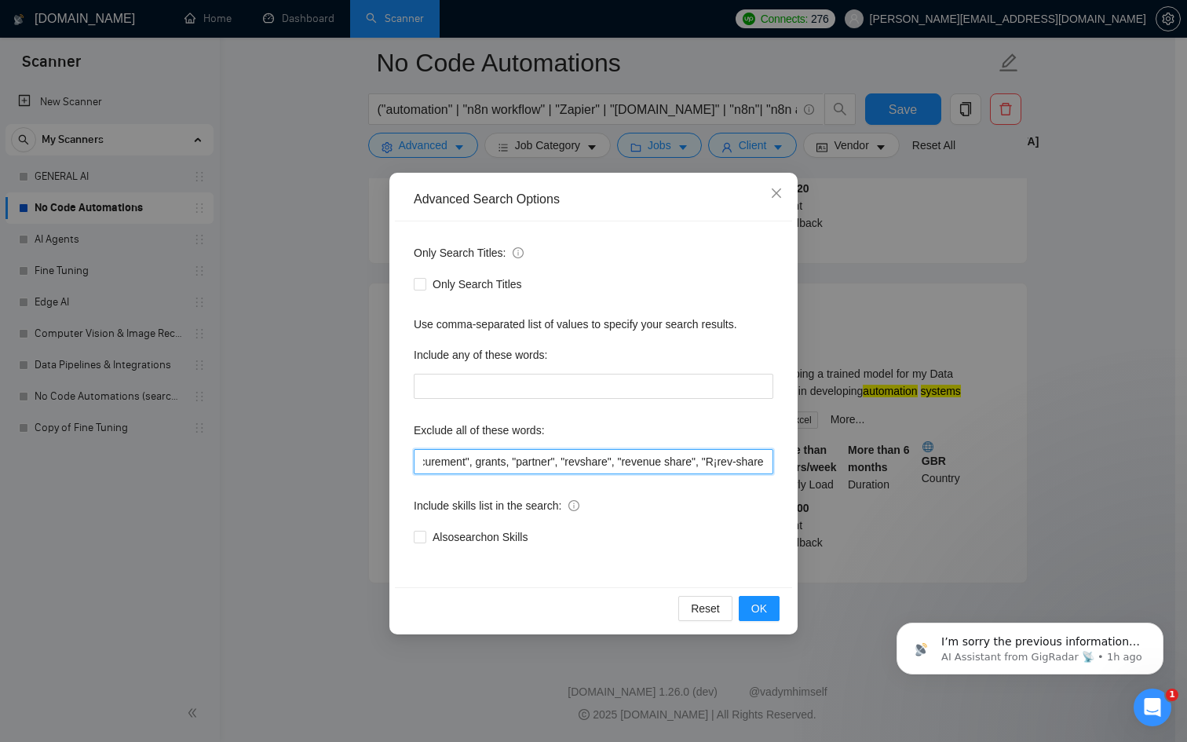
scroll to position [0, 3508]
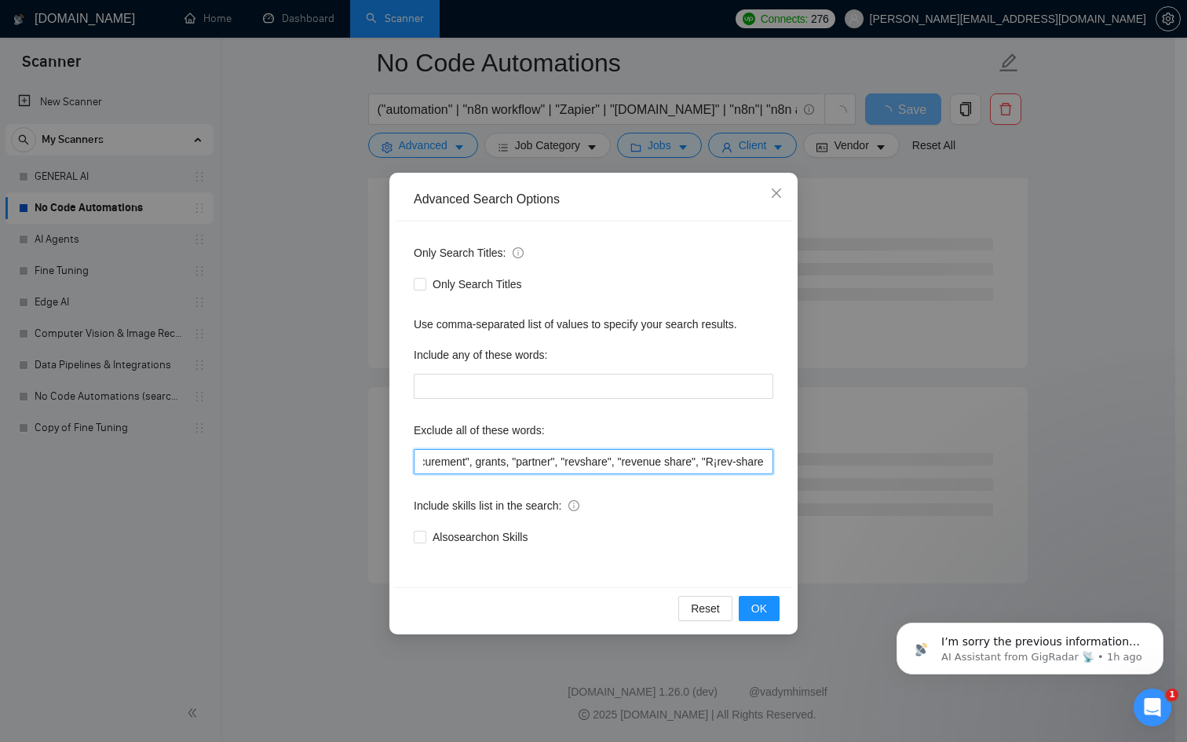
click at [715, 456] on input "Excel VBA macro, Google Sheets cleanup, klaviyo, "apple shortcuts", pabbly, "mo…" at bounding box center [594, 461] width 360 height 25
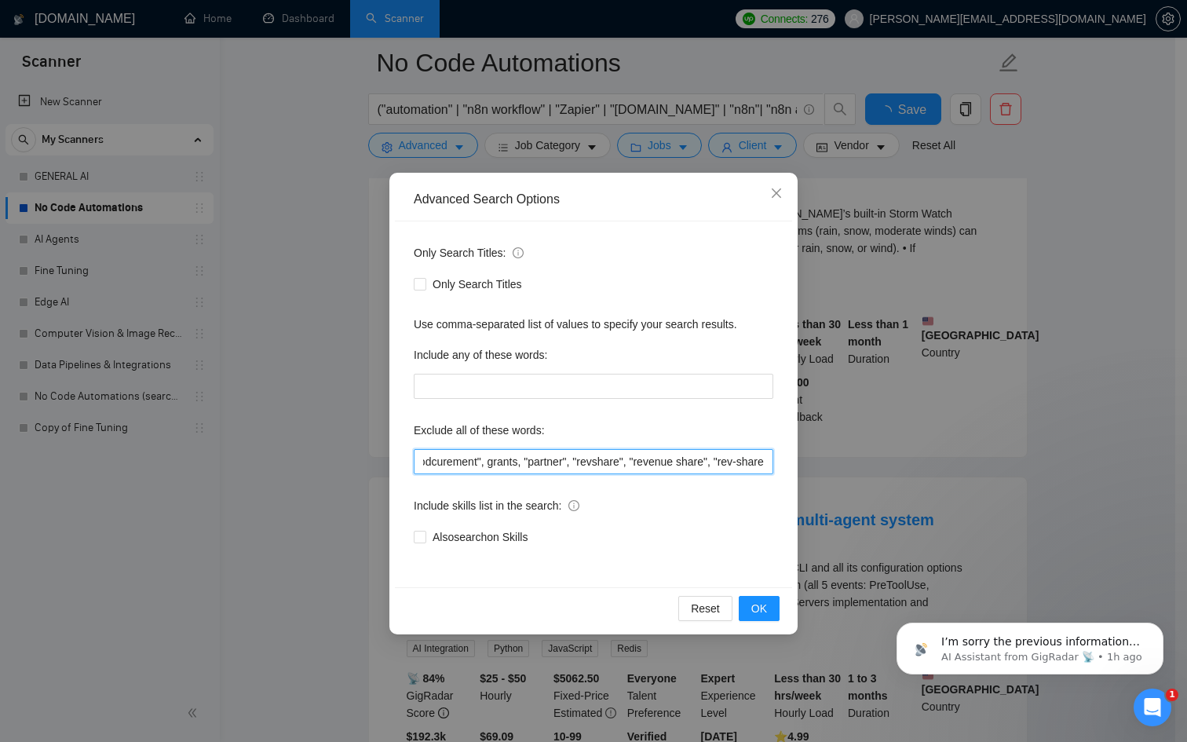
scroll to position [0, 3497]
click at [769, 457] on input "Excel VBA macro, Google Sheets cleanup, klaviyo, "apple shortcuts", pabbly, "mo…" at bounding box center [594, 461] width 360 height 25
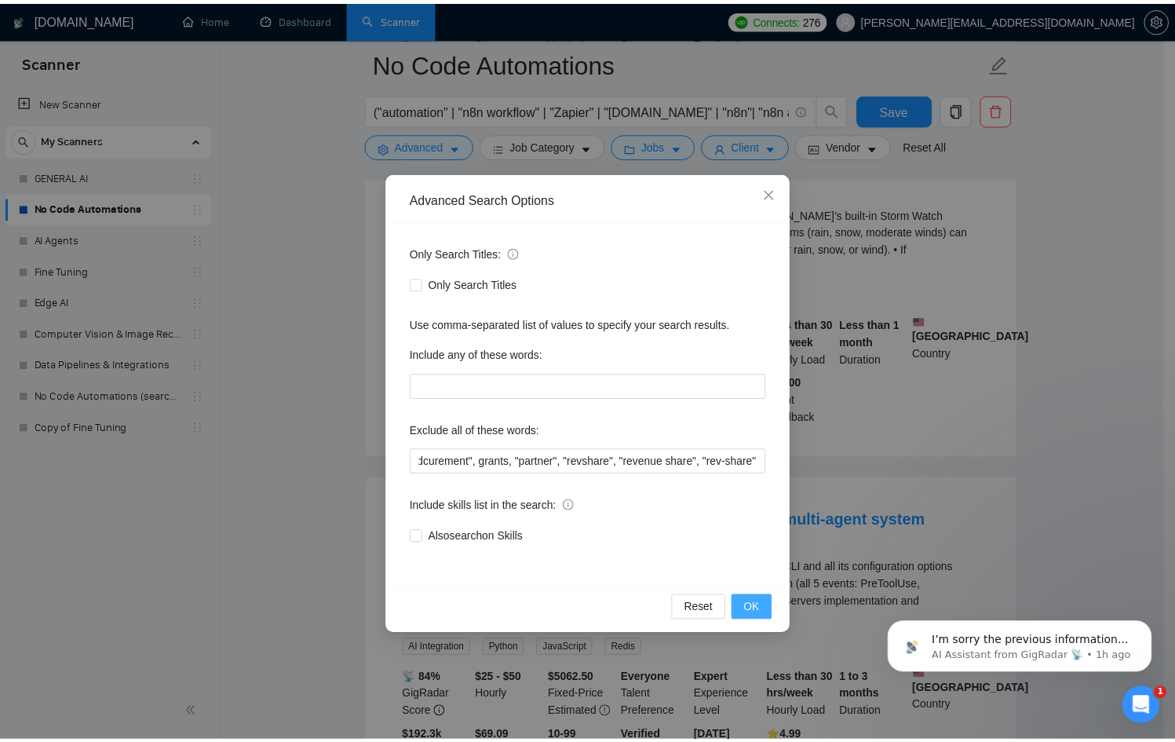
scroll to position [0, 0]
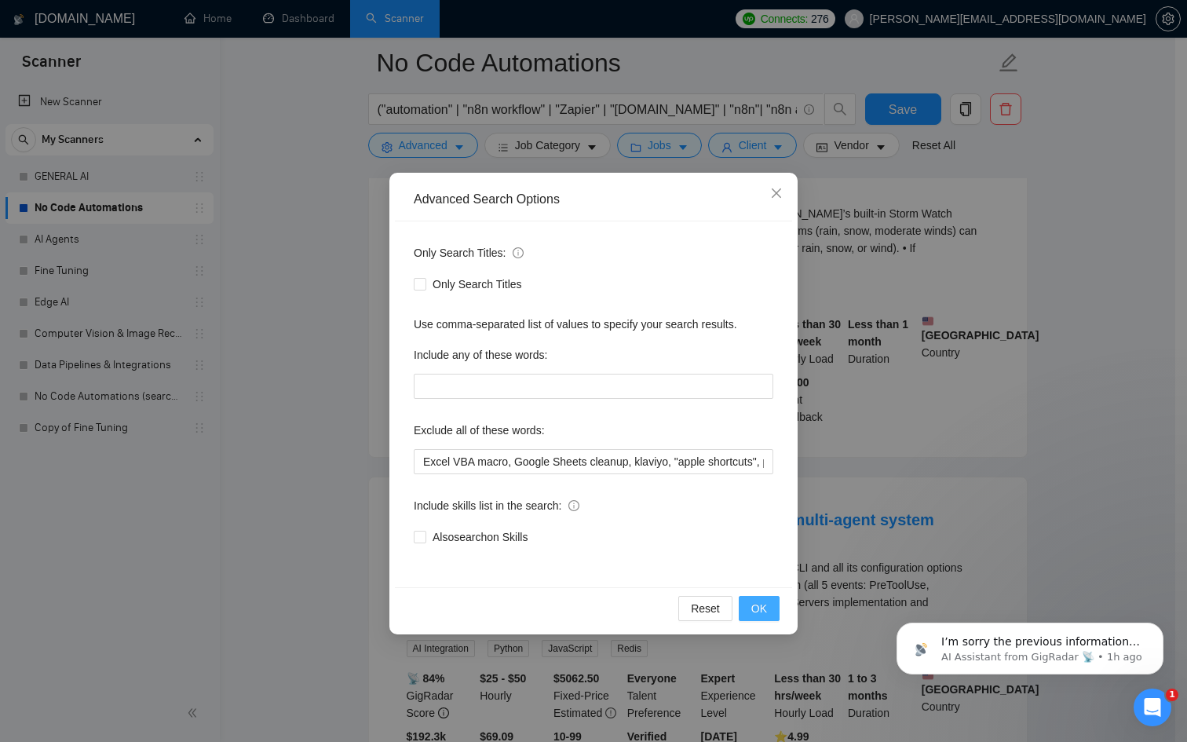
click at [770, 607] on button "OK" at bounding box center [759, 608] width 41 height 25
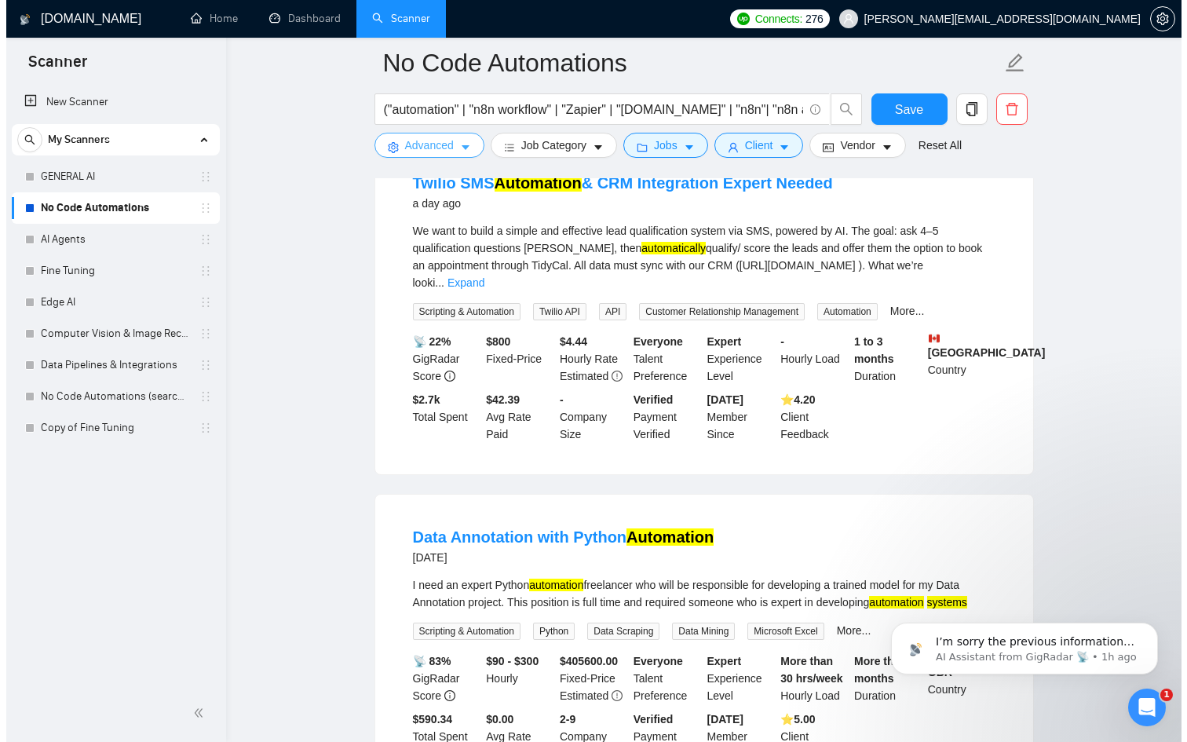
scroll to position [3138, 0]
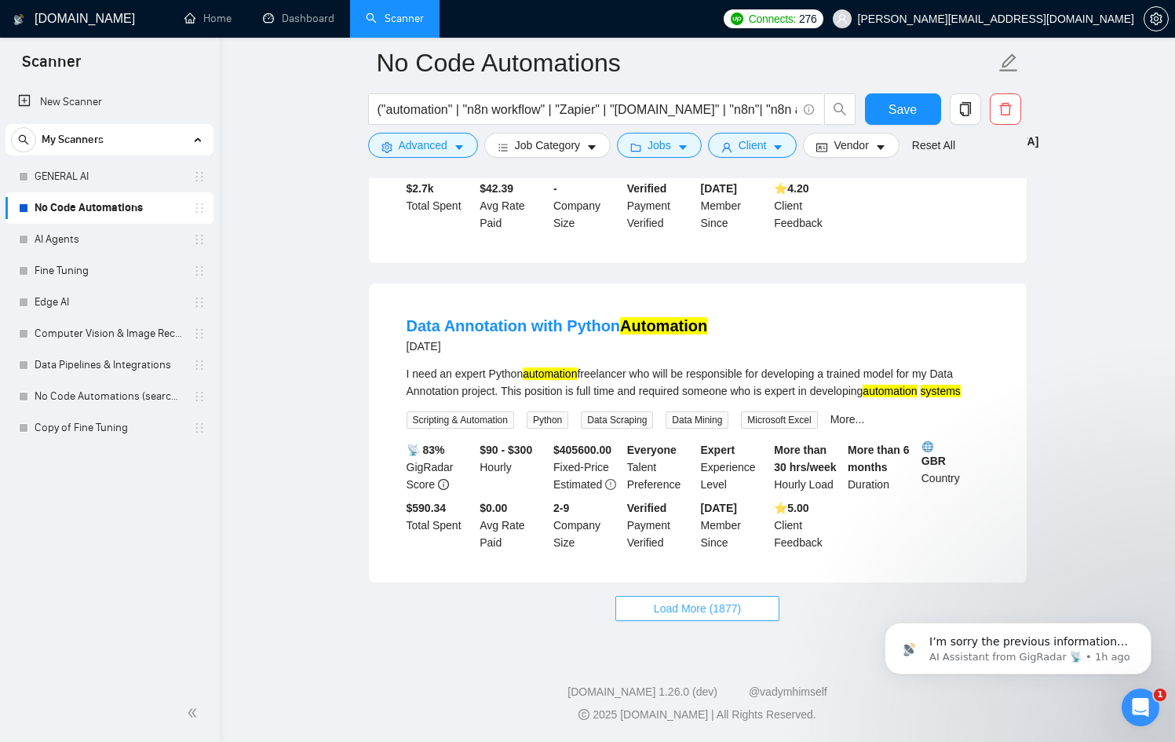
click at [746, 601] on button "Load More (1877)" at bounding box center [698, 608] width 164 height 25
click at [453, 144] on button "Advanced" at bounding box center [423, 145] width 110 height 25
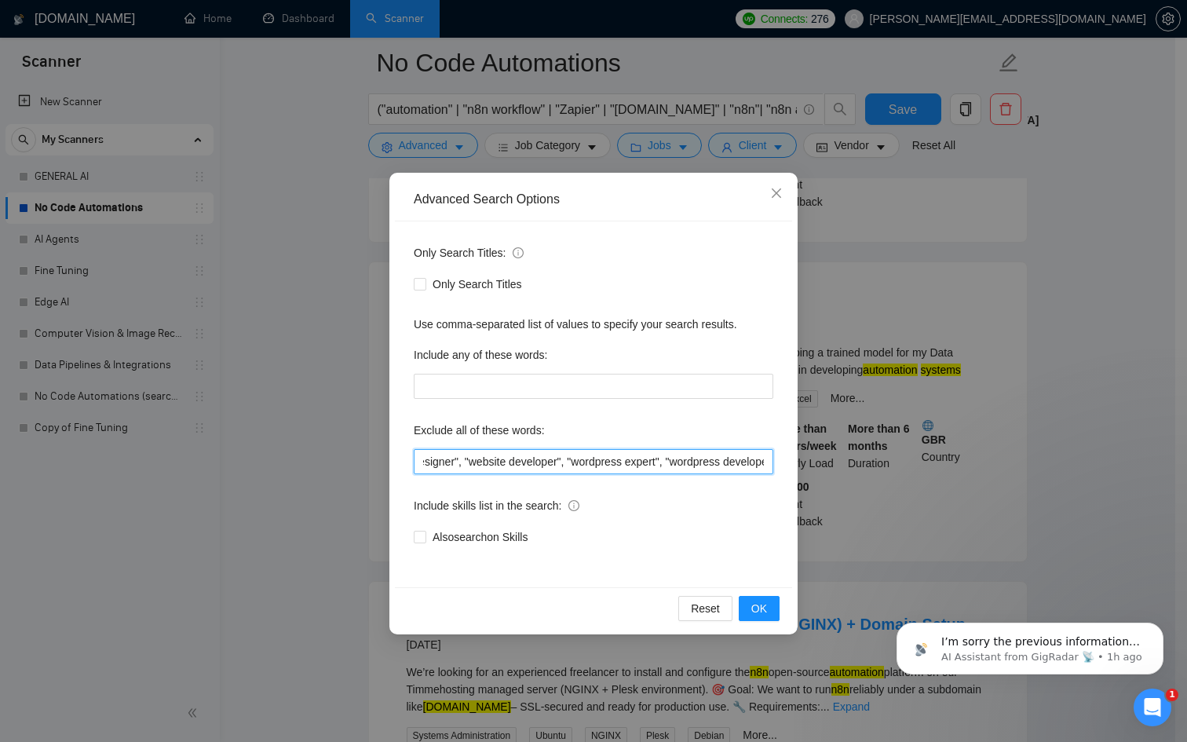
scroll to position [0, 3503]
drag, startPoint x: 708, startPoint y: 459, endPoint x: 1001, endPoint y: 464, distance: 292.9
click at [1001, 464] on div "Advanced Search Options Only Search Titles: Only Search Titles Use comma-separa…" at bounding box center [593, 371] width 1187 height 742
click at [758, 605] on span "OK" at bounding box center [759, 608] width 16 height 17
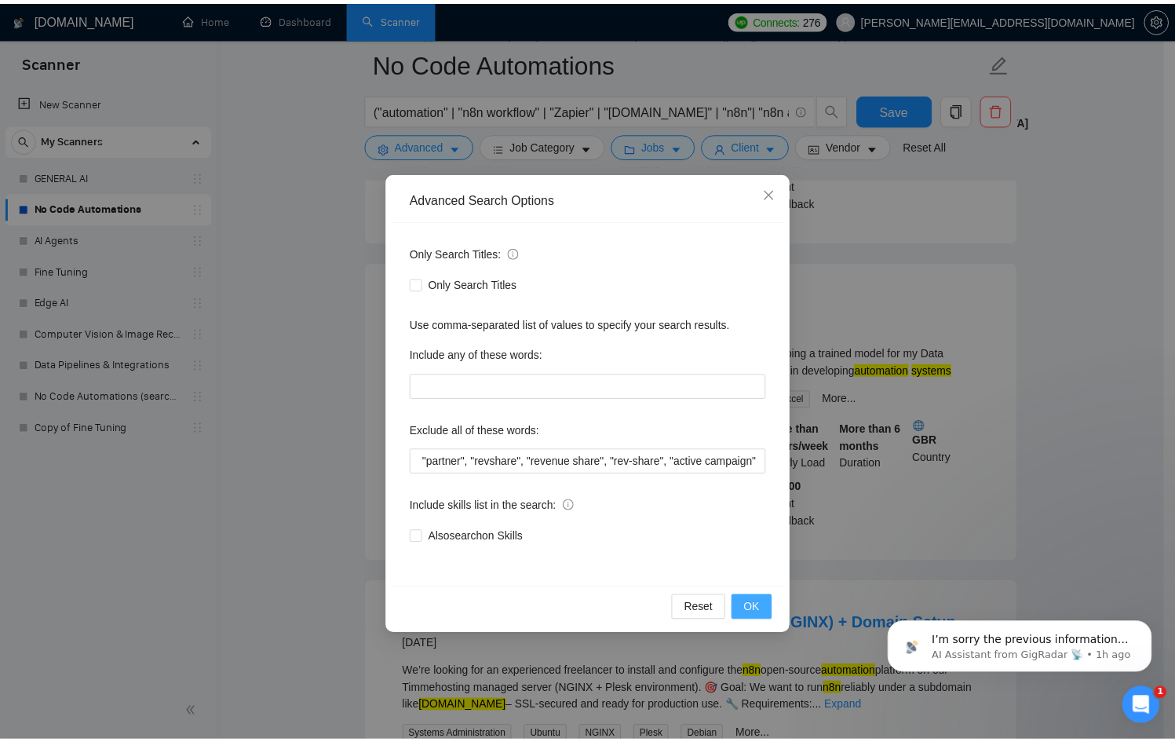
scroll to position [0, 0]
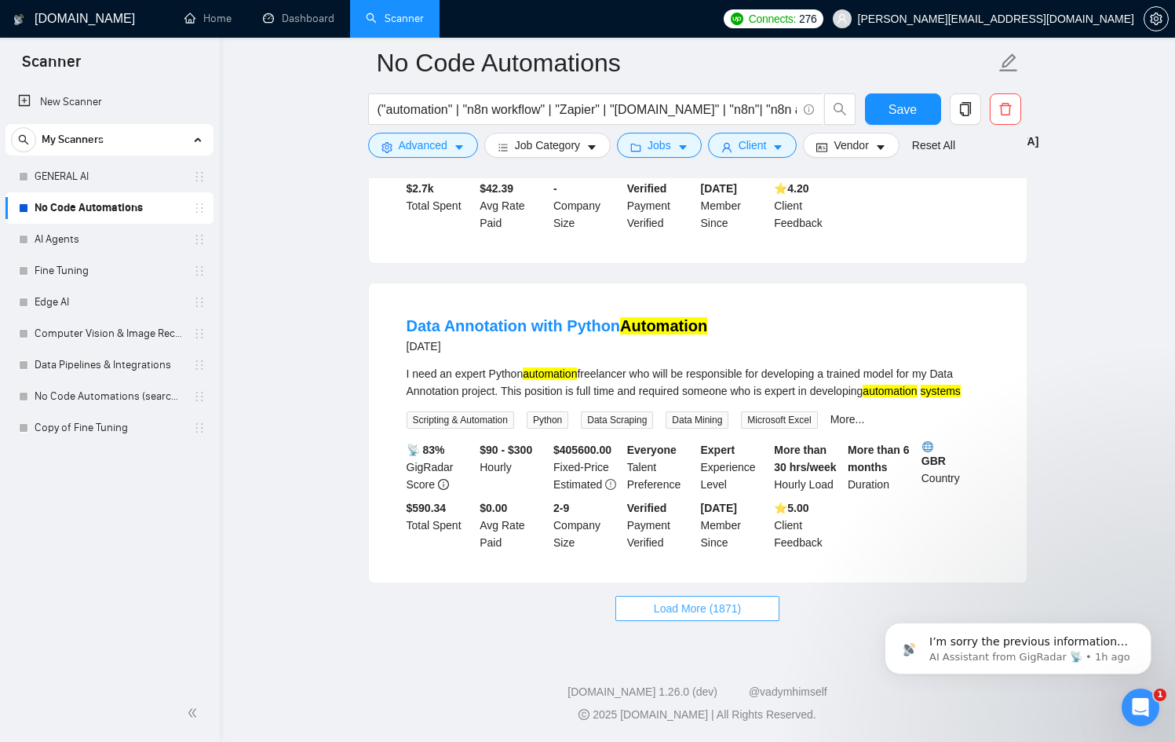
click at [727, 602] on span "Load More (1871)" at bounding box center [697, 608] width 87 height 17
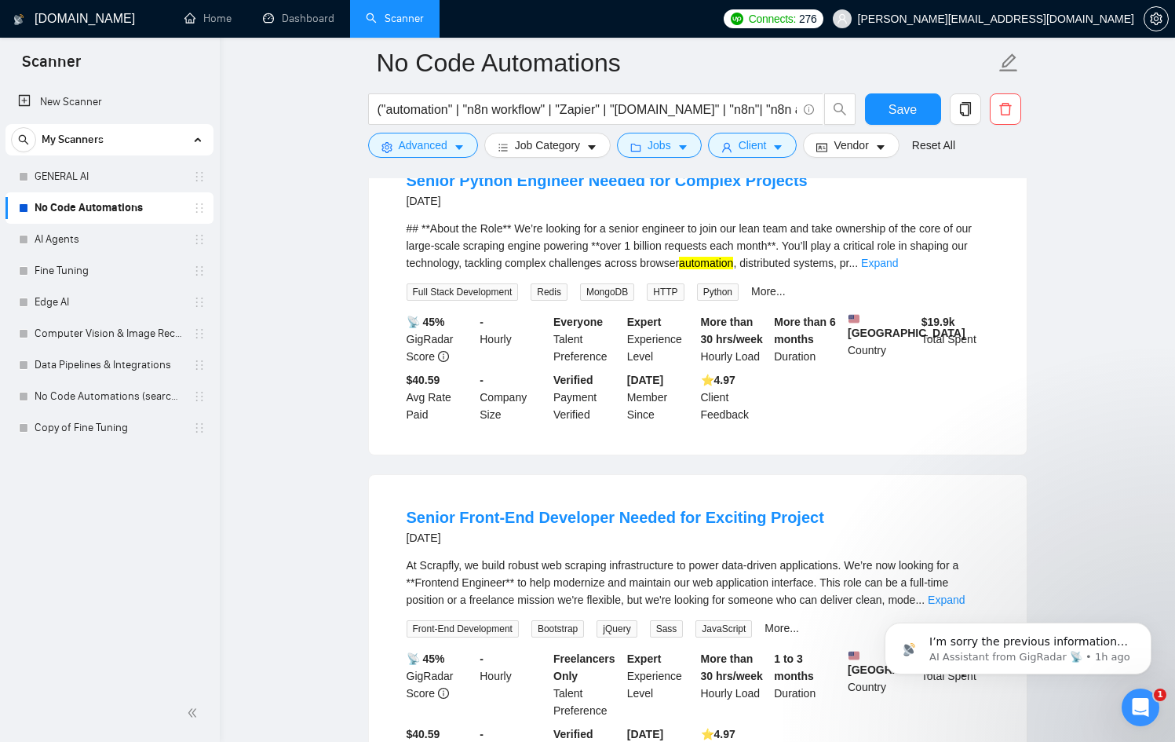
scroll to position [6608, 0]
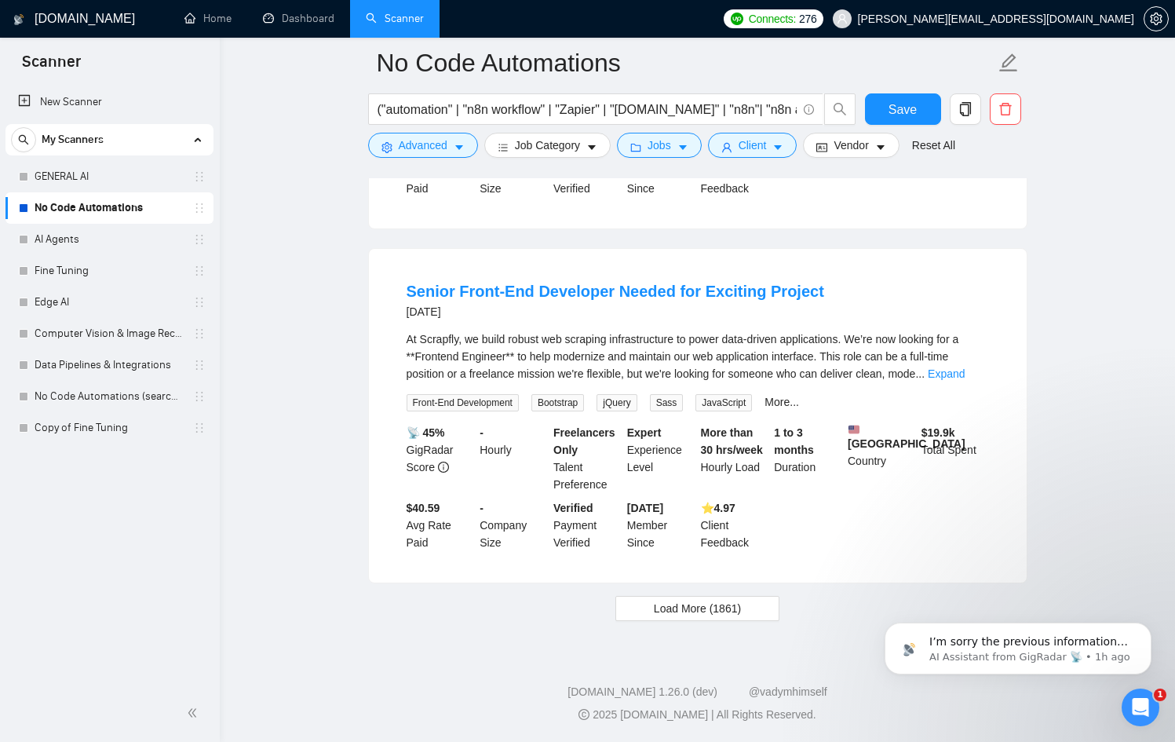
click at [700, 580] on div "Senior Front-End Developer Needed for Exciting Project 5 days ago At Scrapfly, …" at bounding box center [698, 416] width 658 height 334
click at [700, 604] on span "Load More (1861)" at bounding box center [697, 608] width 87 height 17
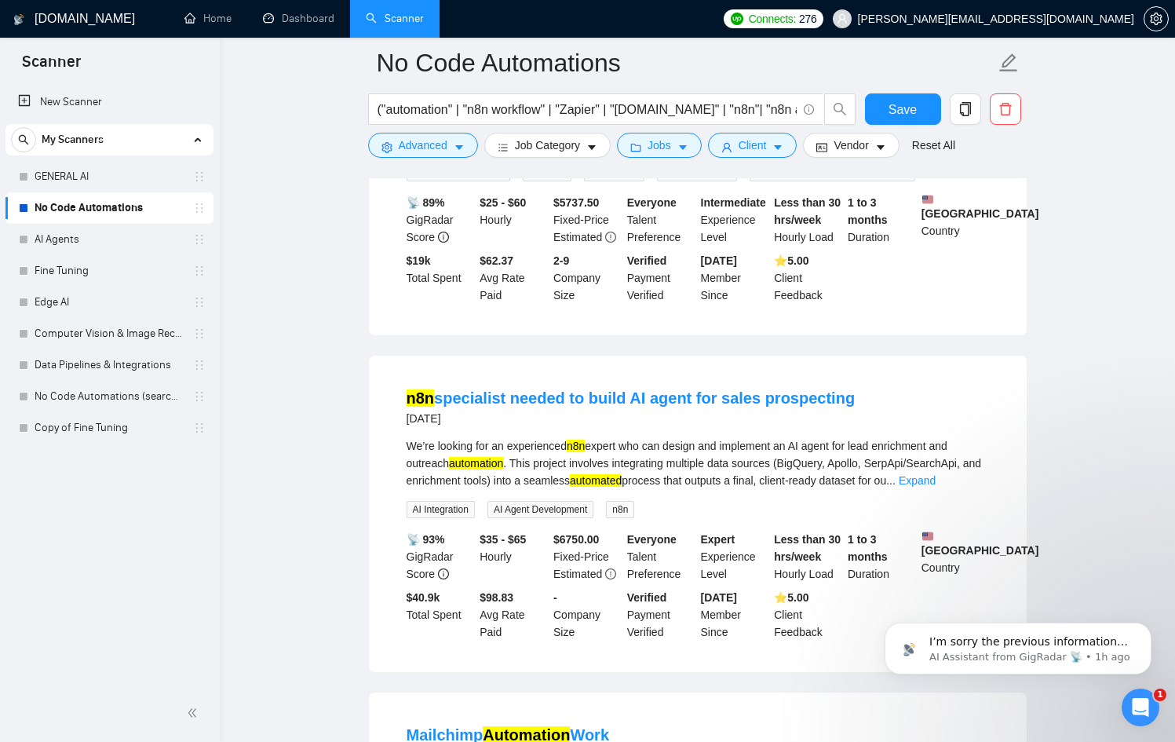
scroll to position [10090, 0]
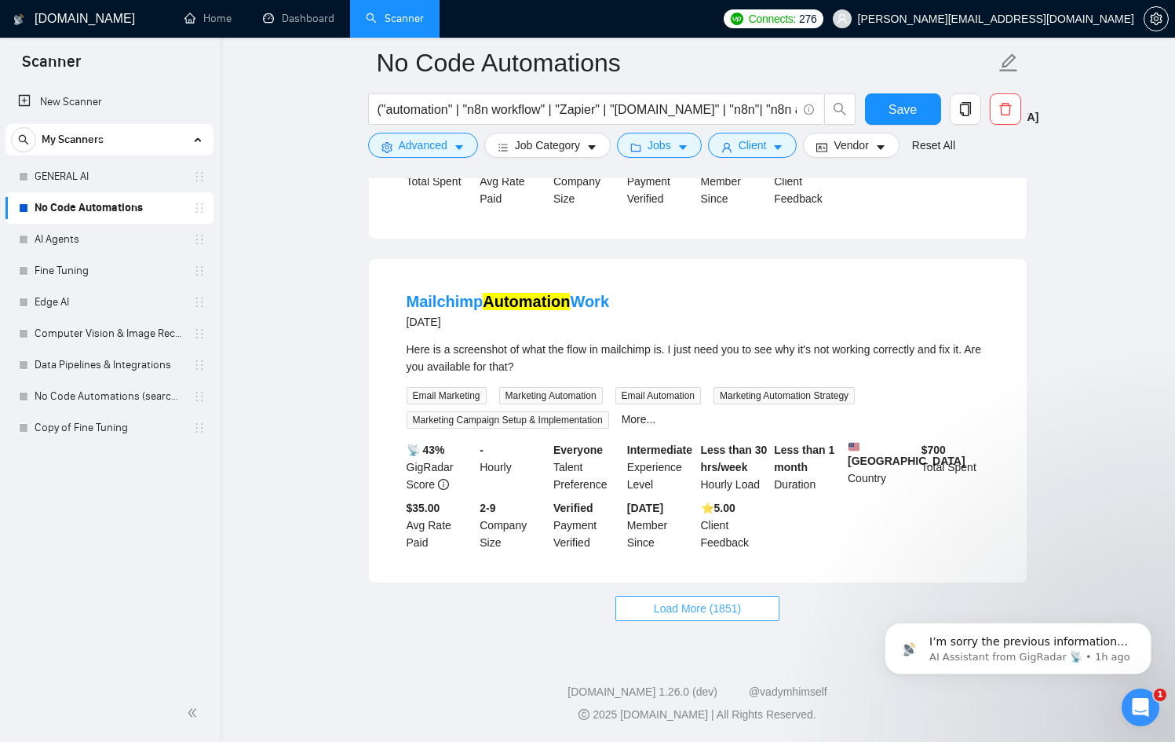
click at [700, 604] on span "Load More (1851)" at bounding box center [697, 608] width 87 height 17
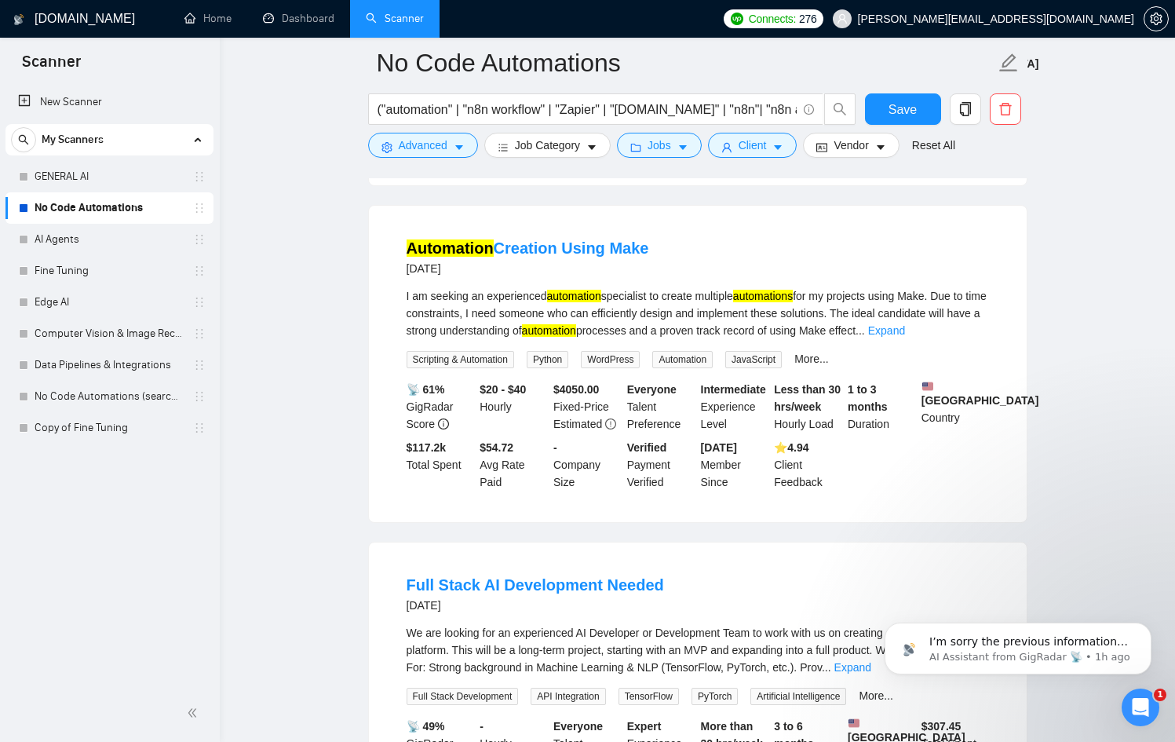
scroll to position [13504, 0]
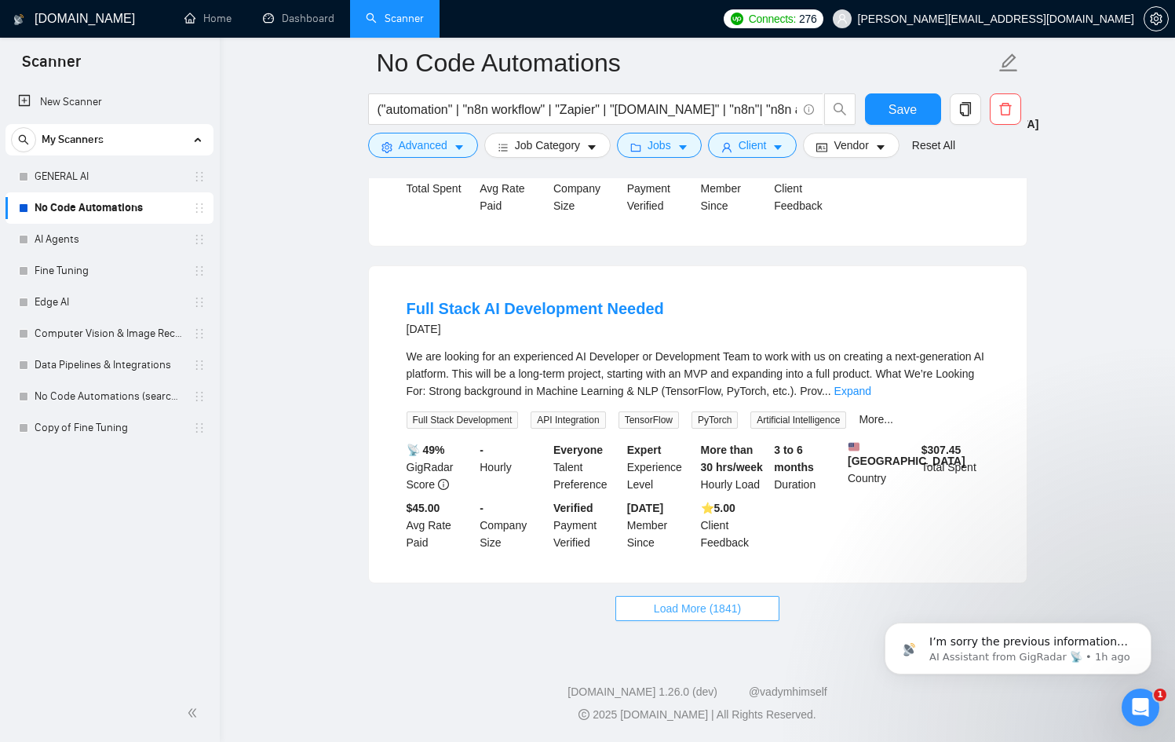
click at [700, 601] on span "Load More (1841)" at bounding box center [697, 608] width 87 height 17
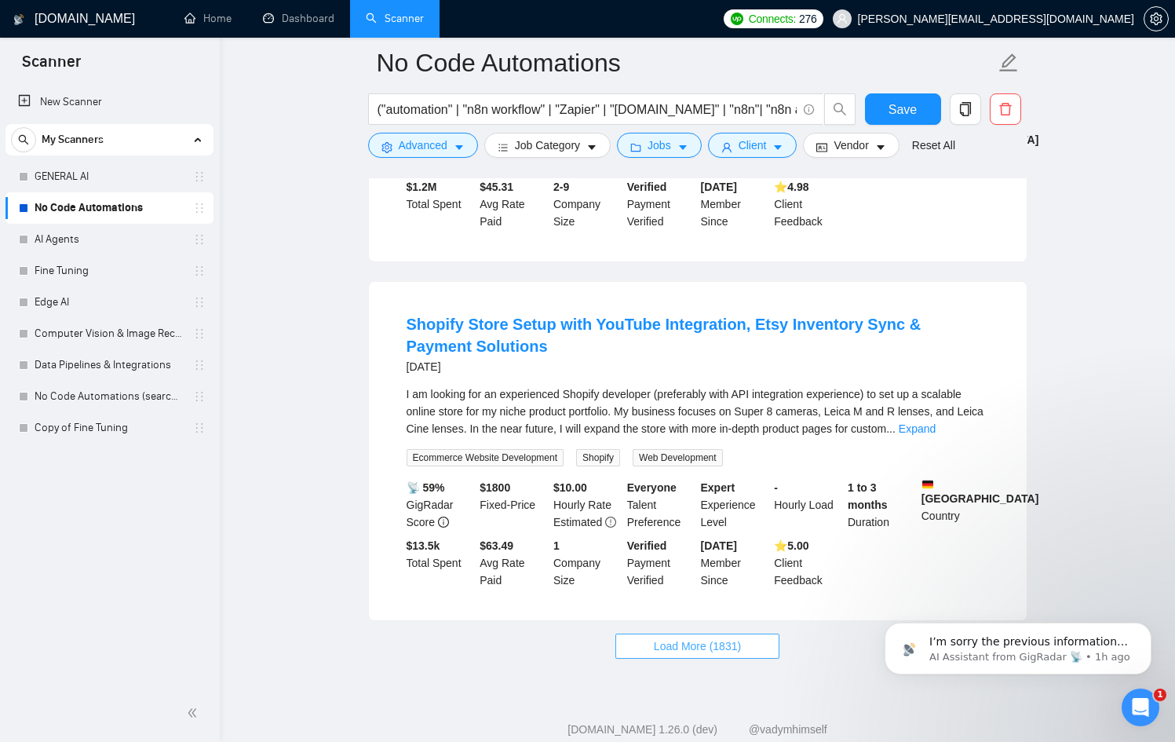
scroll to position [17012, 0]
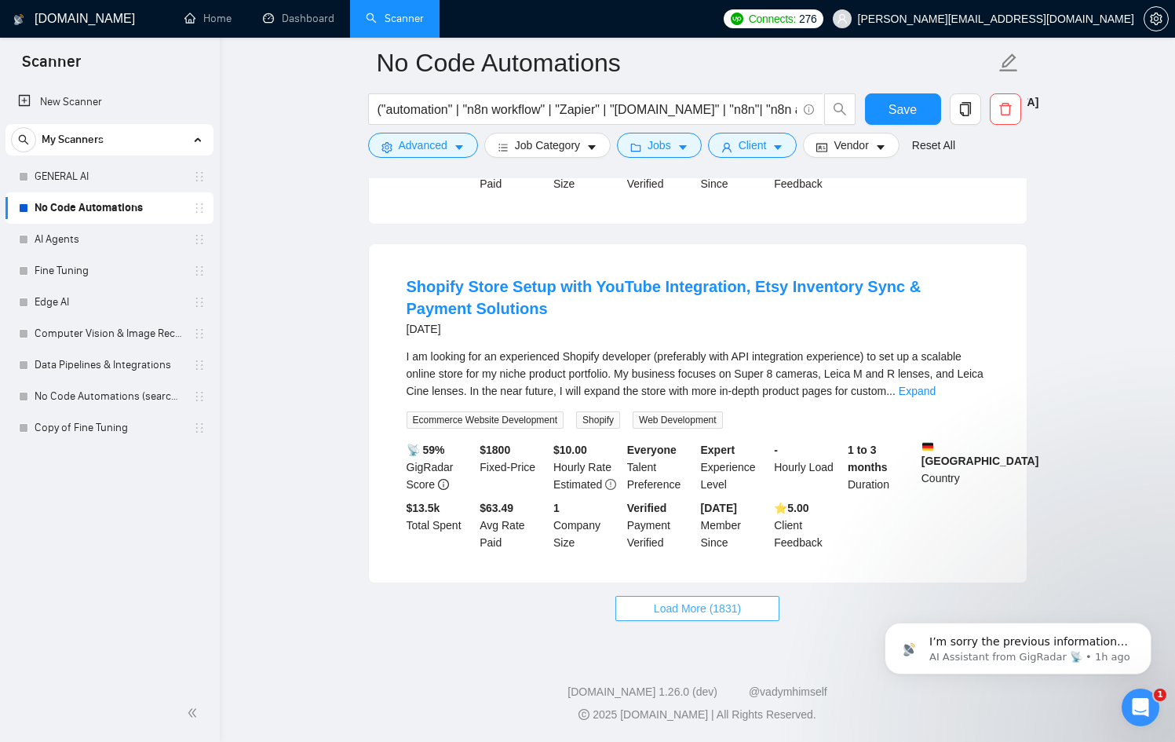
click at [700, 601] on span "Load More (1831)" at bounding box center [697, 608] width 87 height 17
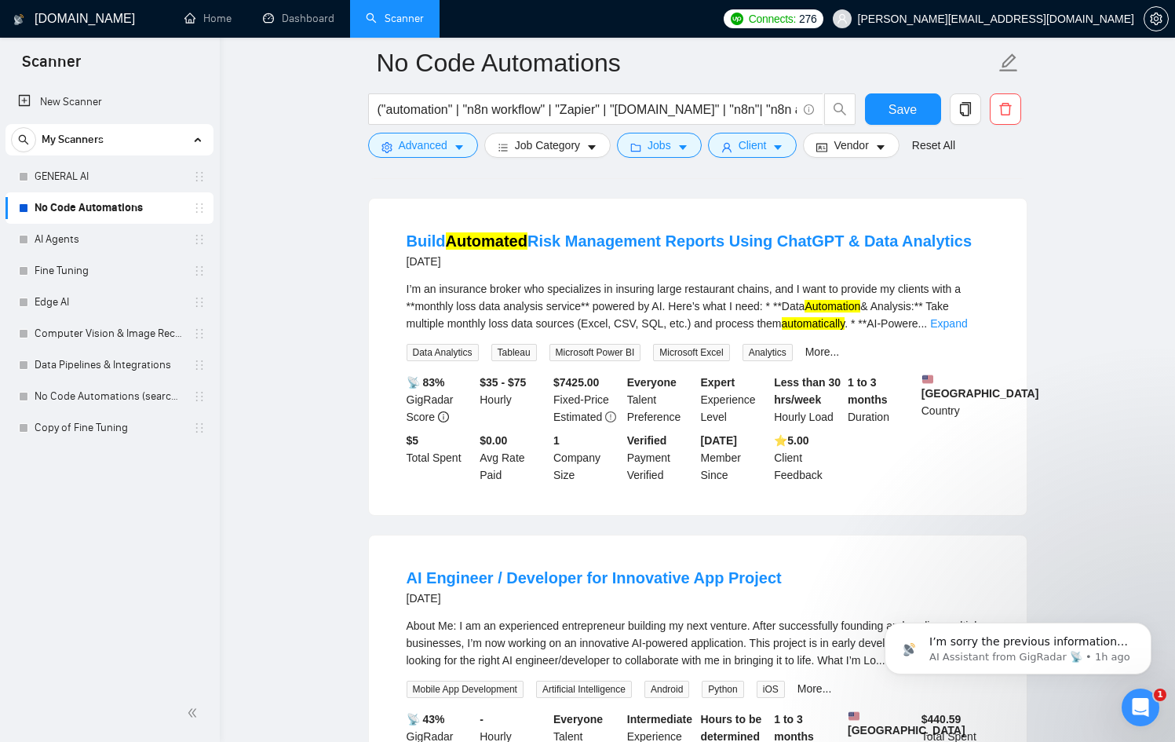
scroll to position [20482, 0]
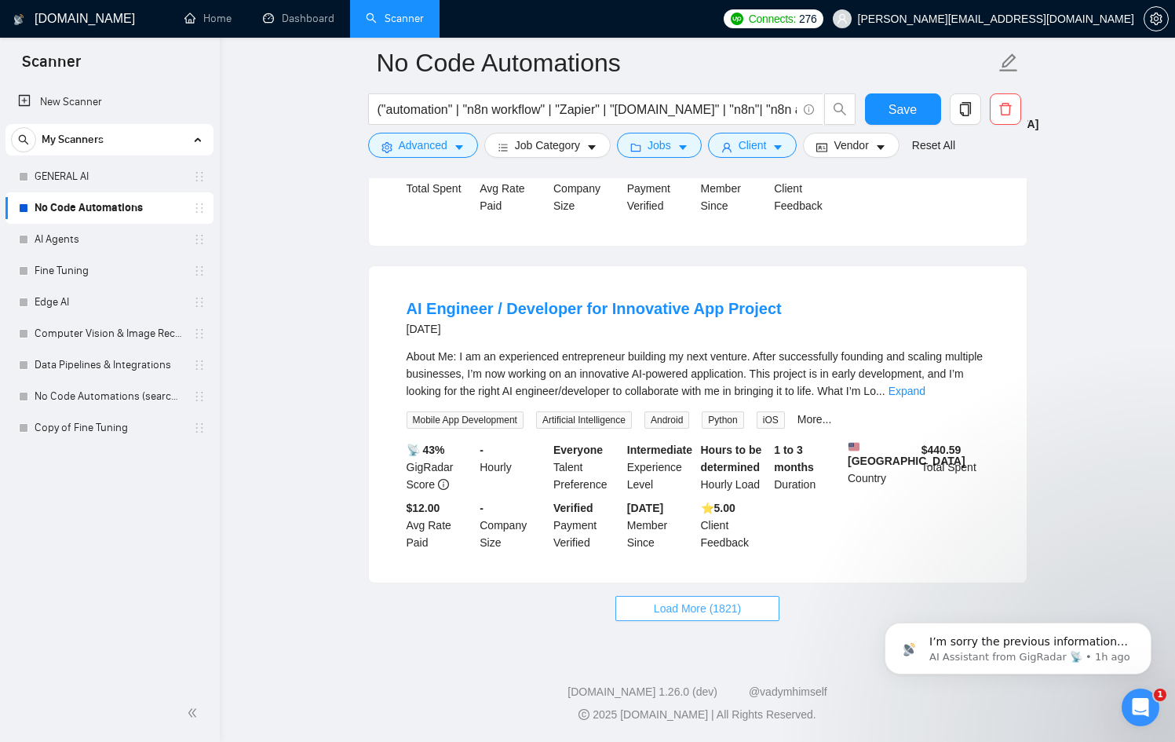
click at [700, 601] on span "Load More (1821)" at bounding box center [697, 608] width 87 height 17
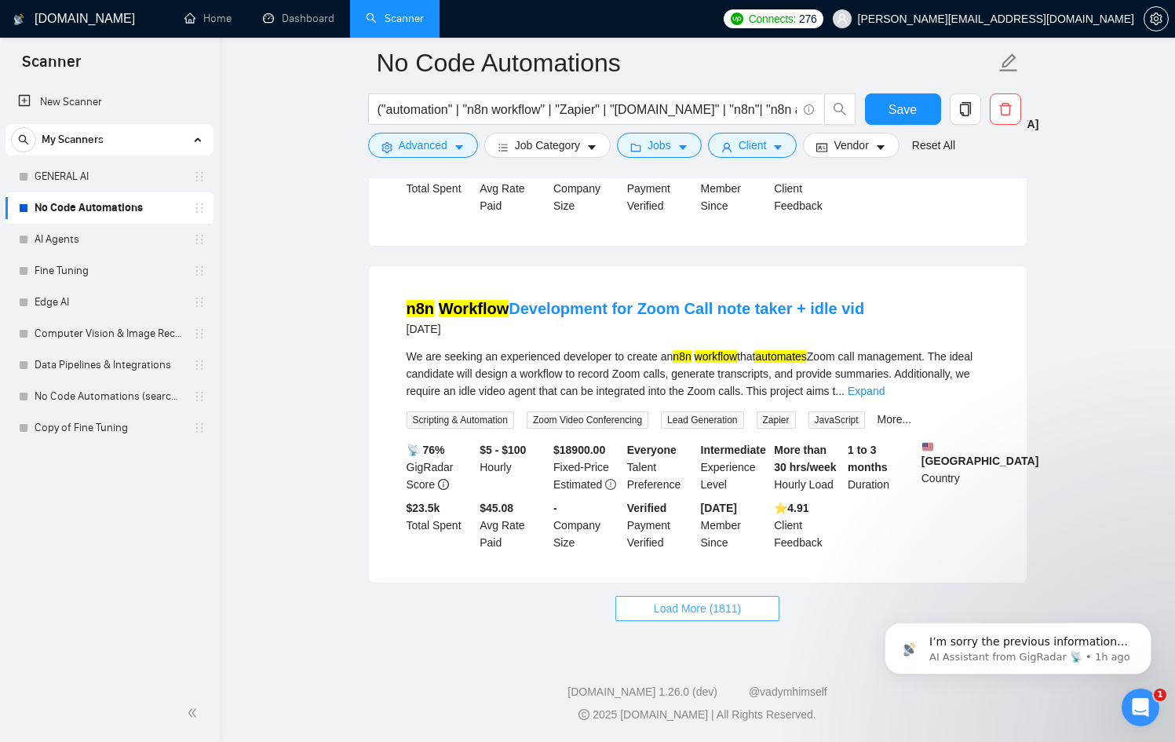
scroll to position [23934, 0]
click at [700, 602] on span "Load More (1811)" at bounding box center [697, 608] width 87 height 17
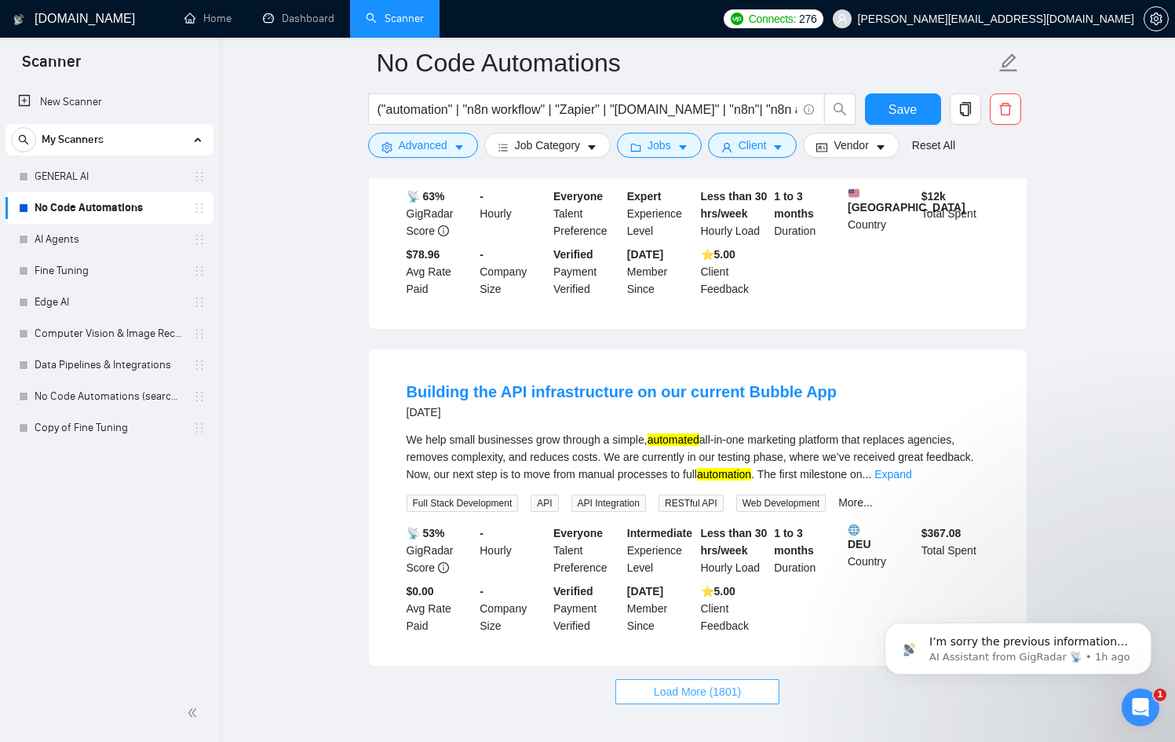
scroll to position [27417, 0]
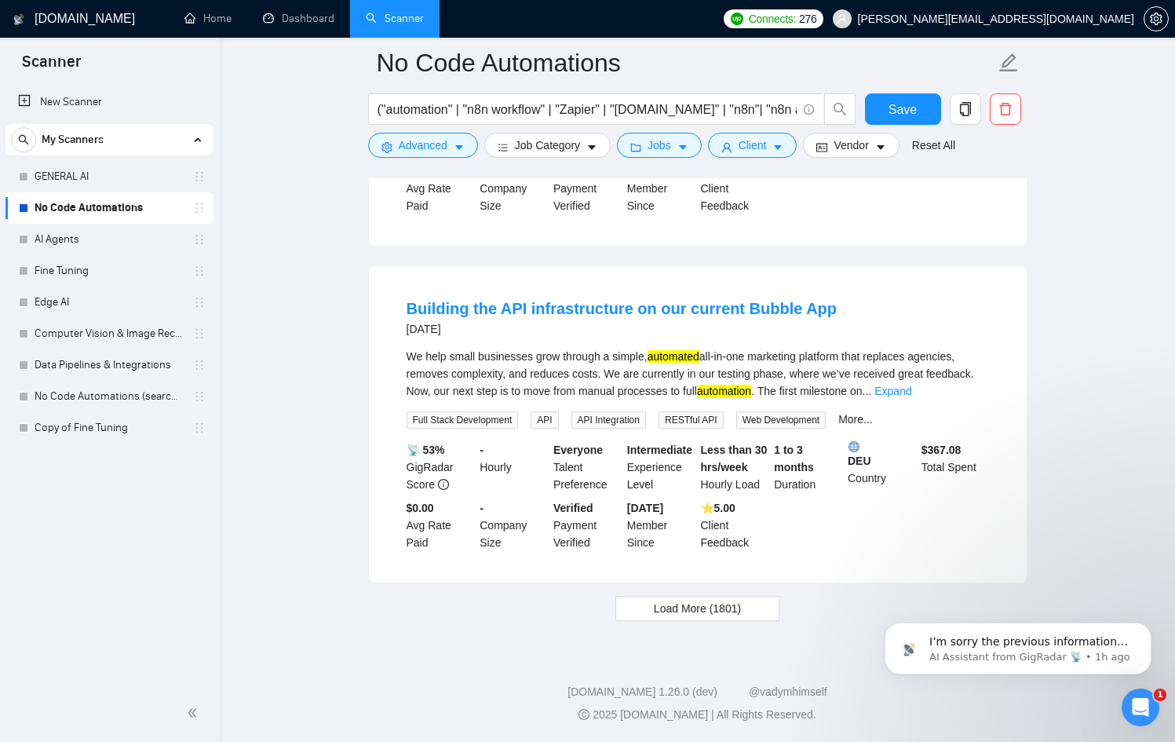
click at [703, 602] on span "Load More (1801)" at bounding box center [697, 608] width 87 height 17
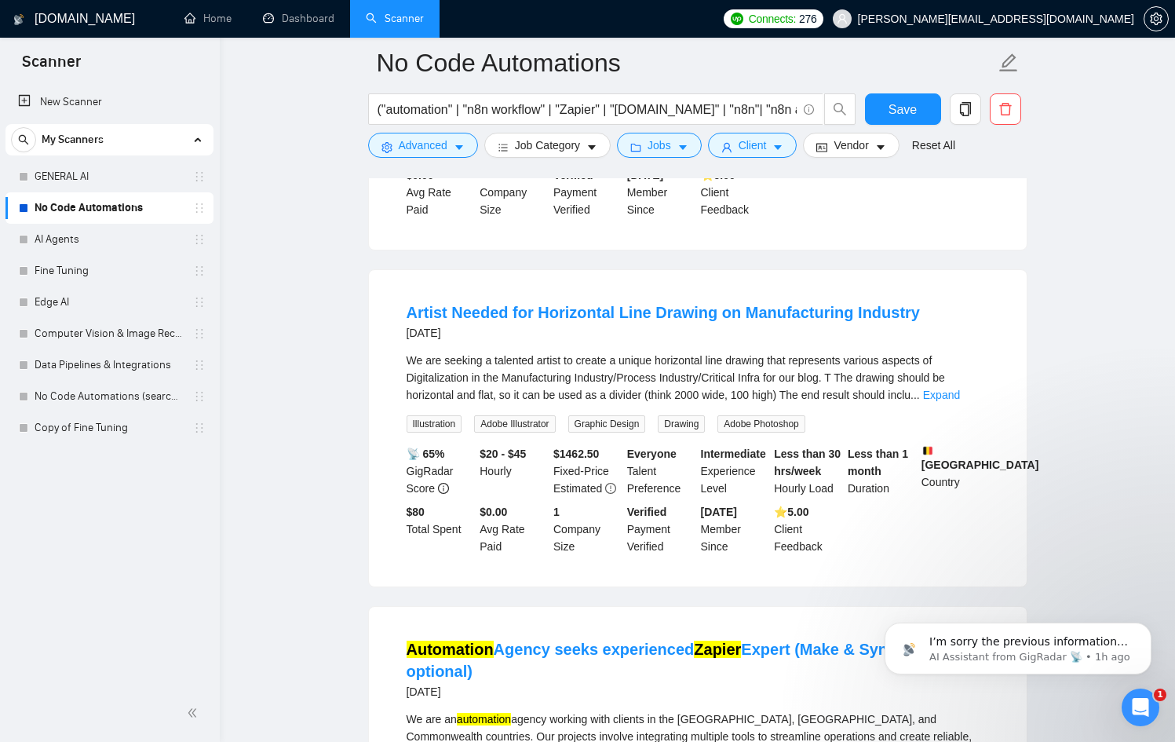
click at [912, 64] on link "Expand" at bounding box center [893, 58] width 37 height 13
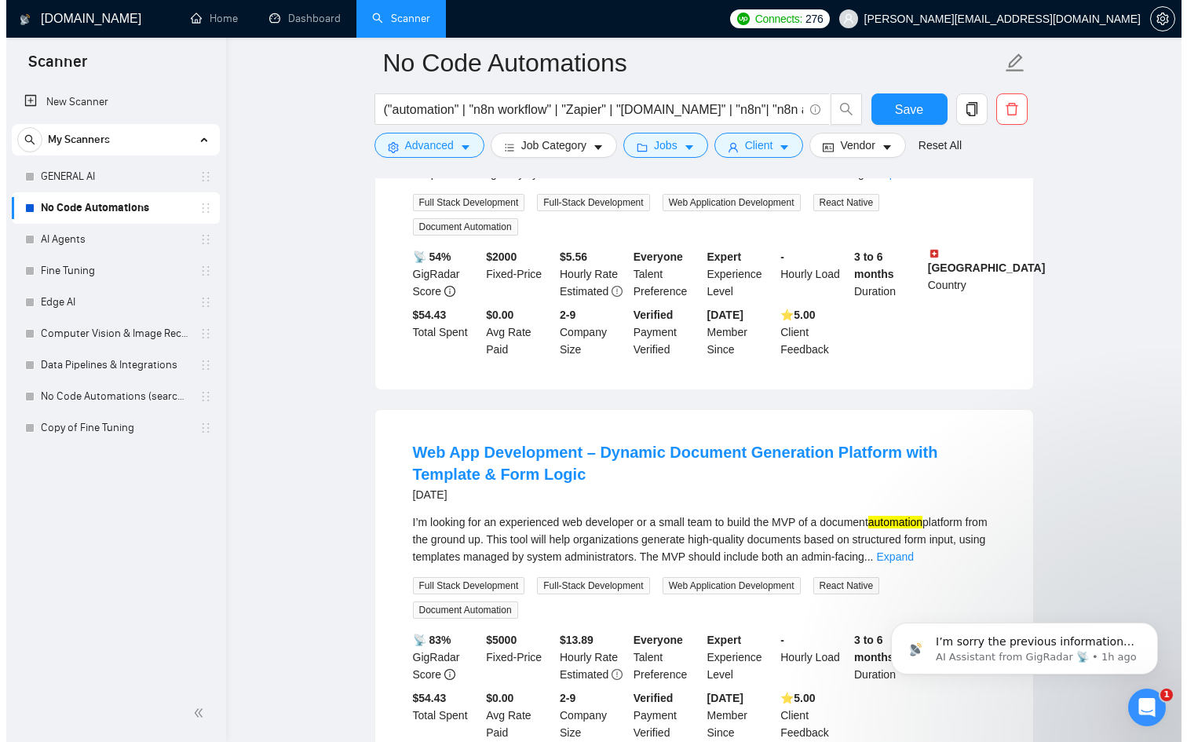
scroll to position [30146, 0]
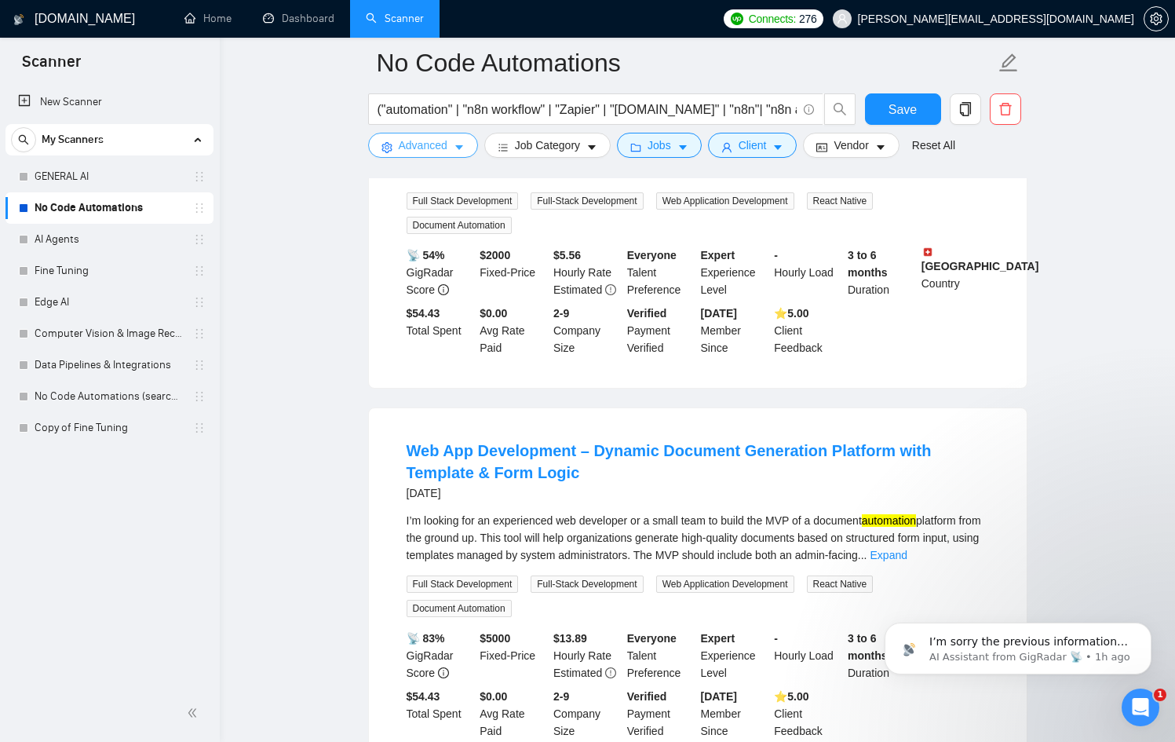
click at [425, 150] on span "Advanced" at bounding box center [423, 145] width 49 height 17
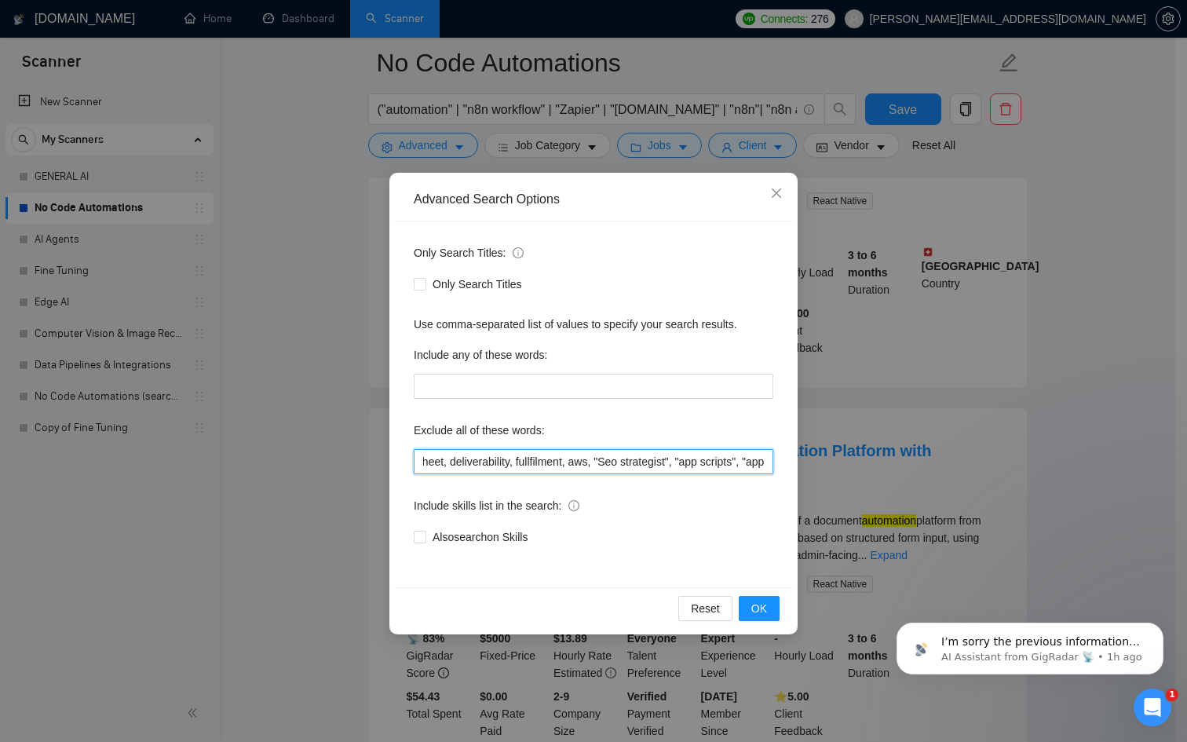
scroll to position [0, 3601]
drag, startPoint x: 634, startPoint y: 462, endPoint x: 913, endPoint y: 477, distance: 279.2
click at [913, 477] on div "Advanced Search Options Only Search Titles: Only Search Titles Use comma-separa…" at bounding box center [593, 371] width 1187 height 742
type input "Excel VBA macro, Google Sheets cleanup, klaviyo, "apple shortcuts", pabbly, "mo…"
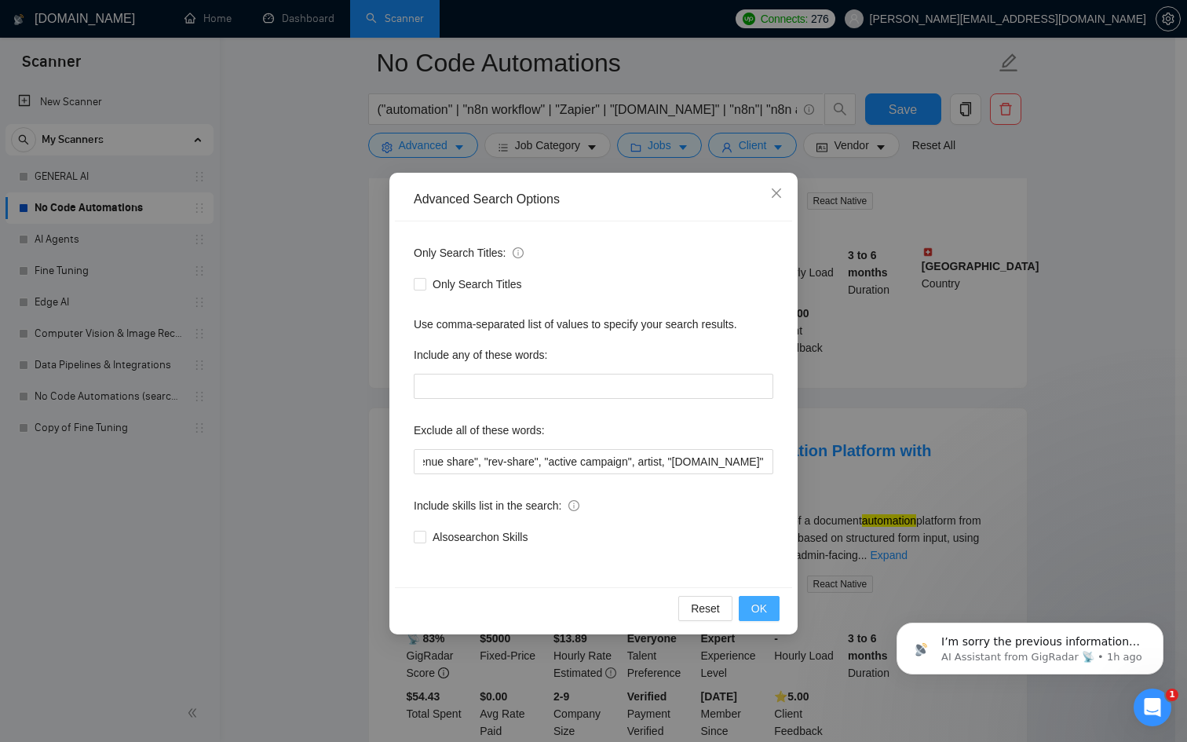
click at [757, 606] on span "OK" at bounding box center [759, 608] width 16 height 17
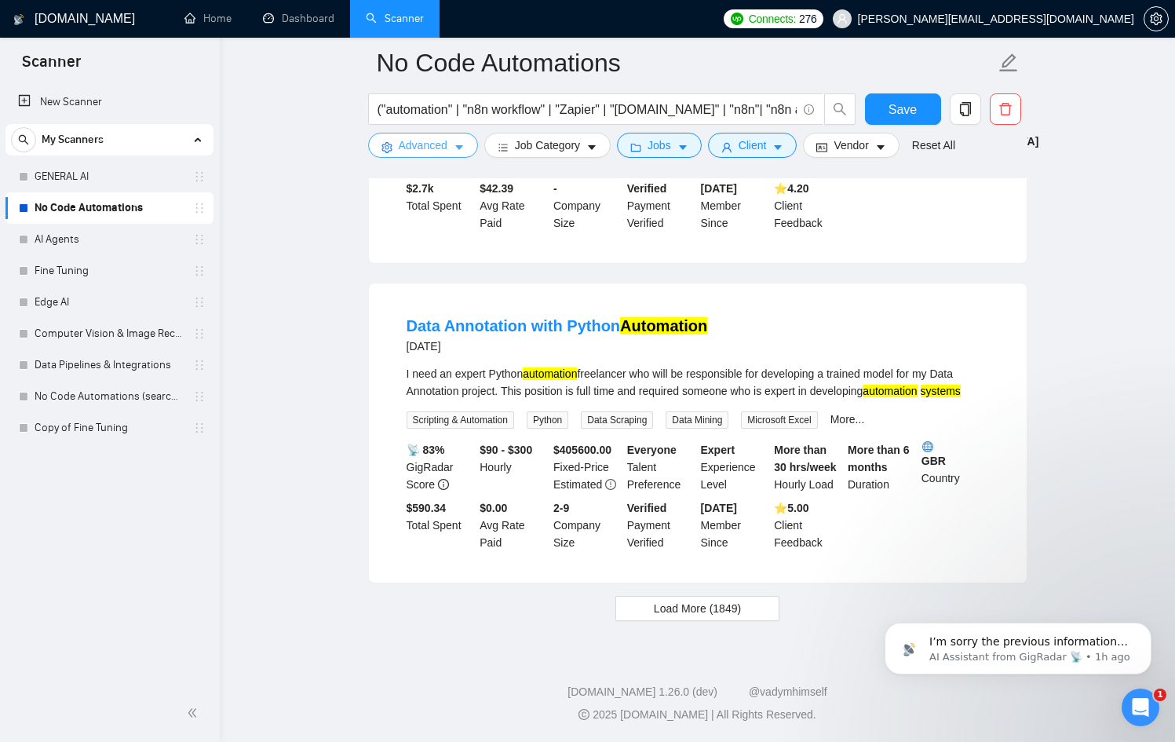
scroll to position [3138, 0]
click at [900, 103] on span "Save" at bounding box center [903, 110] width 28 height 20
click at [107, 395] on link "No Code Automations (search only in Tites)" at bounding box center [109, 396] width 149 height 31
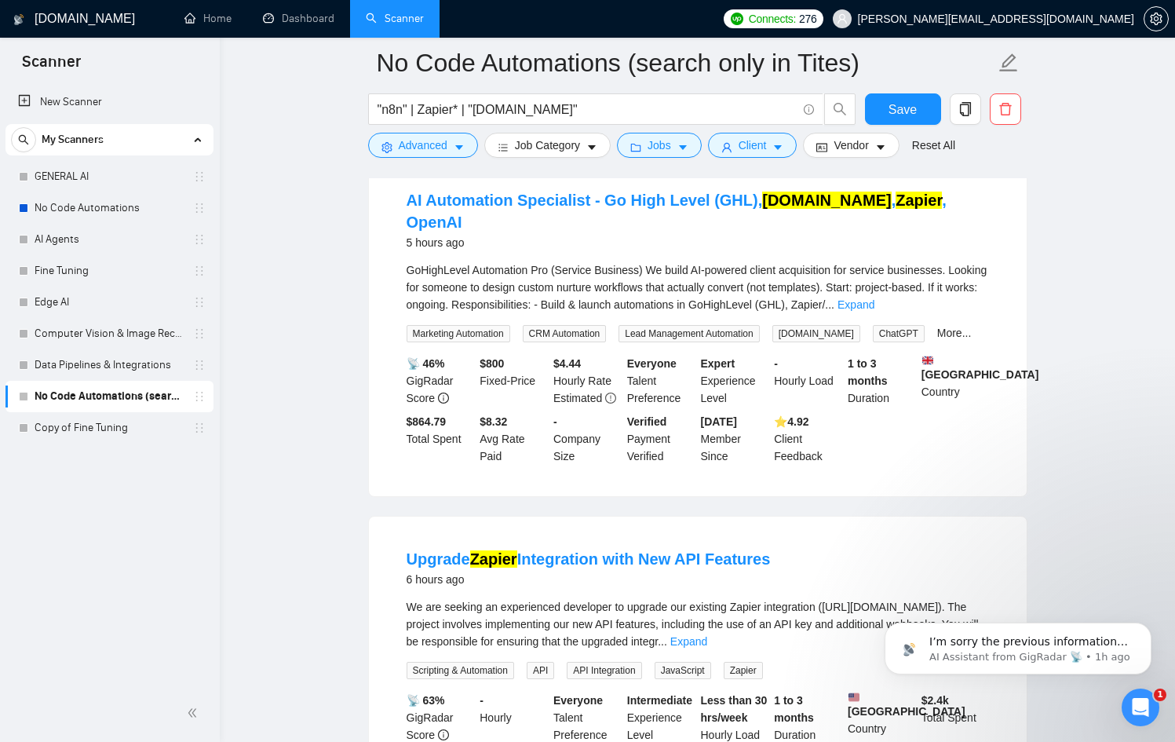
scroll to position [1541, 0]
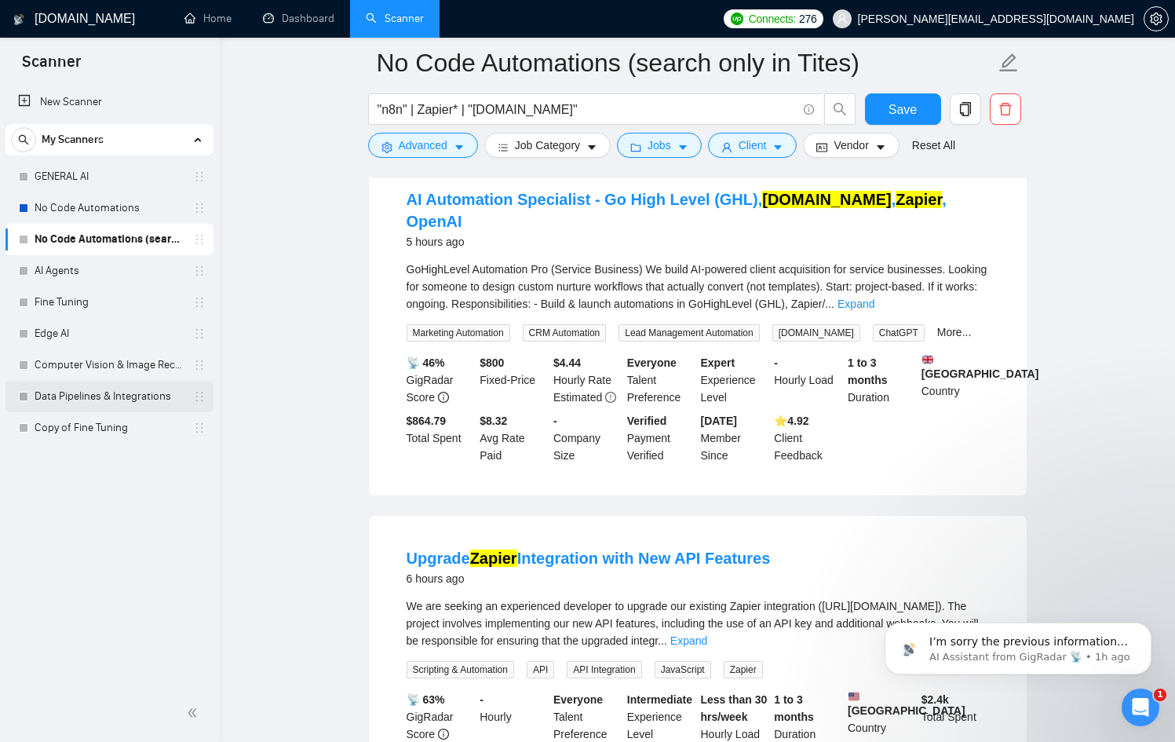
click at [80, 388] on link "Data Pipelines & Integrations" at bounding box center [109, 396] width 149 height 31
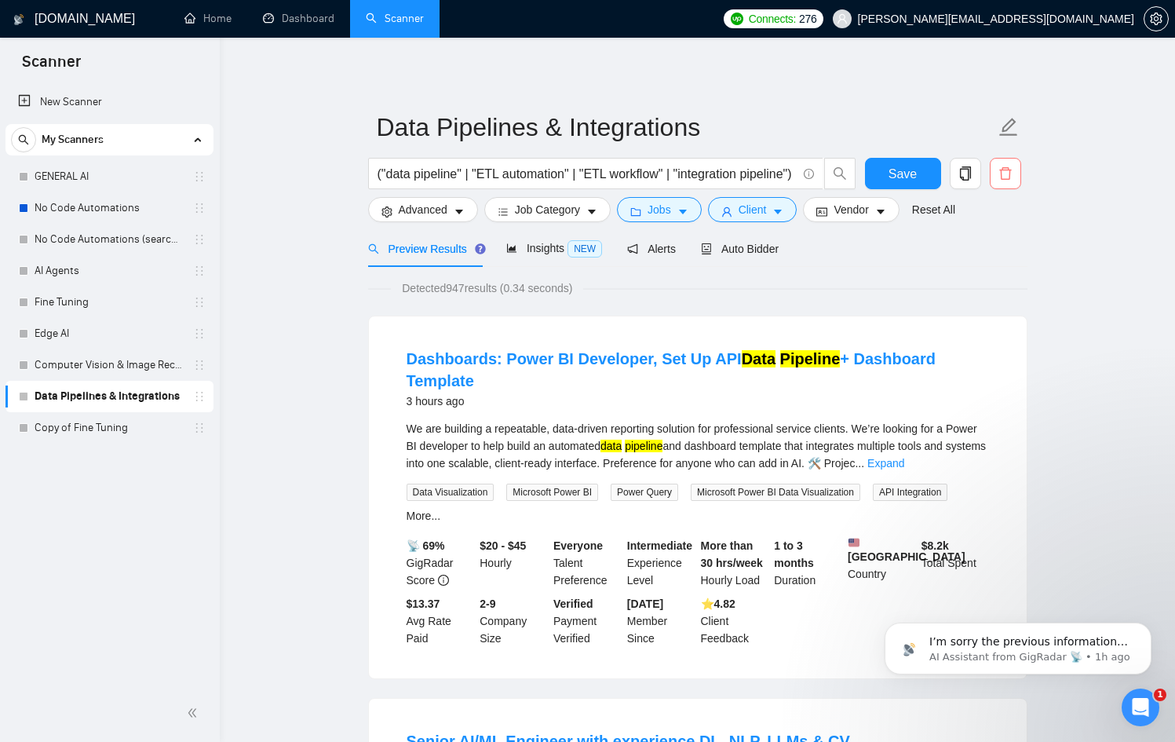
click at [1000, 172] on icon "delete" at bounding box center [1006, 173] width 14 height 14
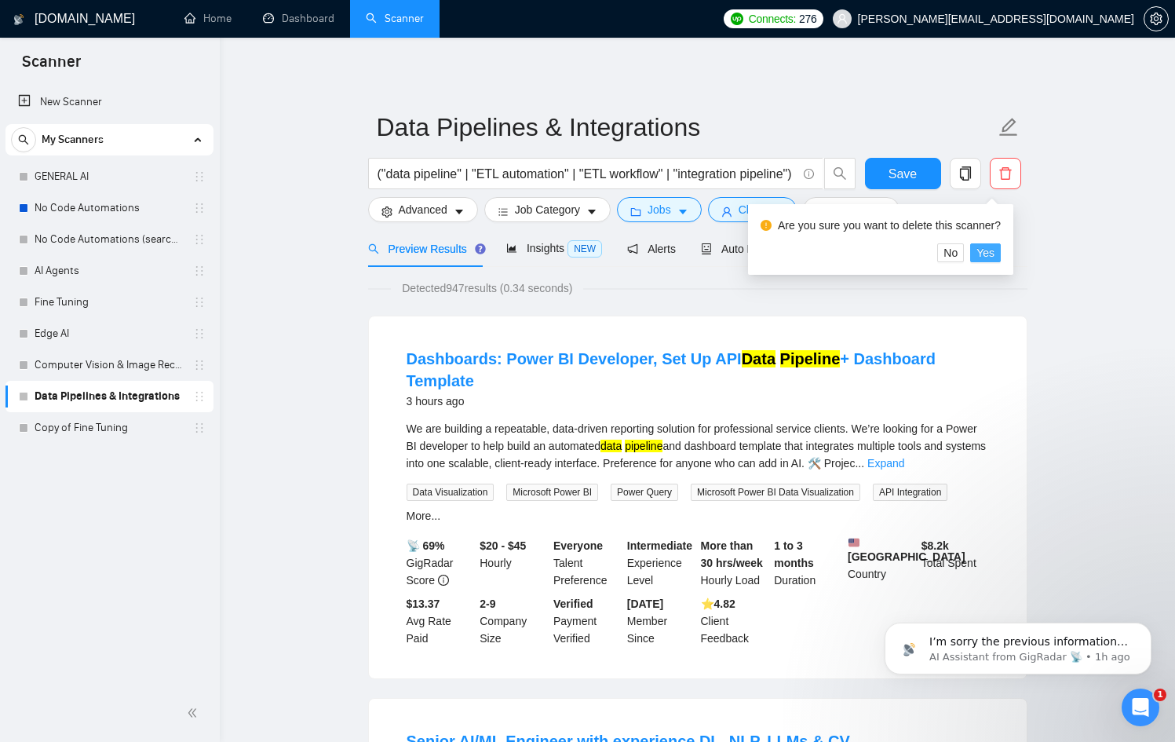
click at [981, 243] on button "Yes" at bounding box center [986, 252] width 31 height 19
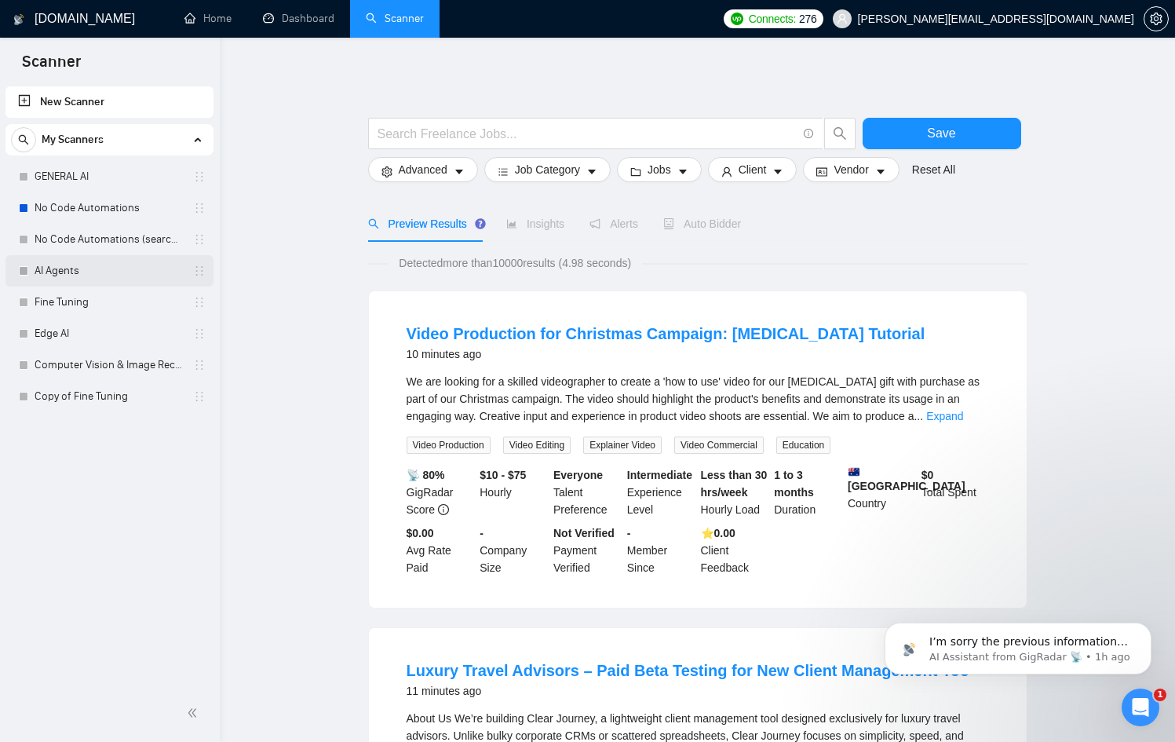
click at [144, 269] on link "AI Agents" at bounding box center [109, 270] width 149 height 31
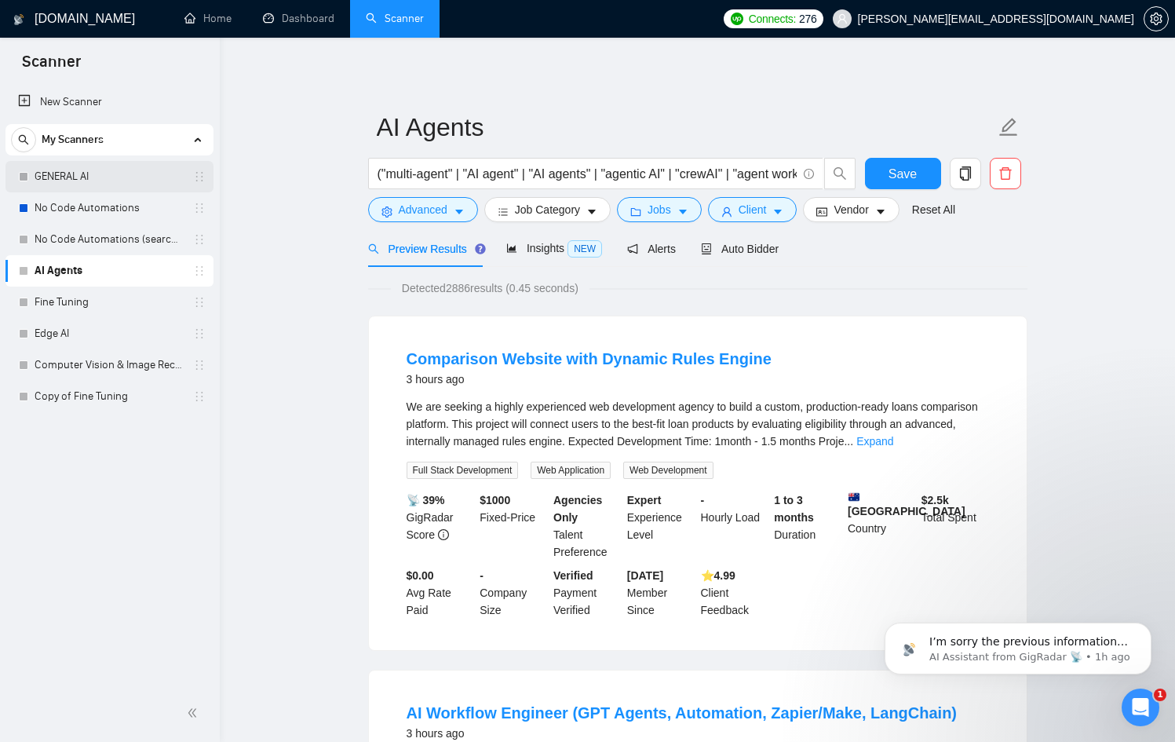
click at [94, 174] on link "GENERAL AI" at bounding box center [109, 176] width 149 height 31
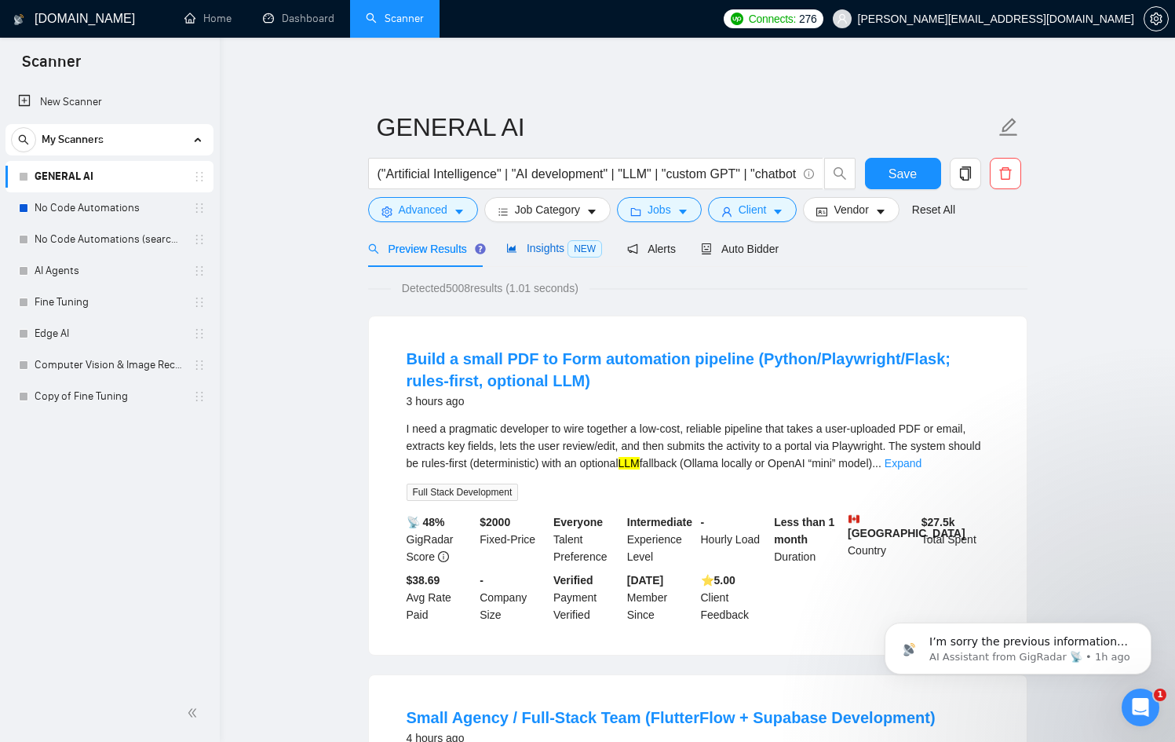
click at [542, 249] on span "Insights NEW" at bounding box center [554, 248] width 96 height 13
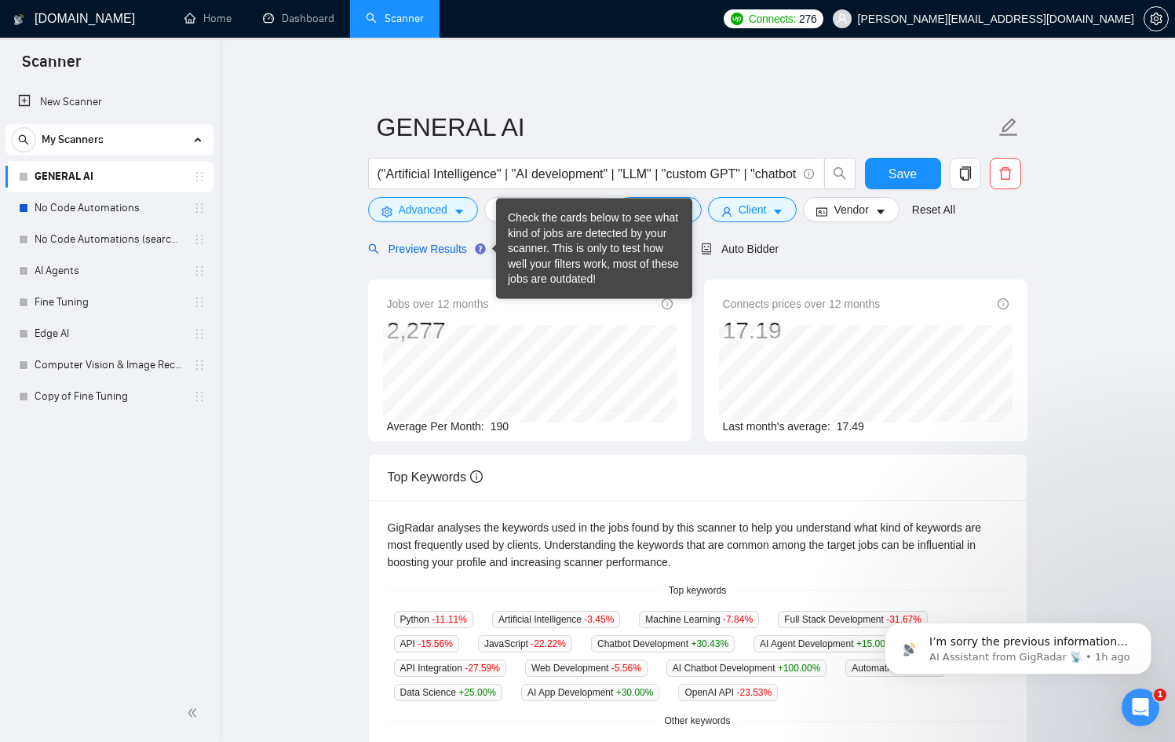
click at [443, 254] on span "Preview Results" at bounding box center [424, 249] width 113 height 13
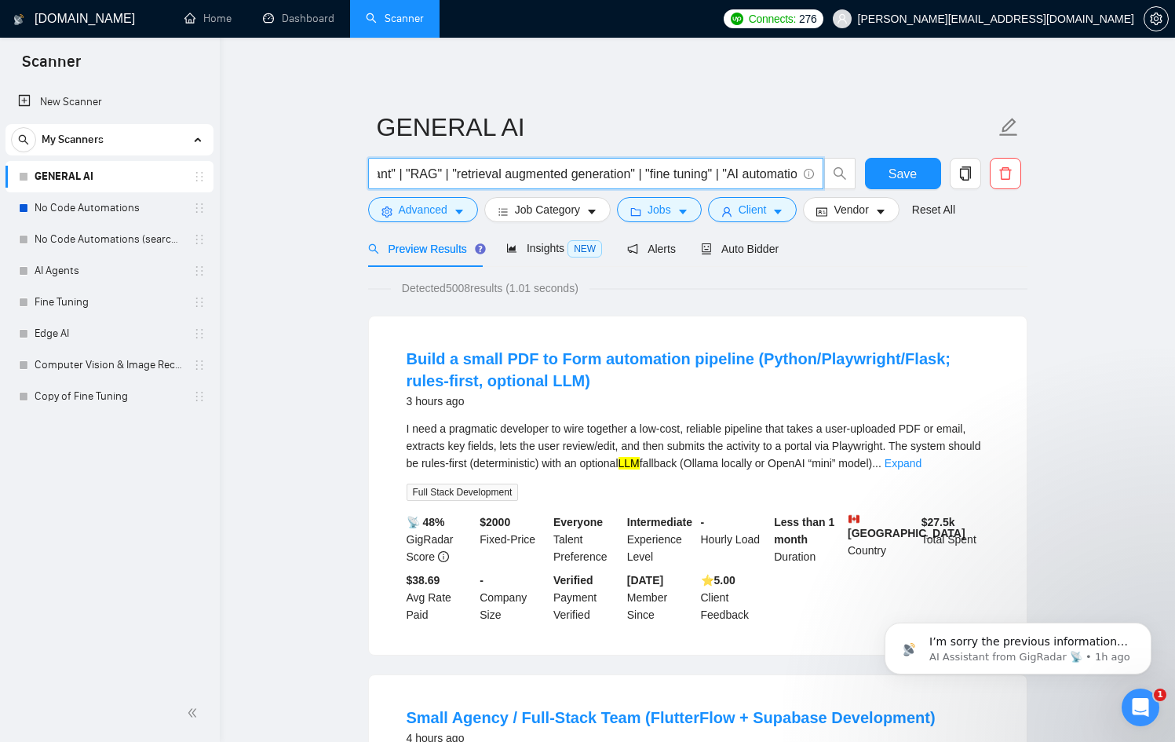
drag, startPoint x: 581, startPoint y: 177, endPoint x: 802, endPoint y: 168, distance: 220.8
click at [802, 168] on span "("Artificial Intelligence" | "AI development" | "LLM" | "custom GPT" | "chatbot…" at bounding box center [595, 173] width 455 height 31
click at [576, 175] on input "("Artificial Intelligence" | "AI development" | "LLM" | "custom GPT" | "chatbot…" at bounding box center [587, 174] width 419 height 20
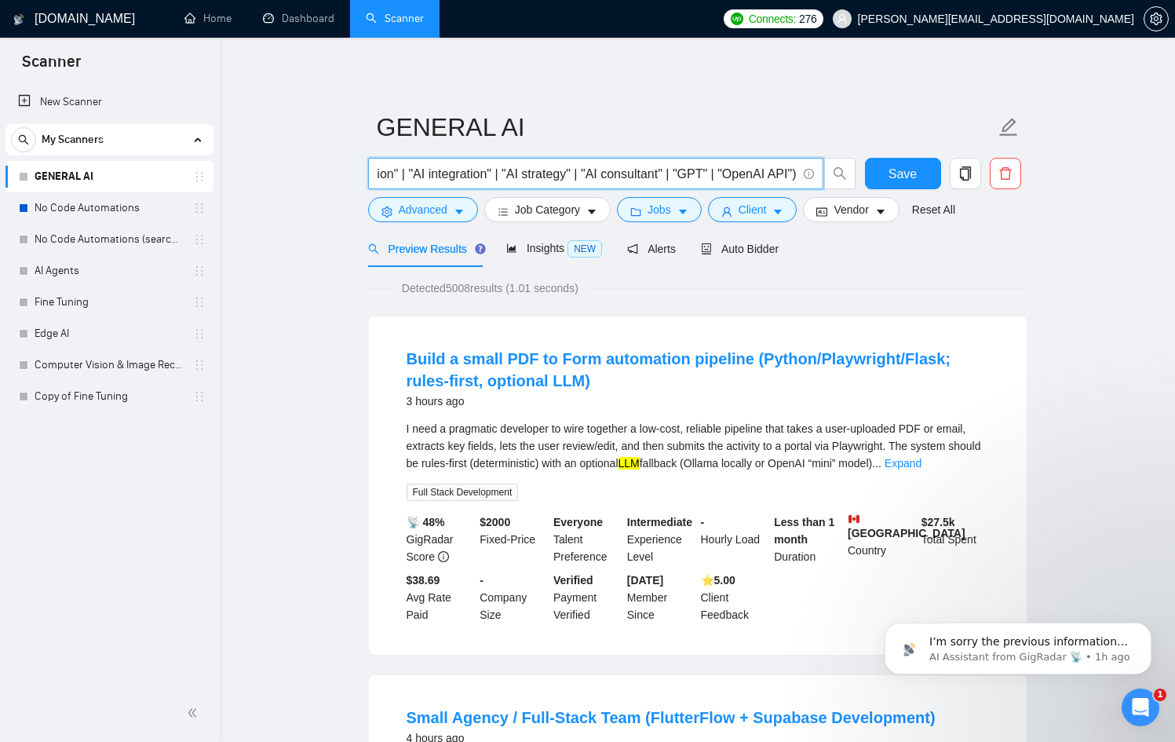
drag, startPoint x: 576, startPoint y: 175, endPoint x: 813, endPoint y: 172, distance: 237.2
click at [813, 172] on span "("Artificial Intelligence" | "AI development" | "LLM" | "custom GPT" | "chatbot…" at bounding box center [595, 173] width 455 height 31
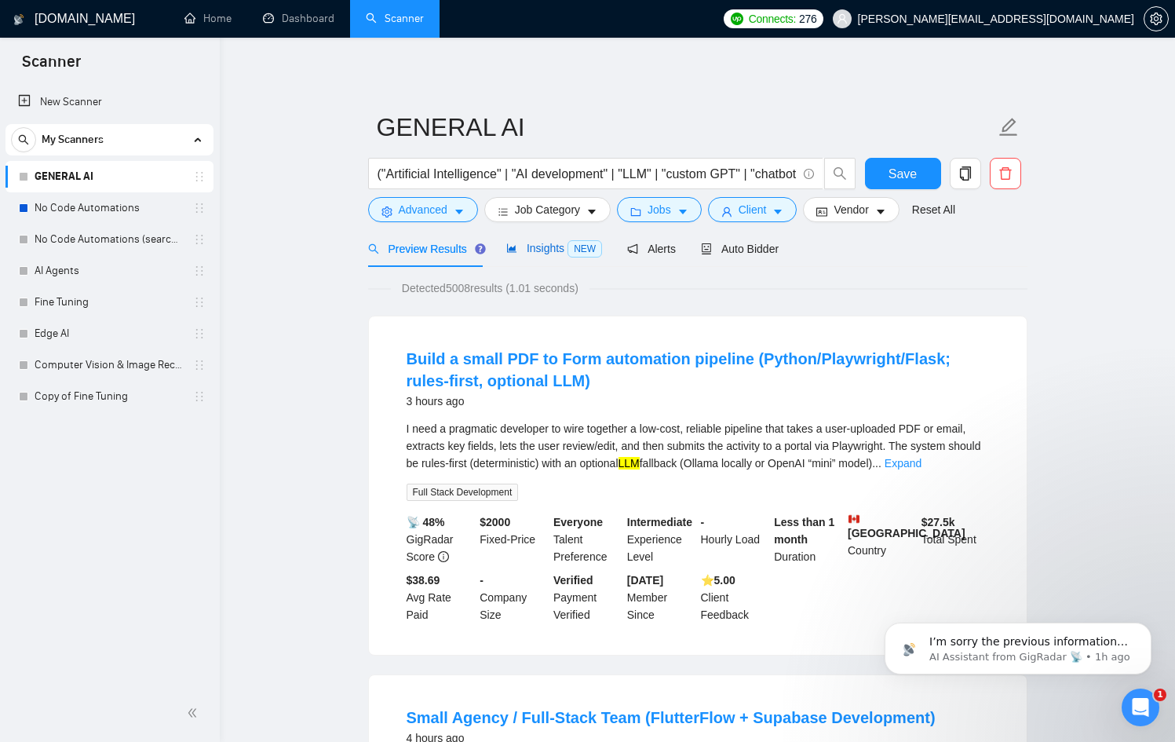
click at [576, 256] on span "NEW" at bounding box center [585, 248] width 35 height 17
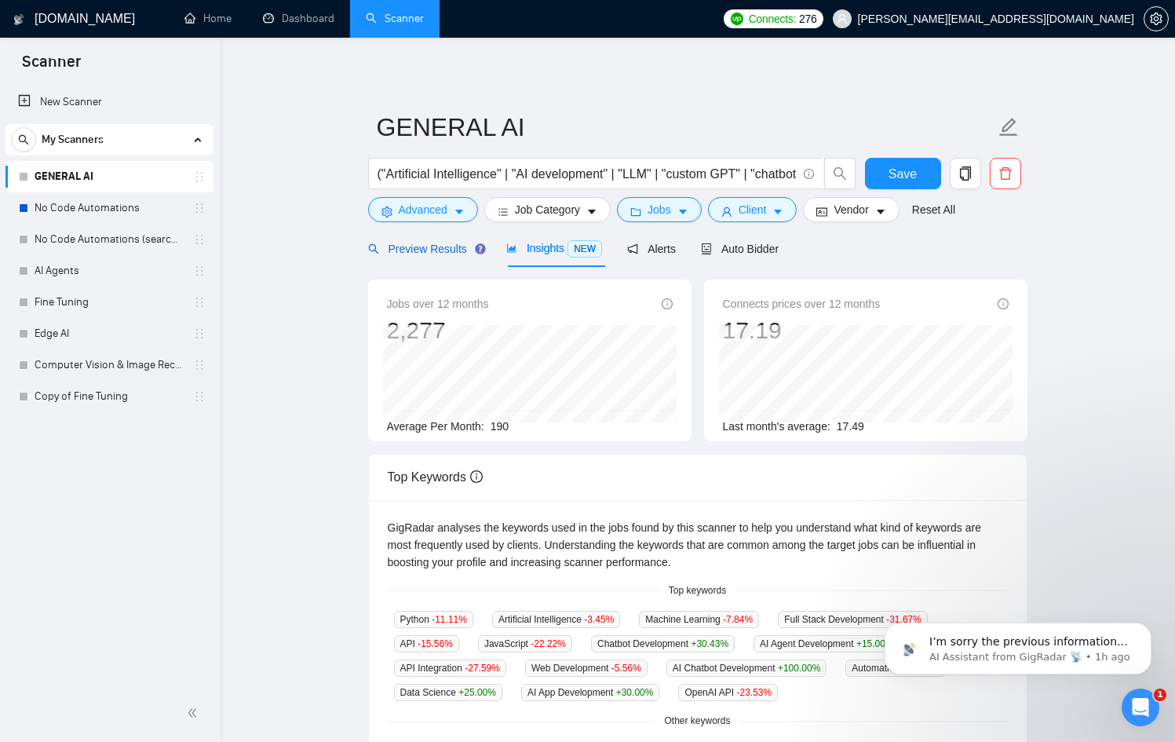
click at [416, 250] on span "Preview Results" at bounding box center [424, 249] width 113 height 13
